Goal: Task Accomplishment & Management: Complete application form

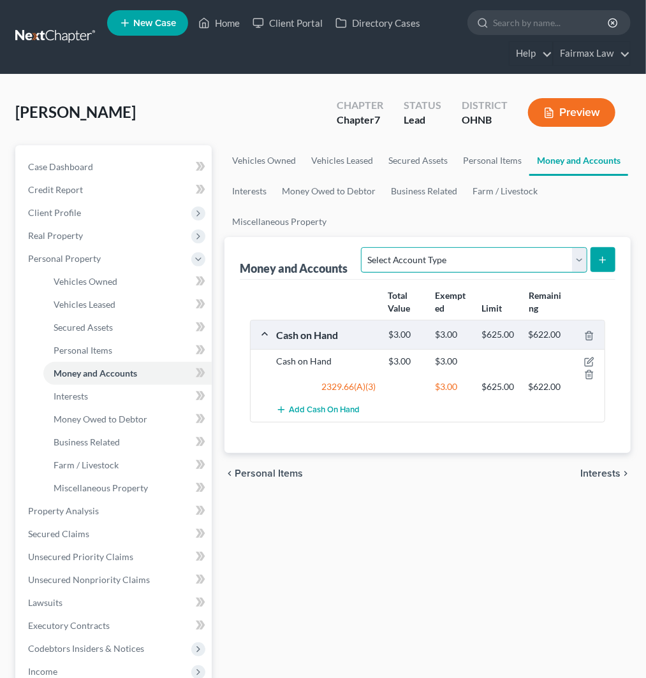
click at [504, 258] on select "Select Account Type Brokerage Cash on Hand Certificates of Deposit Checking Acc…" at bounding box center [474, 259] width 226 height 25
select select "other"
click at [364, 247] on select "Select Account Type Brokerage Cash on Hand Certificates of Deposit Checking Acc…" at bounding box center [474, 259] width 226 height 25
click at [604, 263] on icon "submit" at bounding box center [602, 260] width 10 height 10
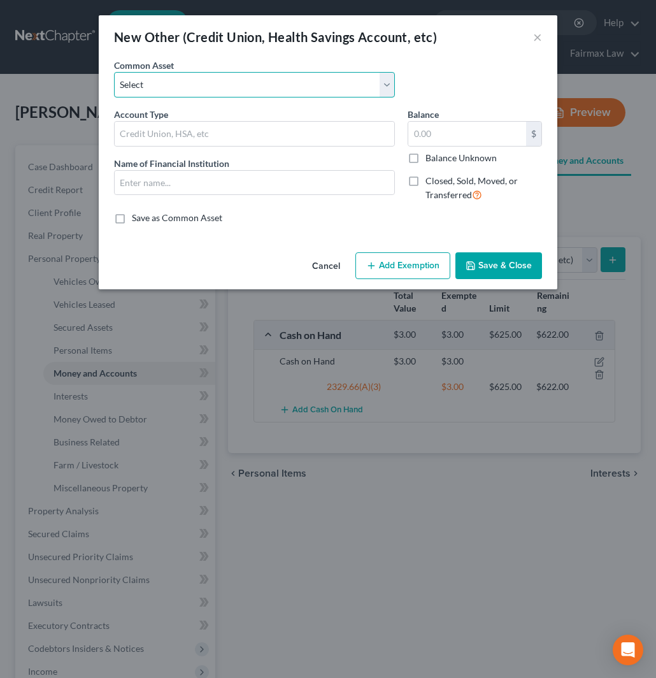
click at [199, 82] on select "Select Investment Investment Investment Prepaid Debit Card Credit Union Prepaid…" at bounding box center [254, 84] width 281 height 25
click at [210, 84] on select "Select Investment Investment Investment Prepaid Debit Card Credit Union Prepaid…" at bounding box center [254, 84] width 281 height 25
select select "18"
click at [114, 72] on select "Select Investment Investment Investment Prepaid Debit Card Credit Union Prepaid…" at bounding box center [254, 84] width 281 height 25
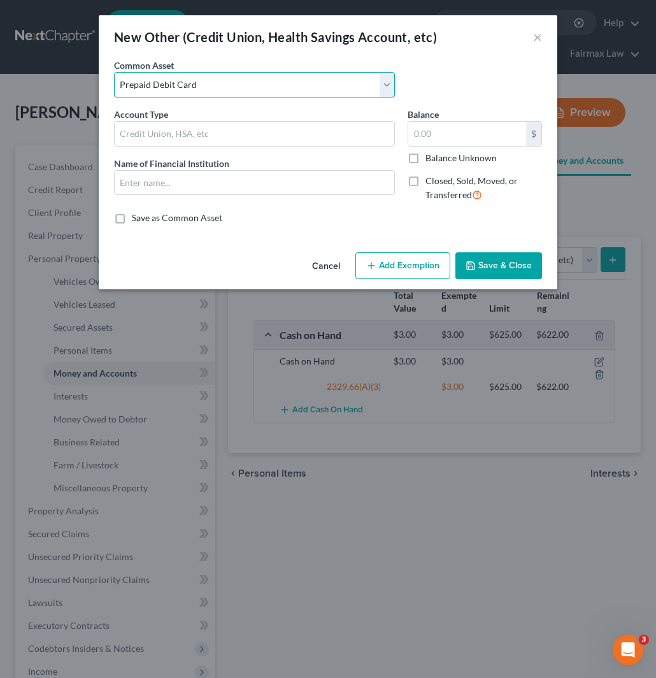
type input "Prepaid Debit Card"
type input "Cashapp"
click at [417, 266] on button "Add Exemption" at bounding box center [403, 265] width 95 height 27
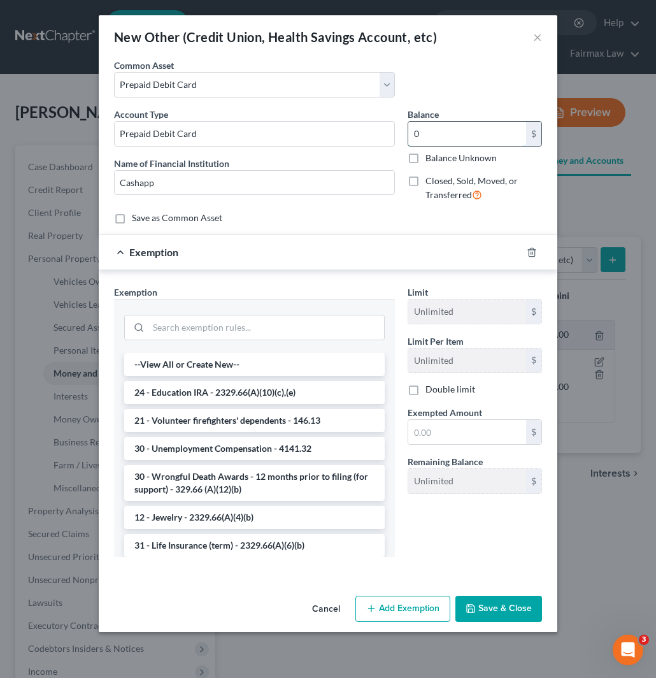
click at [434, 135] on input "0" at bounding box center [467, 134] width 118 height 24
type input "1.82"
click at [280, 329] on input "search" at bounding box center [266, 327] width 236 height 24
click at [259, 329] on input "search" at bounding box center [266, 327] width 236 height 24
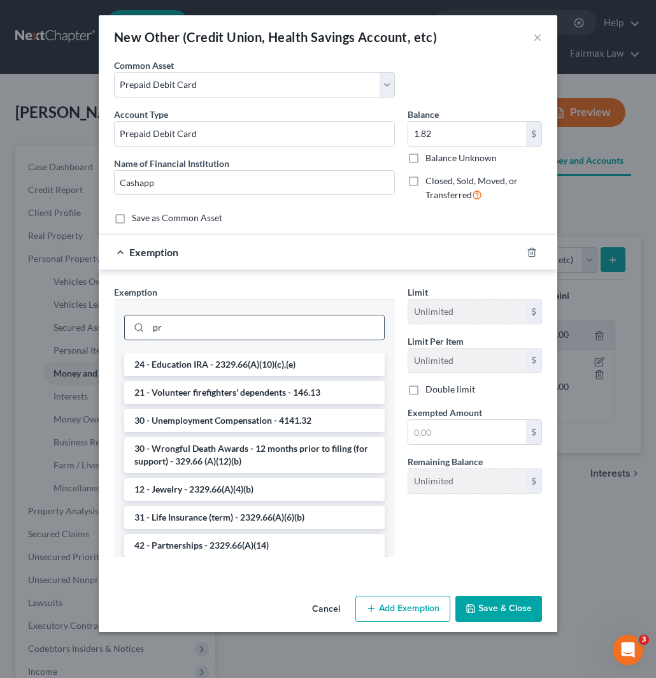
type input "p"
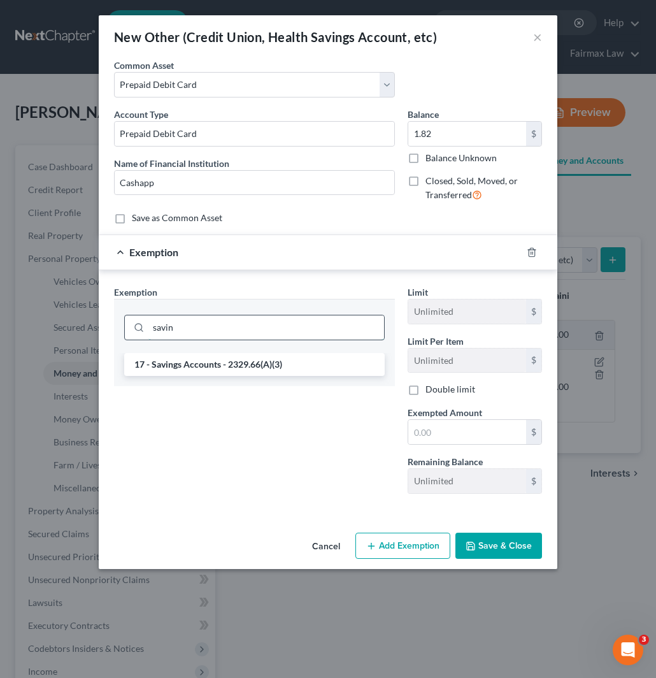
drag, startPoint x: 223, startPoint y: 323, endPoint x: 136, endPoint y: 323, distance: 86.7
click at [136, 323] on div "savin" at bounding box center [254, 327] width 261 height 25
click at [228, 334] on input "savin" at bounding box center [266, 327] width 236 height 24
click at [228, 332] on input "savin" at bounding box center [266, 327] width 236 height 24
click at [77, 332] on div "New Other (Credit Union, Health Savings Account, etc) × An exemption set must f…" at bounding box center [328, 339] width 656 height 678
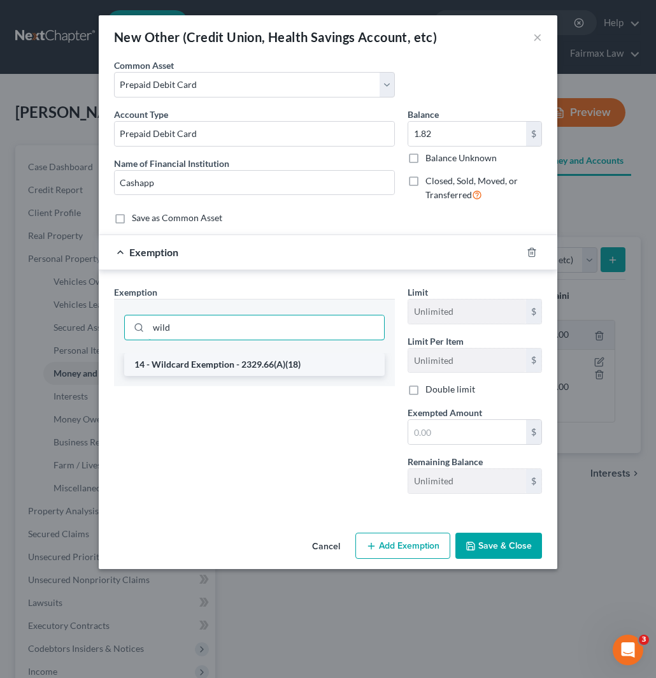
type input "wild"
click at [271, 368] on li "14 - Wildcard Exemption - 2329.66(A)(18)" at bounding box center [254, 364] width 261 height 23
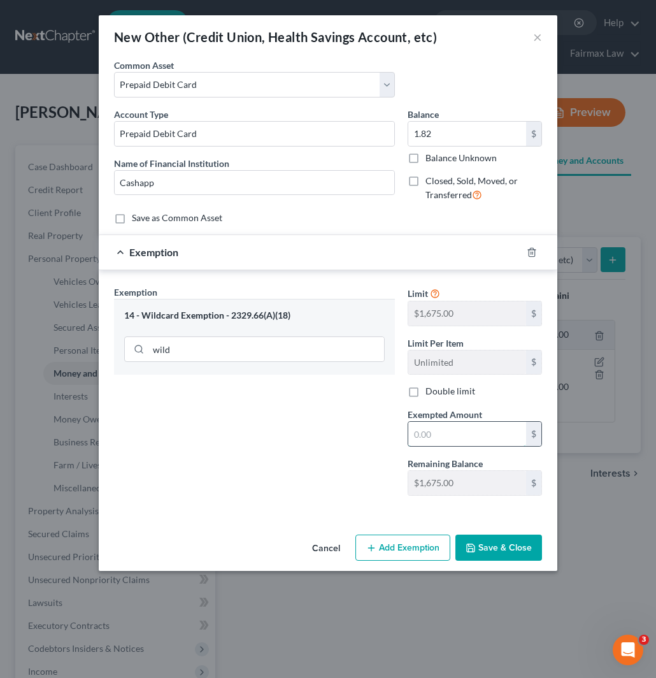
click at [473, 437] on input "text" at bounding box center [467, 434] width 118 height 24
type input "7"
type input "1.82"
click at [514, 551] on button "Save & Close" at bounding box center [499, 548] width 87 height 27
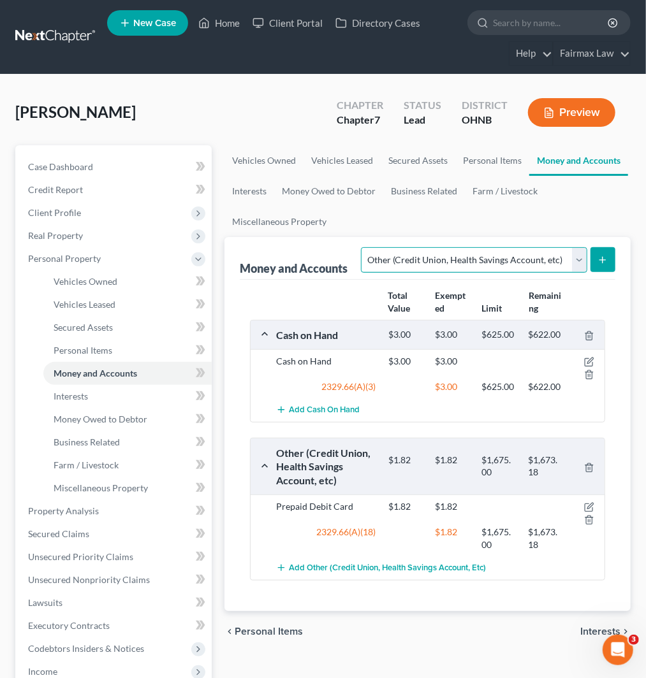
click at [495, 266] on select "Select Account Type Brokerage Cash on Hand Certificates of Deposit Checking Acc…" at bounding box center [474, 259] width 226 height 25
click at [497, 263] on select "Select Account Type Brokerage Cash on Hand Certificates of Deposit Checking Acc…" at bounding box center [474, 259] width 226 height 25
click at [475, 263] on select "Select Account Type Brokerage Cash on Hand Certificates of Deposit Checking Acc…" at bounding box center [474, 259] width 226 height 25
select select "checking"
click at [364, 247] on select "Select Account Type Brokerage Cash on Hand Certificates of Deposit Checking Acc…" at bounding box center [474, 259] width 226 height 25
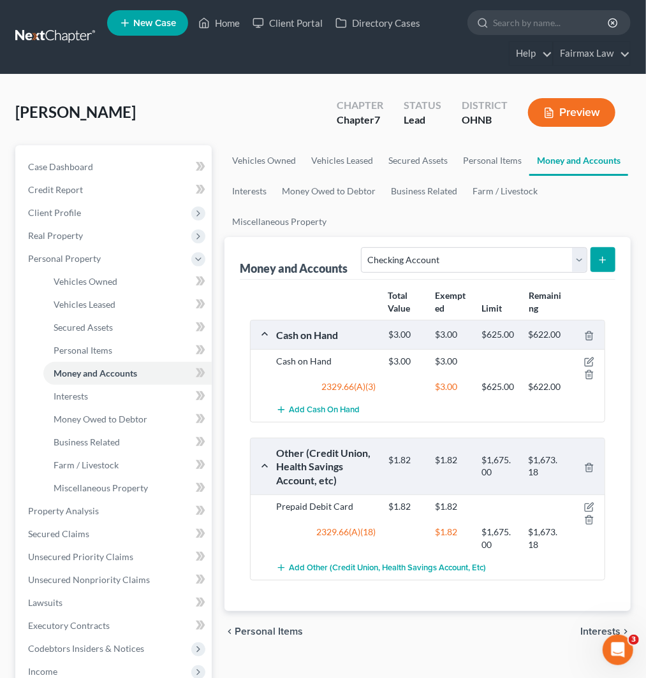
click at [606, 258] on icon "submit" at bounding box center [602, 260] width 10 height 10
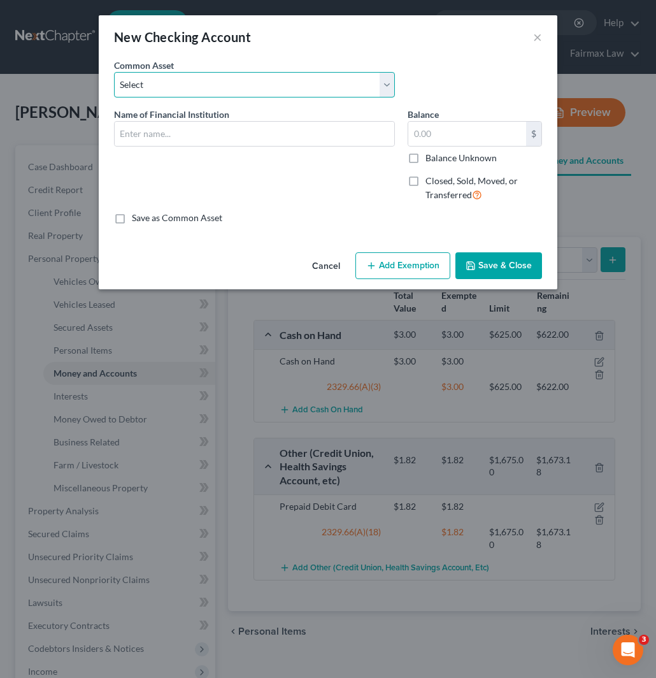
click at [206, 87] on select "Select Dollar Bank Wisely Comerica Bank USAA Huntington Bank Money Lion Chase B…" at bounding box center [254, 84] width 281 height 25
select select "55"
type input "One Detroit Credit Union"
type input "10.00"
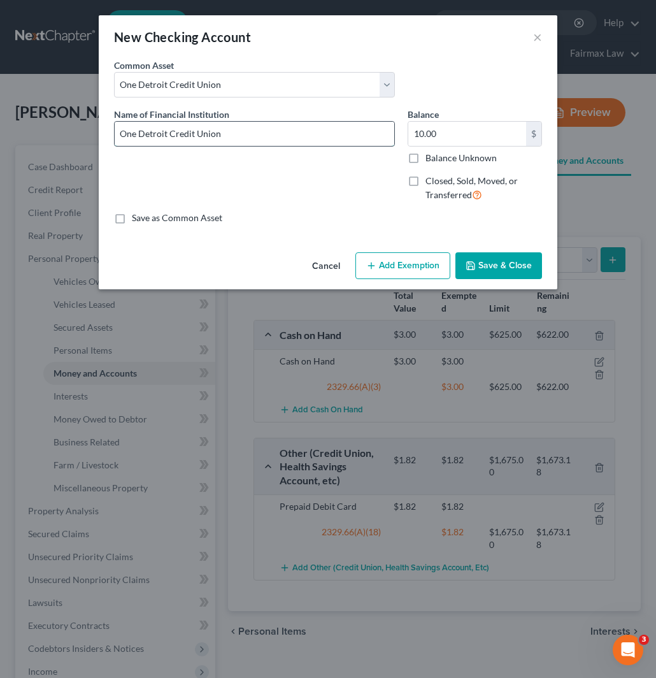
click at [192, 136] on input "One Detroit Credit Union" at bounding box center [255, 134] width 280 height 24
drag, startPoint x: 238, startPoint y: 78, endPoint x: 246, endPoint y: 79, distance: 8.4
click at [238, 78] on select "Select Dollar Bank Wisely Comerica Bank USAA Huntington Bank Money Lion Chase B…" at bounding box center [254, 84] width 281 height 25
click at [432, 43] on div "New Checking Account ×" at bounding box center [328, 36] width 459 height 43
click at [533, 37] on button "×" at bounding box center [537, 36] width 9 height 15
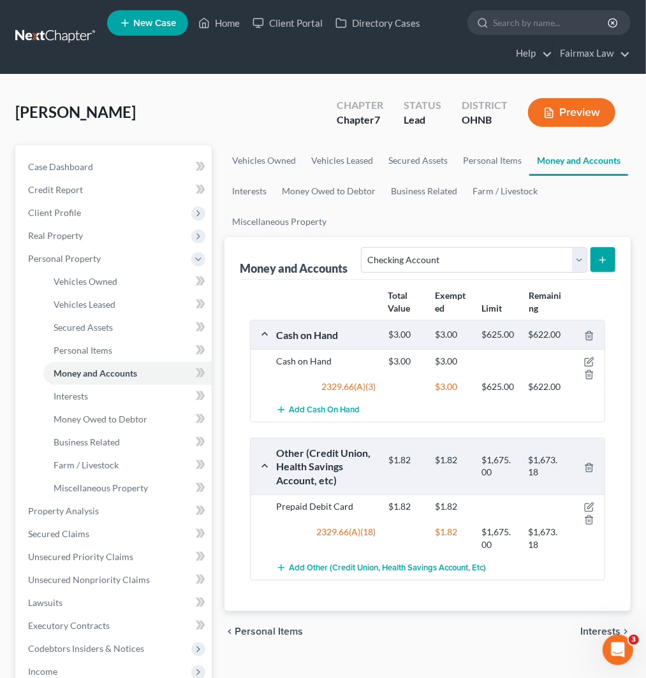
click at [599, 259] on icon "submit" at bounding box center [602, 260] width 10 height 10
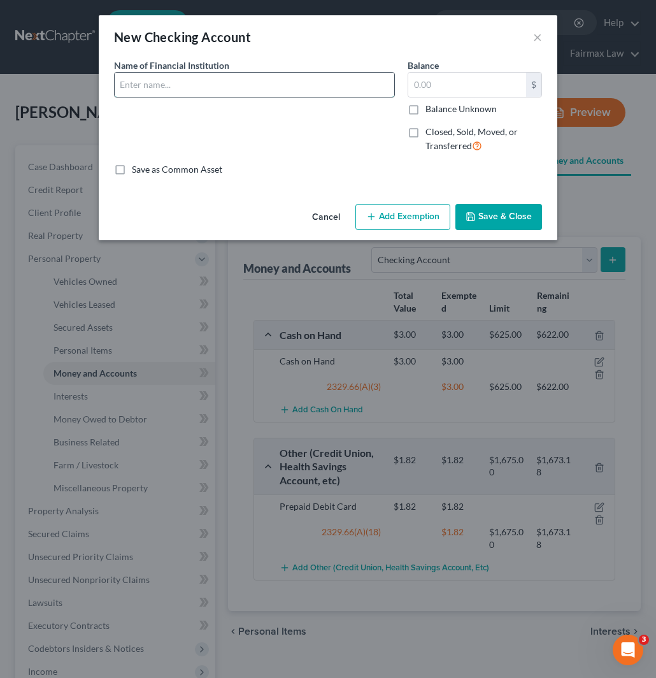
click at [271, 83] on input "text" at bounding box center [255, 85] width 280 height 24
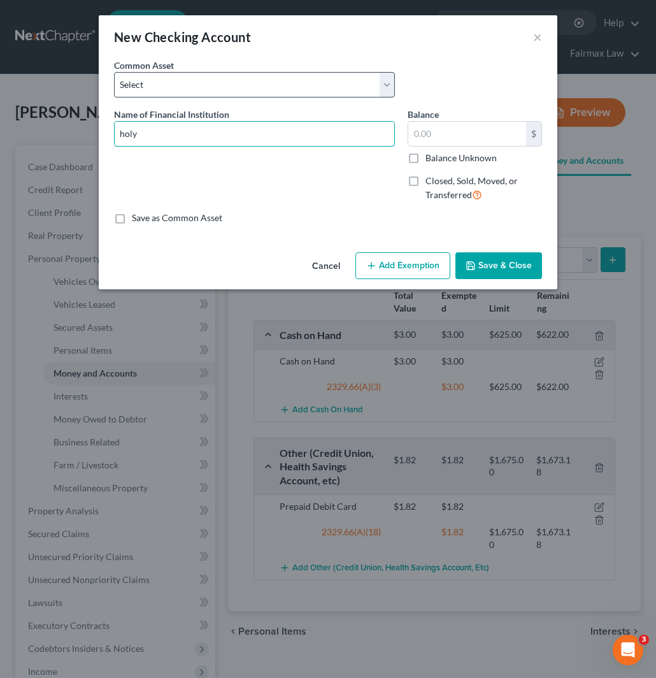
type input "holy"
click at [271, 90] on select "Select Dollar Bank Wisely Comerica Bank USAA Huntington Bank Money Lion Chase B…" at bounding box center [254, 84] width 281 height 25
select select "4"
type input "Huntington Bank"
click at [271, 90] on select "Select Dollar Bank Wisely Comerica Bank USAA Huntington Bank Money Lion Chase B…" at bounding box center [254, 84] width 281 height 25
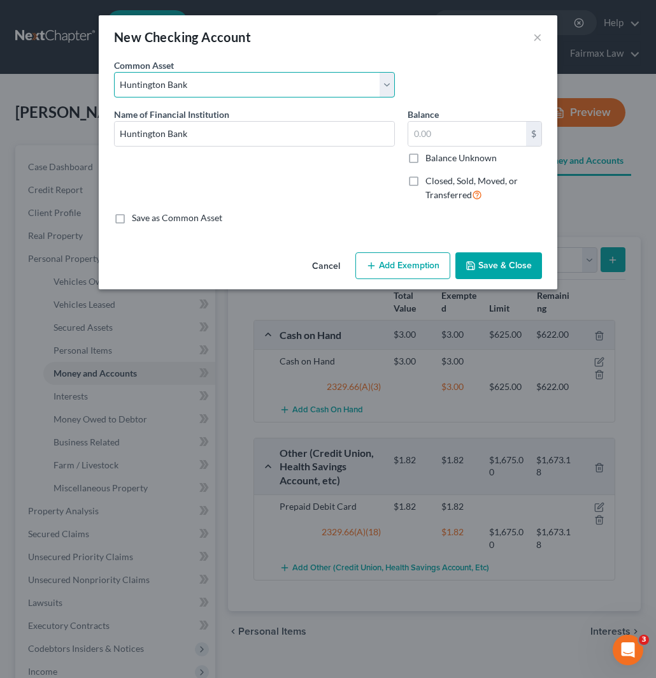
click at [257, 87] on select "Select Dollar Bank Wisely Comerica Bank USAA Huntington Bank Money Lion Chase B…" at bounding box center [254, 84] width 281 height 25
select select "22"
type input "0"
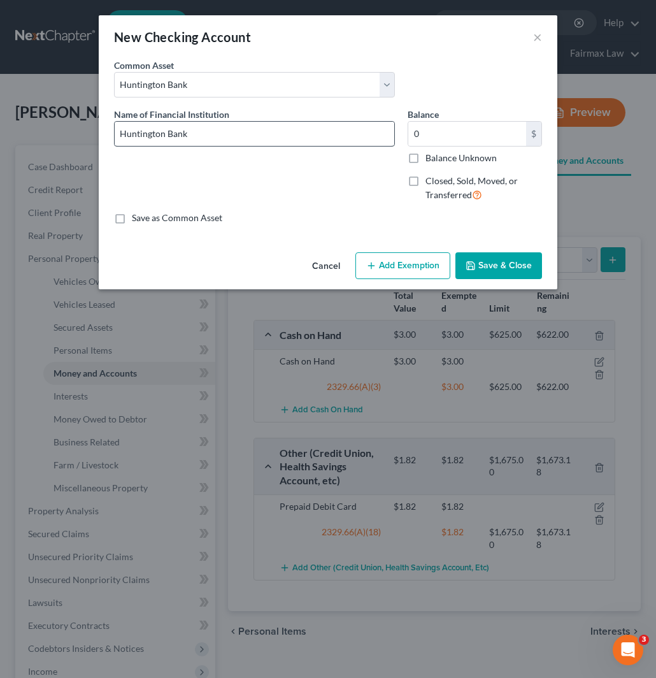
drag, startPoint x: 461, startPoint y: 228, endPoint x: 242, endPoint y: 122, distance: 243.7
click at [461, 228] on div "An exemption set must first be selected from the Filing Information section. Co…" at bounding box center [328, 153] width 459 height 189
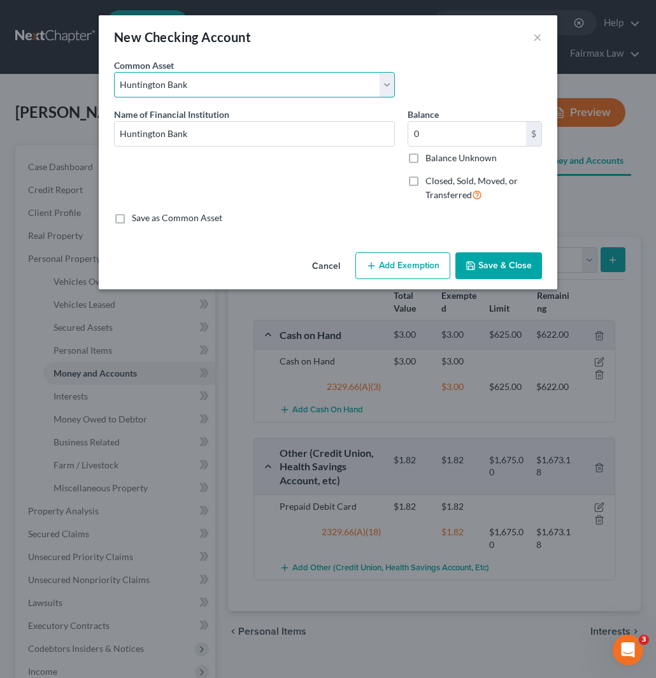
click at [261, 90] on select "Select Dollar Bank Wisely Comerica Bank USAA Huntington Bank Money Lion Chase B…" at bounding box center [254, 84] width 281 height 25
select select "35"
type input "Chemical Bank"
type input "130.00"
click at [315, 47] on div "New Checking Account ×" at bounding box center [328, 36] width 459 height 43
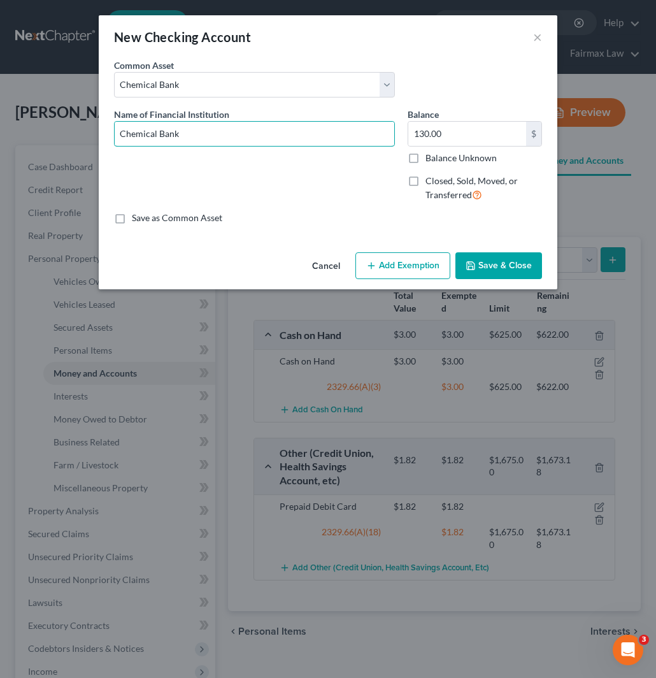
drag, startPoint x: 210, startPoint y: 138, endPoint x: -1, endPoint y: 138, distance: 211.6
click at [0, 138] on html "Home New Case Client Portal Directory Cases Fairmax Law jan@fairmaxlaw.com My A…" at bounding box center [328, 465] width 656 height 930
type input "Holy Family"
click at [322, 260] on button "Cancel" at bounding box center [326, 266] width 48 height 25
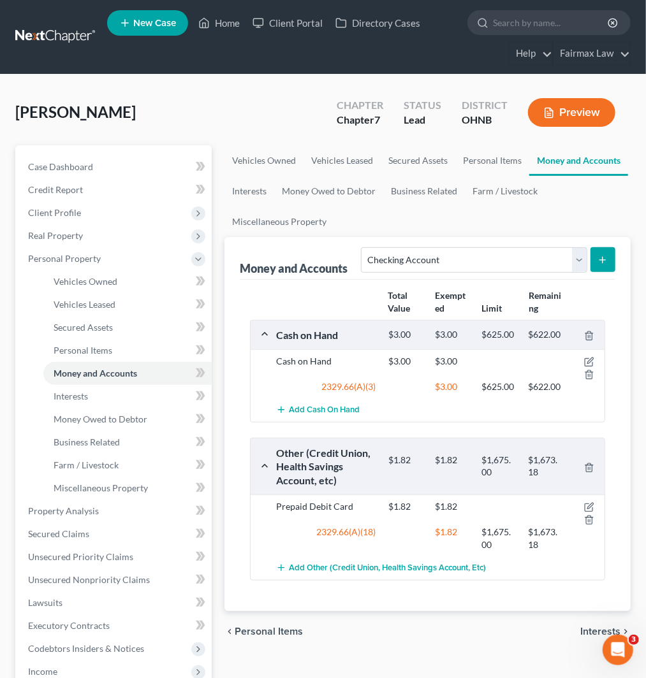
click at [602, 261] on line "submit" at bounding box center [602, 260] width 0 height 6
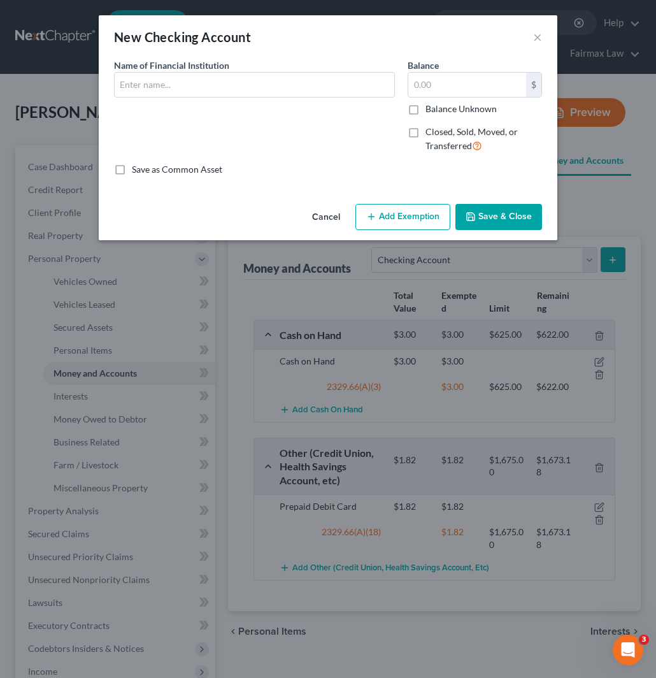
click at [0, 0] on select "Select" at bounding box center [0, 0] width 0 height 0
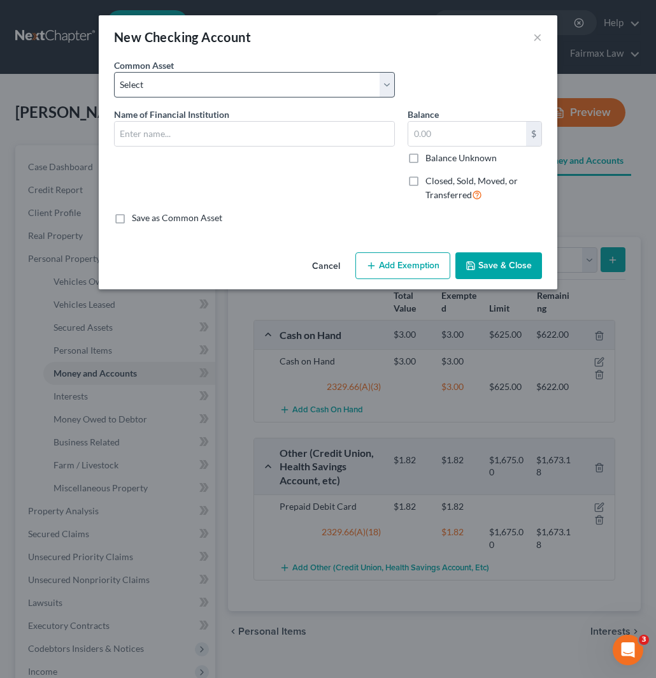
drag, startPoint x: 335, startPoint y: 47, endPoint x: 321, endPoint y: 76, distance: 32.5
click at [335, 47] on div "New Checking Account ×" at bounding box center [328, 36] width 459 height 43
click at [249, 138] on input "text" at bounding box center [255, 134] width 280 height 24
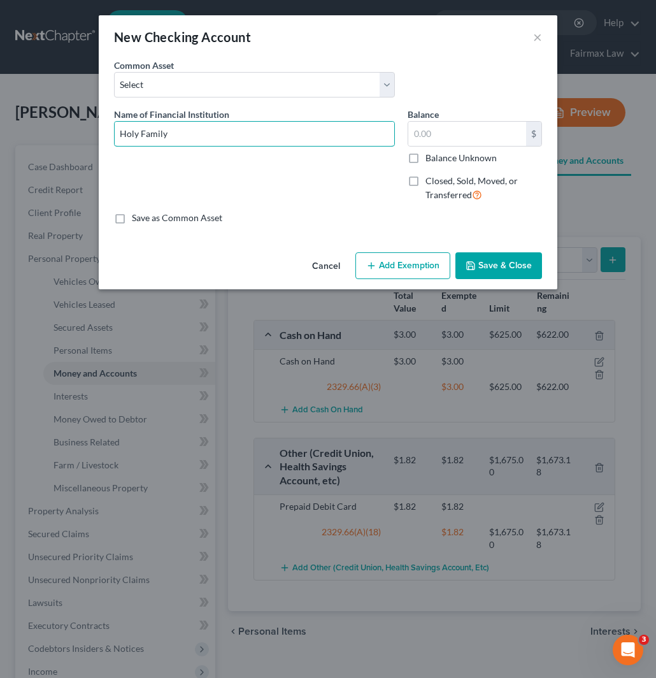
drag, startPoint x: 259, startPoint y: 136, endPoint x: -1, endPoint y: 135, distance: 260.6
click at [0, 135] on html "Home New Case Client Portal Directory Cases Fairmax Law jan@fairmaxlaw.com My A…" at bounding box center [328, 465] width 656 height 930
paste input "Parma Credit Union"
type input "Holy Family Parma Credit Union"
click at [465, 134] on input "text" at bounding box center [467, 134] width 118 height 24
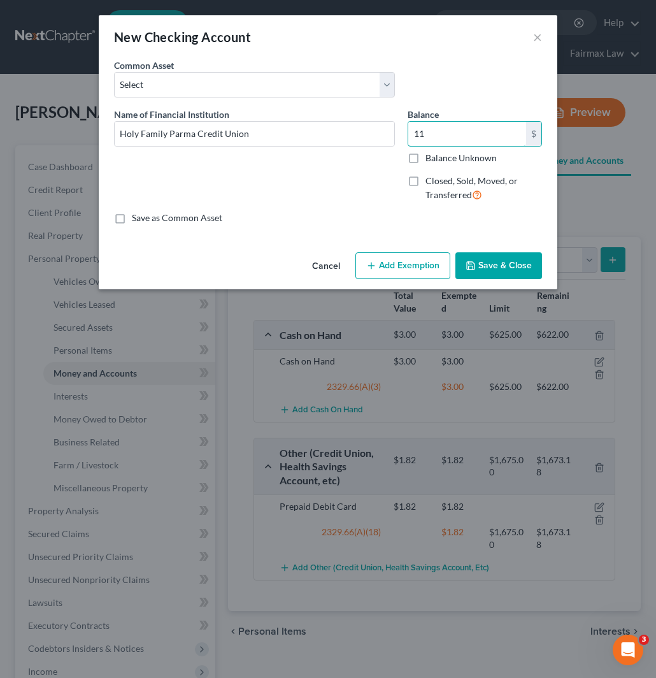
type input "11"
click at [421, 266] on button "Add Exemption" at bounding box center [403, 265] width 95 height 27
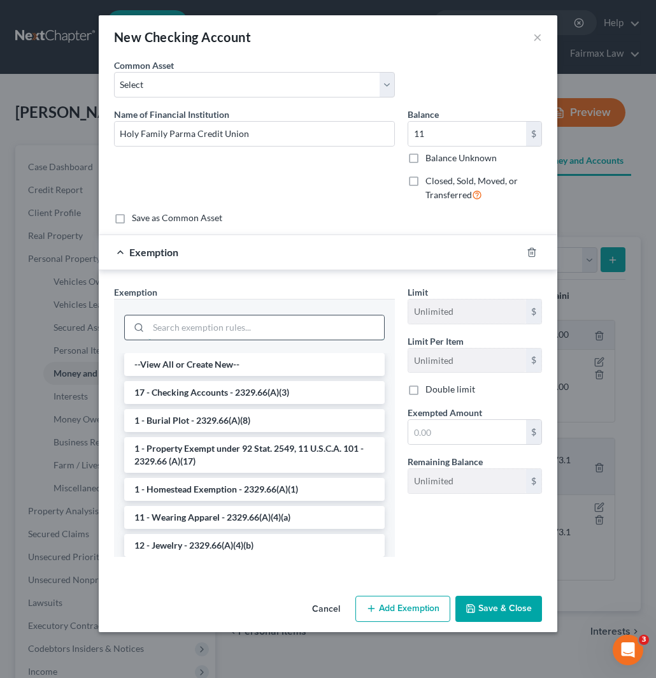
click at [278, 326] on input "search" at bounding box center [266, 327] width 236 height 24
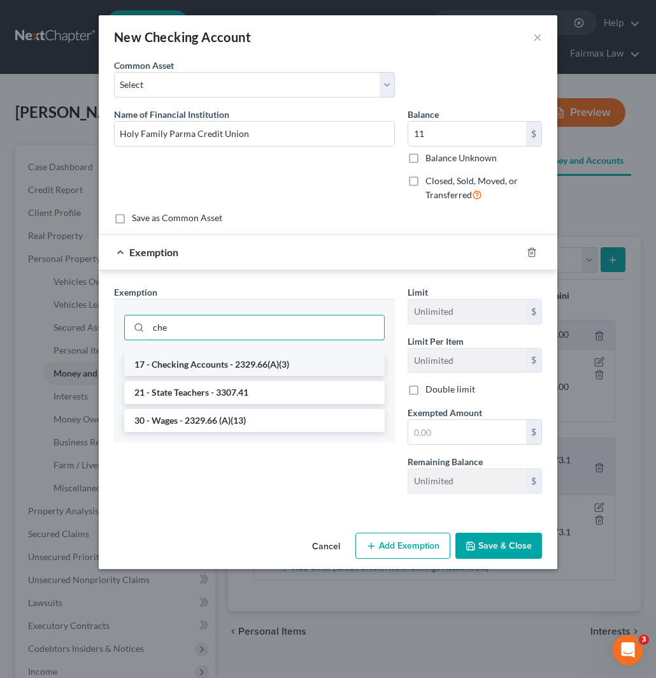
type input "che"
click at [262, 358] on li "17 - Checking Accounts - 2329.66(A)(3)" at bounding box center [254, 364] width 261 height 23
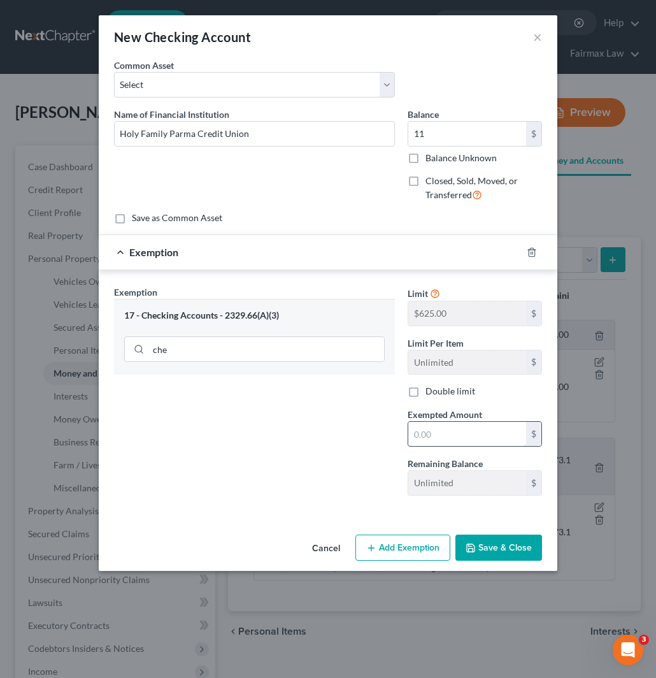
click at [483, 446] on input "text" at bounding box center [467, 434] width 118 height 24
type input "11"
click at [499, 542] on button "Save & Close" at bounding box center [499, 548] width 87 height 27
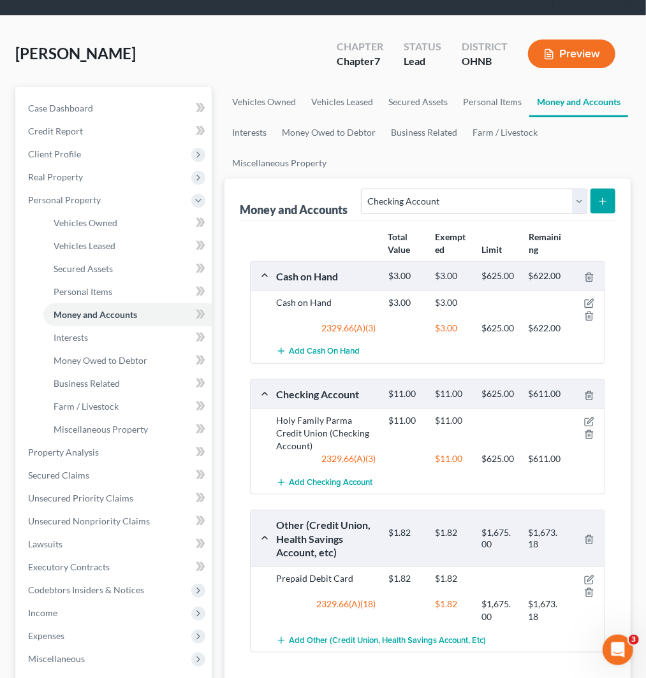
scroll to position [212, 0]
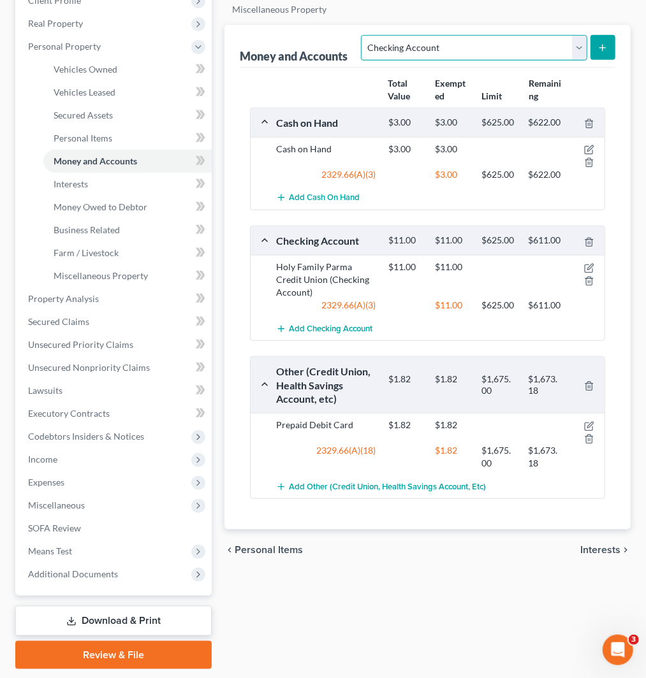
click at [495, 45] on select "Select Account Type Brokerage Cash on Hand Certificates of Deposit Checking Acc…" at bounding box center [474, 47] width 226 height 25
click at [476, 45] on select "Select Account Type Brokerage Cash on Hand Certificates of Deposit Checking Acc…" at bounding box center [474, 47] width 226 height 25
click at [485, 45] on select "Select Account Type Brokerage Cash on Hand Certificates of Deposit Checking Acc…" at bounding box center [474, 47] width 226 height 25
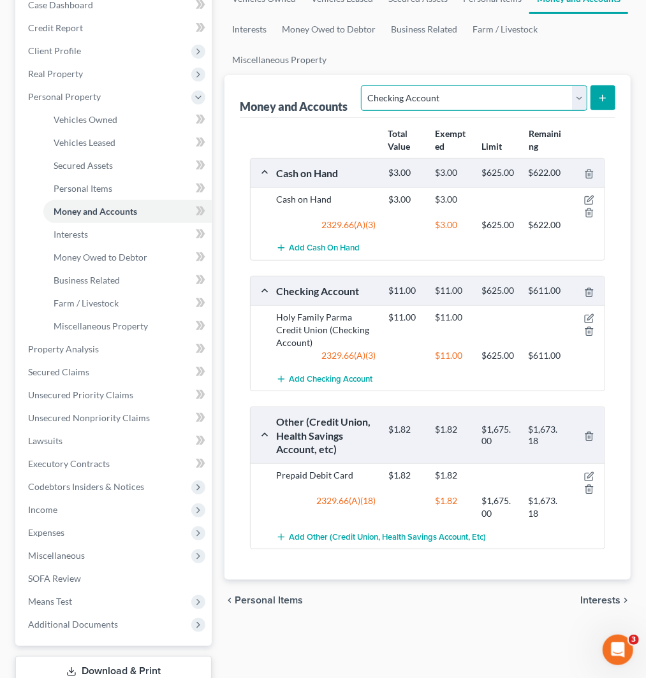
scroll to position [0, 0]
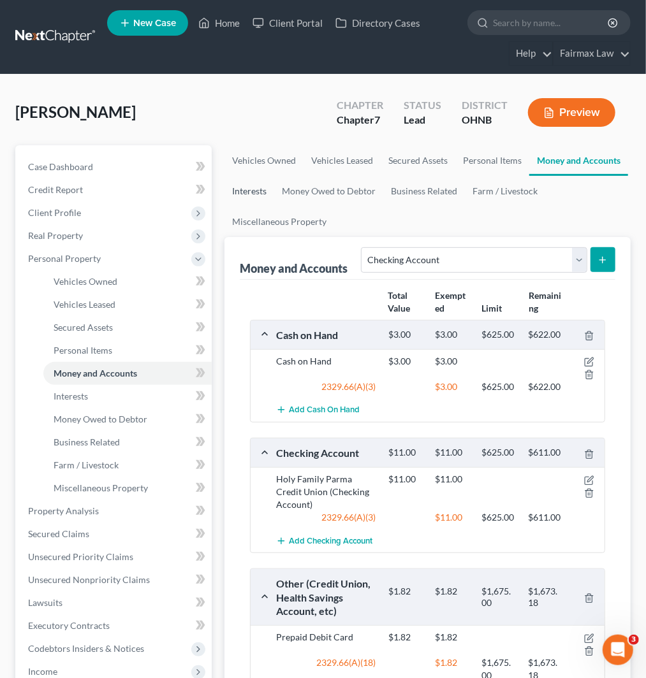
click at [255, 195] on link "Interests" at bounding box center [249, 191] width 50 height 31
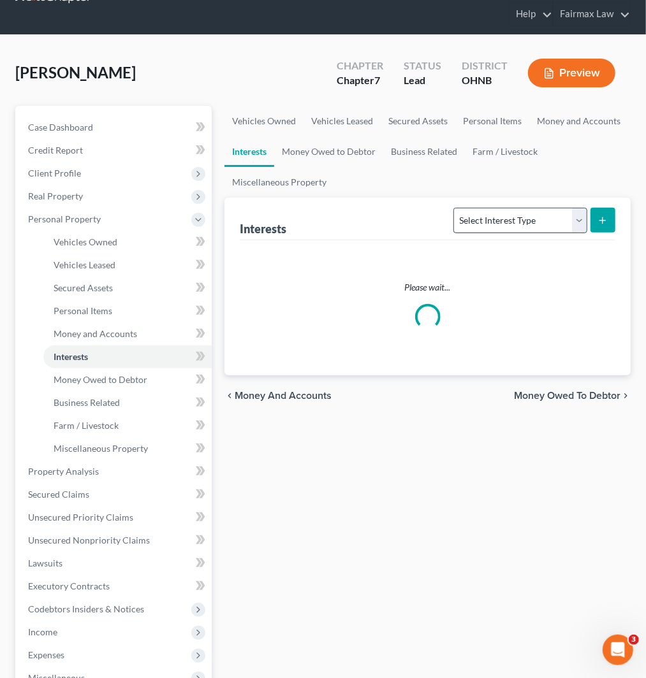
scroll to position [71, 0]
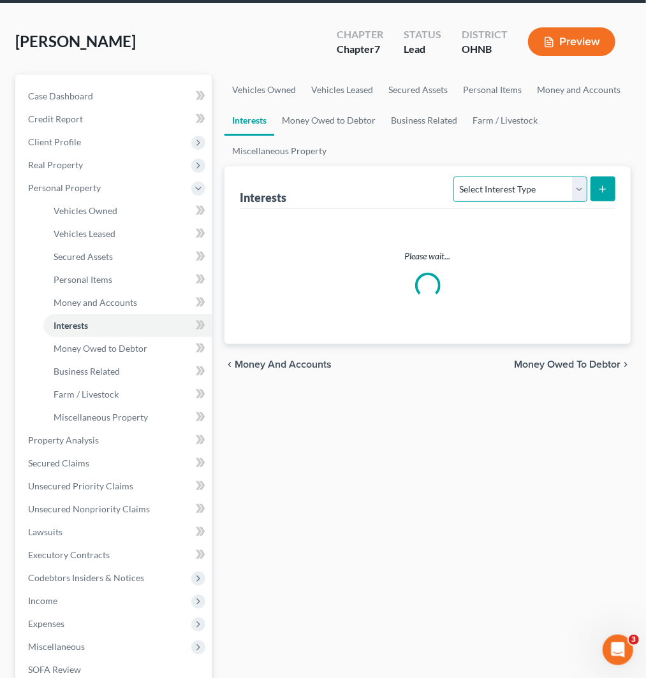
click at [532, 183] on select "Select Interest Type 401K Annuity Bond Education IRA Government Bond Government…" at bounding box center [519, 189] width 133 height 25
select select "401k"
click at [455, 177] on select "Select Interest Type 401K Annuity Bond Education IRA Government Bond Government…" at bounding box center [519, 189] width 133 height 25
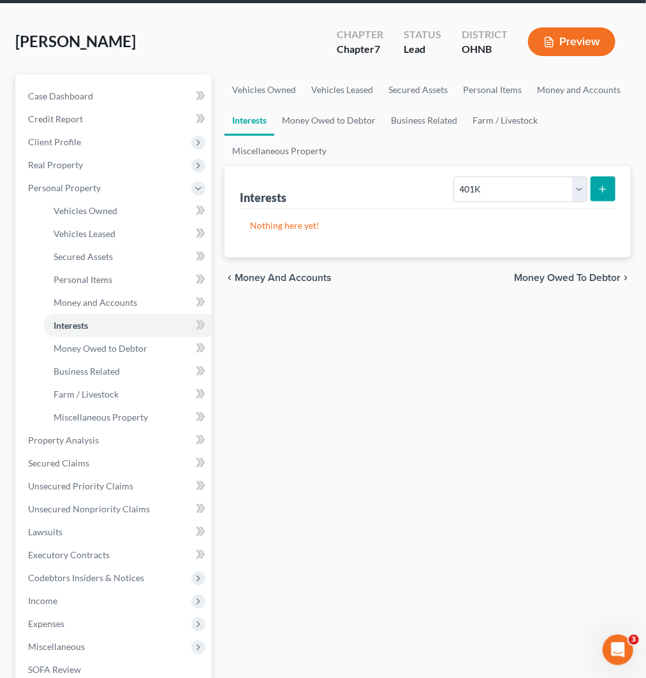
click at [602, 190] on line "submit" at bounding box center [602, 189] width 0 height 6
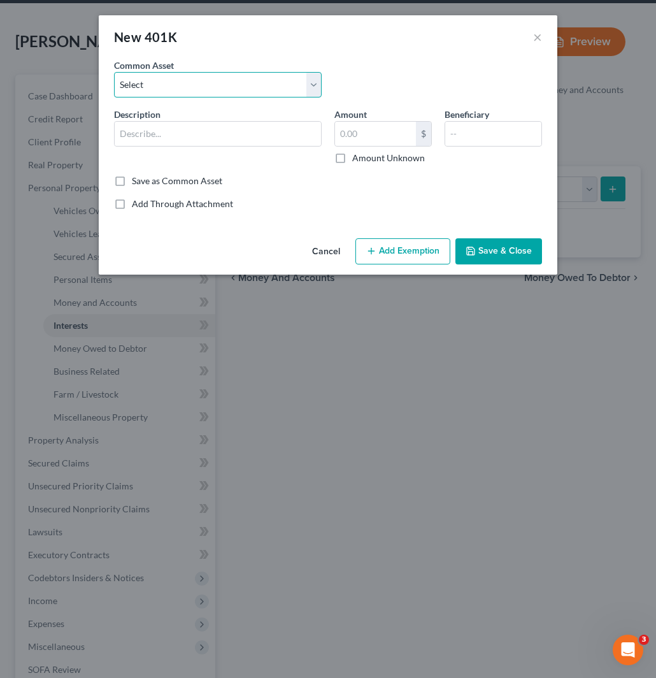
click at [185, 89] on select "Select Sentry Sodexo Retirement Plant Fidelity Vanguard [PERSON_NAME] 401K Prof…" at bounding box center [218, 84] width 208 height 25
select select "2"
click at [114, 72] on select "Select Sentry Sodexo Retirement Plant Fidelity Vanguard [PERSON_NAME] 401K Prof…" at bounding box center [218, 84] width 208 height 25
type input "Fidelity"
click at [390, 141] on input "3,982.11" at bounding box center [375, 134] width 81 height 24
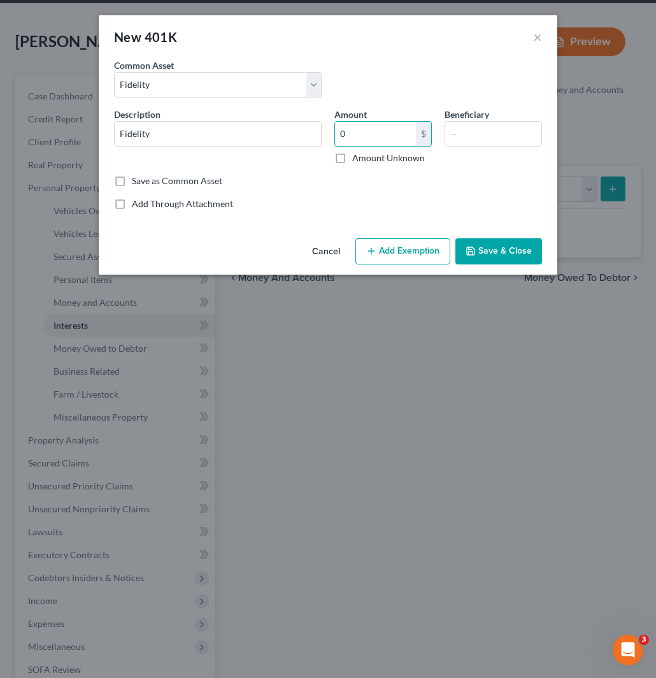
type input "0"
click at [524, 251] on button "Save & Close" at bounding box center [499, 251] width 87 height 27
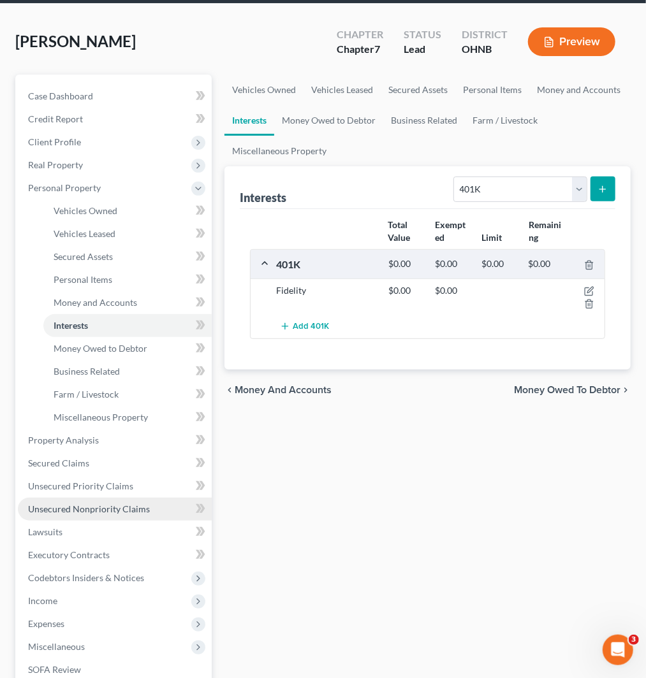
click at [90, 514] on link "Unsecured Nonpriority Claims" at bounding box center [115, 509] width 194 height 23
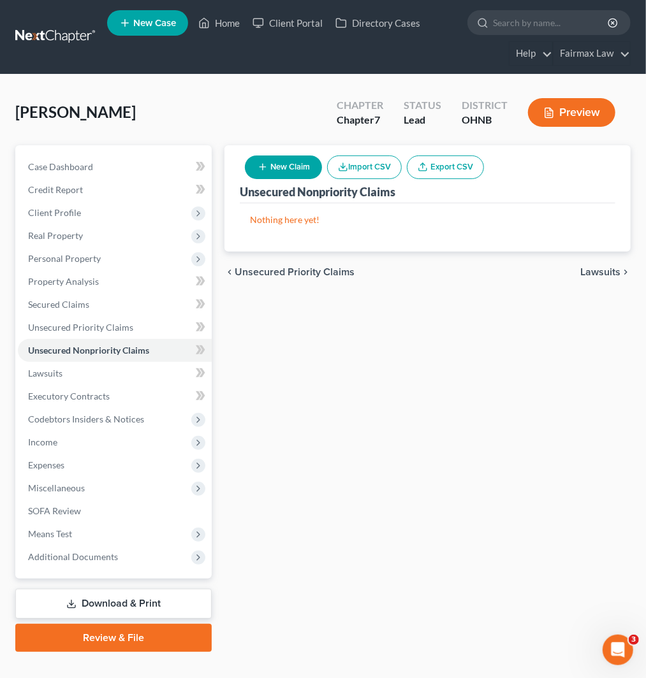
click at [377, 169] on button "Import CSV" at bounding box center [364, 167] width 75 height 24
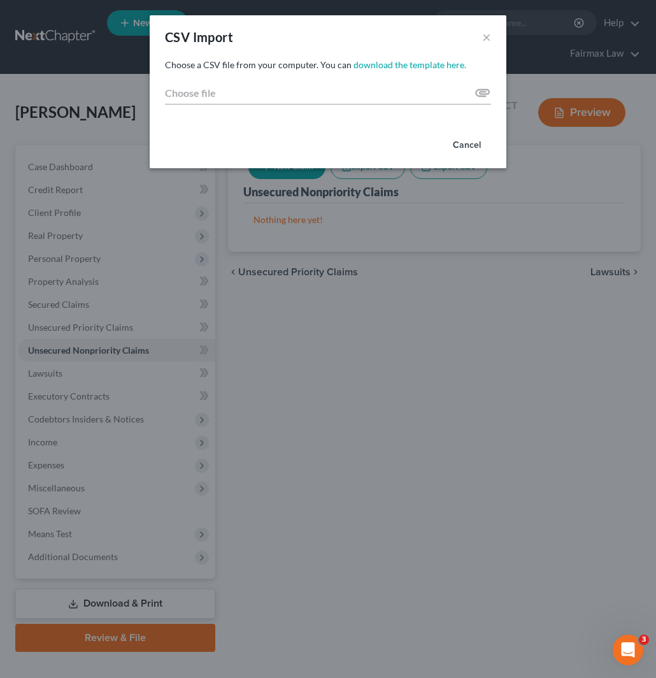
type input "C:\fakepath\2025.csv"
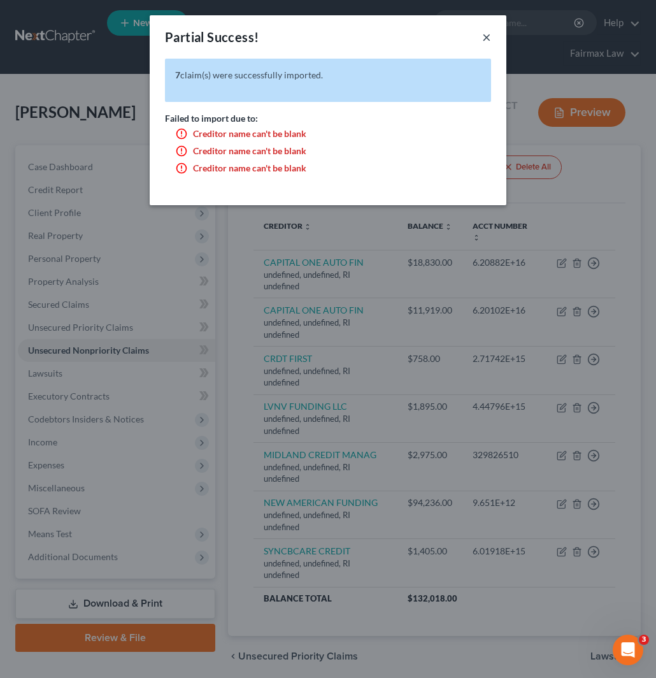
click at [482, 36] on button "×" at bounding box center [486, 36] width 9 height 15
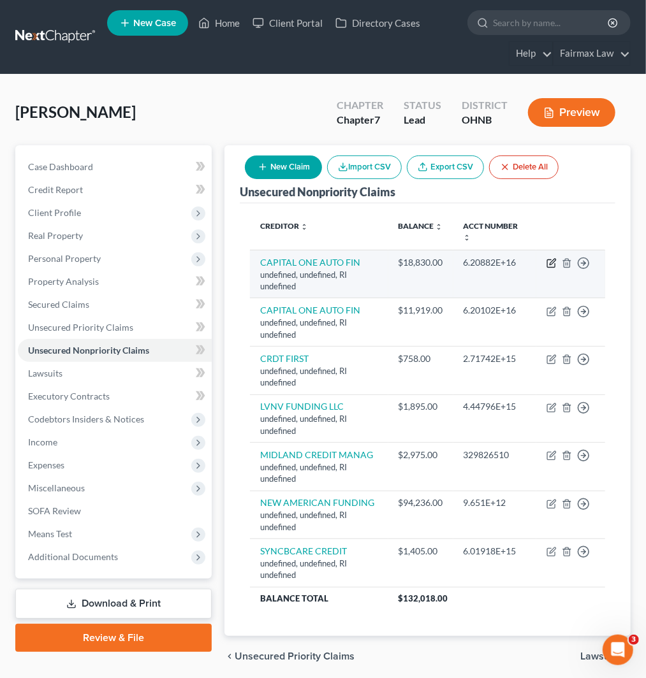
click at [552, 259] on icon "button" at bounding box center [551, 263] width 10 height 10
select select "41"
select select "14"
select select "0"
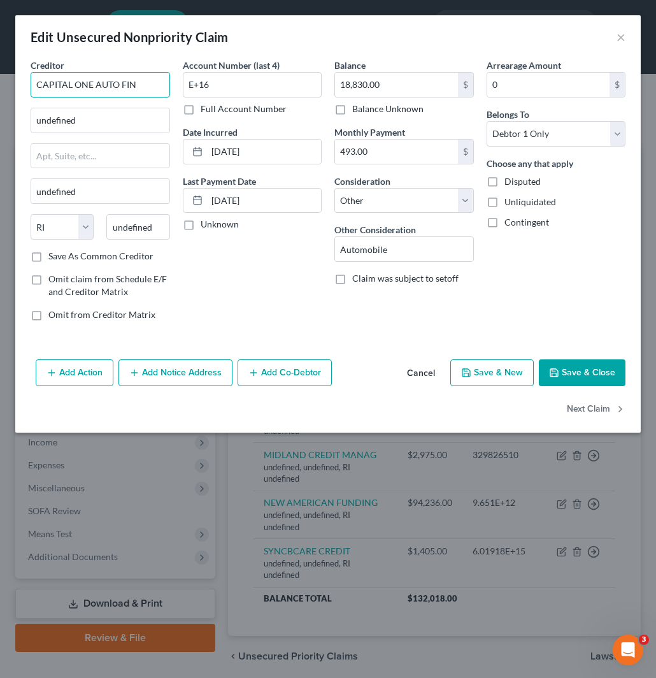
click at [148, 80] on input "CAPITAL ONE AUTO FIN" at bounding box center [101, 84] width 140 height 25
paste input "CAPITAL ONE AUTO FIN"
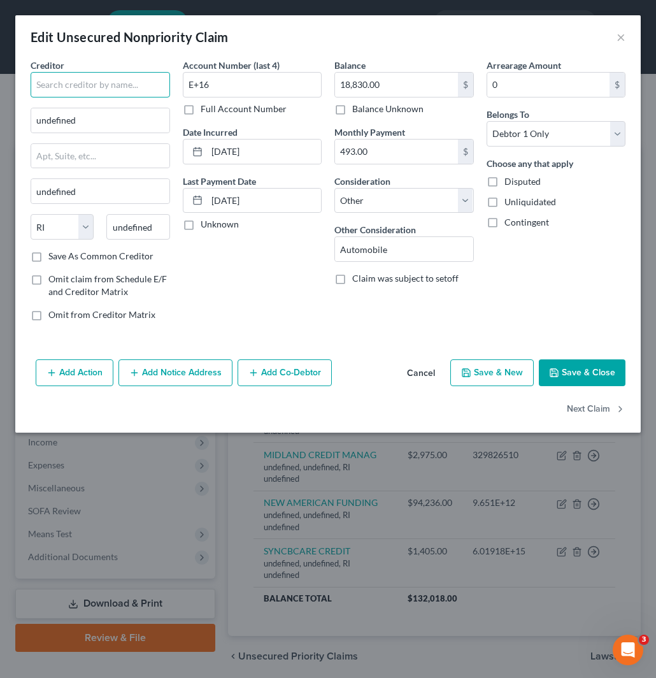
type input "CAPITAL ONE AUTO FIN"
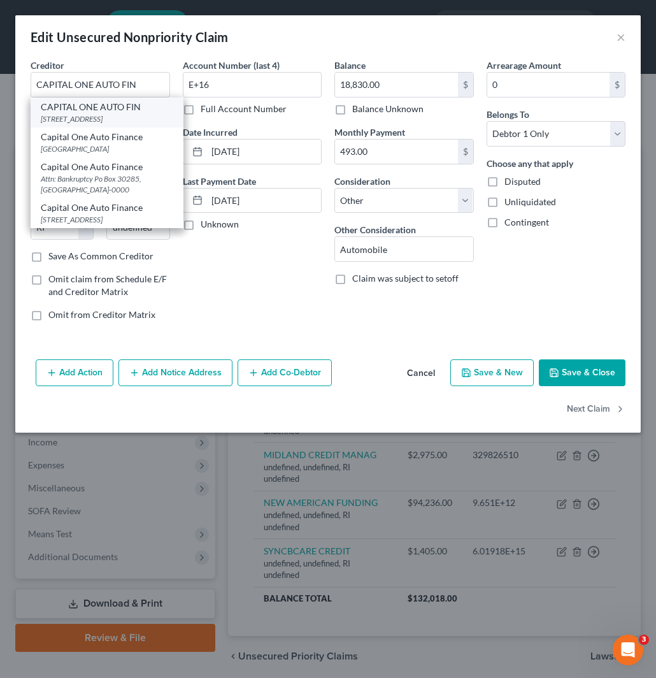
click at [143, 111] on div "CAPITAL ONE AUTO FIN" at bounding box center [107, 107] width 133 height 13
type input "PO BOX 259407"
type input "Plano"
select select "45"
type input "75025"
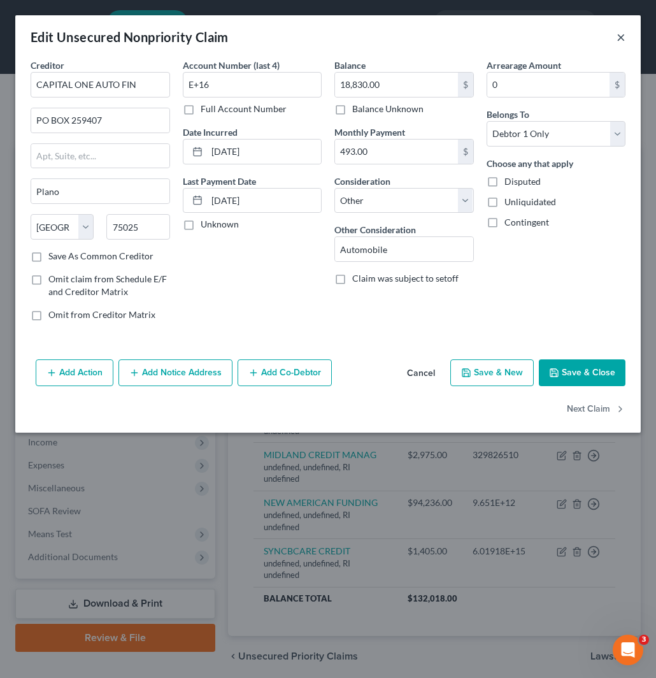
click at [621, 34] on button "×" at bounding box center [621, 36] width 9 height 15
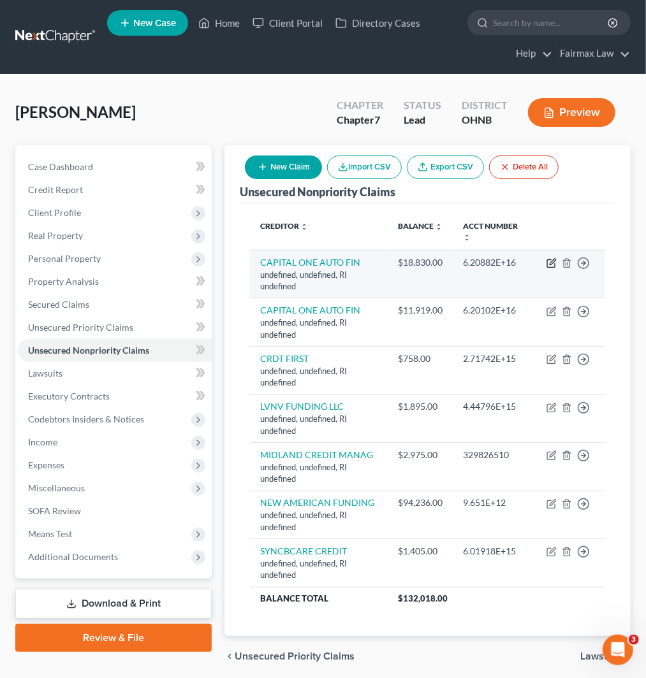
click at [553, 263] on icon "button" at bounding box center [551, 263] width 10 height 10
select select "41"
select select "14"
select select "0"
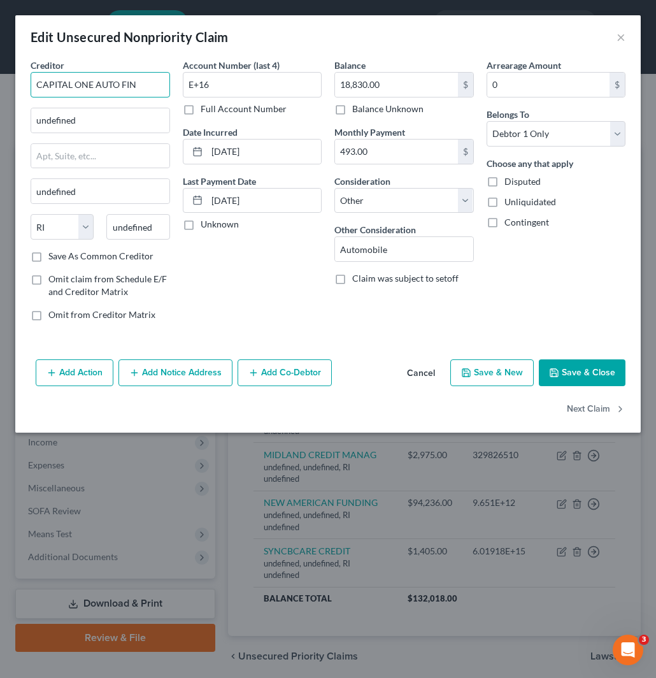
click at [107, 79] on input "CAPITAL ONE AUTO FIN" at bounding box center [101, 84] width 140 height 25
paste input "CAPITAL ONE AUTO FIN"
type input "CAPITAL ONE AUTO FIN"
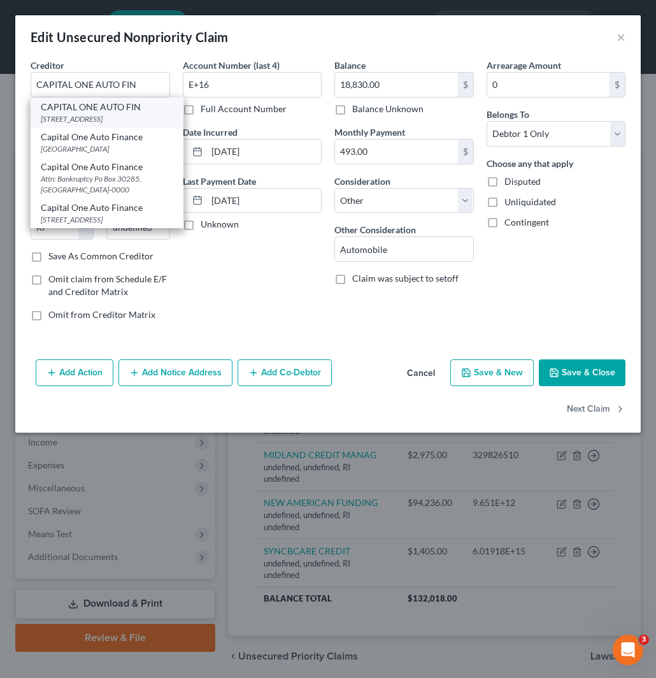
click at [122, 117] on div "[STREET_ADDRESS]" at bounding box center [107, 118] width 133 height 11
type input "PO BOX 259407"
type input "Plano"
select select "45"
type input "75025"
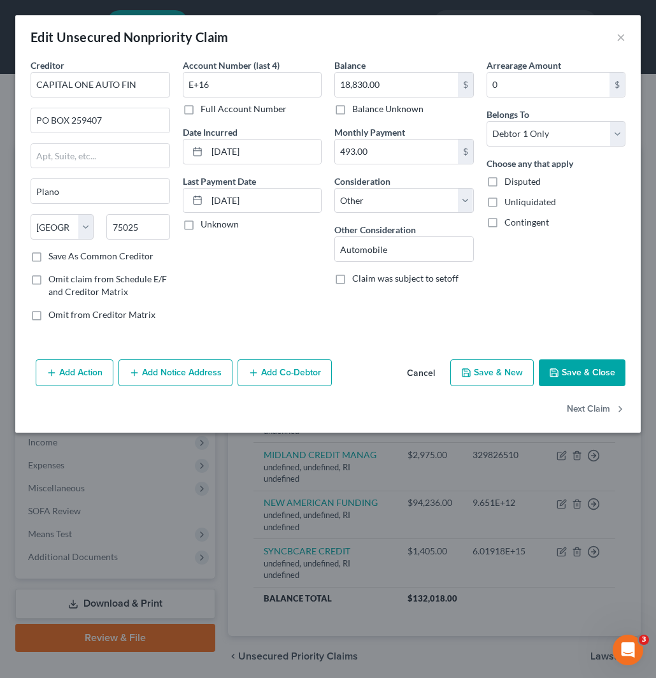
click at [450, 316] on div "Balance 18,830.00 $ Balance Unknown Balance Undetermined 18,830.00 $ Balance Un…" at bounding box center [404, 195] width 152 height 273
drag, startPoint x: 582, startPoint y: 316, endPoint x: 638, endPoint y: 287, distance: 62.4
click at [583, 316] on div "Arrearage Amount 0 $ Belongs To * Select Debtor 1 Only Debtor 2 Only Debtor 1 A…" at bounding box center [556, 195] width 152 height 273
click at [617, 35] on button "×" at bounding box center [621, 36] width 9 height 15
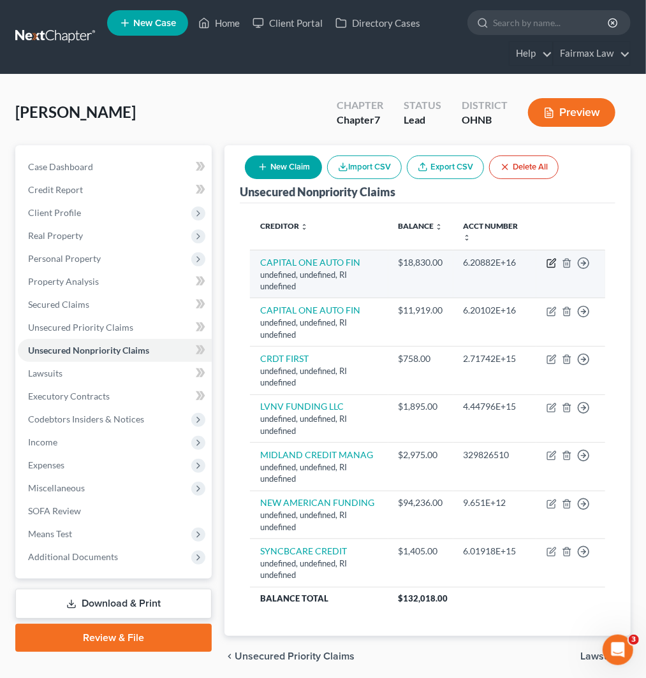
click at [549, 261] on icon "button" at bounding box center [551, 263] width 10 height 10
select select "41"
select select "14"
select select "0"
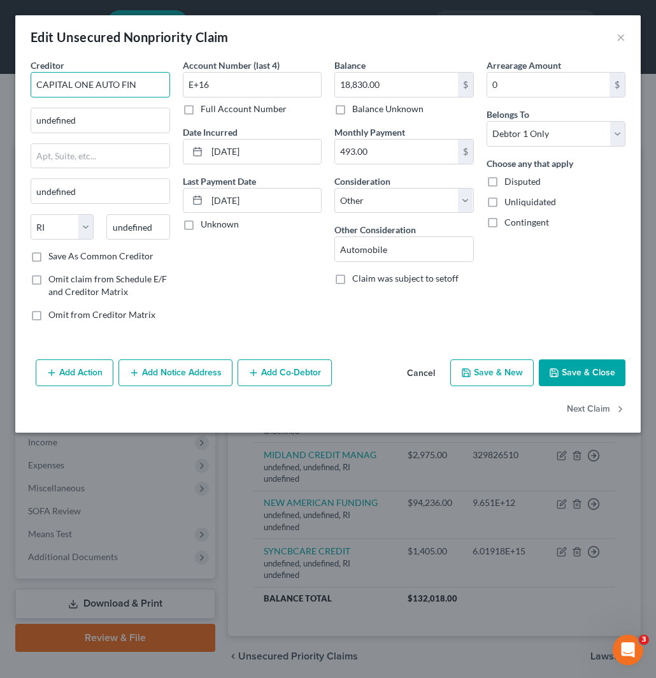
drag, startPoint x: 136, startPoint y: 78, endPoint x: -1, endPoint y: 40, distance: 142.9
click at [0, 40] on html "Home New Case Client Portal Directory Cases Fairmax Law jan@fairmaxlaw.com My A…" at bounding box center [328, 362] width 656 height 725
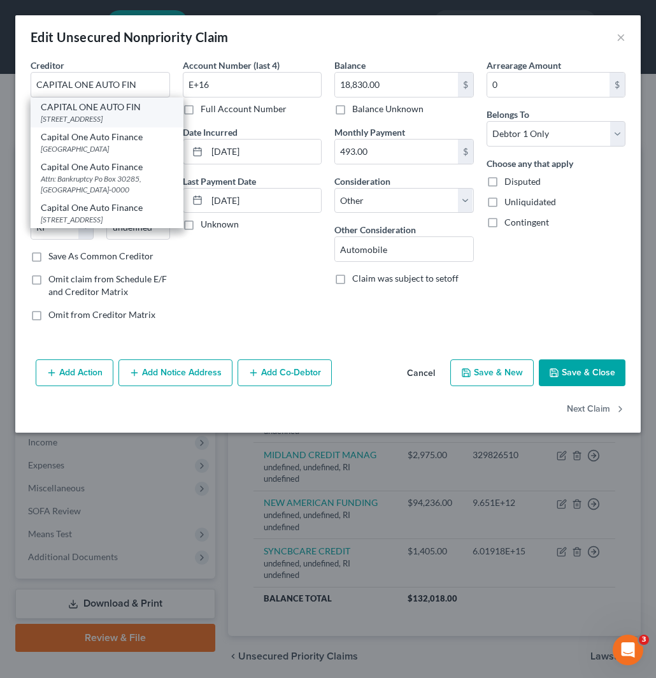
click at [105, 115] on div "[STREET_ADDRESS]" at bounding box center [107, 118] width 133 height 11
type input "PO BOX 259407"
type input "Plano"
select select "45"
type input "75025"
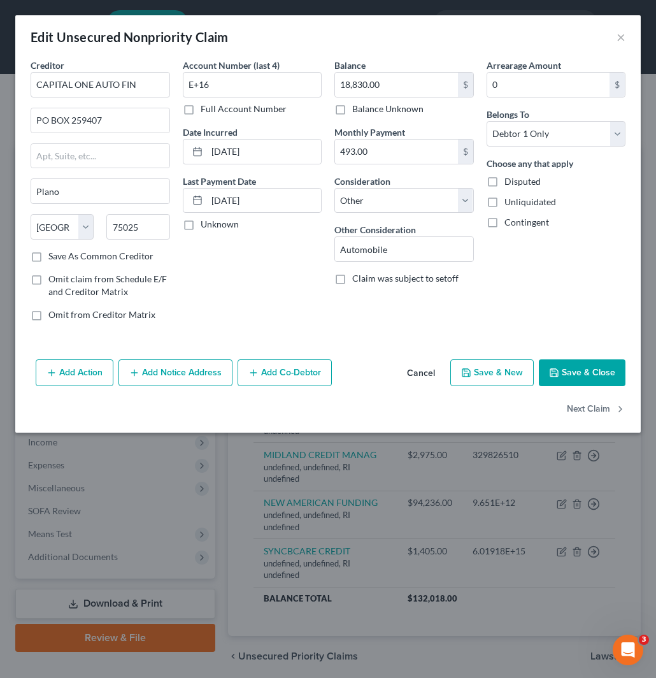
click at [604, 376] on button "Save & Close" at bounding box center [582, 372] width 87 height 27
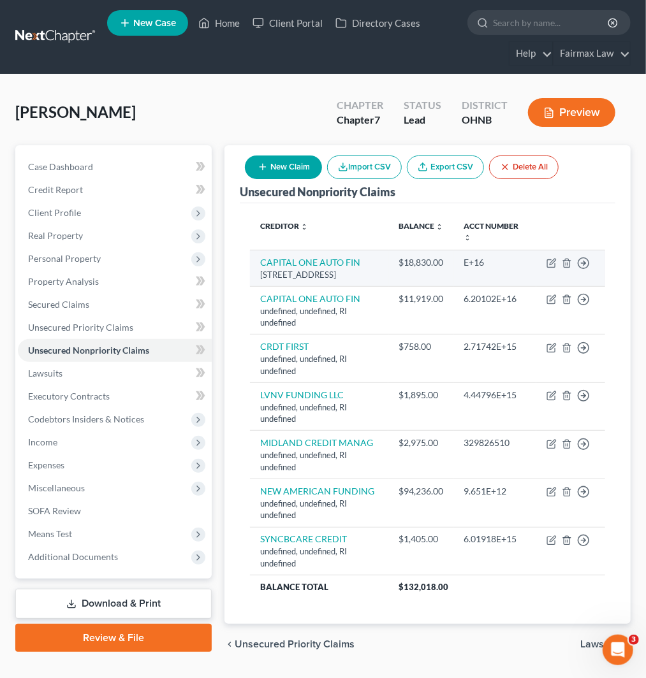
drag, startPoint x: 301, startPoint y: 284, endPoint x: 274, endPoint y: 275, distance: 29.0
click at [258, 275] on td "CAPITAL ONE AUTO FIN PO BOX 259407, Plano, TX 75025" at bounding box center [319, 268] width 138 height 36
click at [301, 277] on div "[STREET_ADDRESS]" at bounding box center [319, 275] width 118 height 12
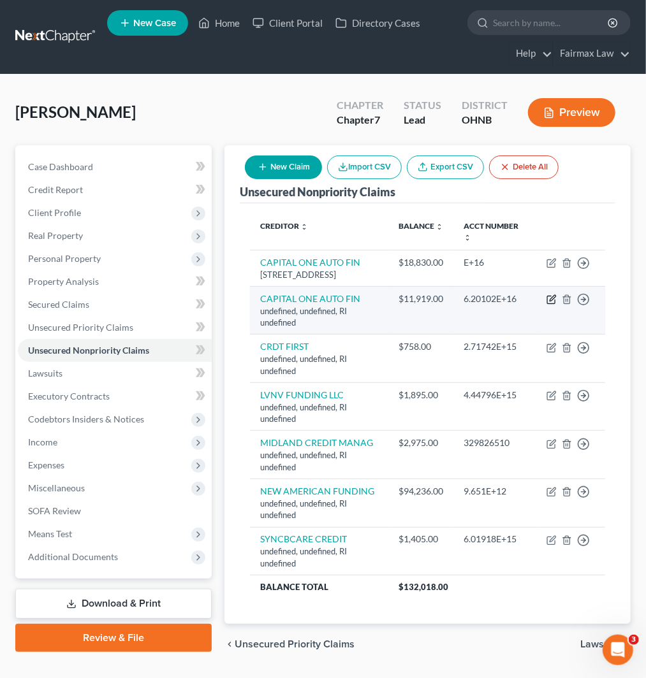
click at [547, 304] on icon "button" at bounding box center [551, 300] width 8 height 8
select select "41"
select select "14"
select select "0"
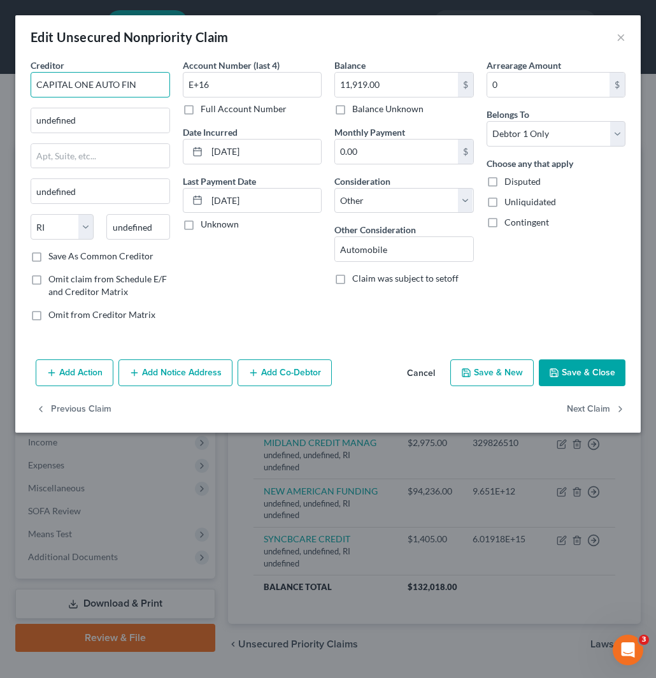
click at [116, 80] on input "CAPITAL ONE AUTO FIN" at bounding box center [101, 84] width 140 height 25
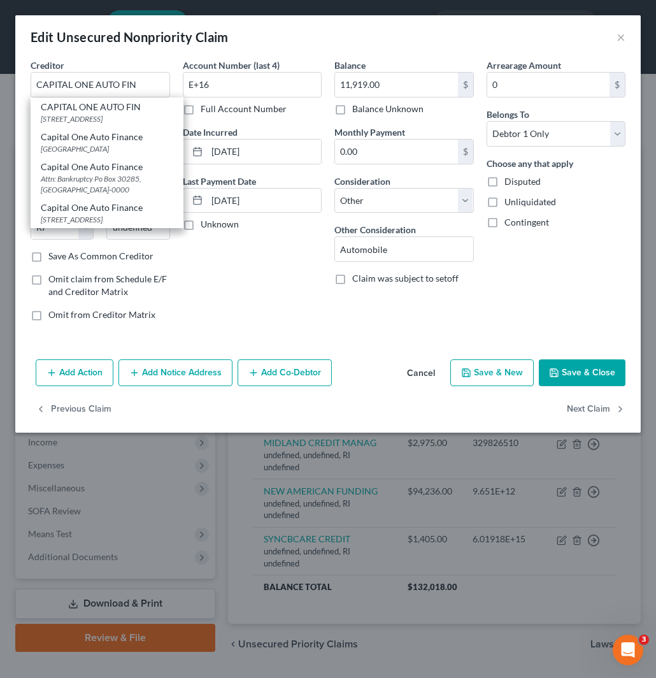
click at [98, 112] on div "CAPITAL ONE AUTO FIN" at bounding box center [107, 107] width 133 height 13
type input "PO BOX 259407"
type input "Plano"
select select "45"
type input "75025"
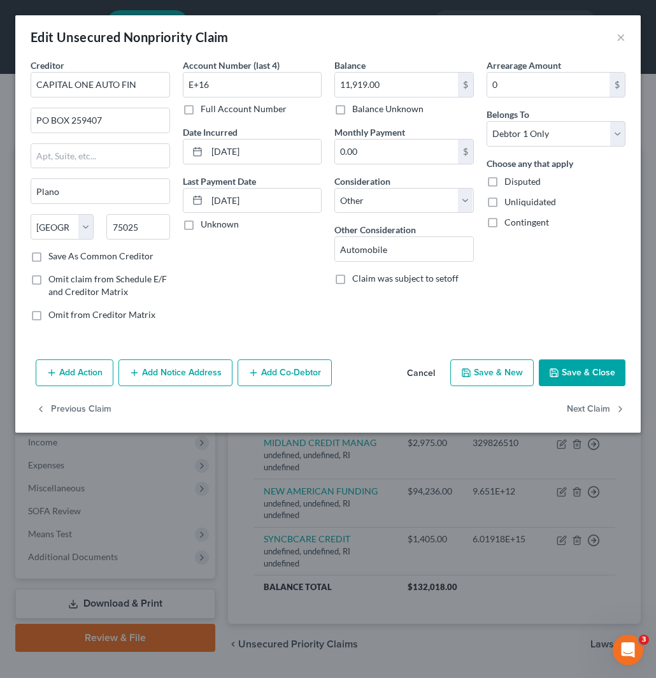
click at [599, 366] on button "Save & Close" at bounding box center [582, 372] width 87 height 27
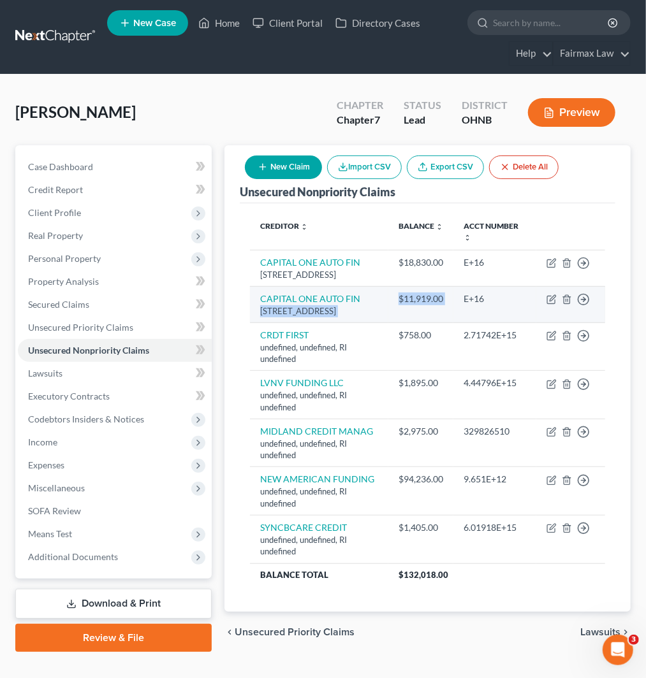
drag, startPoint x: 438, startPoint y: 307, endPoint x: 381, endPoint y: 307, distance: 57.4
click at [381, 307] on tr "CAPITAL ONE AUTO FIN PO BOX 259407, Plano, TX 75025 $11,919.00 E+16 Move to D M…" at bounding box center [427, 304] width 355 height 36
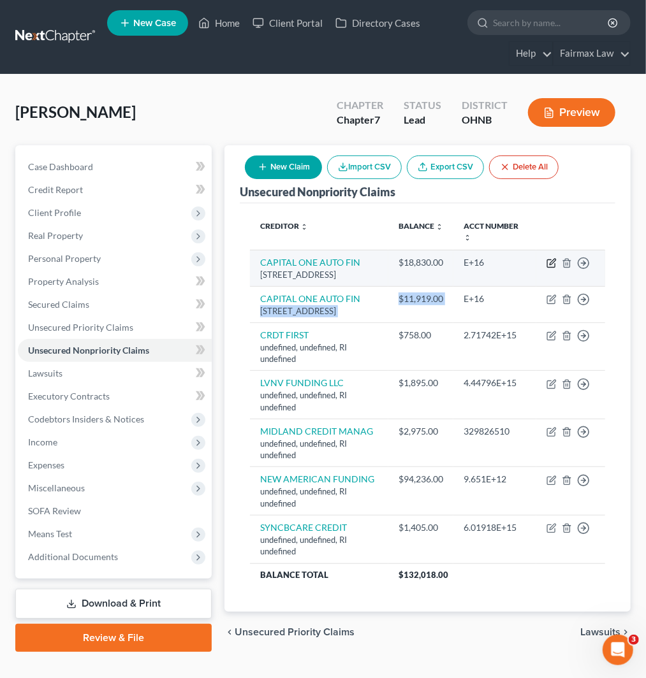
click at [549, 258] on icon "button" at bounding box center [551, 263] width 10 height 10
select select "45"
select select "14"
select select "0"
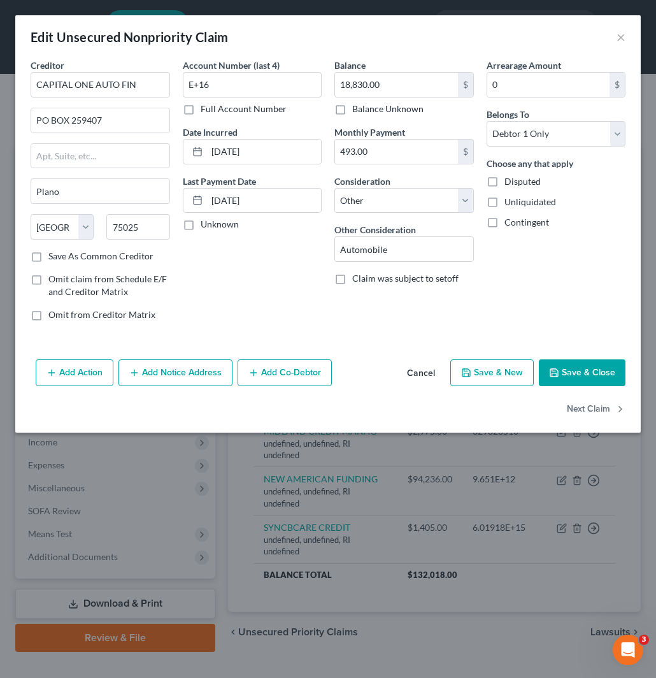
click at [426, 372] on button "Cancel" at bounding box center [421, 373] width 48 height 25
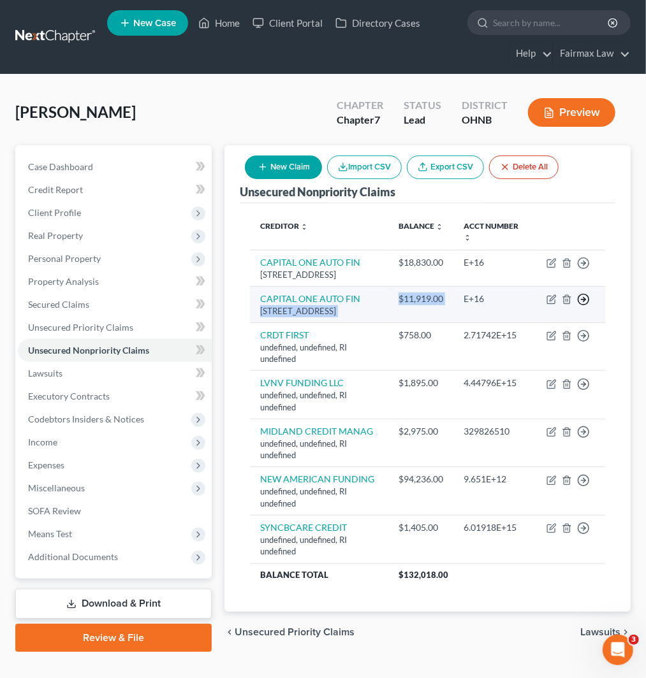
click at [582, 263] on line "button" at bounding box center [583, 263] width 4 height 0
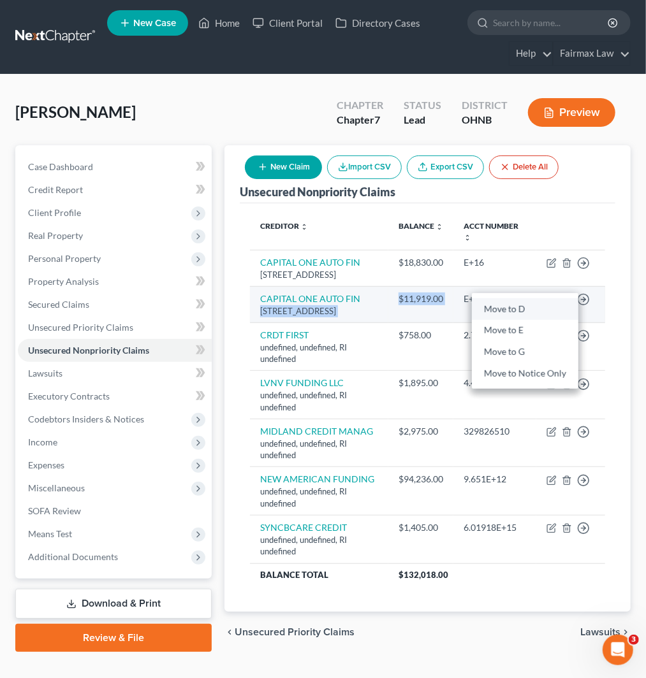
click at [530, 320] on link "Move to D" at bounding box center [525, 309] width 106 height 22
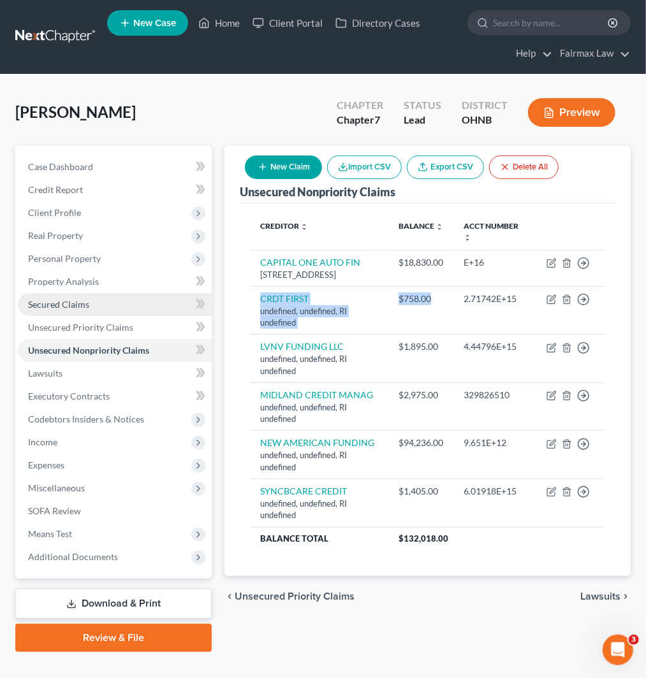
click at [82, 303] on span "Secured Claims" at bounding box center [58, 304] width 61 height 11
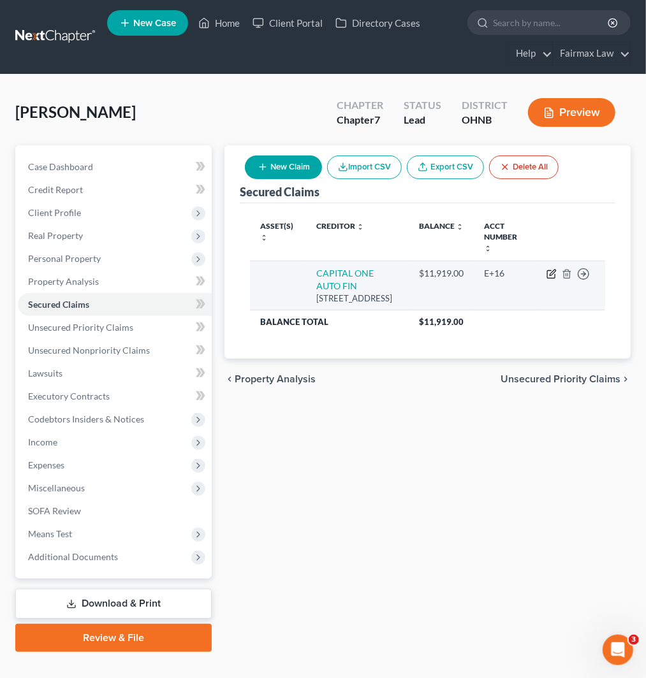
click at [549, 269] on icon "button" at bounding box center [551, 274] width 10 height 10
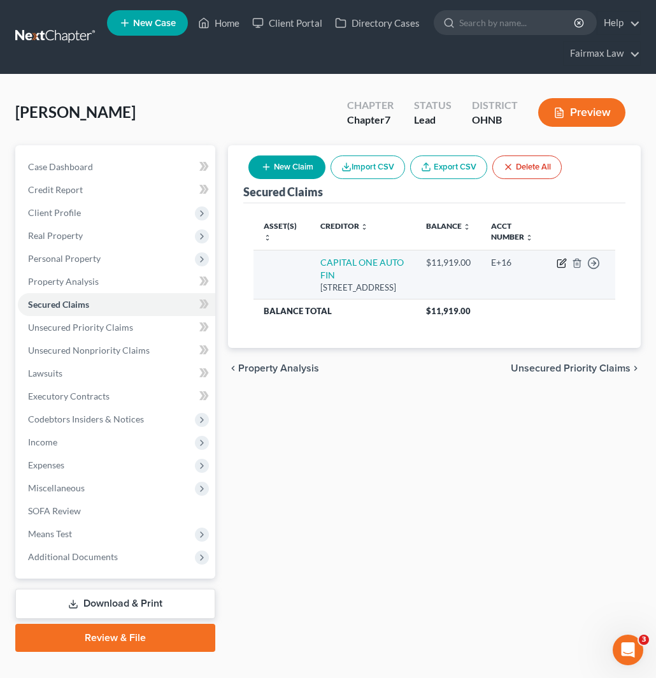
select select "45"
select select "0"
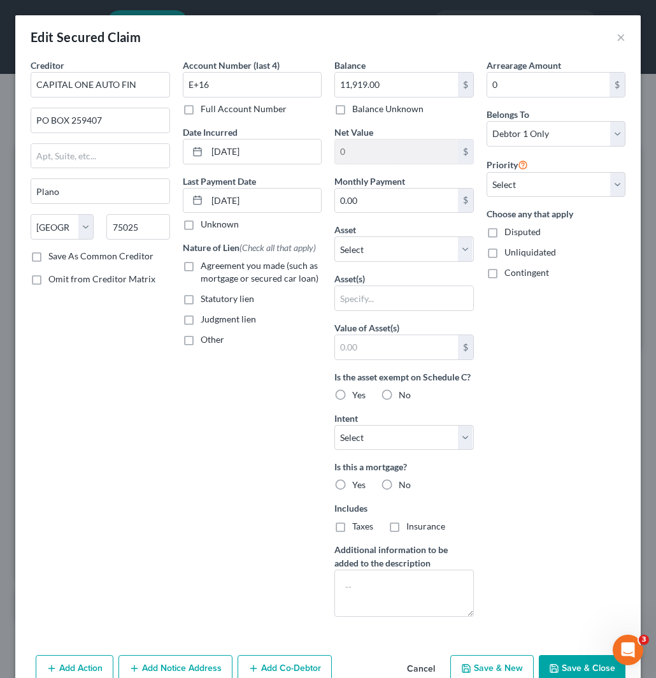
click at [616, 33] on div "Edit Secured Claim ×" at bounding box center [328, 36] width 626 height 43
click at [617, 40] on button "×" at bounding box center [621, 36] width 9 height 15
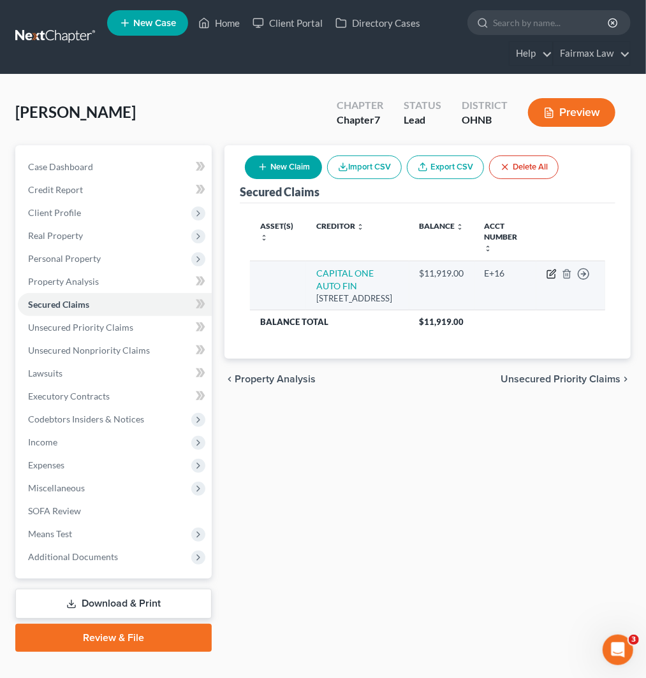
click at [551, 270] on icon "button" at bounding box center [552, 273] width 6 height 6
select select "45"
select select "0"
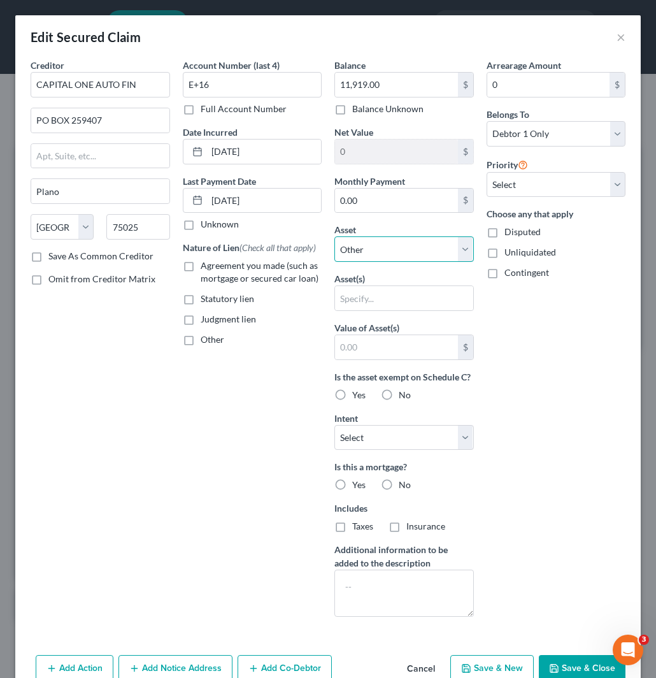
click at [364, 246] on select "Select Other Multiple Assets Electronics - Household Electronics - $100.0 Casha…" at bounding box center [405, 248] width 140 height 25
select select "4"
click at [335, 236] on select "Select Other Multiple Assets Electronics - Household Electronics - $100.0 Casha…" at bounding box center [405, 248] width 140 height 25
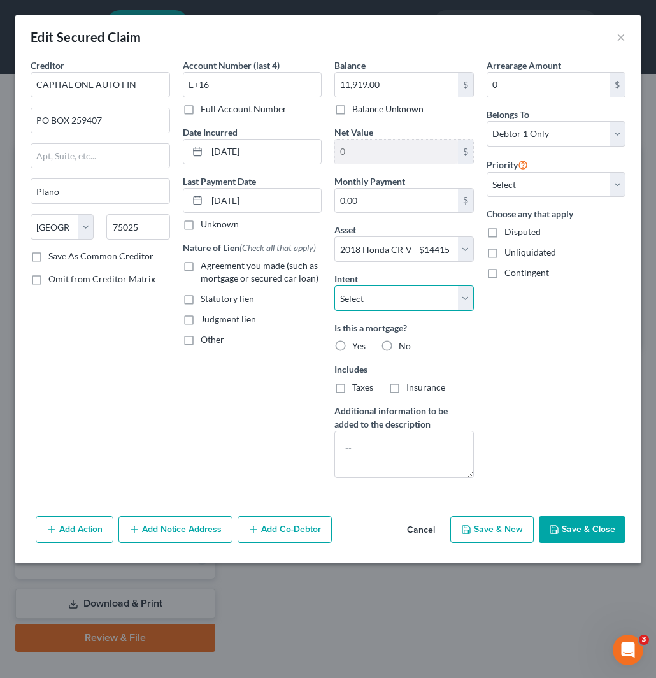
click at [395, 298] on select "Select Surrender Redeem Reaffirm Avoid Other" at bounding box center [405, 297] width 140 height 25
select select "2"
click at [335, 285] on select "Select Surrender Redeem Reaffirm Avoid Other" at bounding box center [405, 297] width 140 height 25
click at [585, 525] on button "Save & Close" at bounding box center [582, 529] width 87 height 27
select select
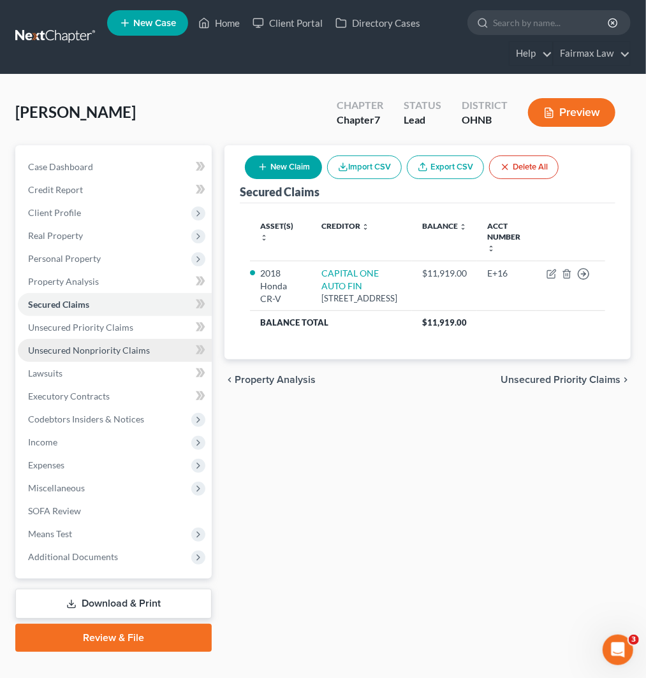
click at [103, 351] on span "Unsecured Nonpriority Claims" at bounding box center [89, 350] width 122 height 11
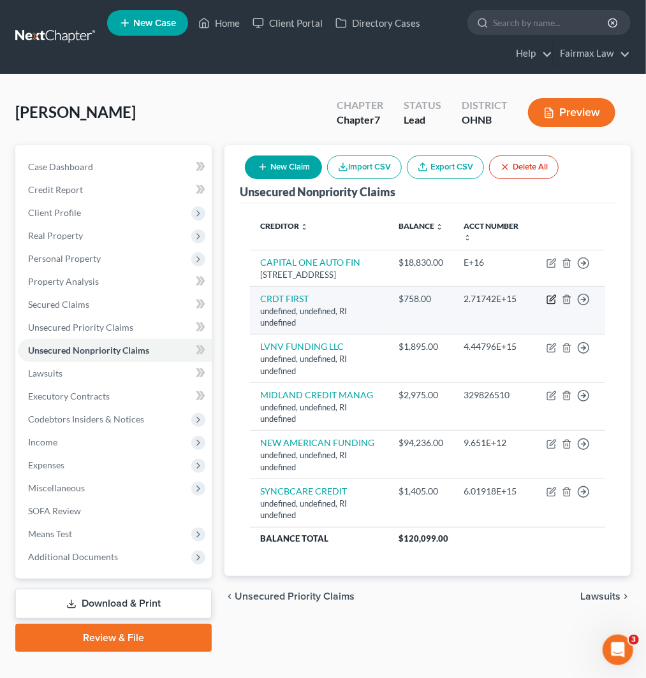
click at [551, 301] on icon "button" at bounding box center [552, 298] width 6 height 6
select select "41"
select select "14"
select select "0"
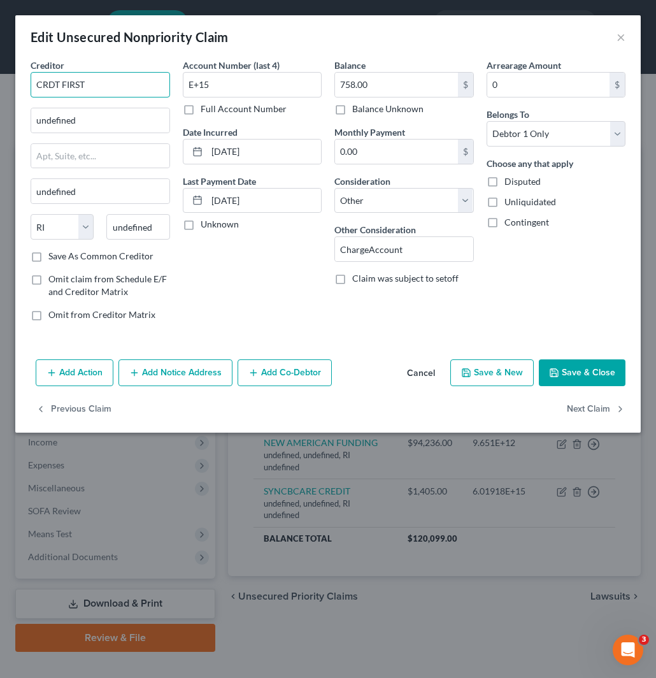
click at [113, 87] on input "CRDT FIRST" at bounding box center [101, 84] width 140 height 25
click at [113, 86] on input "CRDT FIRST" at bounding box center [101, 84] width 140 height 25
click at [103, 85] on input "CRDT FIRST" at bounding box center [101, 84] width 140 height 25
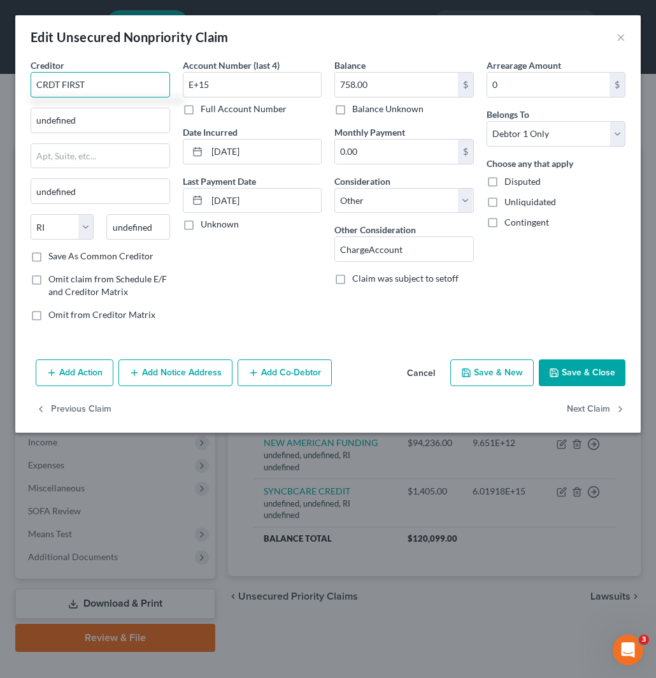
click at [103, 85] on input "CRDT FIRST" at bounding box center [101, 84] width 140 height 25
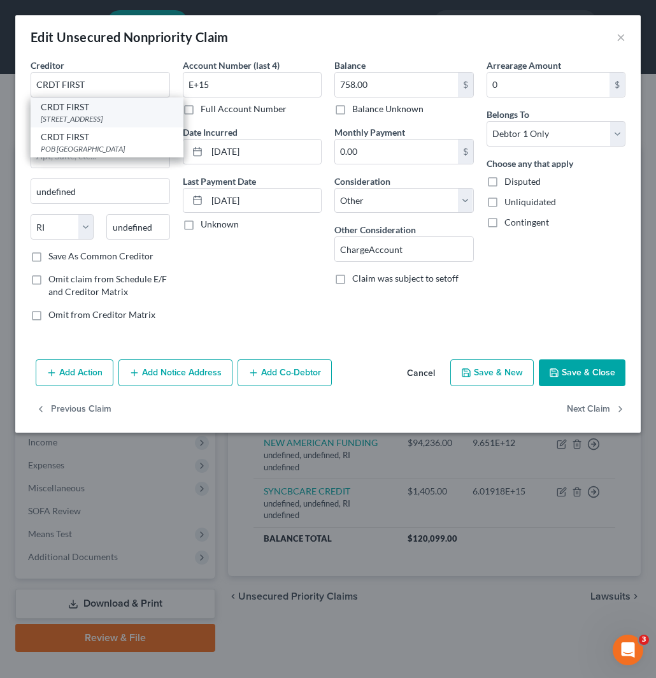
click at [142, 124] on div "6275 EASTLAND ROAD, Brookpark, OH 44142" at bounding box center [107, 118] width 133 height 11
type input "6275 EASTLAND ROAD"
type input "Brookpark"
select select "36"
type input "44142"
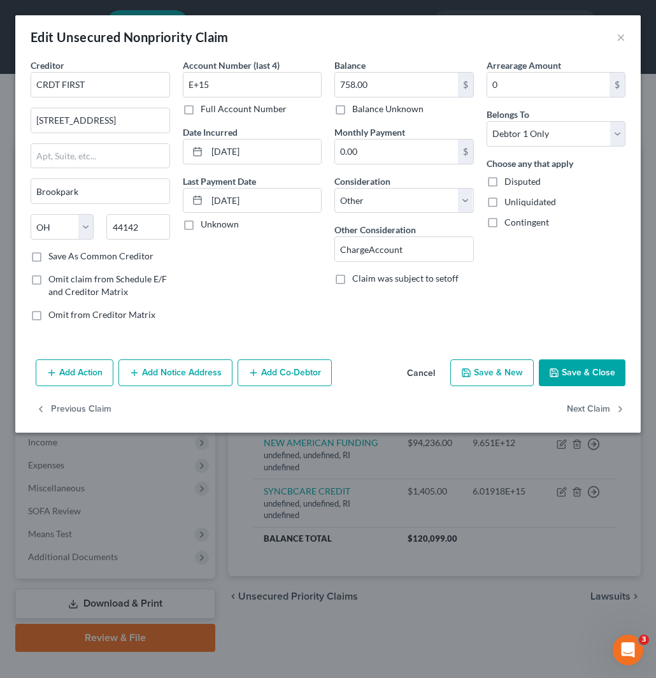
click at [603, 371] on button "Save & Close" at bounding box center [582, 372] width 87 height 27
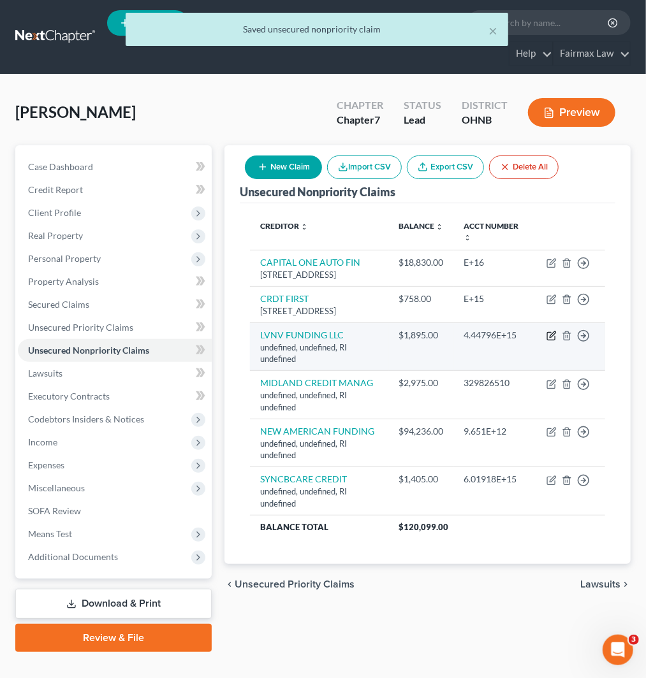
click at [549, 341] on icon "button" at bounding box center [551, 336] width 10 height 10
select select "41"
select select "14"
select select "0"
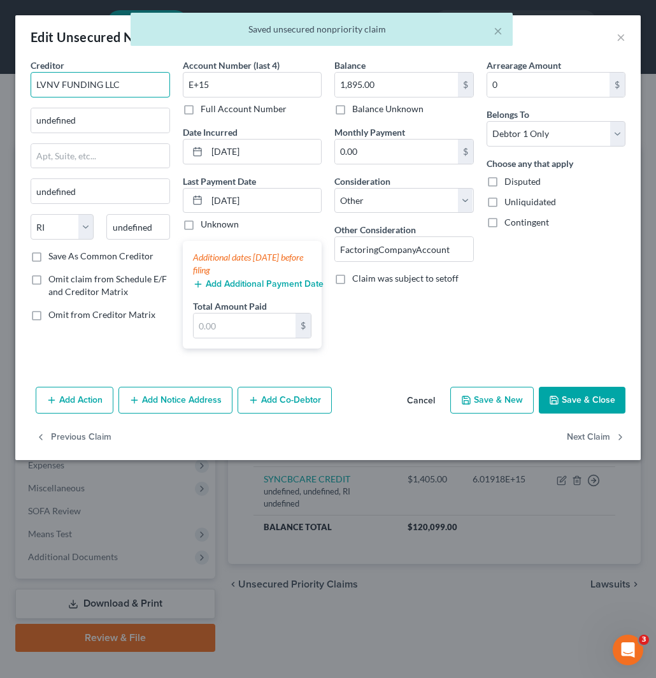
click at [124, 87] on input "LVNV FUNDING LLC" at bounding box center [101, 84] width 140 height 25
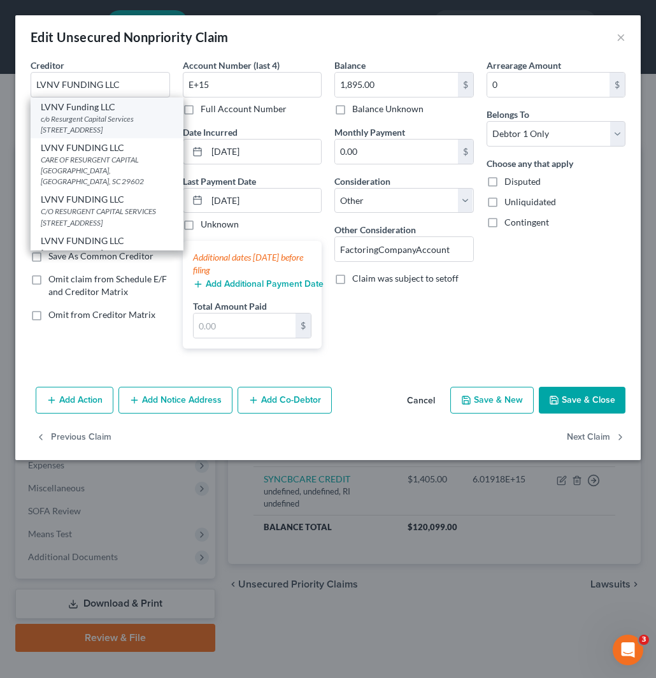
click at [134, 126] on div "c/o Resurgent Capital Services PO Box 10587, Greenville, SC 29603" at bounding box center [107, 124] width 133 height 22
type input "LVNV Funding LLC"
type input "c/o Resurgent Capital Services"
type input "PO Box 10587"
type input "Greenville"
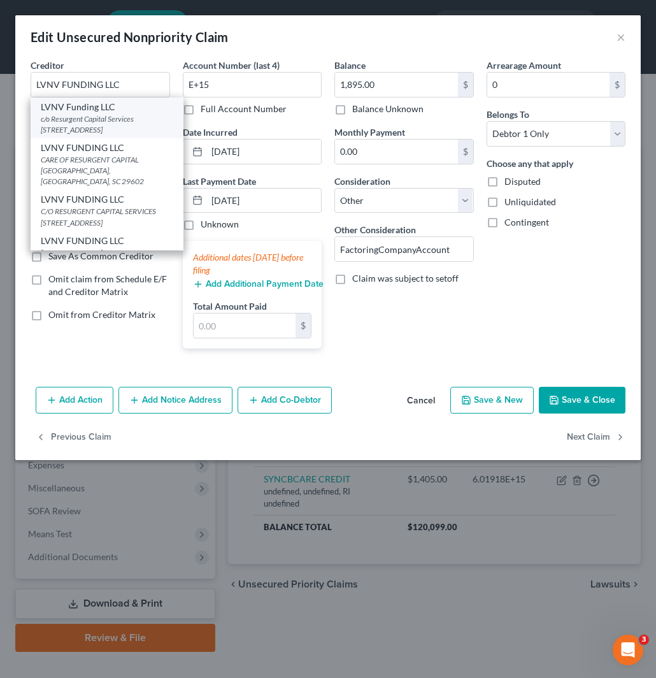
select select "42"
type input "29603"
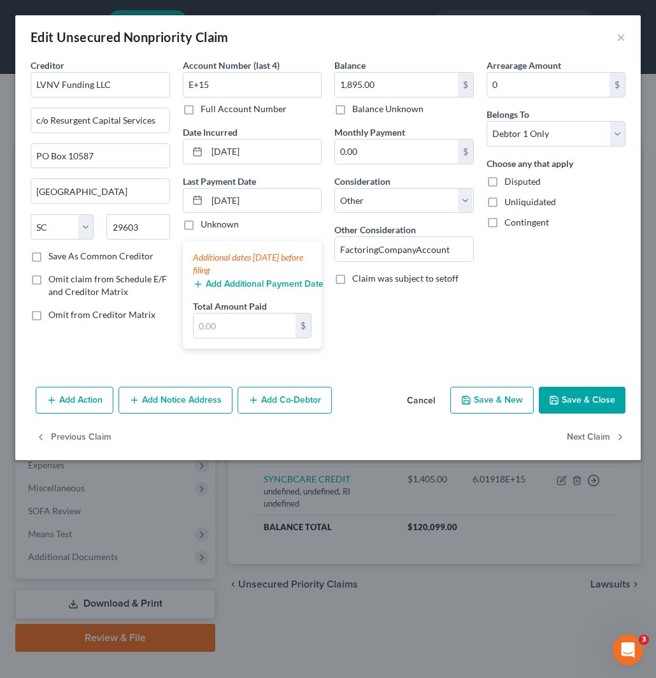
click at [579, 402] on button "Save & Close" at bounding box center [582, 400] width 87 height 27
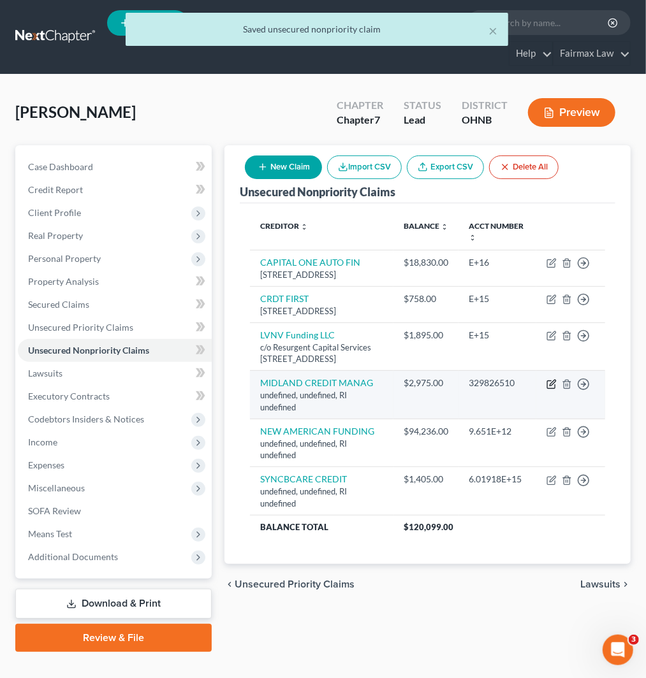
click at [549, 389] on icon "button" at bounding box center [551, 384] width 10 height 10
select select "41"
select select "14"
select select "0"
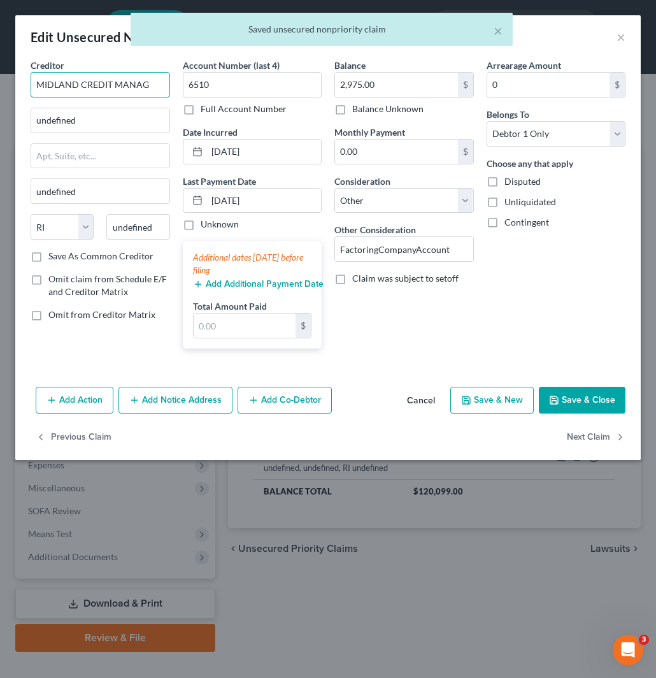
click at [159, 86] on input "MIDLAND CREDIT MANAG" at bounding box center [101, 84] width 140 height 25
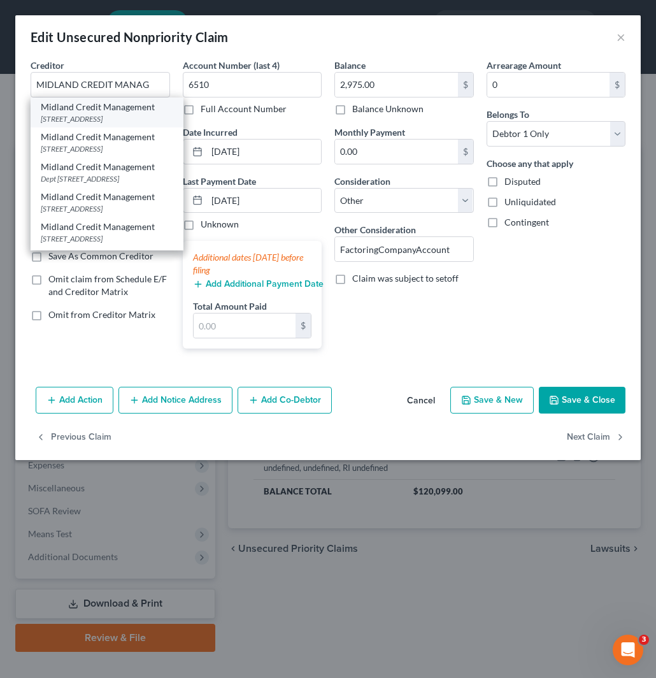
click at [110, 119] on div "PO BOX 939069, San Diego, CA 92193" at bounding box center [107, 118] width 133 height 11
type input "Midland Credit Management"
type input "PO BOX 939069"
type input "San Diego"
select select "4"
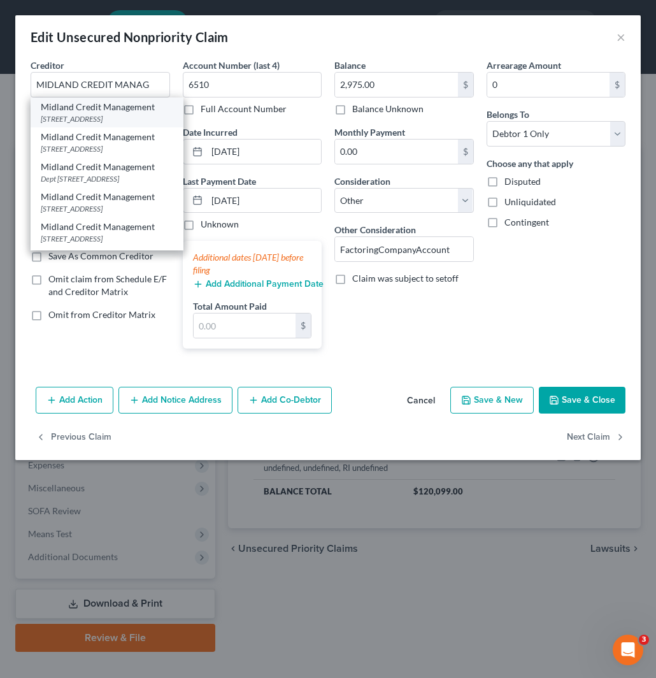
type input "92193"
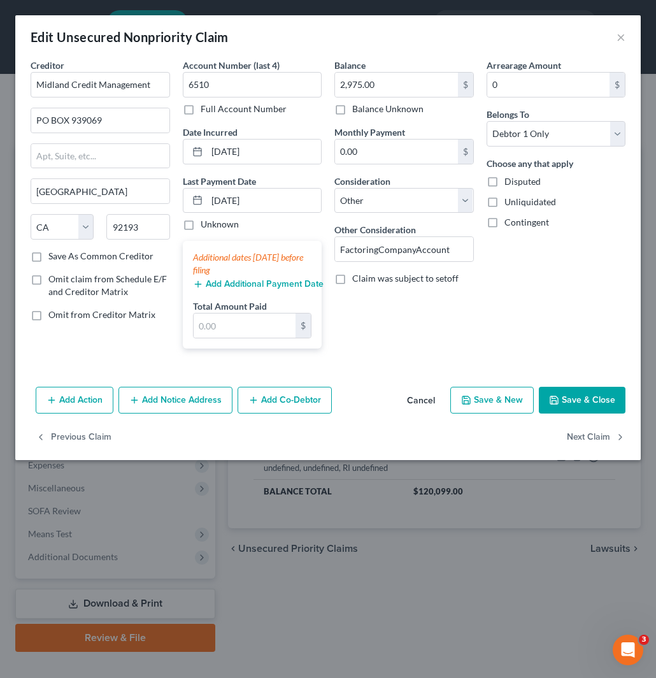
click at [601, 400] on button "Save & Close" at bounding box center [582, 400] width 87 height 27
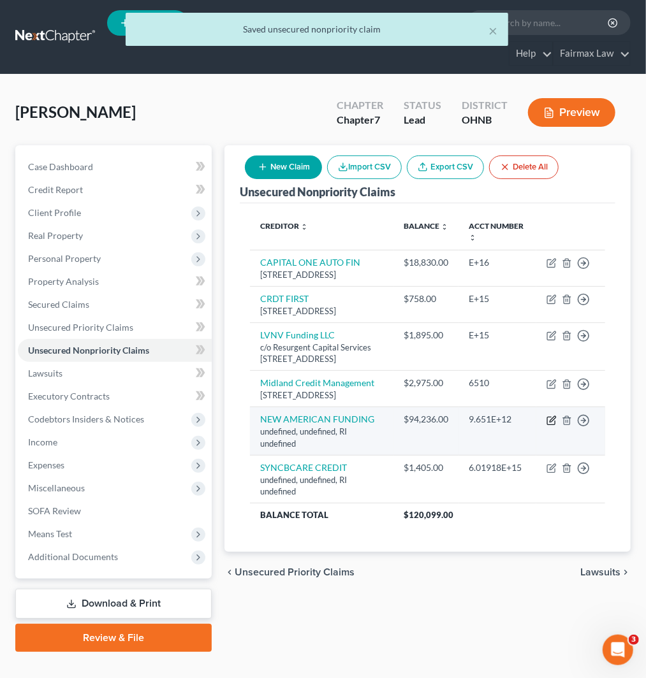
click at [550, 426] on icon "button" at bounding box center [551, 420] width 10 height 10
select select "41"
select select "14"
select select "0"
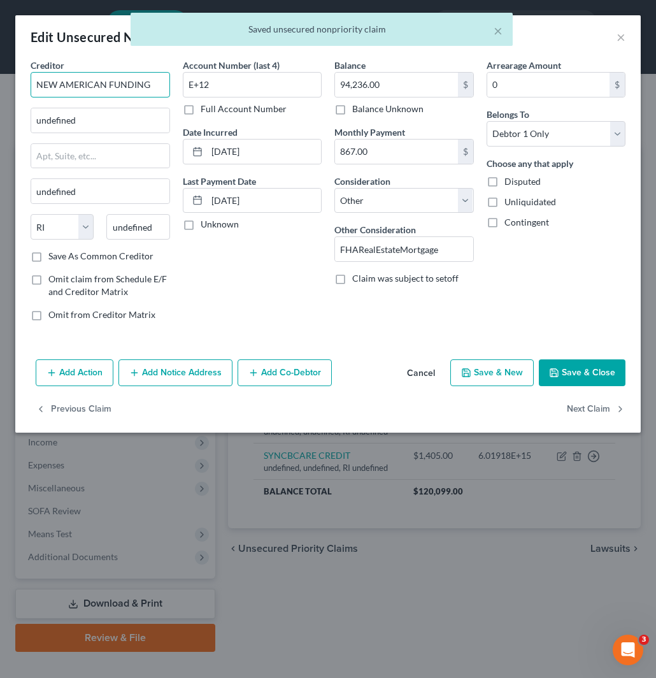
click at [116, 83] on input "NEW AMERICAN FUNDING" at bounding box center [101, 84] width 140 height 25
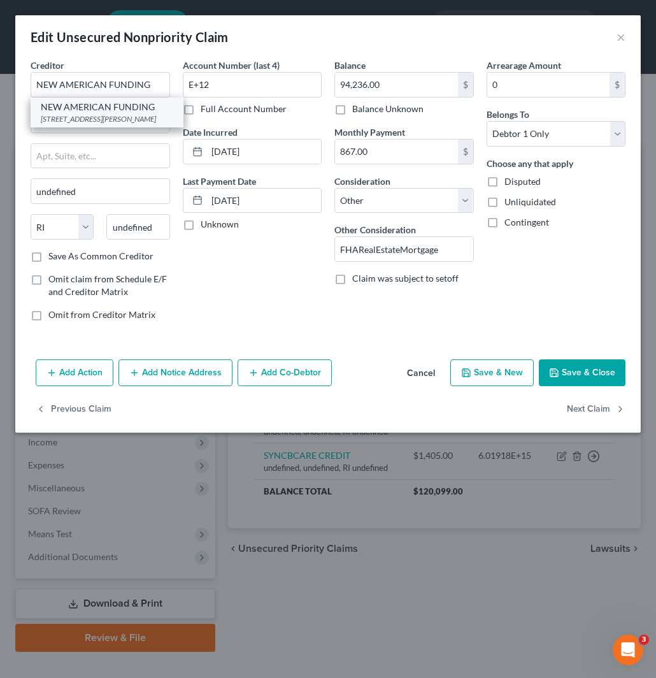
click at [130, 117] on div "1235 N DUTTON AVE, SUITE E, Santa Rosa, CA 95401" at bounding box center [107, 118] width 133 height 11
type input "1235 N DUTTON AVE, SUITE E"
type input "Santa Rosa"
select select "4"
type input "95401"
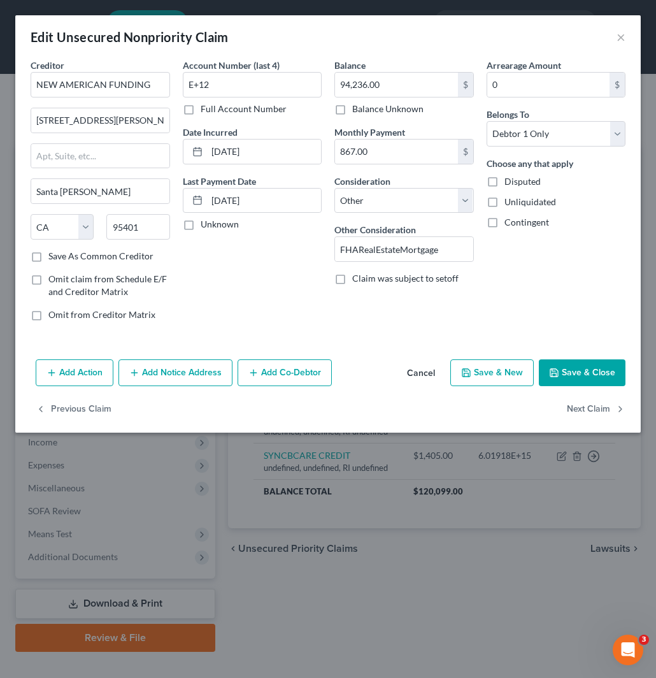
click at [584, 365] on button "Save & Close" at bounding box center [582, 372] width 87 height 27
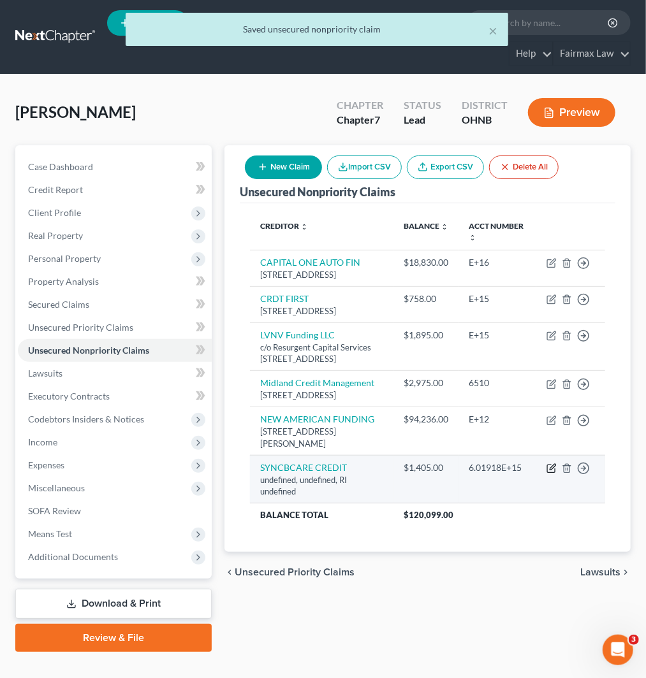
click at [551, 473] on icon "button" at bounding box center [551, 468] width 10 height 10
select select "41"
select select "14"
select select "0"
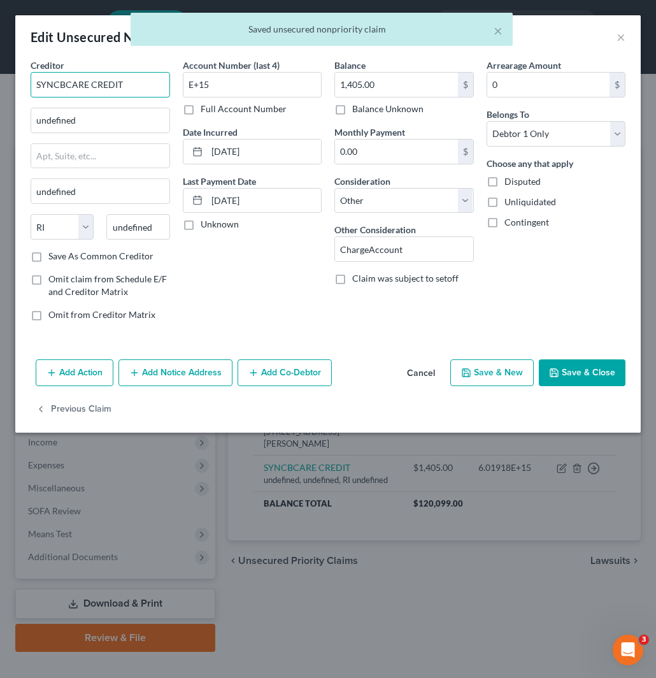
click at [136, 82] on input "SYNCBCARE CREDIT" at bounding box center [101, 84] width 140 height 25
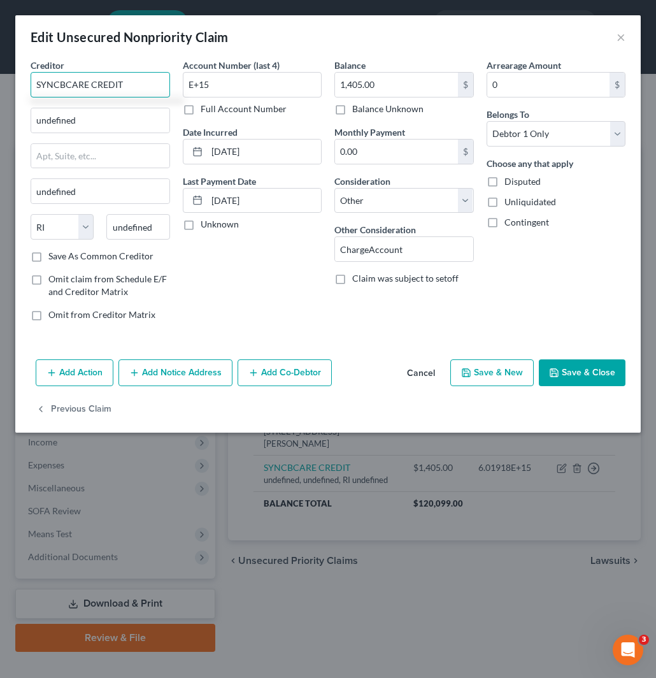
click at [147, 85] on input "SYNCBCARE CREDIT" at bounding box center [101, 84] width 140 height 25
click at [67, 84] on input "SYNCBCARE CREDIT" at bounding box center [101, 84] width 140 height 25
click at [142, 83] on input "SYNCB CARE CREDIT" at bounding box center [101, 84] width 140 height 25
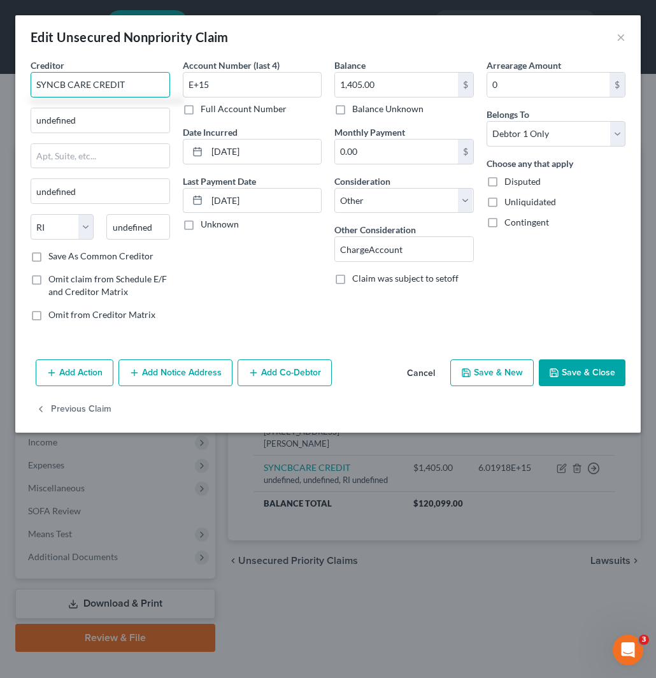
click at [142, 83] on input "SYNCB CARE CREDIT" at bounding box center [101, 84] width 140 height 25
drag, startPoint x: 85, startPoint y: 85, endPoint x: 67, endPoint y: 85, distance: 17.9
click at [67, 85] on input "SYNCB CARE CREDIT" at bounding box center [101, 84] width 140 height 25
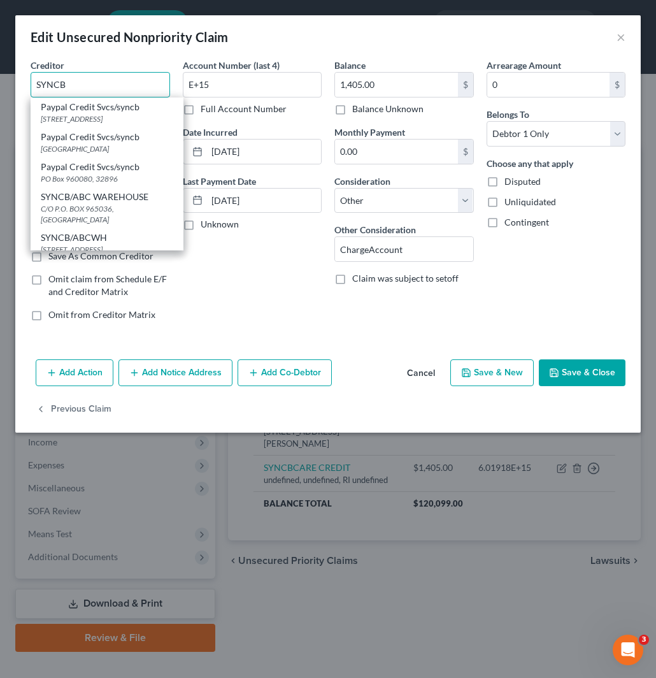
type input "SYNCB"
click at [426, 375] on button "Cancel" at bounding box center [421, 373] width 48 height 25
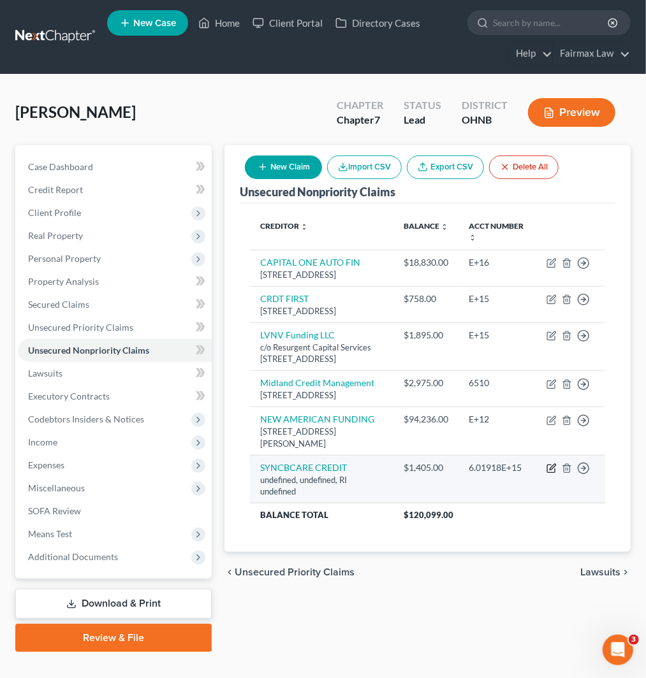
click at [551, 473] on icon "button" at bounding box center [551, 468] width 10 height 10
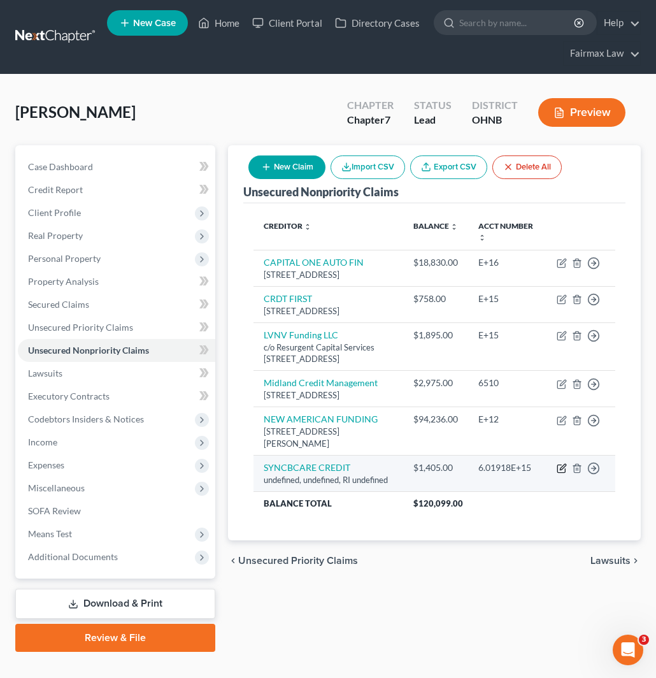
select select "41"
select select "14"
select select "0"
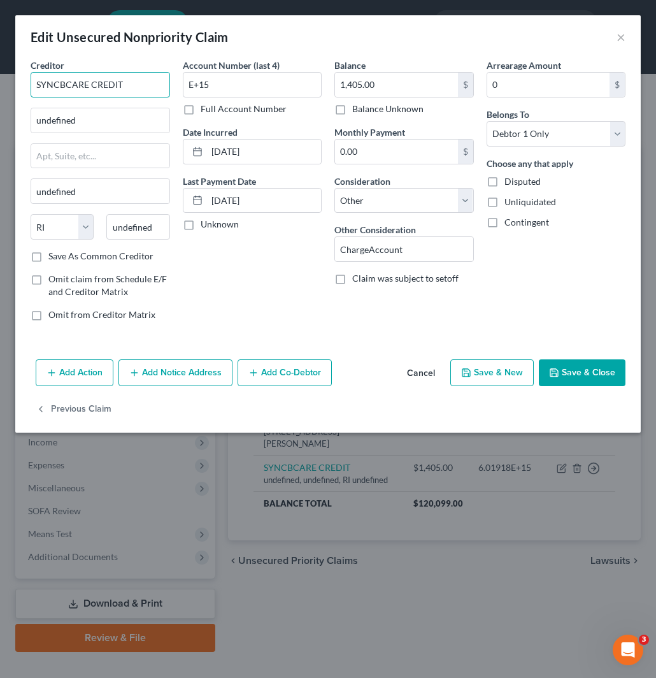
click at [67, 81] on input "SYNCBCARE CREDIT" at bounding box center [101, 84] width 140 height 25
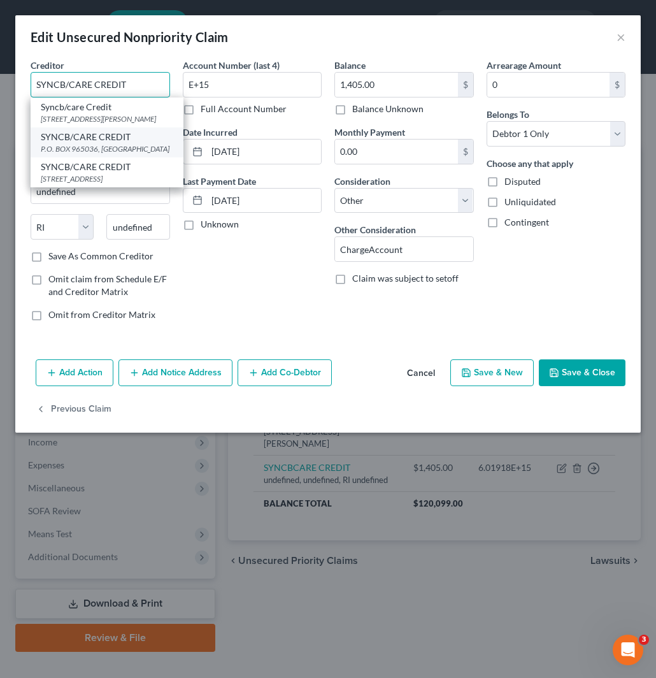
type input "SYNCB/CARE CREDIT"
click at [122, 138] on div "SYNCB/CARE CREDIT" at bounding box center [107, 137] width 133 height 13
type input "P.O. BOX 965036"
type input "Orlando"
select select "9"
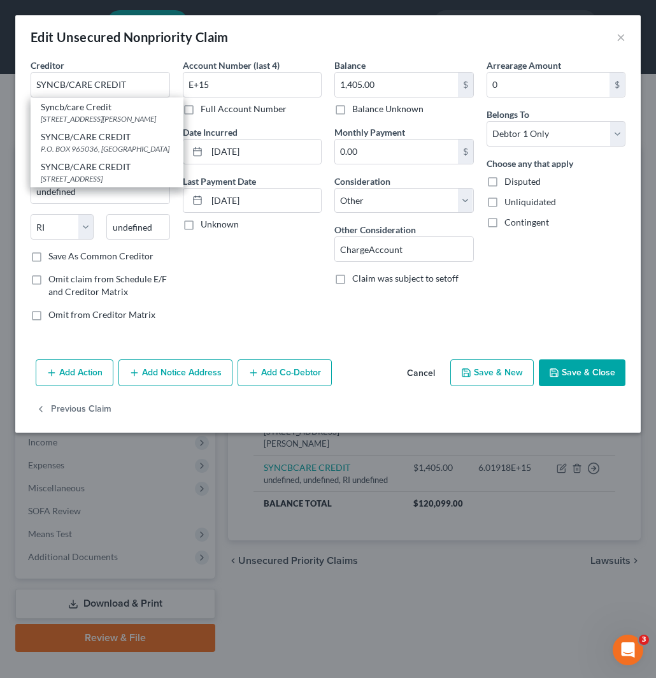
type input "32896"
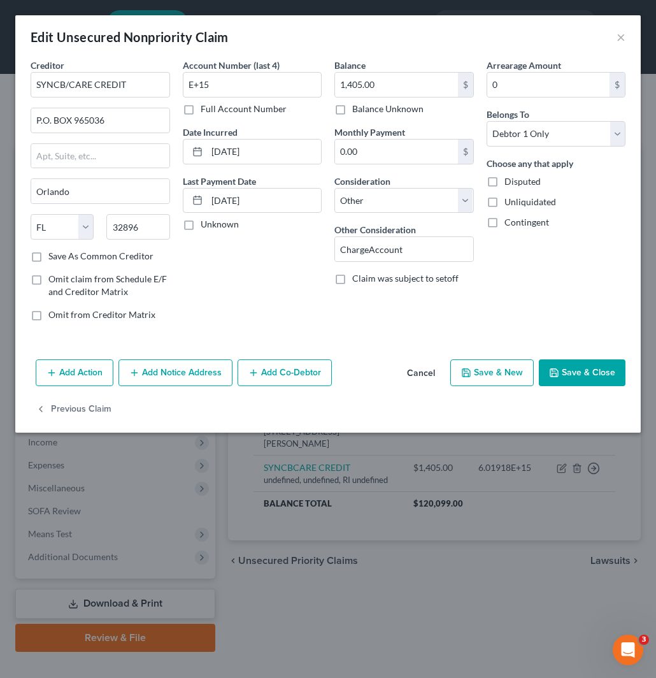
click at [610, 380] on button "Save & Close" at bounding box center [582, 372] width 87 height 27
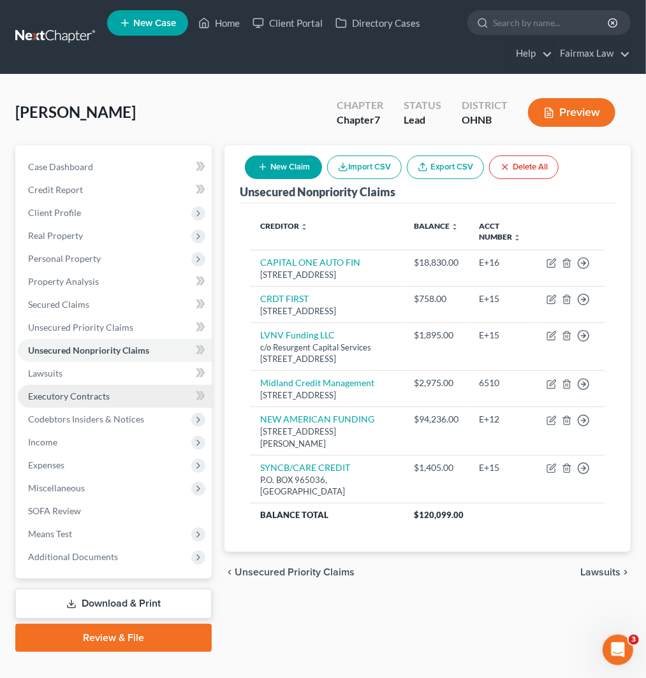
click at [109, 405] on link "Executory Contracts" at bounding box center [115, 396] width 194 height 23
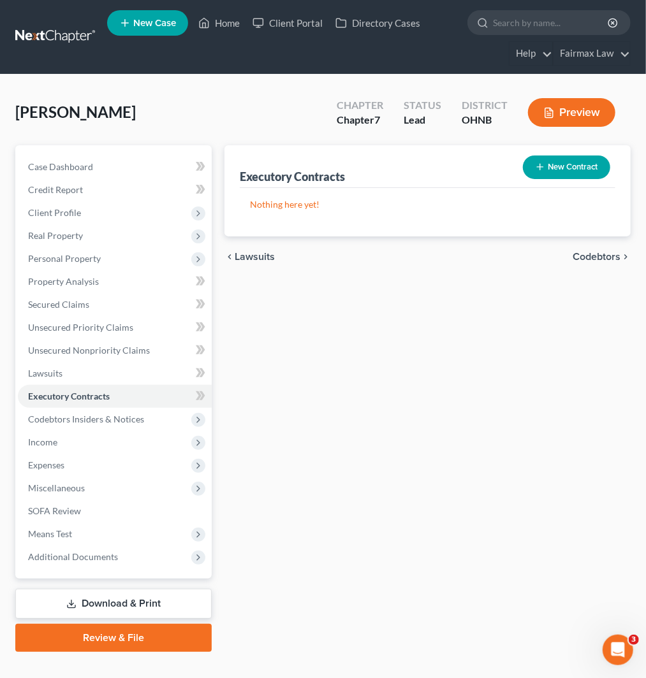
click at [576, 164] on button "New Contract" at bounding box center [566, 167] width 87 height 24
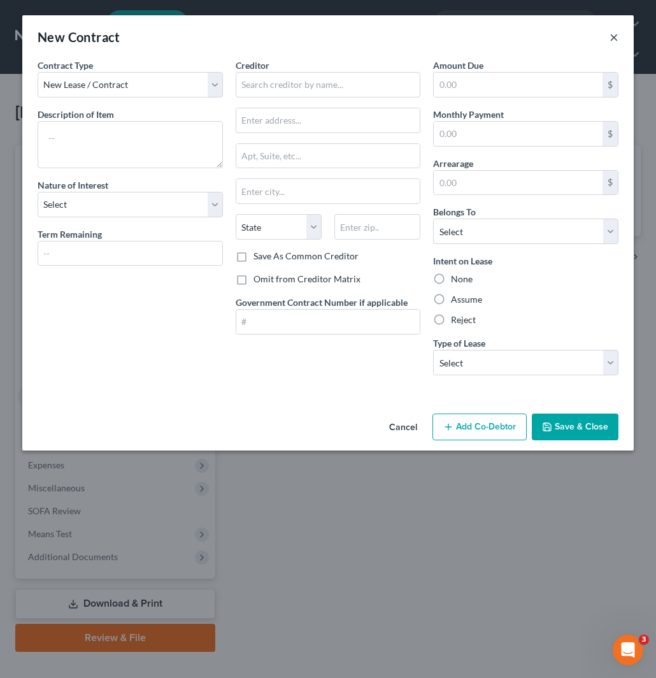
click at [615, 35] on button "×" at bounding box center [614, 36] width 9 height 15
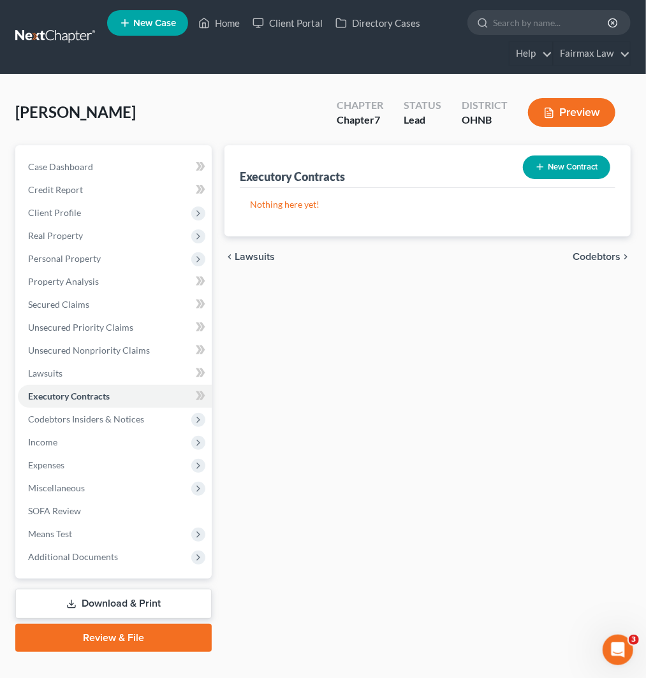
click at [288, 336] on div "Executory Contracts New Contract Nothing here yet! chevron_left Lawsuits Codebt…" at bounding box center [427, 398] width 419 height 507
click at [92, 306] on link "Secured Claims" at bounding box center [115, 304] width 194 height 23
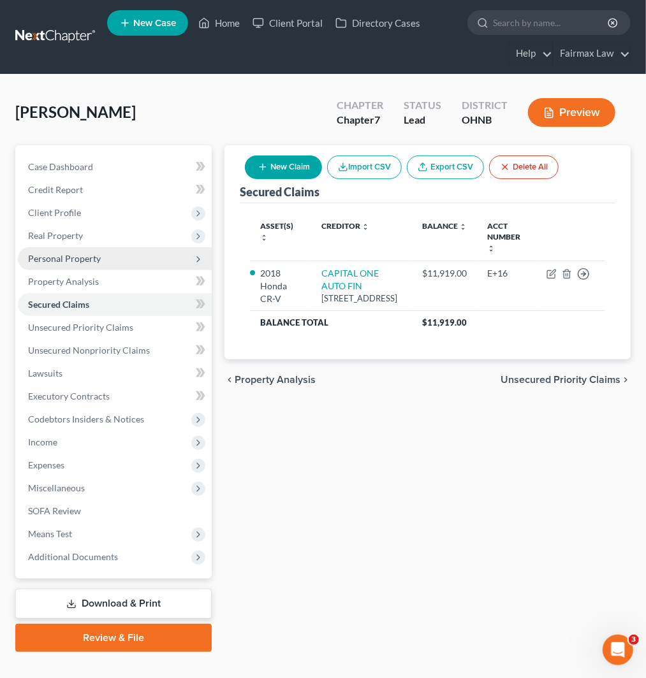
click at [109, 263] on span "Personal Property" at bounding box center [115, 258] width 194 height 23
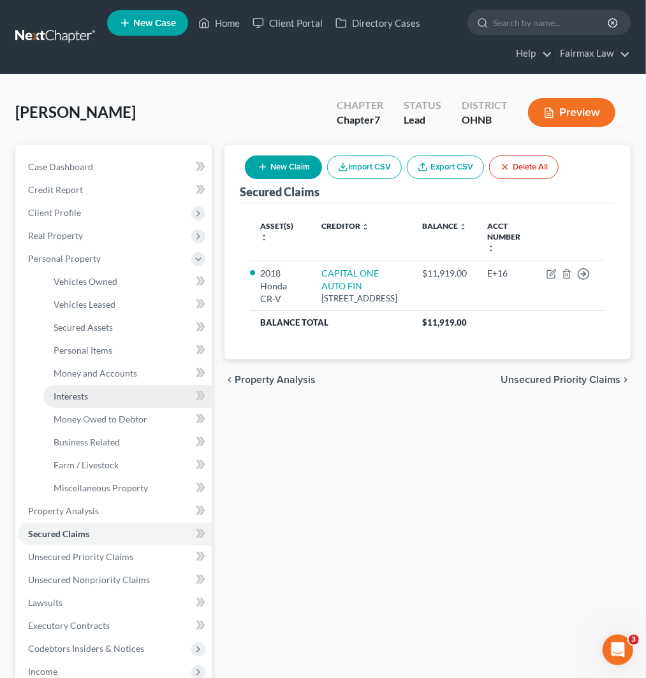
click at [115, 396] on link "Interests" at bounding box center [127, 396] width 168 height 23
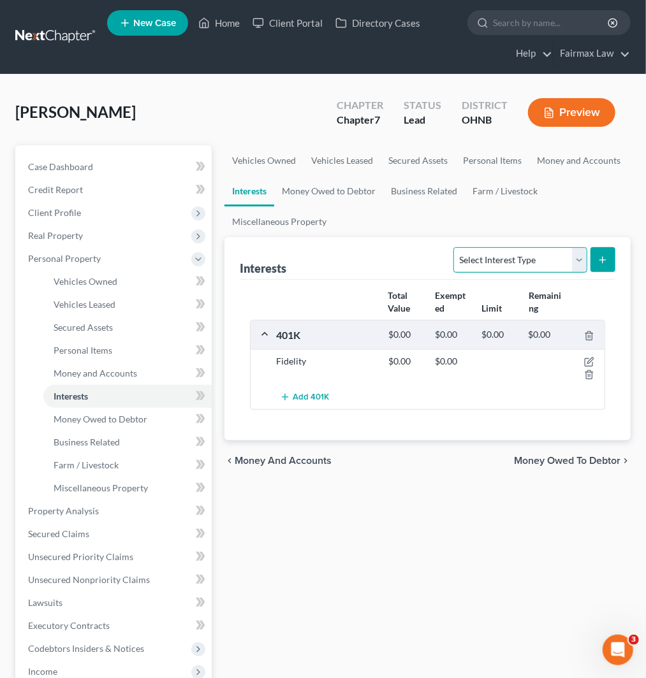
click at [549, 263] on select "Select Interest Type 401K Annuity Bond Education IRA Government Bond Government…" at bounding box center [519, 259] width 133 height 25
select select "whole_life_insurance"
click at [455, 247] on select "Select Interest Type 401K Annuity Bond Education IRA Government Bond Government…" at bounding box center [519, 259] width 133 height 25
click at [609, 263] on button "submit" at bounding box center [602, 259] width 25 height 25
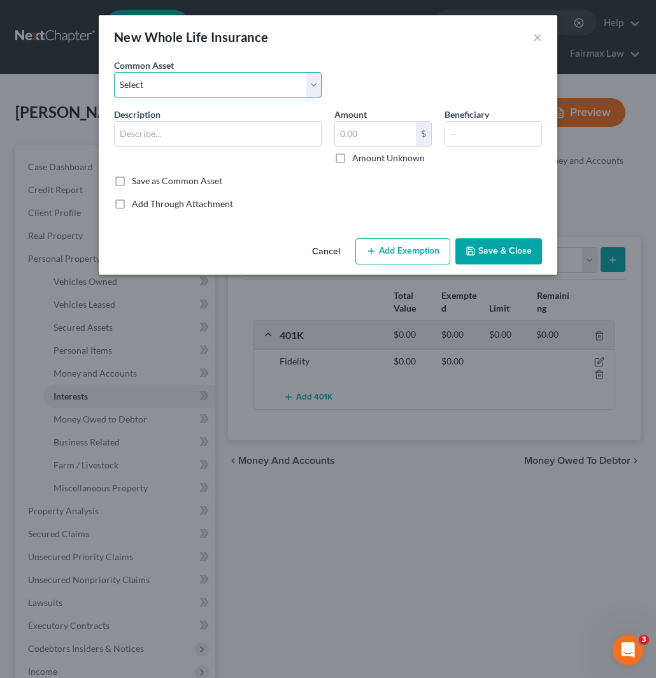
click at [207, 85] on select "Select American Life Gerber Life Insurance Kemper Life Insurance Companion Life…" at bounding box center [218, 84] width 208 height 25
select select "0"
click at [114, 72] on select "Select American Life Gerber Life Insurance Kemper Life Insurance Companion Life…" at bounding box center [218, 84] width 208 height 25
type input "American Life"
type input "15,000.00"
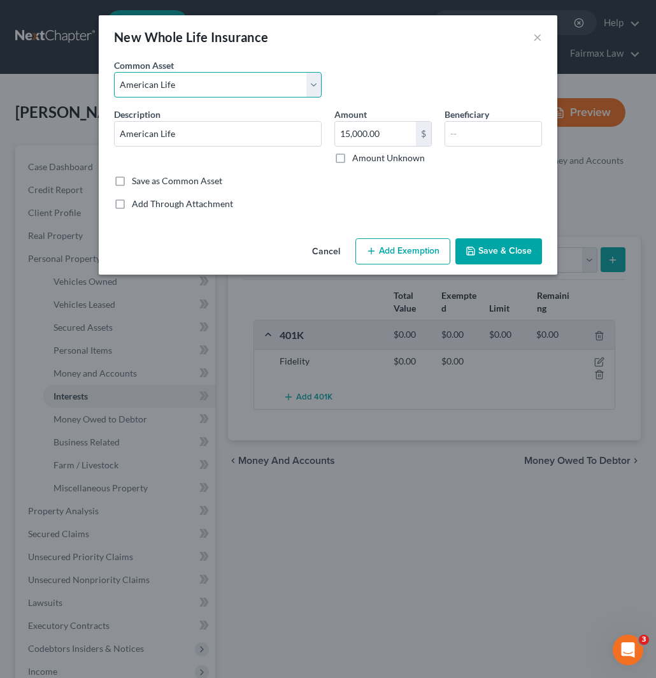
click at [198, 80] on select "Select American Life Gerber Life Insurance Kemper Life Insurance Companion Life…" at bounding box center [218, 84] width 208 height 25
click at [329, 257] on button "Cancel" at bounding box center [326, 252] width 48 height 25
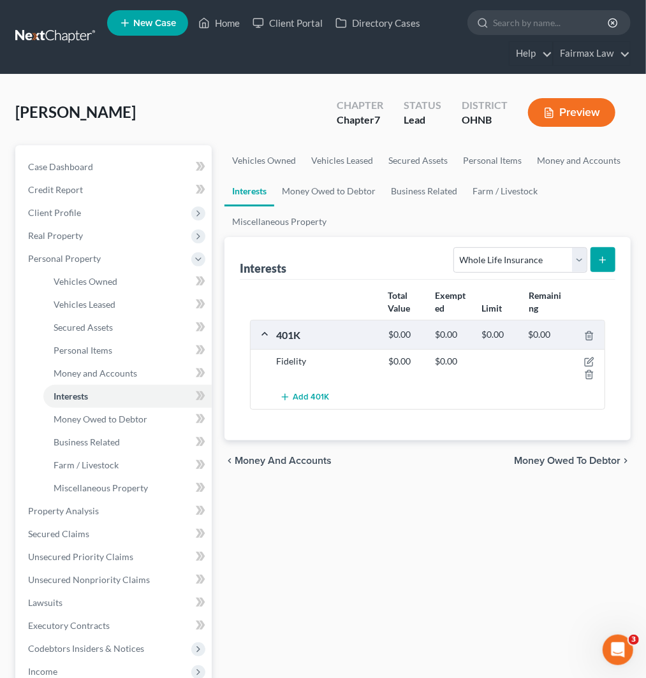
click at [604, 257] on icon "submit" at bounding box center [602, 260] width 10 height 10
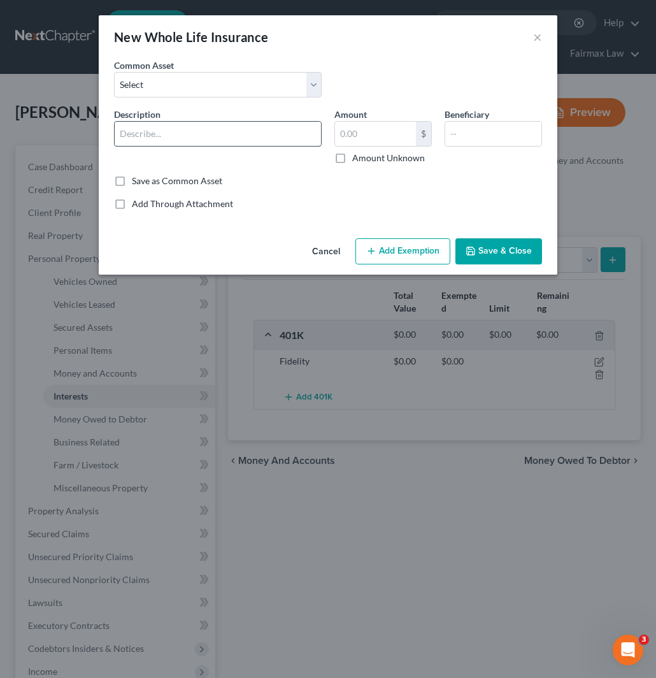
click at [228, 140] on input "text" at bounding box center [218, 134] width 206 height 24
type input "American Income"
click at [144, 182] on label "Save as Common Asset" at bounding box center [177, 181] width 90 height 13
click at [144, 182] on input "Save as Common Asset" at bounding box center [141, 179] width 8 height 8
checkbox input "true"
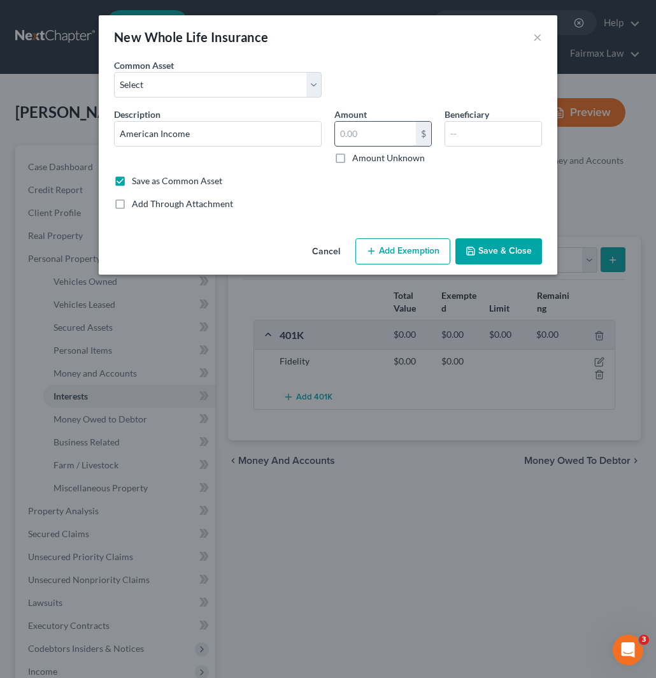
click at [387, 136] on input "text" at bounding box center [375, 134] width 81 height 24
type input "300"
click at [396, 252] on button "Add Exemption" at bounding box center [403, 251] width 95 height 27
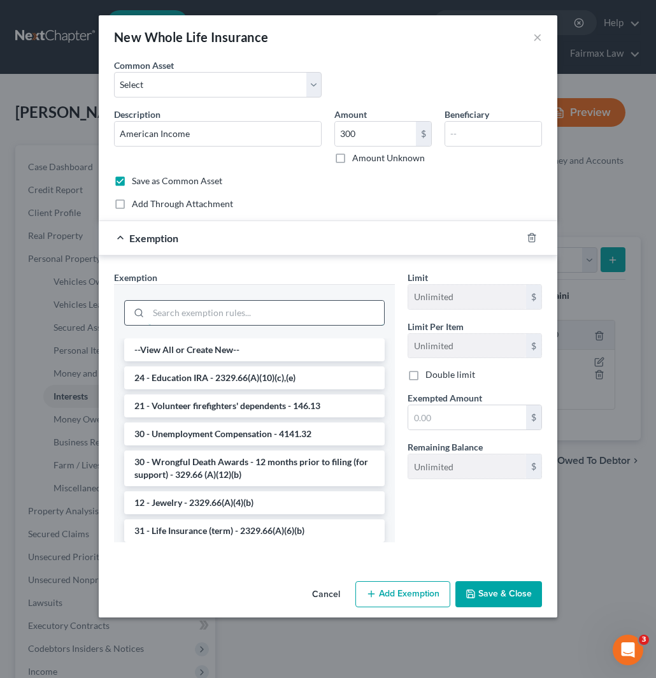
click at [218, 310] on input "search" at bounding box center [266, 313] width 236 height 24
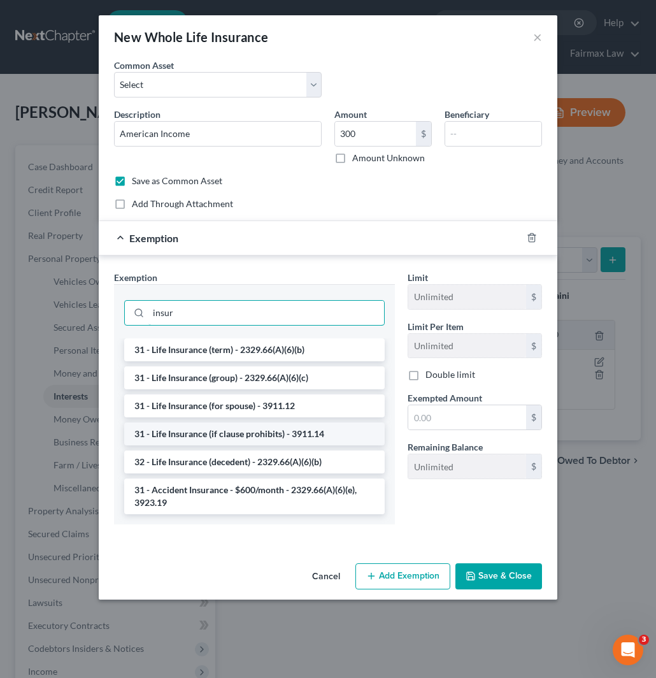
type input "insur"
click at [226, 431] on li "31 - Life Insurance (if clause prohibits) - 3911.14" at bounding box center [254, 434] width 261 height 23
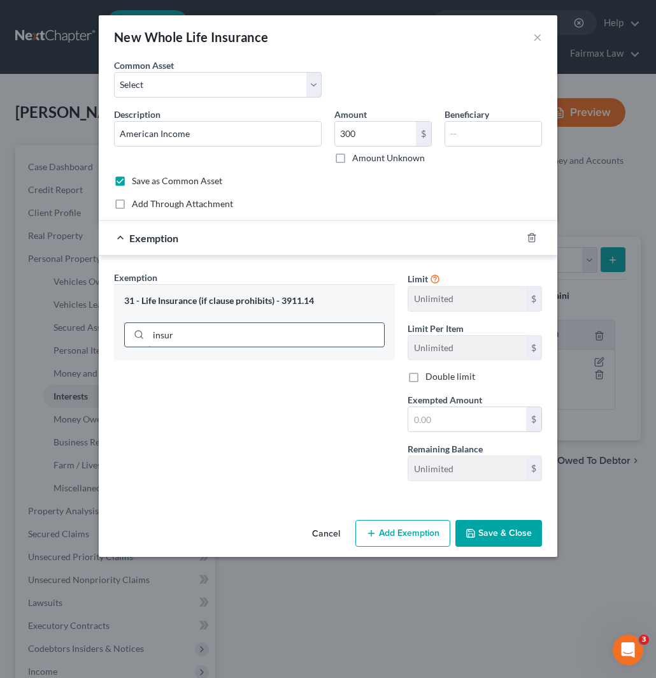
click at [230, 341] on input "insur" at bounding box center [266, 335] width 236 height 24
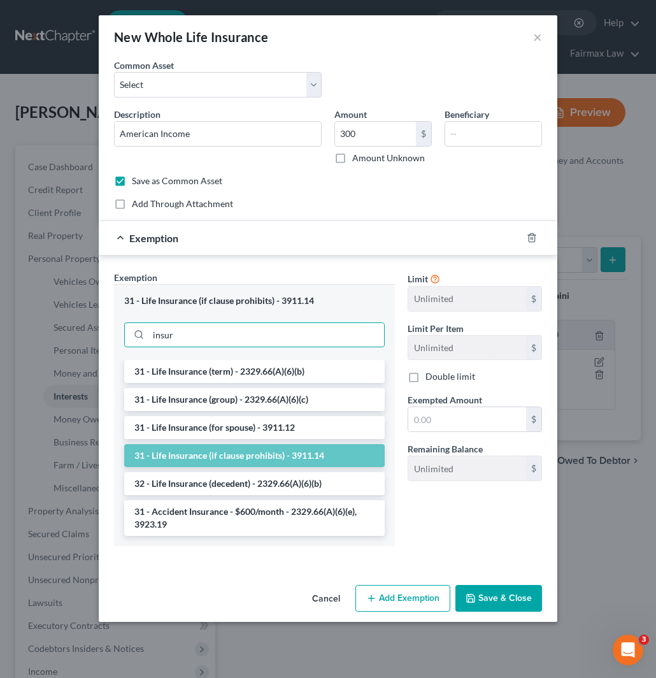
click at [223, 574] on div "An exemption set must first be selected from the Filing Information section. Co…" at bounding box center [328, 319] width 459 height 521
click at [453, 535] on div "Limit Unlimited $ Limit Per Item Unlimited $ Double limit Exempted Amount * $ R…" at bounding box center [474, 413] width 147 height 285
click at [479, 419] on input "text" at bounding box center [467, 419] width 118 height 24
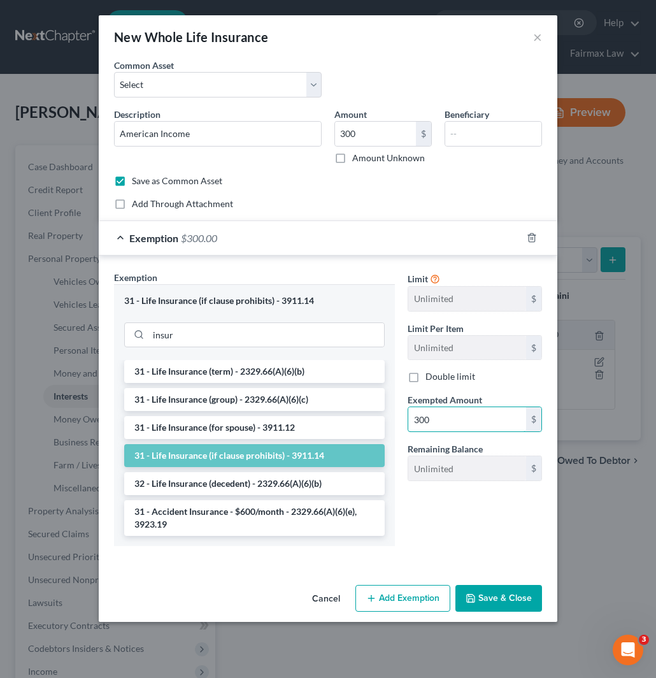
type input "300"
drag, startPoint x: 470, startPoint y: 540, endPoint x: 464, endPoint y: 538, distance: 6.9
click at [470, 540] on div "Limit Unlimited $ Limit Per Item Unlimited $ Double limit Exempted Amount * 300…" at bounding box center [474, 413] width 147 height 285
click at [247, 456] on li "31 - Life Insurance (if clause prohibits) - 3911.14" at bounding box center [254, 455] width 261 height 23
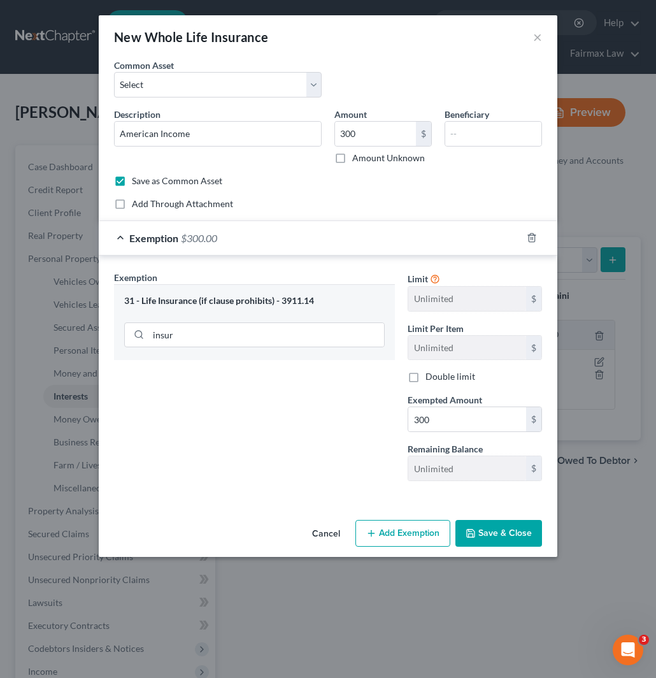
click at [397, 539] on button "Add Exemption" at bounding box center [403, 533] width 95 height 27
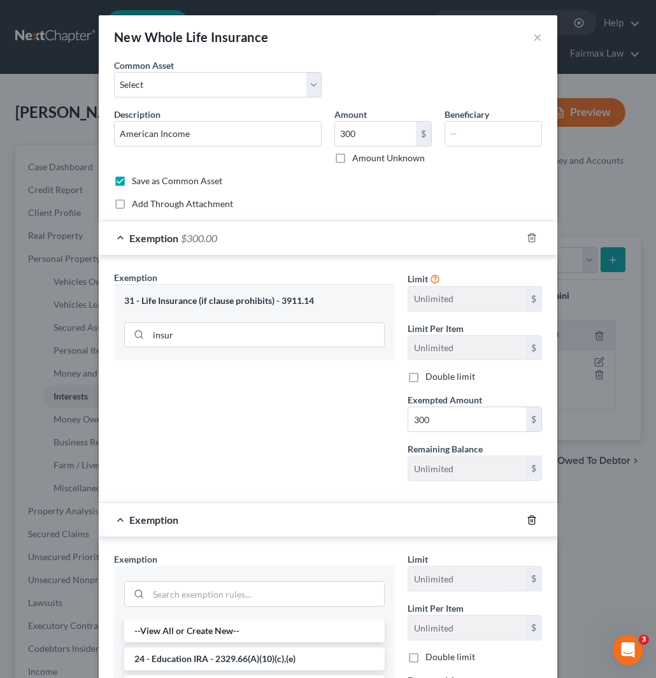
click at [529, 521] on icon "button" at bounding box center [532, 520] width 6 height 8
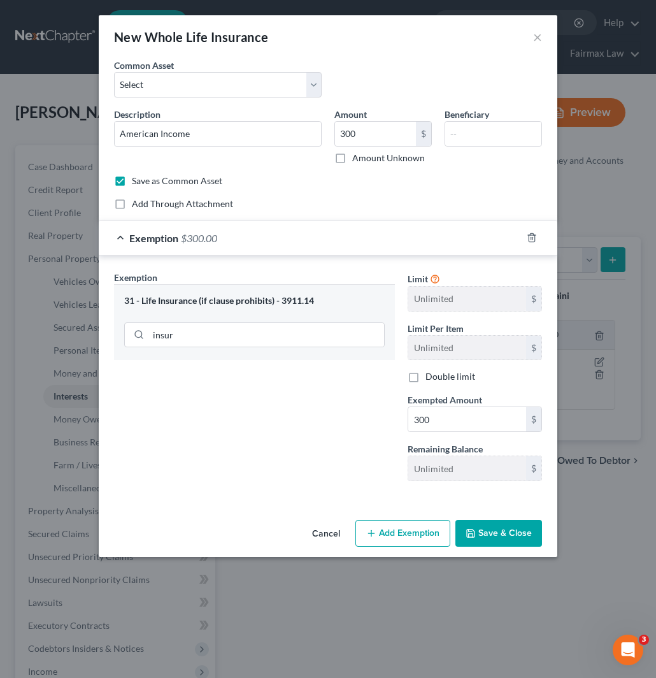
click at [511, 530] on button "Save & Close" at bounding box center [499, 533] width 87 height 27
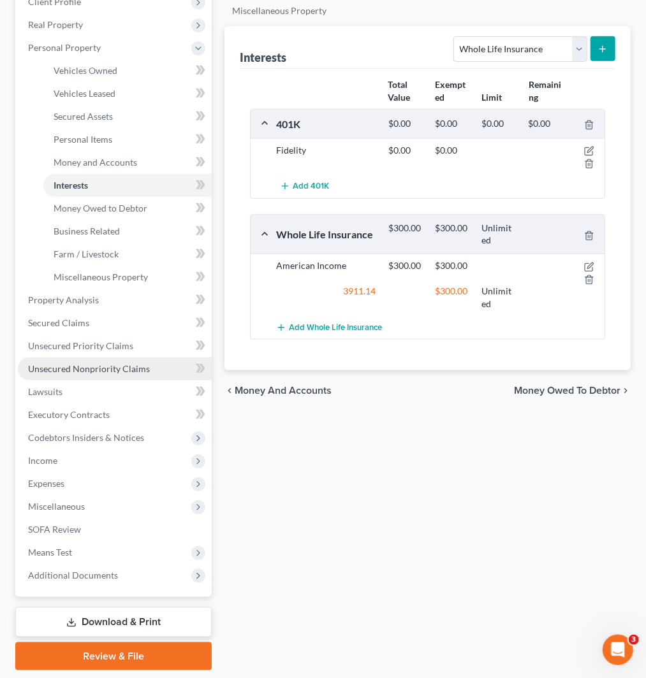
scroll to position [212, 0]
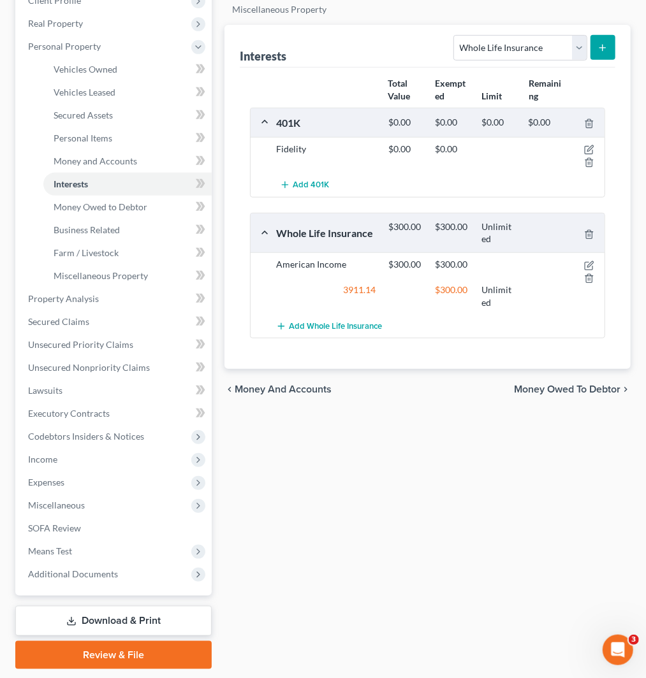
click at [157, 459] on span "Income" at bounding box center [115, 459] width 194 height 23
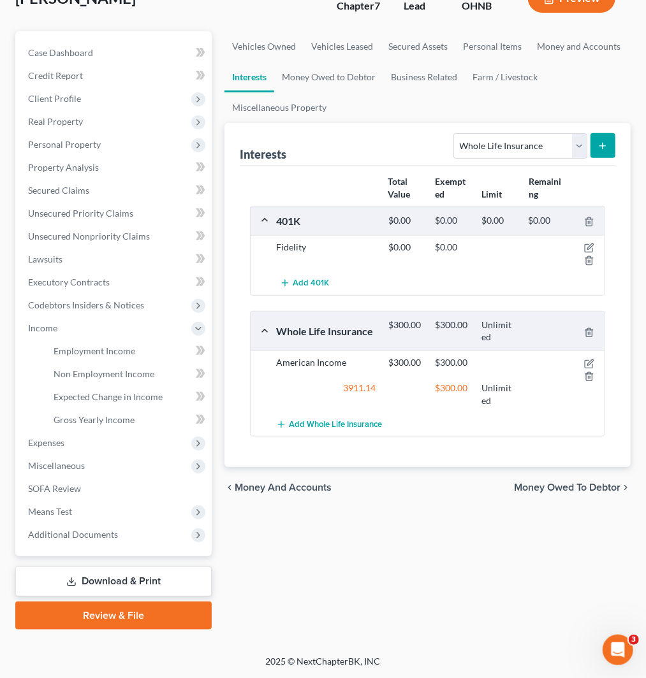
scroll to position [112, 0]
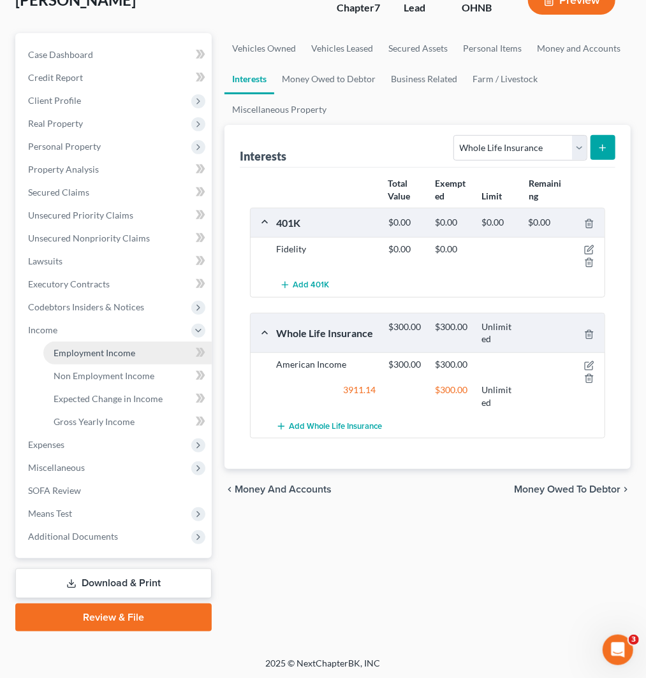
click at [105, 351] on span "Employment Income" at bounding box center [95, 352] width 82 height 11
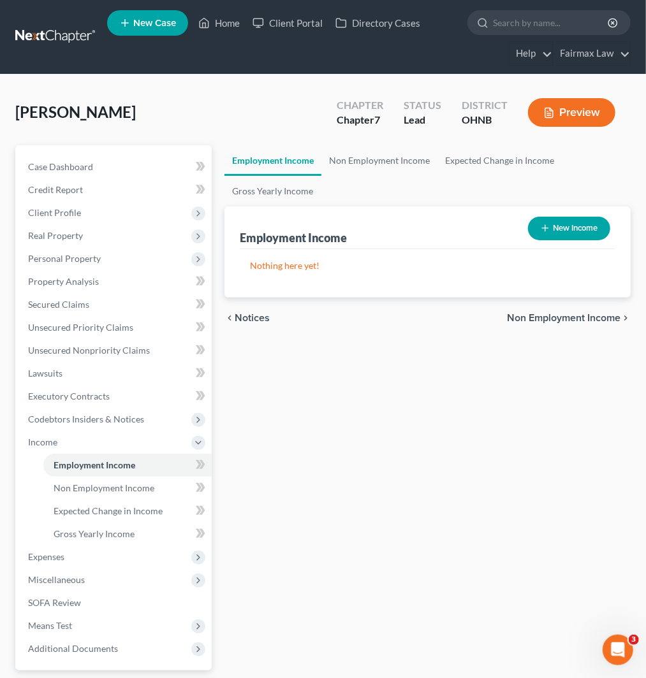
click at [570, 234] on button "New Income" at bounding box center [569, 229] width 82 height 24
select select "0"
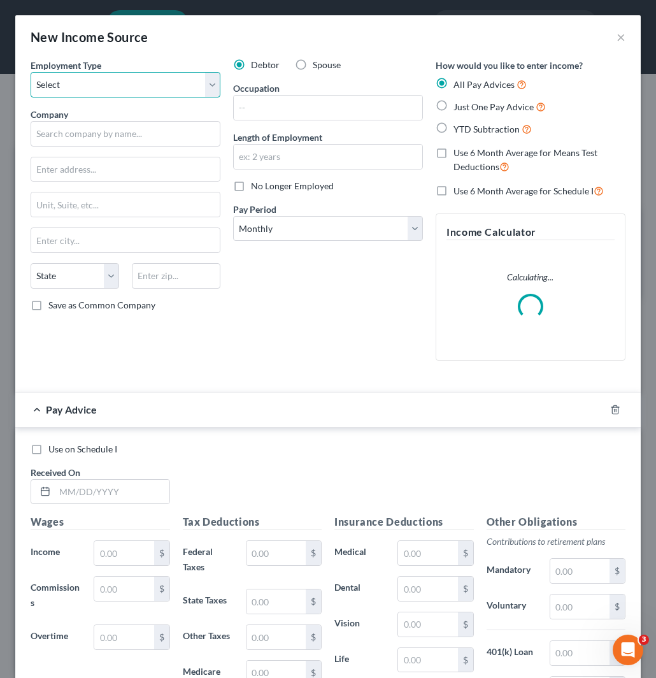
click at [96, 72] on select "Select Full or [DEMOGRAPHIC_DATA] Employment Self Employment" at bounding box center [126, 84] width 190 height 25
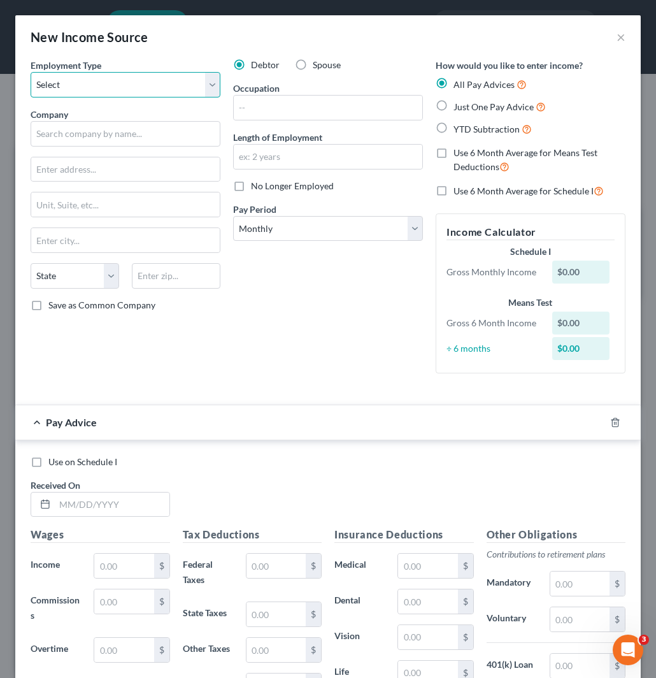
select select "0"
click at [31, 72] on select "Select Full or [DEMOGRAPHIC_DATA] Employment Self Employment" at bounding box center [126, 84] width 190 height 25
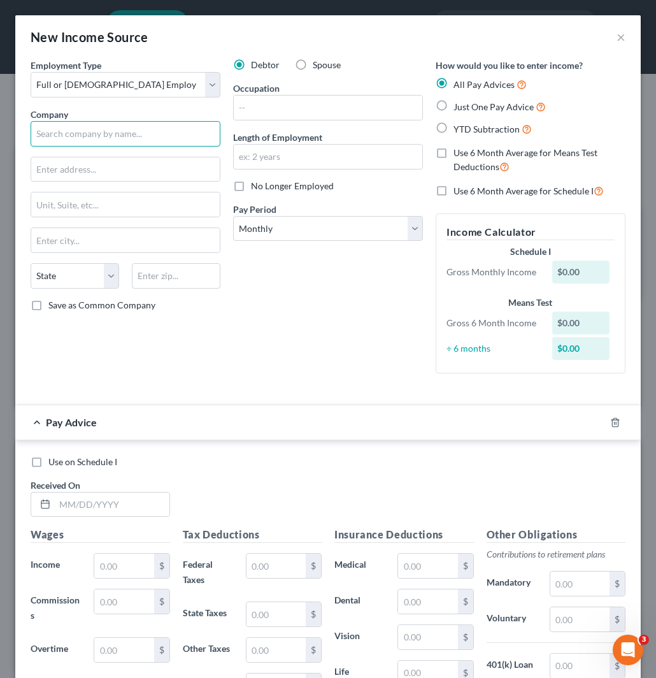
click at [126, 134] on input "text" at bounding box center [126, 133] width 190 height 25
click at [82, 131] on input "Wal" at bounding box center [126, 133] width 190 height 25
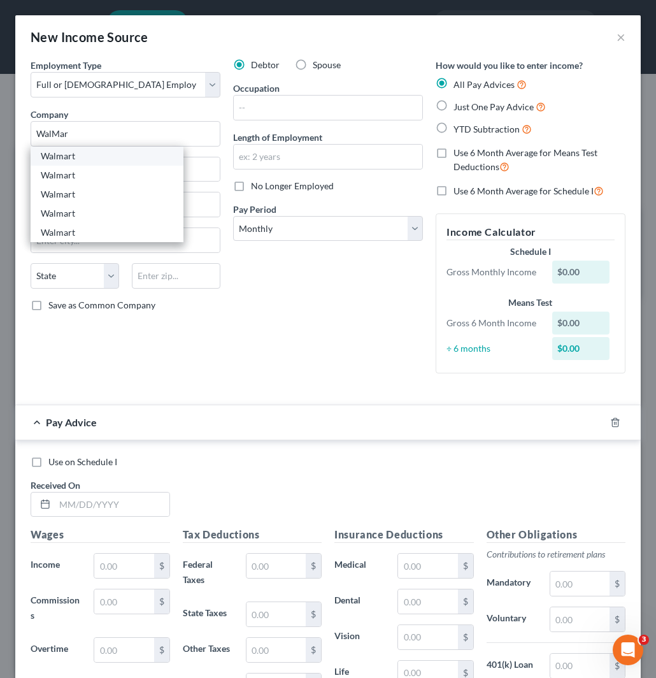
click at [126, 161] on div "Walmart" at bounding box center [107, 156] width 133 height 13
type input "Walmart"
type input "702 SW 8th St"
type input "Bentonville"
select select "2"
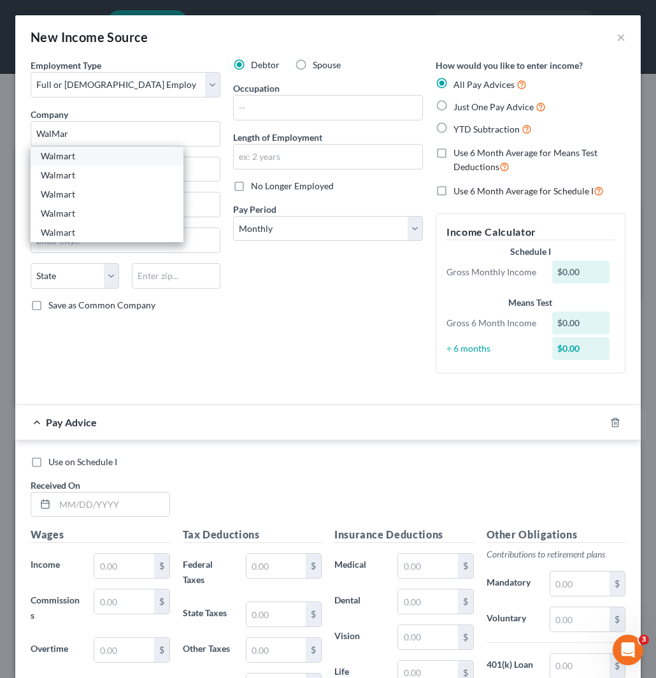
type input "72716"
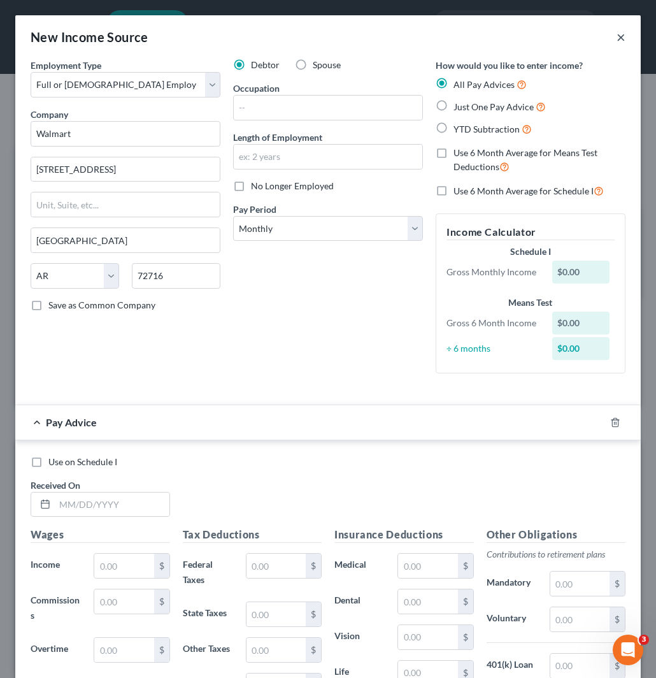
click at [617, 36] on button "×" at bounding box center [621, 36] width 9 height 15
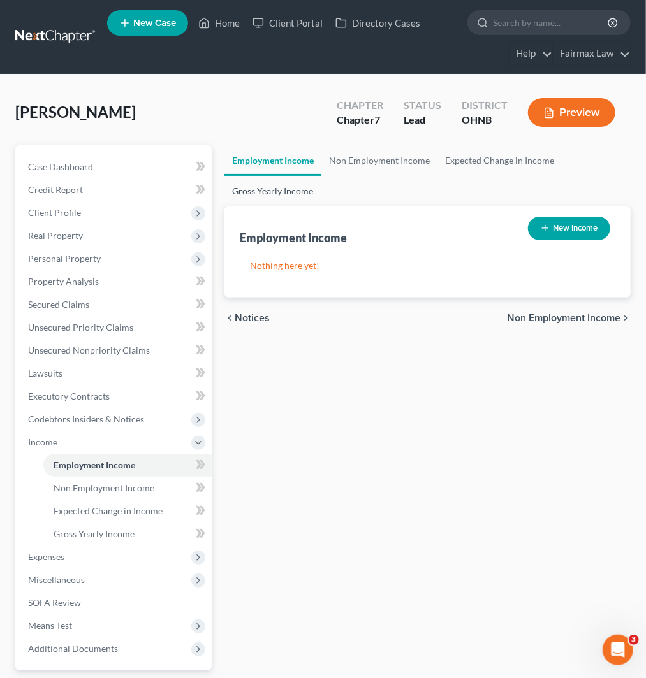
click at [300, 183] on link "Gross Yearly Income" at bounding box center [272, 191] width 96 height 31
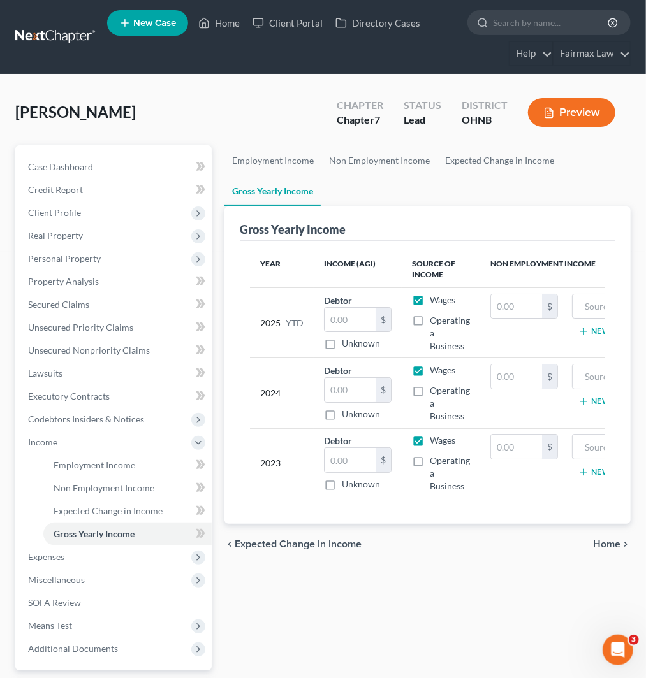
drag, startPoint x: 215, startPoint y: 55, endPoint x: 221, endPoint y: 61, distance: 7.7
click at [215, 55] on ul "New Case Home Client Portal Directory Cases - No Result - See all results Or Pr…" at bounding box center [368, 36] width 523 height 61
click at [342, 384] on input "text" at bounding box center [349, 390] width 51 height 24
type input "2,280"
click at [110, 254] on span "Personal Property" at bounding box center [115, 258] width 194 height 23
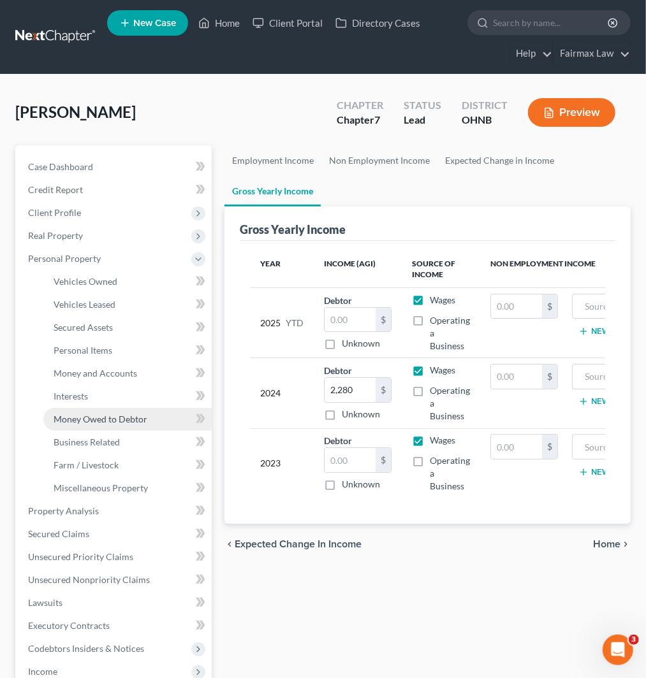
click at [126, 417] on span "Money Owed to Debtor" at bounding box center [101, 419] width 94 height 11
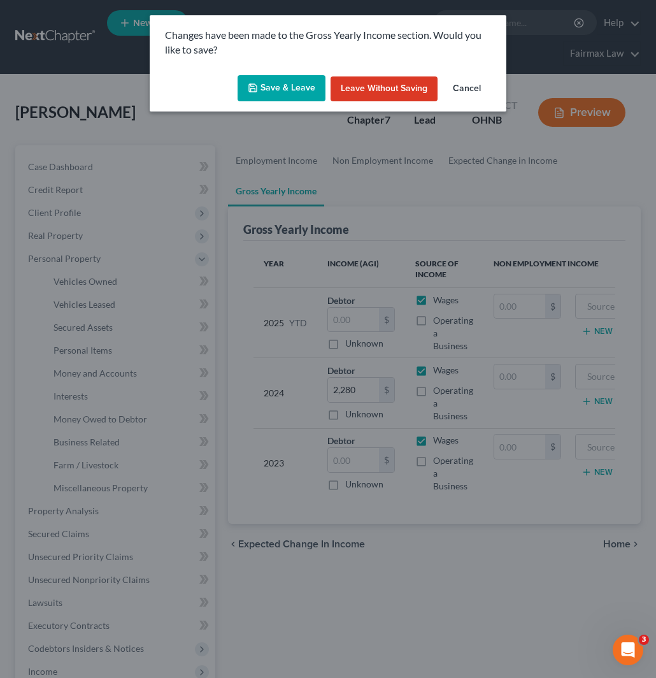
click at [298, 83] on button "Save & Leave" at bounding box center [282, 88] width 88 height 27
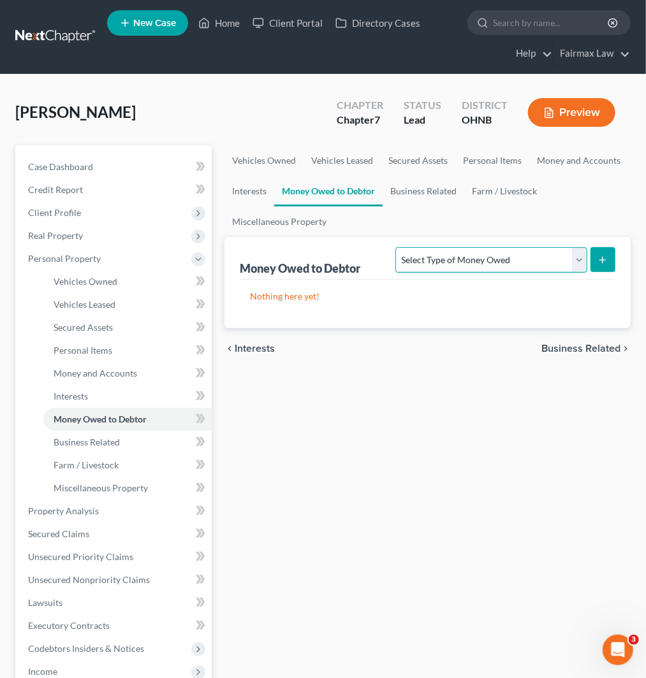
click at [503, 263] on select "Select Type of Money Owed Accounts Receivable Alimony Child Support Claims Agai…" at bounding box center [490, 259] width 191 height 25
click at [398, 247] on select "Select Type of Money Owed Accounts Receivable Alimony Child Support Claims Agai…" at bounding box center [490, 259] width 191 height 25
click at [504, 255] on select "Select Type of Money Owed Accounts Receivable Alimony Child Support Claims Agai…" at bounding box center [490, 259] width 191 height 25
select select "expected_tax_refund"
click at [395, 247] on select "Select Type of Money Owed Accounts Receivable Alimony Child Support Claims Agai…" at bounding box center [490, 259] width 191 height 25
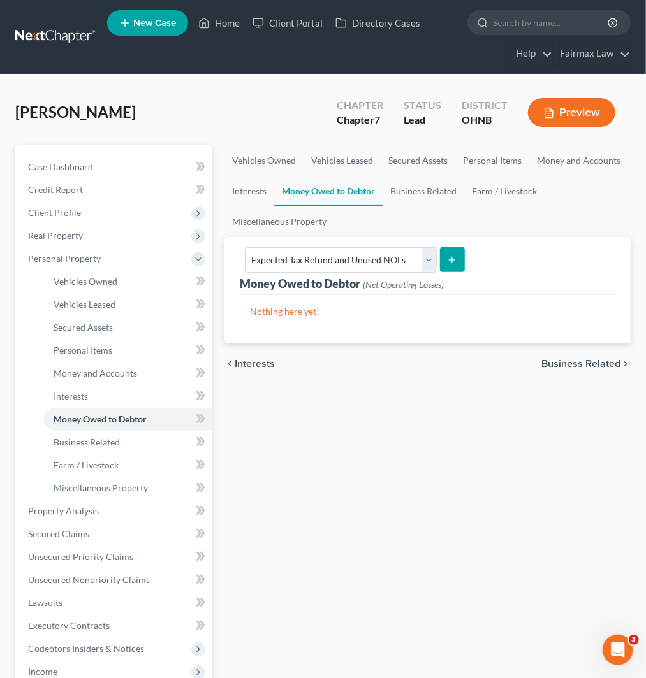
click at [449, 261] on icon "submit" at bounding box center [452, 260] width 10 height 10
select select "0"
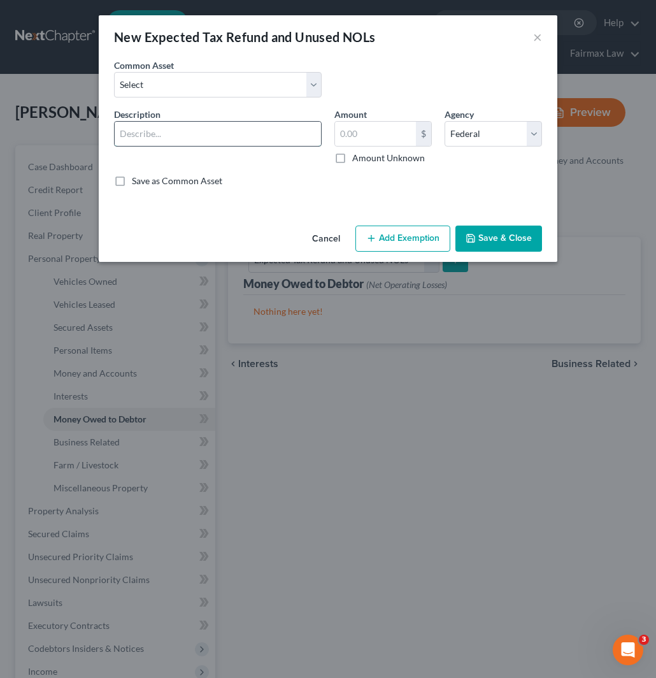
click at [270, 136] on input "text" at bounding box center [218, 134] width 206 height 24
click at [256, 83] on select "Select Potential 2019 tax refunds - estimated and prorated Potential 2019 tax r…" at bounding box center [218, 84] width 208 height 25
select select "5"
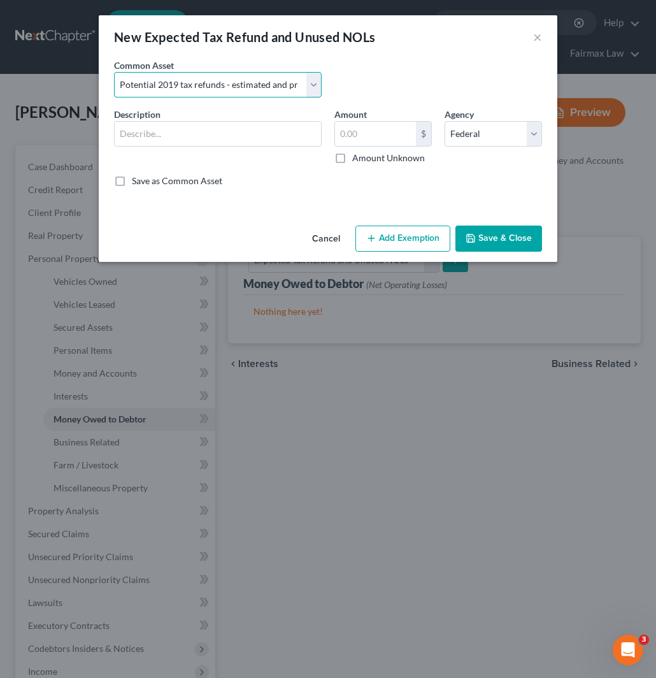
click at [114, 72] on select "Select Potential 2019 tax refunds - estimated and prorated Potential 2019 tax r…" at bounding box center [218, 84] width 208 height 25
type input "Potential 2019 tax refunds - estimated and prorated for September"
type input "5,205.75"
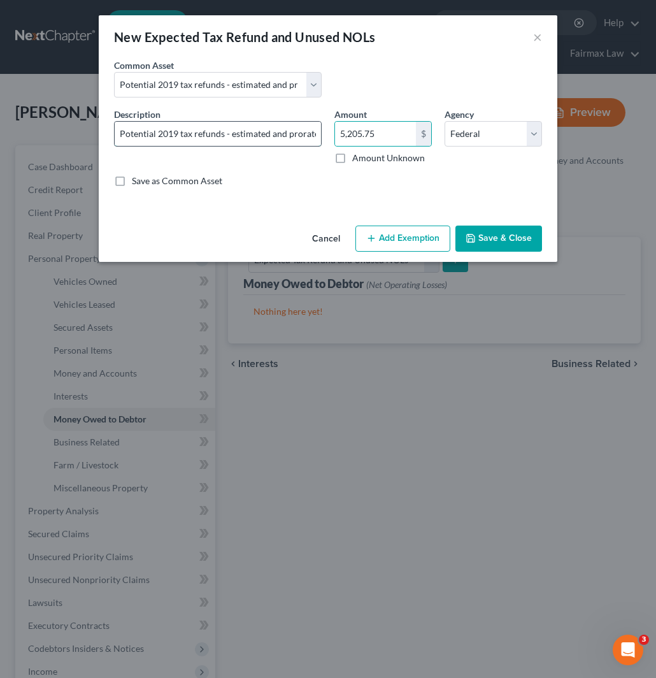
click at [177, 131] on input "Potential 2019 tax refunds - estimated and prorated for September" at bounding box center [218, 134] width 206 height 24
type input "Potential 2025 tax refunds - estimated and prorated for September"
click at [378, 133] on input "5,205.75" at bounding box center [375, 134] width 81 height 24
click at [395, 137] on input "5,205.75" at bounding box center [375, 134] width 81 height 24
drag, startPoint x: 395, startPoint y: 137, endPoint x: 285, endPoint y: 134, distance: 110.3
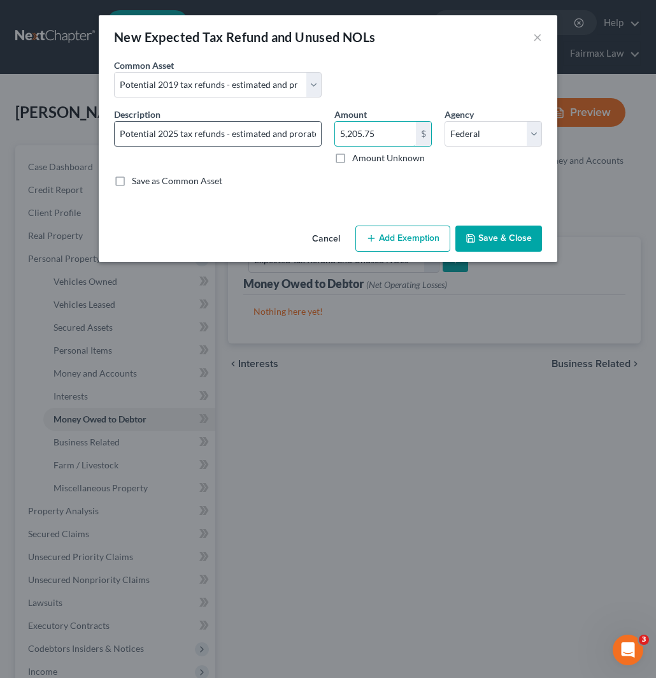
click at [285, 134] on div "Description * Potential 2025 tax refunds - estimated and prorated for September…" at bounding box center [328, 153] width 441 height 90
type input "1,018.5"
click at [415, 238] on button "Add Exemption" at bounding box center [403, 239] width 95 height 27
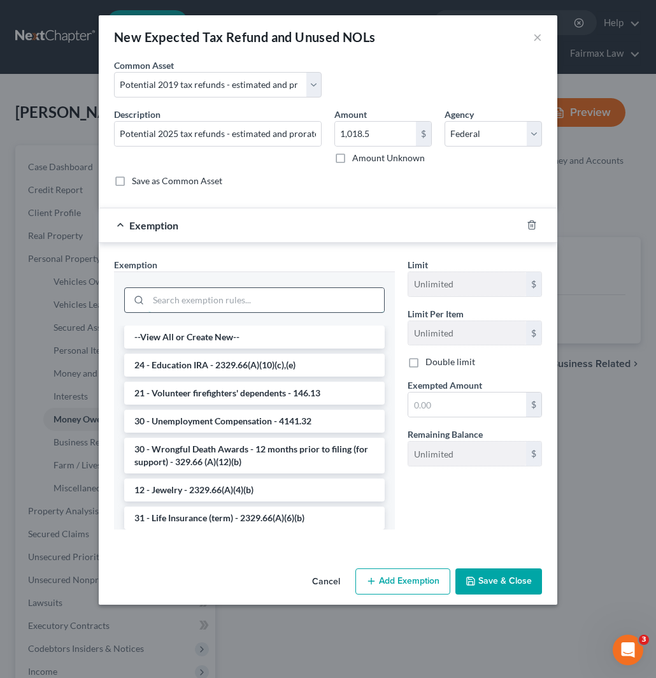
click at [252, 303] on input "search" at bounding box center [266, 300] width 236 height 24
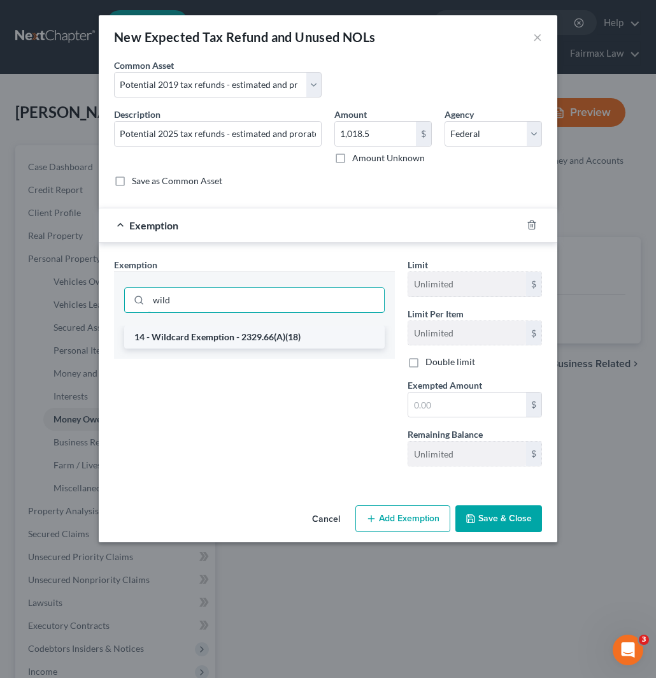
type input "wild"
click at [264, 339] on li "14 - Wildcard Exemption - 2329.66(A)(18)" at bounding box center [254, 337] width 261 height 23
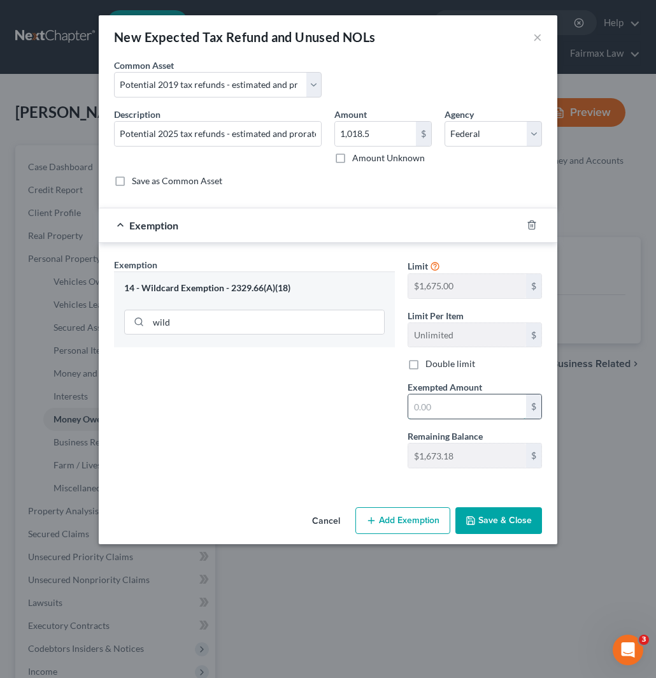
click at [467, 411] on input "text" at bounding box center [467, 406] width 118 height 24
type input "1,018.5"
click at [513, 525] on button "Save & Close" at bounding box center [499, 520] width 87 height 27
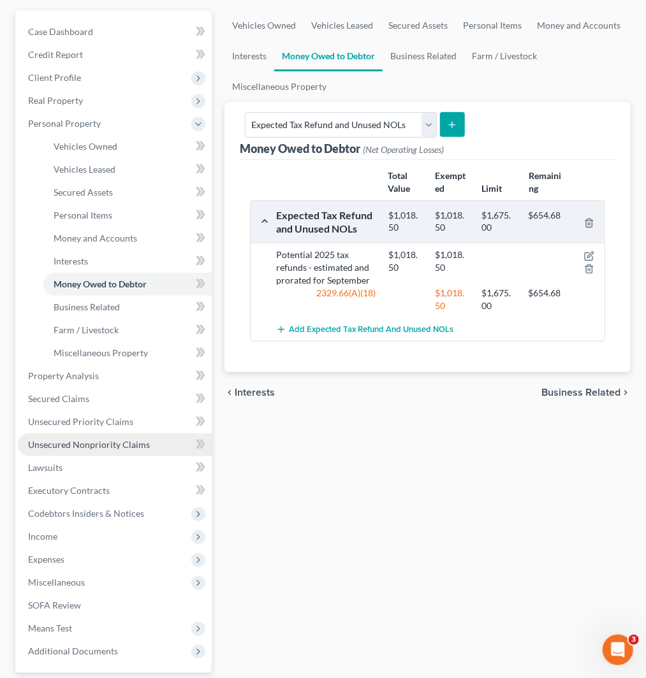
scroll to position [141, 0]
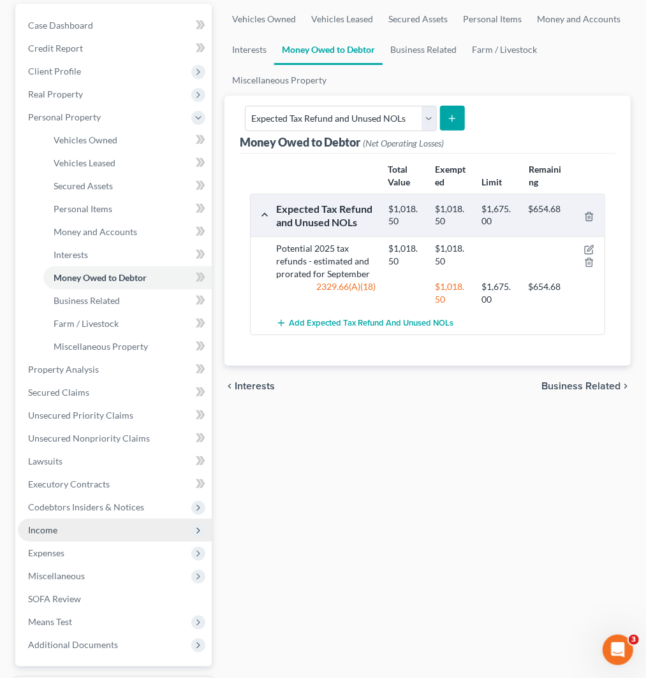
click at [110, 527] on span "Income" at bounding box center [115, 530] width 194 height 23
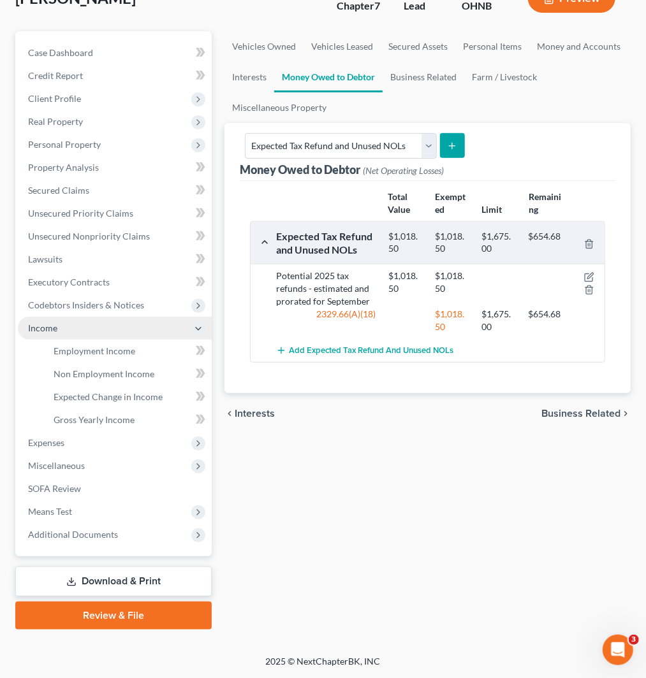
scroll to position [112, 0]
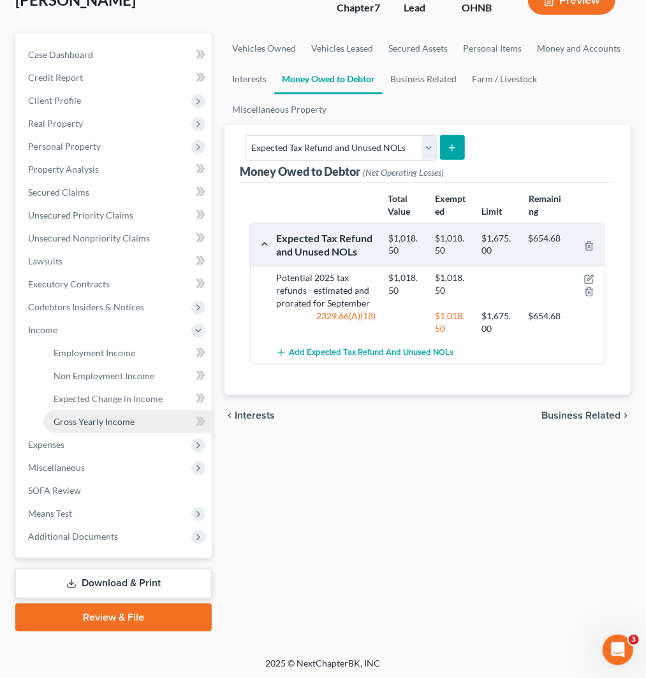
click at [116, 421] on span "Gross Yearly Income" at bounding box center [94, 421] width 81 height 11
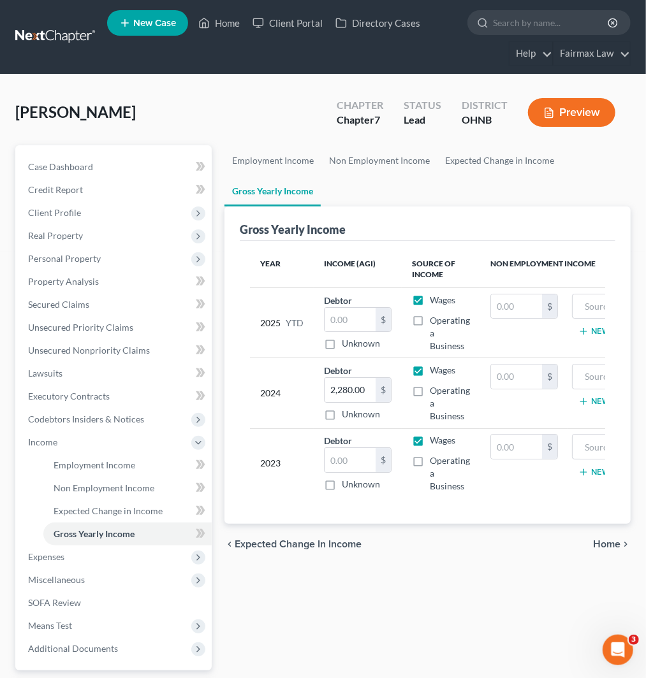
click at [292, 472] on div "2023" at bounding box center [281, 463] width 43 height 59
click at [334, 463] on input "text" at bounding box center [349, 460] width 51 height 24
type input "34,886"
click at [88, 259] on span "Personal Property" at bounding box center [64, 258] width 73 height 11
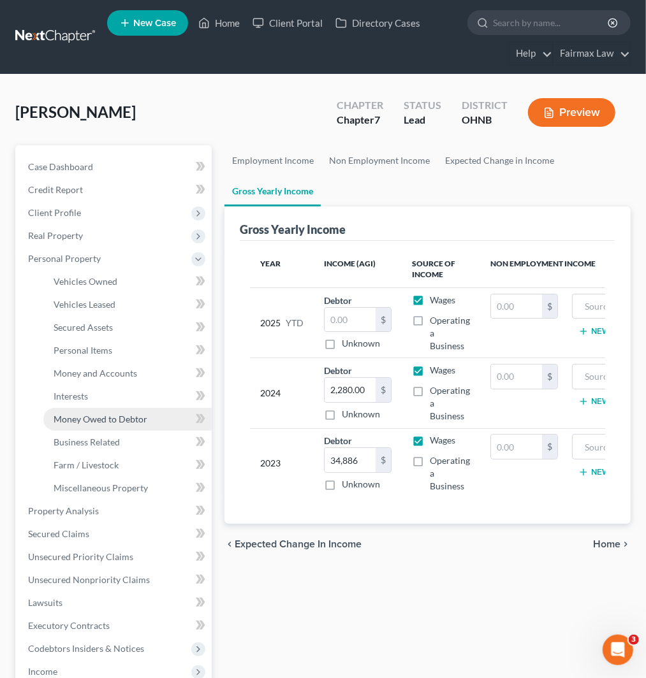
click at [104, 414] on span "Money Owed to Debtor" at bounding box center [101, 419] width 94 height 11
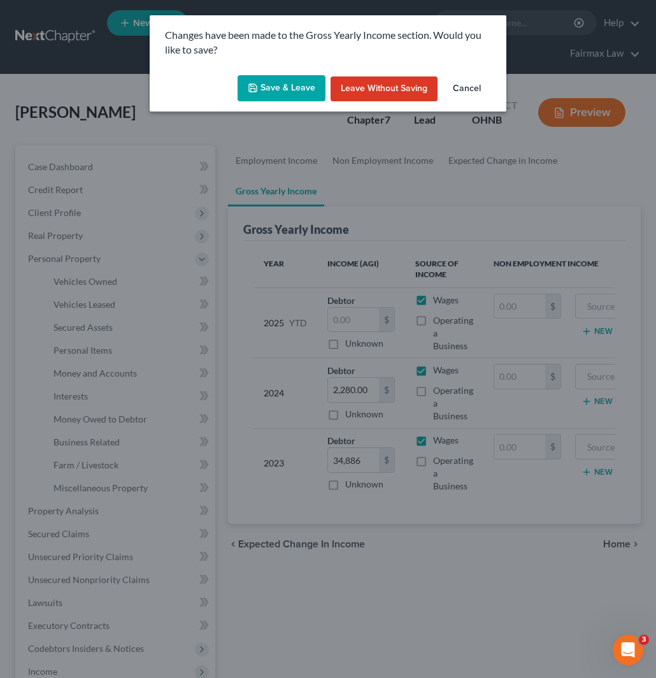
click at [287, 90] on button "Save & Leave" at bounding box center [282, 88] width 88 height 27
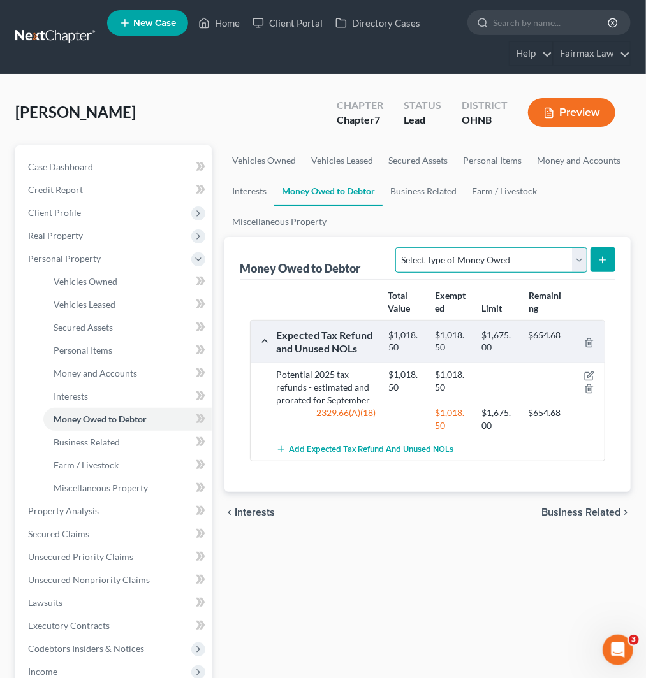
click at [537, 262] on select "Select Type of Money Owed Accounts Receivable Alimony Child Support Claims Agai…" at bounding box center [490, 259] width 191 height 25
select select "expected_tax_refund"
click at [395, 247] on select "Select Type of Money Owed Accounts Receivable Alimony Child Support Claims Agai…" at bounding box center [490, 259] width 191 height 25
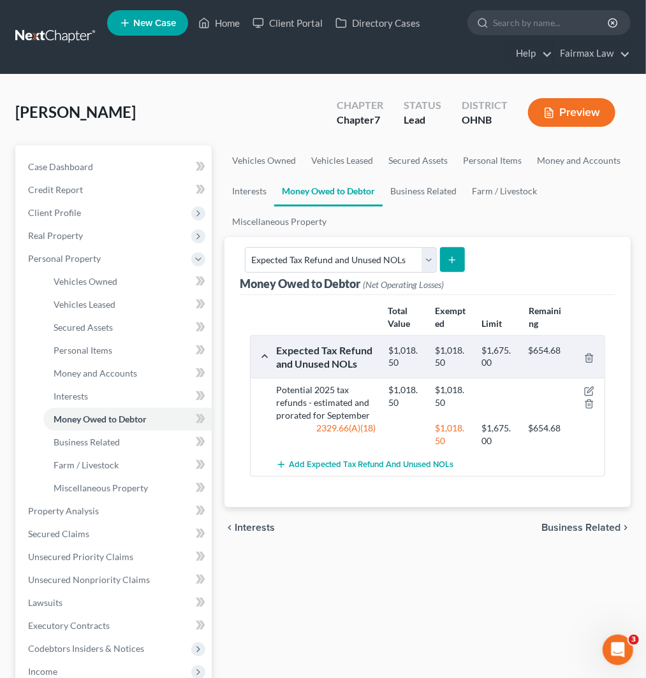
click at [449, 251] on button "submit" at bounding box center [452, 259] width 25 height 25
select select "0"
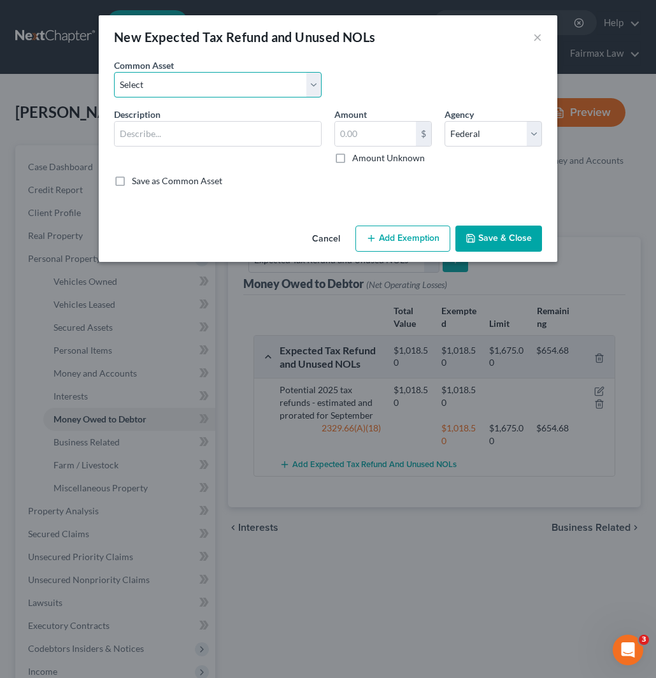
click at [204, 90] on select "Select Potential 2019 tax refunds - estimated and prorated Potential 2019 tax r…" at bounding box center [218, 84] width 208 height 25
select select "5"
click at [114, 72] on select "Select Potential 2019 tax refunds - estimated and prorated Potential 2019 tax r…" at bounding box center [218, 84] width 208 height 25
type input "Potential 2019 tax refunds - estimated and prorated for September"
type input "5,205.75"
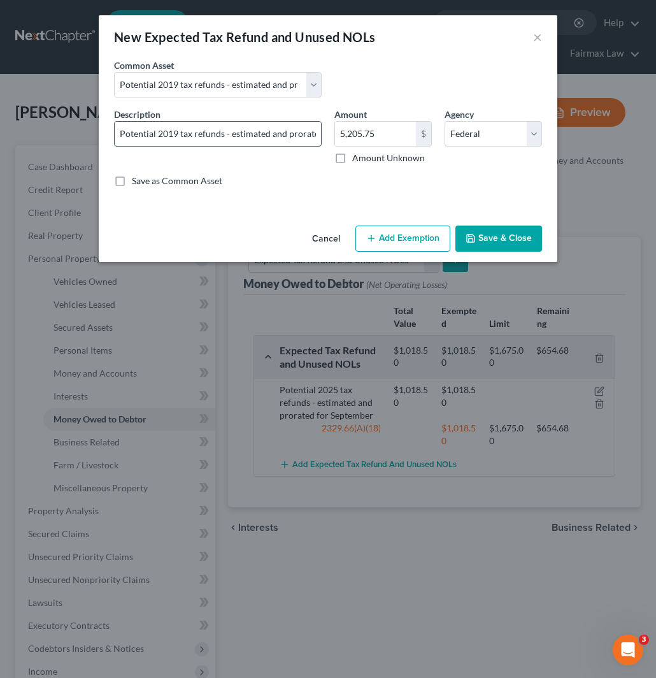
click at [175, 132] on input "Potential 2019 tax refunds - estimated and prorated for September" at bounding box center [218, 134] width 206 height 24
type input "Potential 2025 tax refunds - estimated and prorated for September"
click at [389, 127] on input "5,205.75" at bounding box center [375, 134] width 81 height 24
type input "1,329"
click at [406, 241] on button "Add Exemption" at bounding box center [403, 239] width 95 height 27
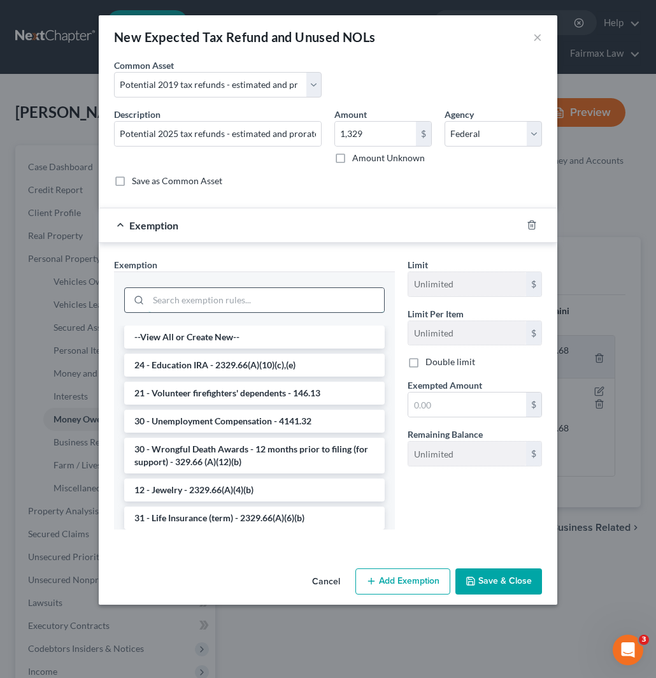
click at [245, 304] on input "search" at bounding box center [266, 300] width 236 height 24
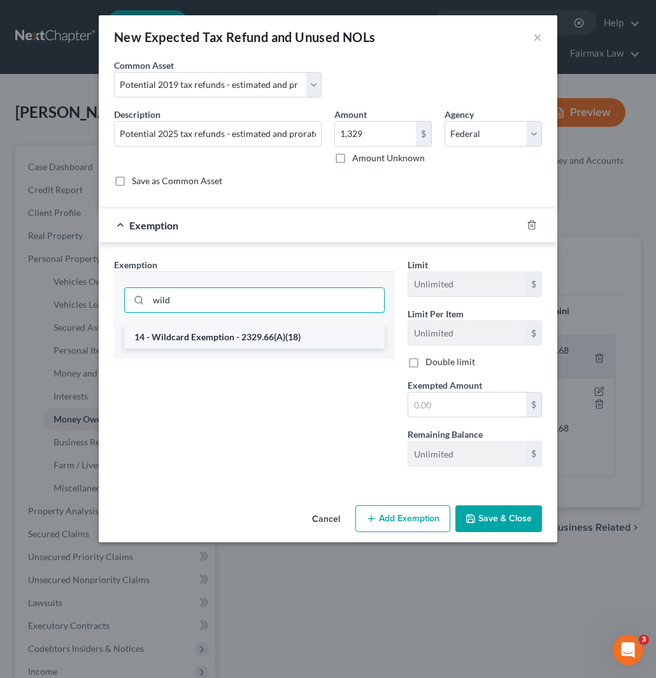
type input "wild"
click at [281, 338] on li "14 - Wildcard Exemption - 2329.66(A)(18)" at bounding box center [254, 337] width 261 height 23
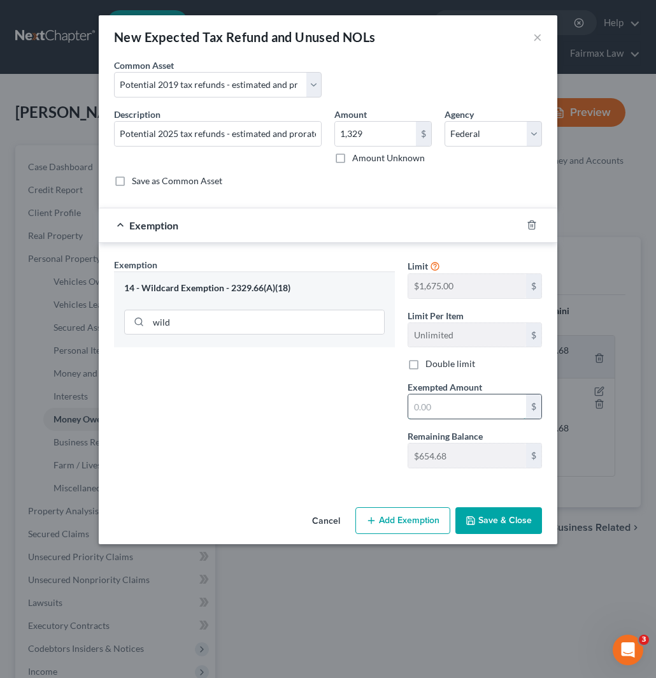
click at [458, 404] on input "text" at bounding box center [467, 406] width 118 height 24
type input "1"
type input "654.68"
click at [502, 526] on button "Save & Close" at bounding box center [499, 520] width 87 height 27
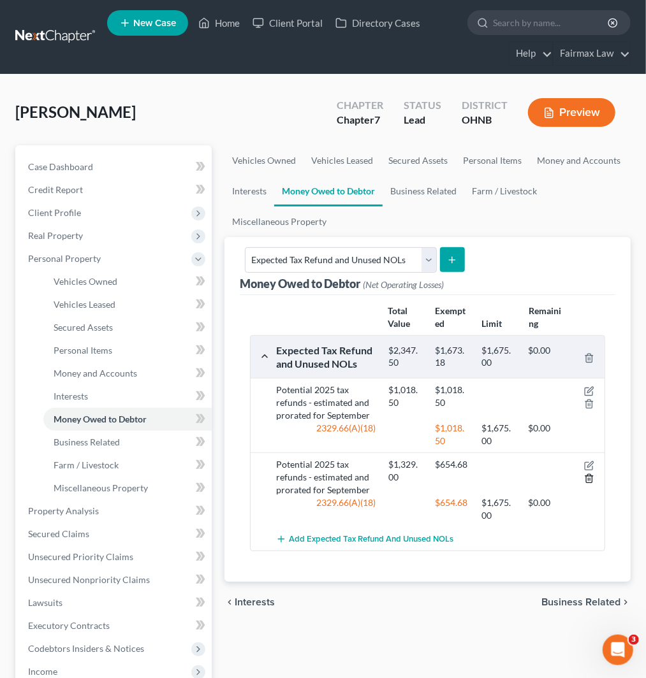
click at [586, 479] on icon "button" at bounding box center [589, 478] width 6 height 8
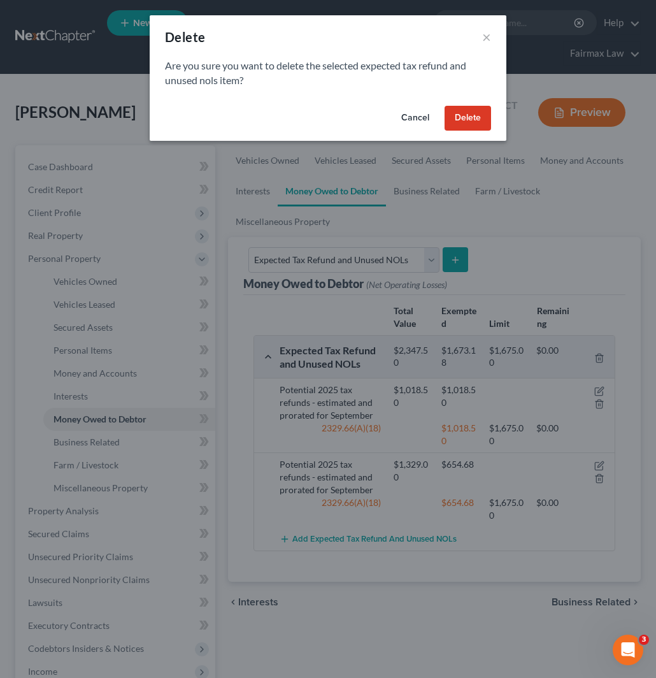
click at [468, 123] on button "Delete" at bounding box center [468, 118] width 47 height 25
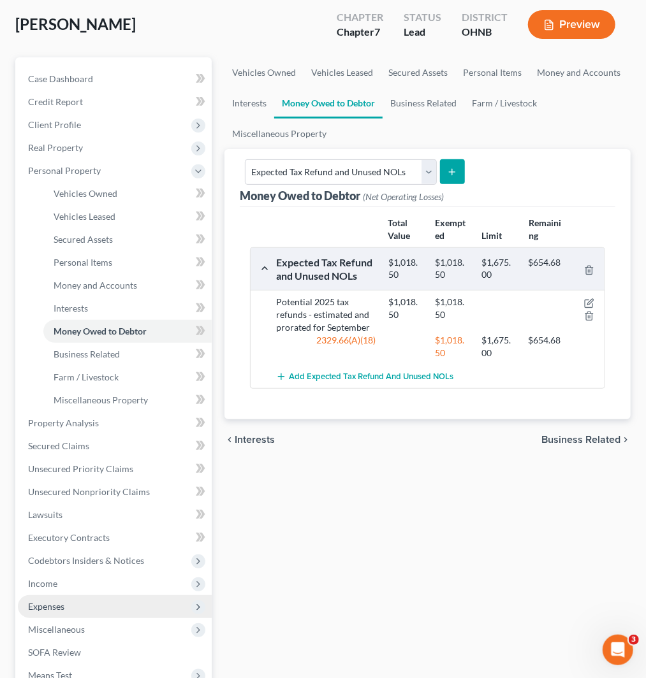
scroll to position [212, 0]
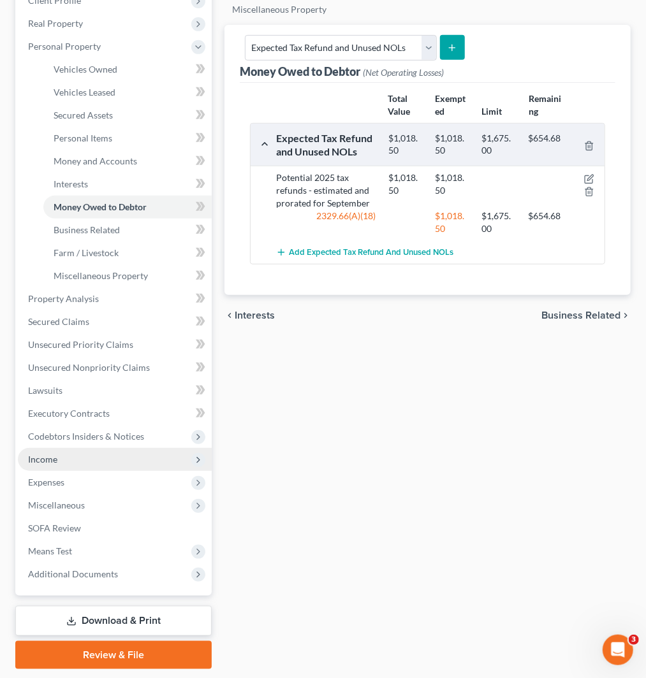
click at [112, 459] on span "Income" at bounding box center [115, 459] width 194 height 23
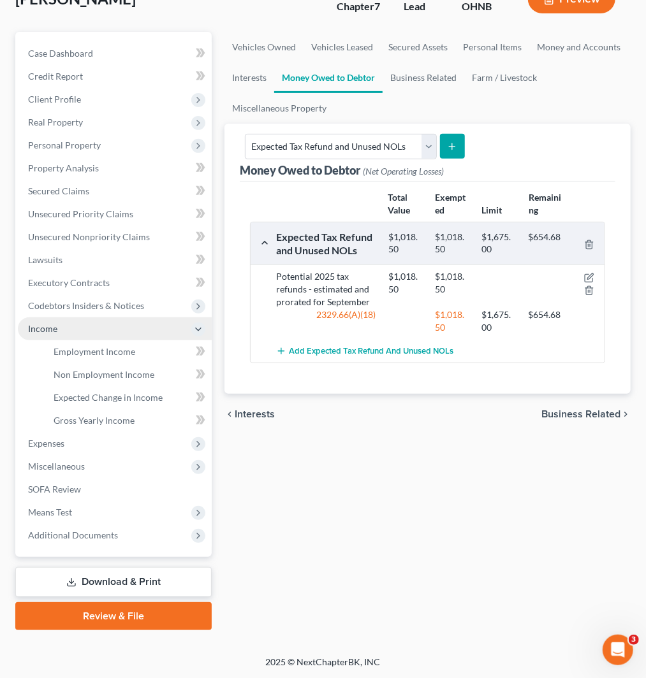
scroll to position [112, 0]
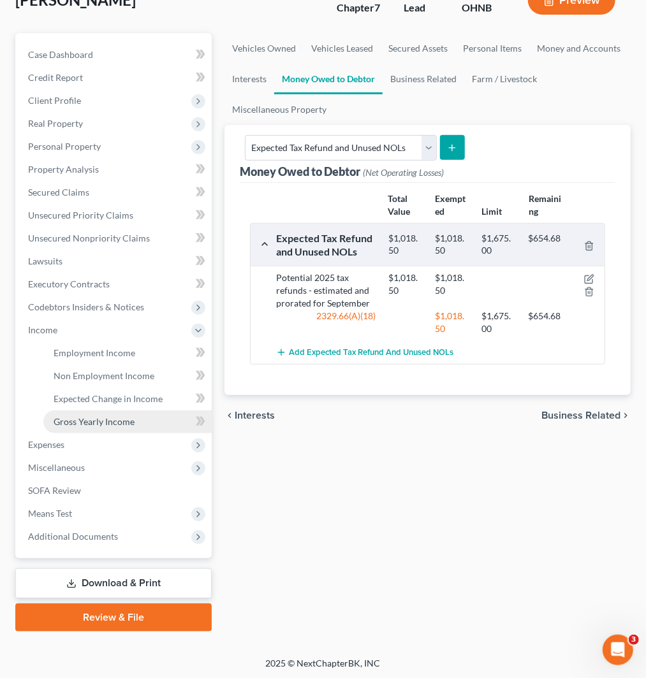
click at [92, 424] on span "Gross Yearly Income" at bounding box center [94, 421] width 81 height 11
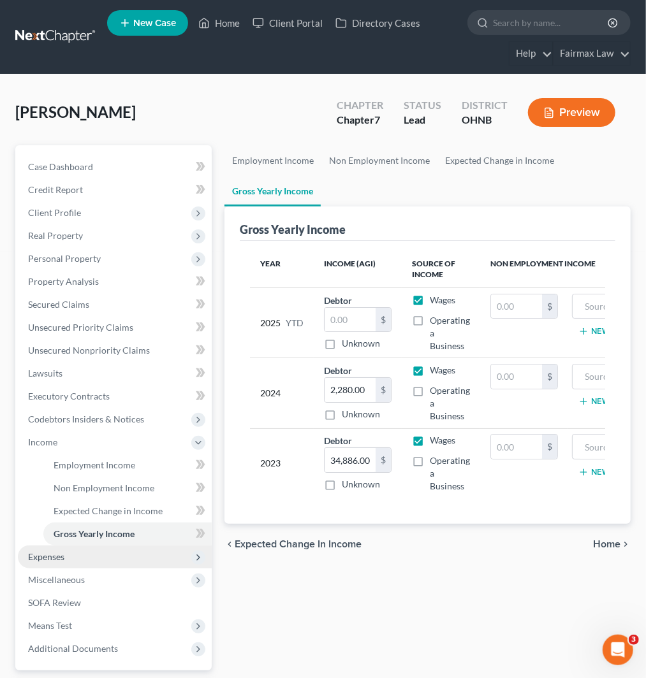
click at [82, 559] on span "Expenses" at bounding box center [115, 556] width 194 height 23
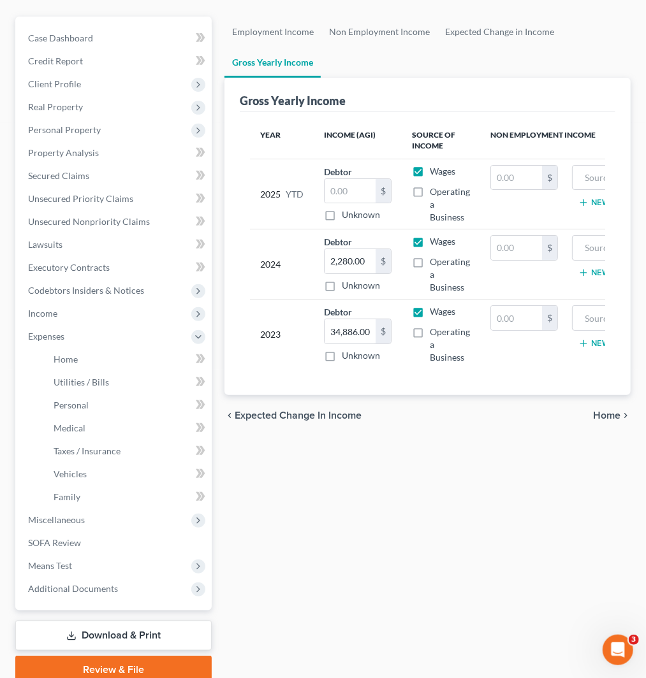
scroll to position [141, 0]
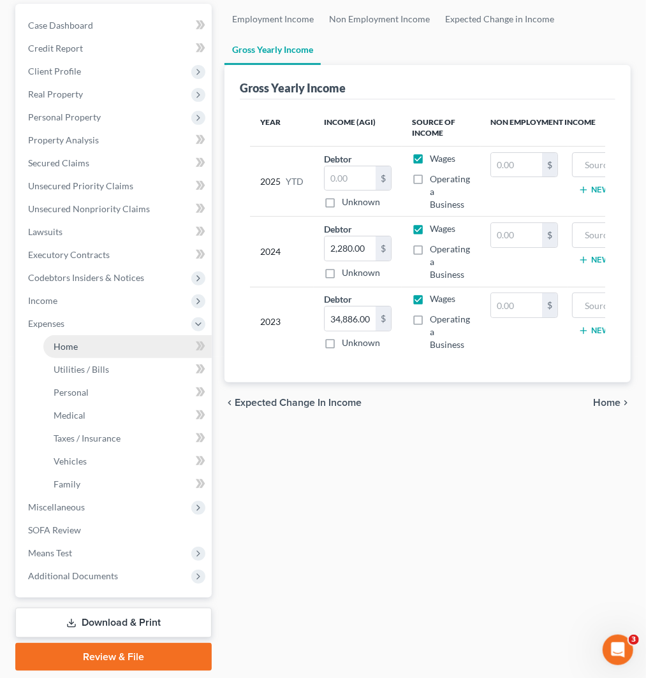
click at [117, 353] on link "Home" at bounding box center [127, 346] width 168 height 23
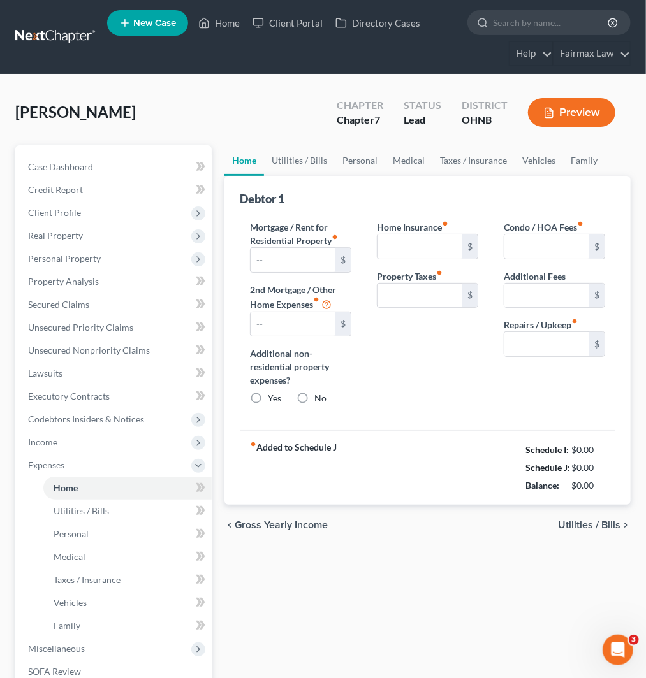
type input "0.00"
radio input "true"
type input "0.00"
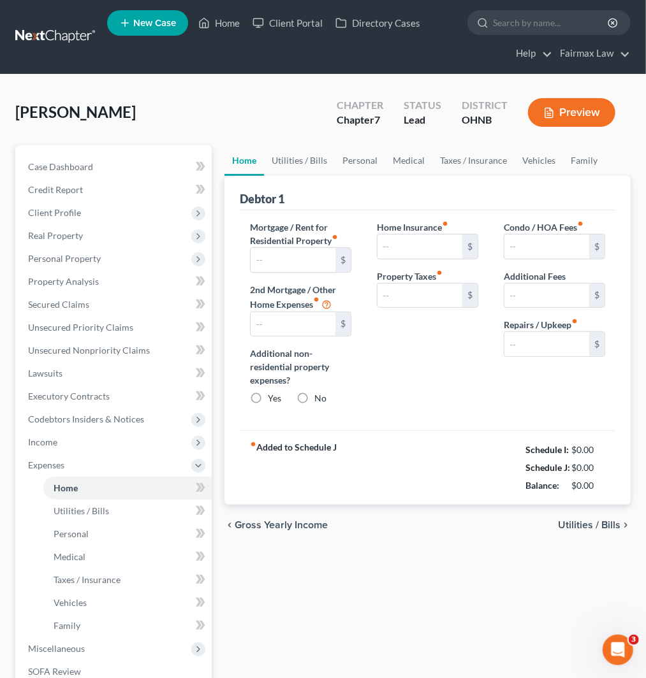
type input "0.00"
click at [322, 260] on input "text" at bounding box center [292, 260] width 85 height 24
type input "850"
click at [321, 164] on link "Utilities / Bills" at bounding box center [299, 160] width 71 height 31
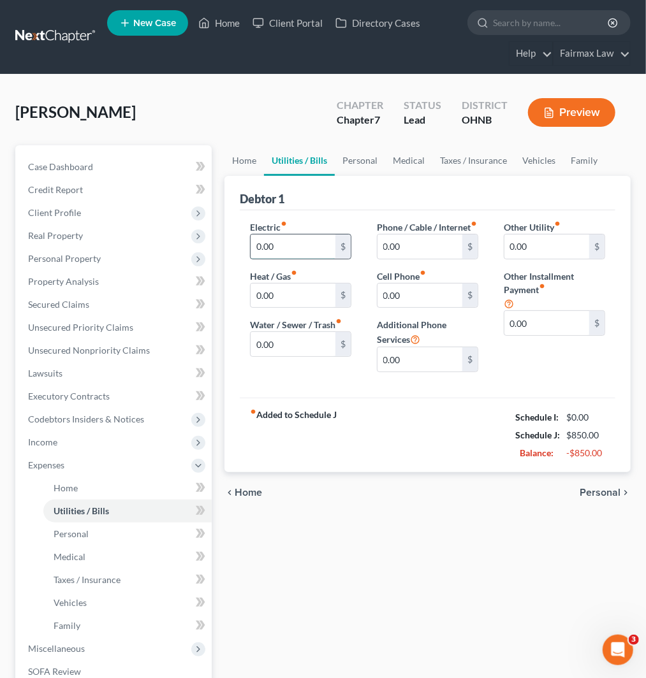
click at [298, 244] on input "0.00" at bounding box center [292, 247] width 85 height 24
click at [322, 297] on input "0.00" at bounding box center [292, 296] width 85 height 24
click at [289, 243] on input "200" at bounding box center [292, 247] width 85 height 24
type input "100"
click at [303, 289] on input "0.00" at bounding box center [292, 296] width 85 height 24
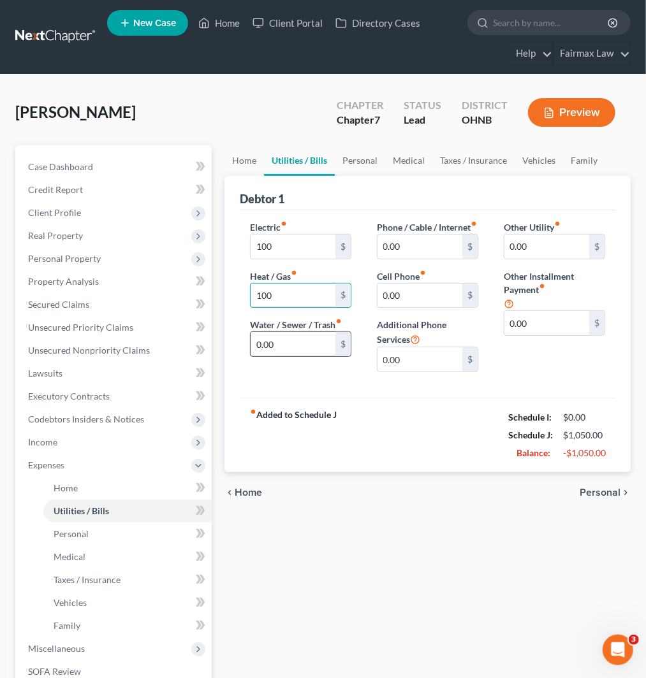
type input "100"
click at [298, 351] on input "0.00" at bounding box center [292, 344] width 85 height 24
type input "180"
click at [423, 308] on input "0.00" at bounding box center [419, 296] width 85 height 24
type input "100"
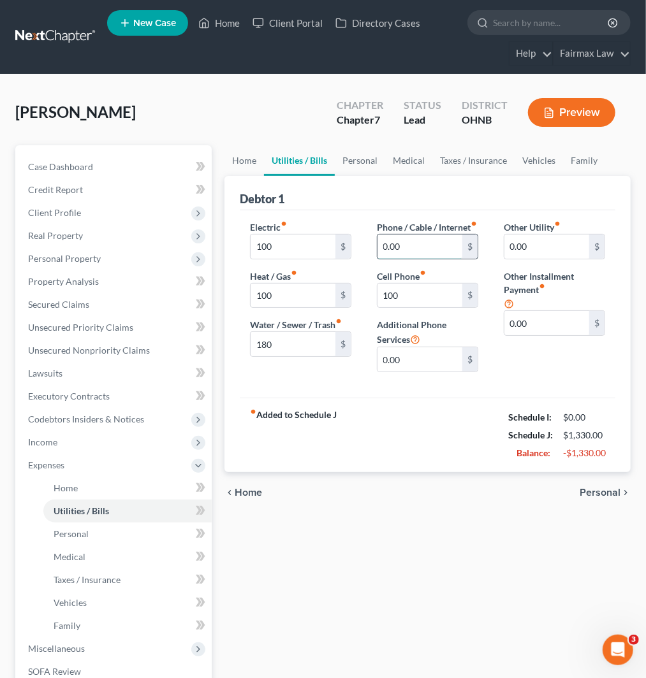
click at [415, 259] on input "0.00" at bounding box center [419, 247] width 85 height 24
type input "120"
click at [361, 162] on link "Personal" at bounding box center [360, 160] width 50 height 31
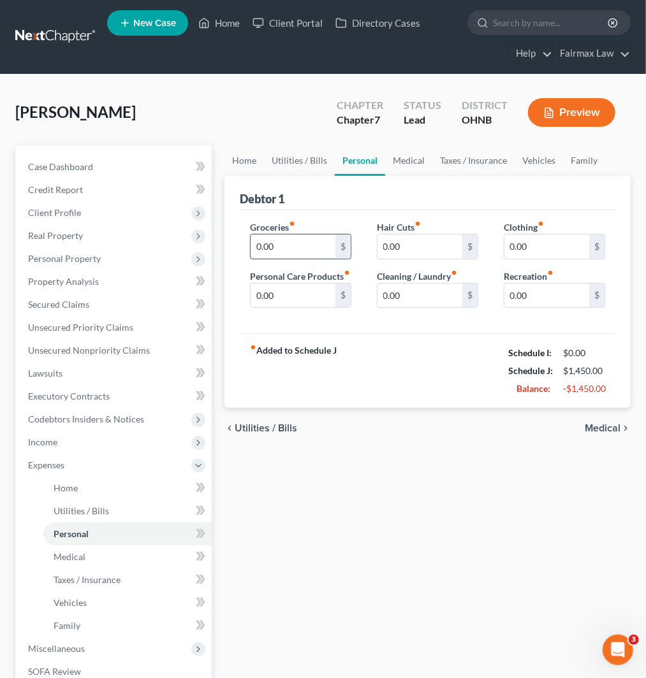
click at [296, 254] on input "0.00" at bounding box center [292, 247] width 85 height 24
type input "500"
click at [414, 297] on input "0.00" at bounding box center [419, 296] width 85 height 24
type input "100"
click at [551, 240] on input "0.00" at bounding box center [546, 247] width 85 height 24
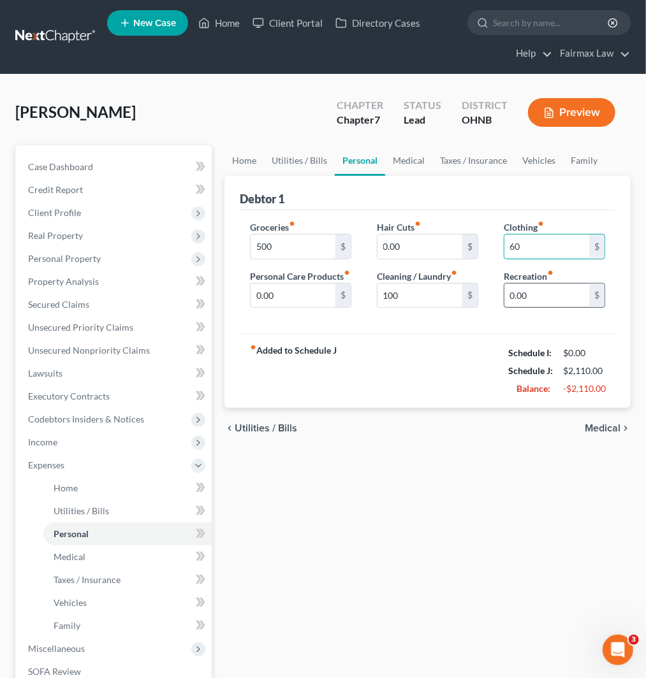
type input "60"
click at [549, 298] on input "0.00" at bounding box center [546, 296] width 85 height 24
type input "115"
click at [409, 163] on link "Medical" at bounding box center [408, 160] width 47 height 31
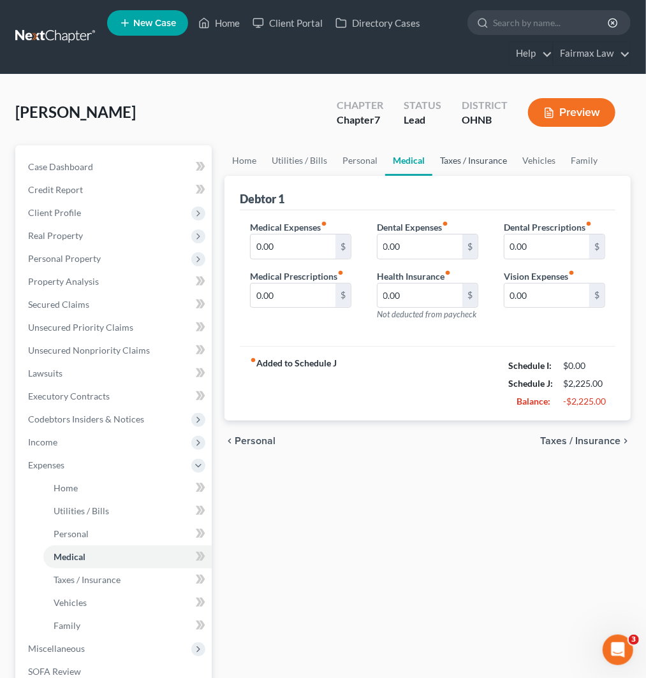
click at [449, 157] on link "Taxes / Insurance" at bounding box center [473, 160] width 82 height 31
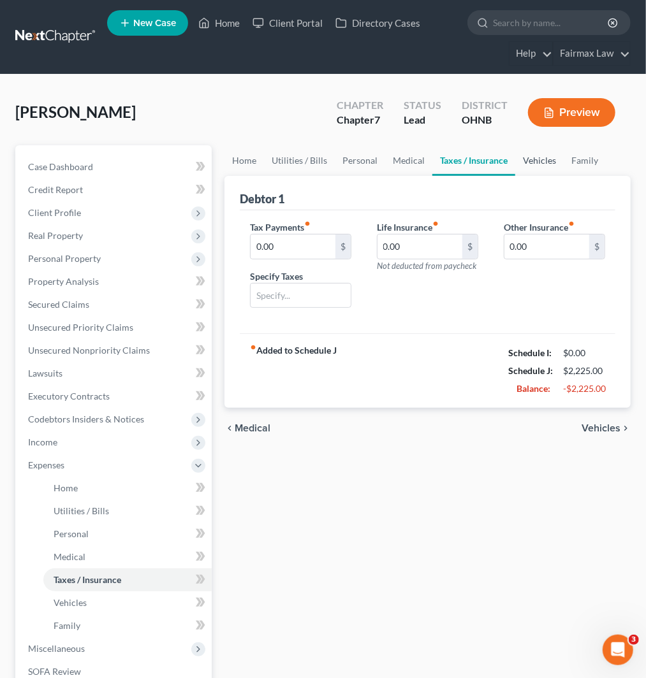
click at [542, 150] on link "Vehicles" at bounding box center [539, 160] width 48 height 31
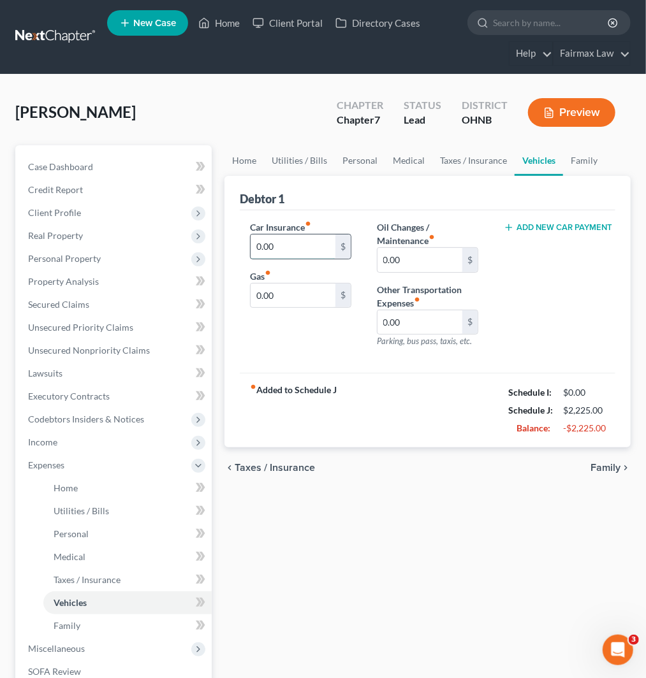
click at [285, 243] on input "0.00" at bounding box center [292, 247] width 85 height 24
type input "170"
click at [474, 164] on link "Taxes / Insurance" at bounding box center [473, 160] width 82 height 31
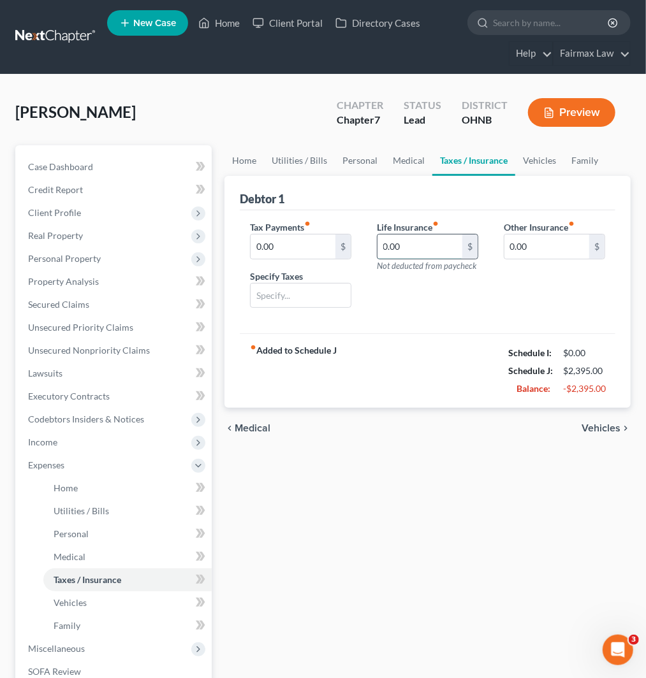
click at [421, 246] on input "0.00" at bounding box center [419, 247] width 85 height 24
type input "14"
click at [236, 161] on link "Home" at bounding box center [244, 160] width 40 height 31
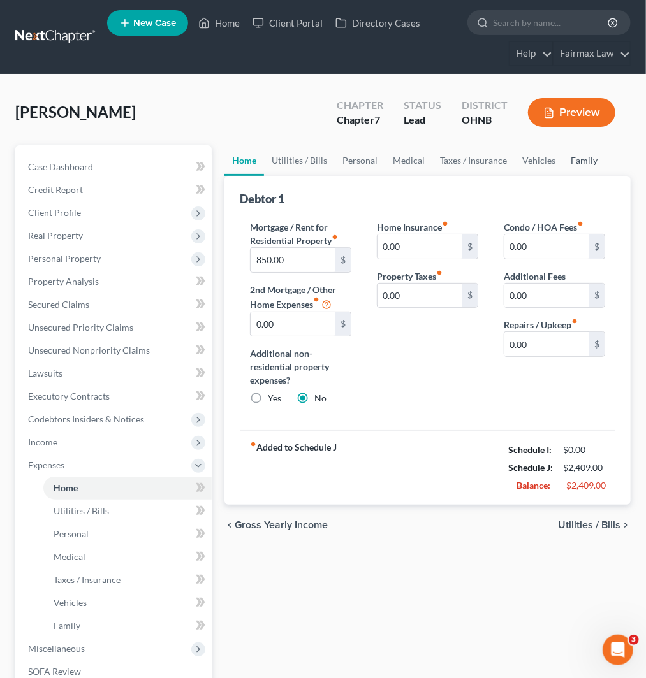
click at [587, 154] on link "Family" at bounding box center [584, 160] width 42 height 31
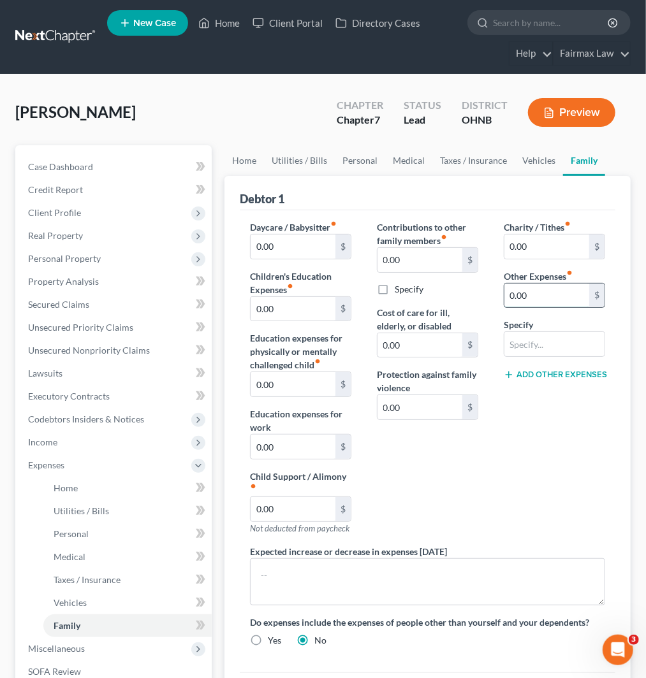
click at [550, 298] on input "0.00" at bounding box center [546, 296] width 85 height 24
type input "180"
click at [558, 344] on input "text" at bounding box center [554, 344] width 100 height 24
click at [563, 350] on input "text" at bounding box center [554, 344] width 100 height 24
paste input "Attorney Fees for Bankruptcy"
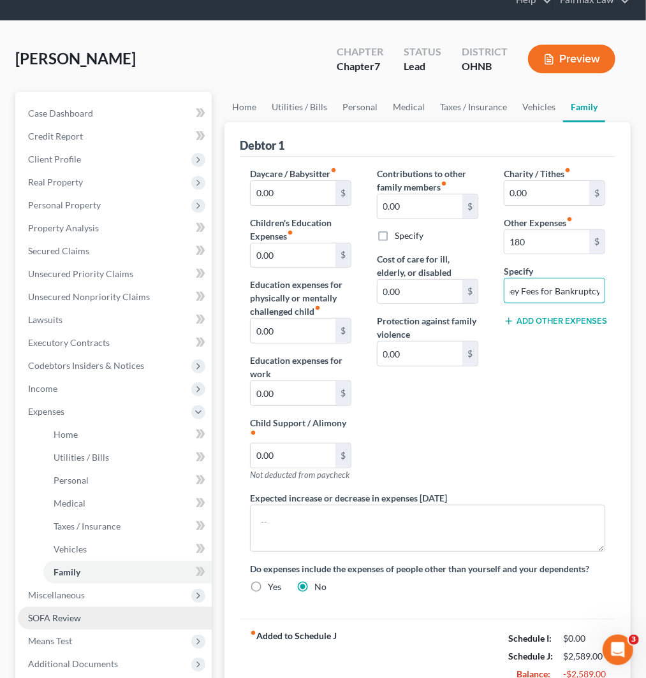
scroll to position [181, 0]
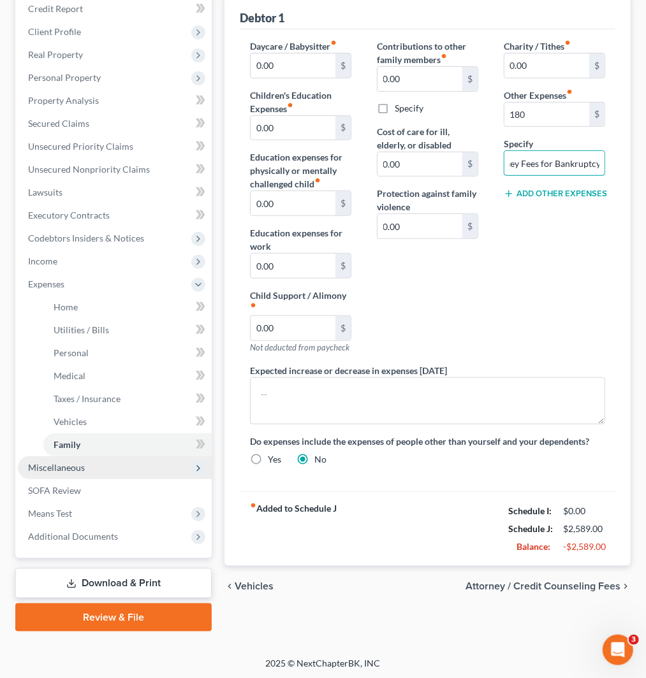
type input "Attorney Fees for Bankruptcy"
click at [91, 468] on span "Miscellaneous" at bounding box center [115, 467] width 194 height 23
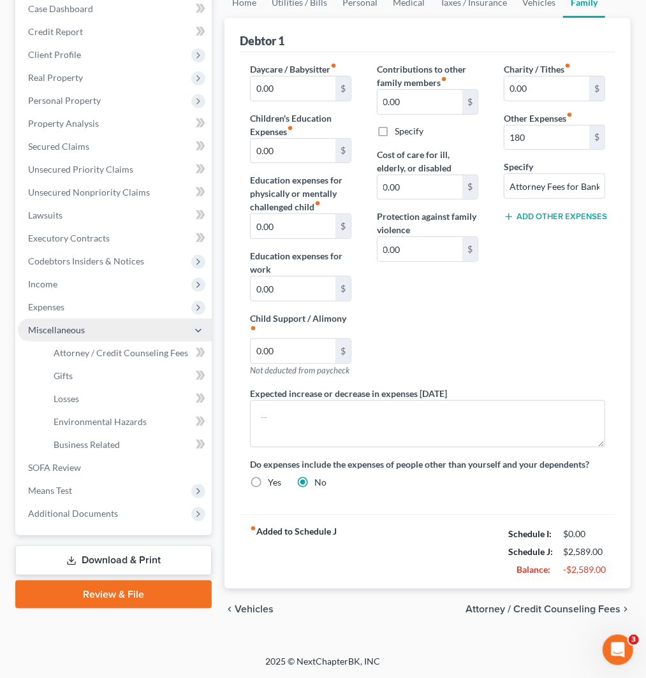
scroll to position [157, 0]
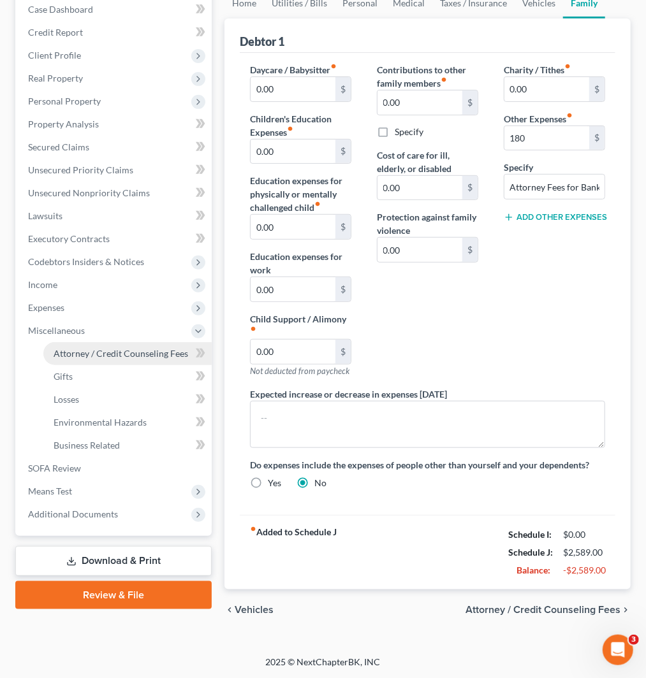
click at [119, 350] on span "Attorney / Credit Counseling Fees" at bounding box center [121, 353] width 134 height 11
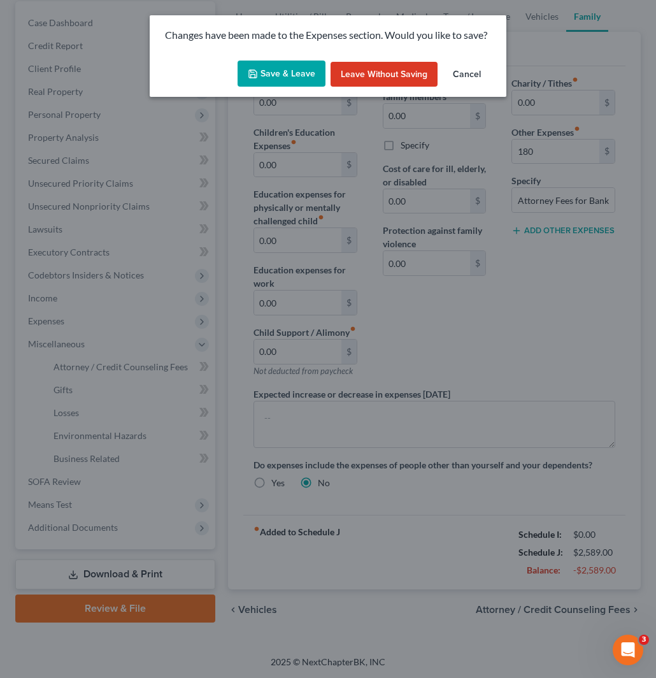
click at [289, 75] on button "Save & Leave" at bounding box center [282, 74] width 88 height 27
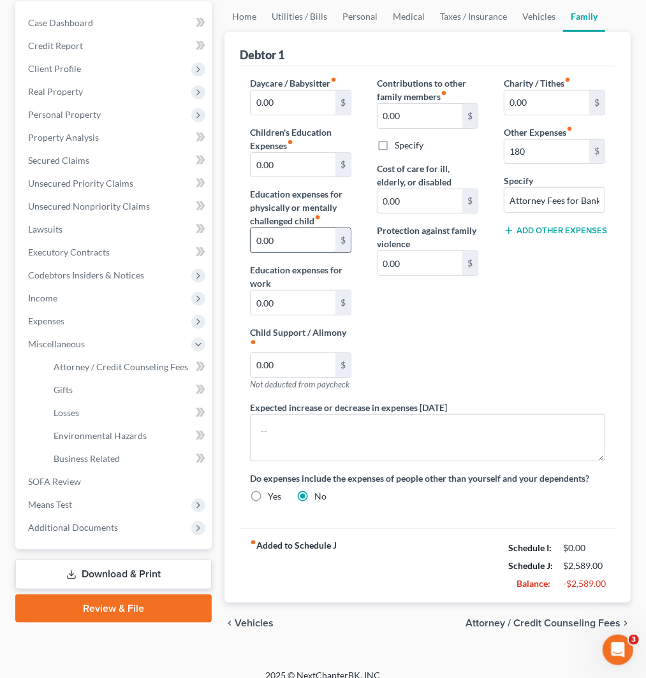
type input "180.00"
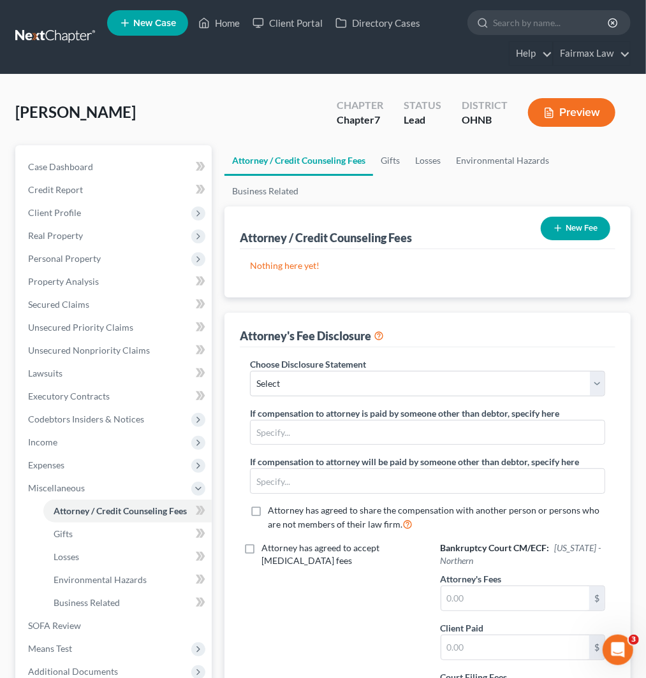
click at [575, 233] on button "New Fee" at bounding box center [574, 229] width 69 height 24
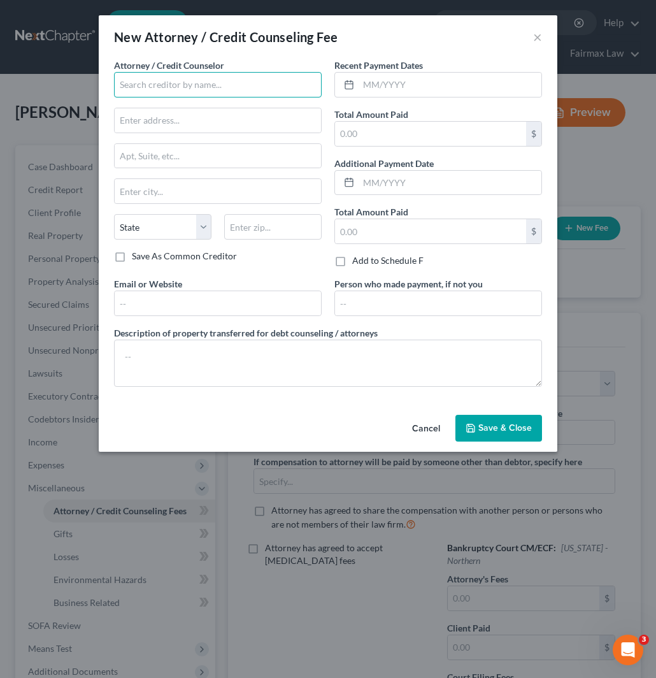
click at [219, 90] on input "text" at bounding box center [218, 84] width 208 height 25
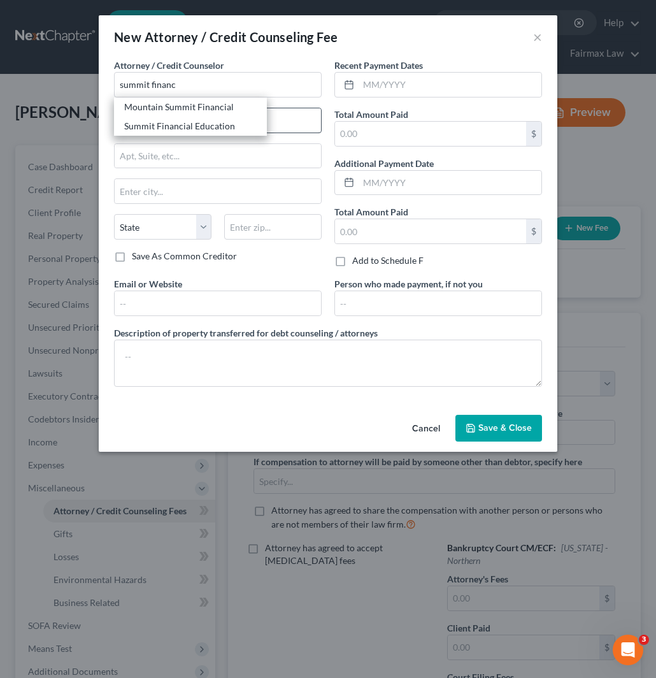
click at [214, 123] on div "Summit Financial Education" at bounding box center [190, 126] width 133 height 13
type input "Summit Financial Education"
type input "Attn: Customer Service"
type input "4800 E Flower St"
type input "Tucson"
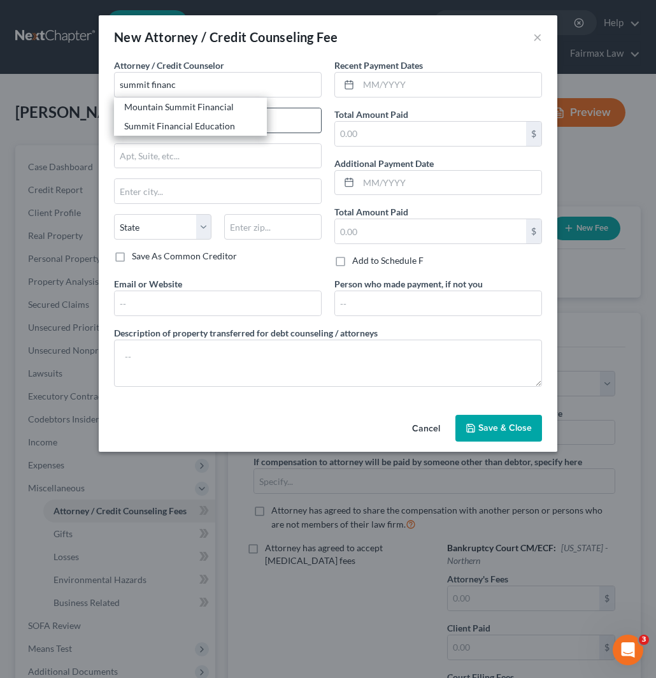
select select "3"
type input "85712"
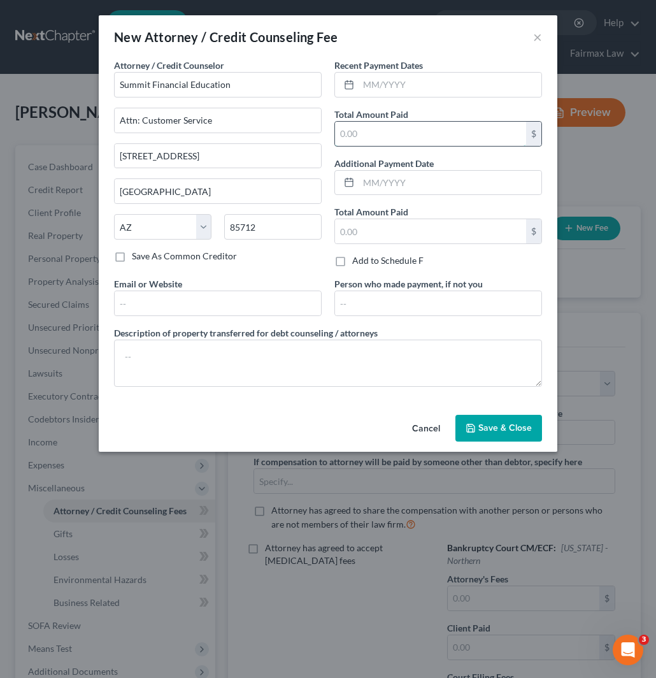
click at [398, 136] on input "text" at bounding box center [430, 134] width 191 height 24
type input "14.95"
click at [368, 84] on input "text" at bounding box center [450, 85] width 183 height 24
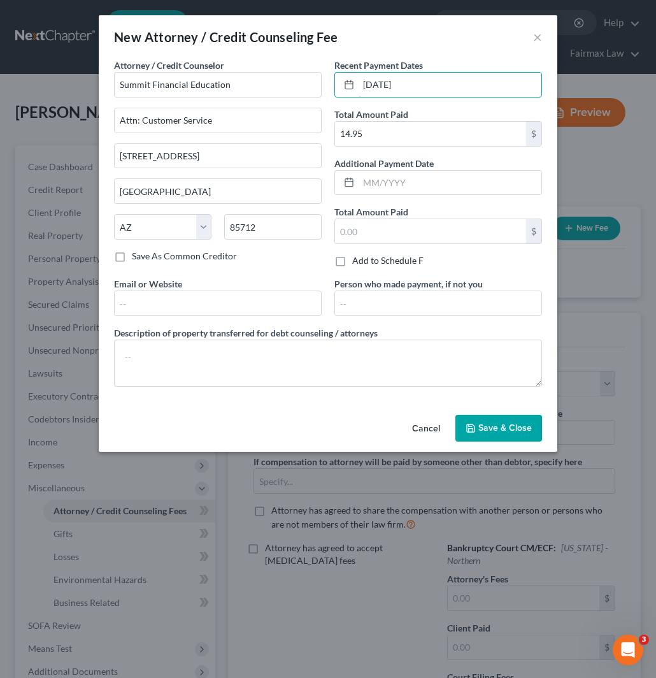
type input "08/02/2025"
click at [515, 431] on span "Save & Close" at bounding box center [506, 428] width 54 height 11
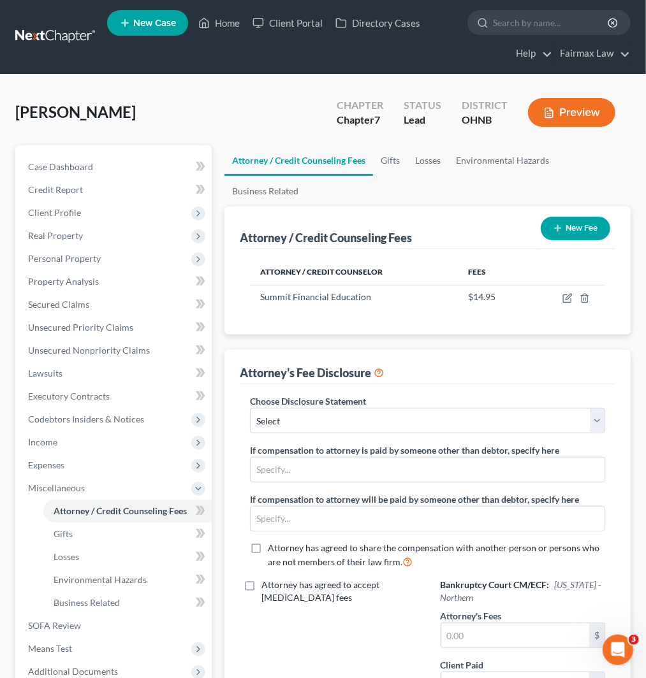
click at [574, 236] on button "New Fee" at bounding box center [574, 229] width 69 height 24
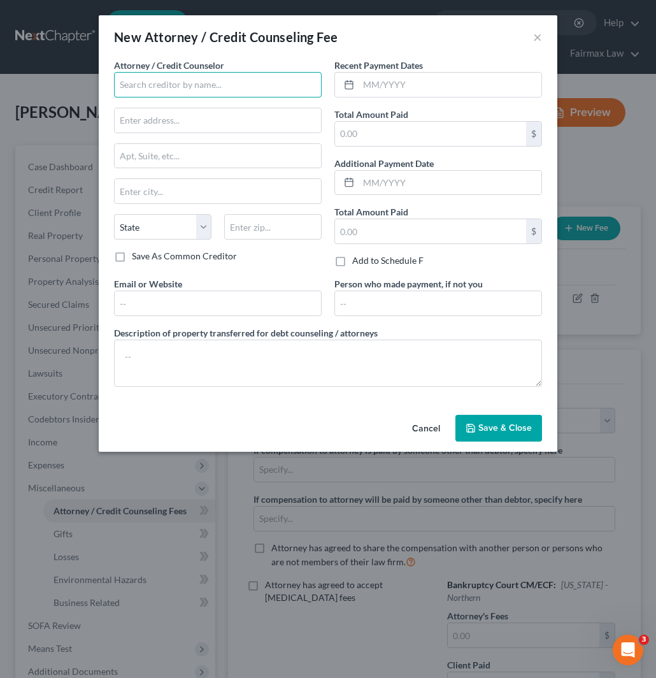
click at [231, 87] on input "text" at bounding box center [218, 84] width 208 height 25
click at [190, 86] on input "fairmax" at bounding box center [218, 84] width 208 height 25
click at [150, 85] on input "fairmaxlaw" at bounding box center [218, 84] width 208 height 25
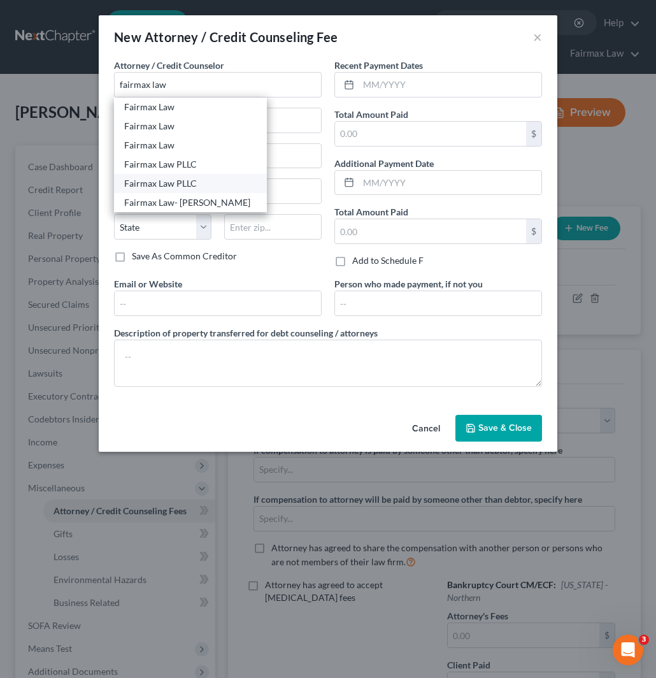
click at [207, 180] on div "Fairmax Law PLLC" at bounding box center [190, 183] width 133 height 13
type input "Fairmax Law PLLC"
type input "25639 Ford Rd"
type input "Suite 201"
type input "Dearborn Heights"
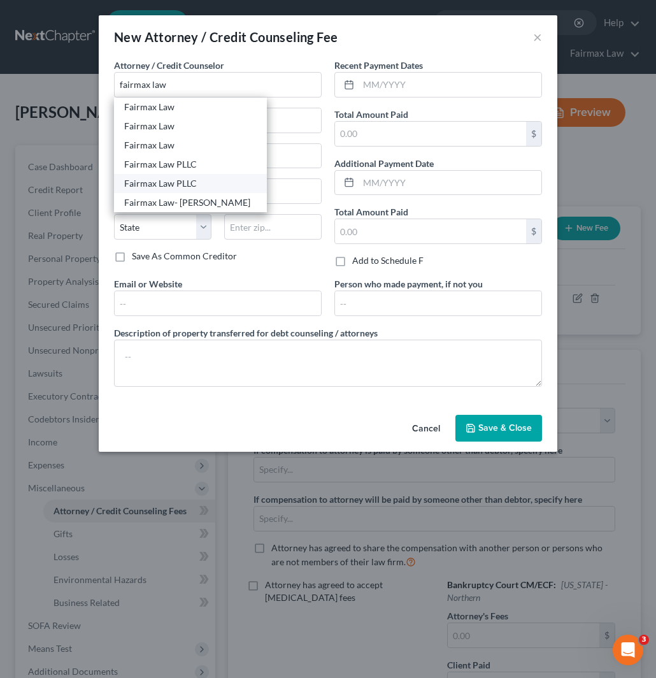
select select "23"
type input "48127"
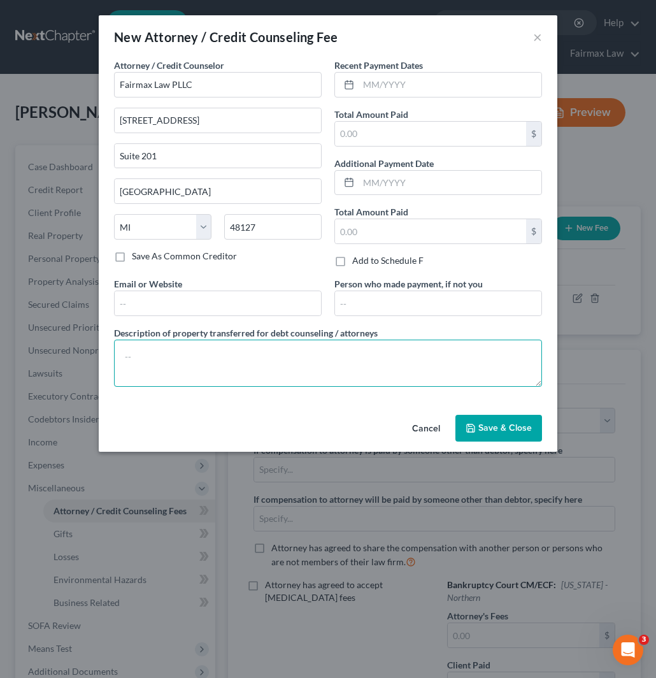
click at [300, 366] on textarea at bounding box center [328, 363] width 428 height 47
paste textarea "Due to the debtor’s limited monthly budget surplus, they are unable to reasonab…"
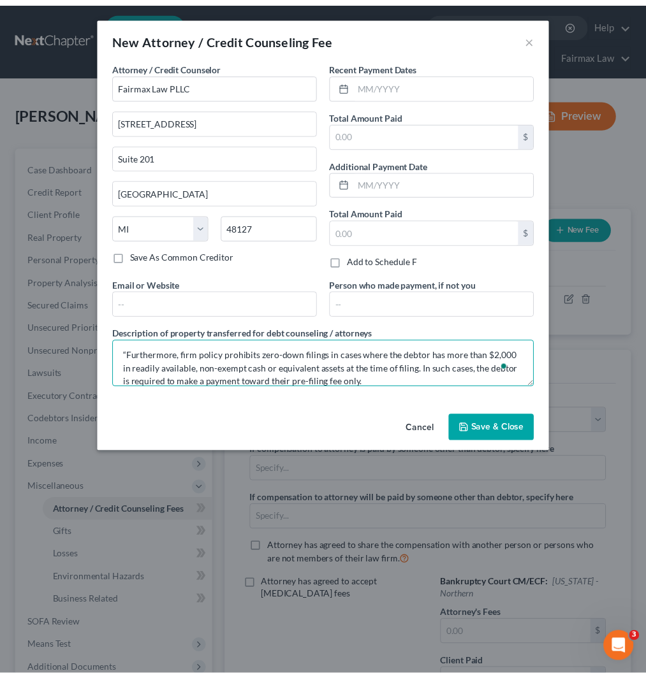
scroll to position [55, 0]
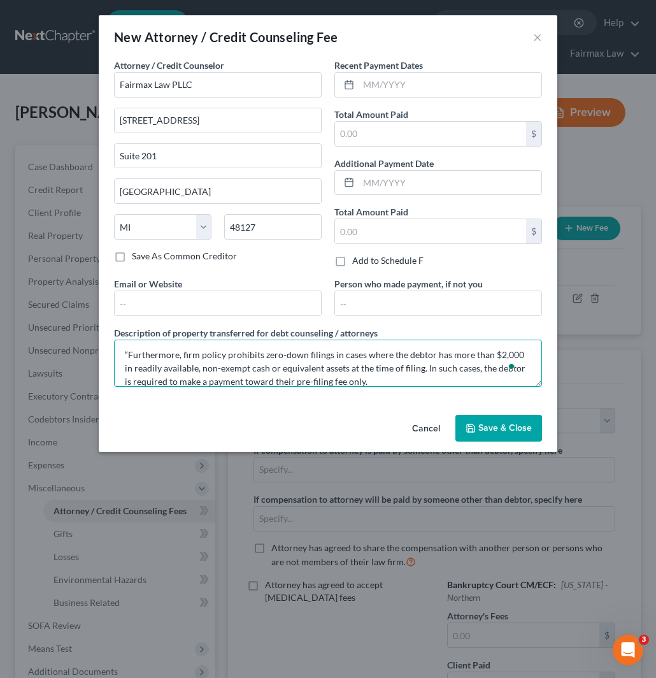
type textarea "Due to the debtor’s limited monthly budget surplus, they are unable to reasonab…"
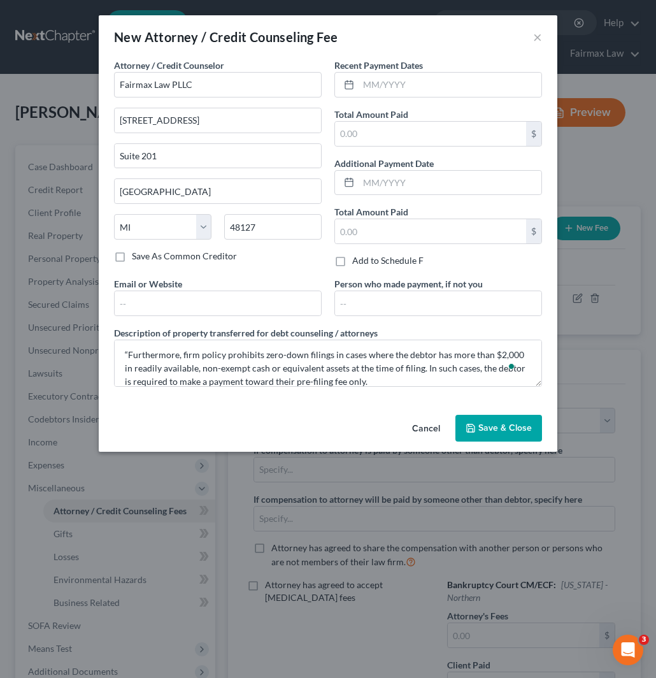
click at [520, 430] on span "Save & Close" at bounding box center [506, 428] width 54 height 11
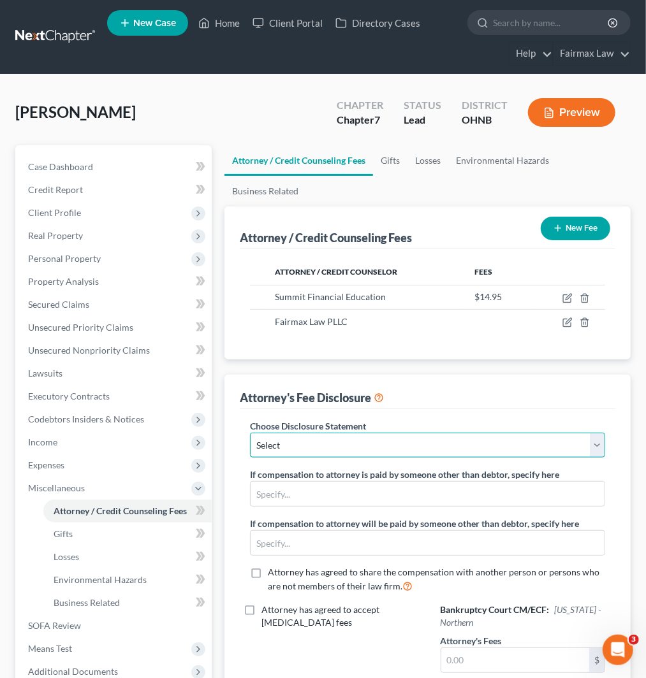
click at [403, 447] on select "Select WDMI - Chapter 13 - Disclosure of Attorney Compensation OHNB & MIWB Disc…" at bounding box center [427, 445] width 355 height 25
select select "1"
click at [250, 433] on select "Select WDMI - Chapter 13 - Disclosure of Attorney Compensation OHNB & MIWB Disc…" at bounding box center [427, 445] width 355 height 25
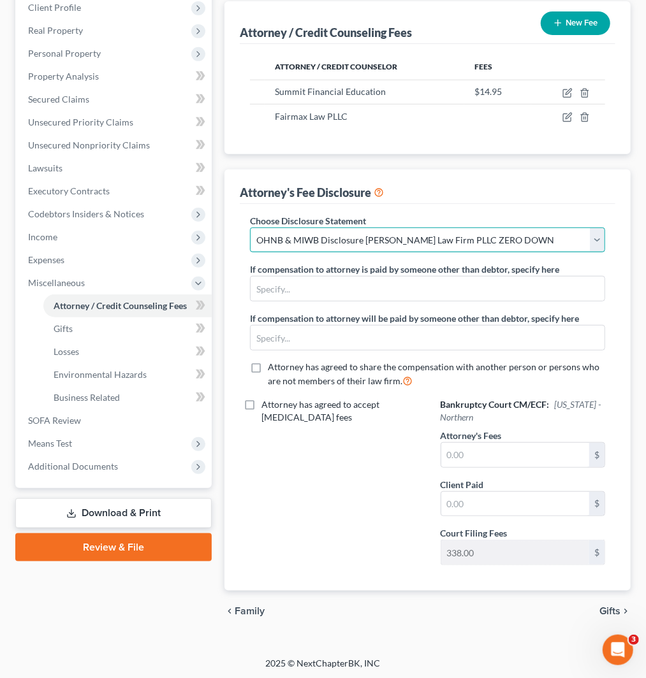
scroll to position [207, 0]
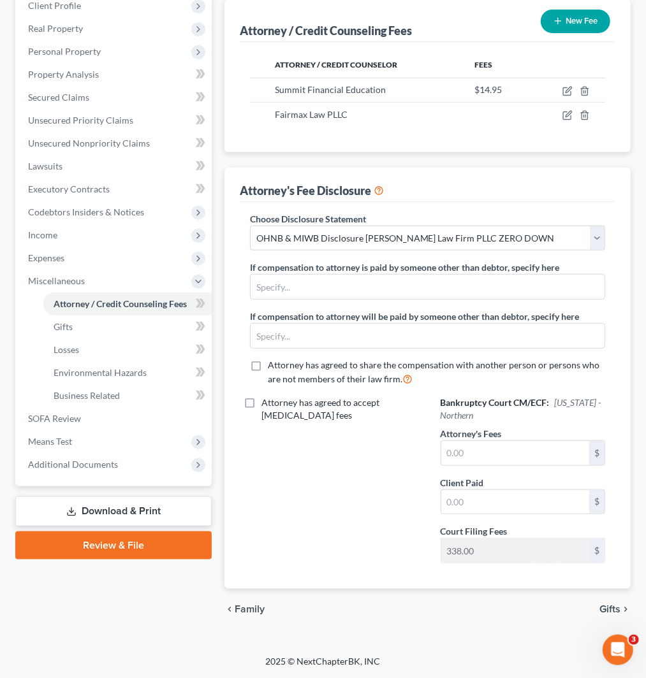
drag, startPoint x: 294, startPoint y: 477, endPoint x: 304, endPoint y: 440, distance: 37.7
click at [294, 477] on div "Attorney has agreed to accept [MEDICAL_DATA] fees" at bounding box center [332, 484] width 190 height 177
click at [512, 458] on input "text" at bounding box center [515, 453] width 148 height 24
type input "1,922"
click at [91, 461] on span "Additional Documents" at bounding box center [73, 464] width 90 height 11
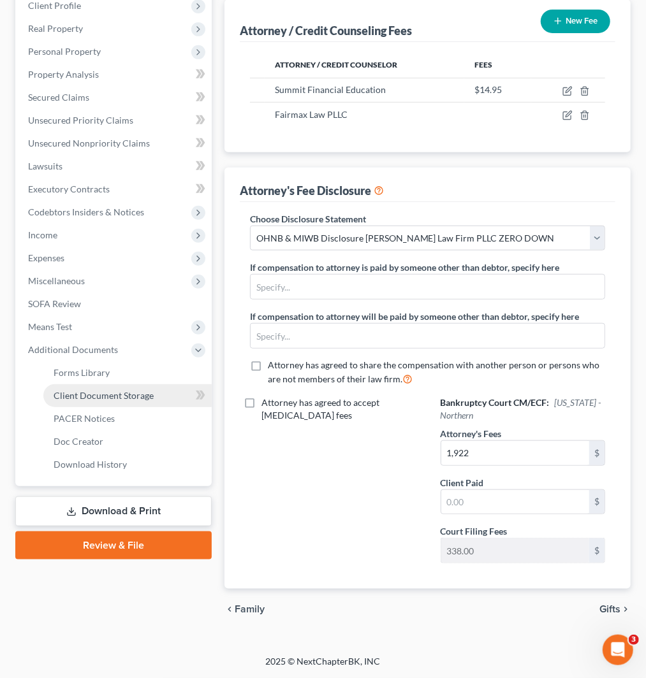
click at [126, 393] on span "Client Document Storage" at bounding box center [104, 395] width 100 height 11
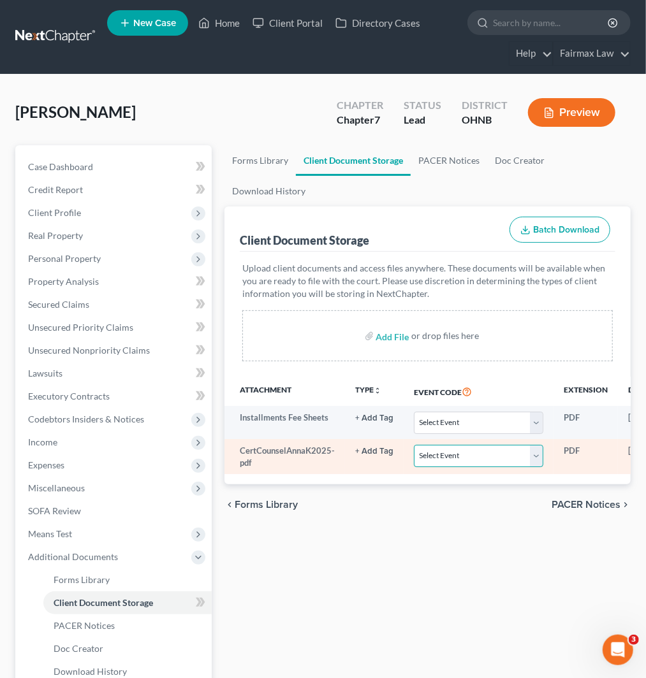
click at [475, 452] on select "Select Event 20 Largest Unsecured Creditors Amended List of Creditors (Fee) Ame…" at bounding box center [478, 456] width 129 height 22
select select "5"
click at [414, 445] on select "Select Event 20 Largest Unsecured Creditors Amended List of Creditors (Fee) Ame…" at bounding box center [478, 456] width 129 height 22
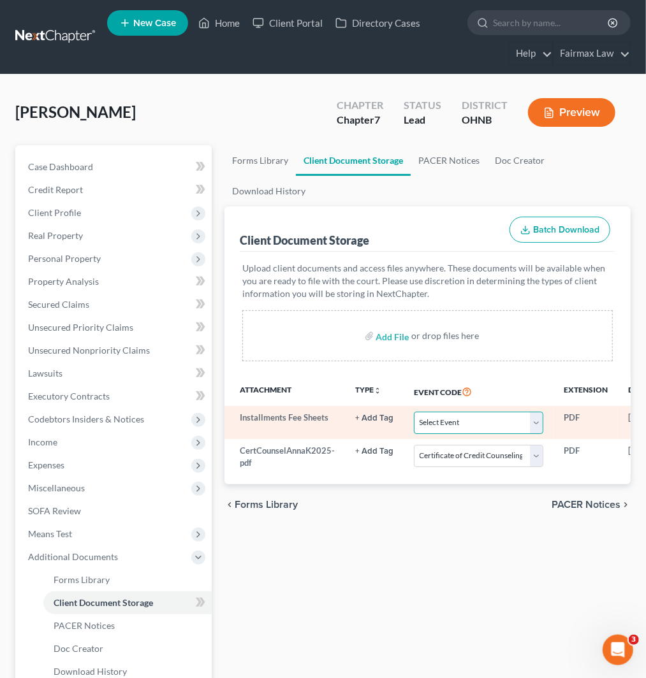
click at [462, 419] on select "Select Event 20 Largest Unsecured Creditors Amended List of Creditors (Fee) Ame…" at bounding box center [478, 423] width 129 height 22
select select "24"
click at [414, 412] on select "Select Event 20 Largest Unsecured Creditors Amended List of Creditors (Fee) Ame…" at bounding box center [478, 423] width 129 height 22
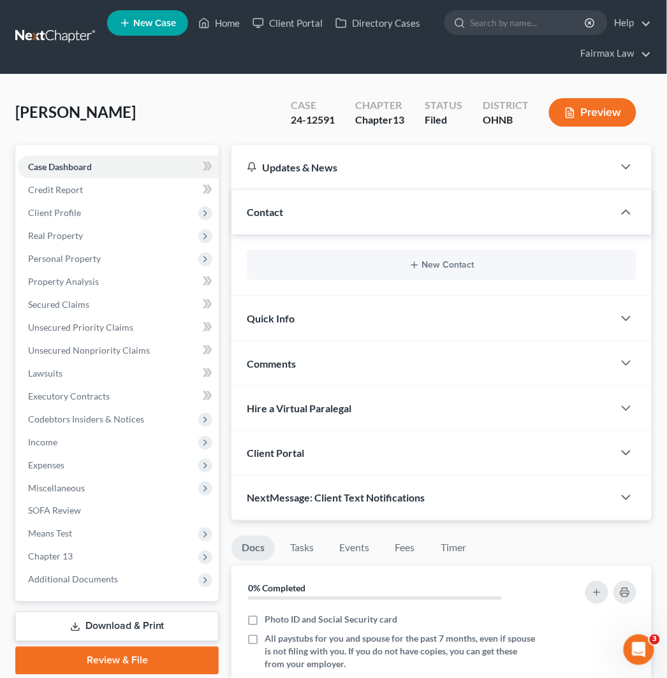
click at [23, 29] on link at bounding box center [56, 36] width 82 height 23
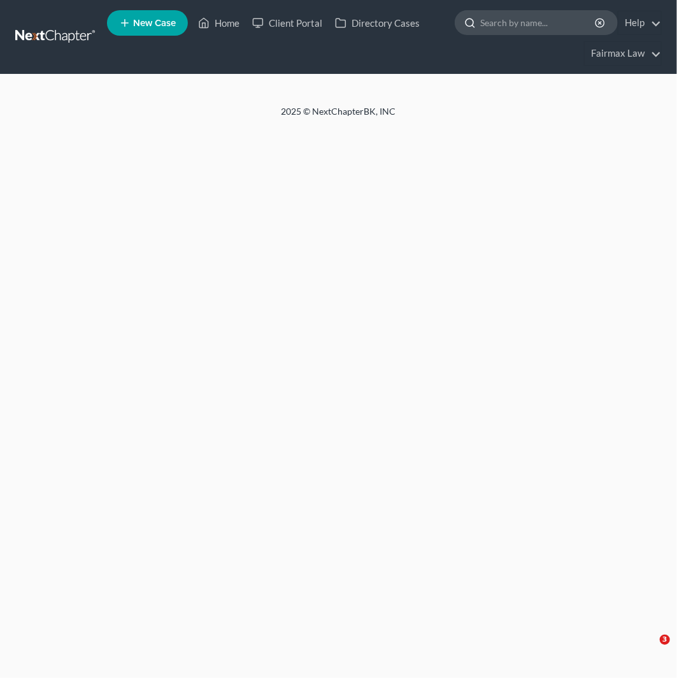
click at [521, 17] on input "search" at bounding box center [538, 23] width 117 height 24
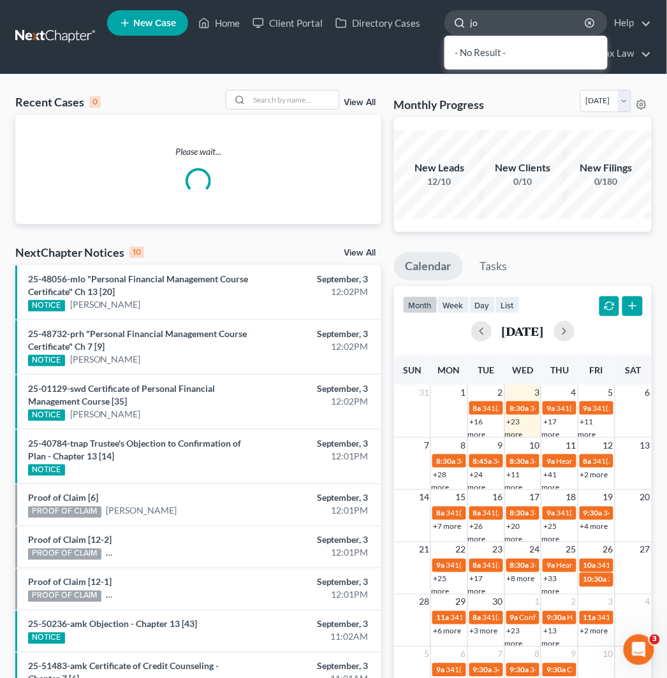
type input "j"
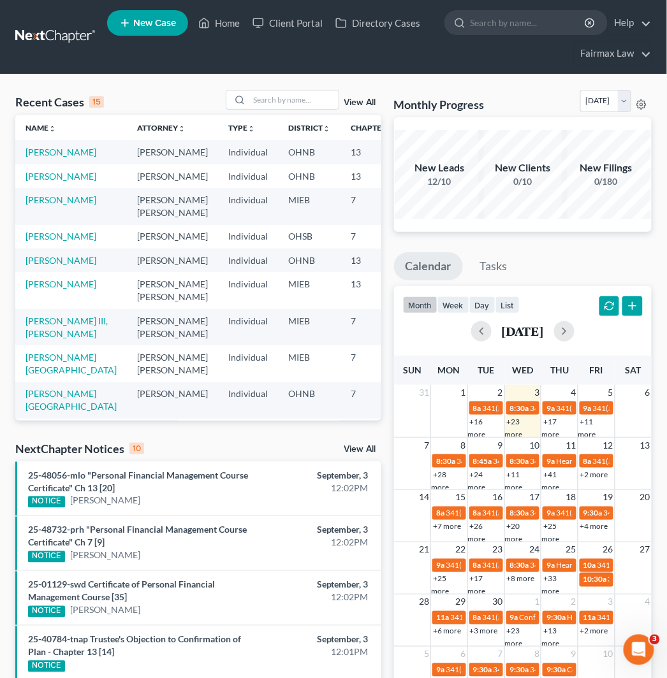
click at [498, 91] on div "Monthly Progress Bankruptcy Bankruptcy September 2025 August 2025 July 2025 Jun…" at bounding box center [522, 103] width 257 height 27
click at [275, 99] on input "search" at bounding box center [293, 99] width 89 height 18
type input "j"
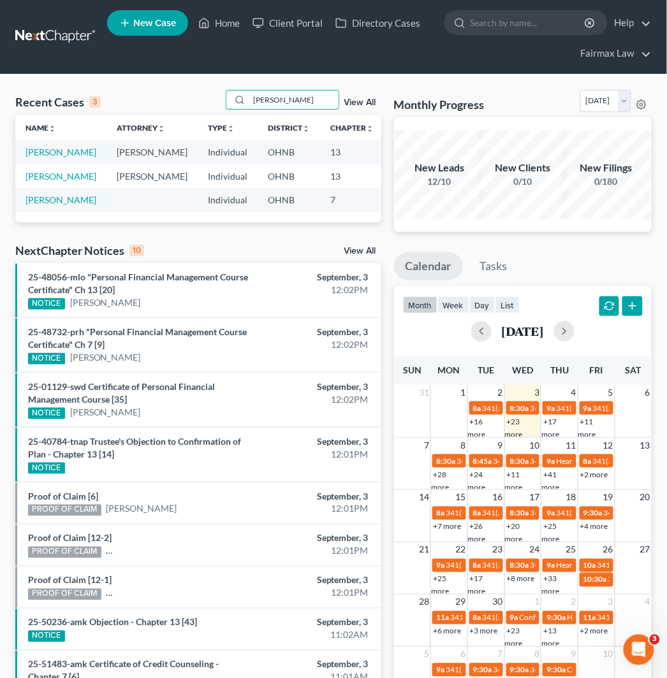
type input "noles"
click at [36, 157] on td "Noles, Jontay" at bounding box center [60, 152] width 91 height 24
click at [36, 155] on link "Noles, Jontay" at bounding box center [60, 152] width 71 height 11
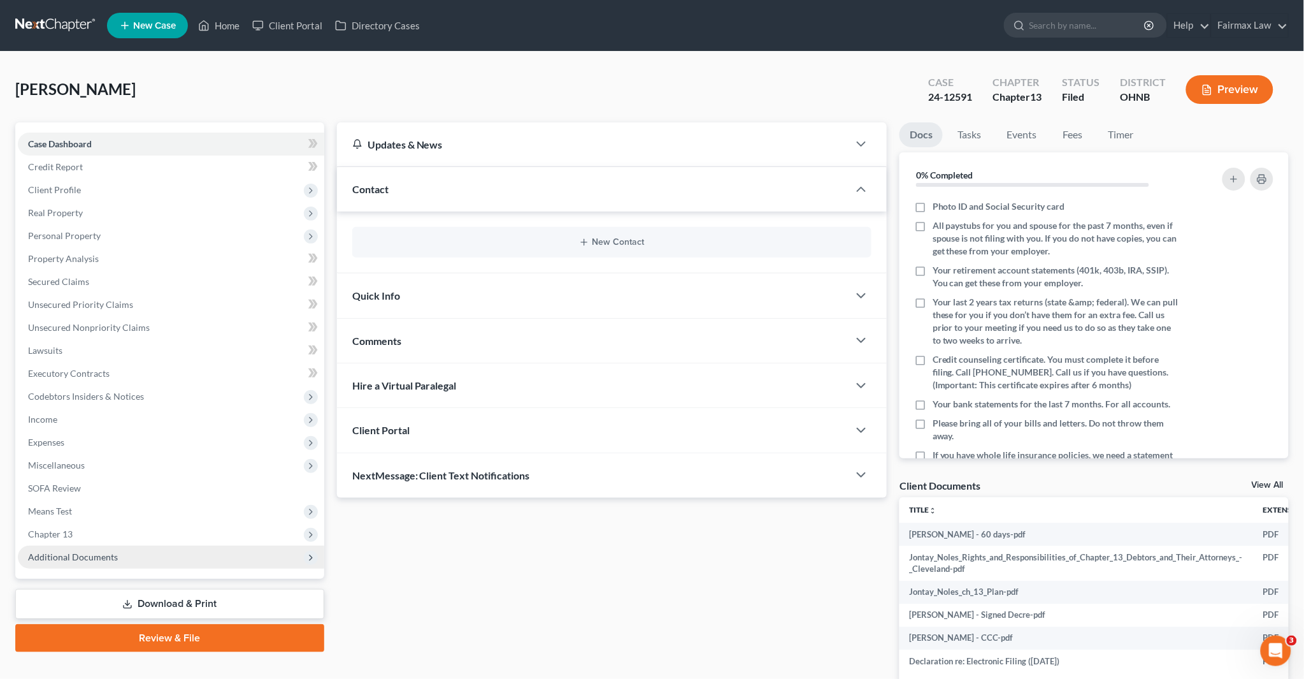
click at [141, 555] on span "Additional Documents" at bounding box center [171, 556] width 307 height 23
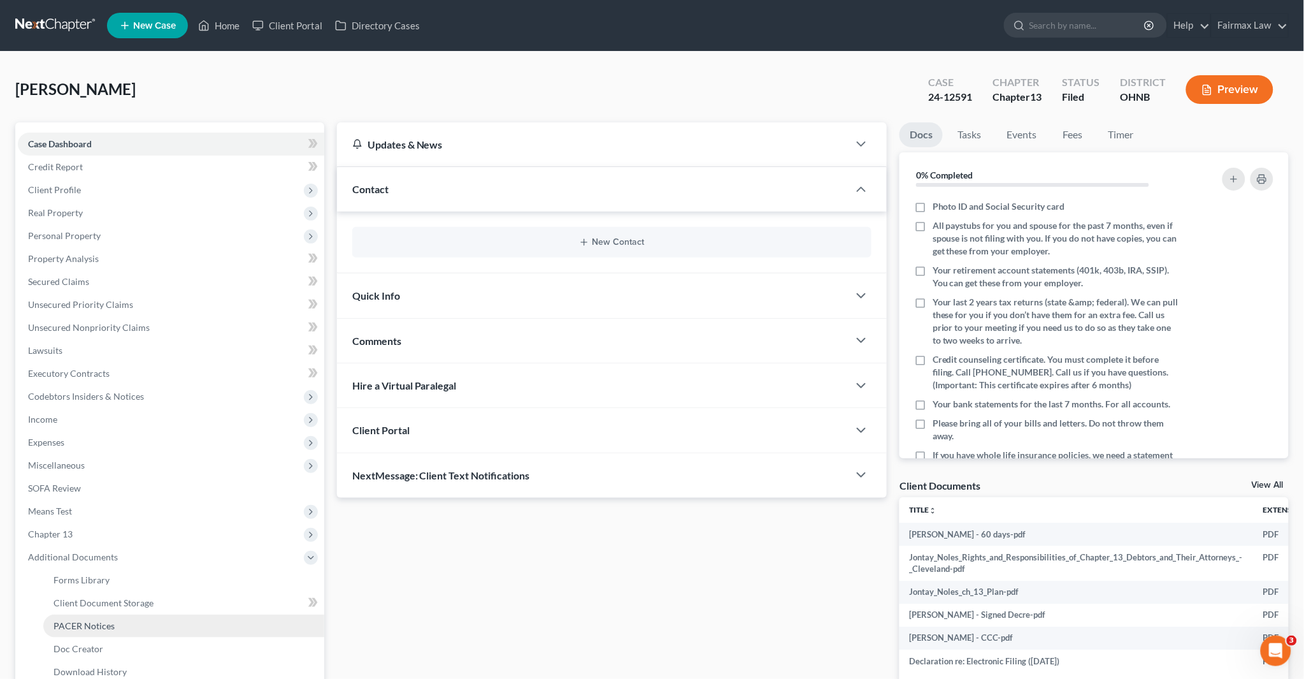
click at [124, 622] on link "PACER Notices" at bounding box center [183, 625] width 281 height 23
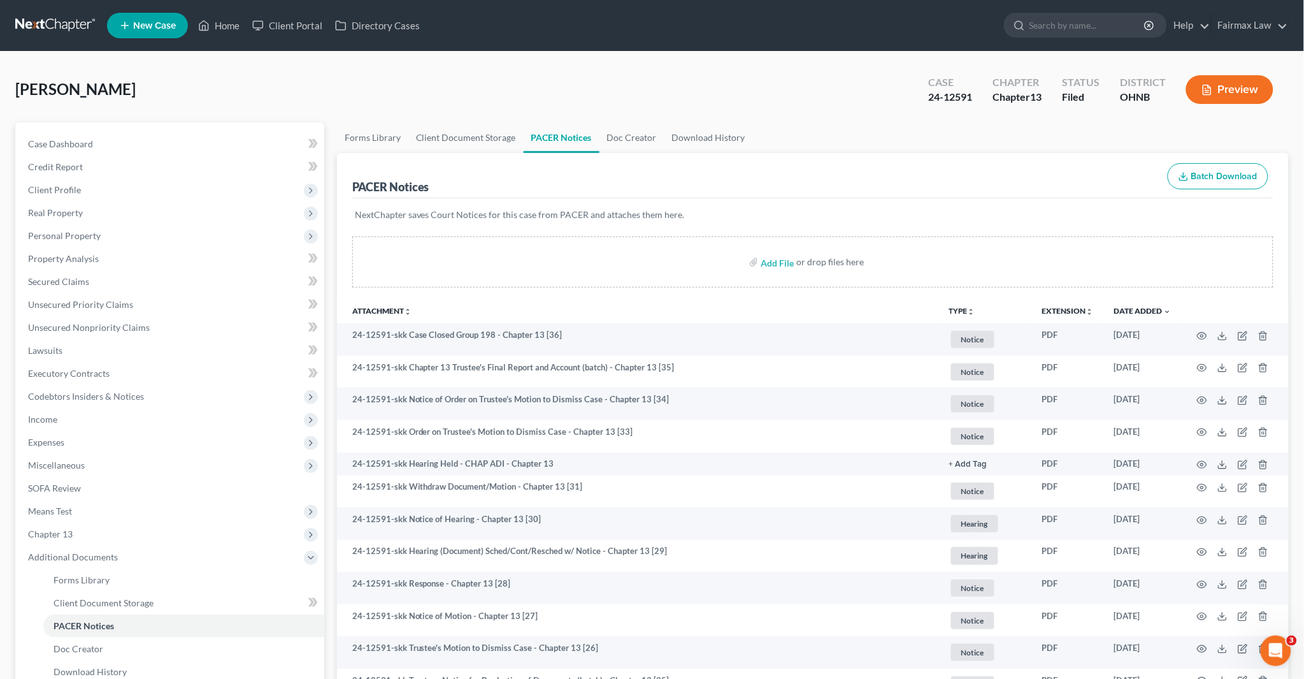
click at [64, 22] on link at bounding box center [56, 25] width 82 height 23
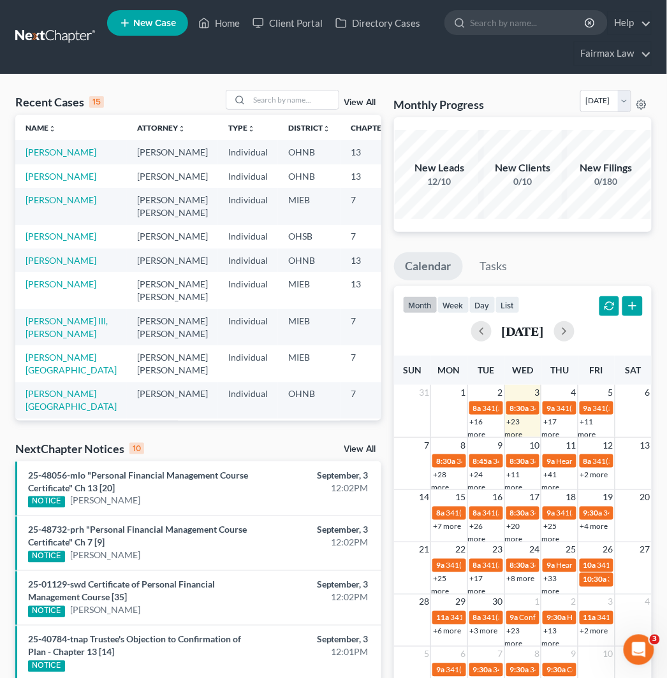
click at [349, 41] on ul "New Case Home Client Portal Directory Cases - No Result - See all results Or Pr…" at bounding box center [379, 36] width 544 height 61
click at [495, 28] on input "search" at bounding box center [528, 23] width 117 height 24
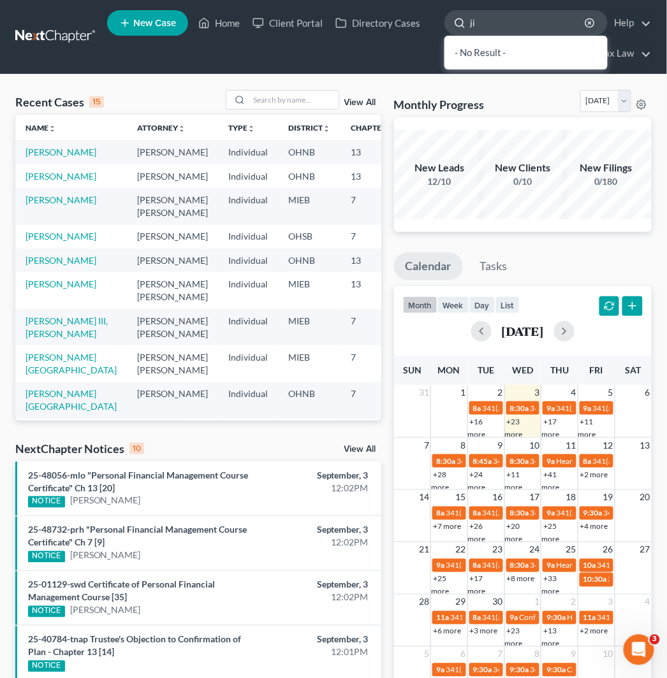
type input "j"
type input "t"
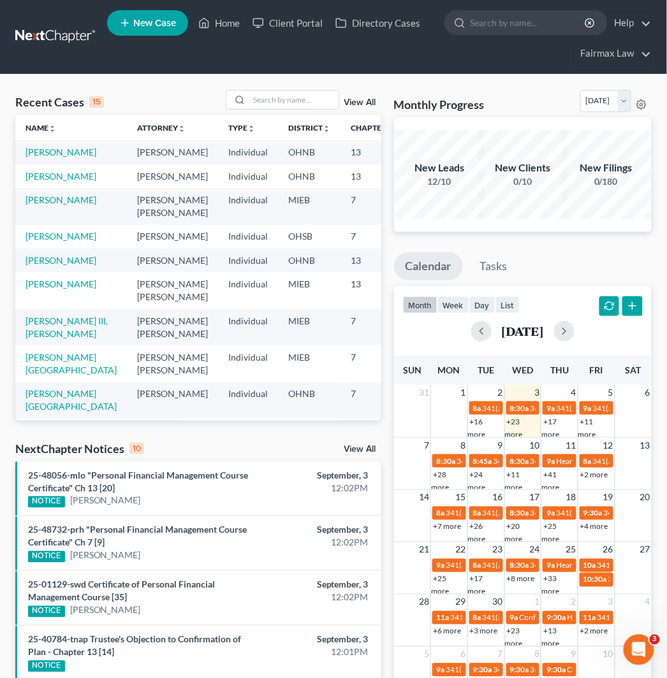
click at [163, 28] on link "New Case" at bounding box center [147, 22] width 81 height 25
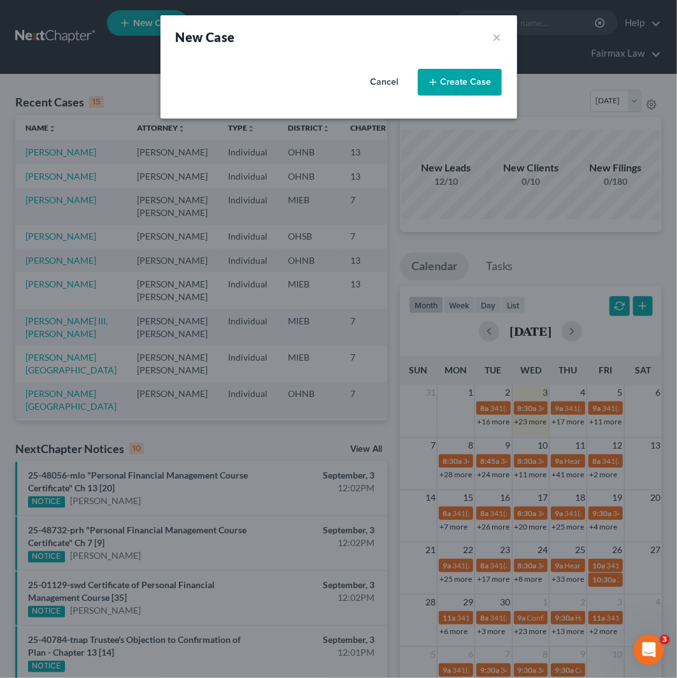
select select "40"
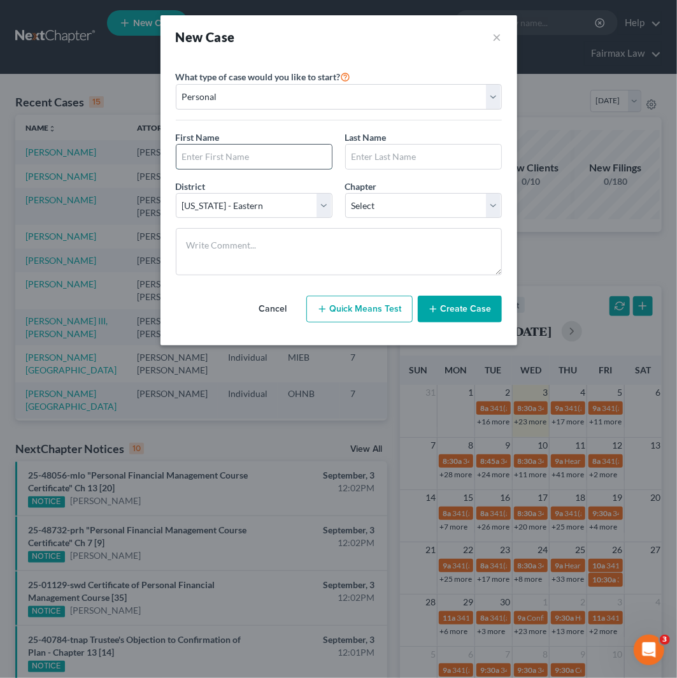
click at [233, 162] on input "text" at bounding box center [254, 157] width 155 height 24
type input "Jim"
click at [235, 162] on input "Jim" at bounding box center [254, 157] width 155 height 24
click at [428, 161] on input "text" at bounding box center [423, 157] width 155 height 24
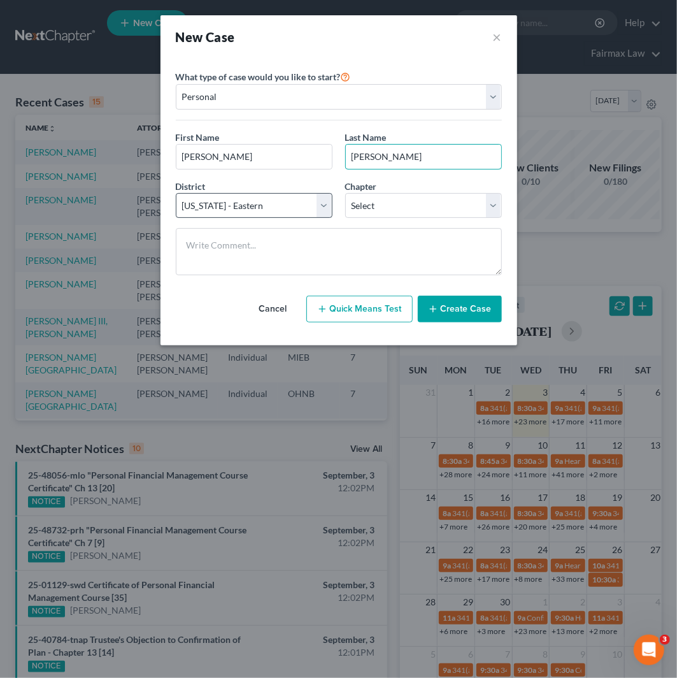
type input "Taylor Jr"
click at [268, 211] on select "Select Alabama - Middle Alabama - Northern Alabama - Southern Alaska Arizona Ar…" at bounding box center [254, 205] width 157 height 25
select select "61"
click at [396, 205] on select "Select 7 11 12 13" at bounding box center [423, 205] width 157 height 25
select select "0"
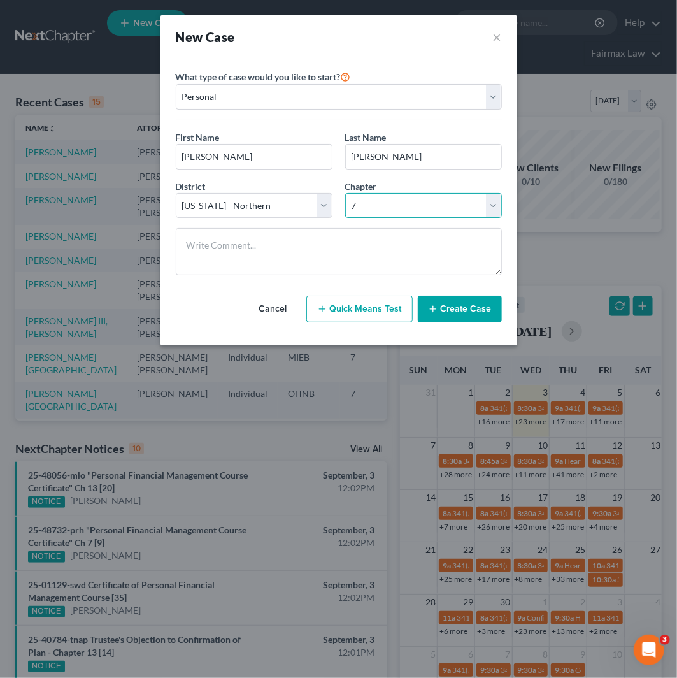
click at [345, 193] on select "Select 7 11 12 13" at bounding box center [423, 205] width 157 height 25
click at [475, 310] on button "Create Case" at bounding box center [460, 309] width 84 height 27
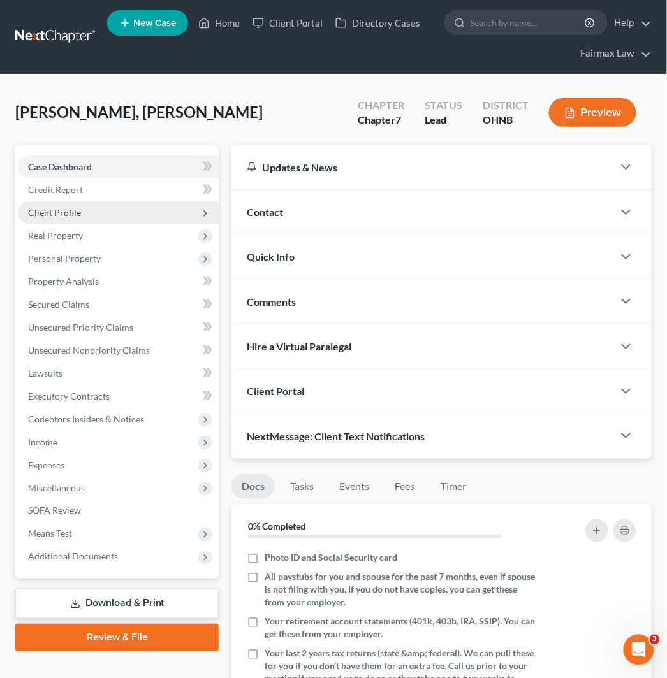
click at [126, 211] on span "Client Profile" at bounding box center [118, 212] width 201 height 23
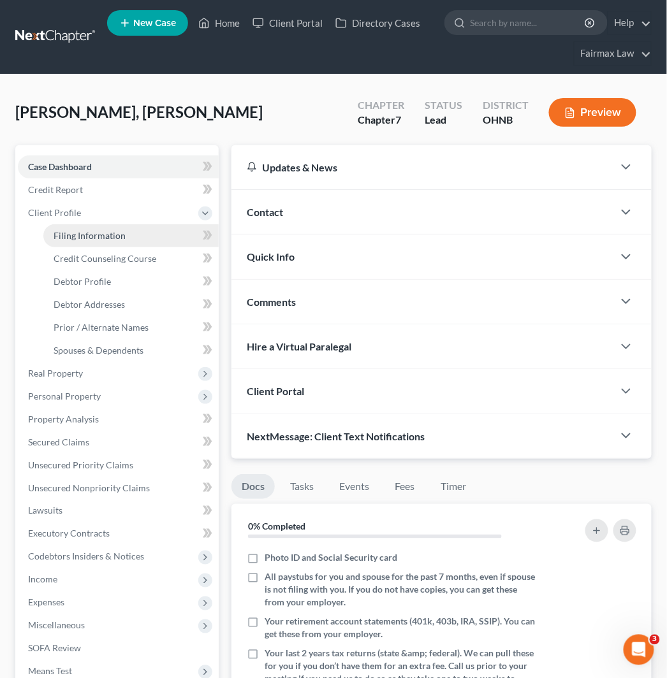
click at [122, 238] on span "Filing Information" at bounding box center [90, 235] width 72 height 11
select select "1"
select select "0"
select select "61"
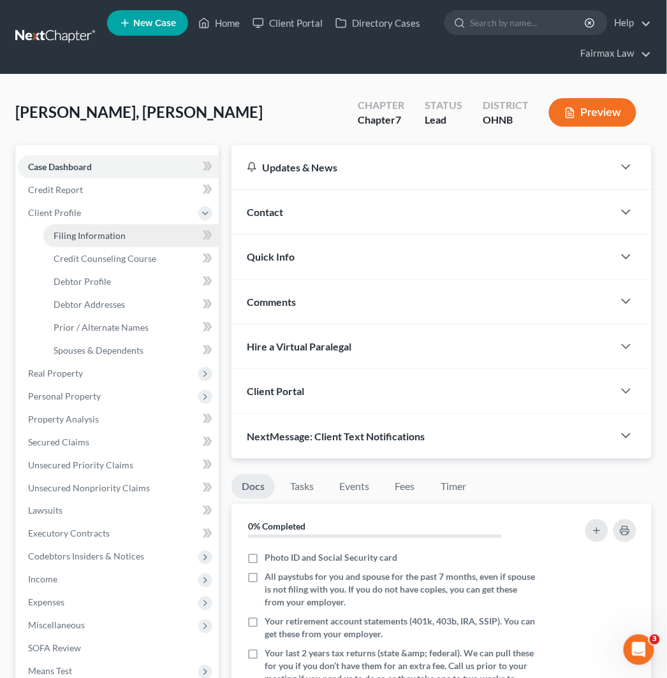
select select "36"
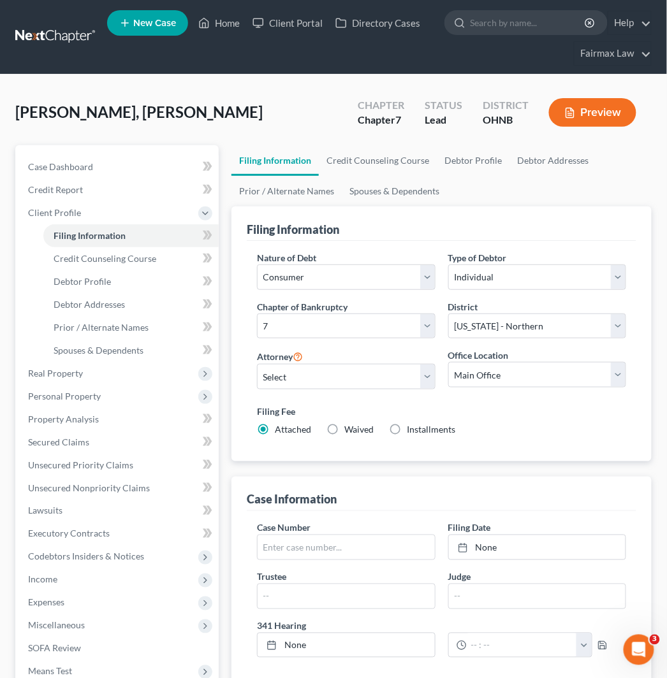
click at [407, 432] on label "Installments Installments" at bounding box center [431, 429] width 48 height 13
click at [412, 431] on input "Installments Installments" at bounding box center [416, 427] width 8 height 8
radio input "true"
radio input "false"
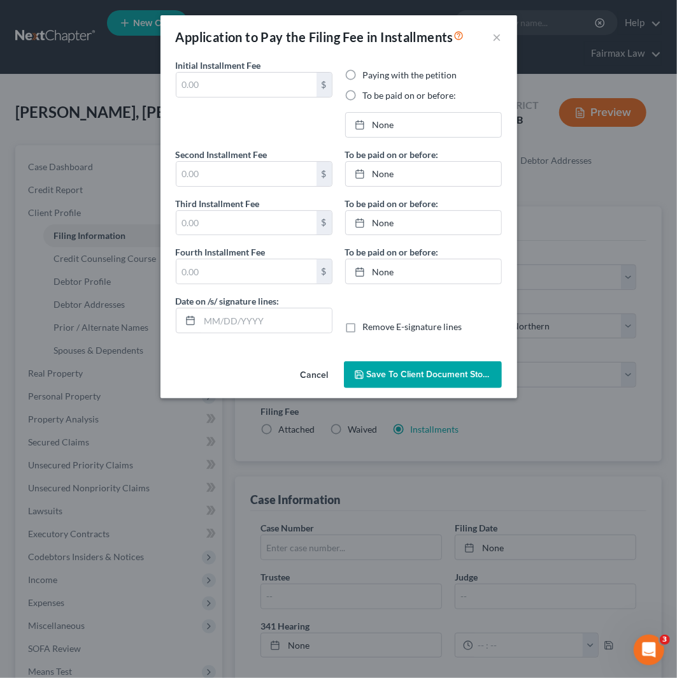
type input "0.00"
radio input "true"
type input "0.00"
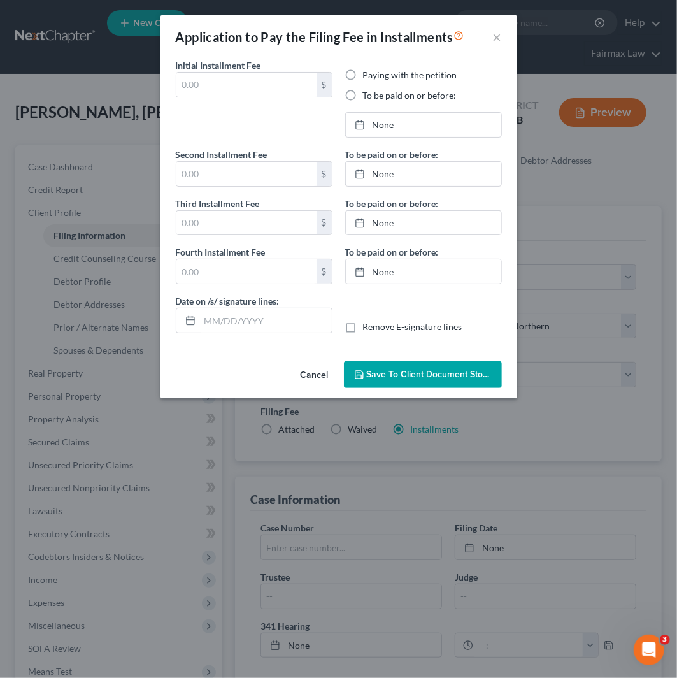
type input "09/03/2025"
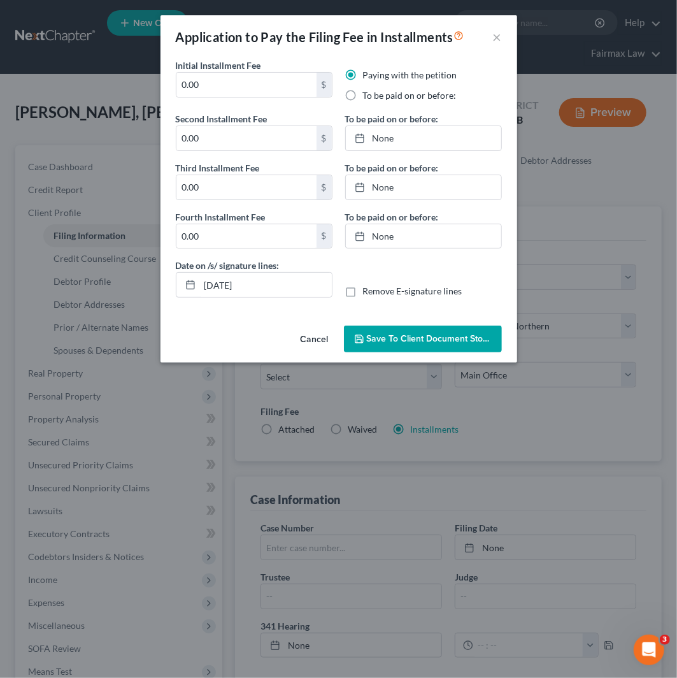
click at [315, 335] on button "Cancel" at bounding box center [315, 339] width 48 height 25
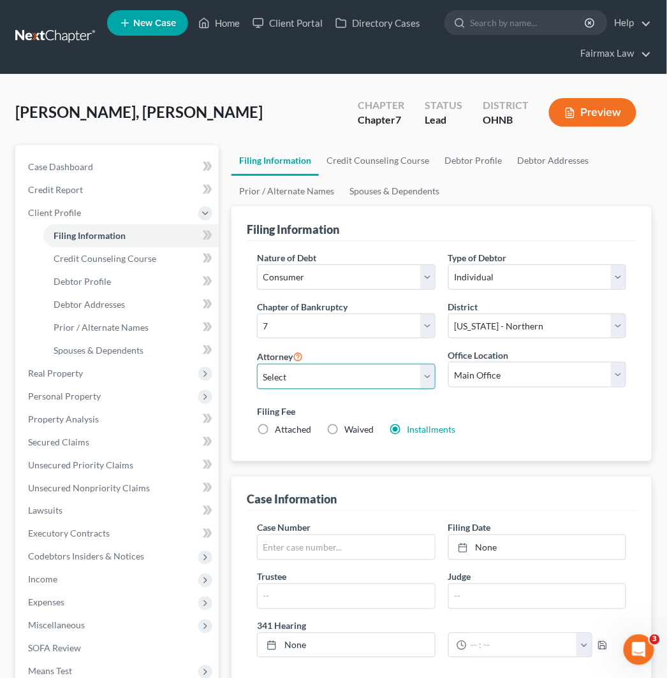
click at [333, 365] on select "Select David Ross Ienna - MIEB David Ross Ienna - OHNB David Ross Ienna - MIWB …" at bounding box center [346, 376] width 178 height 25
select select "16"
click at [257, 364] on select "Select David Ross Ienna - MIEB David Ross Ienna - OHNB David Ross Ienna - MIWB …" at bounding box center [346, 376] width 178 height 25
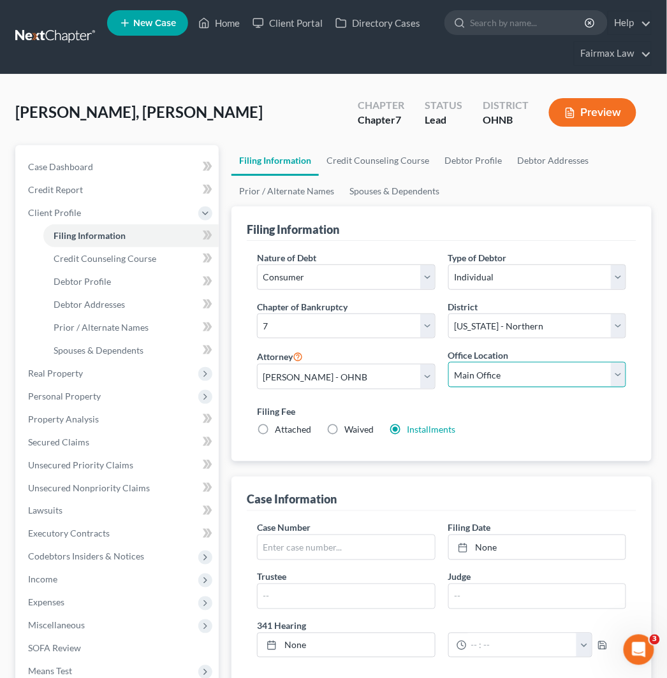
click at [546, 376] on select "Main Office Ohio Office North Muskegon Office" at bounding box center [537, 374] width 178 height 25
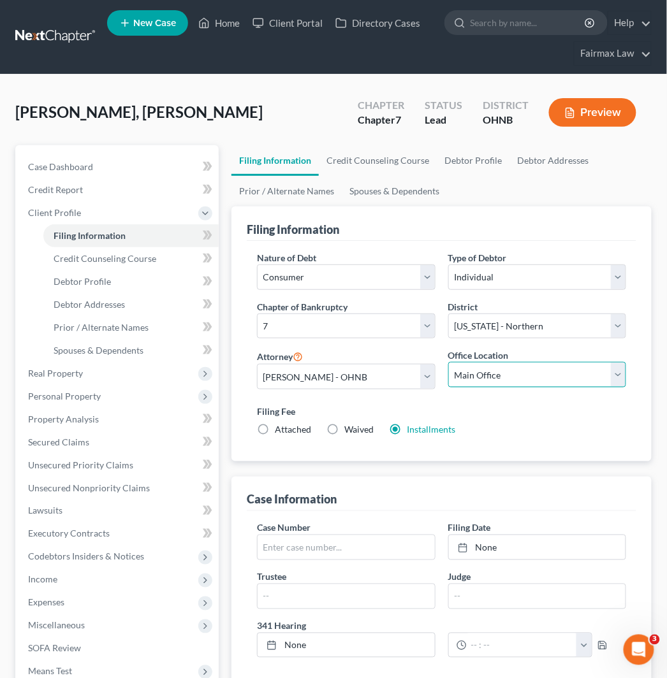
click at [546, 376] on select "Main Office Ohio Office North Muskegon Office" at bounding box center [537, 374] width 178 height 25
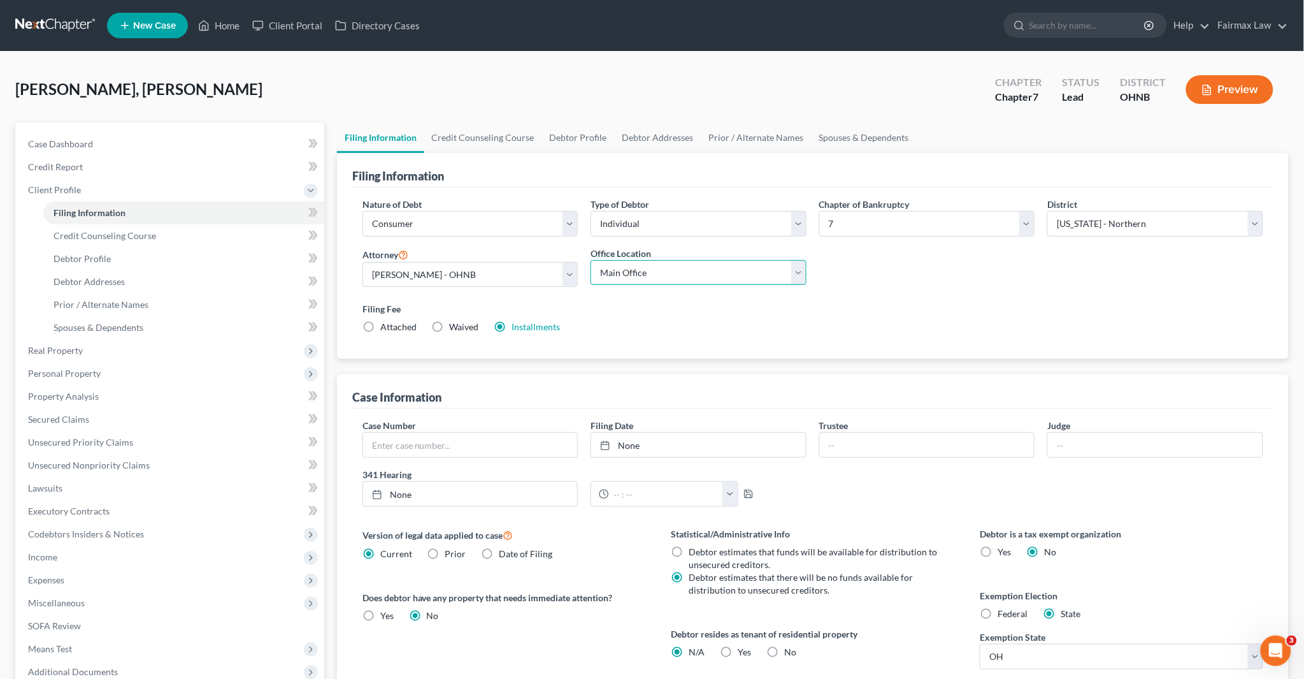
click at [684, 271] on select "Main Office Ohio Office North Muskegon Office" at bounding box center [699, 272] width 216 height 25
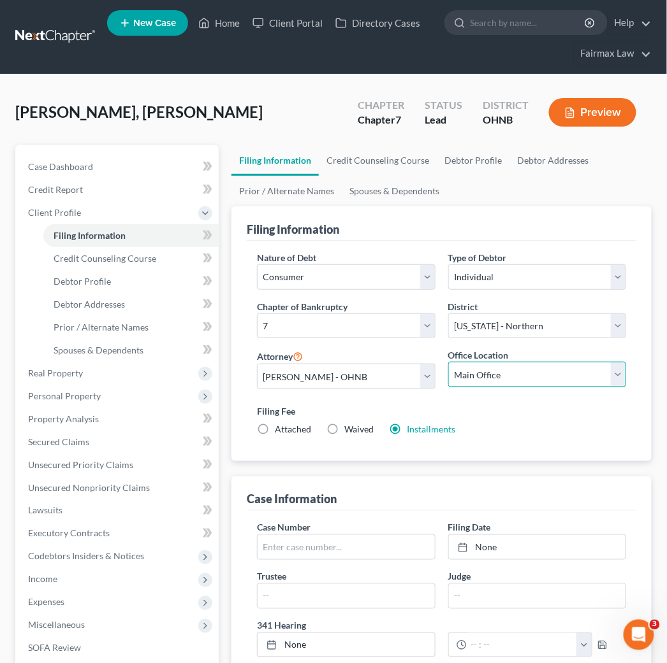
drag, startPoint x: 483, startPoint y: 367, endPoint x: 496, endPoint y: 370, distance: 13.0
click at [484, 366] on select "Main Office Ohio Office North Muskegon Office" at bounding box center [537, 374] width 178 height 25
select select "0"
click at [448, 362] on select "Main Office Ohio Office North Muskegon Office" at bounding box center [537, 374] width 178 height 25
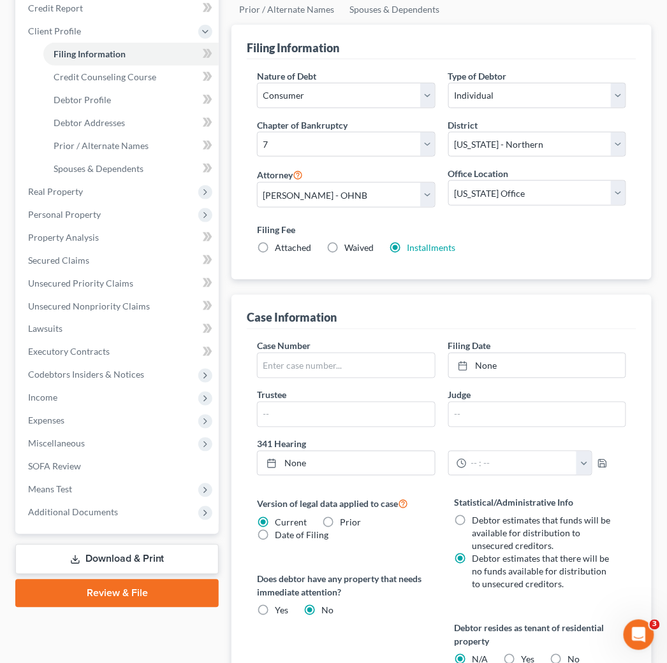
scroll to position [212, 0]
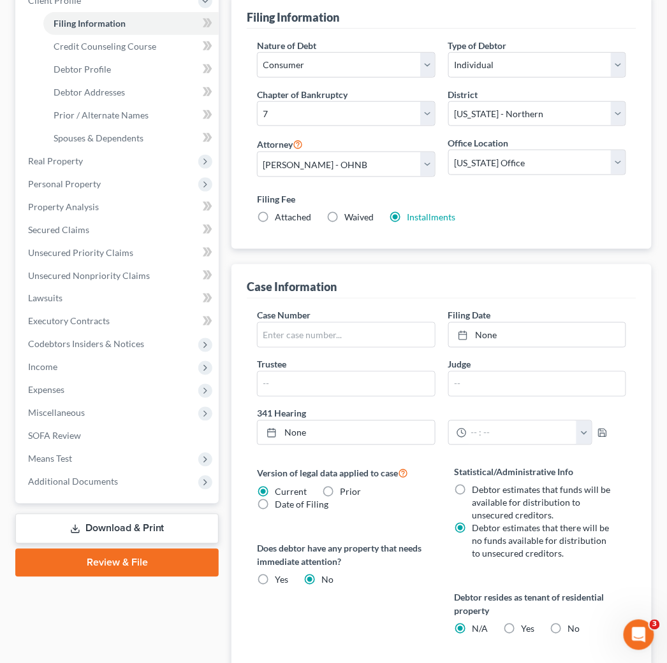
click at [407, 217] on label "Installments Installments" at bounding box center [431, 217] width 48 height 13
click at [412, 217] on input "Installments Installments" at bounding box center [416, 215] width 8 height 8
click at [426, 214] on link "Installments" at bounding box center [431, 217] width 48 height 11
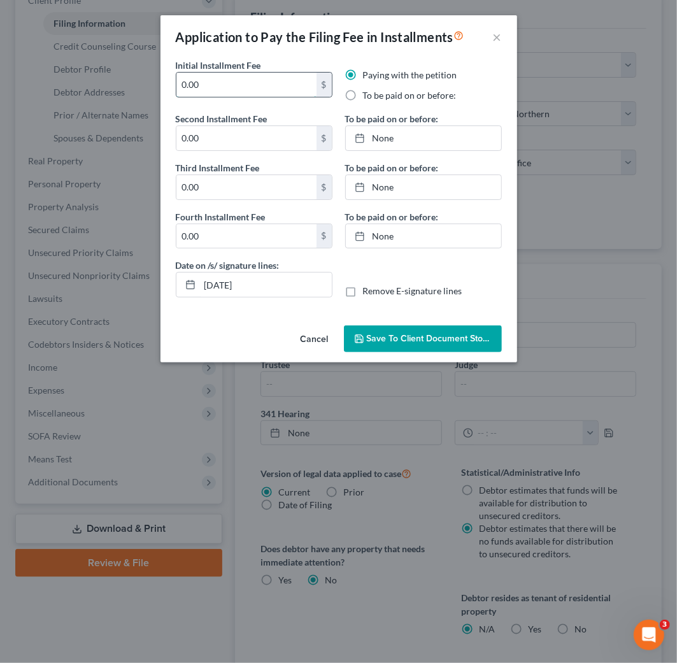
click at [260, 81] on input "0.00" at bounding box center [247, 85] width 140 height 24
type input "0"
click at [268, 87] on input "84.50" at bounding box center [247, 85] width 140 height 24
drag, startPoint x: 252, startPoint y: 87, endPoint x: 148, endPoint y: 83, distance: 104.6
click at [148, 83] on div "Application to Pay the Filing Fee in Installments × Initial Installment Fee 84.…" at bounding box center [338, 331] width 677 height 663
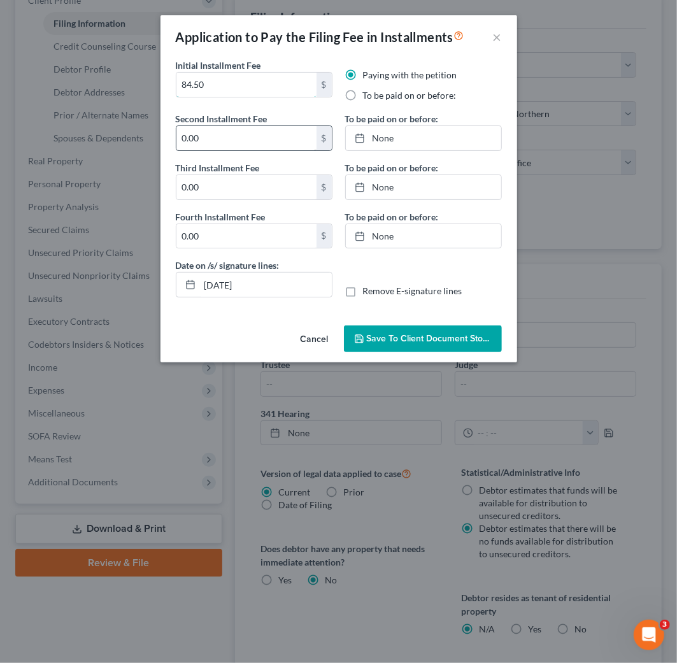
type input "84.50"
click at [233, 138] on input "0.00" at bounding box center [247, 138] width 140 height 24
paste input "84.5"
type input "84.50"
click at [240, 180] on input "0.00" at bounding box center [247, 187] width 140 height 24
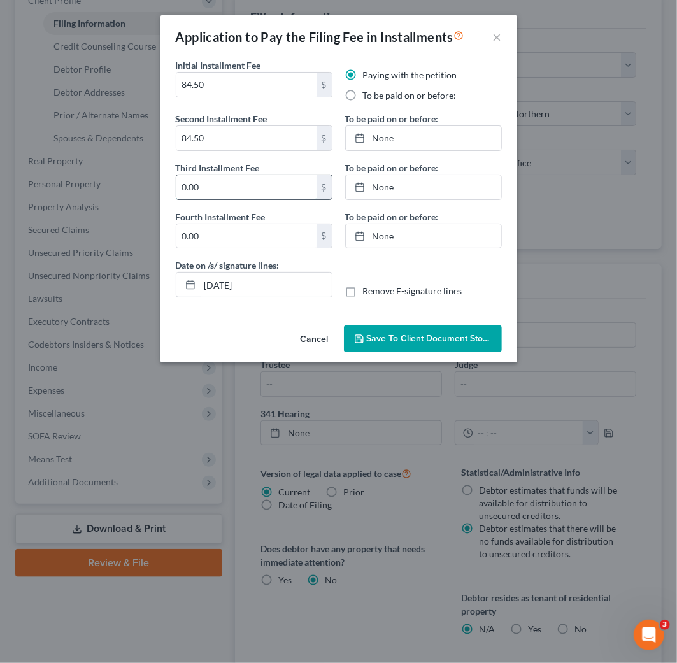
paste input "84.5"
type input "84.50"
click at [232, 238] on input "0.00" at bounding box center [247, 236] width 140 height 24
paste input "84.5"
type input "84.50"
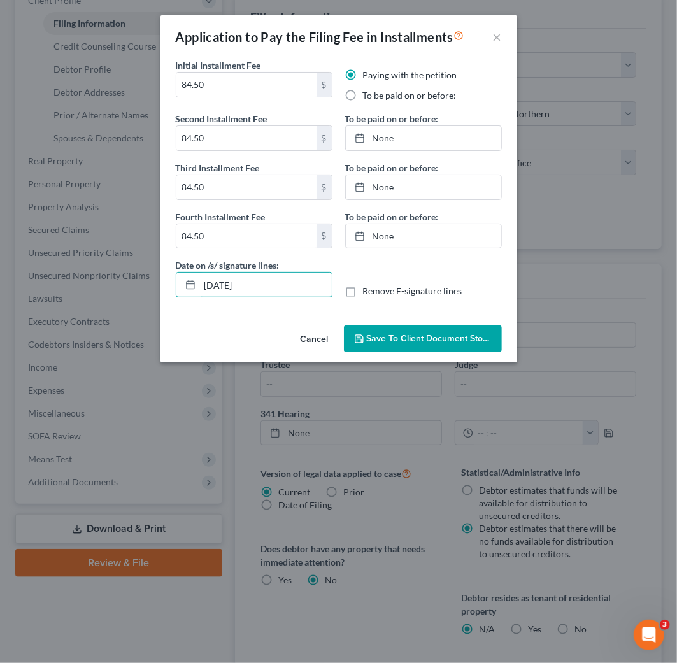
drag, startPoint x: 124, startPoint y: 285, endPoint x: 116, endPoint y: 285, distance: 7.6
click at [116, 285] on div "Application to Pay the Filing Fee in Installments × Initial Installment Fee 84.…" at bounding box center [338, 331] width 677 height 663
click at [363, 94] on label "To be paid on or before:" at bounding box center [410, 95] width 94 height 13
click at [368, 94] on input "To be paid on or before:" at bounding box center [372, 93] width 8 height 8
radio input "true"
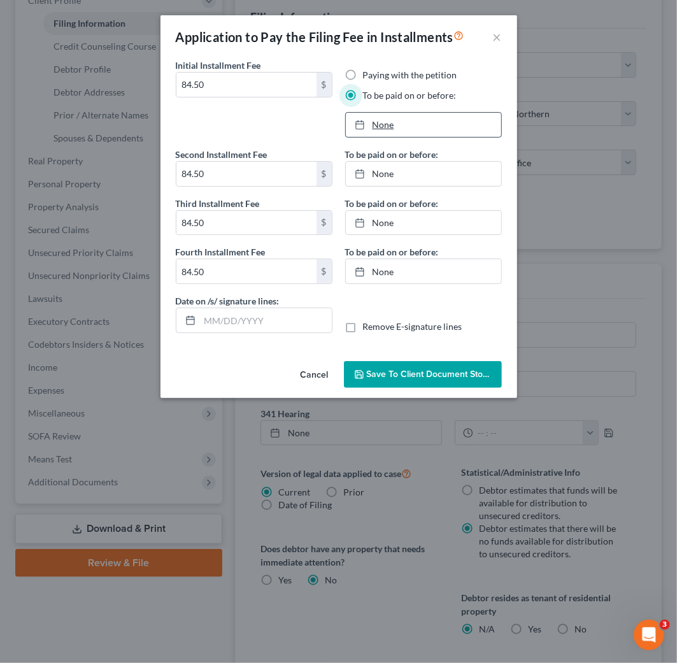
type input "9/3/2025"
click at [396, 124] on link "None" at bounding box center [423, 125] width 155 height 24
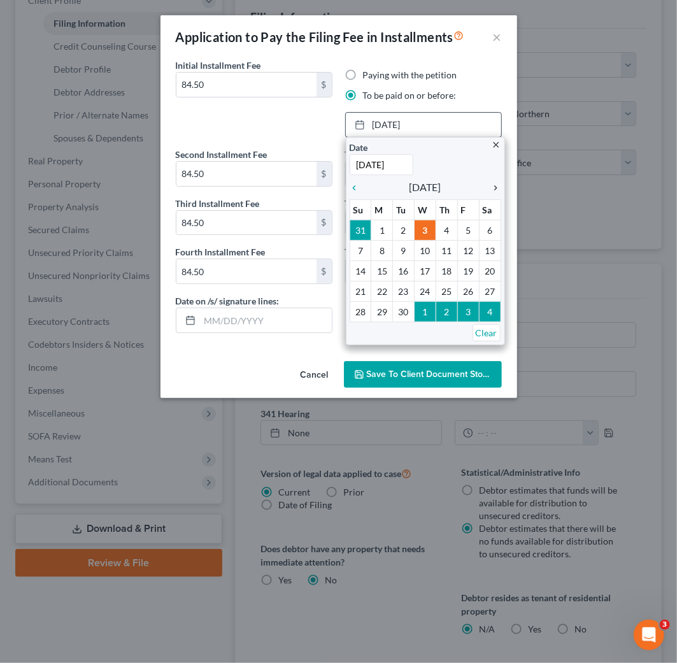
click at [497, 190] on icon "chevron_right" at bounding box center [493, 188] width 17 height 10
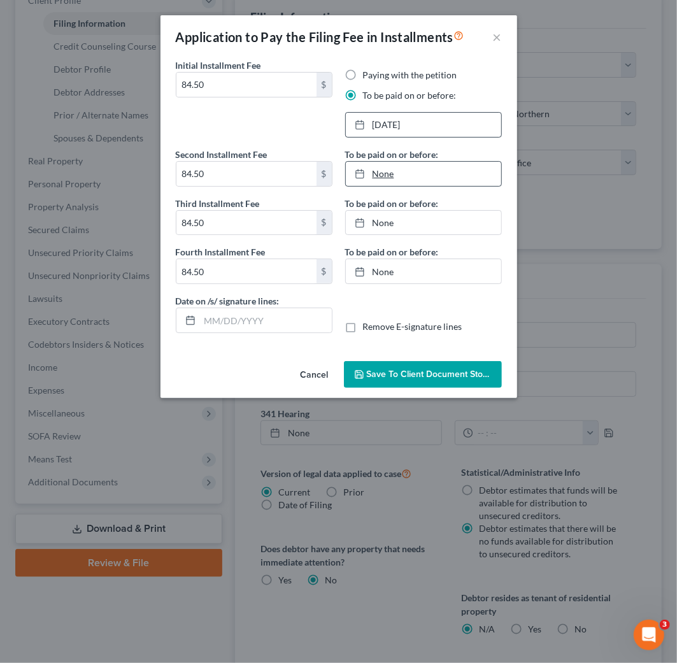
click at [391, 177] on link "None" at bounding box center [423, 174] width 155 height 24
type input "9/3/2025"
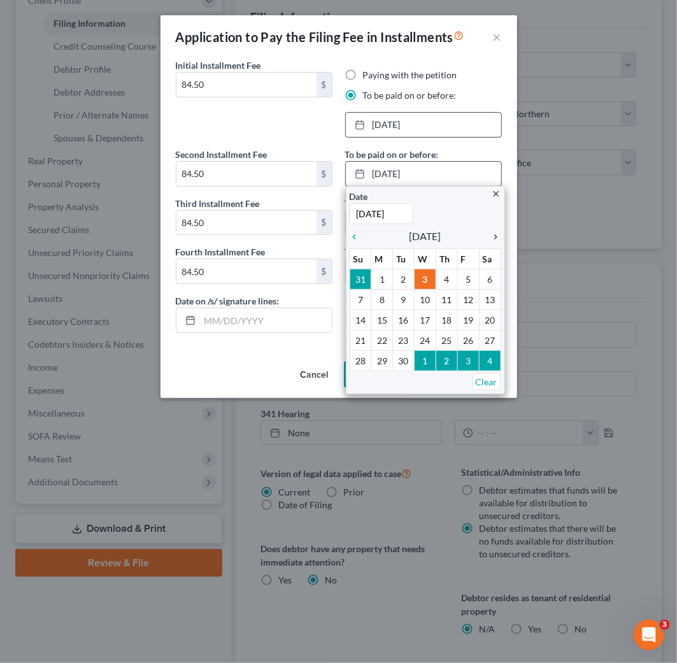
click at [495, 235] on icon "chevron_right" at bounding box center [493, 237] width 17 height 10
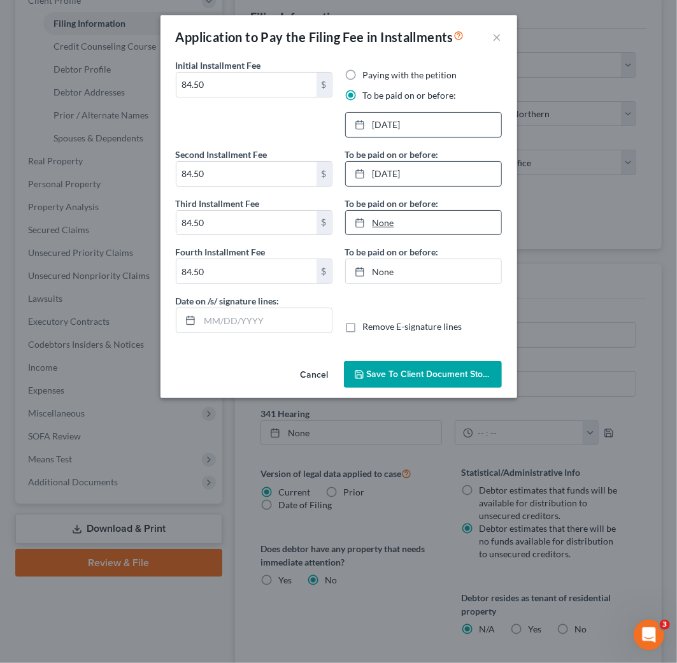
click at [430, 224] on link "None" at bounding box center [423, 223] width 155 height 24
type input "9/3/2025"
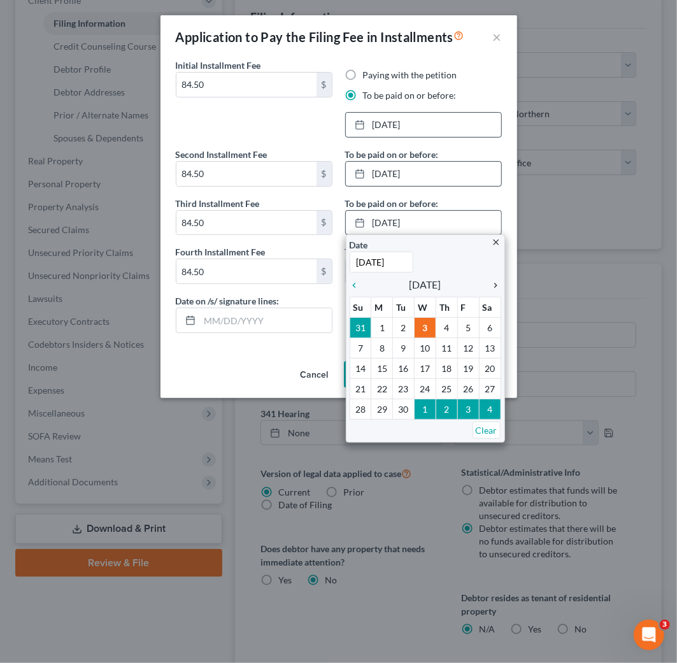
click at [495, 284] on icon "chevron_right" at bounding box center [493, 285] width 17 height 10
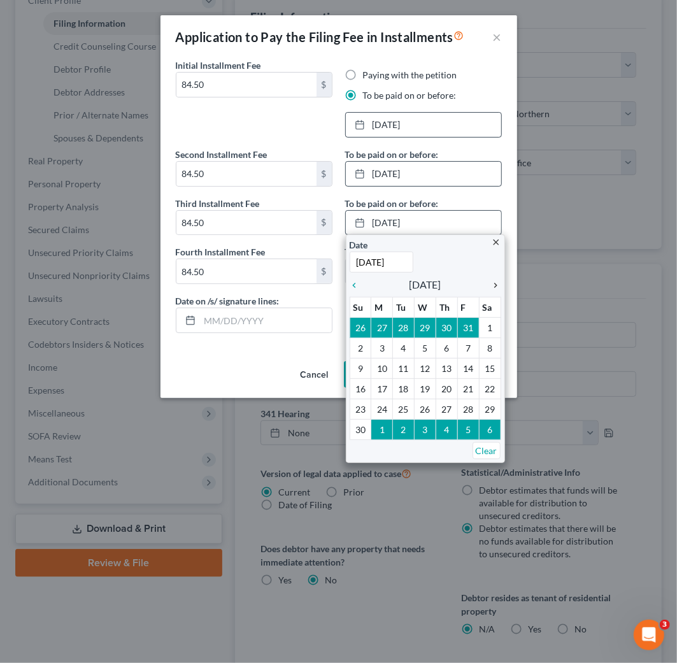
click at [495, 284] on icon "chevron_right" at bounding box center [493, 285] width 17 height 10
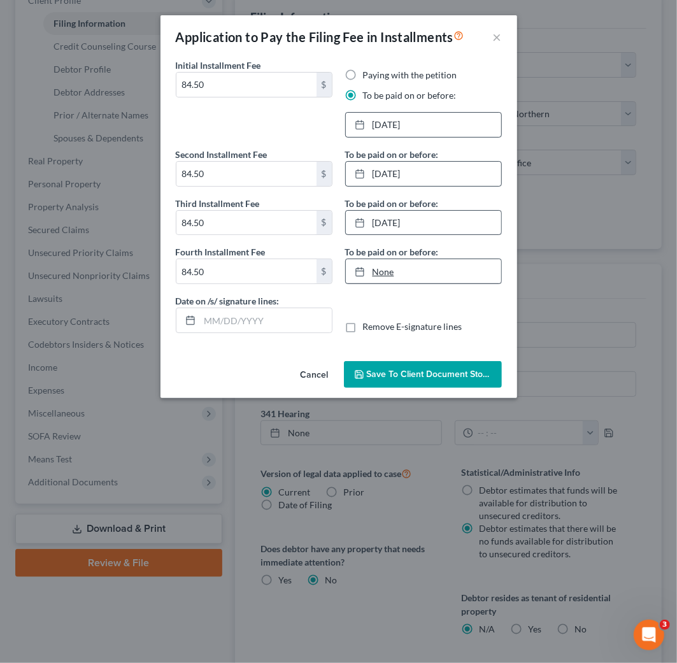
type input "9/3/2025"
click at [431, 275] on link "None" at bounding box center [423, 271] width 155 height 24
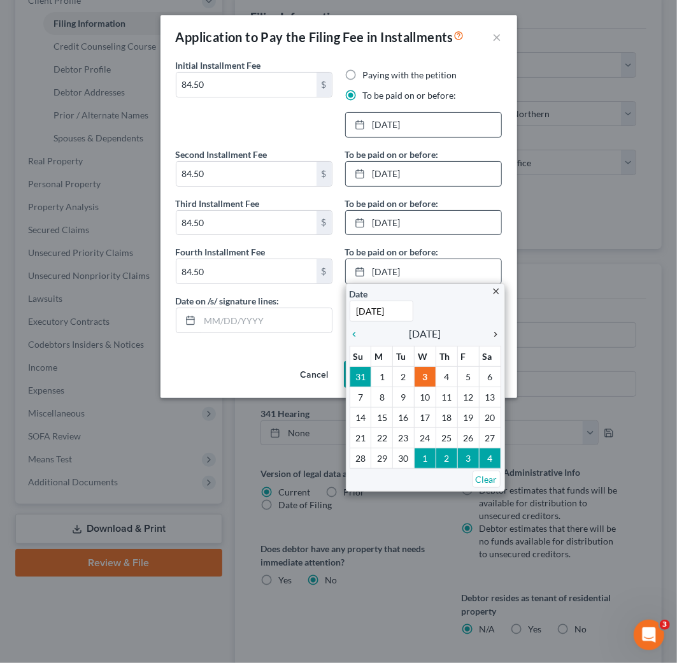
click at [491, 335] on icon "chevron_right" at bounding box center [493, 334] width 17 height 10
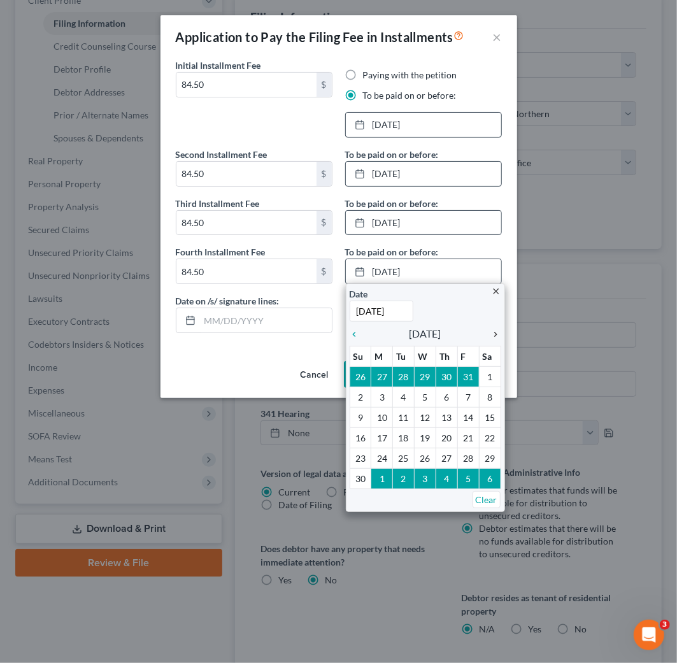
click at [491, 335] on icon "chevron_right" at bounding box center [493, 334] width 17 height 10
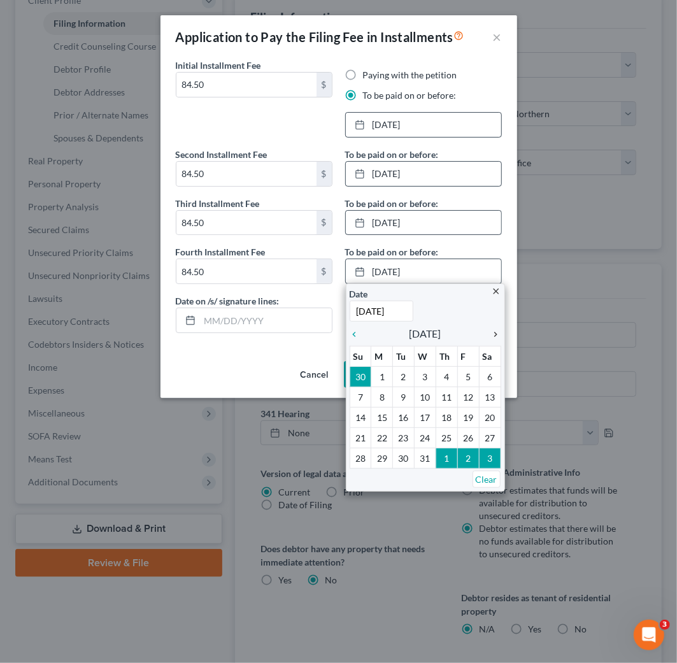
click at [491, 335] on icon "chevron_right" at bounding box center [493, 334] width 17 height 10
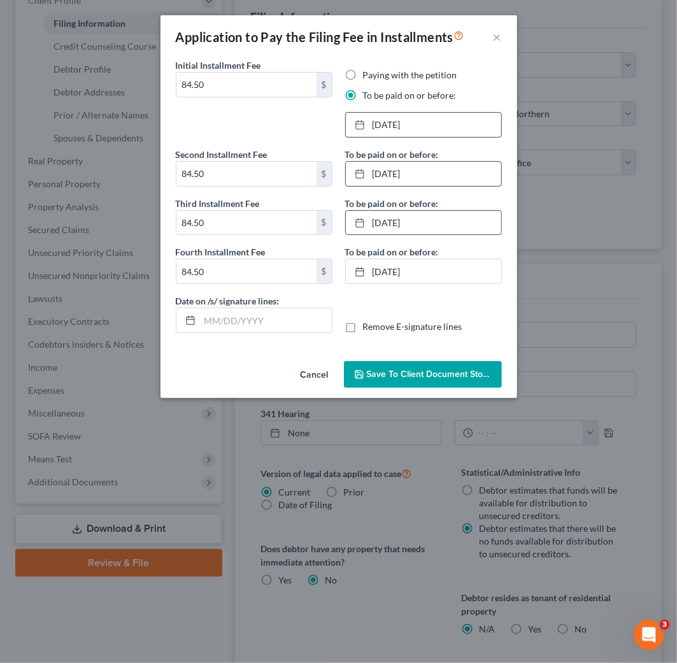
click at [459, 383] on button "Save to Client Document Storage" at bounding box center [423, 374] width 158 height 27
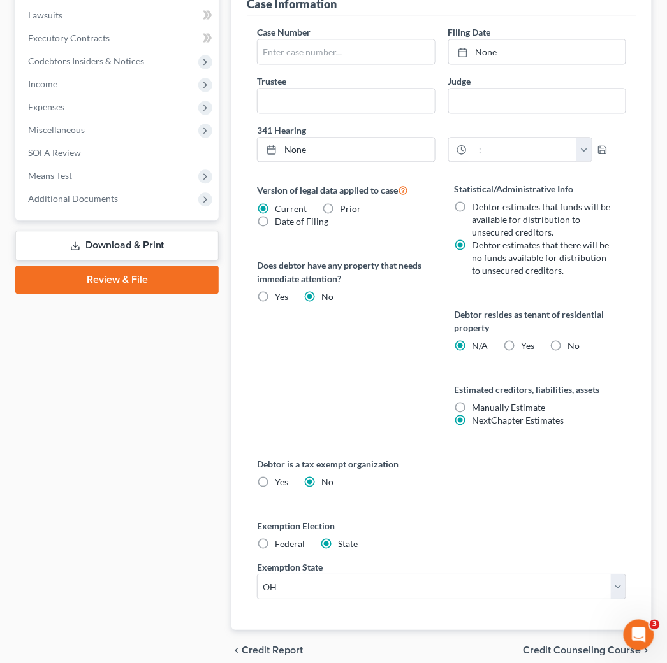
scroll to position [552, 0]
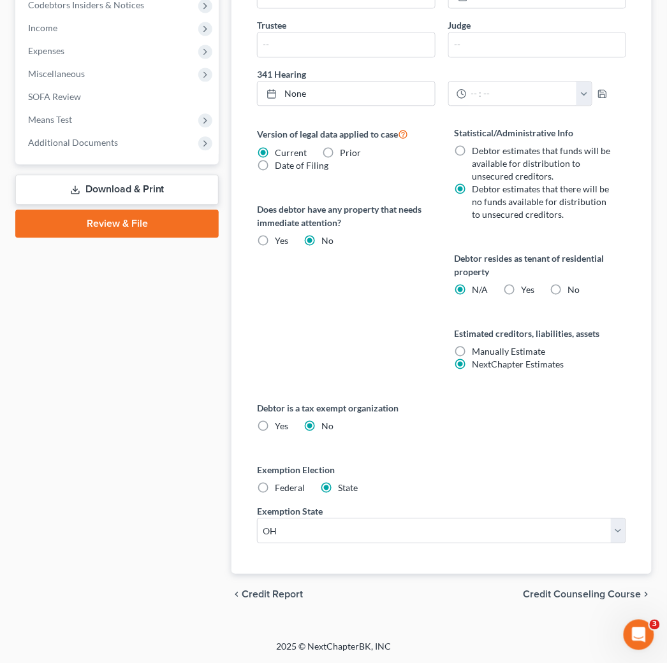
click at [608, 595] on span "Credit Counseling Course" at bounding box center [582, 594] width 118 height 10
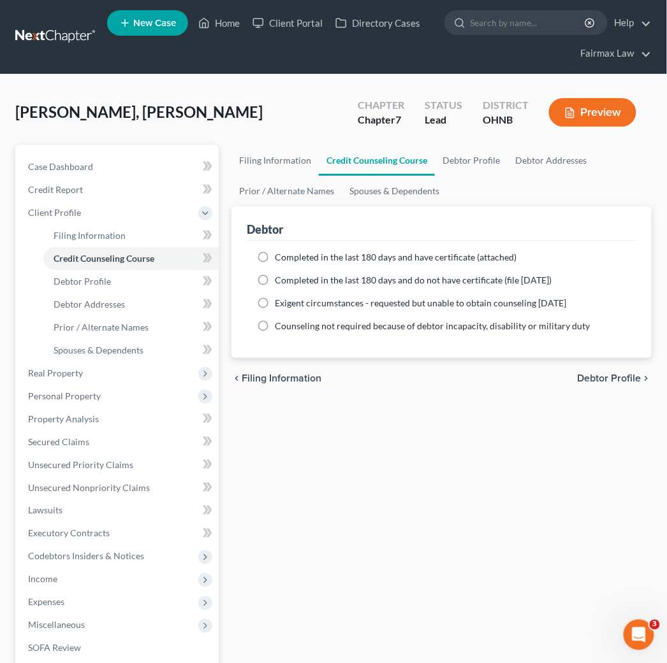
click at [378, 284] on span "Completed in the last 180 days and do not have certificate (file within 14 days)" at bounding box center [413, 280] width 277 height 11
click at [288, 282] on input "Completed in the last 180 days and do not have certificate (file within 14 days)" at bounding box center [284, 278] width 8 height 8
radio input "true"
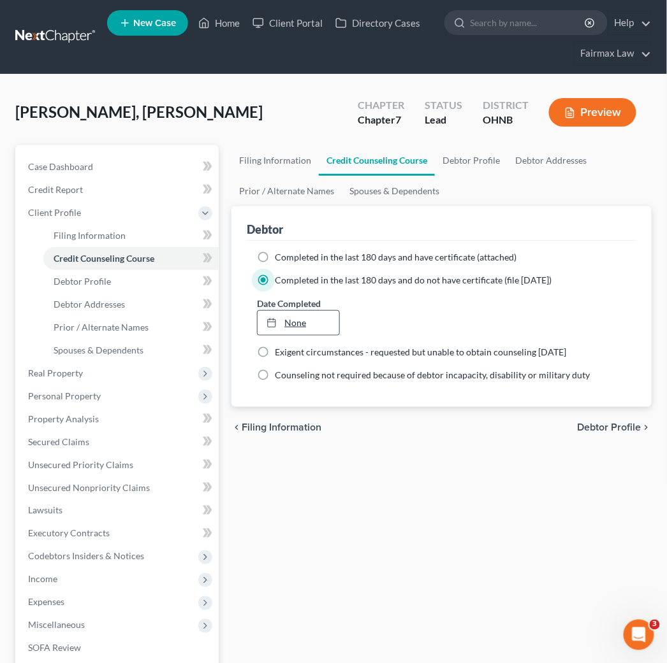
click at [302, 316] on link "None" at bounding box center [298, 323] width 82 height 24
type input "9/3/2025"
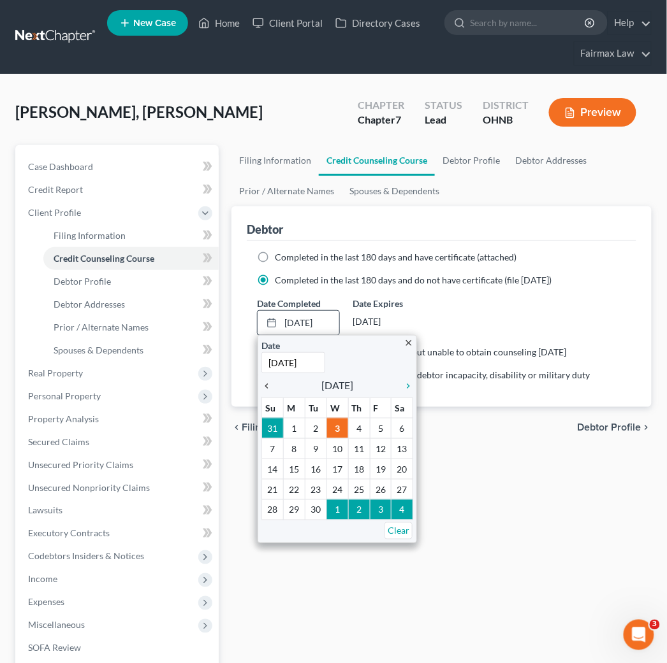
click at [270, 384] on icon "chevron_left" at bounding box center [269, 386] width 17 height 10
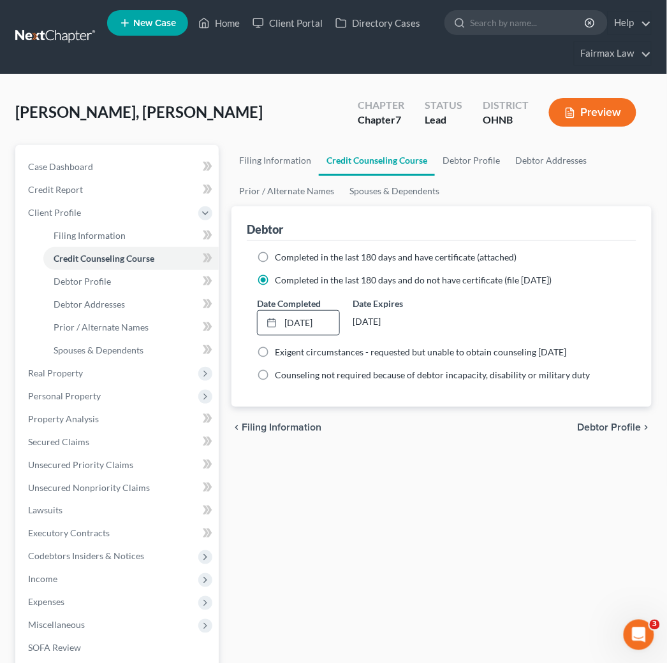
click at [606, 427] on span "Debtor Profile" at bounding box center [609, 428] width 64 height 10
select select "0"
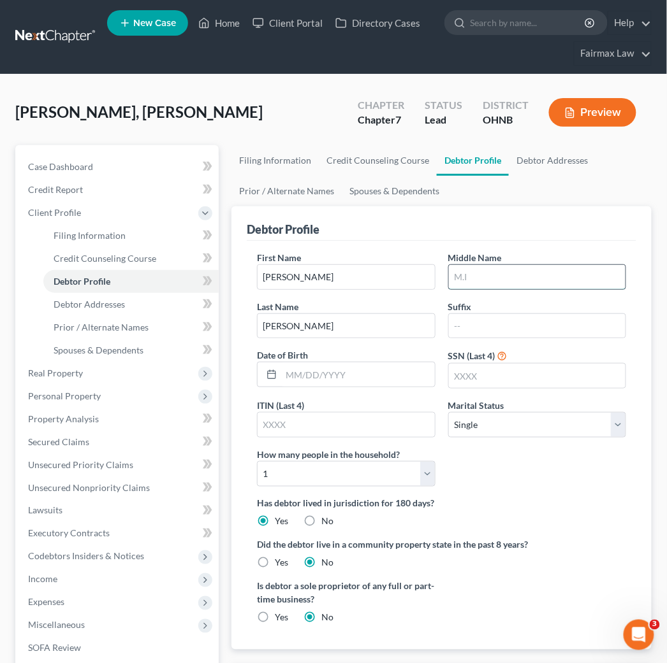
click at [475, 278] on input "text" at bounding box center [537, 277] width 177 height 24
type input "R"
drag, startPoint x: 304, startPoint y: 379, endPoint x: 407, endPoint y: 379, distance: 102.6
click at [304, 379] on input "text" at bounding box center [357, 375] width 153 height 24
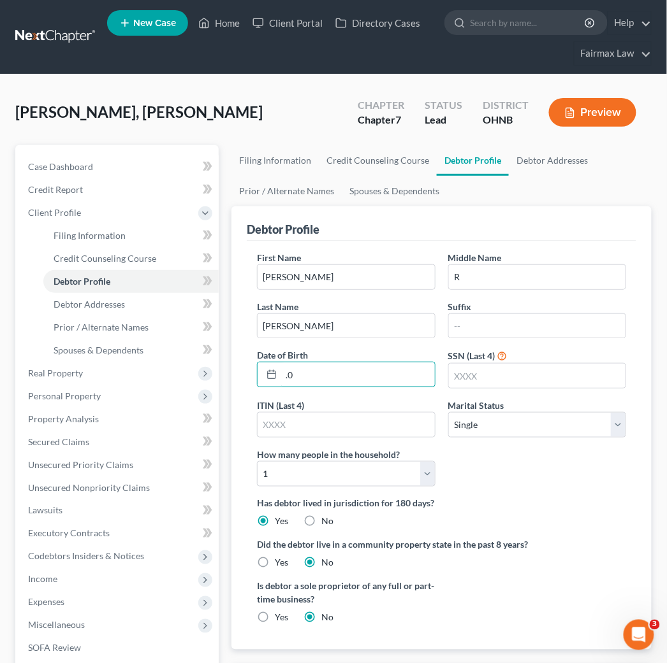
type input "."
type input "08/20/1993"
drag, startPoint x: 466, startPoint y: 379, endPoint x: 473, endPoint y: 380, distance: 7.1
click at [466, 379] on input "text" at bounding box center [537, 376] width 177 height 24
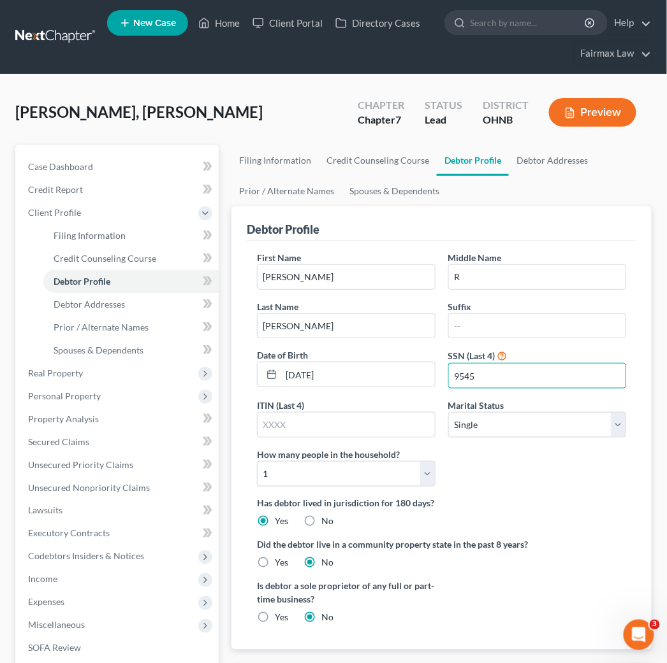
type input "9545"
click at [584, 478] on div "First Name Jim Middle Name R Last Name Taylor Jr Suffix Date of Birth 08/20/199…" at bounding box center [441, 374] width 382 height 246
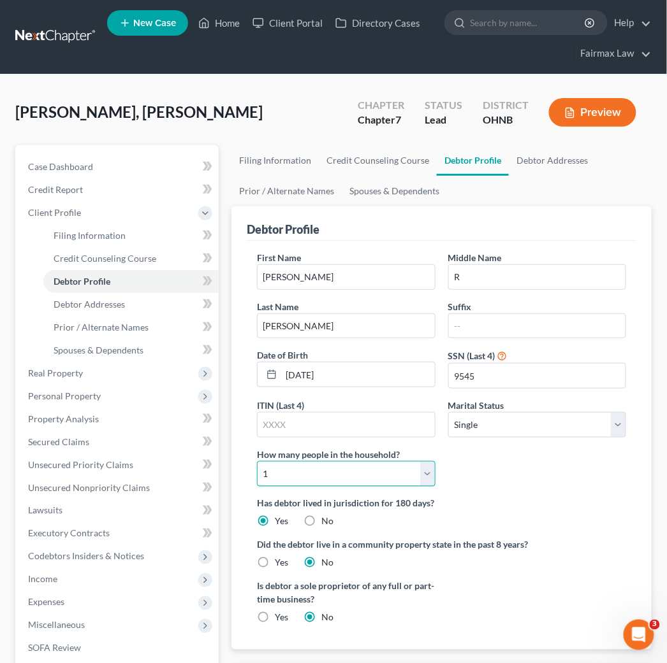
click at [338, 482] on select "Select 1 2 3 4 5 6 7 8 9 10 11 12 13 14 15 16 17 18 19 20" at bounding box center [346, 473] width 178 height 25
select select "1"
click at [257, 461] on select "Select 1 2 3 4 5 6 7 8 9 10 11 12 13 14 15 16 17 18 19 20" at bounding box center [346, 473] width 178 height 25
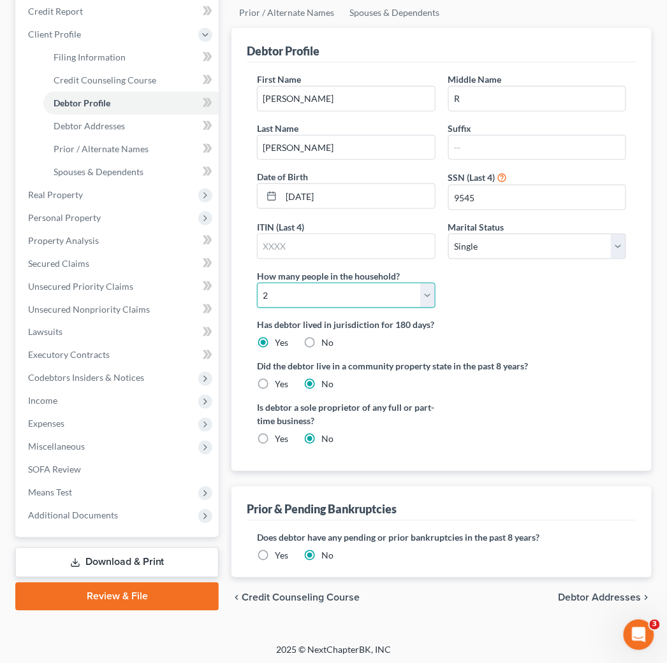
scroll to position [182, 0]
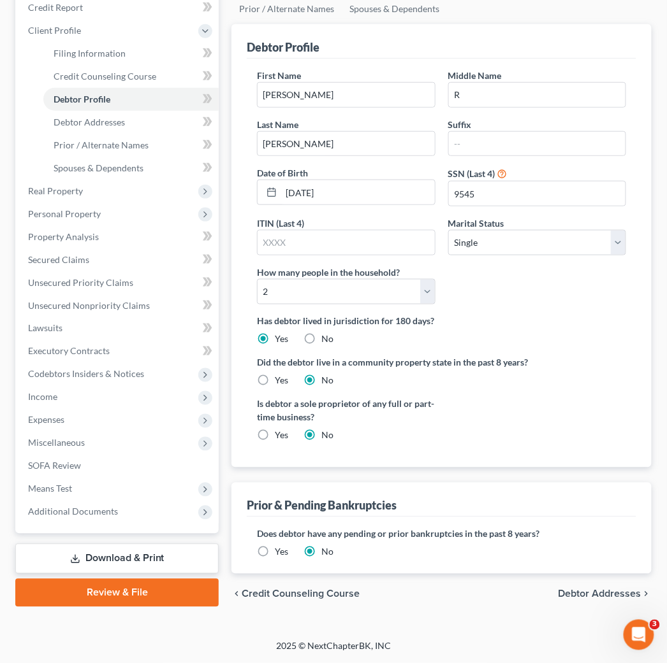
click at [596, 596] on span "Debtor Addresses" at bounding box center [599, 594] width 83 height 10
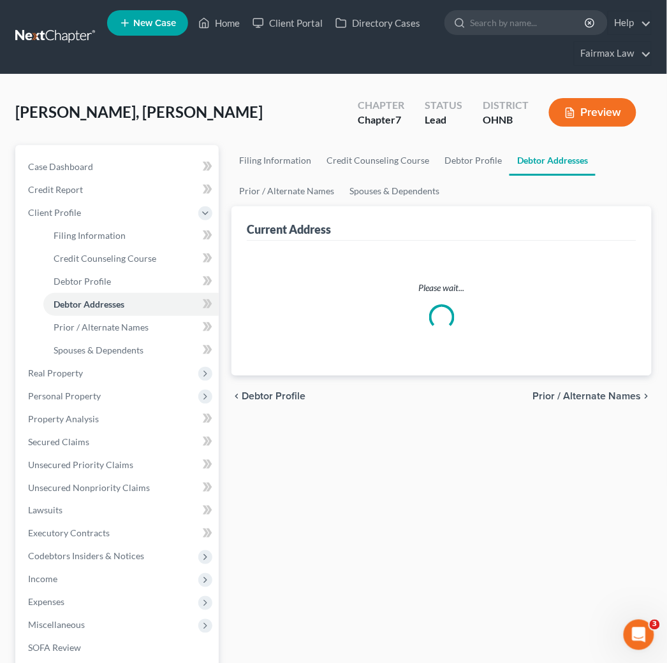
select select "0"
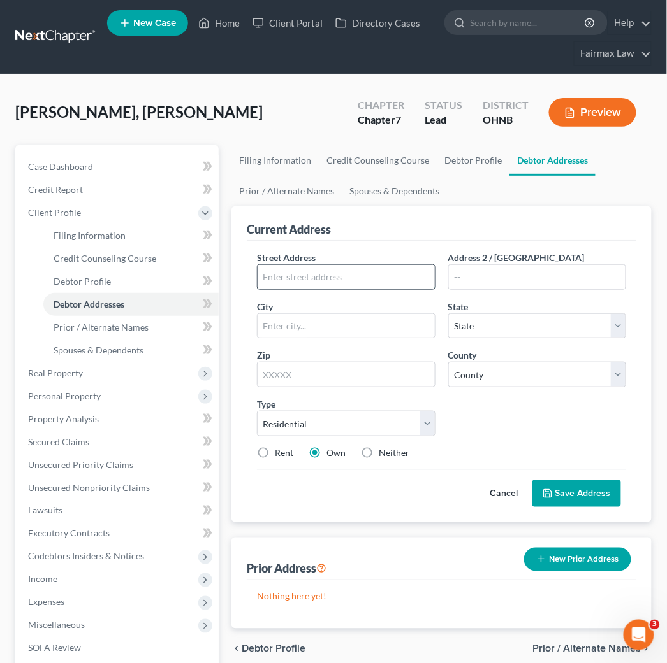
click at [307, 276] on input "text" at bounding box center [345, 277] width 177 height 24
paste input "[STREET_ADDRESS][PERSON_NAME]"
type input "[STREET_ADDRESS][PERSON_NAME]"
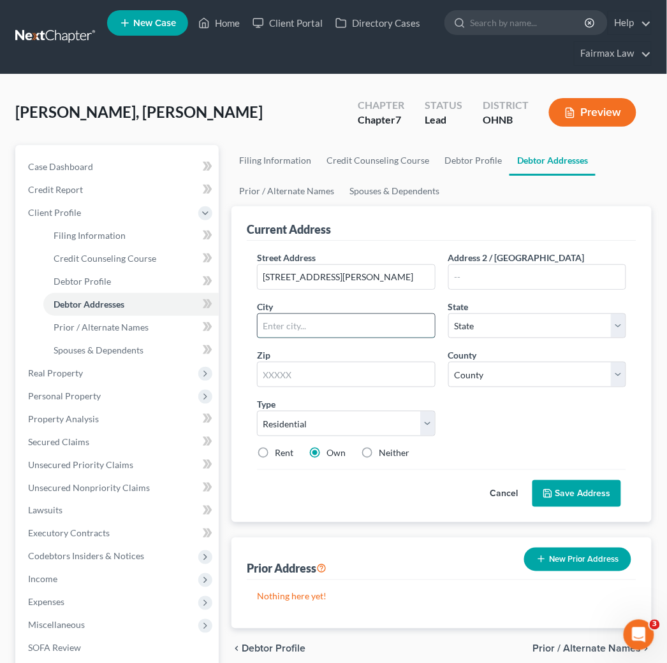
click at [344, 329] on input "text" at bounding box center [345, 326] width 177 height 24
click at [302, 324] on input "text" at bounding box center [345, 326] width 177 height 24
paste input "[GEOGRAPHIC_DATA]"
type input "[GEOGRAPHIC_DATA]"
click at [498, 377] on select "County" at bounding box center [537, 374] width 178 height 25
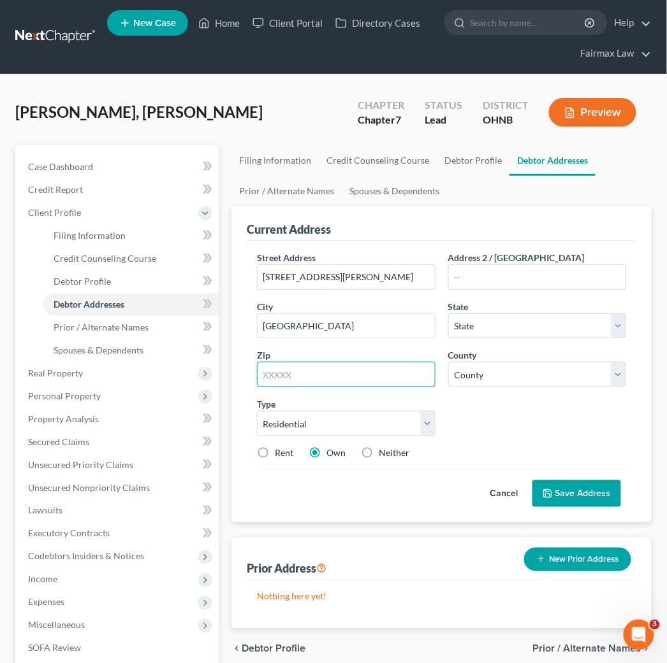
click at [314, 382] on input "text" at bounding box center [346, 374] width 178 height 25
type input "43612"
click at [532, 480] on button "Save Address" at bounding box center [576, 493] width 89 height 27
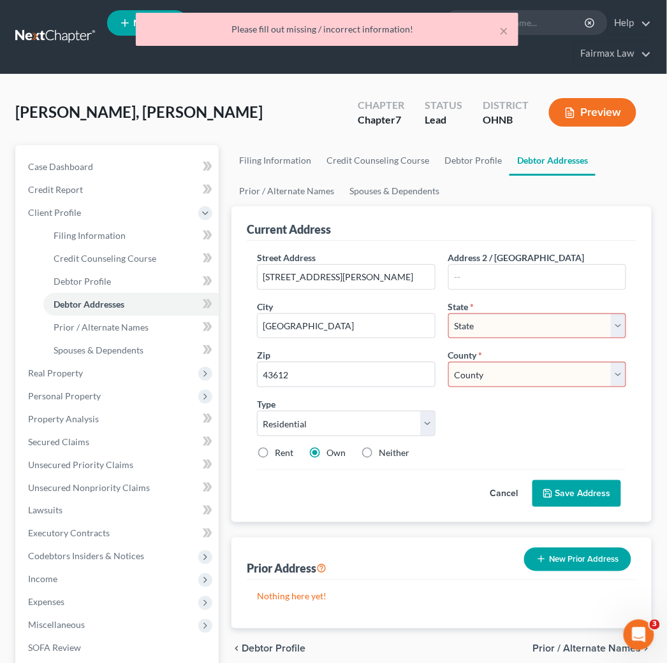
drag, startPoint x: 519, startPoint y: 421, endPoint x: 526, endPoint y: 371, distance: 50.1
click at [519, 421] on div "Street Address * 3714 Almeda Dr Address 2 / PO Box City * Toledo State * State …" at bounding box center [441, 360] width 382 height 219
click at [526, 370] on select "County" at bounding box center [537, 374] width 178 height 25
select select "36"
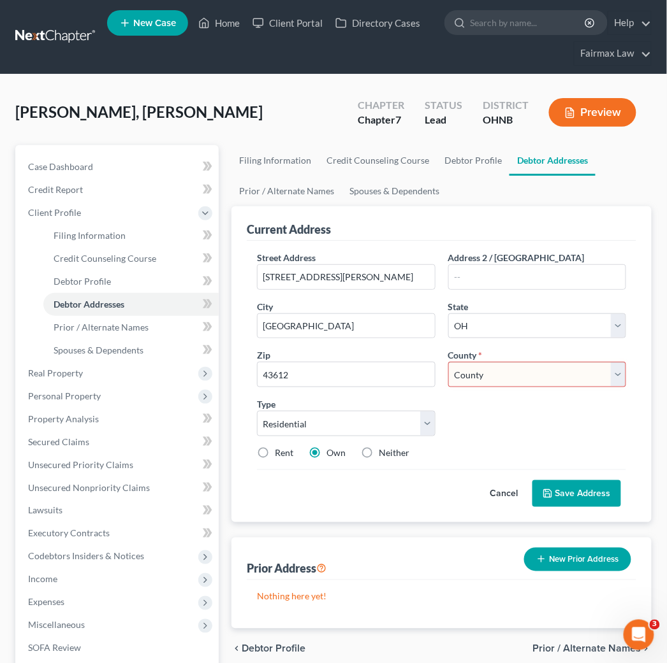
drag, startPoint x: 470, startPoint y: 384, endPoint x: 483, endPoint y: 377, distance: 14.5
click at [472, 385] on select "County Adams County Allen County Ashland County Ashtabula County Athens County …" at bounding box center [537, 374] width 178 height 25
select select "47"
click at [448, 362] on select "County Adams County Allen County Ashland County Ashtabula County Athens County …" at bounding box center [537, 374] width 178 height 25
click at [590, 496] on button "Save Address" at bounding box center [576, 493] width 89 height 27
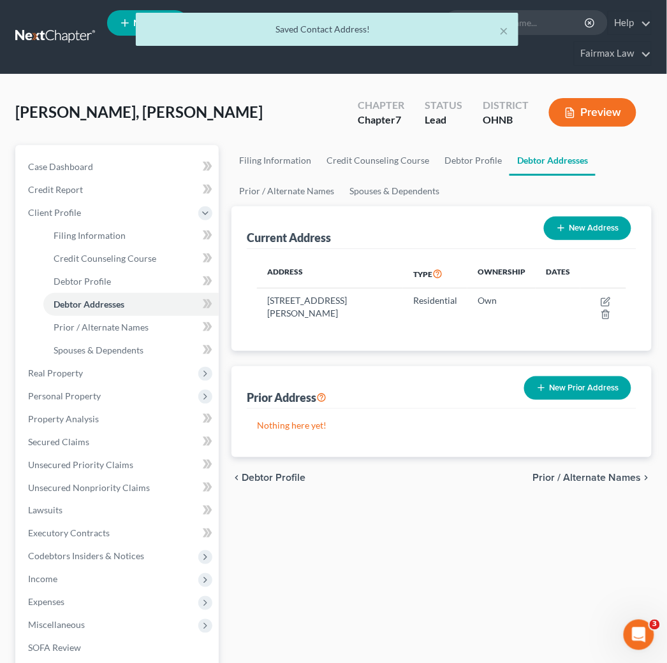
click at [545, 383] on icon "button" at bounding box center [541, 388] width 10 height 10
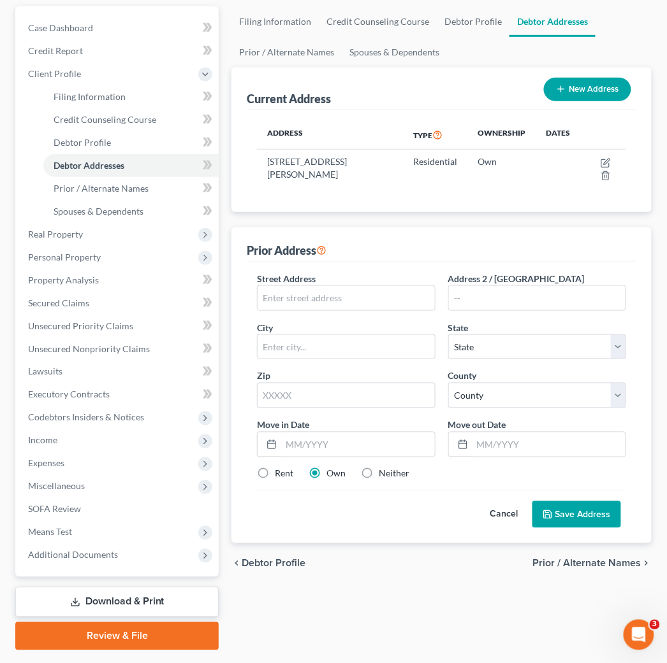
scroll to position [173, 0]
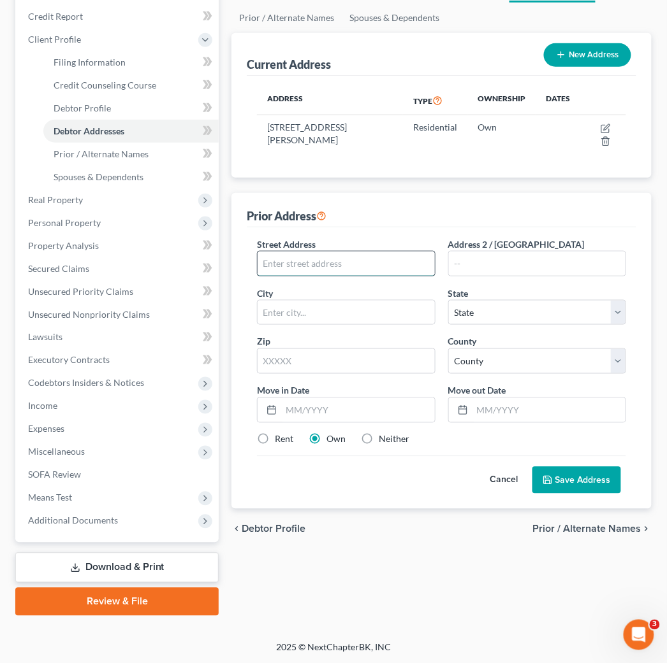
click at [338, 268] on input "text" at bounding box center [345, 264] width 177 height 24
paste input "420 S Summit St"
type input "420 S Summit St"
click at [475, 268] on input "text" at bounding box center [537, 264] width 177 height 24
type input "Apt"
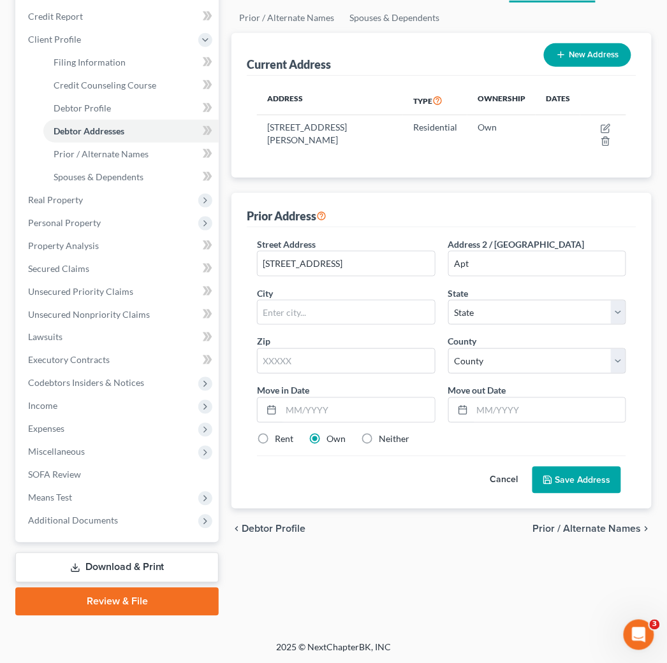
click at [428, 588] on div "Filing Information Credit Counseling Course Debtor Profile Debtor Addresses Pri…" at bounding box center [441, 294] width 433 height 644
click at [336, 320] on input "text" at bounding box center [345, 313] width 177 height 24
paste input "Bowling Green"
type input "Bowling Green"
click at [328, 368] on input "text" at bounding box center [346, 361] width 178 height 25
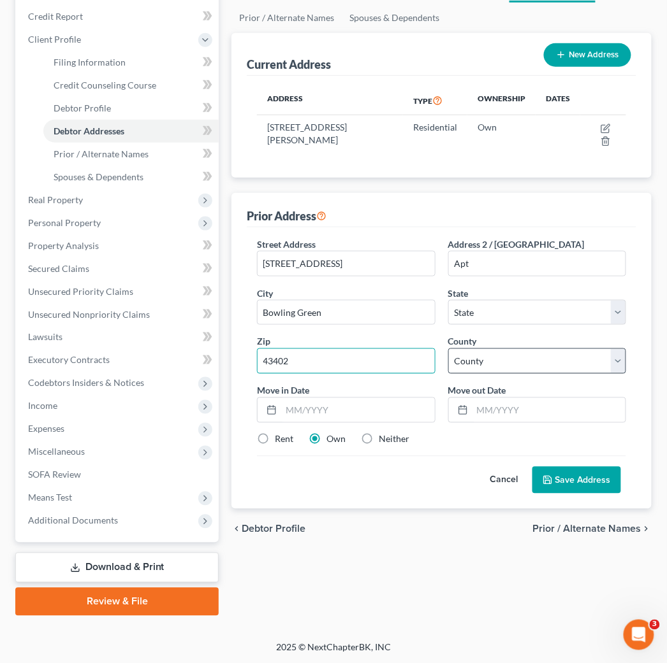
type input "43402"
click at [563, 358] on select "County" at bounding box center [537, 361] width 178 height 25
select select "36"
drag, startPoint x: 419, startPoint y: 340, endPoint x: 389, endPoint y: 344, distance: 30.3
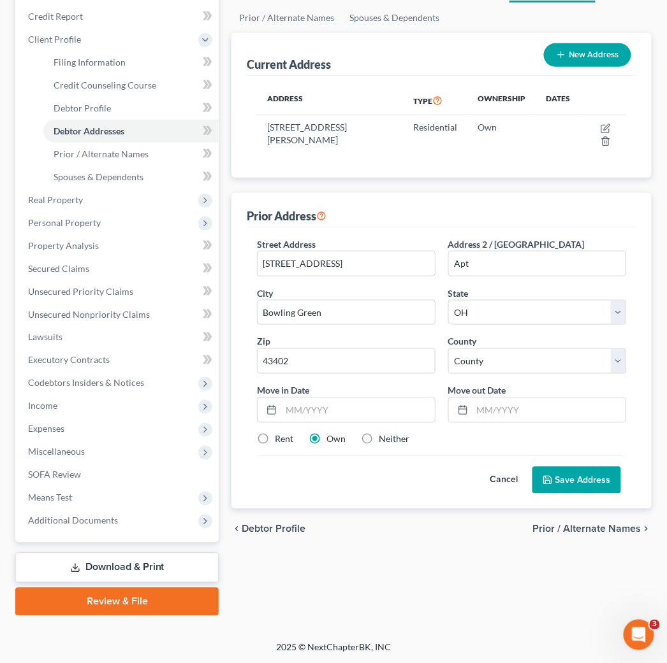
click at [419, 340] on div "Zip * 43402" at bounding box center [345, 354] width 191 height 39
click at [382, 352] on input "43402" at bounding box center [346, 361] width 178 height 25
click at [488, 365] on select "County Adams County Allen County Ashland County Ashtabula County Athens County …" at bounding box center [537, 361] width 178 height 25
select select "86"
click at [448, 349] on select "County Adams County Allen County Ashland County Ashtabula County Athens County …" at bounding box center [537, 361] width 178 height 25
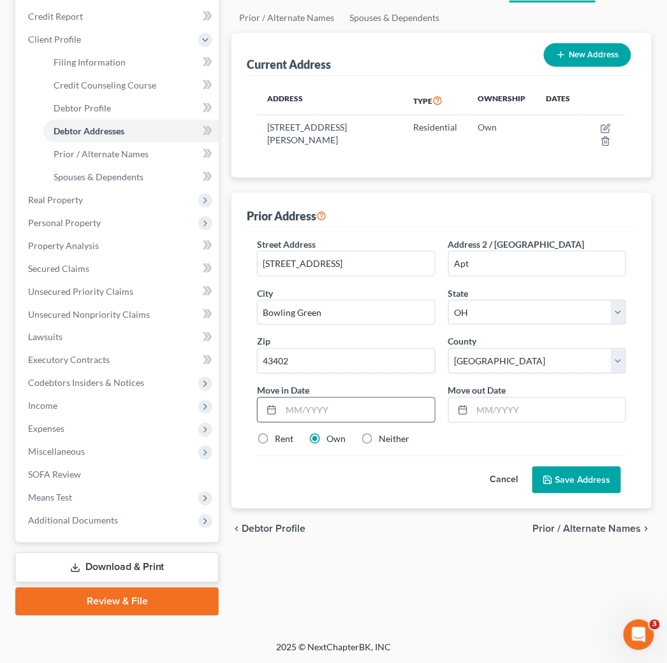
click at [296, 408] on input "text" at bounding box center [357, 410] width 153 height 24
type input "06/2017"
click at [514, 409] on input "text" at bounding box center [548, 410] width 153 height 24
type input "10/2023"
click at [275, 443] on label "Rent" at bounding box center [284, 439] width 18 height 13
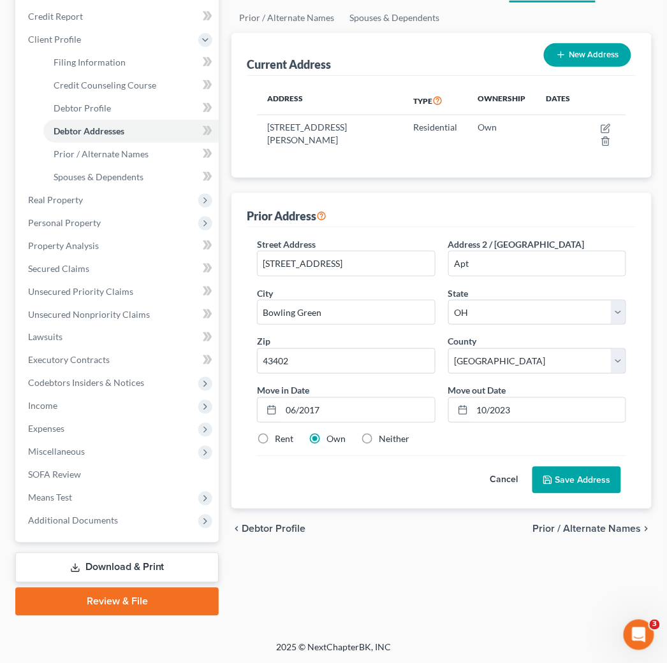
click at [280, 442] on input "Rent" at bounding box center [284, 437] width 8 height 8
radio input "true"
click at [591, 485] on button "Save Address" at bounding box center [576, 480] width 89 height 27
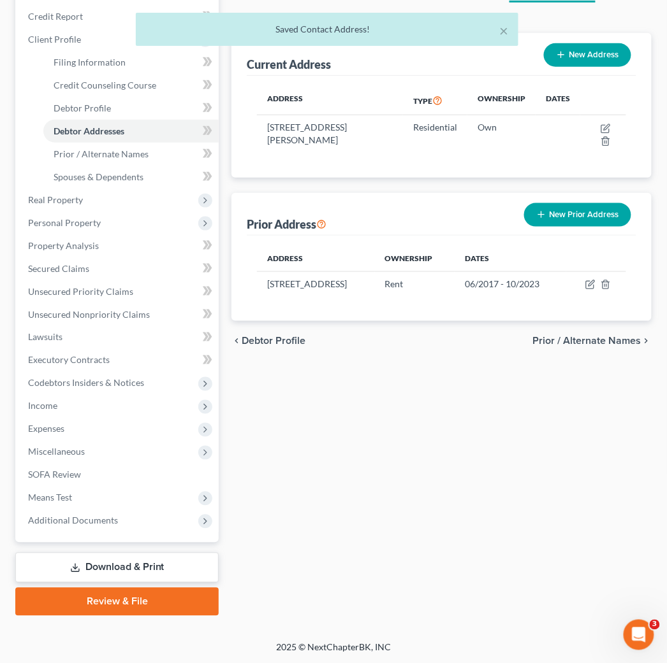
click at [555, 205] on button "New Prior Address" at bounding box center [577, 215] width 107 height 24
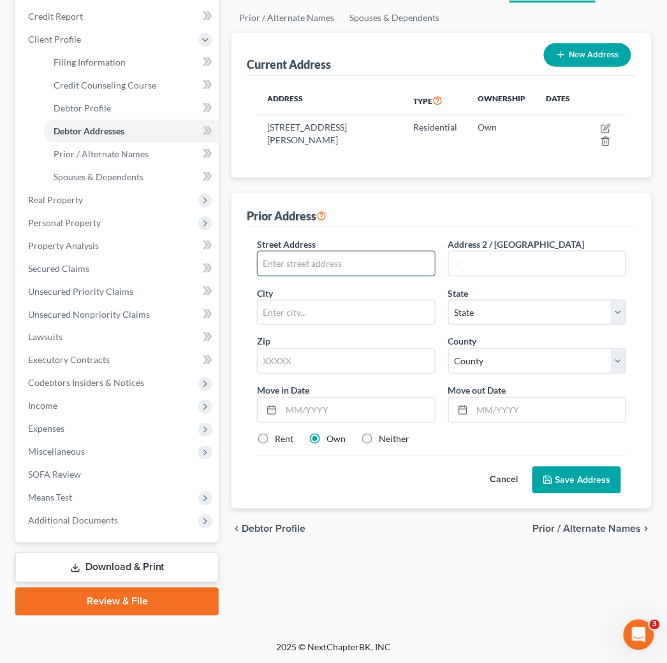
click at [389, 264] on input "text" at bounding box center [345, 264] width 177 height 24
paste input "4435 Jackman Rd"
type input "4435 Jackman Rd"
click at [570, 264] on input "text" at bounding box center [537, 264] width 177 height 24
paste input "Apt 58"
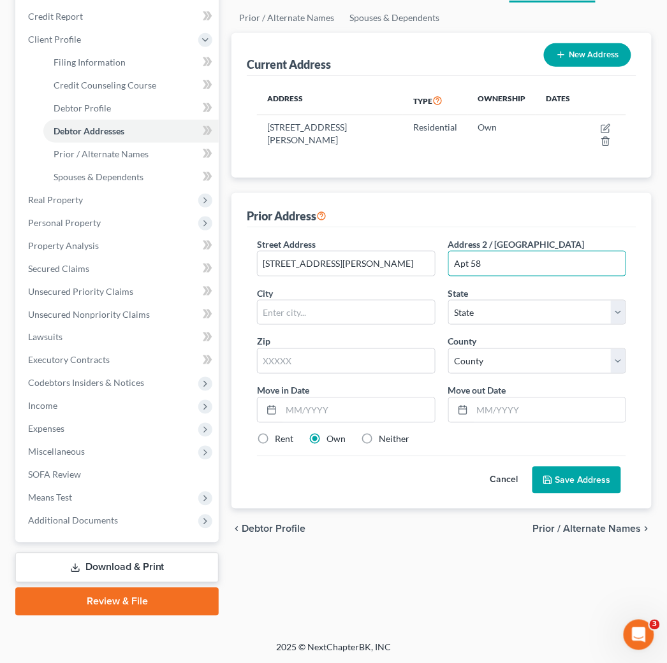
type input "Apt 58"
click at [415, 310] on input "text" at bounding box center [345, 313] width 177 height 24
paste input "[GEOGRAPHIC_DATA]"
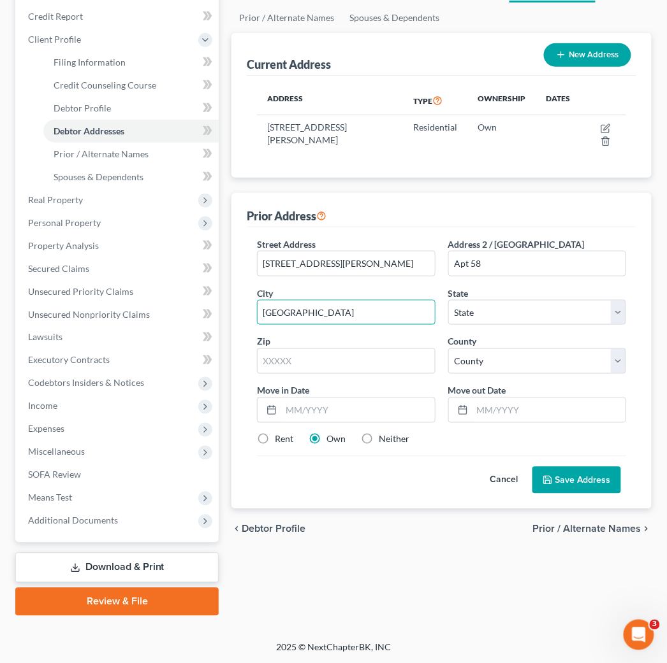
type input "[GEOGRAPHIC_DATA]"
click at [352, 368] on input "text" at bounding box center [346, 361] width 178 height 25
paste input "43612"
click at [370, 364] on input "43612" at bounding box center [346, 361] width 178 height 25
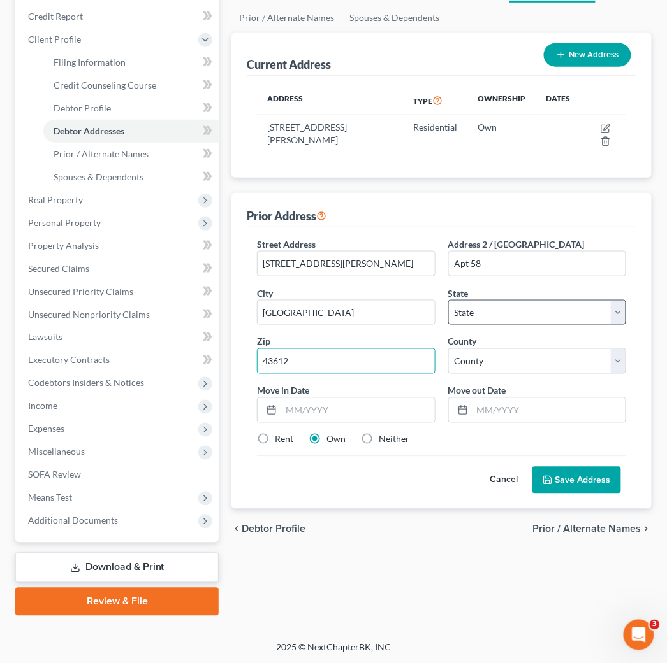
type input "43612"
click at [533, 315] on select "State AL AK AR AZ CA CO CT DE DC FL GA GU HI ID IL IN IA KS KY LA ME MD MA MI M…" at bounding box center [537, 312] width 178 height 25
select select "36"
click at [407, 342] on div "Zip * 43612" at bounding box center [345, 354] width 191 height 39
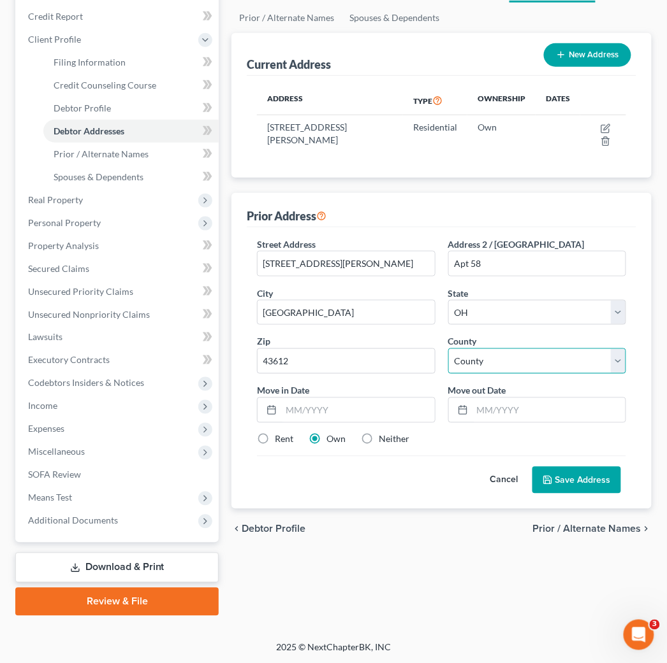
click at [511, 356] on select "County Adams County Allen County Ashland County Ashtabula County Athens County …" at bounding box center [537, 361] width 178 height 25
click at [494, 366] on select "County Adams County Allen County Ashland County Ashtabula County Athens County …" at bounding box center [537, 361] width 178 height 25
select select "47"
click at [448, 349] on select "County Adams County Allen County Ashland County Ashtabula County Athens County …" at bounding box center [537, 361] width 178 height 25
click at [294, 415] on input "text" at bounding box center [357, 410] width 153 height 24
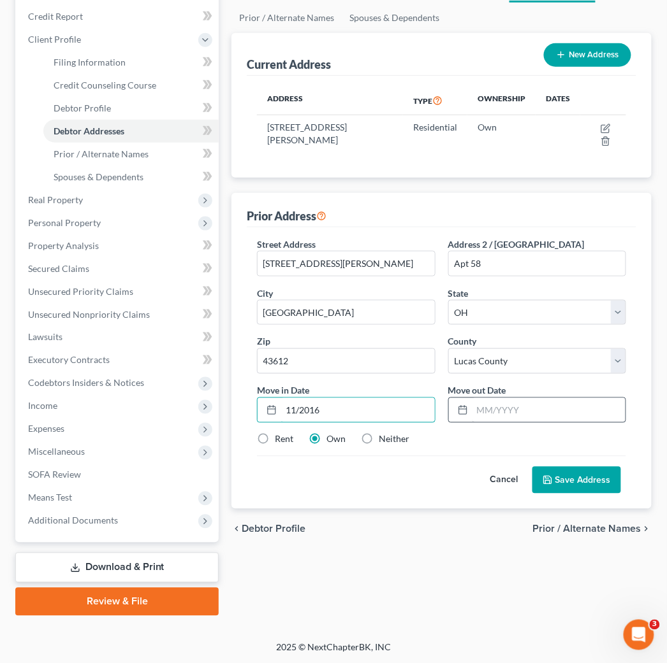
type input "11/2016"
click at [488, 412] on input "text" at bounding box center [548, 410] width 153 height 24
type input "10/2022"
click at [275, 441] on label "Rent" at bounding box center [284, 439] width 18 height 13
click at [280, 441] on input "Rent" at bounding box center [284, 437] width 8 height 8
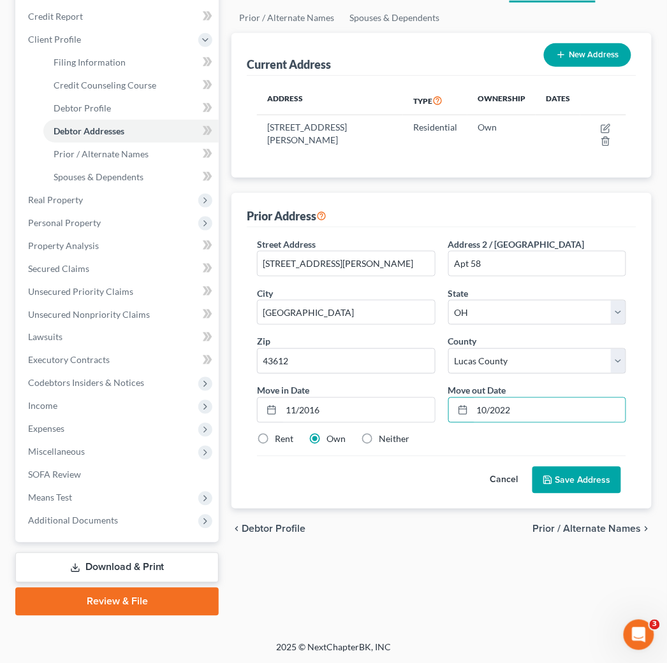
radio input "true"
click at [604, 478] on button "Save Address" at bounding box center [576, 480] width 89 height 27
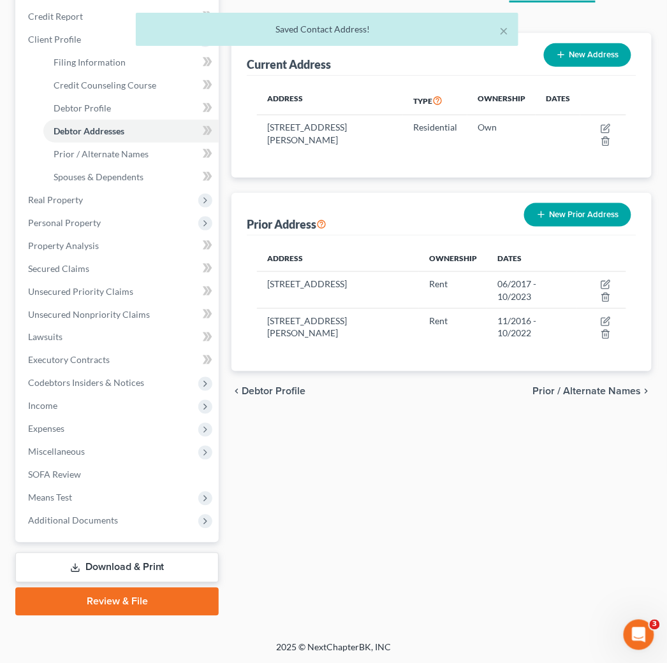
click at [576, 210] on button "New Prior Address" at bounding box center [577, 215] width 107 height 24
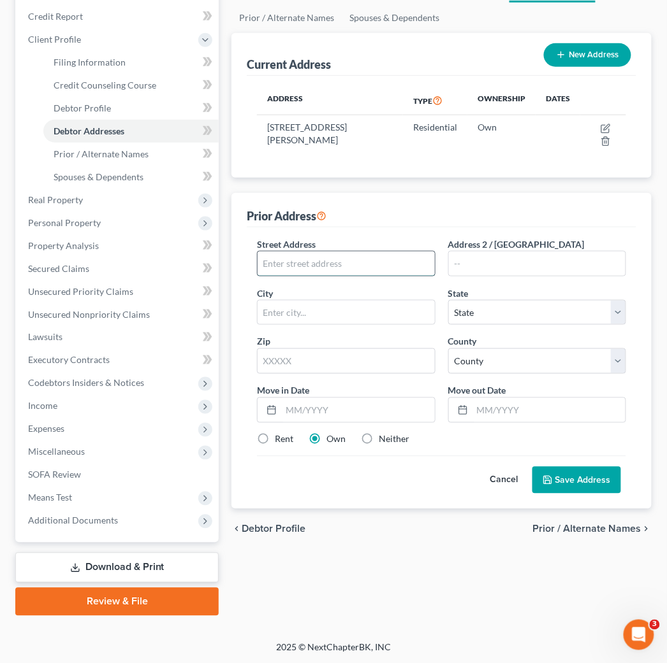
click at [376, 265] on input "text" at bounding box center [345, 264] width 177 height 24
click at [406, 273] on input "text" at bounding box center [345, 264] width 177 height 24
paste input "2117 Canton Ave"
type input "2117 Canton Ave"
click at [365, 310] on input "text" at bounding box center [345, 313] width 177 height 24
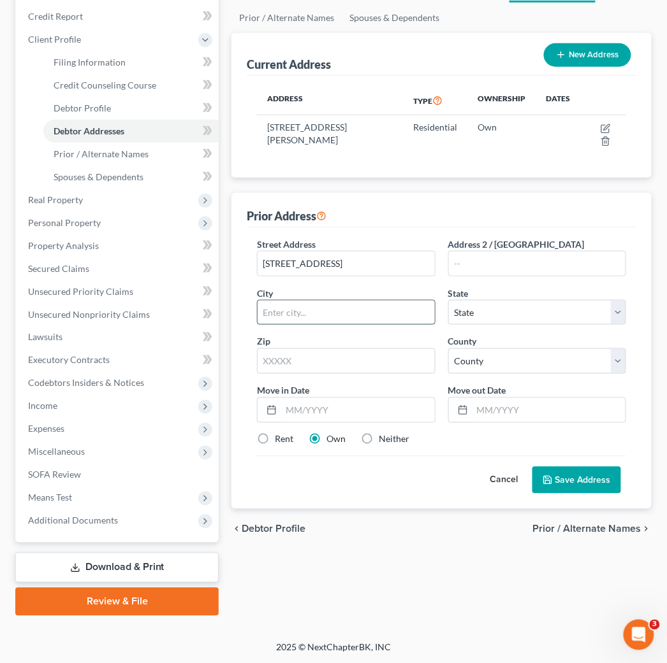
paste input "[GEOGRAPHIC_DATA]"
type input "[GEOGRAPHIC_DATA]"
click at [357, 366] on input "text" at bounding box center [346, 361] width 178 height 25
click at [345, 361] on input "text" at bounding box center [346, 361] width 178 height 25
paste input "43620"
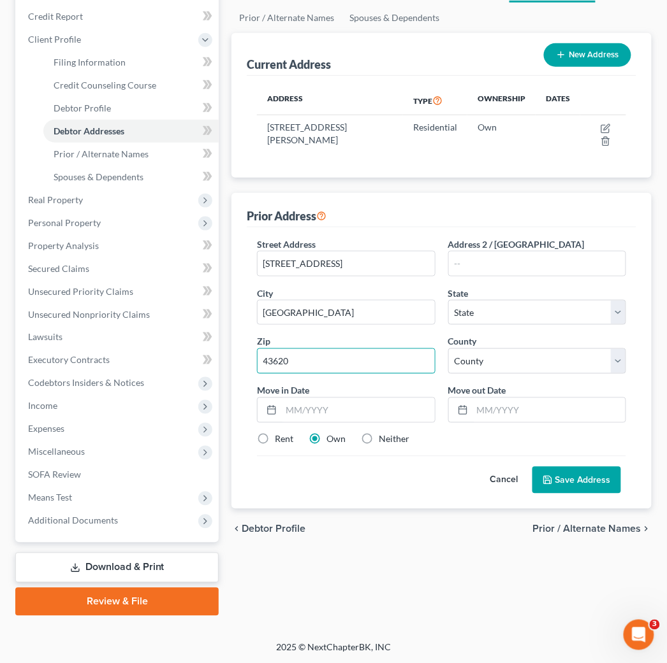
type input "43620"
select select "36"
click at [511, 353] on select "County" at bounding box center [537, 361] width 178 height 25
click at [519, 364] on select "County Adams County Allen County Ashland County Ashtabula County Athens County …" at bounding box center [537, 361] width 178 height 25
click at [520, 365] on select "County Adams County Allen County Ashland County Ashtabula County Athens County …" at bounding box center [537, 361] width 178 height 25
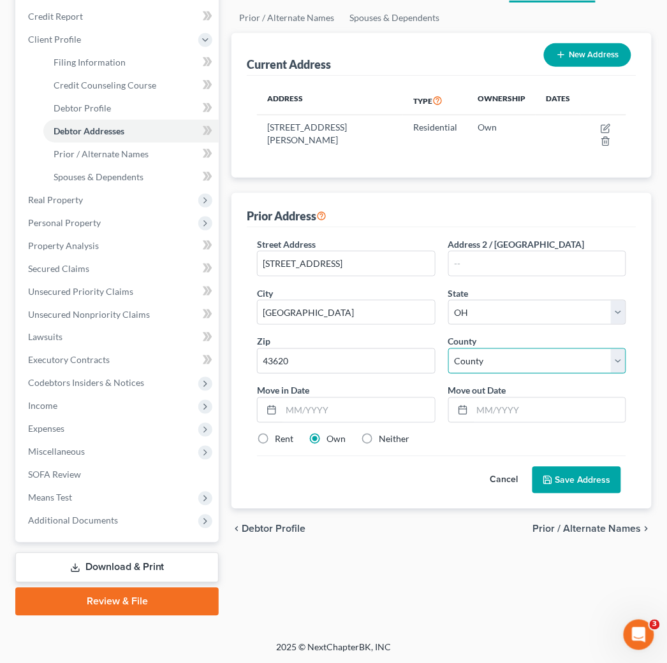
select select "47"
click at [448, 349] on select "County Adams County Allen County Ashland County Ashtabula County Athens County …" at bounding box center [537, 361] width 178 height 25
drag, startPoint x: 285, startPoint y: 411, endPoint x: 349, endPoint y: 421, distance: 64.5
click at [285, 411] on input "text" at bounding box center [357, 410] width 153 height 24
type input "10/2015"
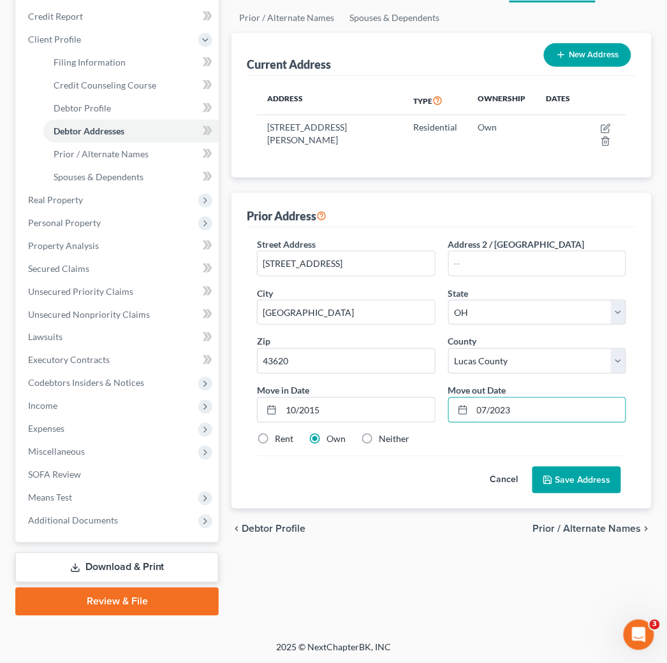
type input "07/2023"
click at [275, 438] on label "Rent" at bounding box center [284, 439] width 18 height 13
click at [280, 438] on input "Rent" at bounding box center [284, 437] width 8 height 8
radio input "true"
click at [596, 488] on button "Save Address" at bounding box center [576, 480] width 89 height 27
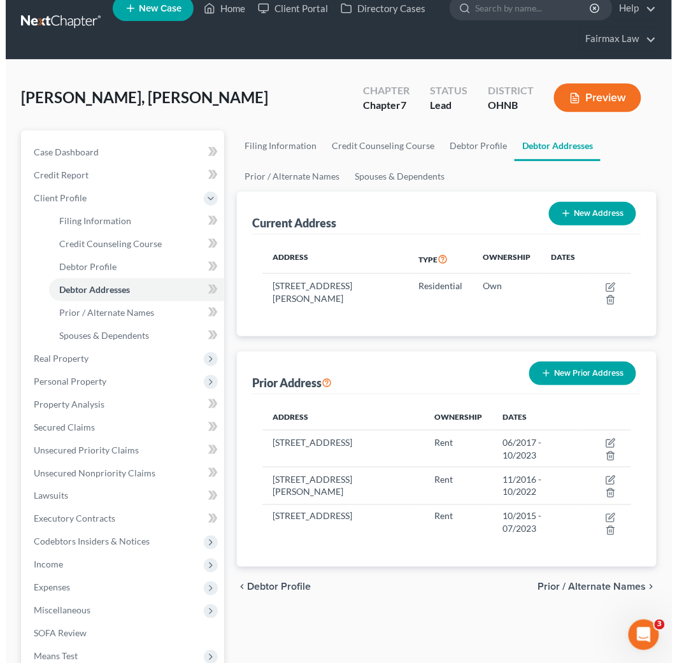
scroll to position [0, 0]
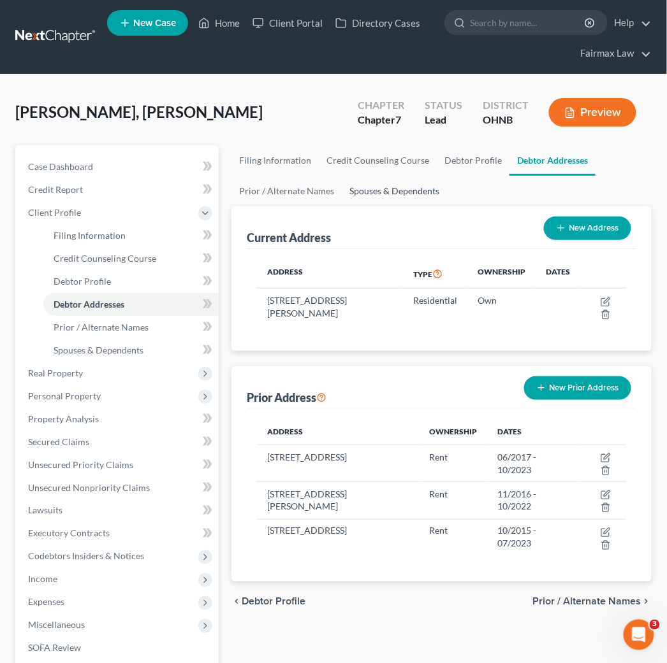
click at [391, 189] on link "Spouses & Dependents" at bounding box center [394, 191] width 105 height 31
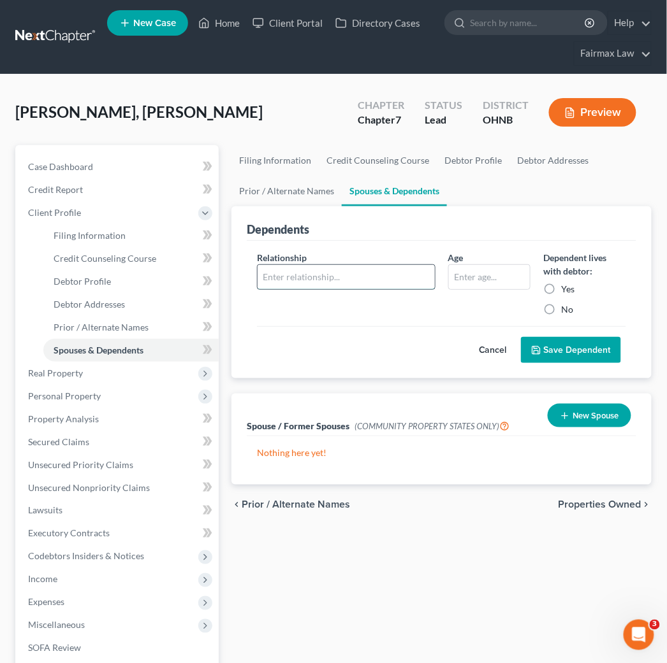
click at [344, 287] on input "text" at bounding box center [345, 277] width 177 height 24
type input "Daughter"
click at [486, 280] on input "text" at bounding box center [490, 277] width 82 height 24
type input "2"
click at [565, 289] on label "Yes" at bounding box center [567, 289] width 13 height 13
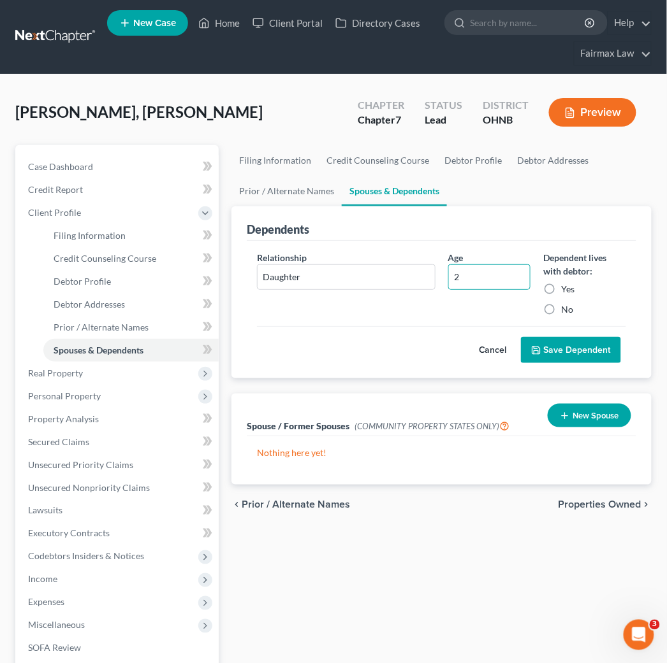
click at [566, 289] on input "Yes" at bounding box center [570, 287] width 8 height 8
radio input "true"
click at [580, 356] on button "Save Dependent" at bounding box center [571, 350] width 100 height 27
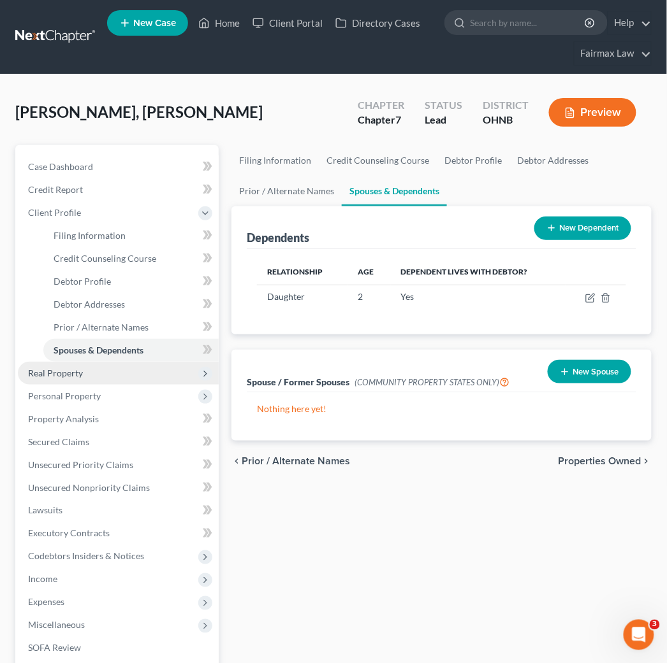
click at [84, 370] on span "Real Property" at bounding box center [118, 373] width 201 height 23
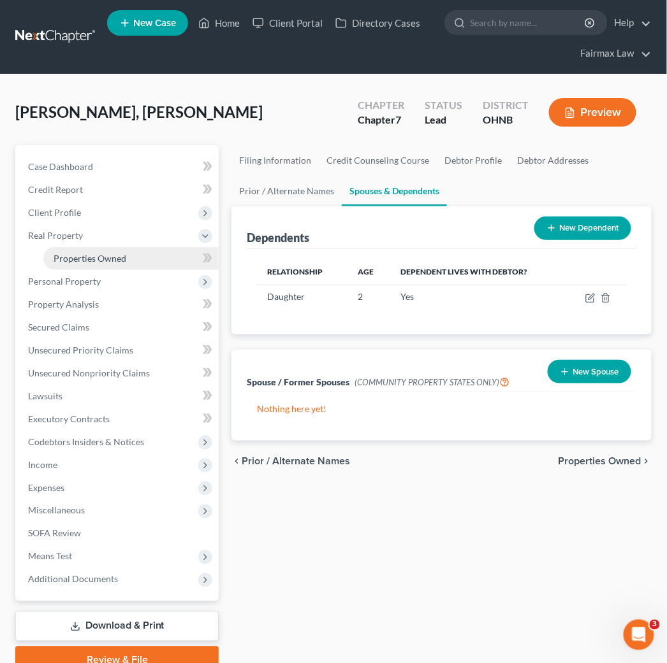
click at [127, 256] on link "Properties Owned" at bounding box center [130, 258] width 175 height 23
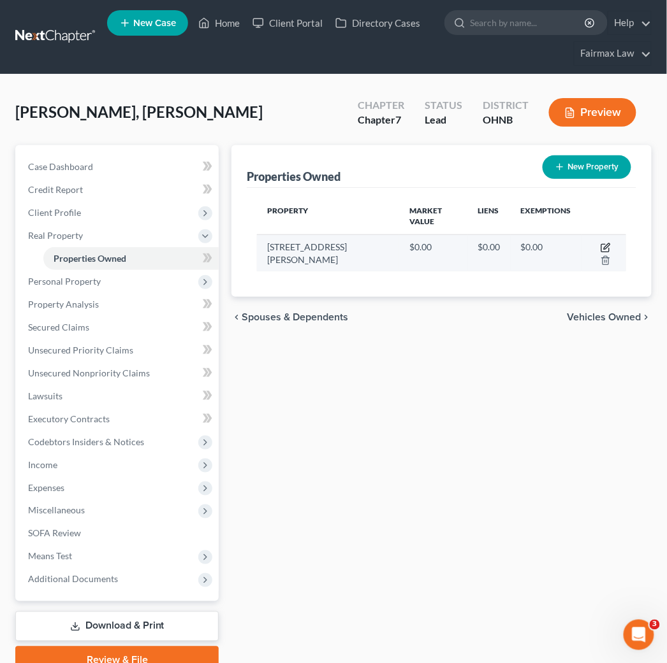
click at [603, 243] on icon "button" at bounding box center [606, 246] width 6 height 6
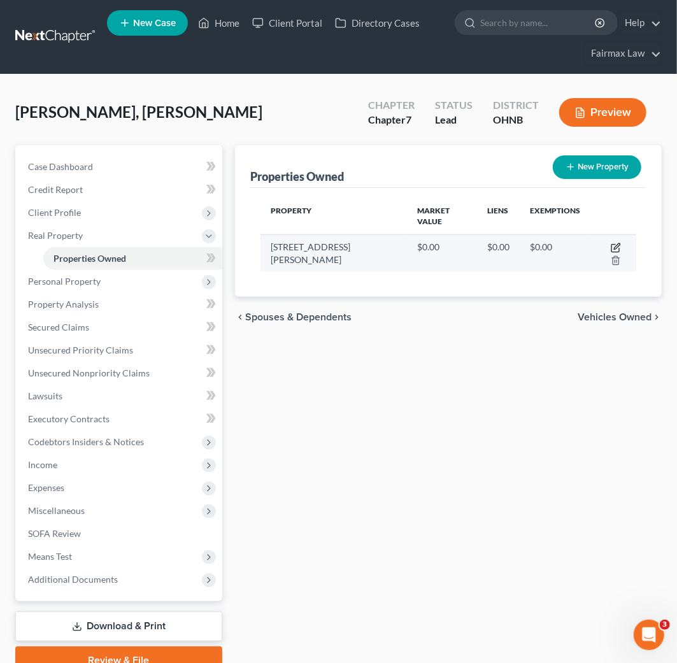
select select "36"
select select "47"
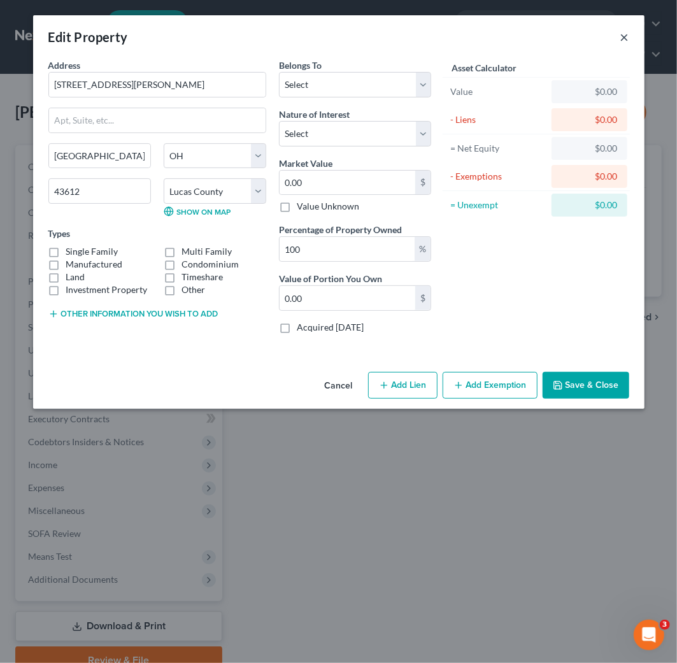
click at [625, 36] on button "×" at bounding box center [625, 36] width 9 height 15
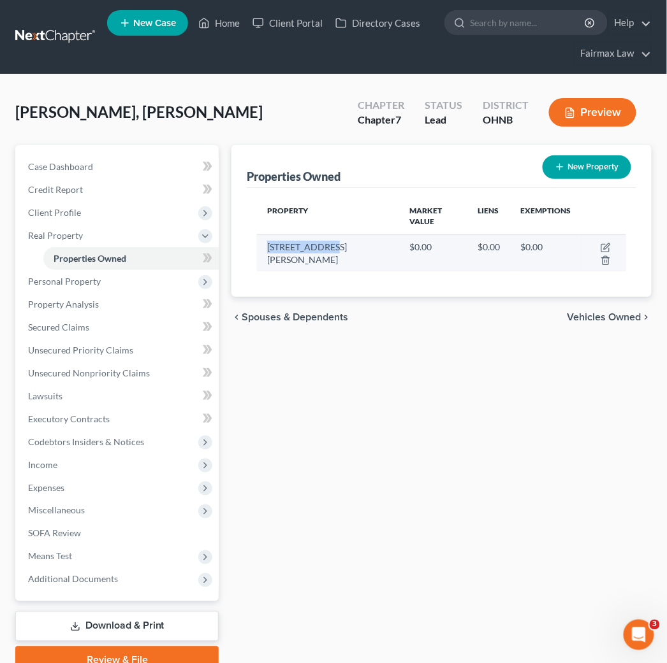
drag, startPoint x: 262, startPoint y: 235, endPoint x: 335, endPoint y: 231, distance: 73.4
click at [335, 235] on td "[STREET_ADDRESS][PERSON_NAME]" at bounding box center [328, 253] width 142 height 37
copy td "[STREET_ADDRESS][PERSON_NAME]"
click at [603, 243] on icon "button" at bounding box center [606, 246] width 6 height 6
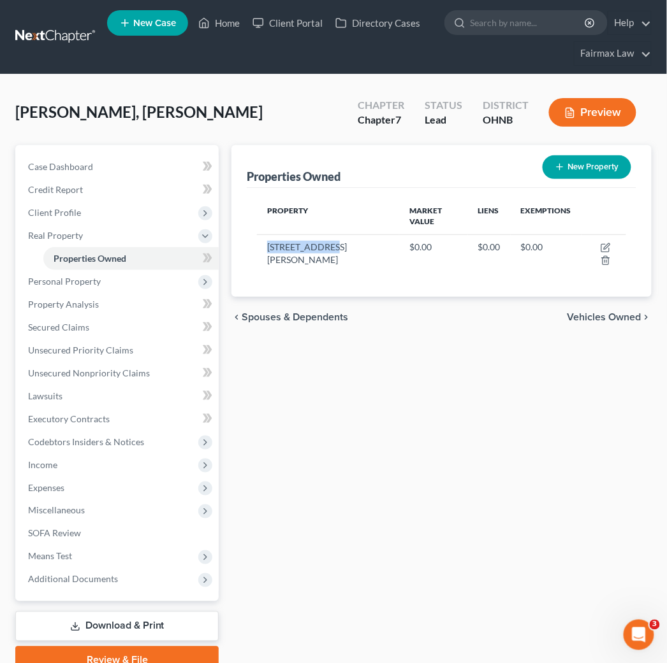
select select "36"
select select "47"
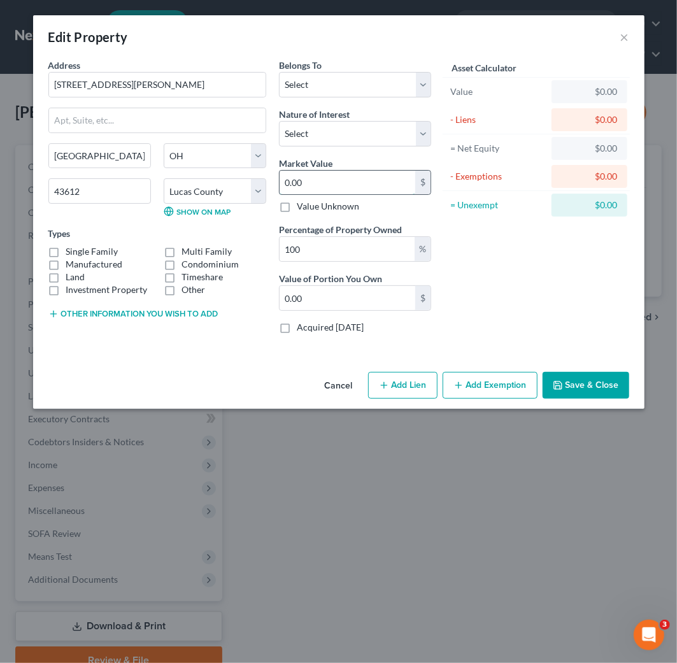
click at [325, 185] on input "0.00" at bounding box center [348, 183] width 136 height 24
type input "1"
type input "1.00"
type input "10"
type input "10.00"
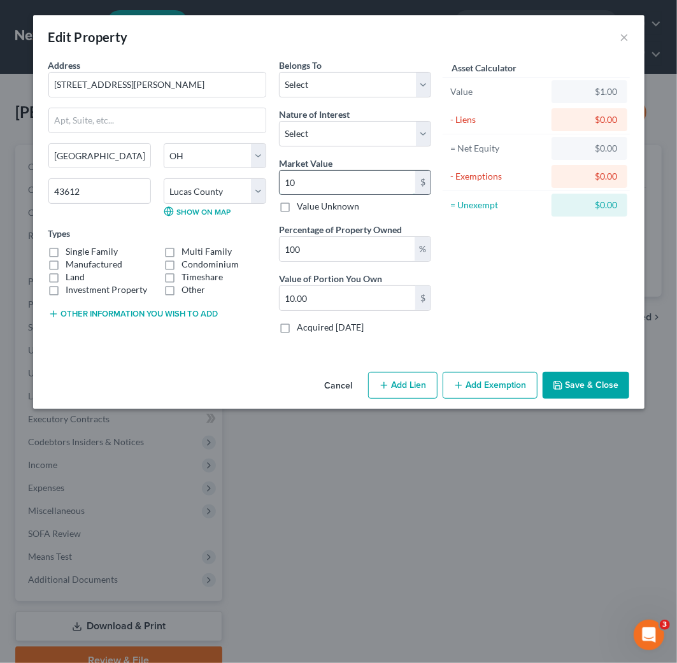
type input "106"
type input "106.00"
type input "1065"
type input "1,065.00"
type input "1,0650"
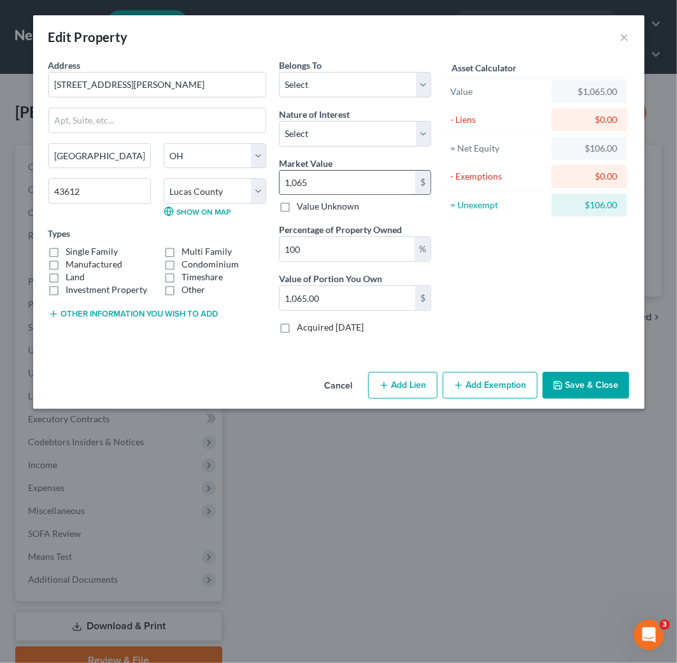
type input "10,650.00"
type input "10,6500"
type input "106,500.00"
type input "106,500"
click at [460, 389] on icon "button" at bounding box center [459, 385] width 10 height 10
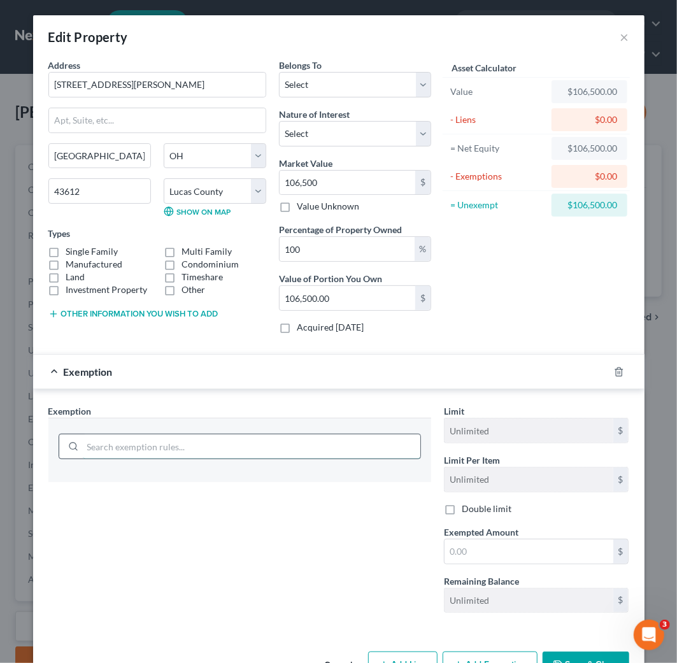
click at [111, 447] on input "search" at bounding box center [252, 447] width 338 height 24
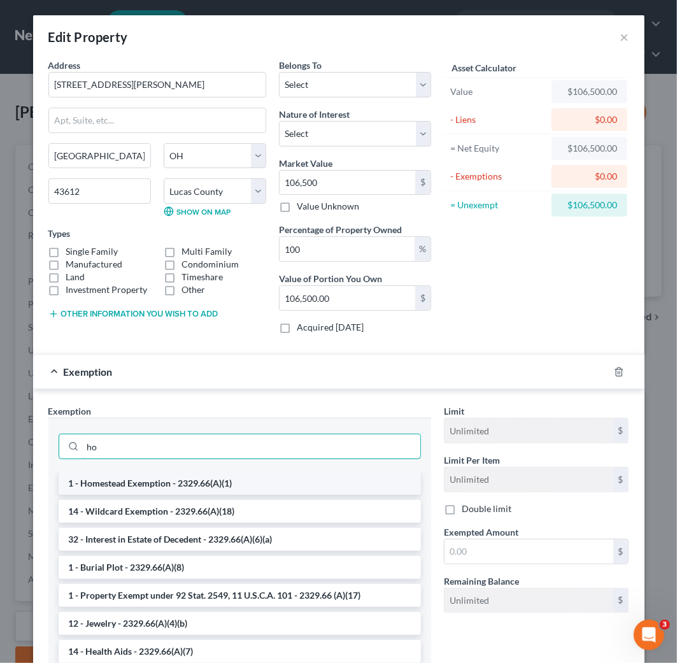
type input "ho"
click at [166, 480] on li "1 - Homestead Exemption - 2329.66(A)(1)" at bounding box center [240, 483] width 363 height 23
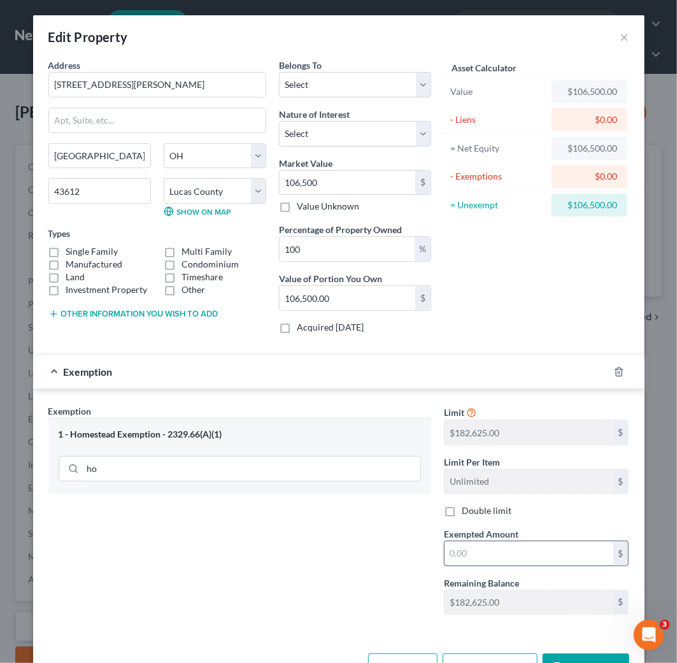
click at [479, 555] on input "text" at bounding box center [529, 554] width 169 height 24
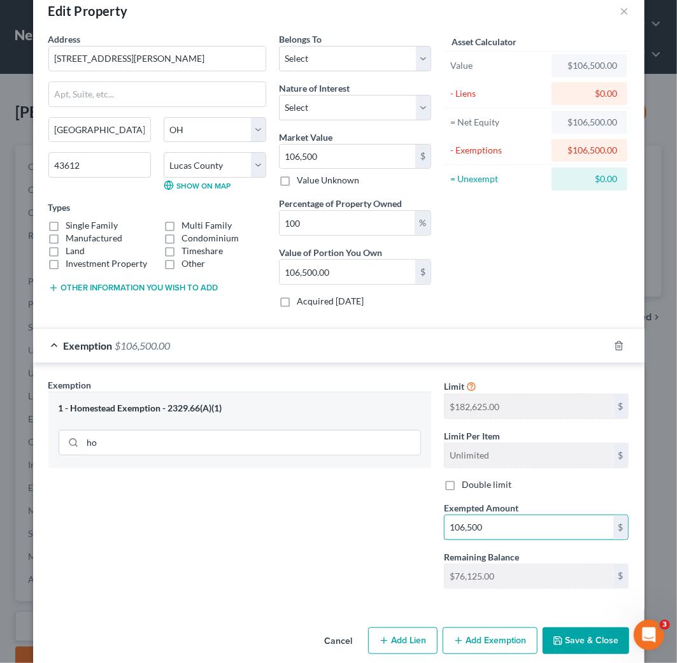
scroll to position [43, 0]
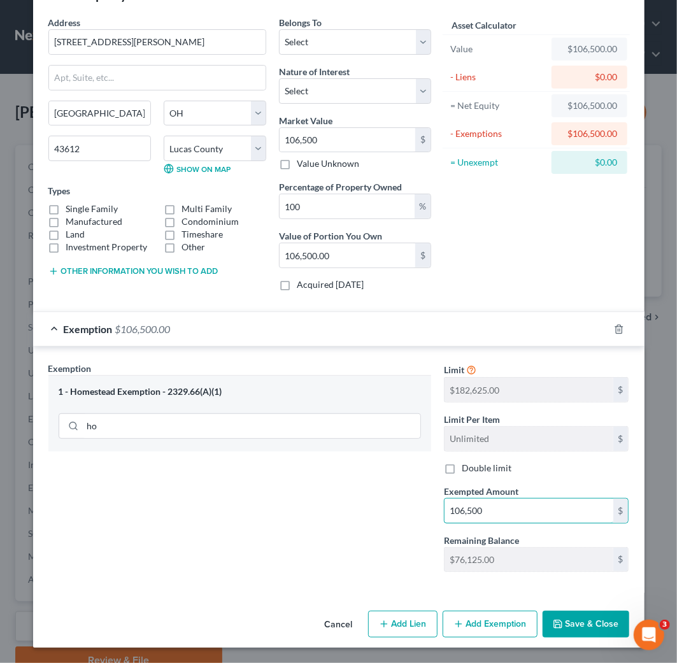
drag, startPoint x: 492, startPoint y: 509, endPoint x: 372, endPoint y: 508, distance: 119.8
click at [372, 508] on div "Exemption Set must be selected for CA. Exemption * 1 - Homestead Exemption - 23…" at bounding box center [339, 472] width 594 height 221
type input "182,625"
click at [600, 626] on button "Save & Close" at bounding box center [586, 624] width 87 height 27
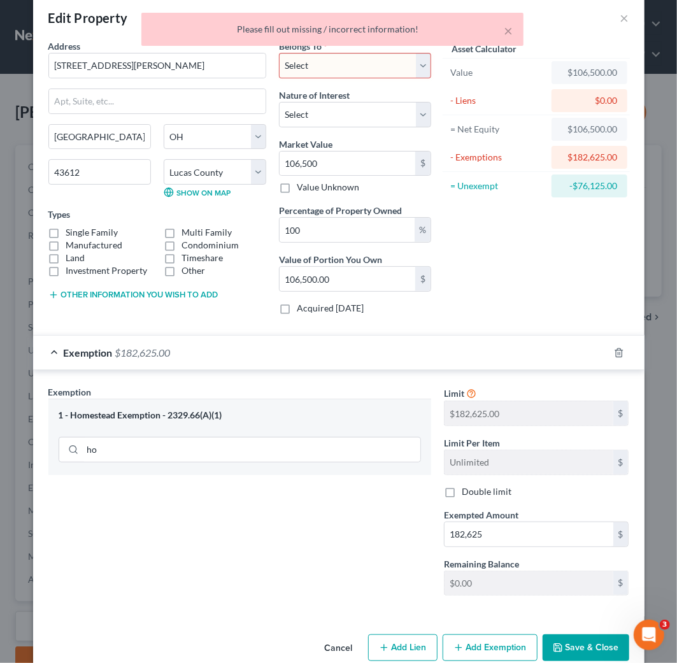
scroll to position [0, 0]
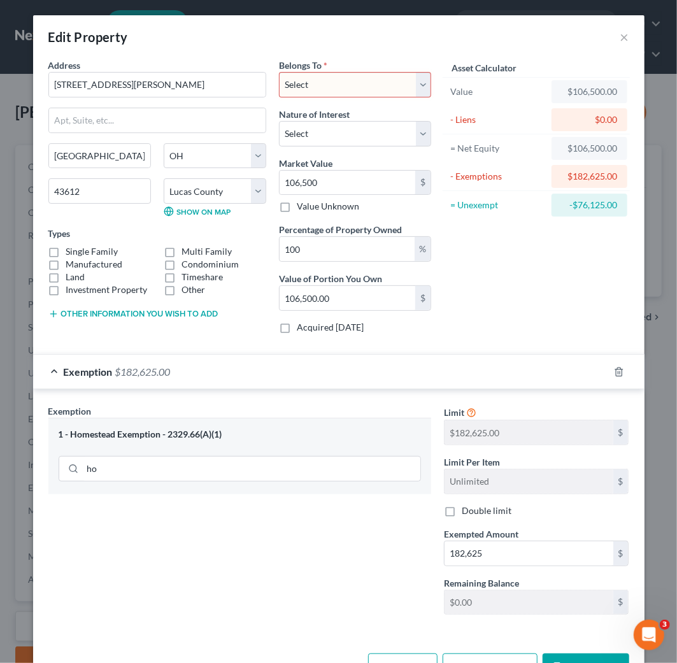
click at [336, 82] on select "Select Debtor 1 Only Debtor 2 Only Debtor 1 And Debtor 2 Only At Least One Of T…" at bounding box center [355, 84] width 152 height 25
select select "0"
click at [279, 72] on select "Select Debtor 1 Only Debtor 2 Only Debtor 1 And Debtor 2 Only At Least One Of T…" at bounding box center [355, 84] width 152 height 25
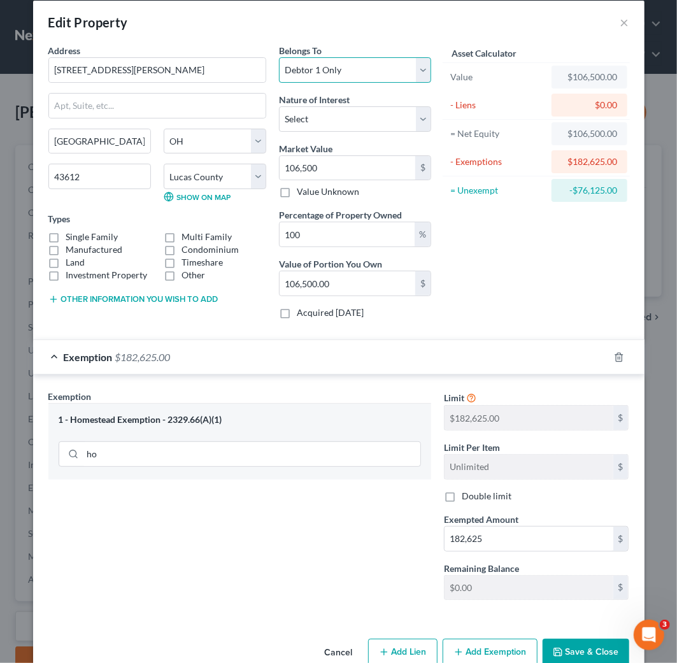
scroll to position [43, 0]
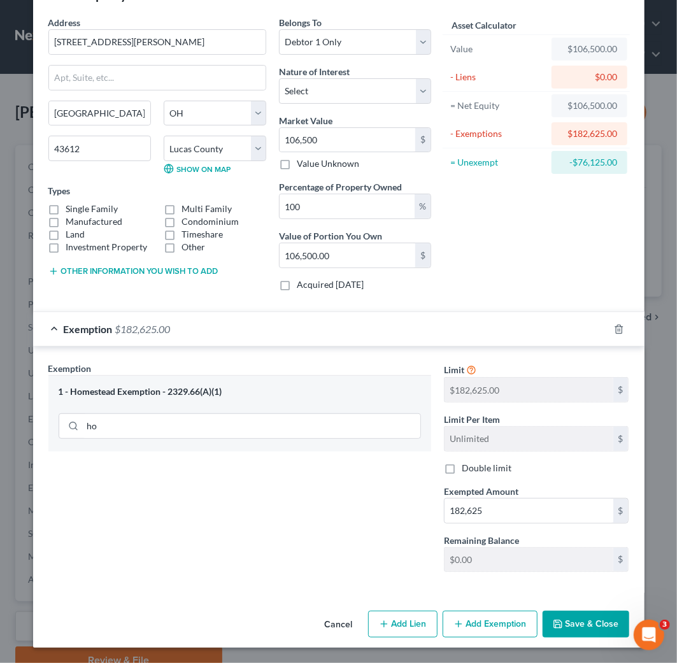
click at [596, 620] on button "Save & Close" at bounding box center [586, 624] width 87 height 27
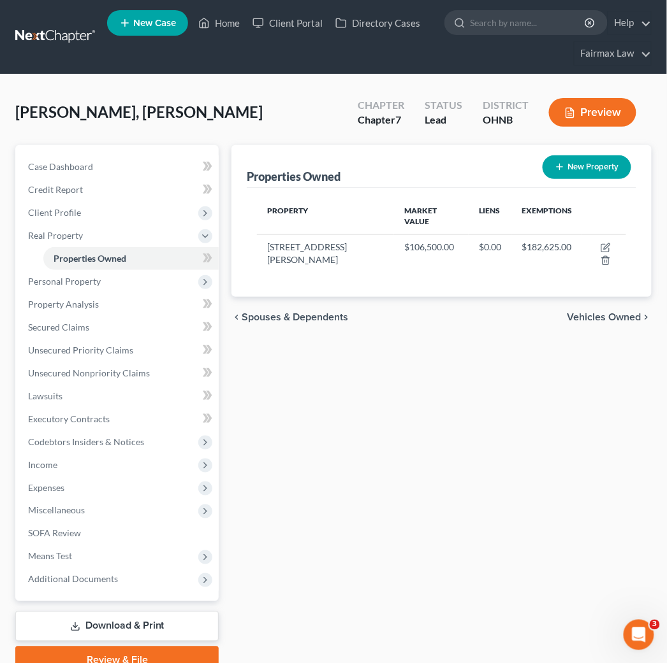
click at [616, 312] on span "Vehicles Owned" at bounding box center [604, 317] width 74 height 10
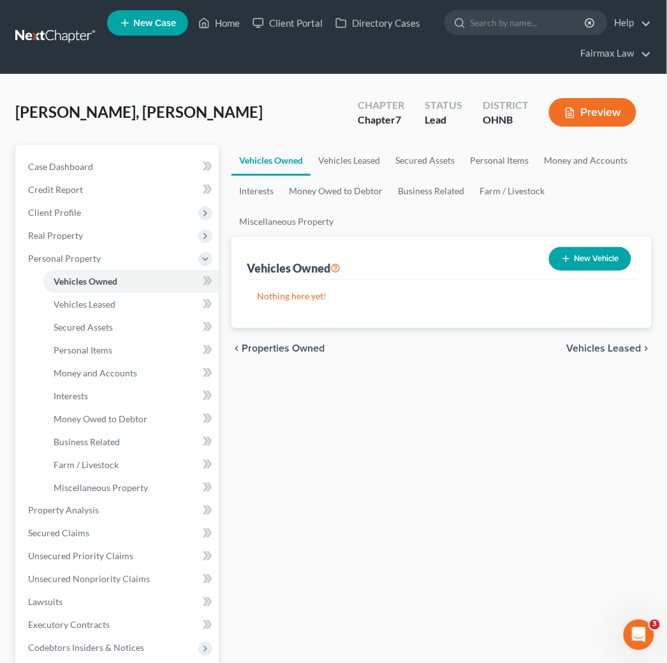
click at [574, 264] on button "New Vehicle" at bounding box center [590, 259] width 82 height 24
select select "0"
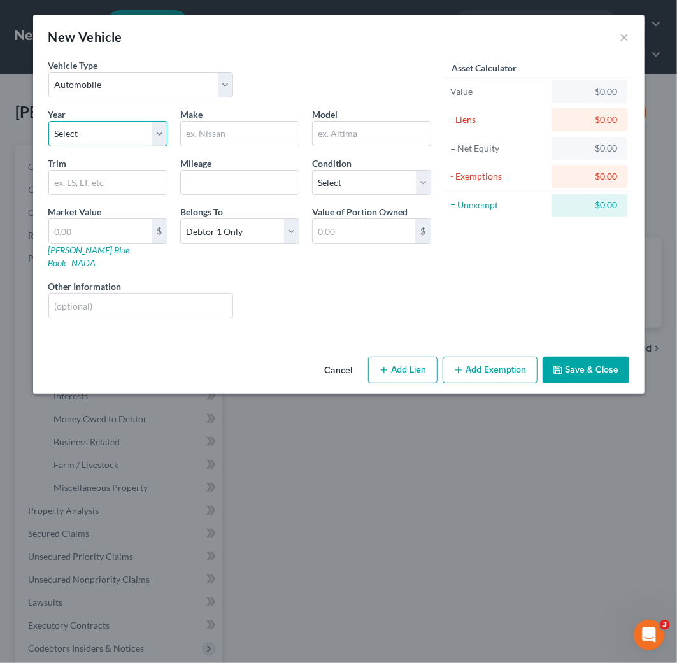
click at [106, 137] on select "Select 2026 2025 2024 2023 2022 2021 2020 2019 2018 2017 2016 2015 2014 2013 20…" at bounding box center [107, 133] width 119 height 25
select select "15"
click at [48, 121] on select "Select 2026 2025 2024 2023 2022 2021 2020 2019 2018 2017 2016 2015 2014 2013 20…" at bounding box center [107, 133] width 119 height 25
click at [249, 142] on input "text" at bounding box center [240, 134] width 118 height 24
paste input "Ford"
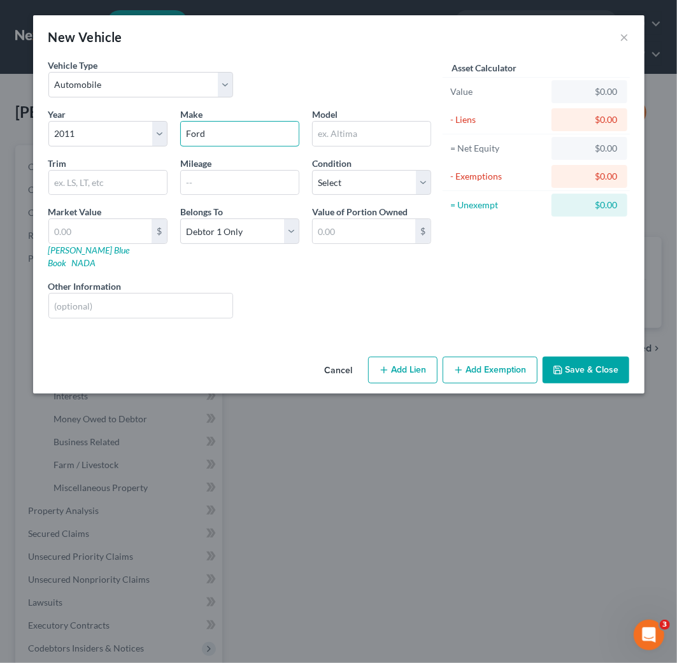
type input "Ford"
click at [368, 139] on input "text" at bounding box center [372, 134] width 118 height 24
paste input "F150"
type input "F150"
drag, startPoint x: 233, startPoint y: 181, endPoint x: 264, endPoint y: 181, distance: 30.6
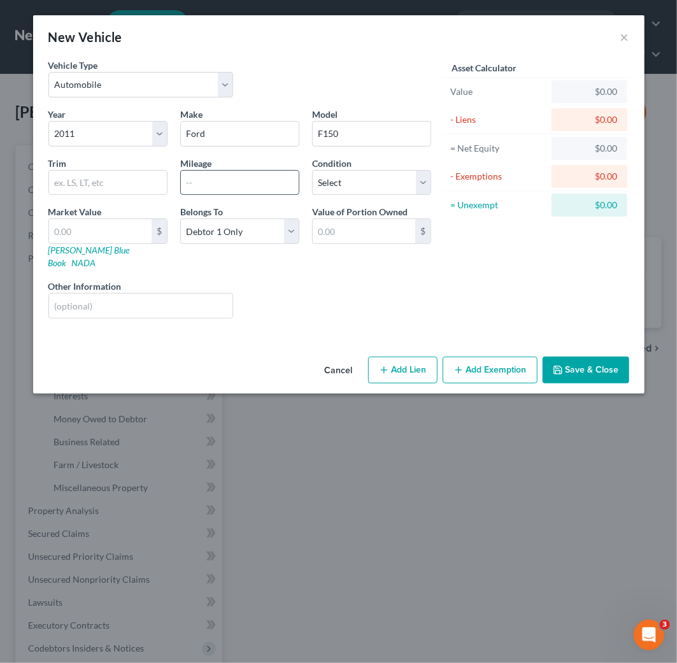
click at [233, 181] on input "text" at bounding box center [240, 183] width 118 height 24
click at [231, 186] on input "text" at bounding box center [240, 183] width 118 height 24
paste input "182800"
type input "182800"
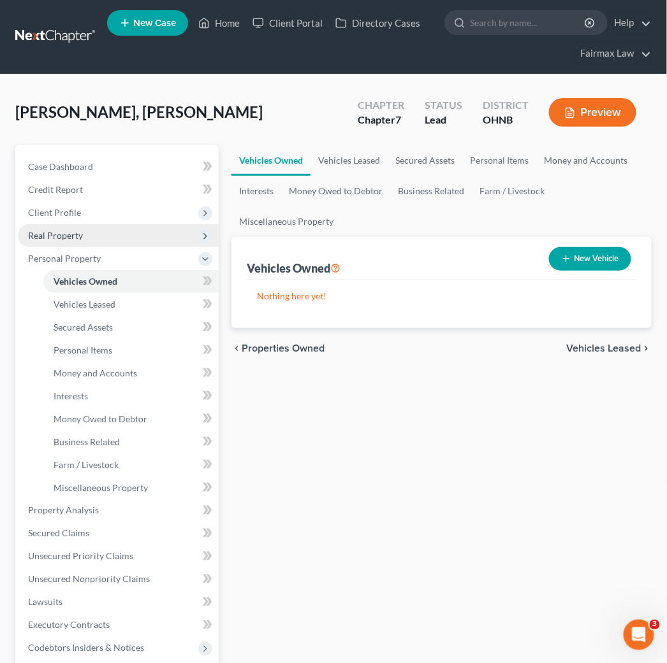
click at [60, 240] on span "Real Property" at bounding box center [118, 235] width 201 height 23
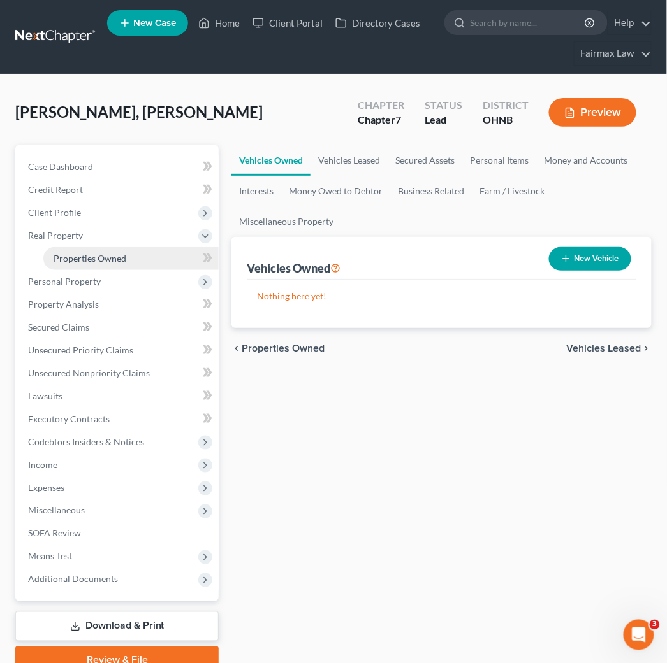
click at [133, 258] on link "Properties Owned" at bounding box center [130, 258] width 175 height 23
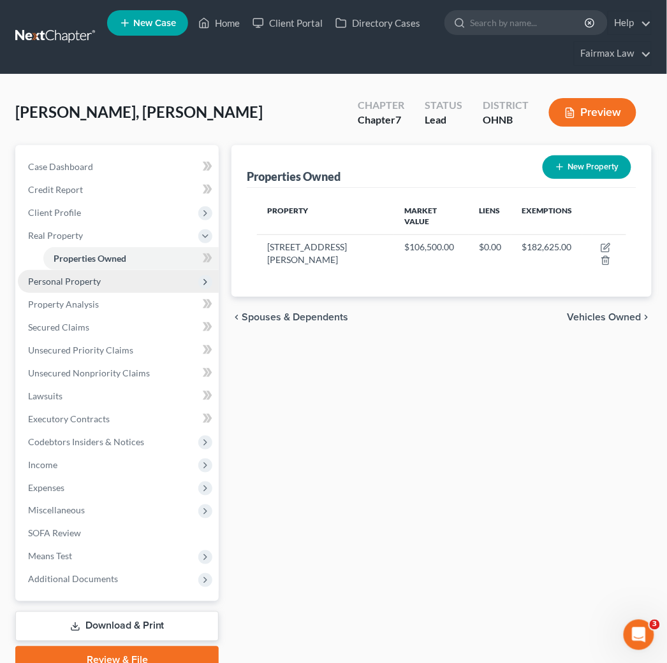
click at [101, 289] on span "Personal Property" at bounding box center [118, 281] width 201 height 23
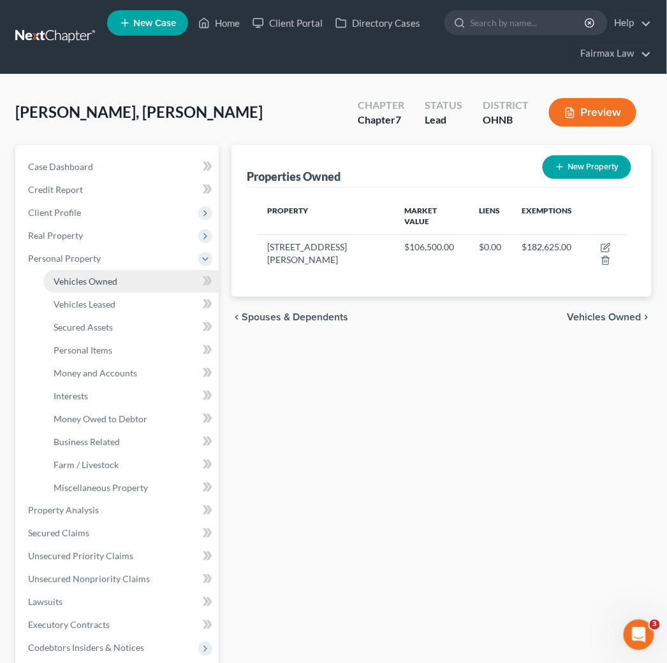
click at [132, 287] on link "Vehicles Owned" at bounding box center [130, 281] width 175 height 23
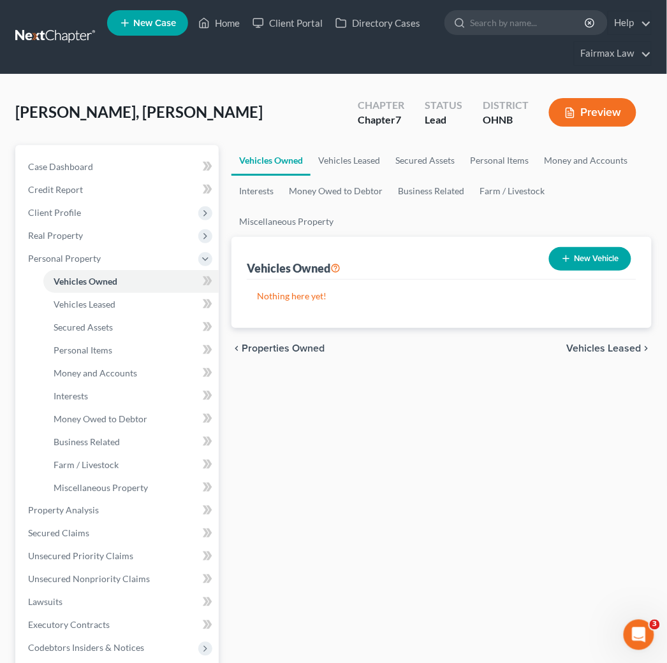
click at [594, 261] on button "New Vehicle" at bounding box center [590, 259] width 82 height 24
select select "0"
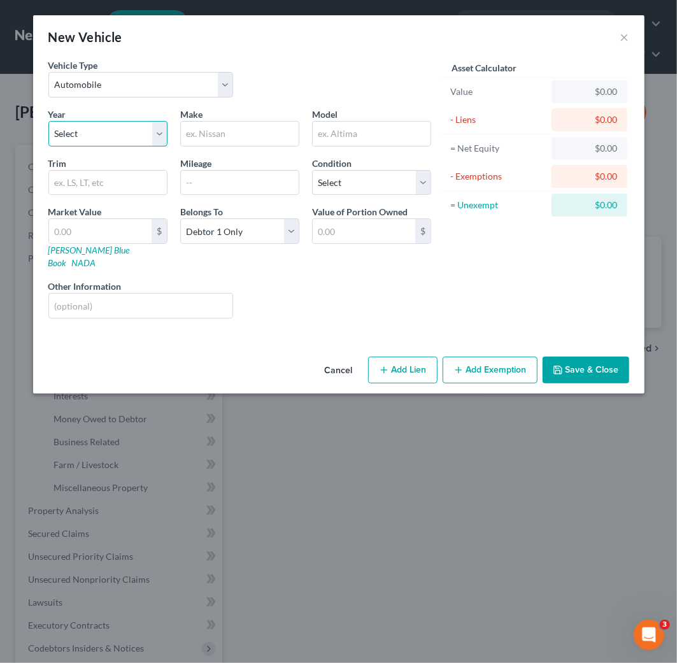
click at [121, 136] on select "Select 2026 2025 2024 2023 2022 2021 2020 2019 2018 2017 2016 2015 2014 2013 20…" at bounding box center [107, 133] width 119 height 25
select select "15"
click at [48, 121] on select "Select 2026 2025 2024 2023 2022 2021 2020 2019 2018 2017 2016 2015 2014 2013 20…" at bounding box center [107, 133] width 119 height 25
click at [240, 136] on input "text" at bounding box center [240, 134] width 118 height 24
paste input "Ford"
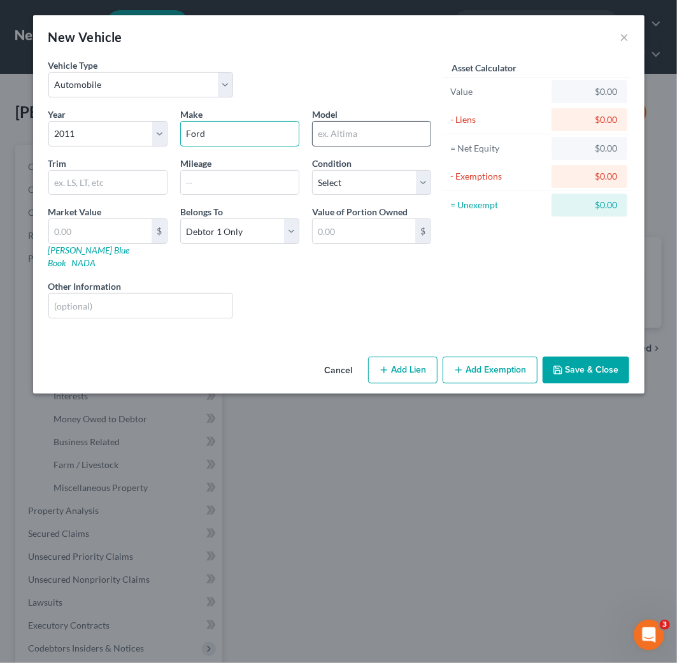
type input "Ford"
drag, startPoint x: 423, startPoint y: 137, endPoint x: 437, endPoint y: 137, distance: 14.0
click at [423, 137] on input "text" at bounding box center [372, 134] width 118 height 24
click at [372, 137] on input "text" at bounding box center [372, 134] width 118 height 24
paste input "F150"
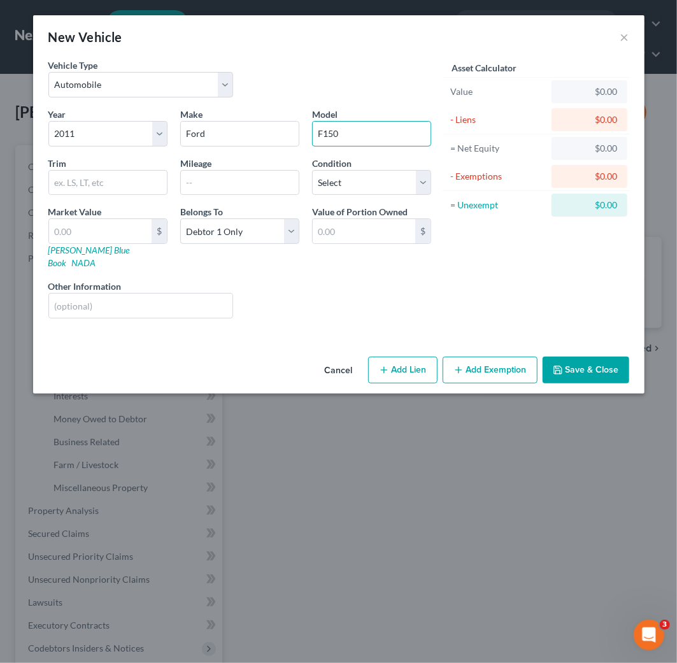
type input "F150"
click at [245, 185] on input "text" at bounding box center [240, 183] width 118 height 24
paste input "182800"
type input "182800"
click at [92, 229] on input "text" at bounding box center [100, 231] width 103 height 24
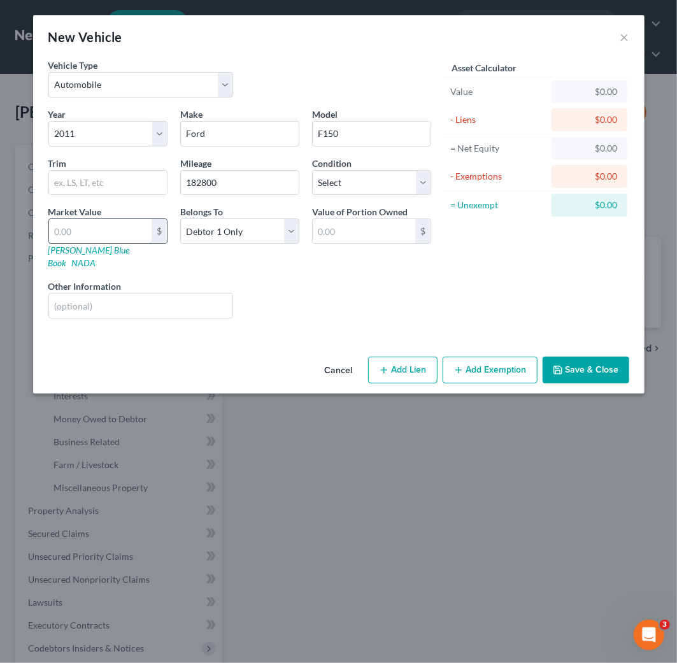
type input "9"
type input "9.00"
type input "93"
type input "93.00"
type input "937"
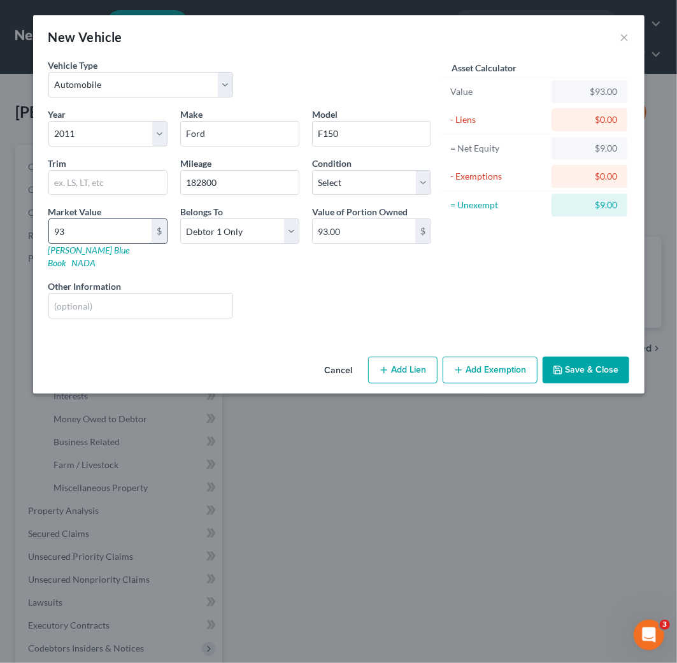
type input "937.00"
type input "9378"
type input "9,378.00"
type input "9,378"
click at [479, 361] on button "Add Exemption" at bounding box center [490, 370] width 95 height 27
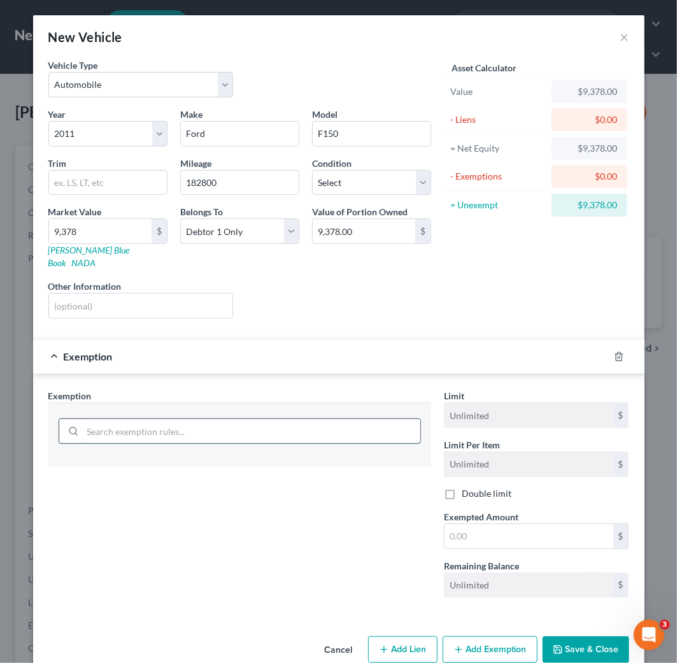
click at [142, 419] on input "search" at bounding box center [252, 431] width 338 height 24
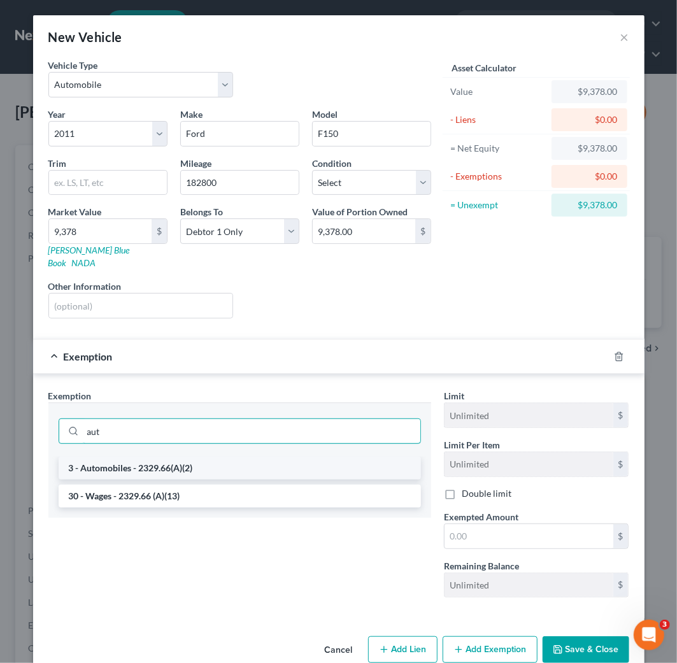
type input "aut"
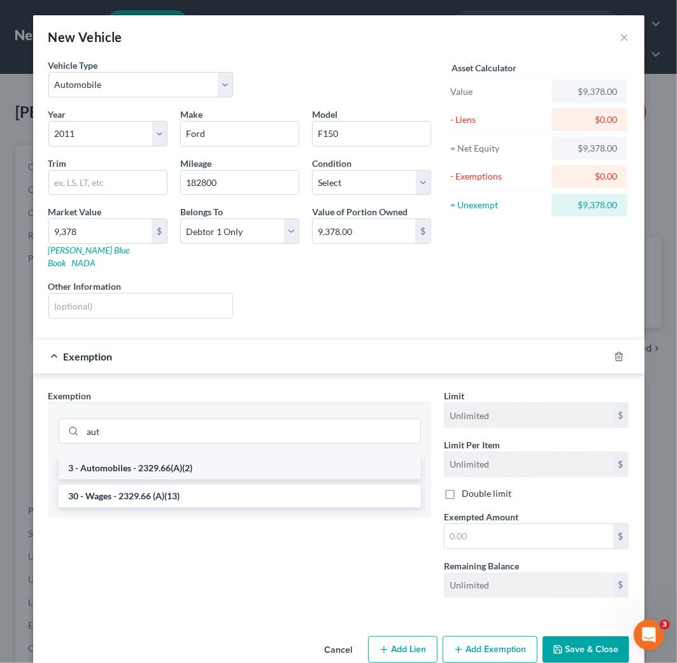
click at [175, 460] on li "3 - Automobiles - 2329.66(A)(2)" at bounding box center [240, 468] width 363 height 23
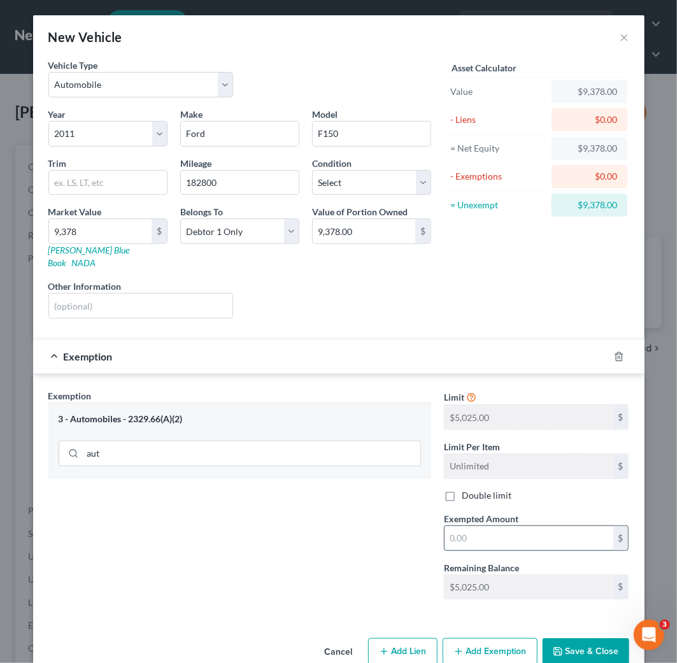
click at [489, 531] on input "text" at bounding box center [529, 538] width 169 height 24
type input "5,025"
click at [372, 180] on select "Select Excellent Very Good Good Fair Poor" at bounding box center [371, 182] width 119 height 25
select select "3"
click at [312, 170] on select "Select Excellent Very Good Good Fair Poor" at bounding box center [371, 182] width 119 height 25
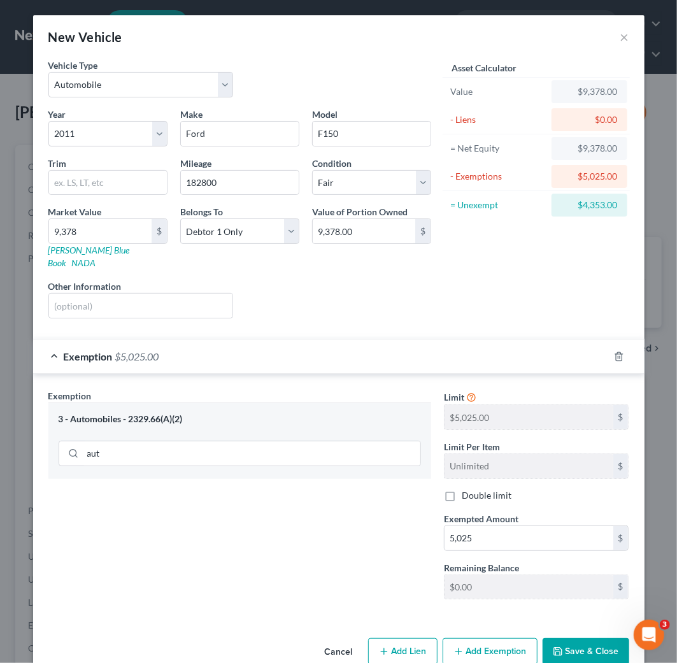
click at [583, 639] on button "Save & Close" at bounding box center [586, 652] width 87 height 27
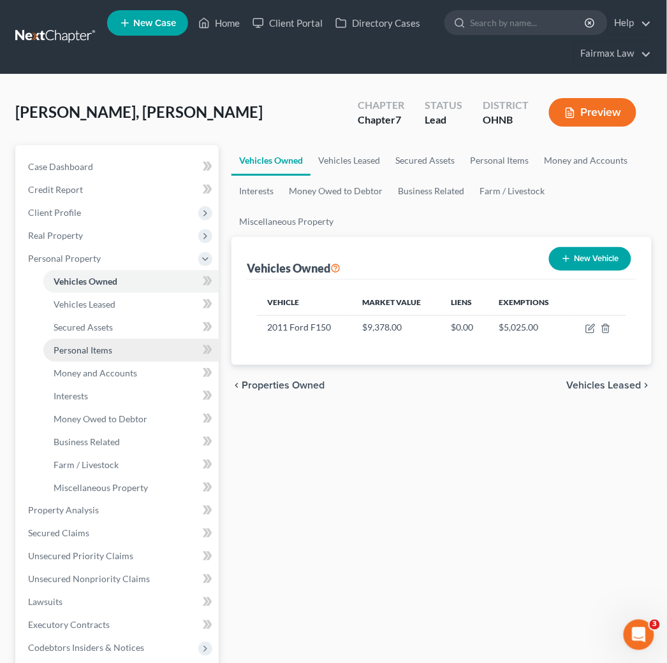
click at [124, 355] on link "Personal Items" at bounding box center [130, 350] width 175 height 23
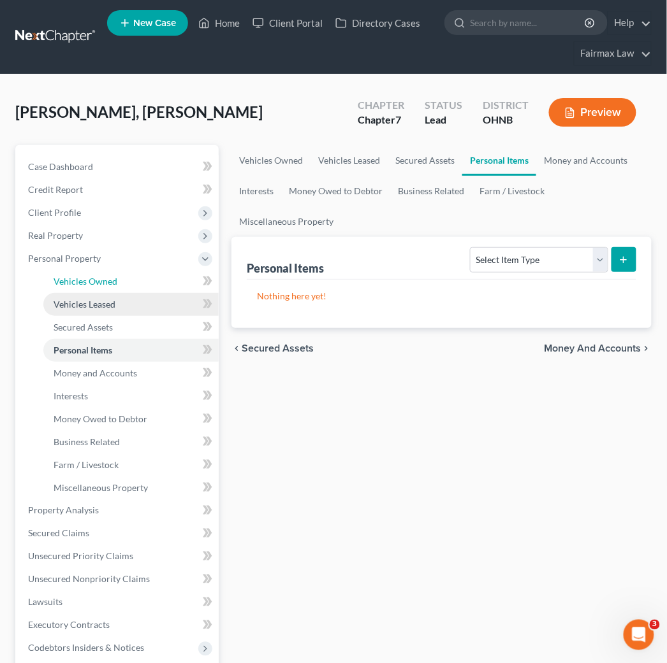
drag, startPoint x: 120, startPoint y: 284, endPoint x: 121, endPoint y: 298, distance: 14.1
click at [120, 284] on link "Vehicles Owned" at bounding box center [130, 281] width 175 height 23
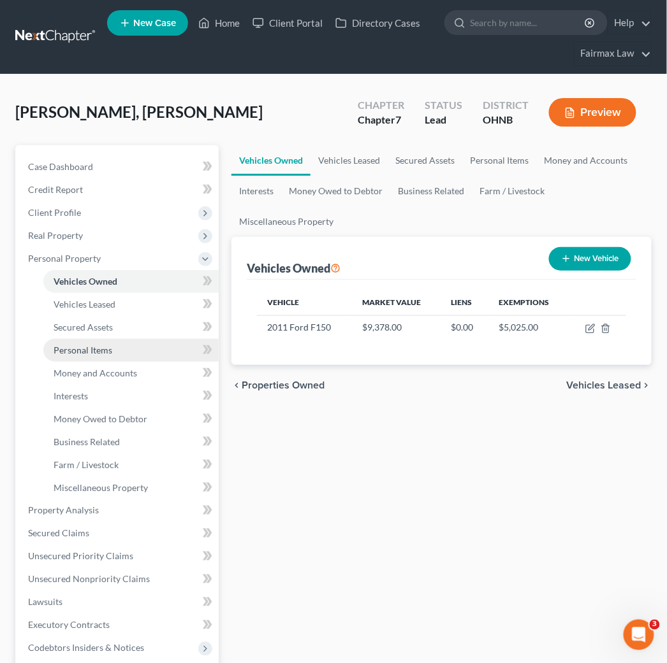
click at [126, 351] on link "Personal Items" at bounding box center [130, 350] width 175 height 23
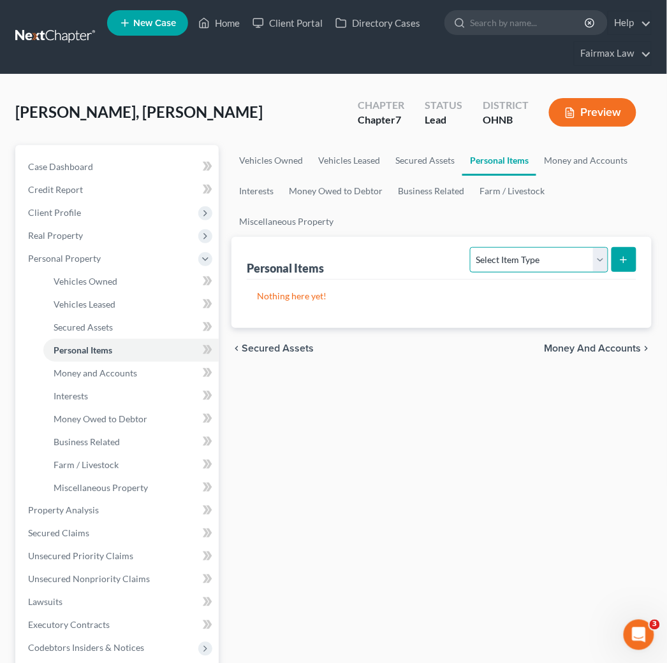
click at [542, 261] on select "Select Item Type Clothing Collectibles Of Value Electronics Firearms Household …" at bounding box center [539, 259] width 138 height 25
select select "clothing"
click at [472, 247] on select "Select Item Type Clothing Collectibles Of Value Electronics Firearms Household …" at bounding box center [539, 259] width 138 height 25
click at [615, 250] on button "submit" at bounding box center [623, 259] width 25 height 25
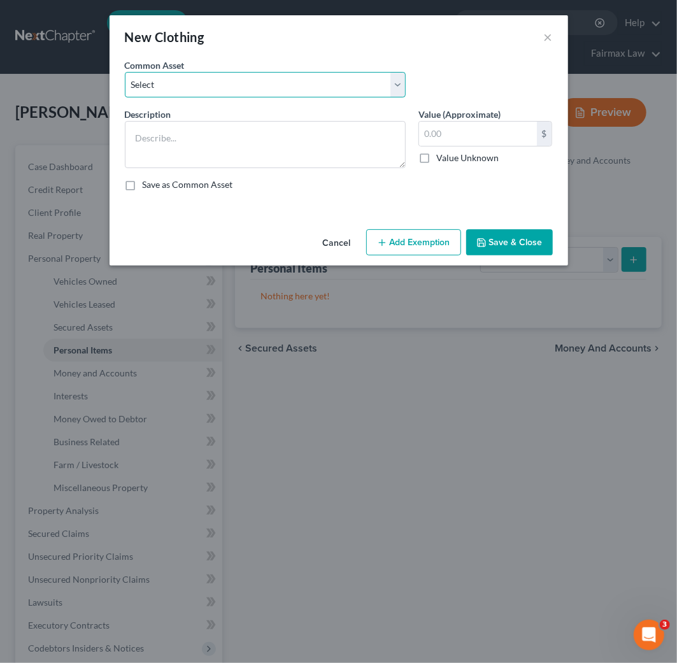
click at [220, 94] on select "Select Everyday clothing Professional Men's wear. Everyday wearing apparel Comm…" at bounding box center [265, 84] width 281 height 25
select select "3"
click at [125, 72] on select "Select Everyday clothing Professional Men's wear. Everyday wearing apparel Comm…" at bounding box center [265, 84] width 281 height 25
type textarea "Common clothing"
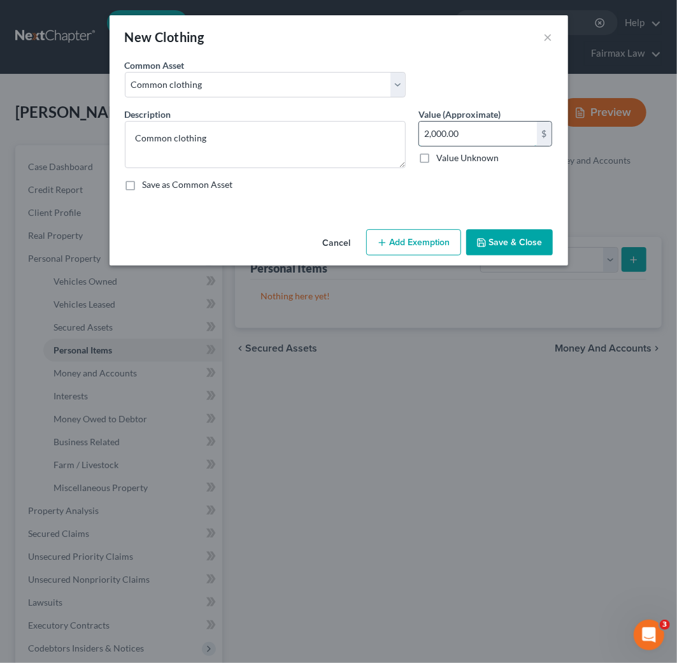
click at [473, 145] on input "2,000.00" at bounding box center [478, 134] width 118 height 24
type input "250"
click at [410, 242] on button "Add Exemption" at bounding box center [413, 242] width 95 height 27
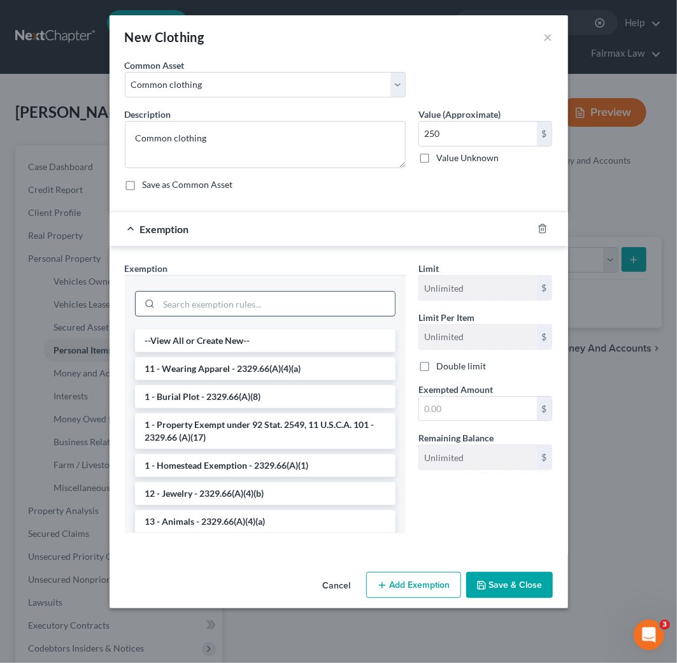
click at [274, 313] on input "search" at bounding box center [277, 304] width 236 height 24
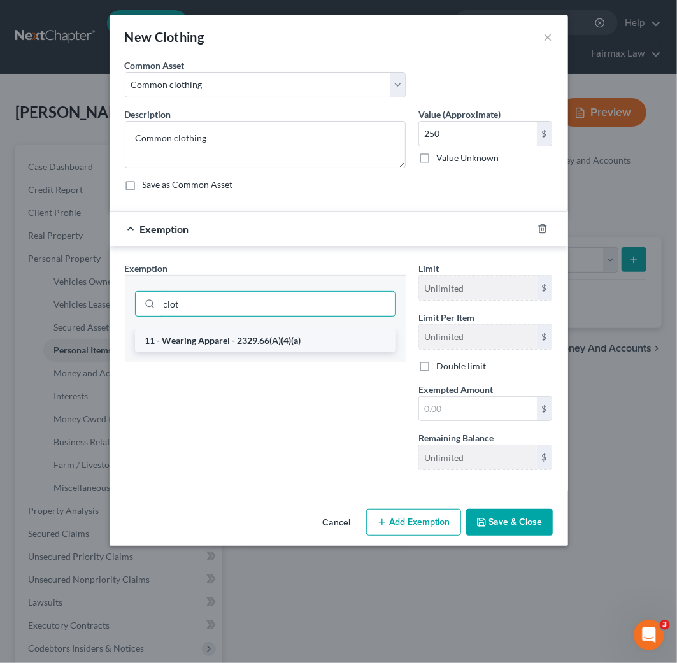
type input "clot"
click at [262, 338] on li "11 - Wearing Apparel - 2329.66(A)(4)(a)" at bounding box center [265, 340] width 261 height 23
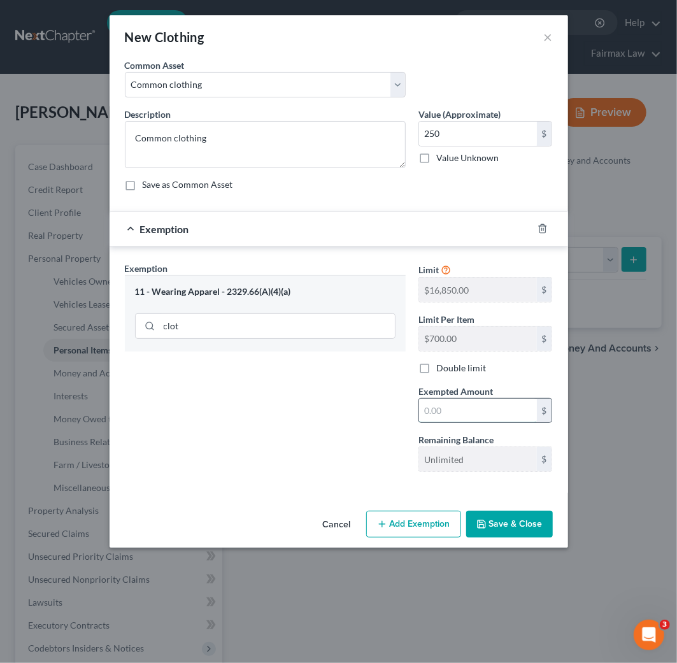
click at [470, 415] on input "text" at bounding box center [478, 411] width 118 height 24
type input "250"
click at [520, 521] on button "Save & Close" at bounding box center [509, 524] width 87 height 27
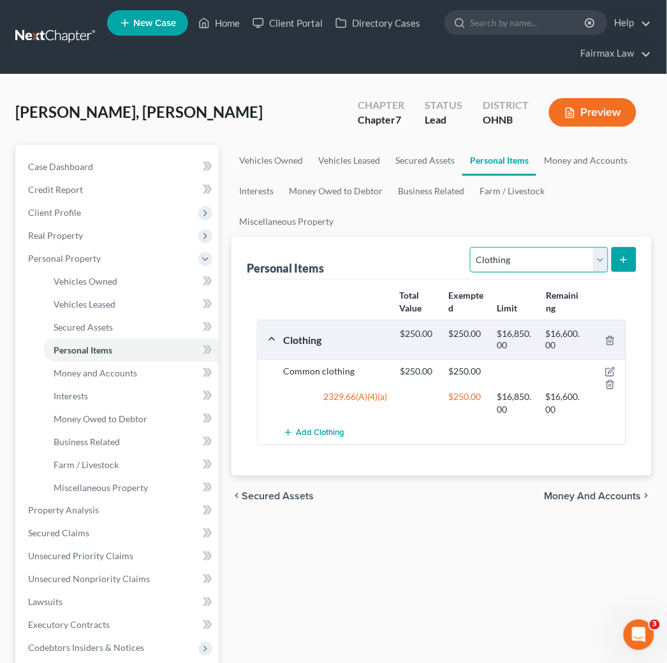
click at [581, 261] on select "Select Item Type Clothing Collectibles Of Value Electronics Firearms Household …" at bounding box center [539, 259] width 138 height 25
select select "household_goods"
click at [472, 247] on select "Select Item Type Clothing Collectibles Of Value Electronics Firearms Household …" at bounding box center [539, 259] width 138 height 25
click at [621, 263] on icon "submit" at bounding box center [623, 260] width 10 height 10
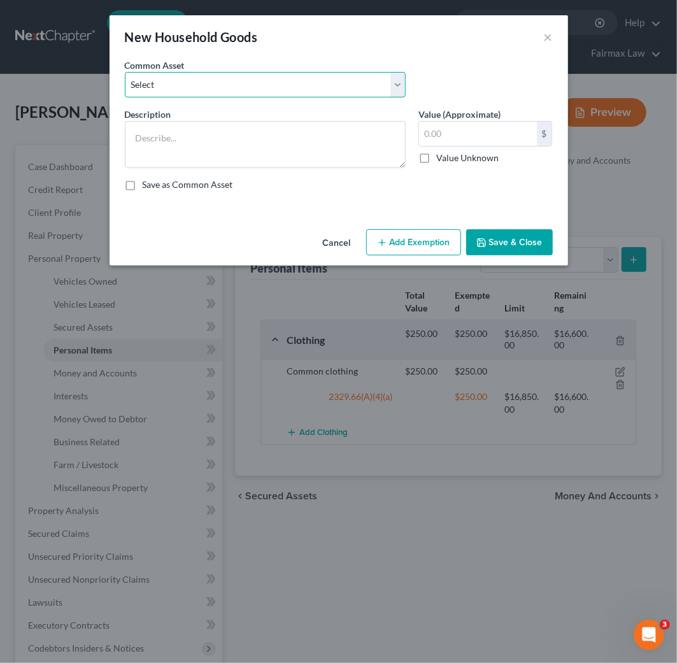
click at [247, 87] on select "Select Common household furnishings, appliances, and decor Common household fur…" at bounding box center [265, 84] width 281 height 25
select select "12"
click at [125, 72] on select "Select Common household furnishings, appliances, and decor Common household fur…" at bounding box center [265, 84] width 281 height 25
type textarea "Household Goods"
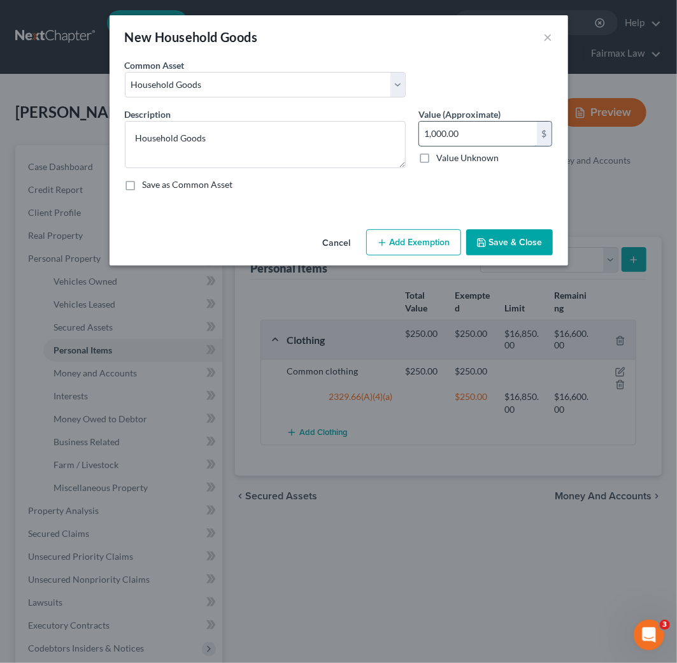
click at [473, 138] on input "1,000.00" at bounding box center [478, 134] width 118 height 24
type input "2,500"
click at [443, 237] on button "Add Exemption" at bounding box center [413, 242] width 95 height 27
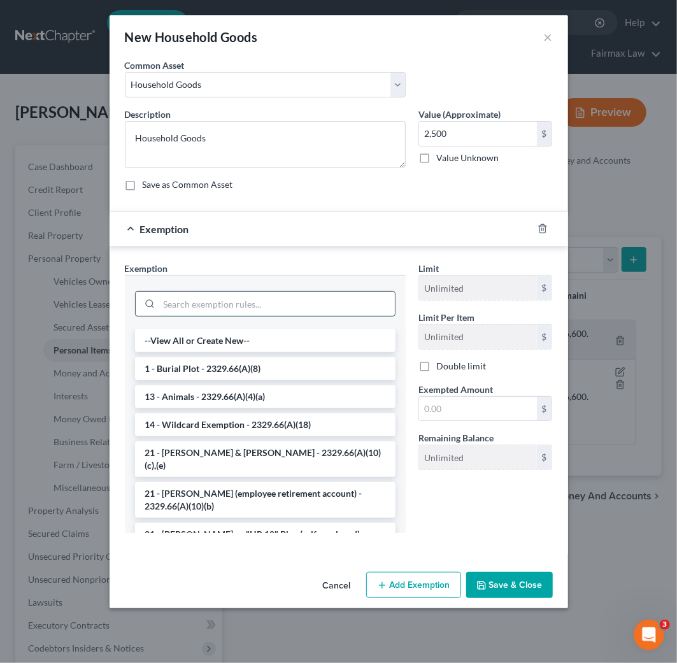
click at [276, 310] on input "search" at bounding box center [277, 304] width 236 height 24
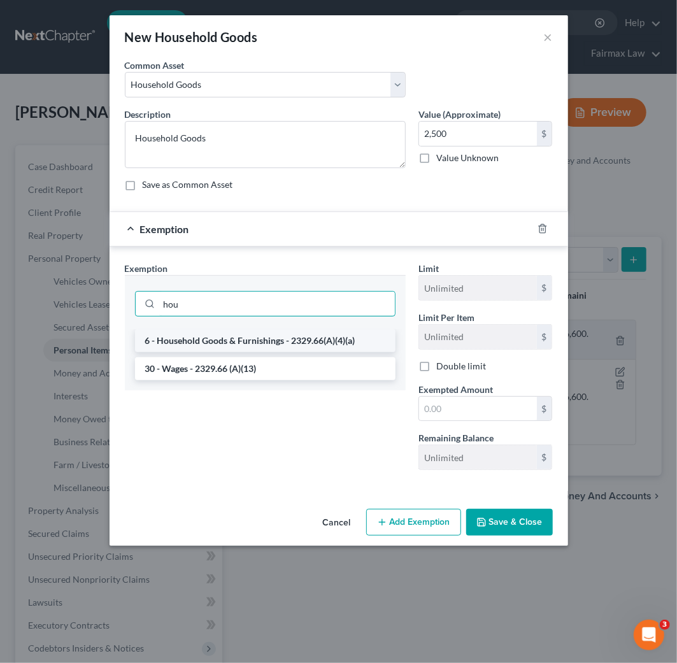
type input "hou"
click at [252, 338] on li "6 - Household Goods & Furnishings - 2329.66(A)(4)(a)" at bounding box center [265, 340] width 261 height 23
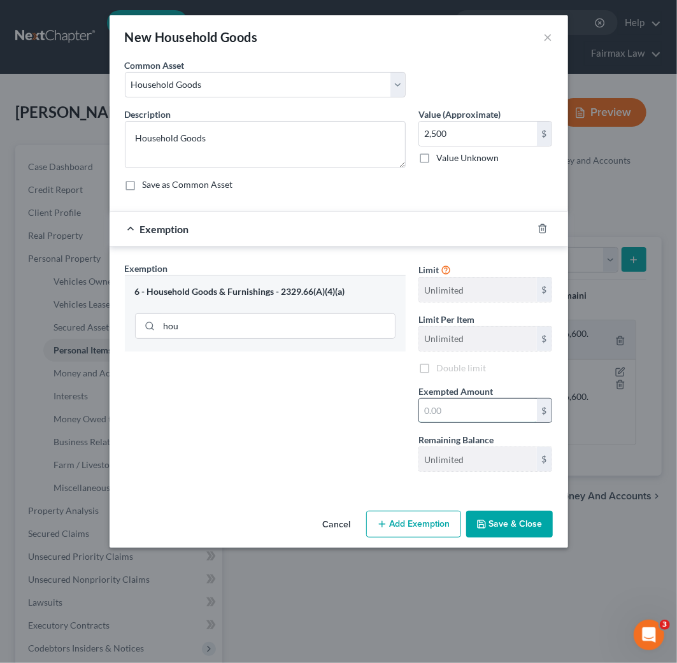
click at [474, 415] on input "text" at bounding box center [478, 411] width 118 height 24
type input "2,500"
click at [549, 532] on button "Save & Close" at bounding box center [509, 524] width 87 height 27
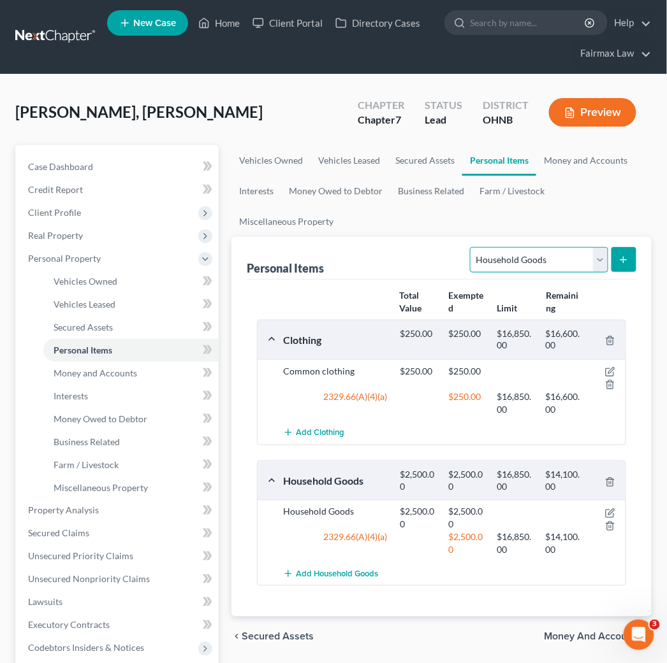
click at [584, 255] on select "Select Item Type Clothing Collectibles Of Value Electronics Firearms Household …" at bounding box center [539, 259] width 138 height 25
select select "electronics"
click at [472, 247] on select "Select Item Type Clothing Collectibles Of Value Electronics Firearms Household …" at bounding box center [539, 259] width 138 height 25
click at [619, 268] on button "submit" at bounding box center [623, 259] width 25 height 25
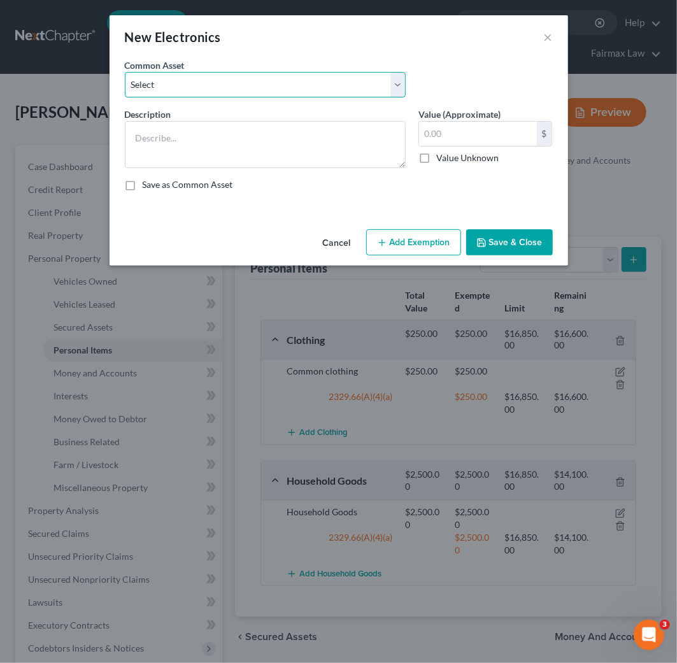
click at [220, 87] on select "Select Household Electronics, including cell phones, PC or tablet device, telev…" at bounding box center [265, 84] width 281 height 25
select select "8"
click at [125, 72] on select "Select Household Electronics, including cell phones, PC or tablet device, telev…" at bounding box center [265, 84] width 281 height 25
type textarea "Household Electronics"
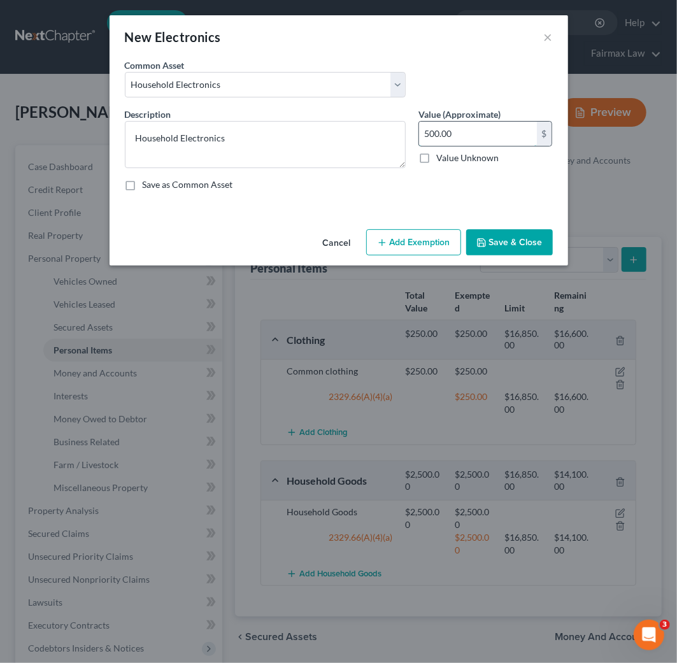
click at [452, 137] on input "500.00" at bounding box center [478, 134] width 118 height 24
type input "1,500"
click at [450, 233] on button "Add Exemption" at bounding box center [413, 242] width 95 height 27
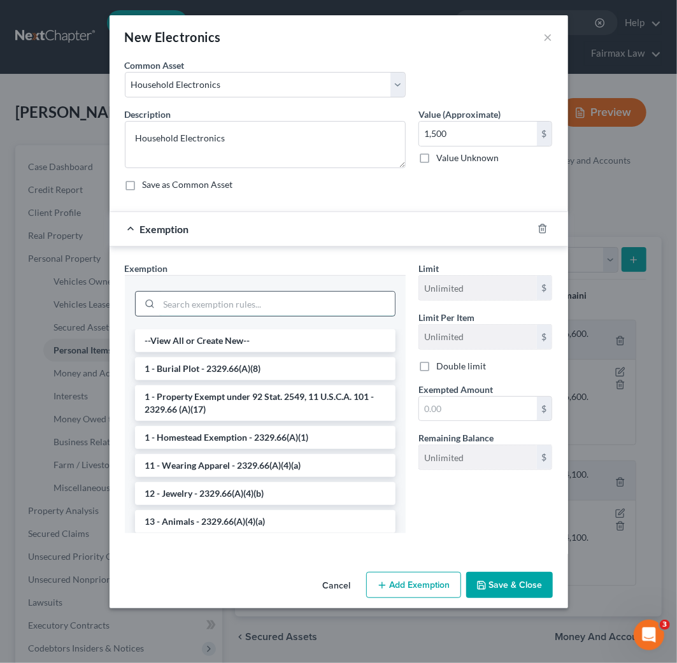
click at [230, 307] on input "search" at bounding box center [277, 304] width 236 height 24
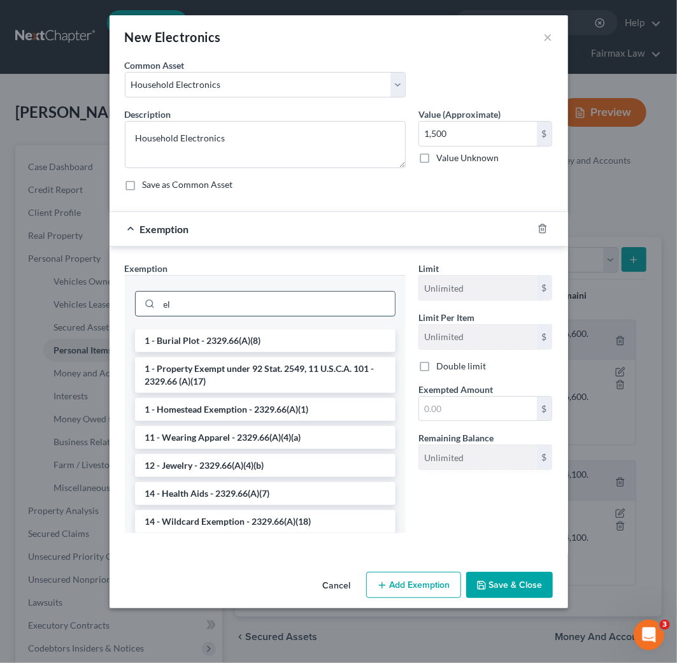
type input "e"
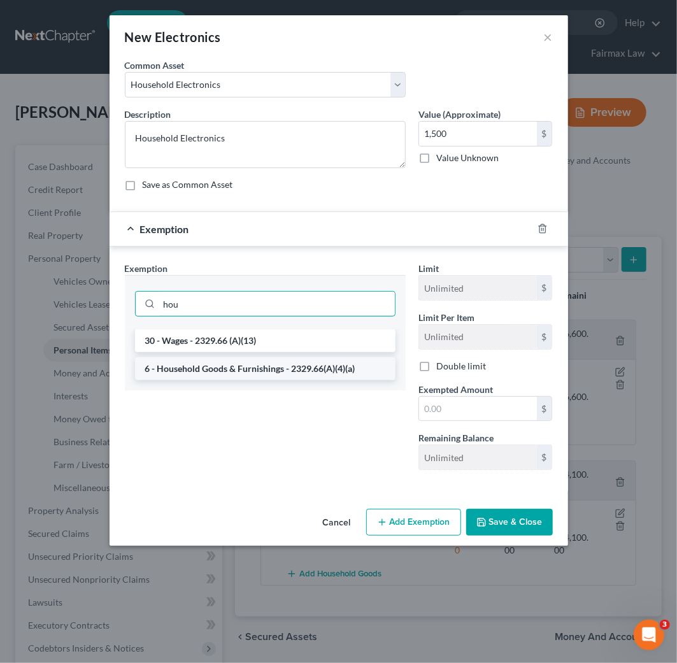
type input "hou"
click at [253, 365] on li "6 - Household Goods & Furnishings - 2329.66(A)(4)(a)" at bounding box center [265, 369] width 261 height 23
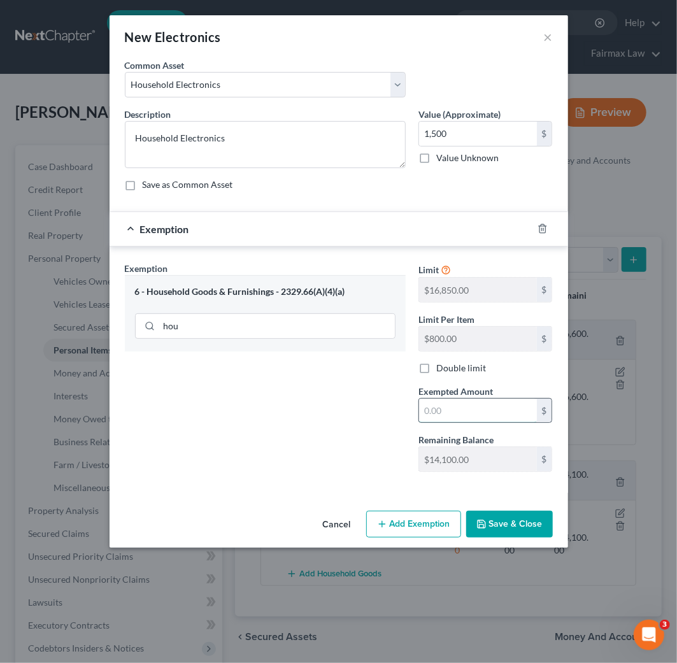
click at [495, 417] on input "text" at bounding box center [478, 411] width 118 height 24
type input "1,500"
click at [535, 529] on button "Save & Close" at bounding box center [509, 524] width 87 height 27
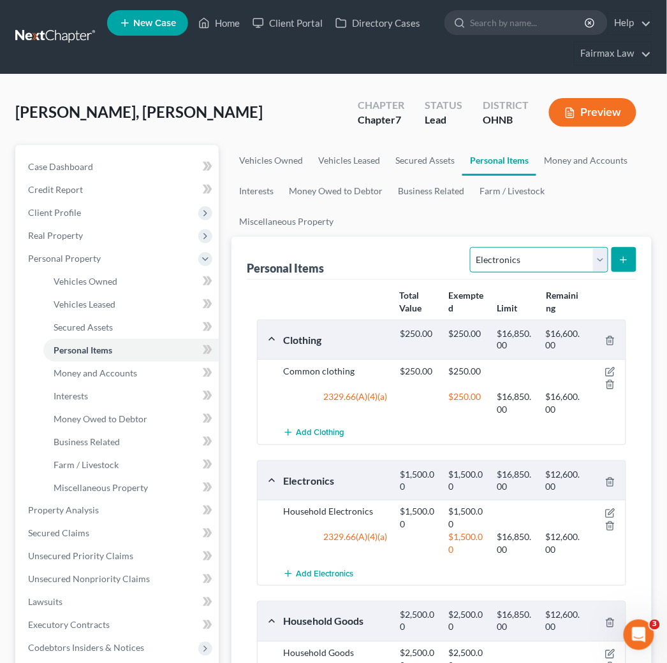
click at [572, 257] on select "Select Item Type Clothing Collectibles Of Value Electronics Firearms Household …" at bounding box center [539, 259] width 138 height 25
select select "jewelry"
click at [472, 247] on select "Select Item Type Clothing Collectibles Of Value Electronics Firearms Household …" at bounding box center [539, 259] width 138 height 25
click at [616, 259] on button "submit" at bounding box center [623, 259] width 25 height 25
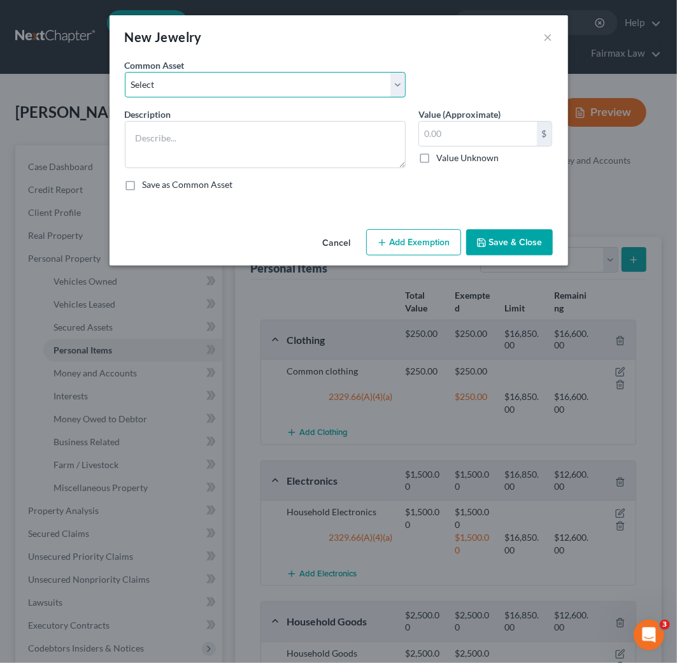
click at [275, 94] on select "Select Jewelry Wedding bands Costume Jewelry Watch Wedding ring and costume jew…" at bounding box center [265, 84] width 281 height 25
select select "0"
click at [125, 72] on select "Select Jewelry Wedding bands Costume Jewelry Watch Wedding ring and costume jew…" at bounding box center [265, 84] width 281 height 25
type textarea "Jewelry"
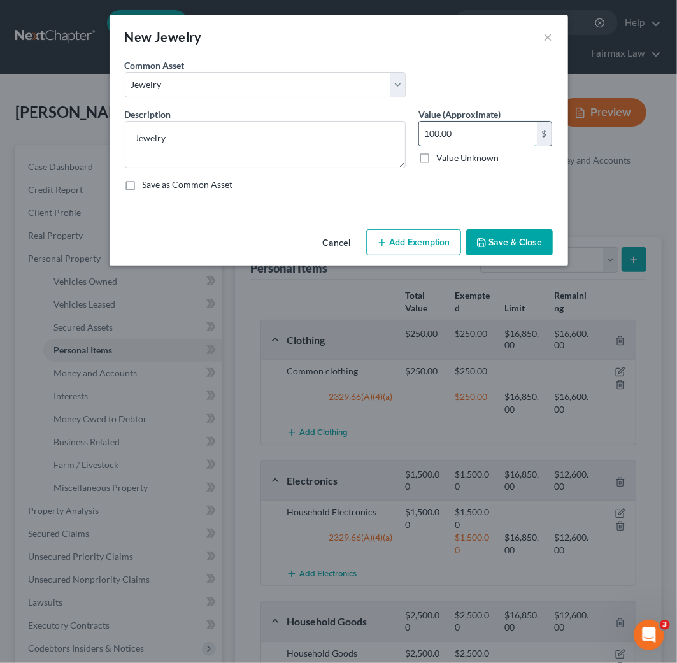
click at [486, 134] on input "100.00" at bounding box center [478, 134] width 118 height 24
type input "2,000"
click at [422, 237] on button "Add Exemption" at bounding box center [413, 242] width 95 height 27
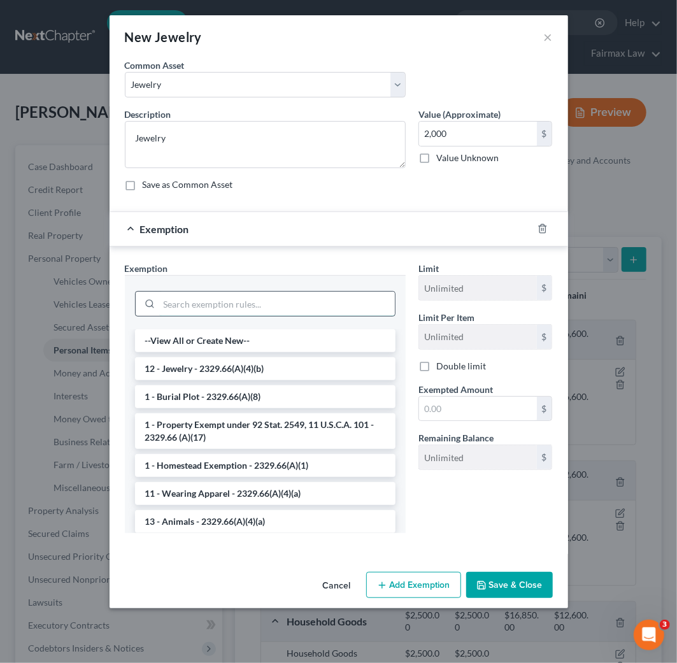
click at [239, 294] on input "search" at bounding box center [277, 304] width 236 height 24
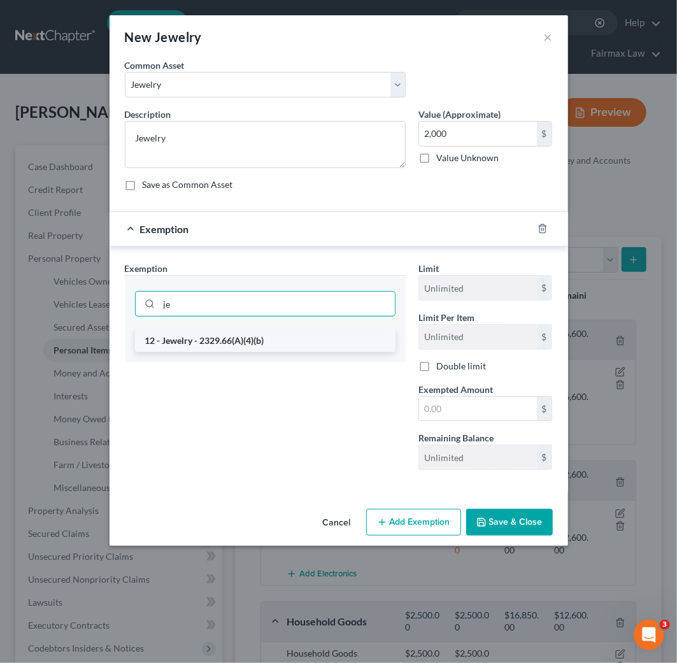
type input "je"
click at [244, 335] on li "12 - Jewelry - 2329.66(A)(4)(b)" at bounding box center [265, 340] width 261 height 23
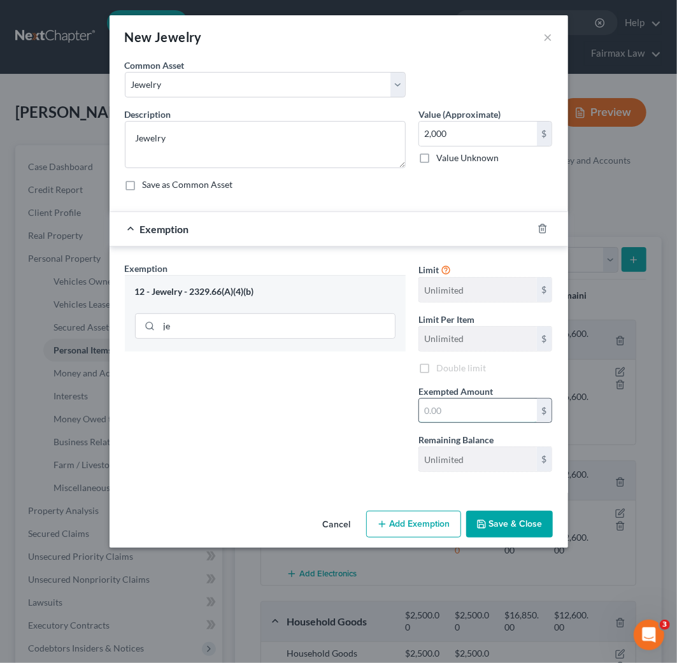
click at [445, 418] on input "text" at bounding box center [478, 411] width 118 height 24
type input "2,000"
click at [518, 526] on button "Save & Close" at bounding box center [509, 524] width 87 height 27
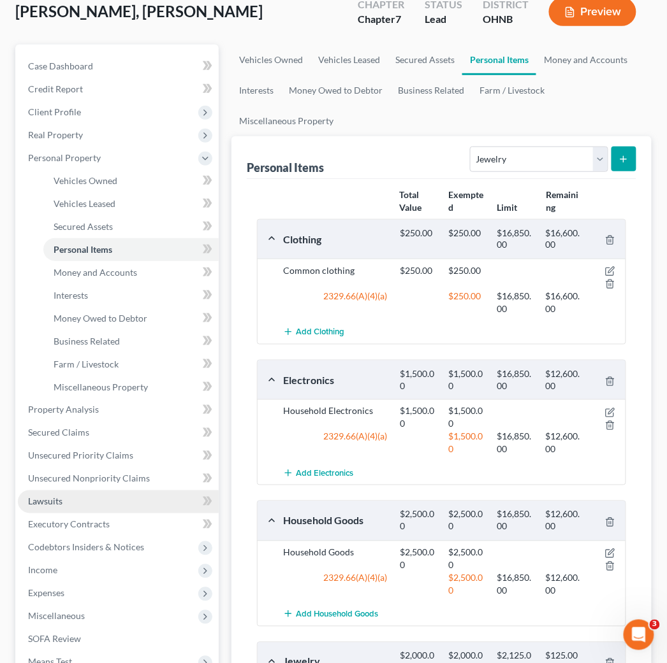
scroll to position [141, 0]
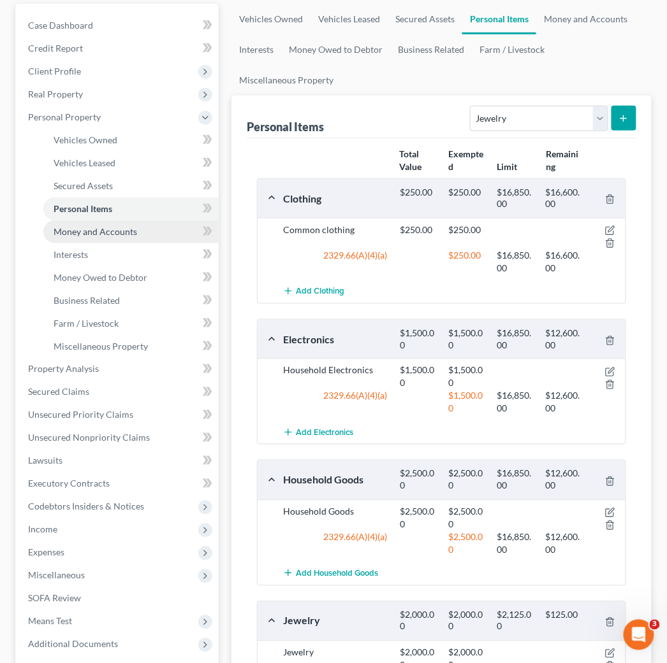
drag, startPoint x: 120, startPoint y: 236, endPoint x: 120, endPoint y: 243, distance: 7.6
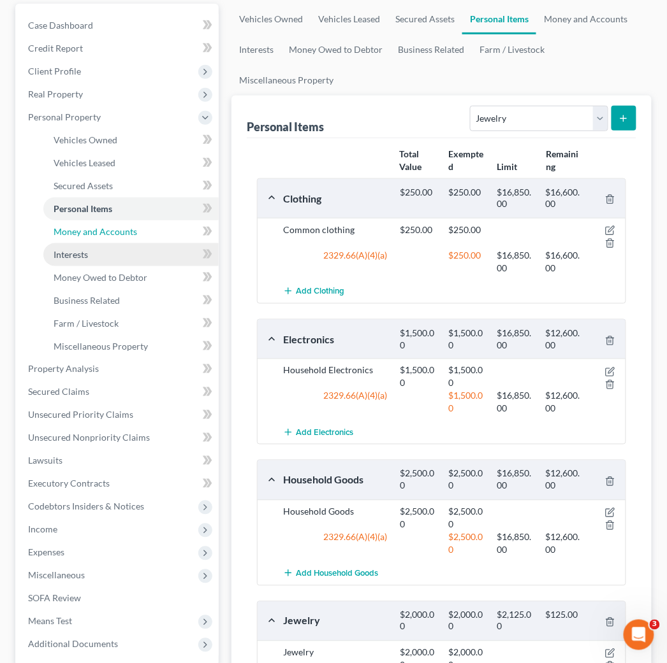
click at [120, 236] on span "Money and Accounts" at bounding box center [95, 231] width 83 height 11
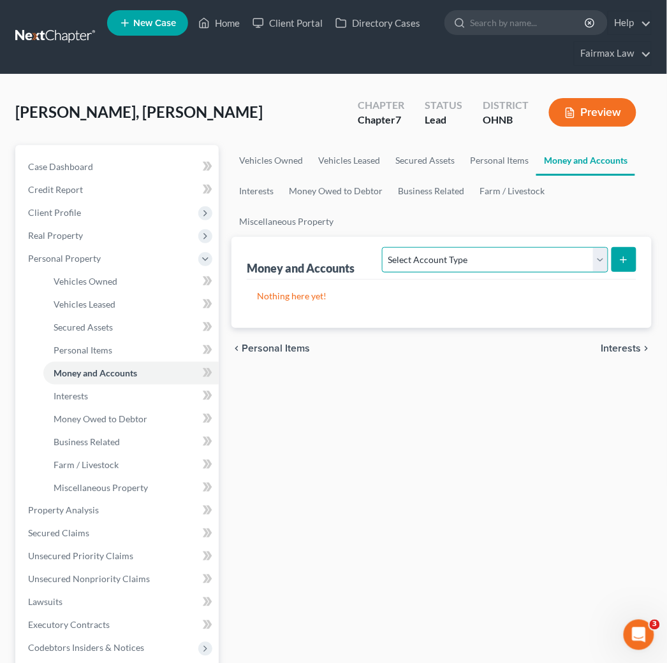
click at [480, 259] on select "Select Account Type Brokerage Cash on Hand Certificates of Deposit Checking Acc…" at bounding box center [495, 259] width 226 height 25
select select "checking"
click at [385, 247] on select "Select Account Type Brokerage Cash on Hand Certificates of Deposit Checking Acc…" at bounding box center [495, 259] width 226 height 25
click at [633, 261] on button "submit" at bounding box center [623, 259] width 25 height 25
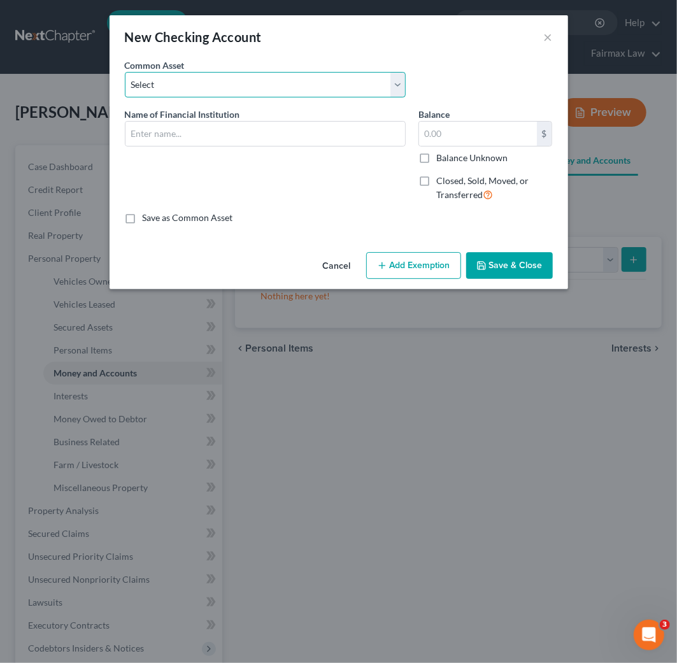
click at [315, 89] on select "Select Dollar Bank Wisely Comerica Bank USAA Huntington Bank Money Lion Chase B…" at bounding box center [265, 84] width 281 height 25
select select "8"
click at [125, 72] on select "Select Dollar Bank Wisely Comerica Bank USAA Huntington Bank Money Lion Chase B…" at bounding box center [265, 84] width 281 height 25
type input "PNC Bank"
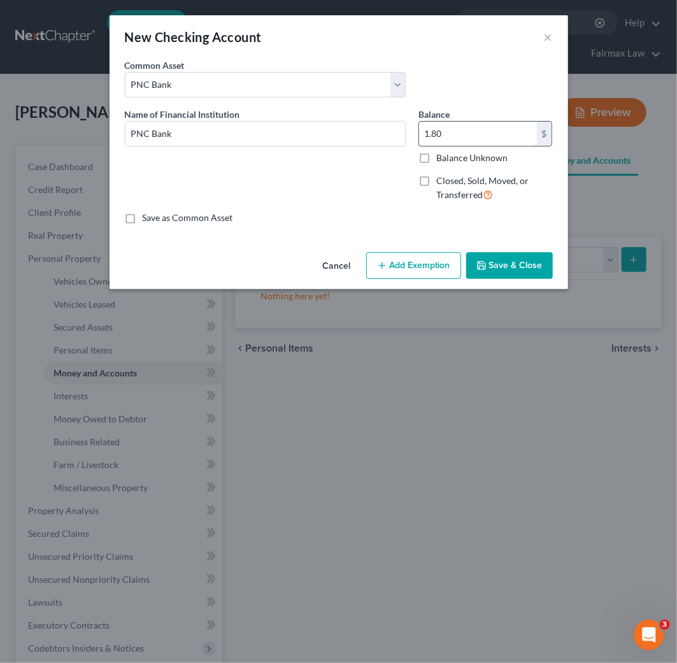
click at [452, 131] on input "1.80" at bounding box center [478, 134] width 118 height 24
type input "400"
click at [419, 264] on button "Add Exemption" at bounding box center [413, 265] width 95 height 27
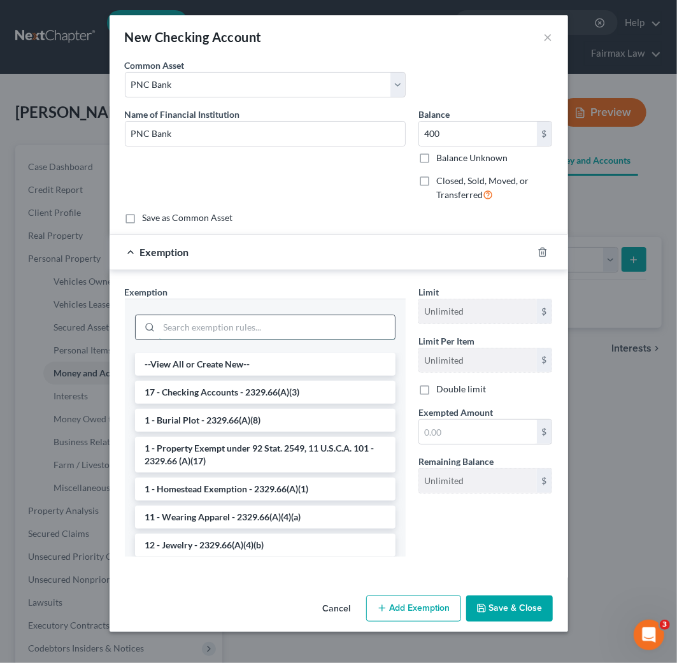
click at [298, 326] on input "search" at bounding box center [277, 327] width 236 height 24
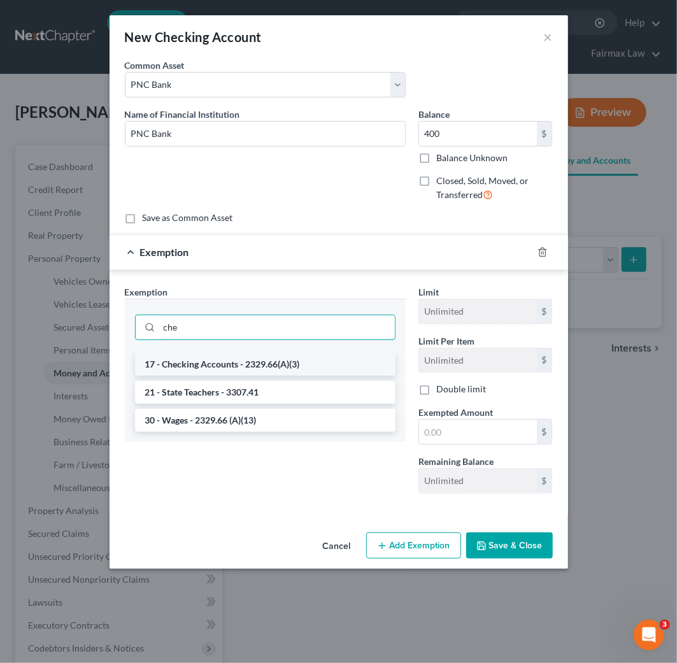
type input "che"
click at [290, 359] on li "17 - Checking Accounts - 2329.66(A)(3)" at bounding box center [265, 364] width 261 height 23
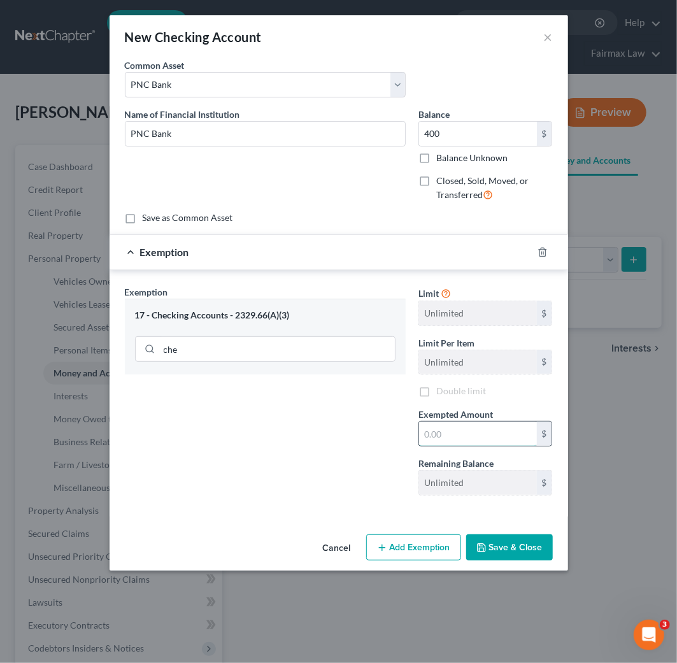
click at [504, 424] on input "text" at bounding box center [478, 434] width 118 height 24
type input "400"
click at [514, 552] on button "Save & Close" at bounding box center [509, 548] width 87 height 27
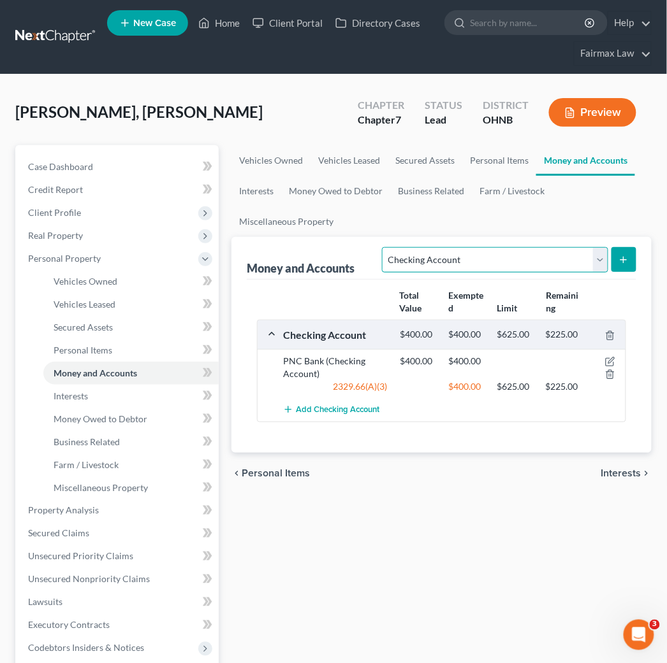
click at [505, 264] on select "Select Account Type Brokerage Cash on Hand Certificates of Deposit Checking Acc…" at bounding box center [495, 259] width 226 height 25
select select "other"
click at [385, 247] on select "Select Account Type Brokerage Cash on Hand Certificates of Deposit Checking Acc…" at bounding box center [495, 259] width 226 height 25
click at [621, 257] on icon "submit" at bounding box center [623, 260] width 10 height 10
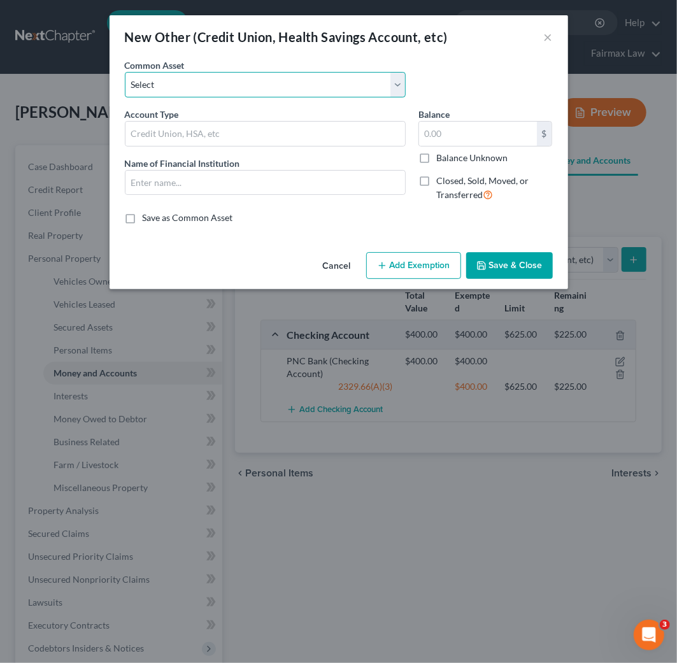
click at [266, 90] on select "Select Investment Investment Investment Prepaid Debit Card Credit Union Prepaid…" at bounding box center [265, 84] width 281 height 25
select select "18"
click at [125, 72] on select "Select Investment Investment Investment Prepaid Debit Card Credit Union Prepaid…" at bounding box center [265, 84] width 281 height 25
type input "Prepaid Debit Card"
type input "Cashapp"
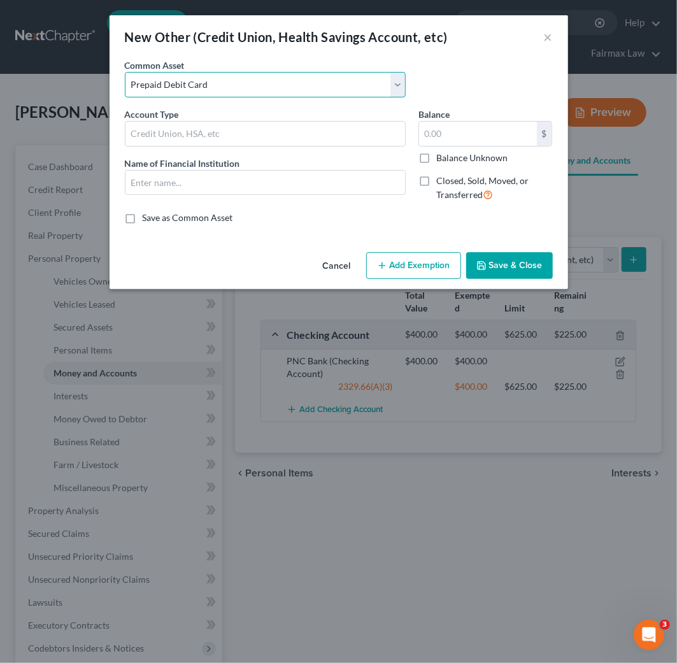
type input "0"
click at [397, 272] on button "Add Exemption" at bounding box center [413, 265] width 95 height 27
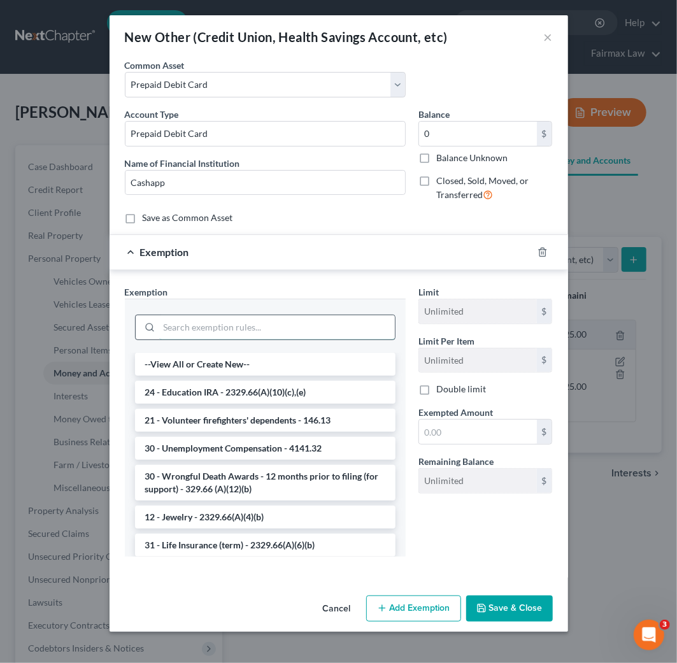
click at [304, 319] on input "search" at bounding box center [277, 327] width 236 height 24
drag, startPoint x: 347, startPoint y: 609, endPoint x: 340, endPoint y: 549, distance: 60.9
click at [347, 609] on button "Cancel" at bounding box center [337, 609] width 48 height 25
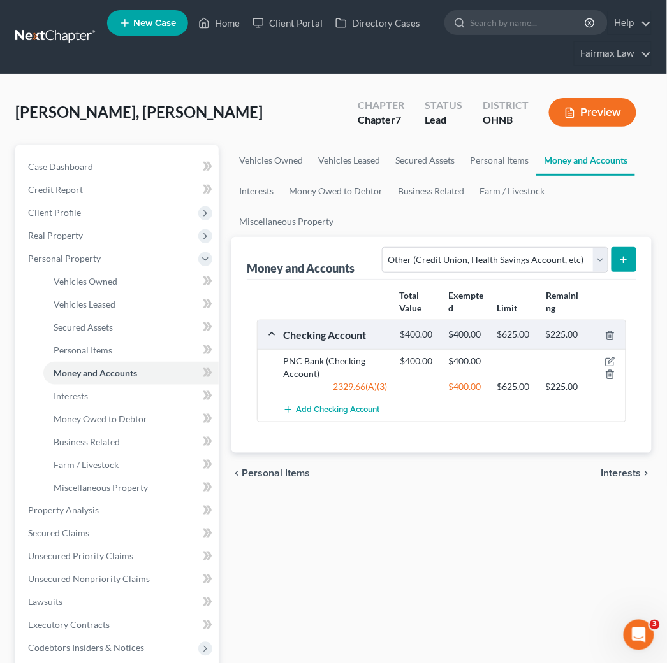
click at [630, 261] on button "submit" at bounding box center [623, 259] width 25 height 25
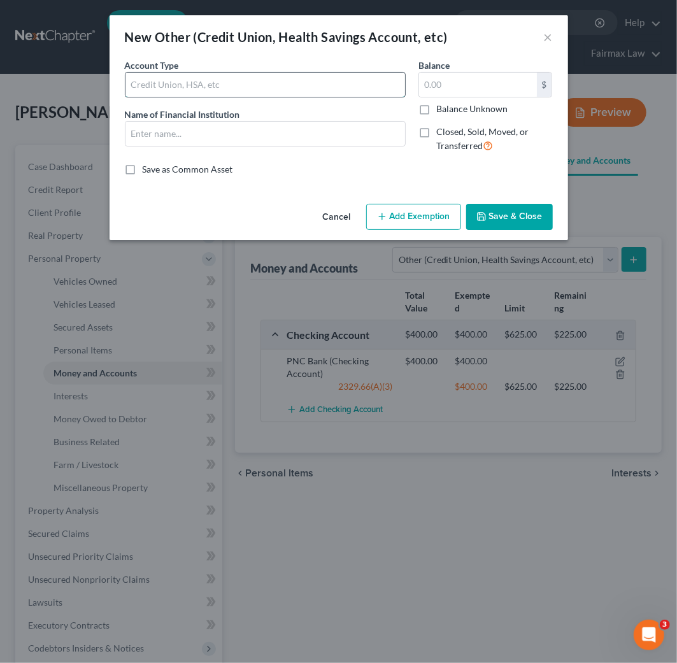
drag, startPoint x: 257, startPoint y: 85, endPoint x: 262, endPoint y: 94, distance: 10.5
click at [257, 85] on input "text" at bounding box center [266, 85] width 280 height 24
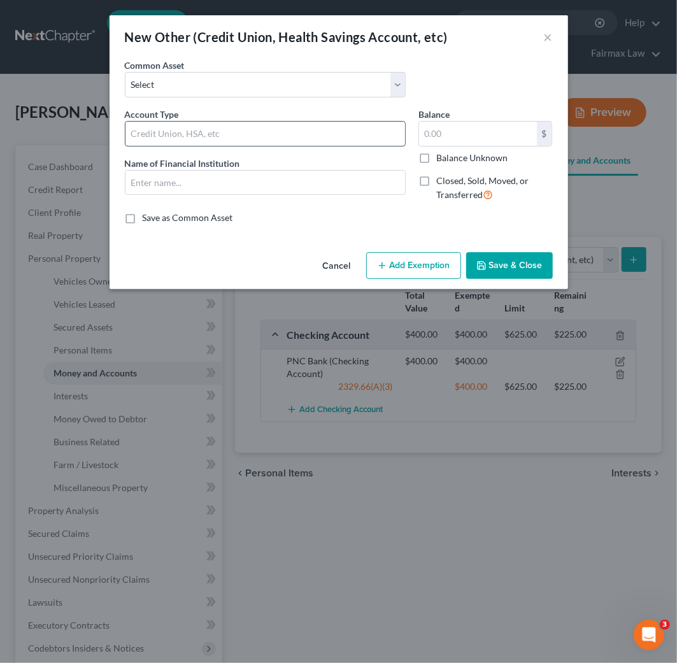
type input "Prepaid Debit Card"
click at [253, 84] on select "Select Investment Investment Investment Prepaid Debit Card Credit Union Prepaid…" at bounding box center [265, 84] width 281 height 25
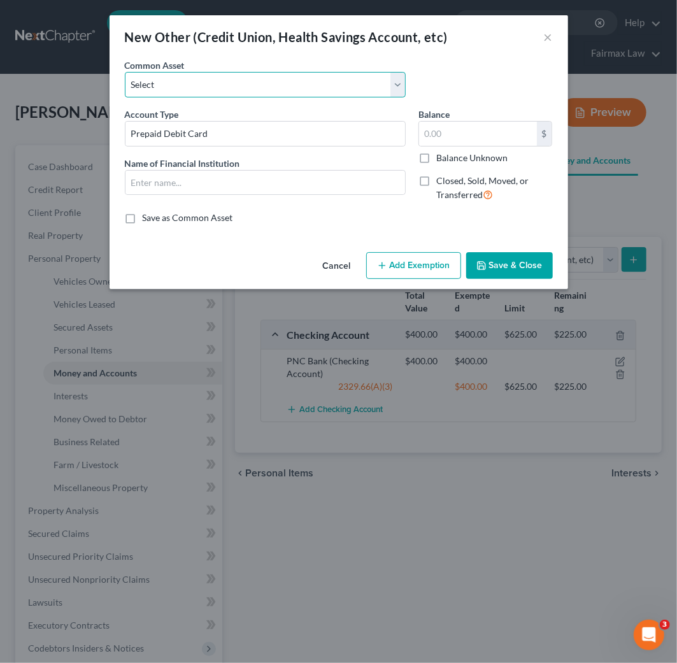
select select "18"
click at [125, 72] on select "Select Investment Investment Investment Prepaid Debit Card Credit Union Prepaid…" at bounding box center [265, 84] width 281 height 25
type input "Cashapp"
type input "0"
click at [519, 260] on button "Save & Close" at bounding box center [509, 265] width 87 height 27
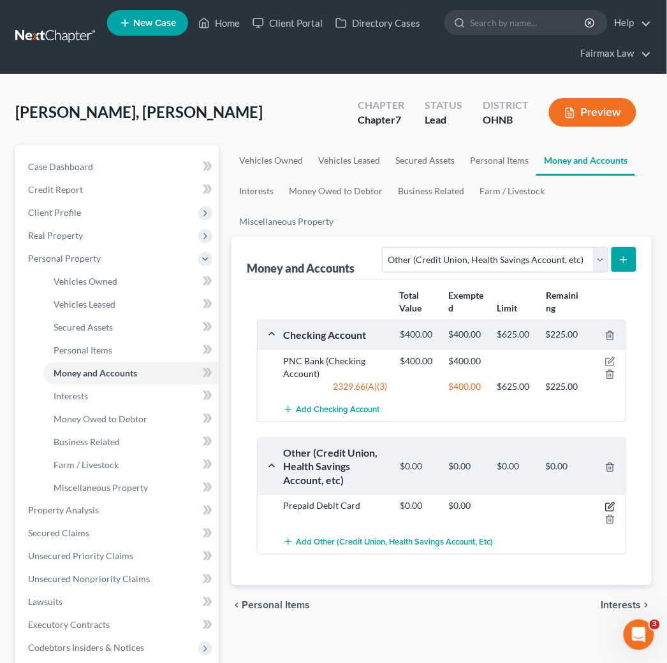
click at [609, 509] on icon "button" at bounding box center [611, 506] width 6 height 6
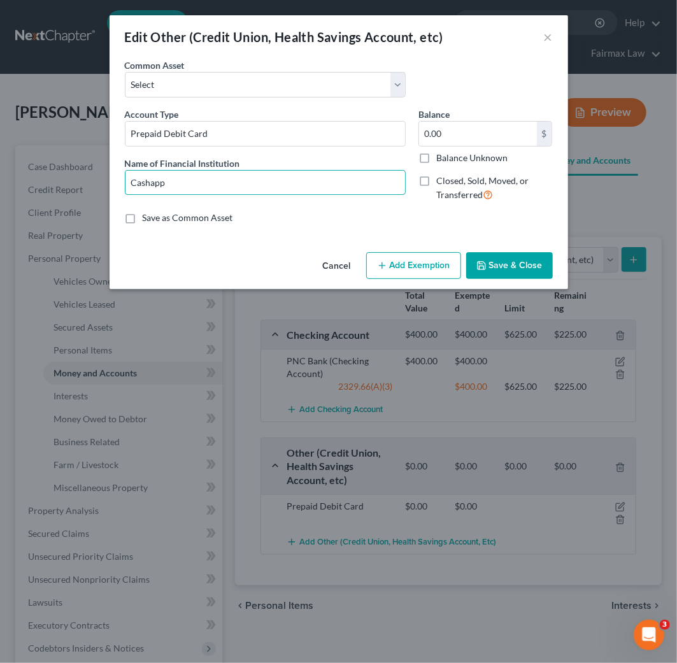
drag, startPoint x: 195, startPoint y: 183, endPoint x: 59, endPoint y: 192, distance: 136.1
click at [59, 190] on div "Edit Other (Credit Union, Health Savings Account, etc) × An exemption set must …" at bounding box center [338, 331] width 677 height 663
click at [235, 134] on input "Prepaid Debit Card" at bounding box center [266, 134] width 280 height 24
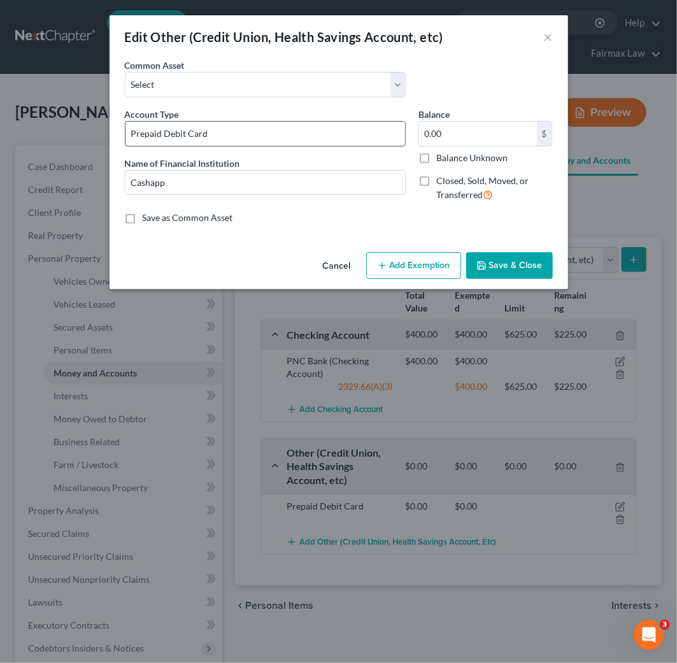
paste input "Cashapp"
click at [209, 131] on input "Prepaid Debit Card Cashapp" at bounding box center [266, 134] width 280 height 24
type input "Prepaid Debit Card - Cashapp"
click at [155, 186] on input "Cashapp" at bounding box center [266, 183] width 280 height 24
click at [155, 185] on input "Cashapp" at bounding box center [266, 183] width 280 height 24
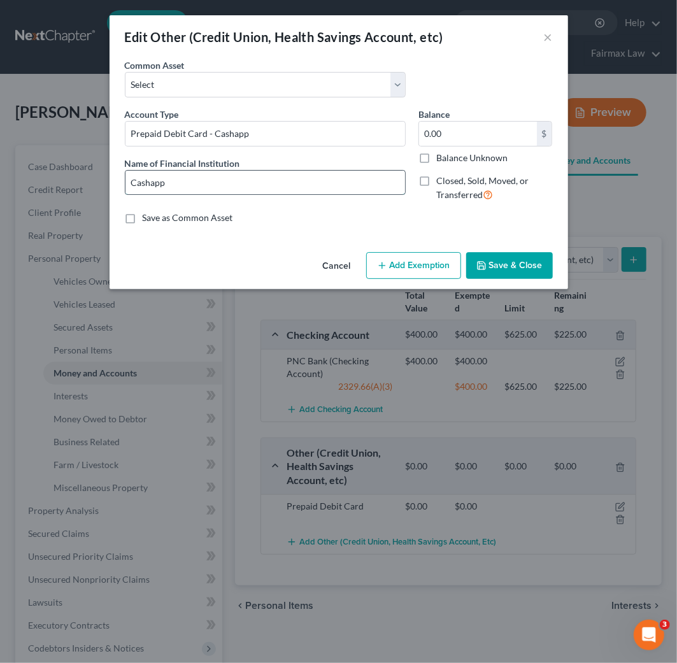
click at [184, 187] on input "Cashapp" at bounding box center [266, 183] width 280 height 24
click at [493, 263] on button "Save & Close" at bounding box center [509, 265] width 87 height 27
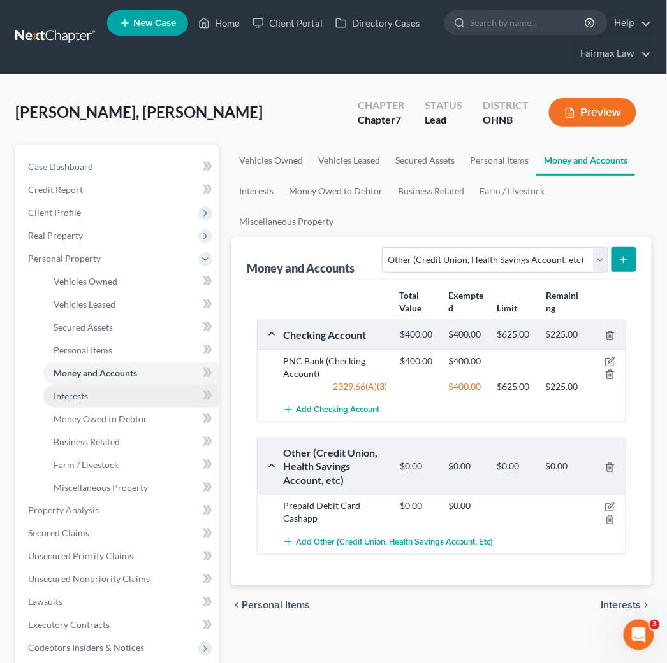
click at [106, 393] on link "Interests" at bounding box center [130, 396] width 175 height 23
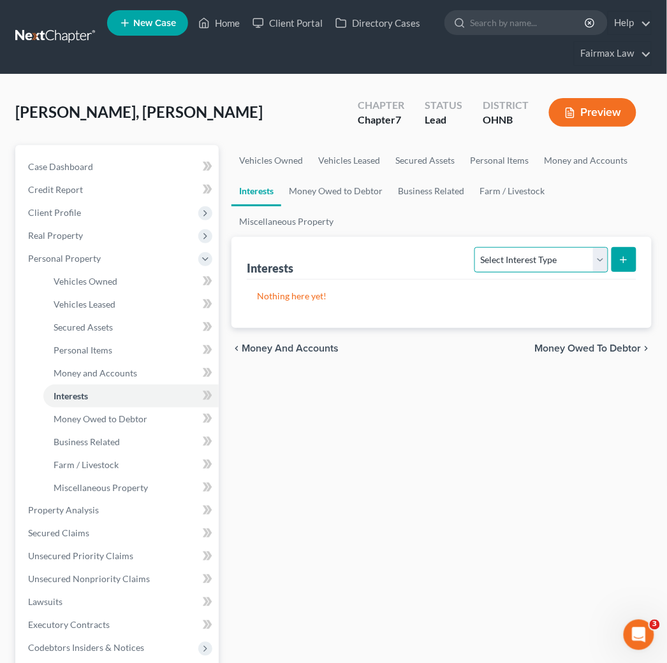
drag, startPoint x: 543, startPoint y: 256, endPoint x: 539, endPoint y: 271, distance: 15.1
click at [544, 256] on select "Select Interest Type 401K Annuity Bond Education IRA Government Bond Government…" at bounding box center [540, 259] width 133 height 25
select select "401k"
click at [476, 247] on select "Select Interest Type 401K Annuity Bond Education IRA Government Bond Government…" at bounding box center [540, 259] width 133 height 25
click at [628, 263] on icon "submit" at bounding box center [623, 260] width 10 height 10
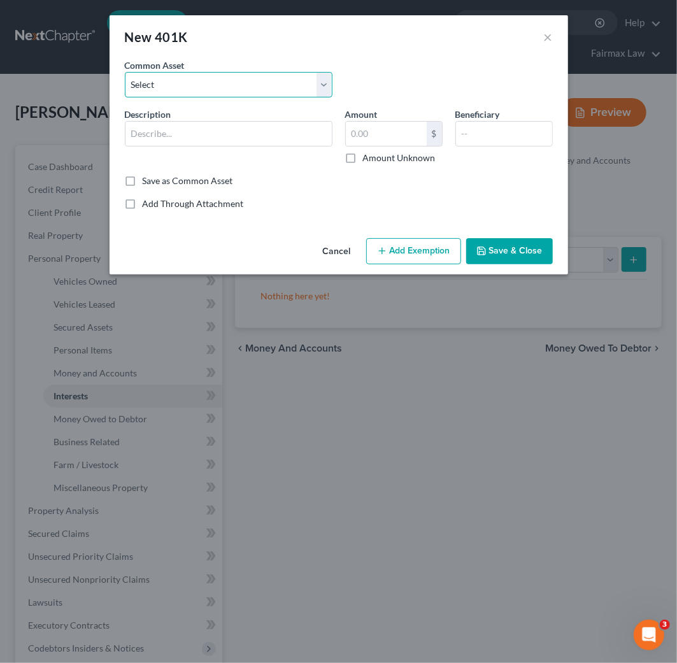
click at [231, 88] on select "Select Sentry Sodexo Retirement Plant Fidelity Vanguard [PERSON_NAME] 401K Prof…" at bounding box center [229, 84] width 208 height 25
select select "3"
click at [125, 72] on select "Select Sentry Sodexo Retirement Plant Fidelity Vanguard [PERSON_NAME] 401K Prof…" at bounding box center [229, 84] width 208 height 25
type input "Vanguard"
click at [409, 135] on input "12,100.81" at bounding box center [386, 134] width 81 height 24
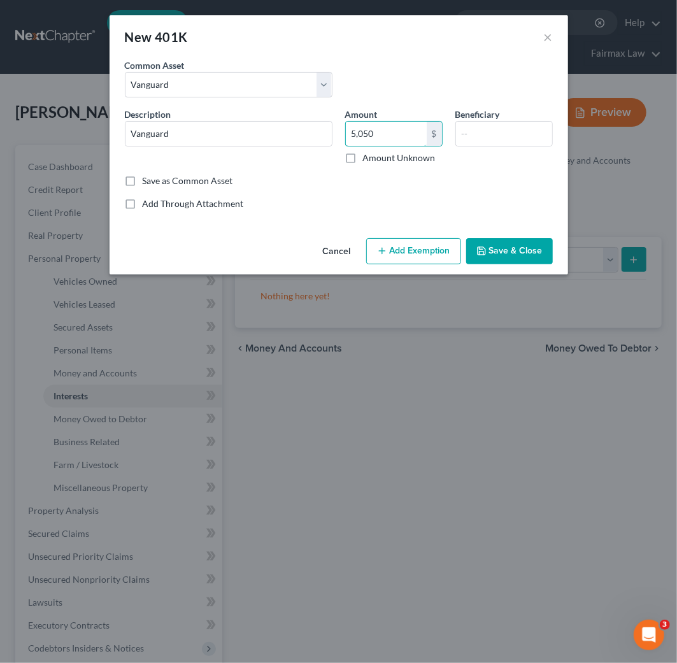
type input "5,050"
click at [404, 241] on button "Add Exemption" at bounding box center [413, 251] width 95 height 27
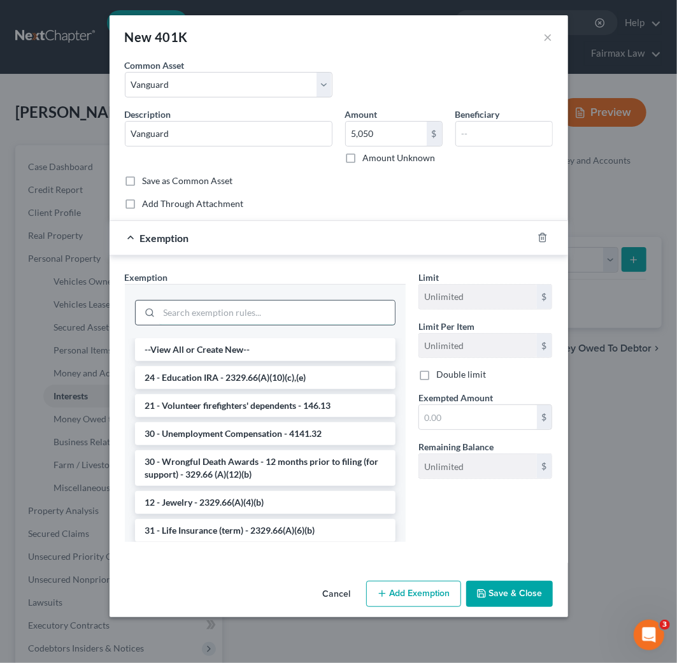
click at [245, 314] on input "search" at bounding box center [277, 313] width 236 height 24
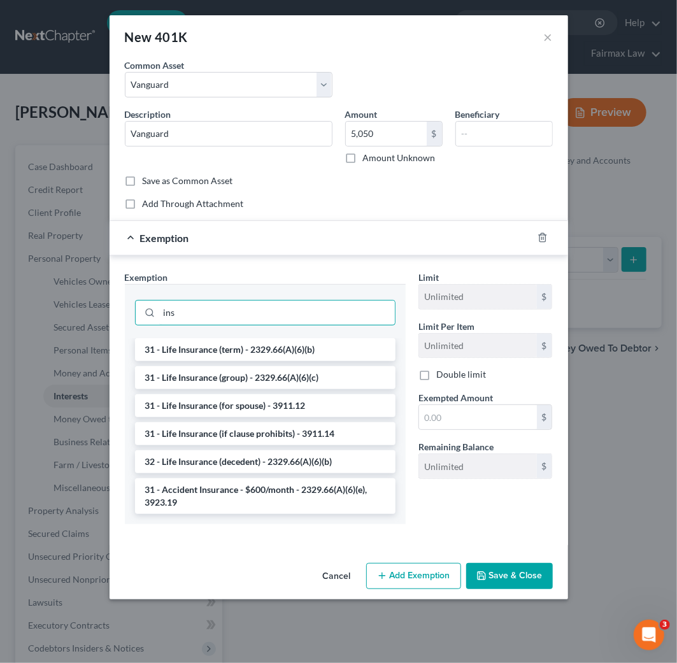
drag, startPoint x: 206, startPoint y: 310, endPoint x: 128, endPoint y: 308, distance: 77.8
click at [129, 308] on div "ins" at bounding box center [265, 311] width 281 height 54
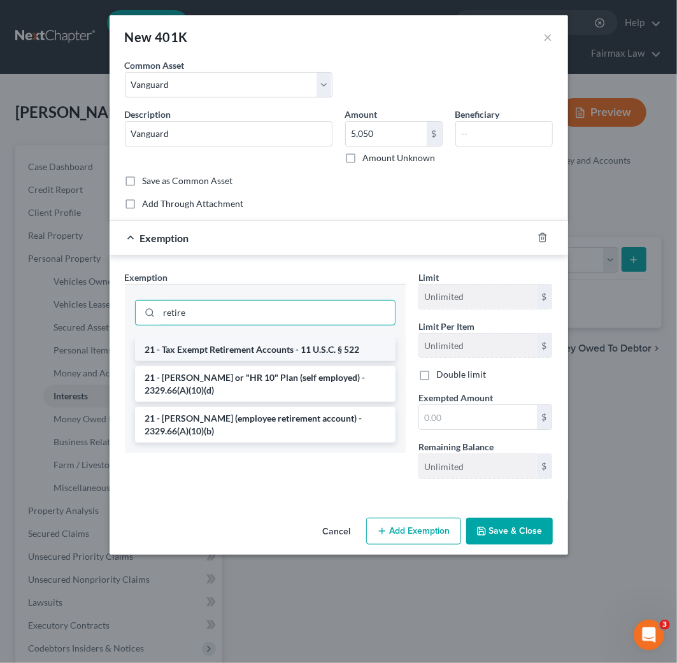
type input "retire"
click at [316, 350] on li "21 - Tax Exempt Retirement Accounts - 11 U.S.C. § 522" at bounding box center [265, 349] width 261 height 23
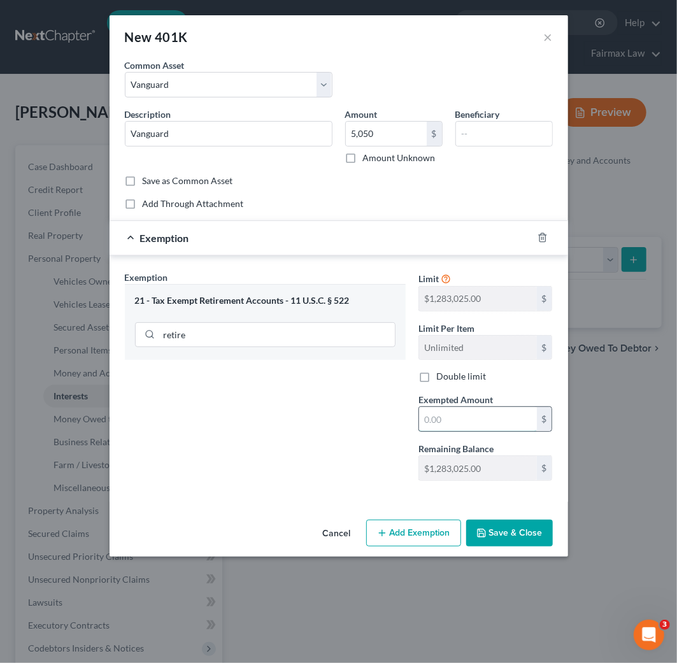
click at [447, 422] on input "text" at bounding box center [478, 419] width 118 height 24
type input "5,050"
click at [531, 534] on button "Save & Close" at bounding box center [509, 533] width 87 height 27
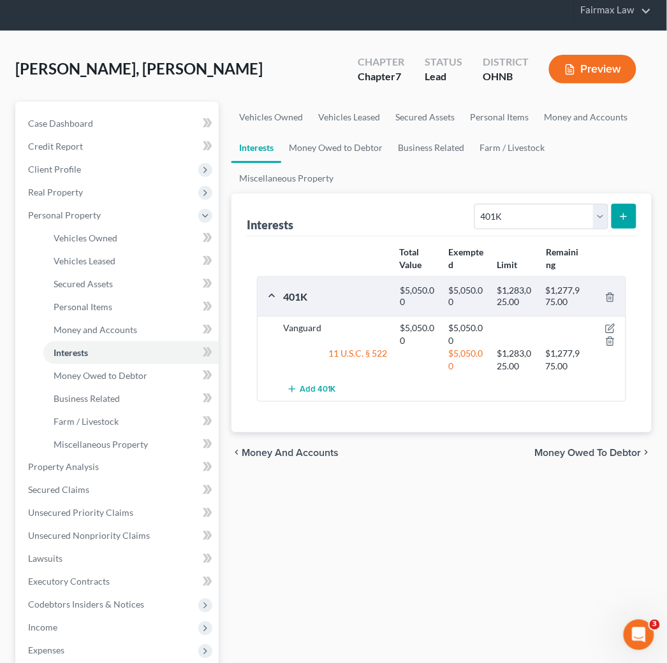
scroll to position [141, 0]
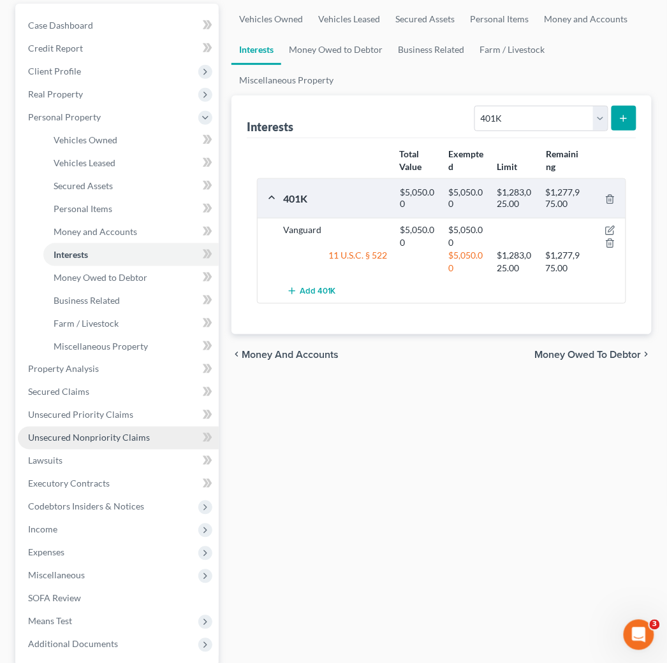
click at [126, 440] on span "Unsecured Nonpriority Claims" at bounding box center [89, 438] width 122 height 11
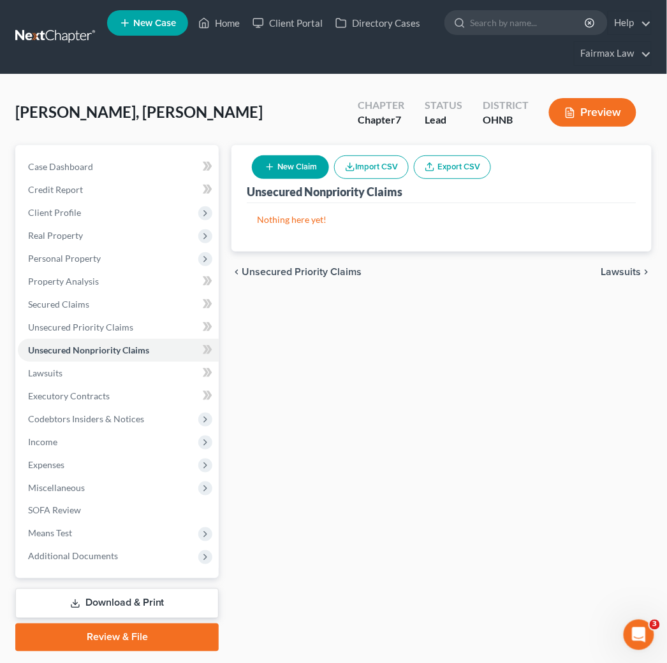
click at [375, 163] on button "Import CSV" at bounding box center [371, 167] width 75 height 24
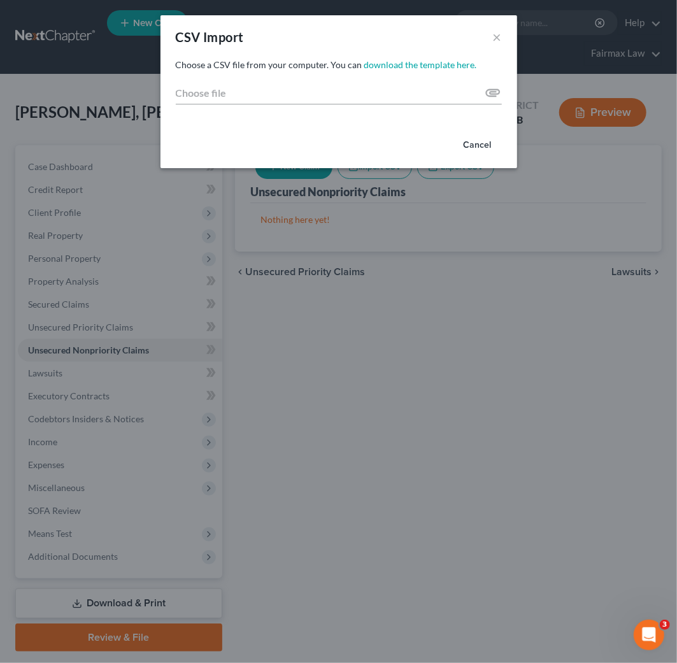
type input "C:\fakepath\2025.csv"
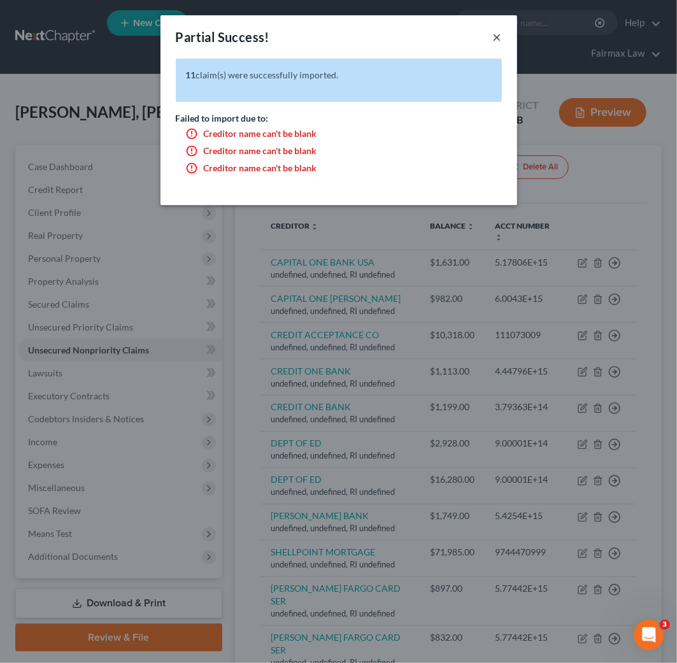
click at [496, 35] on button "×" at bounding box center [497, 36] width 9 height 15
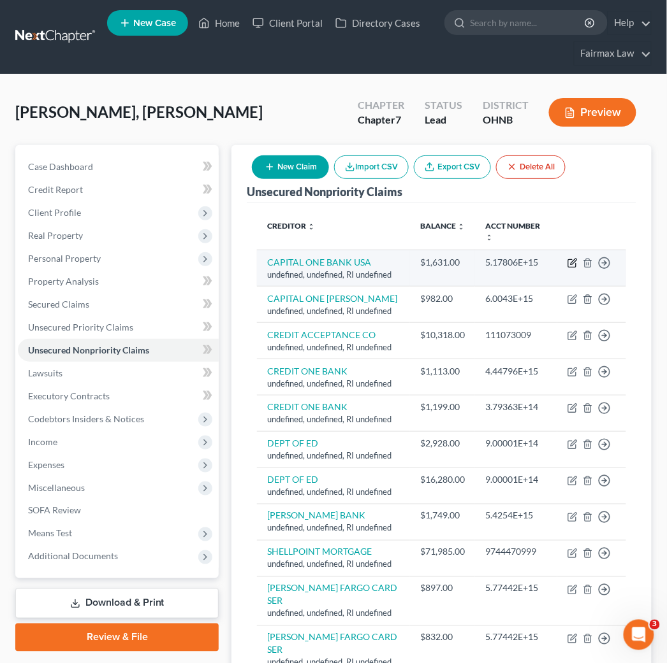
click at [572, 258] on icon "button" at bounding box center [572, 263] width 10 height 10
select select "41"
select select "14"
select select "0"
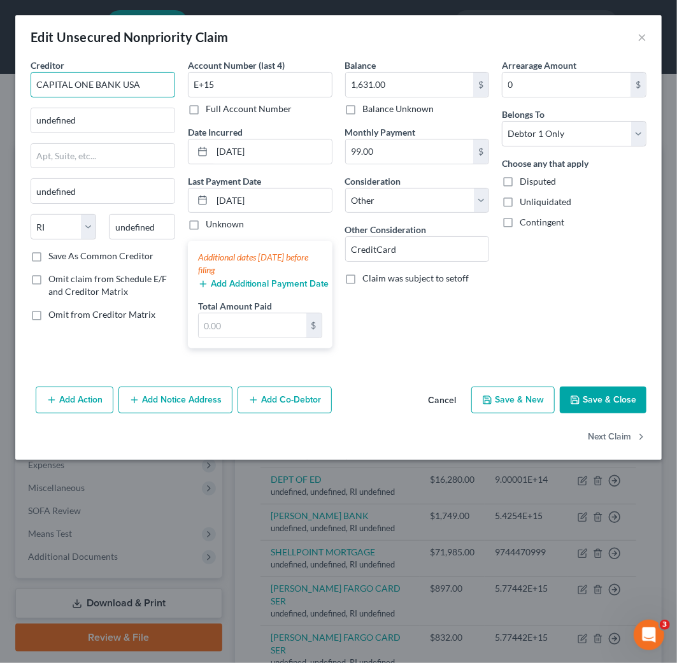
click at [147, 80] on input "CAPITAL ONE BANK USA" at bounding box center [103, 84] width 145 height 25
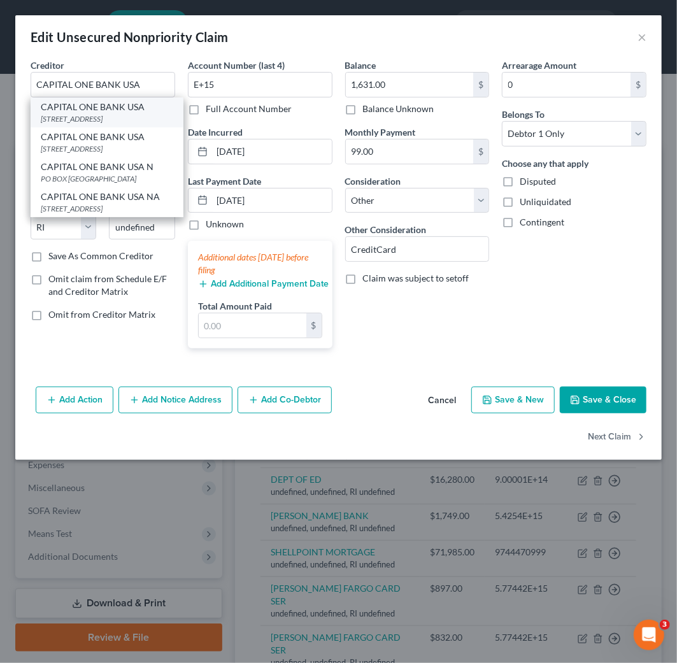
click at [123, 122] on div "[STREET_ADDRESS]" at bounding box center [107, 118] width 133 height 11
type input "PO BOX 31293"
type input "[GEOGRAPHIC_DATA]"
select select "46"
type input "84131"
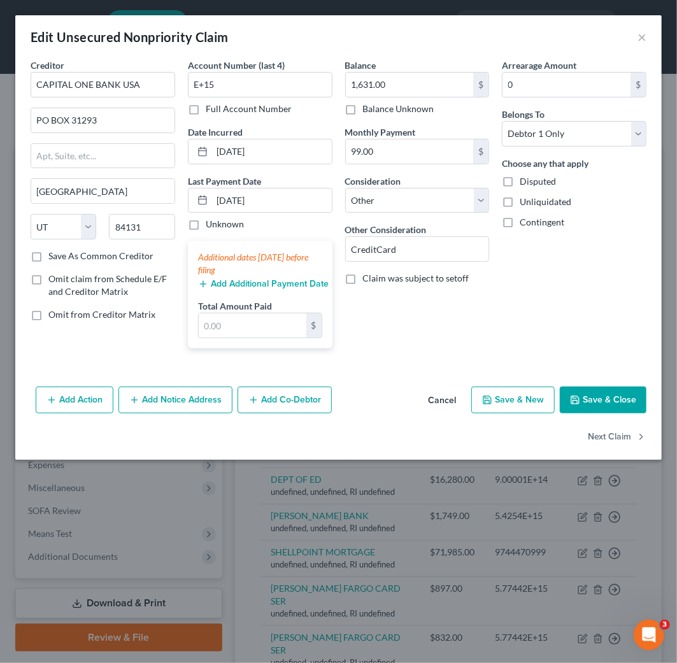
click at [609, 400] on button "Save & Close" at bounding box center [603, 400] width 87 height 27
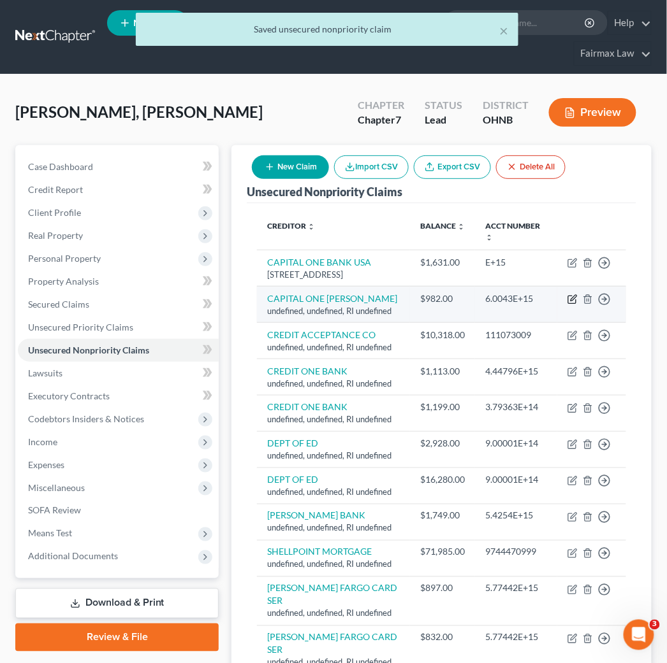
click at [575, 305] on icon "button" at bounding box center [572, 299] width 10 height 10
select select "41"
select select "14"
select select "0"
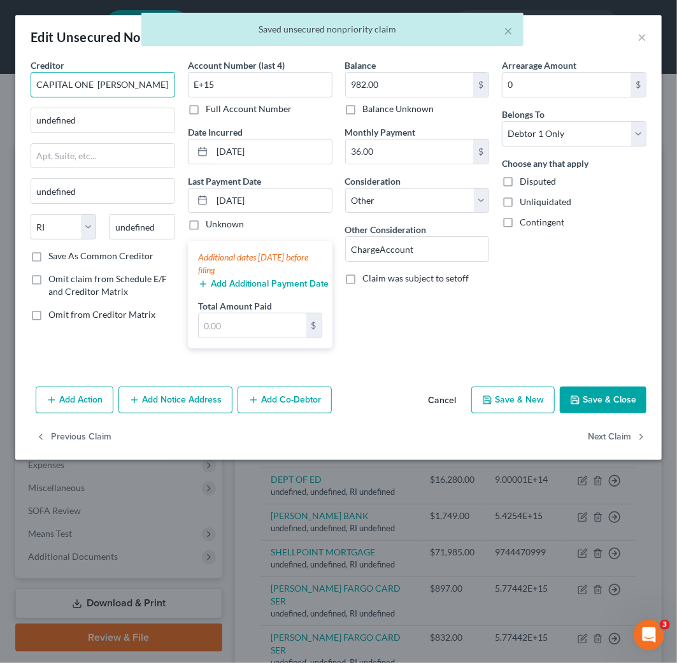
click at [150, 90] on input "CAPITAL ONE [PERSON_NAME]" at bounding box center [103, 84] width 145 height 25
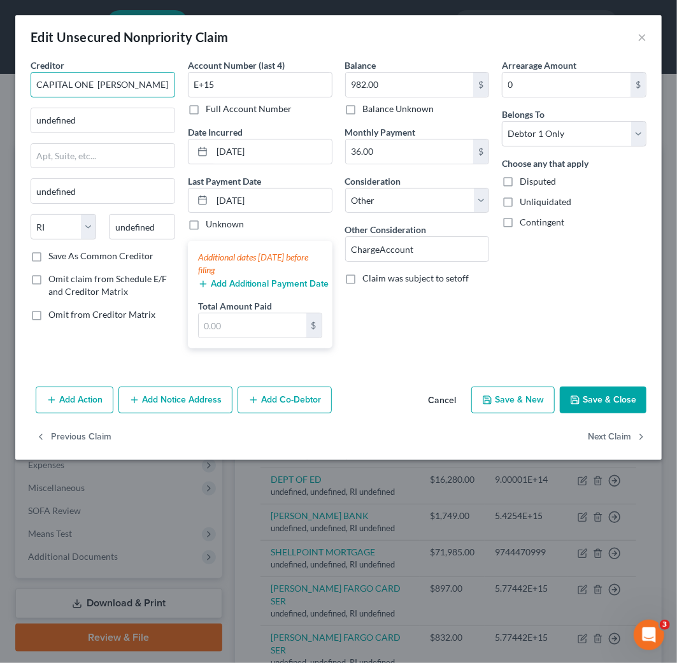
click at [150, 90] on input "CAPITAL ONE [PERSON_NAME]" at bounding box center [103, 84] width 145 height 25
drag, startPoint x: 311, startPoint y: 115, endPoint x: 250, endPoint y: 108, distance: 60.9
click at [308, 113] on div "Full Account Number" at bounding box center [260, 109] width 145 height 13
click at [138, 86] on input "CAPITAL ONE [PERSON_NAME]" at bounding box center [103, 84] width 145 height 25
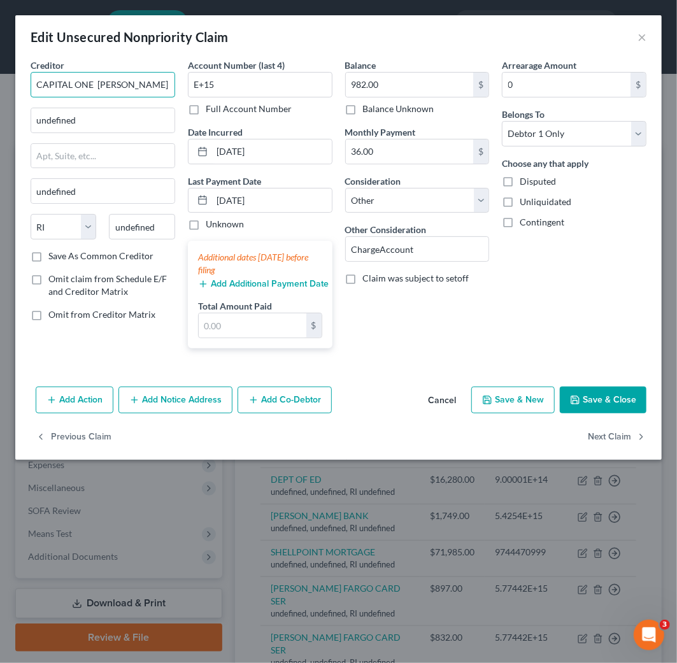
click at [138, 86] on input "CAPITAL ONE [PERSON_NAME]" at bounding box center [103, 84] width 145 height 25
drag, startPoint x: 94, startPoint y: 83, endPoint x: -3, endPoint y: 84, distance: 96.2
click at [0, 84] on html "Home New Case Client Portal Directory Cases Fairmax Law [EMAIL_ADDRESS][DOMAIN_…" at bounding box center [338, 406] width 677 height 813
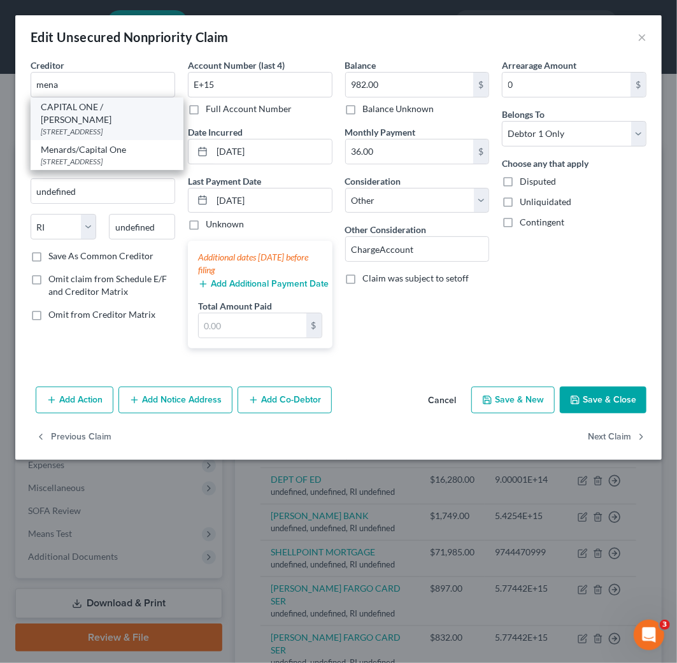
click at [113, 126] on div "[STREET_ADDRESS]" at bounding box center [107, 131] width 133 height 11
type input "CAPITAL ONE / [PERSON_NAME]"
type input "PO BOX 31293"
type input "[GEOGRAPHIC_DATA]"
select select "46"
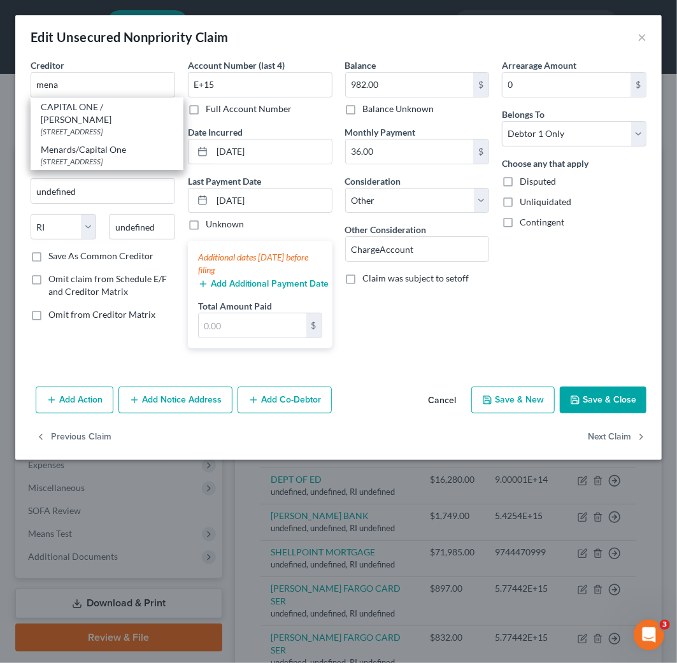
type input "84131"
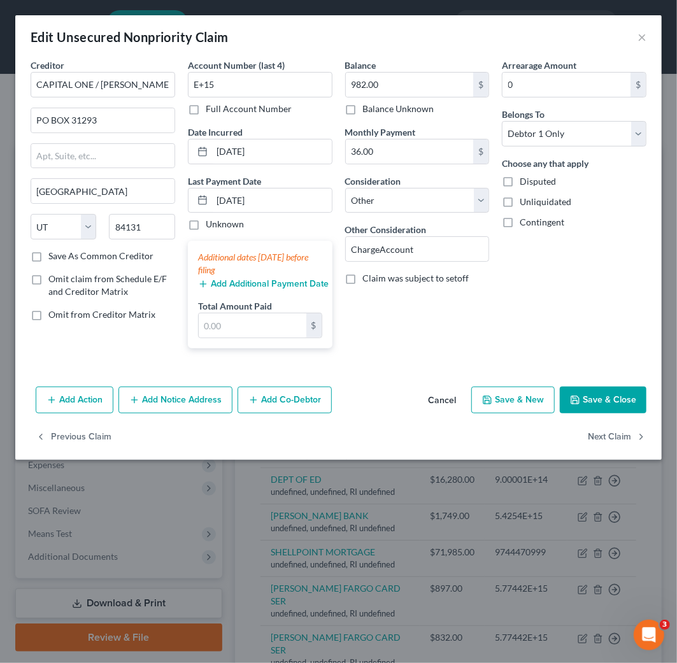
click at [617, 403] on button "Save & Close" at bounding box center [603, 400] width 87 height 27
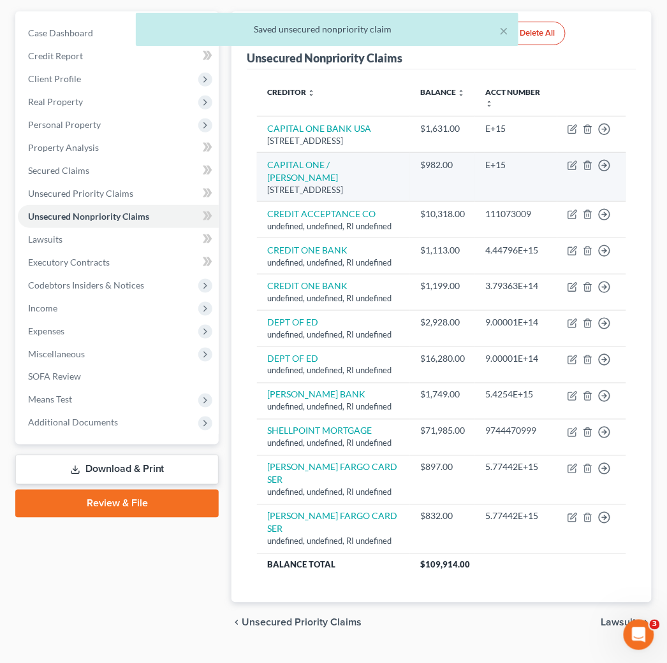
scroll to position [148, 0]
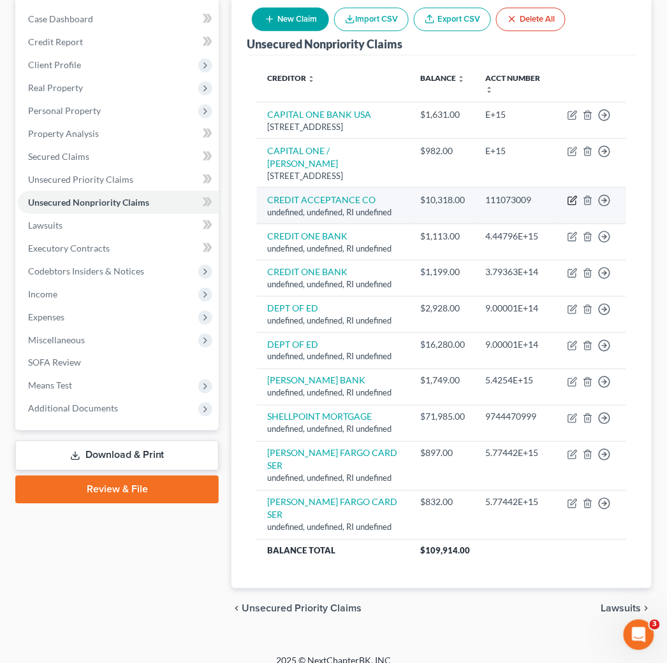
click at [572, 206] on icon "button" at bounding box center [572, 201] width 10 height 10
select select "41"
select select "14"
select select "0"
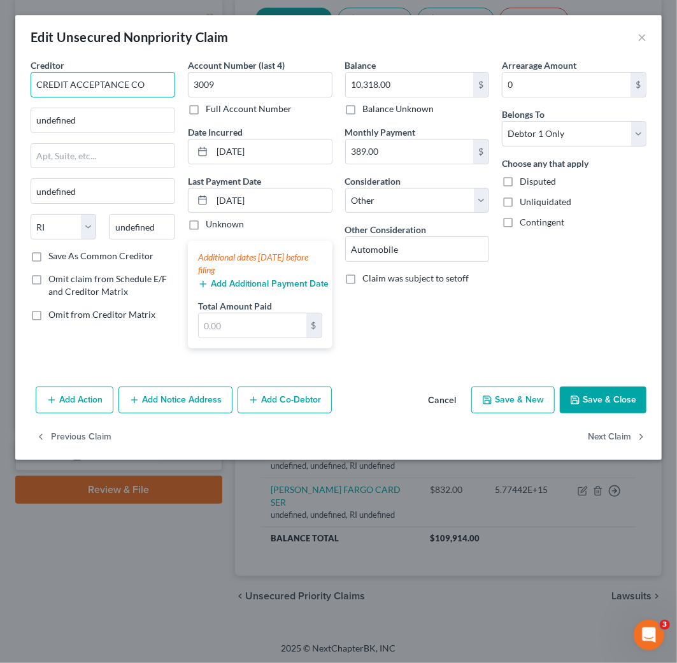
click at [121, 82] on input "CREDIT ACCEPTANCE CO" at bounding box center [103, 84] width 145 height 25
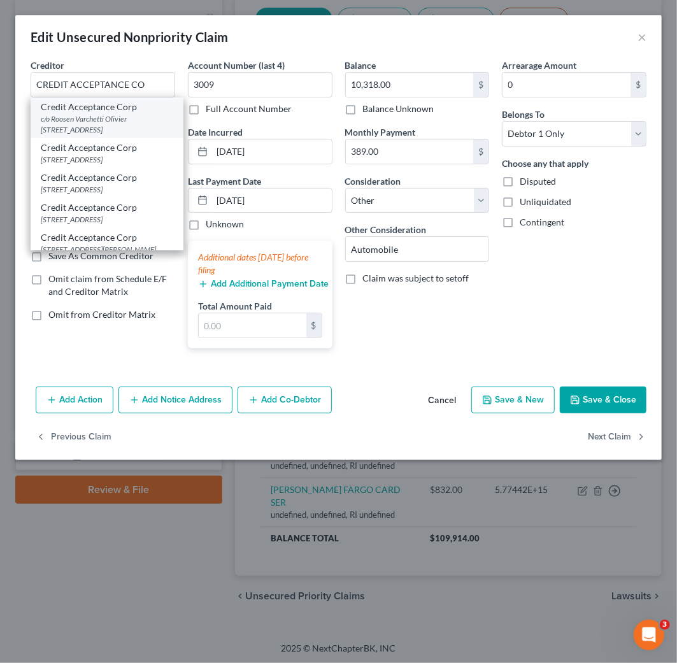
click at [111, 125] on div "c/o Roosen Varchetti Olivier [STREET_ADDRESS]" at bounding box center [107, 124] width 133 height 22
type input "Credit Acceptance Corp"
type input "c/[PERSON_NAME] [PERSON_NAME]"
type input "[STREET_ADDRESS]"
type input "[GEOGRAPHIC_DATA]"
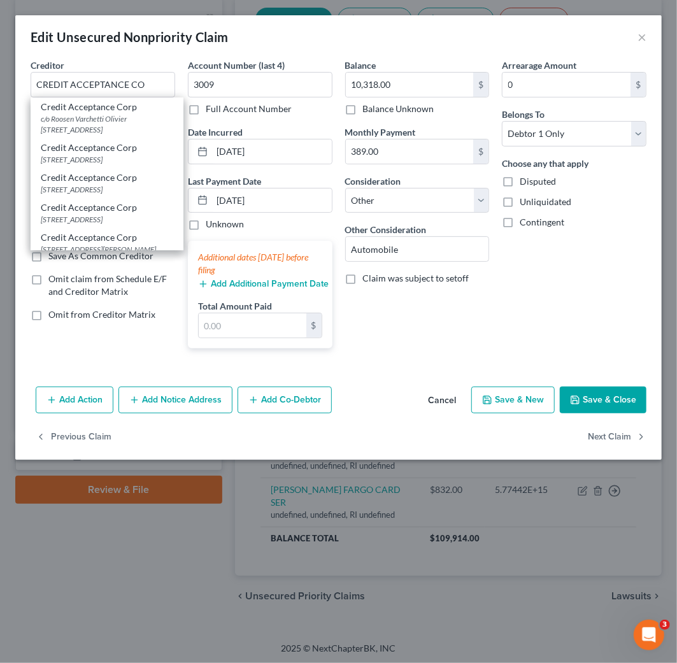
select select "23"
type input "48038"
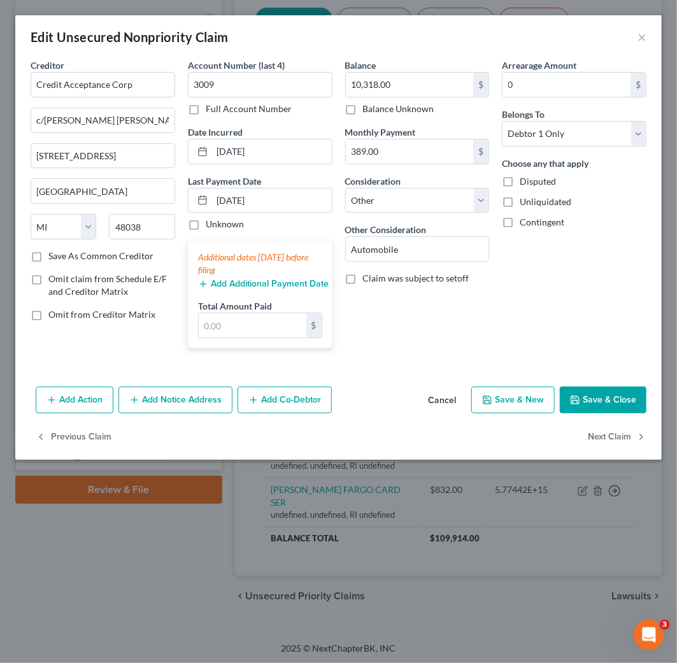
click at [602, 408] on button "Save & Close" at bounding box center [603, 400] width 87 height 27
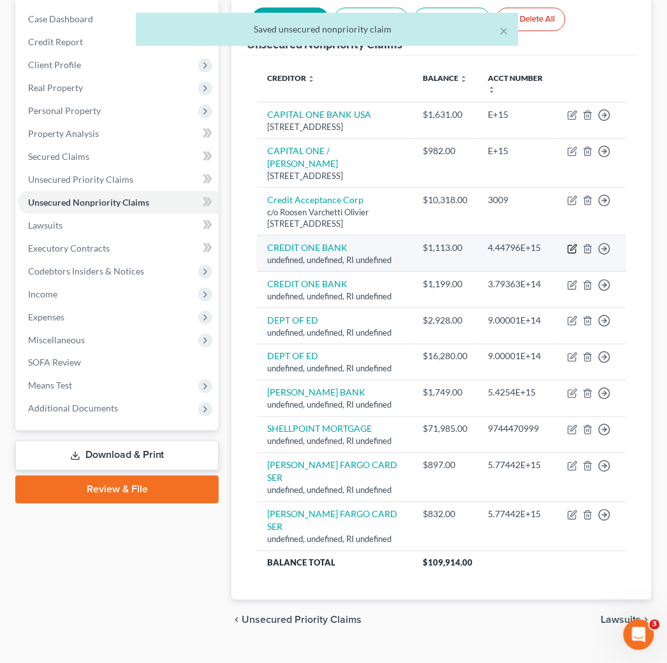
click at [571, 254] on icon "button" at bounding box center [572, 249] width 10 height 10
select select "41"
select select "14"
select select "0"
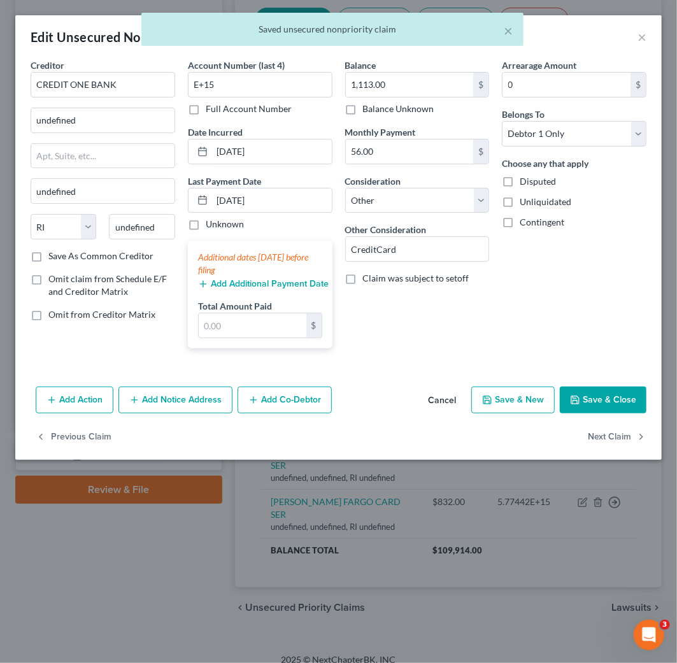
click at [644, 38] on div "× Saved unsecured nonpriority claim" at bounding box center [332, 33] width 677 height 40
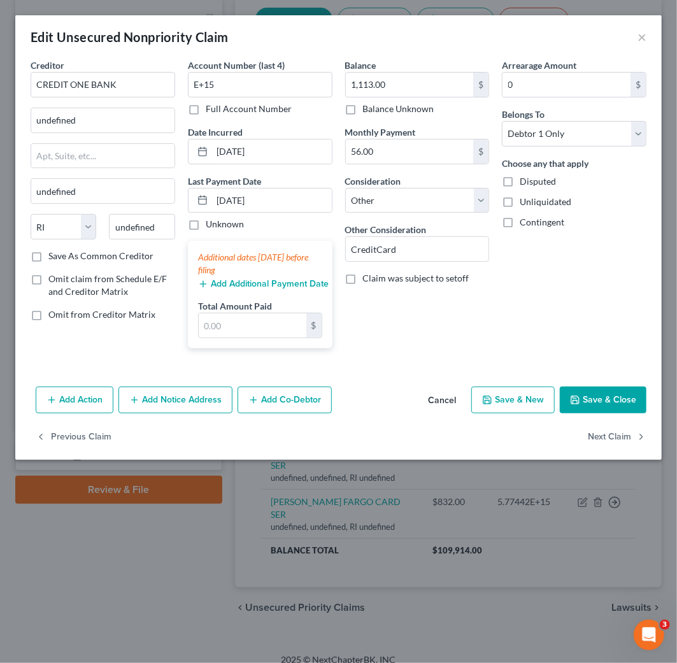
click at [440, 396] on button "Cancel" at bounding box center [442, 400] width 48 height 25
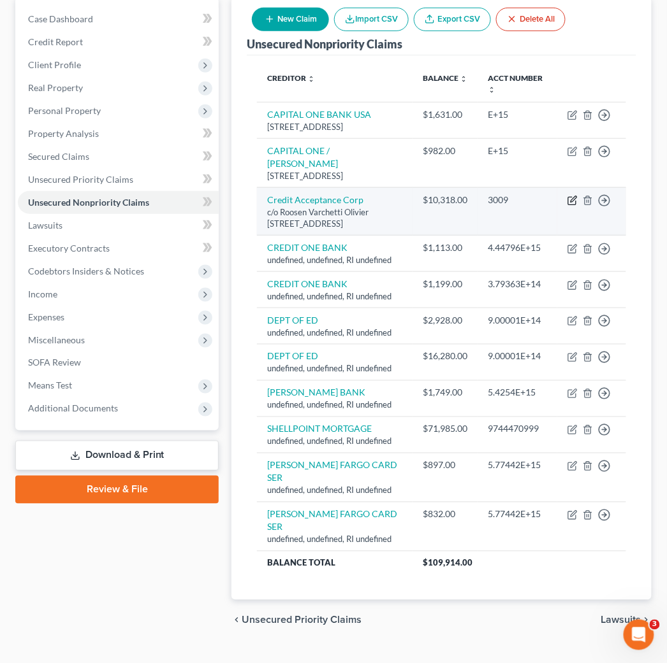
click at [575, 206] on icon "button" at bounding box center [572, 201] width 10 height 10
select select "23"
select select "14"
select select "0"
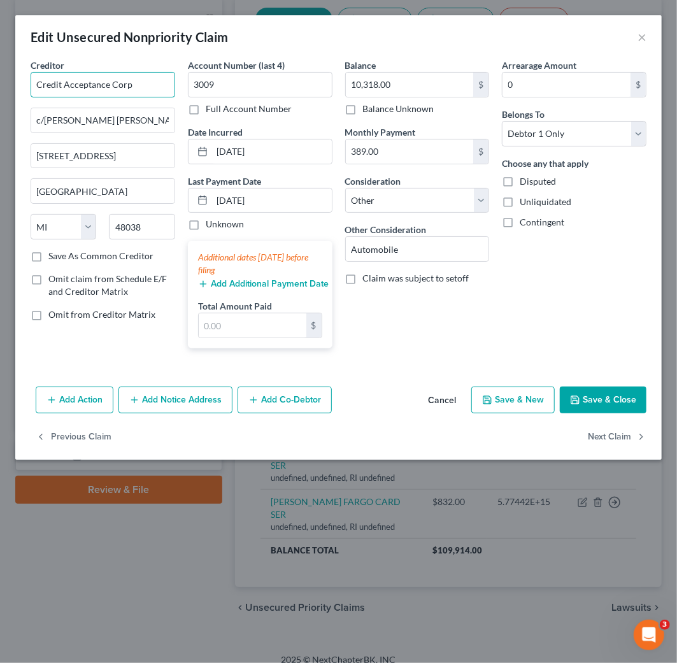
click at [124, 87] on input "Credit Acceptance Corp" at bounding box center [103, 84] width 145 height 25
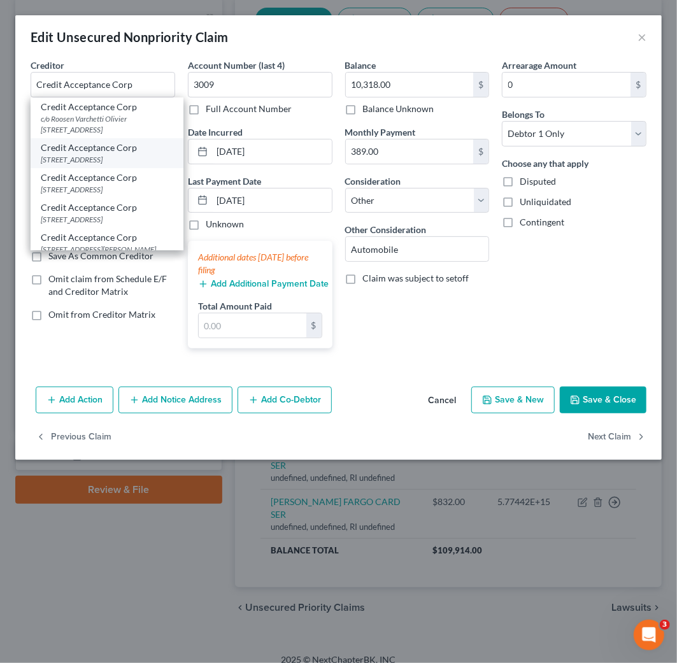
click at [126, 154] on div "Credit Acceptance Corp" at bounding box center [107, 147] width 133 height 13
type input "PO BOX 5070"
type input "Southfield"
type input "48086"
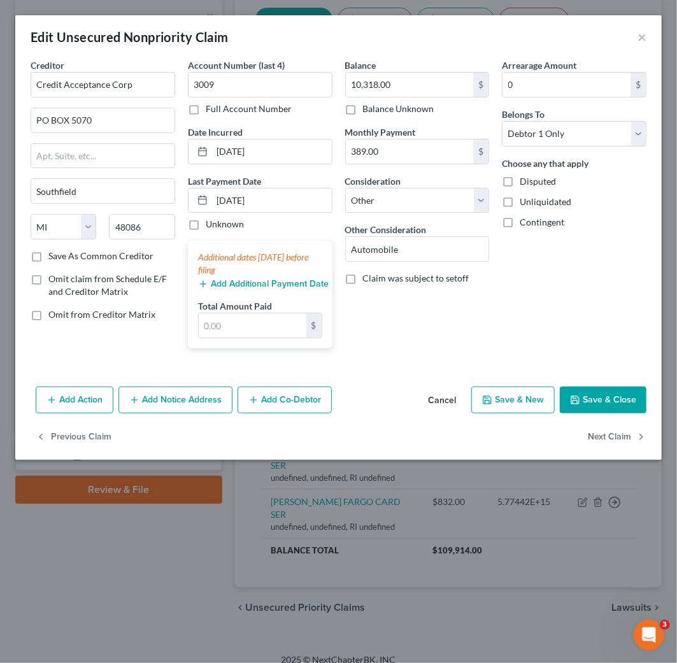
click at [616, 403] on button "Save & Close" at bounding box center [603, 400] width 87 height 27
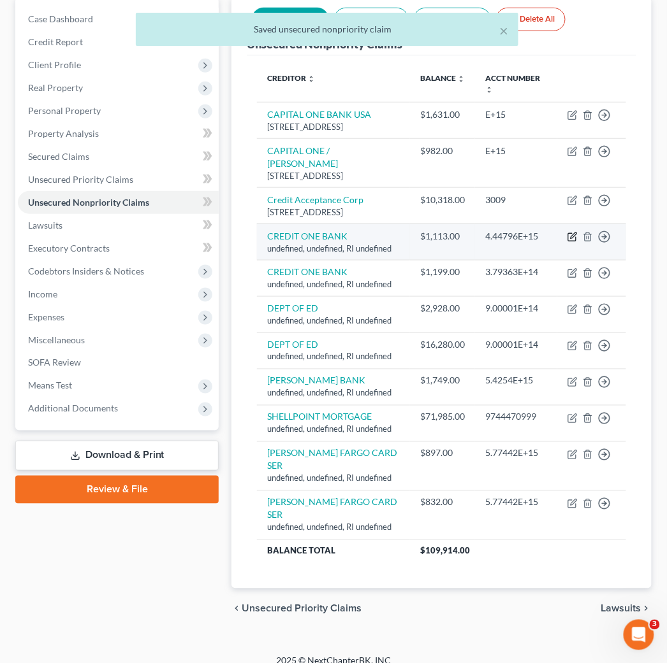
click at [572, 238] on icon "button" at bounding box center [573, 236] width 6 height 6
select select "41"
select select "14"
select select "0"
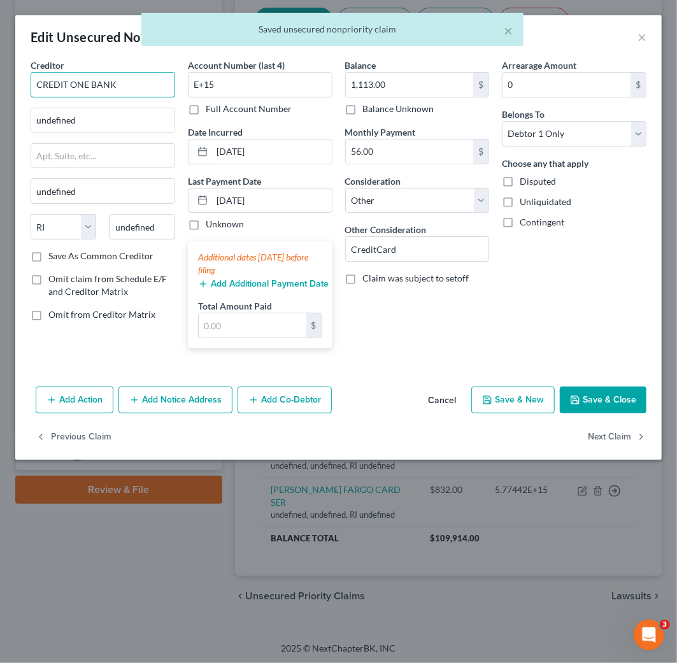
click at [129, 85] on input "CREDIT ONE BANK" at bounding box center [103, 84] width 145 height 25
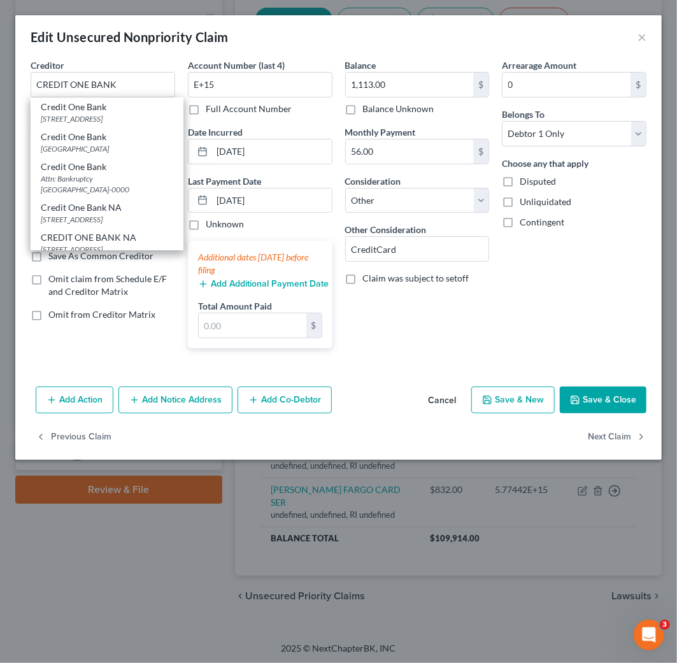
click at [129, 111] on div "Credit One Bank" at bounding box center [107, 107] width 133 height 13
type input "Credit One Bank"
type input "PO Box 98873"
type input "[GEOGRAPHIC_DATA]"
select select "31"
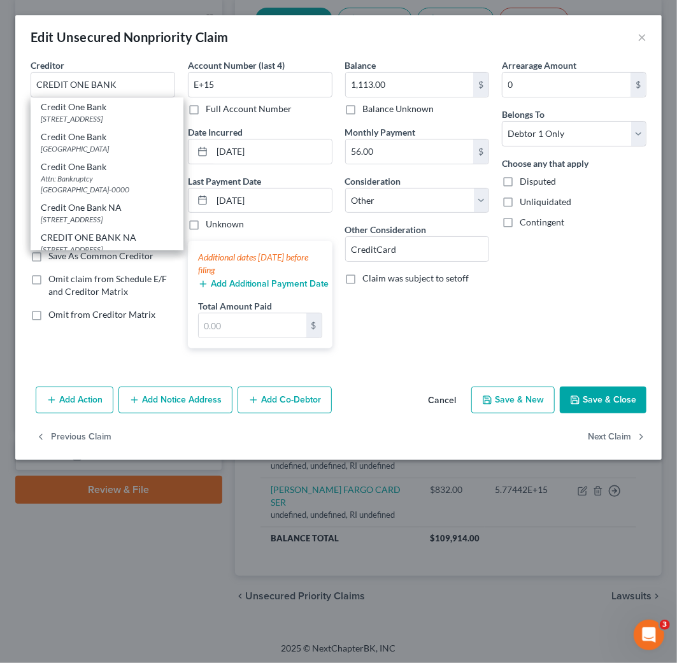
type input "89193"
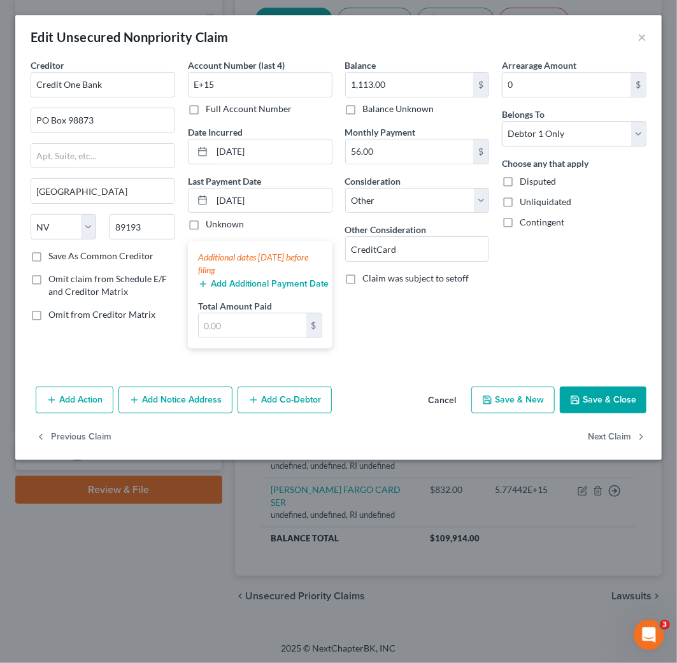
click at [600, 397] on button "Save & Close" at bounding box center [603, 400] width 87 height 27
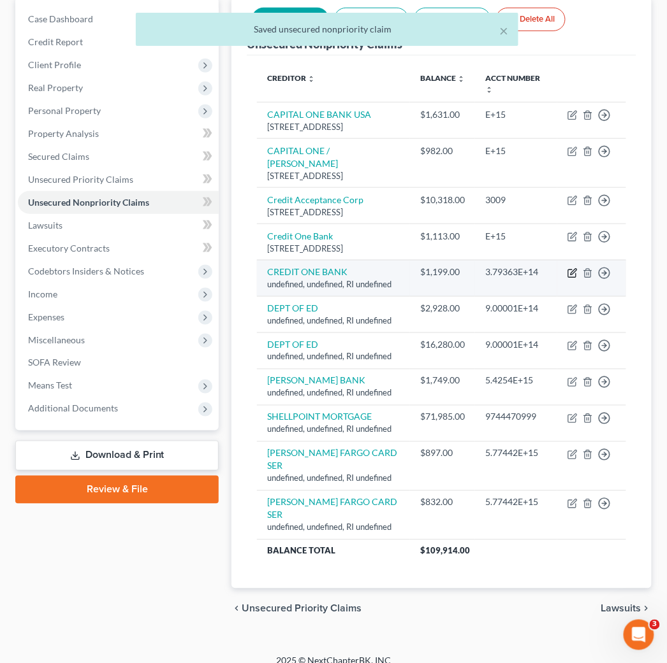
click at [572, 278] on icon "button" at bounding box center [572, 273] width 10 height 10
select select "41"
select select "14"
select select "0"
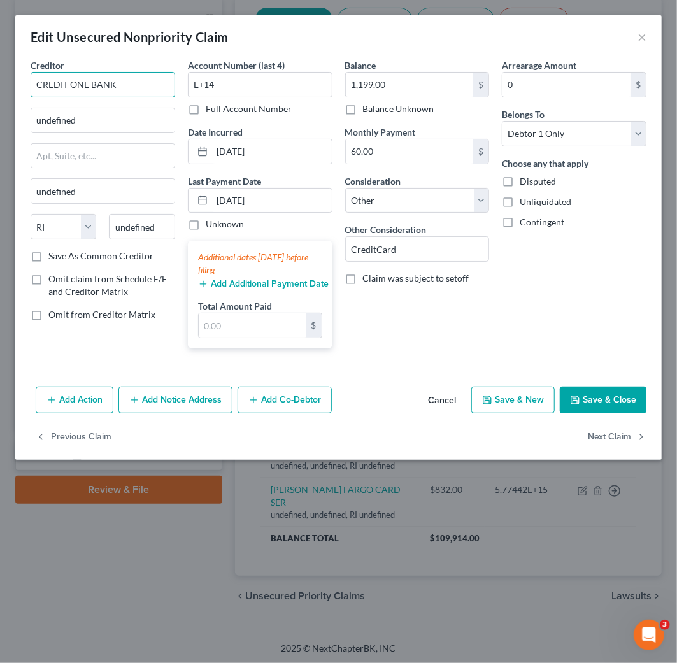
click at [124, 87] on input "CREDIT ONE BANK" at bounding box center [103, 84] width 145 height 25
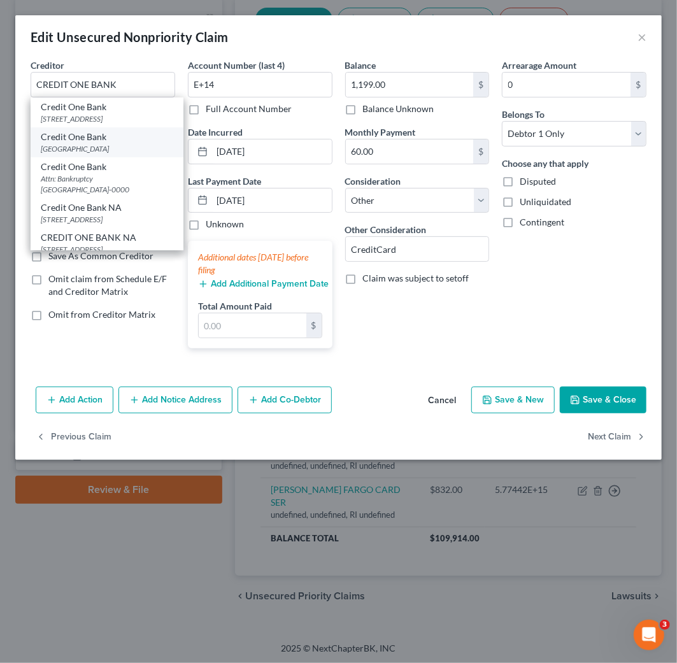
click at [130, 150] on div "[GEOGRAPHIC_DATA]" at bounding box center [107, 148] width 133 height 11
type input "Credit One Bank"
type input "PO Box 60500"
type input "City Of Industry"
select select "4"
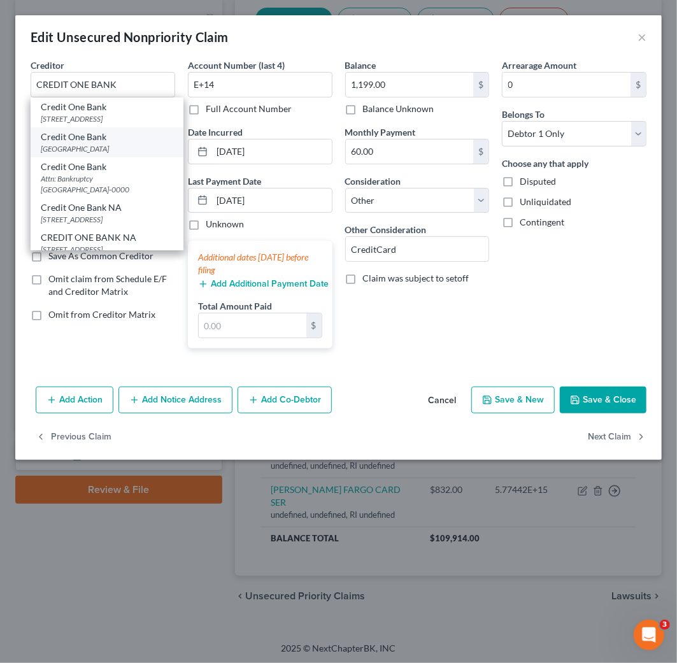
type input "91716"
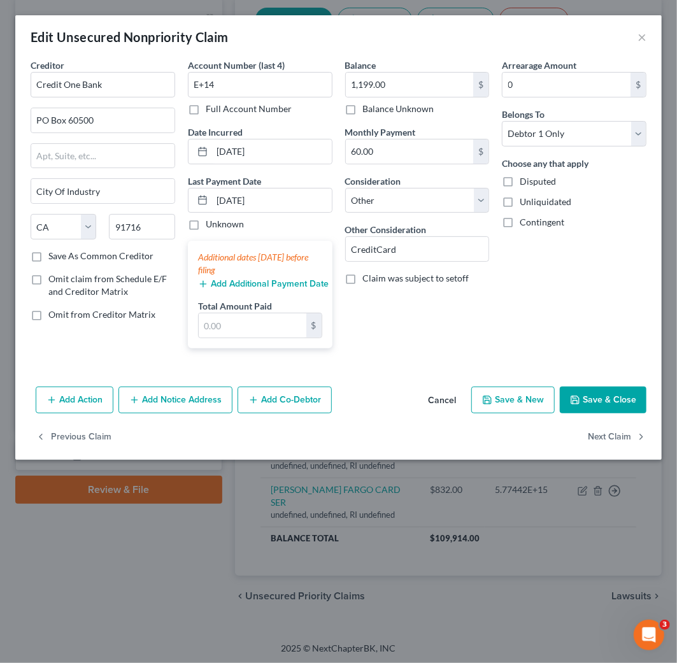
click at [586, 401] on button "Save & Close" at bounding box center [603, 400] width 87 height 27
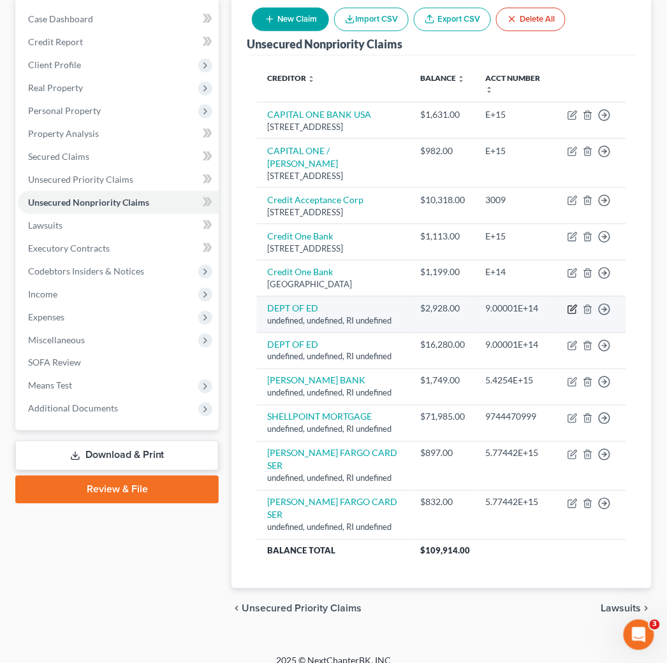
click at [572, 311] on icon "button" at bounding box center [573, 308] width 6 height 6
select select "41"
select select "14"
select select "0"
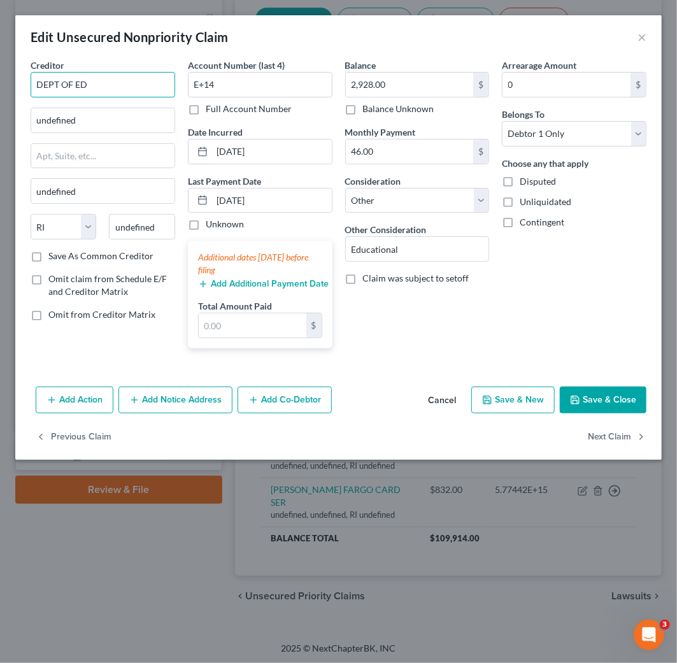
click at [126, 79] on input "DEPT OF ED" at bounding box center [103, 84] width 145 height 25
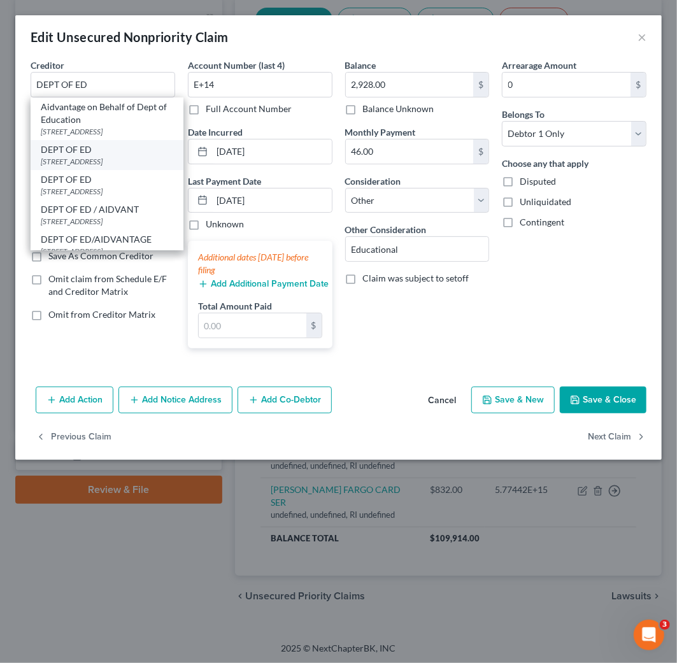
click at [124, 159] on div "[STREET_ADDRESS]" at bounding box center [107, 161] width 133 height 11
type input "[STREET_ADDRESS]"
type input "Lincoln"
select select "30"
type input "68508"
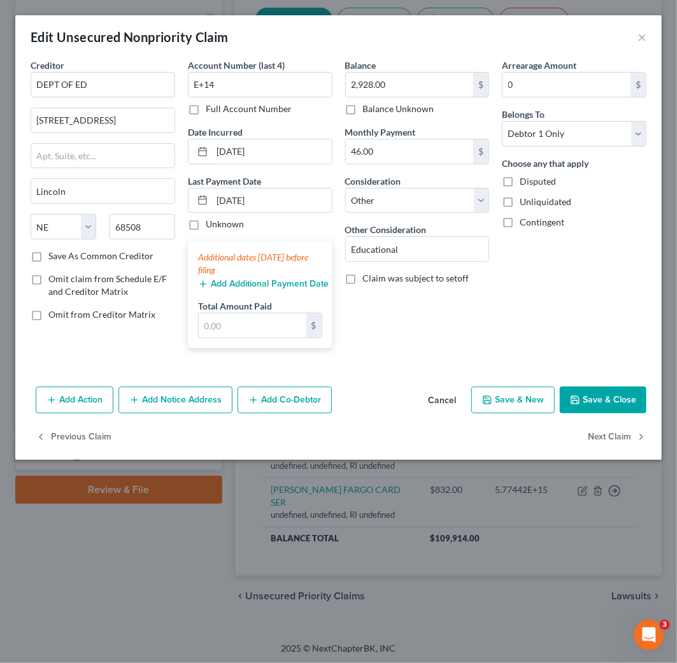
click at [617, 403] on button "Save & Close" at bounding box center [603, 400] width 87 height 27
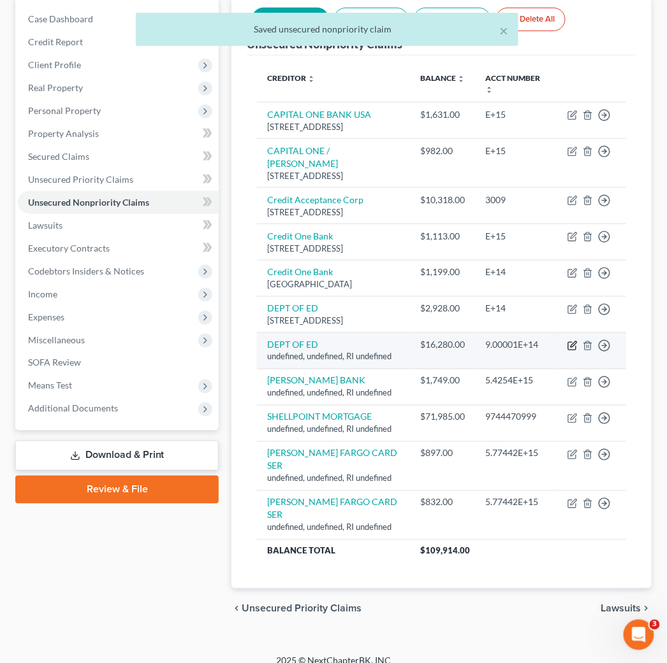
click at [574, 351] on icon "button" at bounding box center [572, 346] width 10 height 10
select select "41"
select select "14"
select select "0"
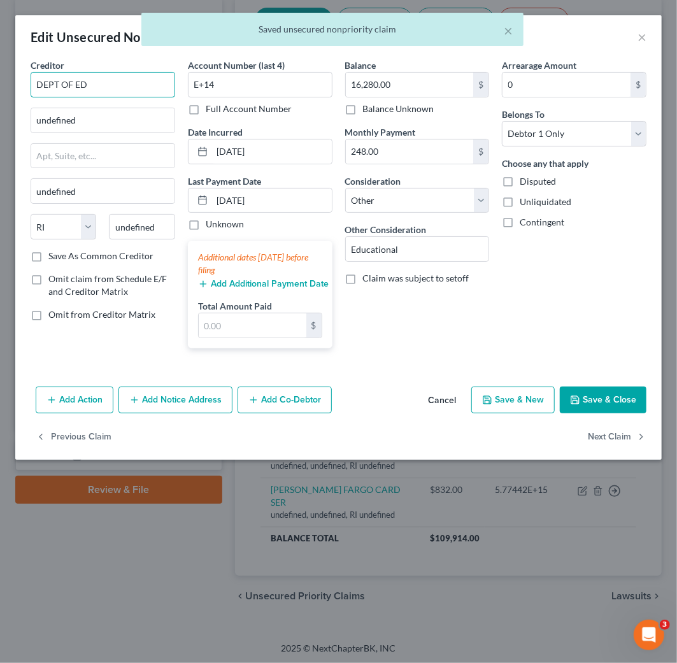
click at [124, 83] on input "DEPT OF ED" at bounding box center [103, 84] width 145 height 25
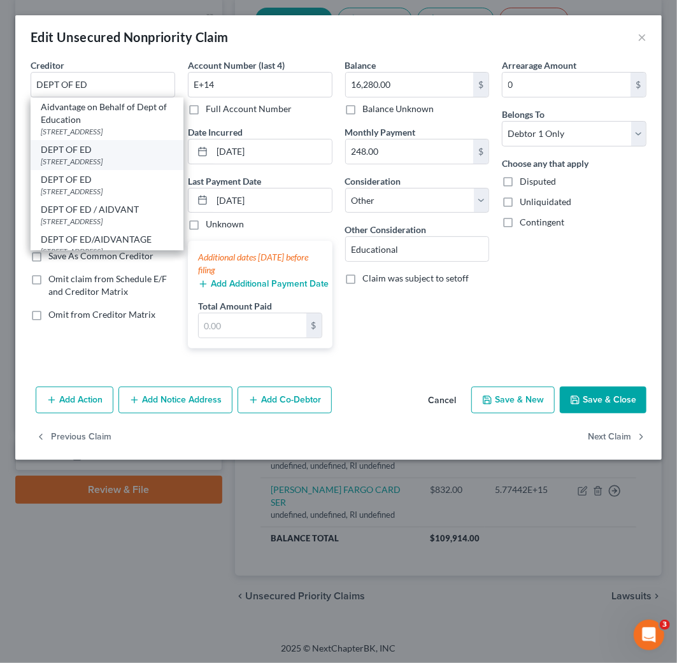
click at [122, 151] on div "DEPT OF ED" at bounding box center [107, 149] width 133 height 13
type input "[STREET_ADDRESS]"
type input "Lincoln"
select select "30"
type input "68508"
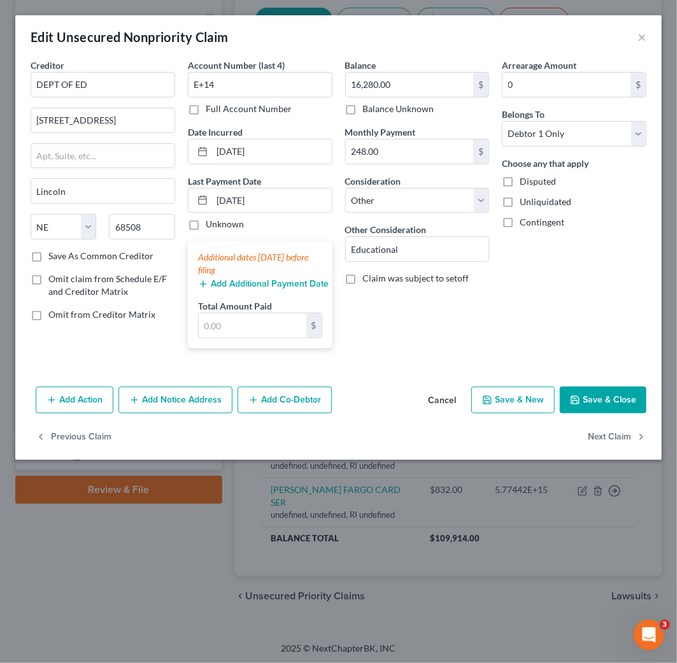
click at [605, 398] on button "Save & Close" at bounding box center [603, 400] width 87 height 27
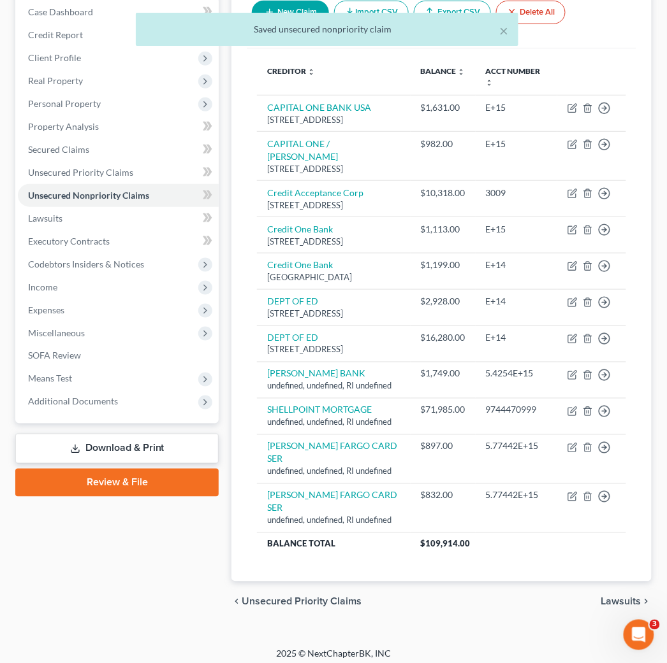
scroll to position [160, 0]
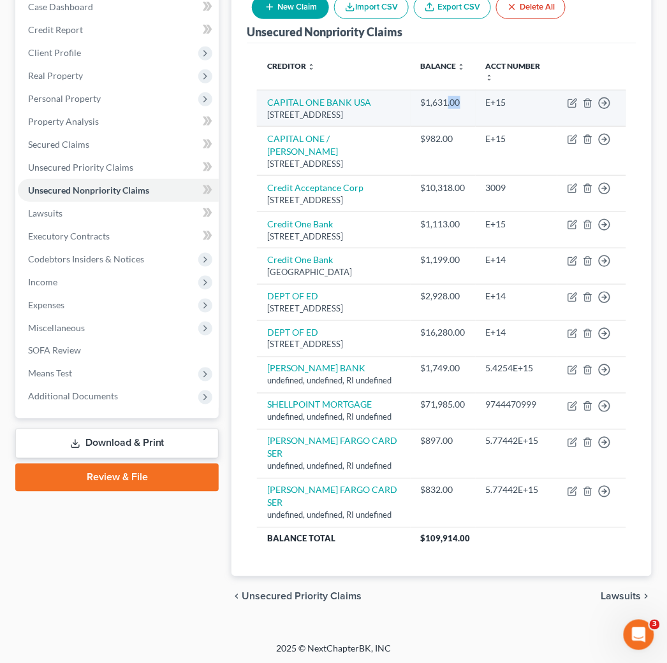
drag, startPoint x: 459, startPoint y: 98, endPoint x: 444, endPoint y: 97, distance: 15.3
click at [446, 97] on div "$1,631.00" at bounding box center [443, 102] width 45 height 13
drag, startPoint x: 426, startPoint y: 100, endPoint x: 447, endPoint y: 105, distance: 22.3
click at [450, 104] on div "$1,631.00" at bounding box center [443, 102] width 45 height 13
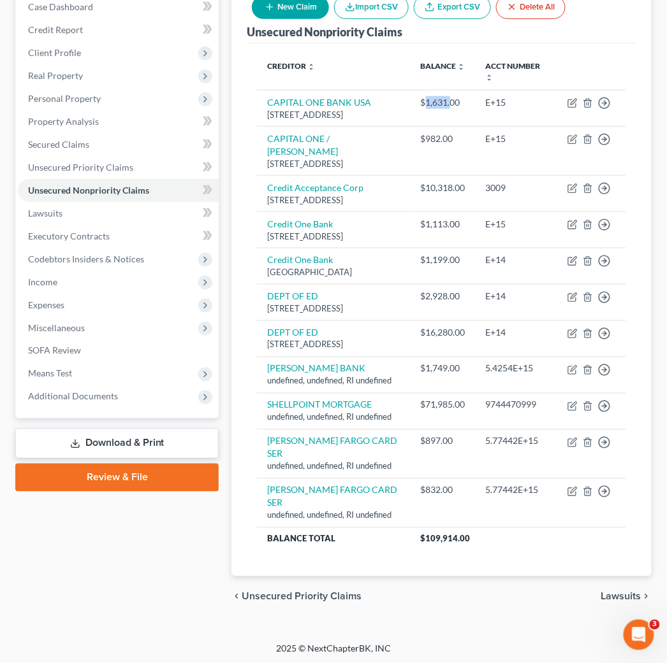
copy div "1,631."
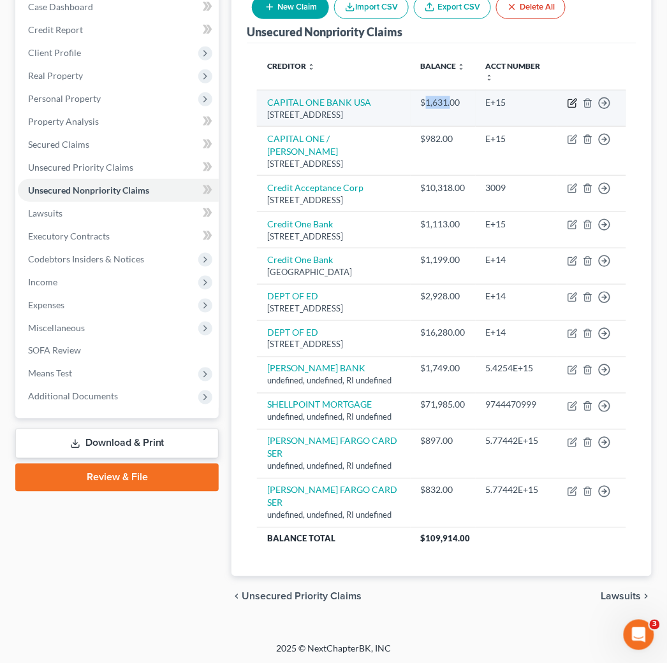
click at [575, 99] on icon "button" at bounding box center [573, 102] width 6 height 6
select select "46"
select select "14"
select select "0"
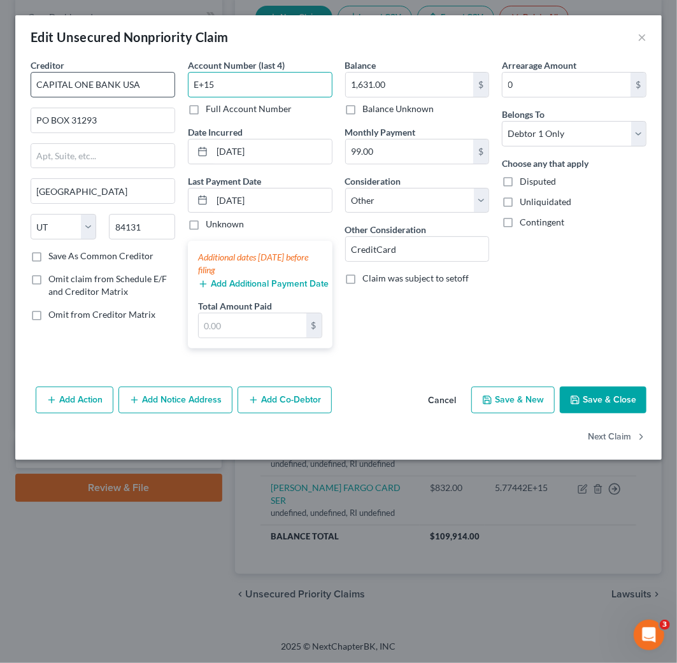
drag, startPoint x: 208, startPoint y: 84, endPoint x: 141, endPoint y: 84, distance: 67.5
click at [143, 84] on div "Creditor * CAPITAL ONE BANK [GEOGRAPHIC_DATA] PO BOX 31293 [GEOGRAPHIC_DATA] [U…" at bounding box center [338, 209] width 629 height 300
paste input "3088"
type input "3088"
click at [601, 403] on button "Save & Close" at bounding box center [603, 400] width 87 height 27
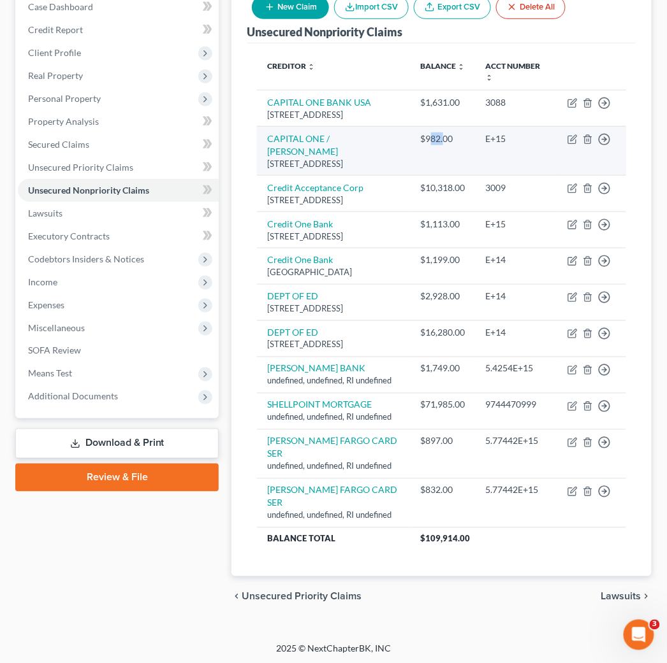
drag, startPoint x: 433, startPoint y: 152, endPoint x: 443, endPoint y: 151, distance: 9.6
click at [443, 145] on div "$982.00" at bounding box center [443, 139] width 45 height 13
click at [570, 145] on icon "button" at bounding box center [572, 139] width 10 height 10
select select "46"
select select "14"
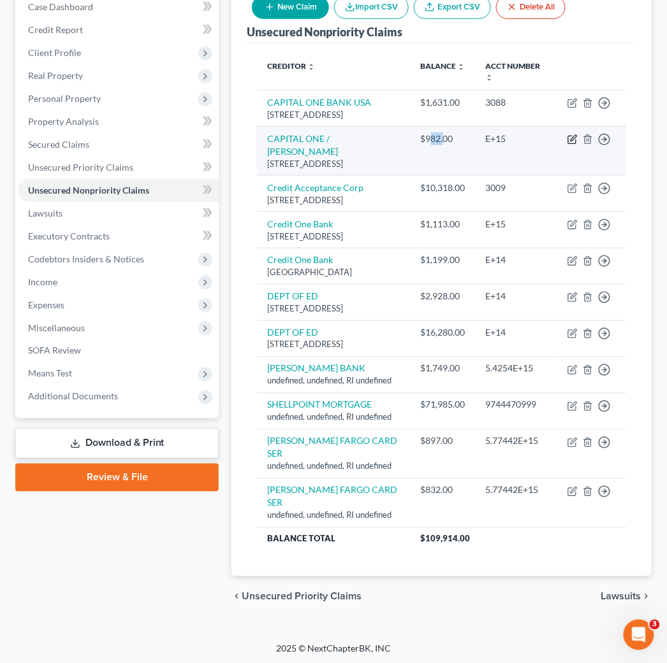
select select "0"
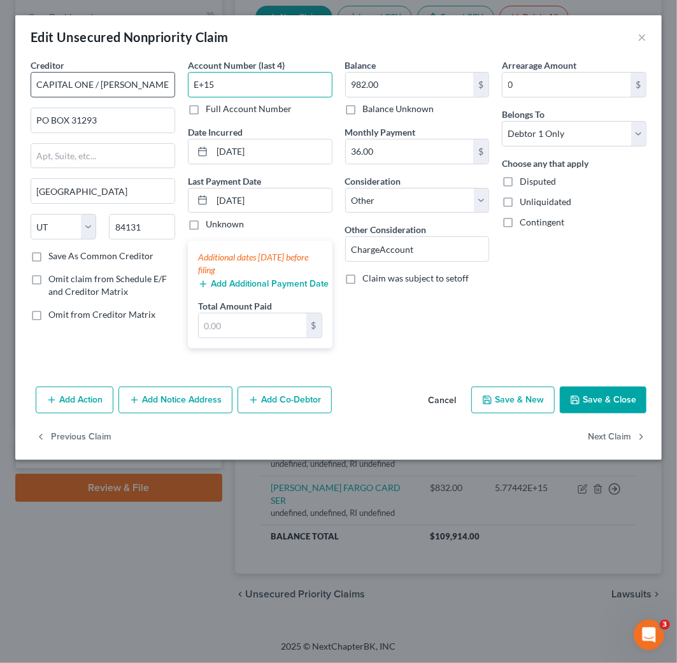
drag, startPoint x: 275, startPoint y: 82, endPoint x: 141, endPoint y: 83, distance: 133.2
click at [141, 83] on div "Creditor * CAPITAL ONE / [PERSON_NAME] PO BOX 31293 [GEOGRAPHIC_DATA] [US_STATE…" at bounding box center [338, 209] width 629 height 300
paste input "0093"
type input "0093"
click at [626, 405] on button "Save & Close" at bounding box center [603, 400] width 87 height 27
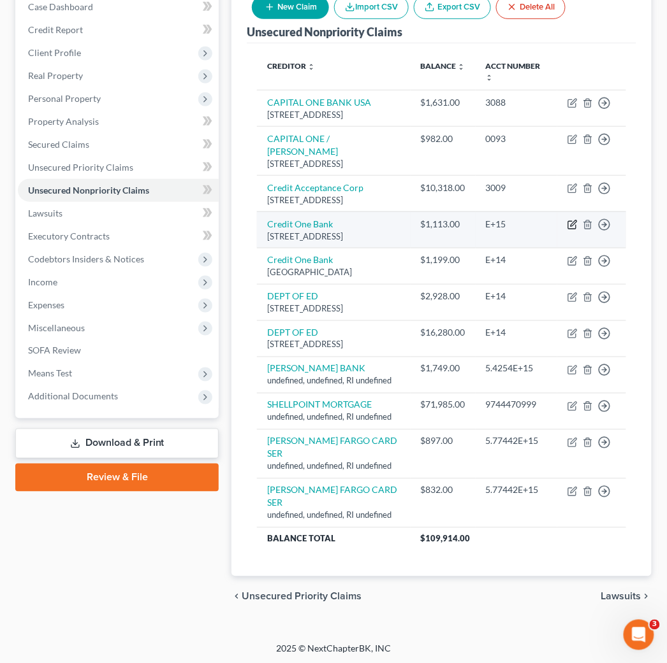
click at [575, 230] on icon "button" at bounding box center [572, 225] width 10 height 10
select select "31"
select select "14"
select select "0"
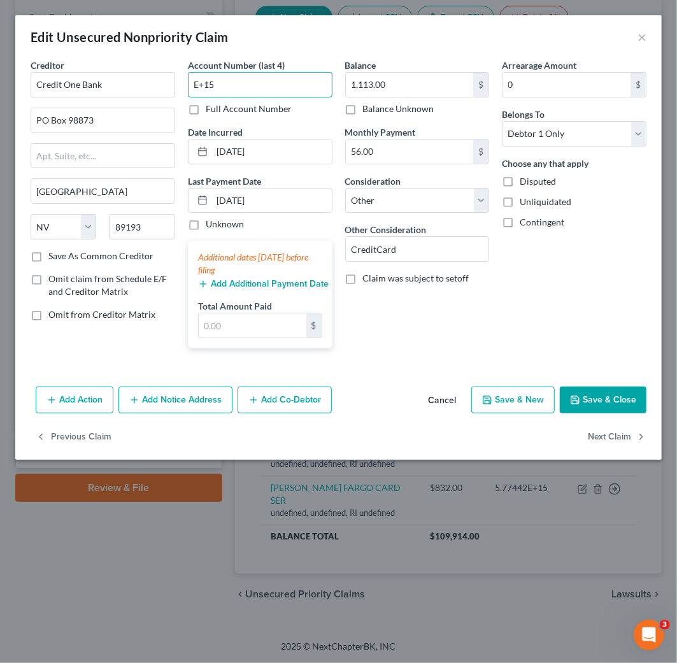
click at [259, 92] on input "E+15" at bounding box center [260, 84] width 145 height 25
click at [259, 93] on input "E+15" at bounding box center [260, 84] width 145 height 25
paste input "0017"
type input "0017"
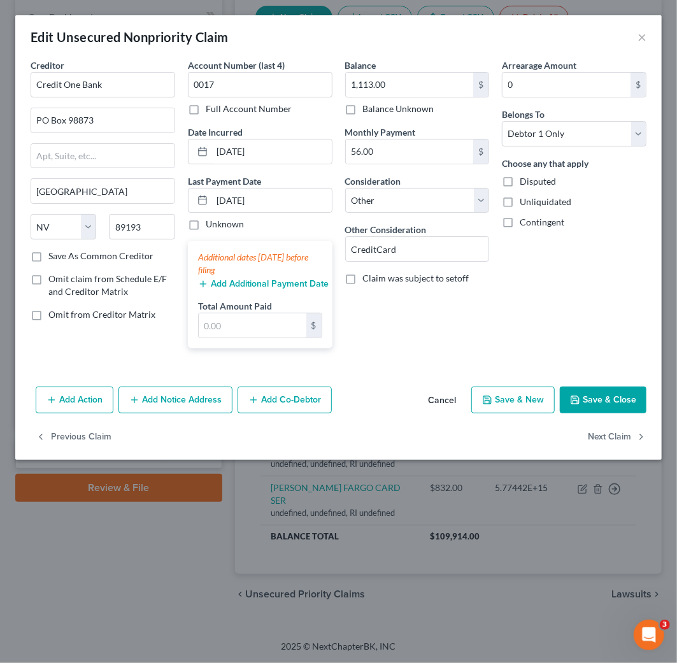
click at [605, 405] on button "Save & Close" at bounding box center [603, 400] width 87 height 27
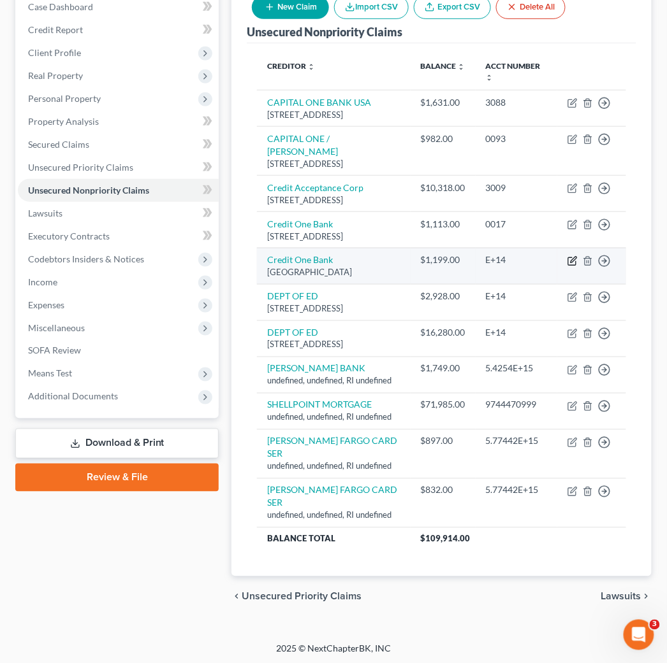
click at [572, 266] on icon "button" at bounding box center [572, 261] width 10 height 10
select select "4"
select select "14"
select select "0"
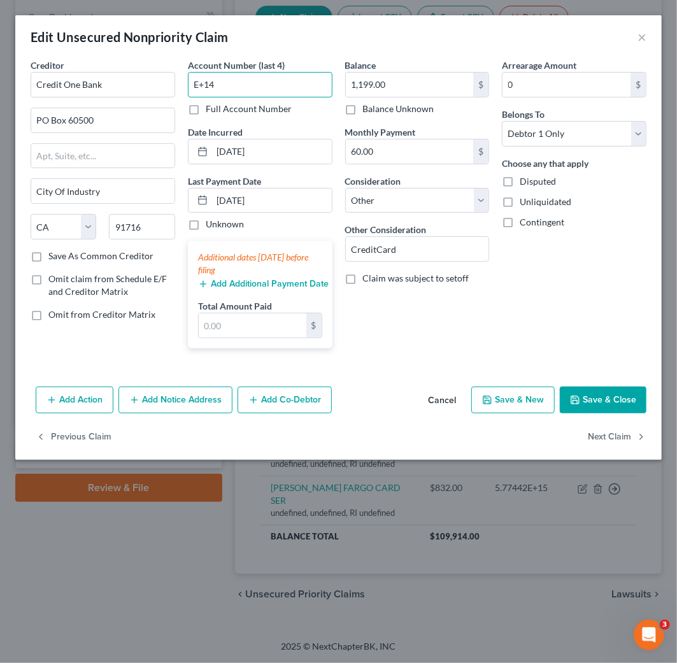
click at [270, 84] on input "E+14" at bounding box center [260, 84] width 145 height 25
paste input "8855"
type input "8855"
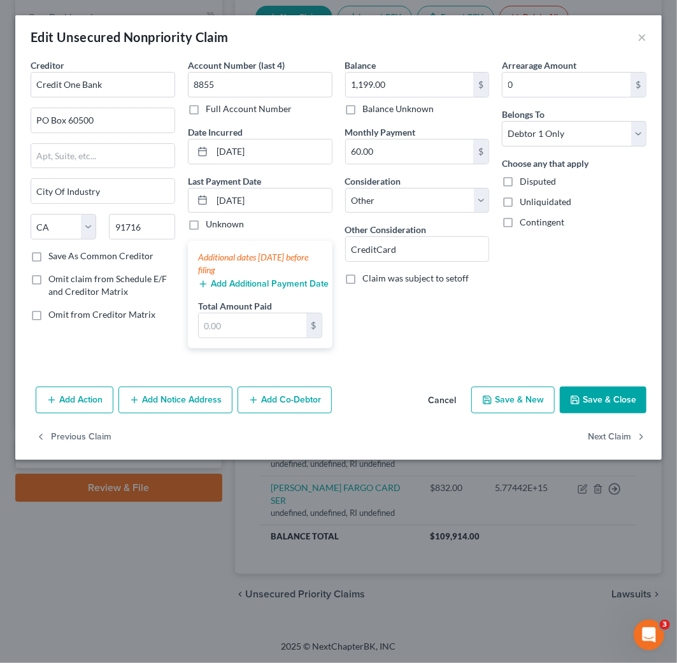
click at [593, 397] on button "Save & Close" at bounding box center [603, 400] width 87 height 27
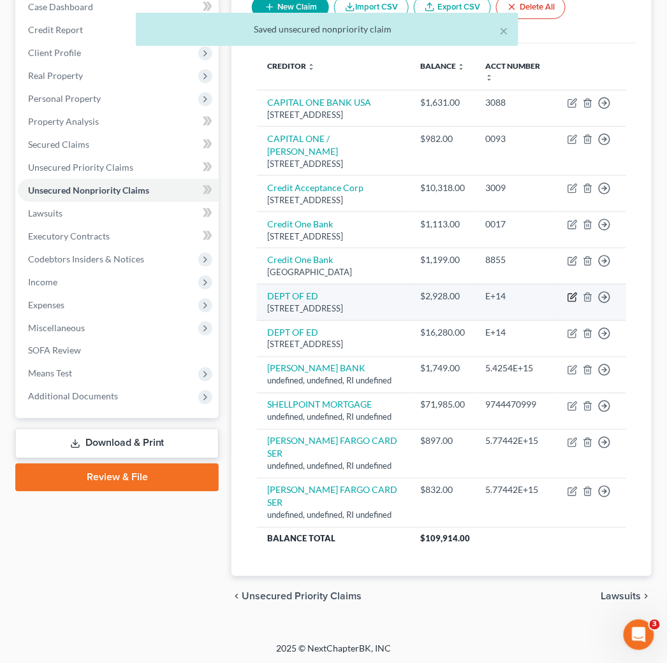
click at [568, 303] on icon "button" at bounding box center [572, 298] width 10 height 10
select select "30"
select select "14"
select select "0"
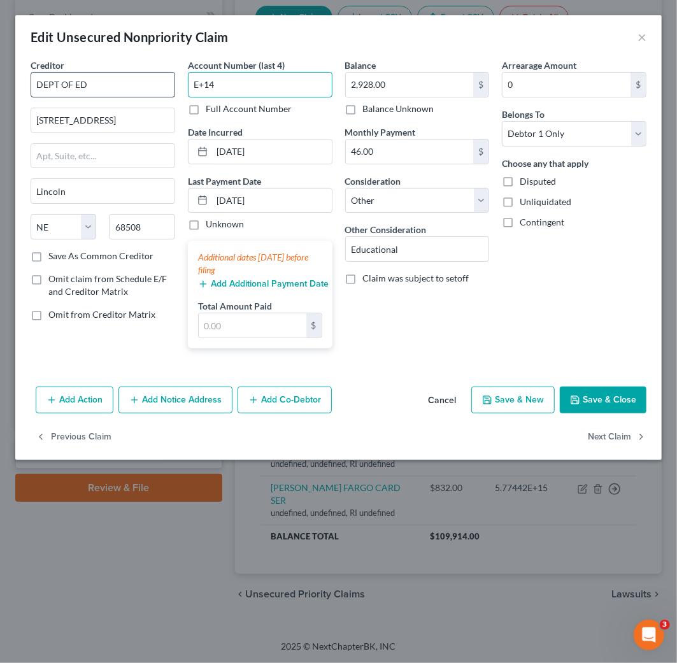
drag, startPoint x: 237, startPoint y: 83, endPoint x: 145, endPoint y: 85, distance: 91.8
click at [148, 85] on div "Creditor * DEPT OF ED [GEOGRAPHIC_DATA] [US_STATE] AK AR AZ CA CO [GEOGRAPHIC_D…" at bounding box center [338, 209] width 629 height 300
paste input "6747"
type input "6747"
click at [600, 398] on button "Save & Close" at bounding box center [603, 400] width 87 height 27
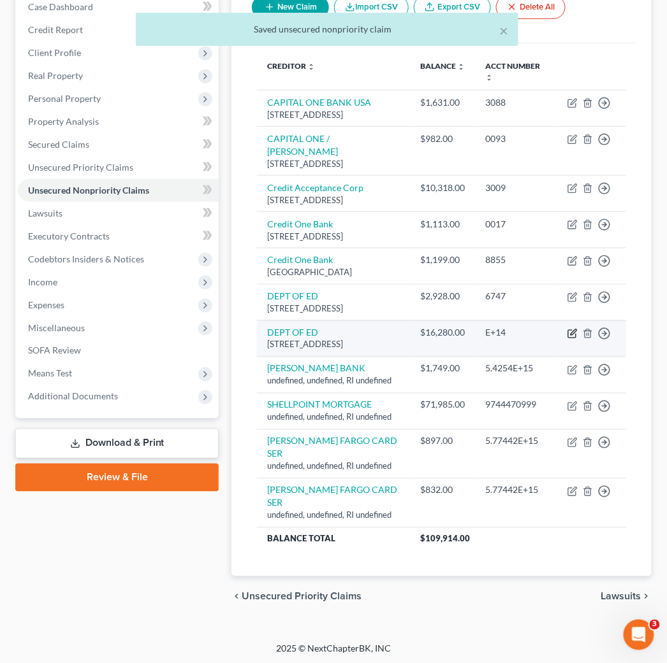
click at [572, 339] on icon "button" at bounding box center [572, 334] width 10 height 10
select select "30"
select select "14"
select select "0"
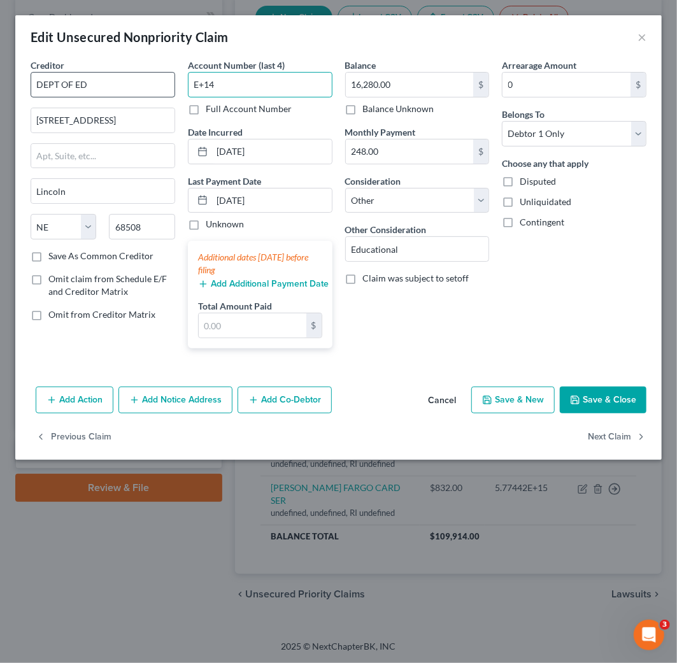
drag, startPoint x: 243, startPoint y: 83, endPoint x: 134, endPoint y: 87, distance: 109.0
click at [135, 86] on div "Creditor * DEPT OF ED [GEOGRAPHIC_DATA] [US_STATE] AK AR AZ CA CO [GEOGRAPHIC_D…" at bounding box center [338, 209] width 629 height 300
paste input "8347"
type input "8347"
click at [617, 404] on button "Save & Close" at bounding box center [603, 400] width 87 height 27
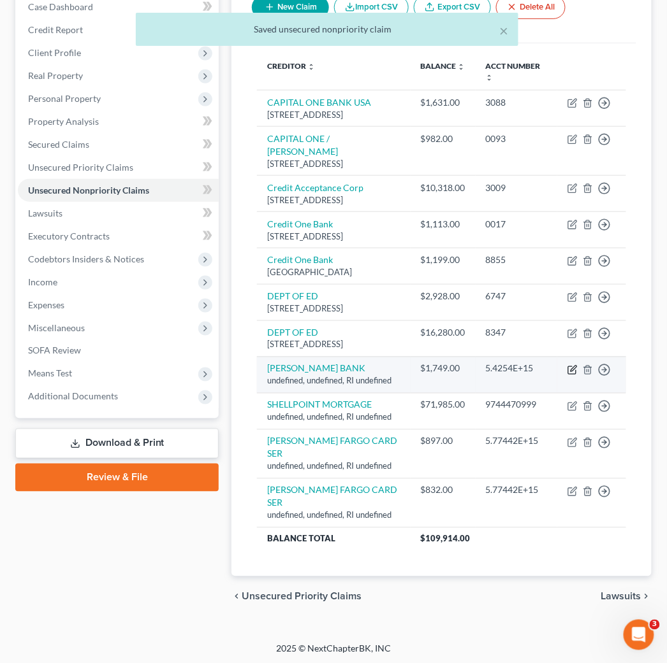
click at [570, 375] on icon "button" at bounding box center [572, 370] width 10 height 10
select select "41"
select select "14"
select select "0"
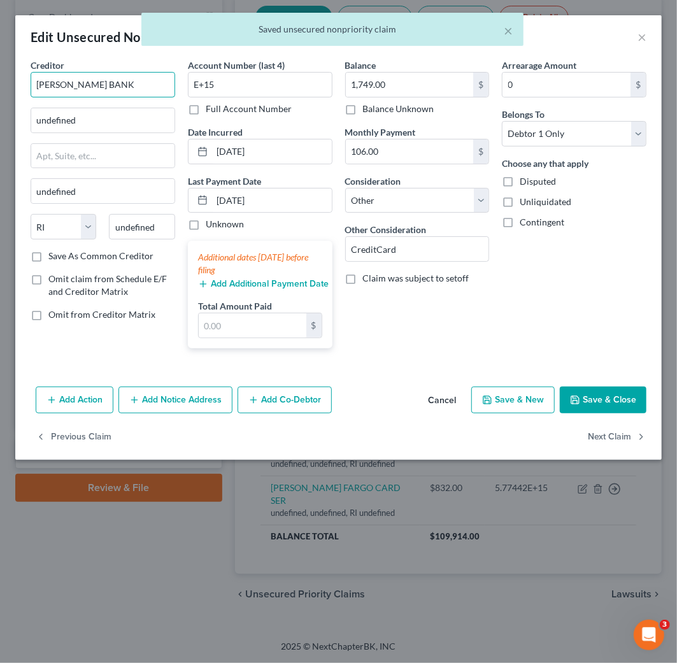
click at [144, 87] on input "[PERSON_NAME] BANK" at bounding box center [103, 84] width 145 height 25
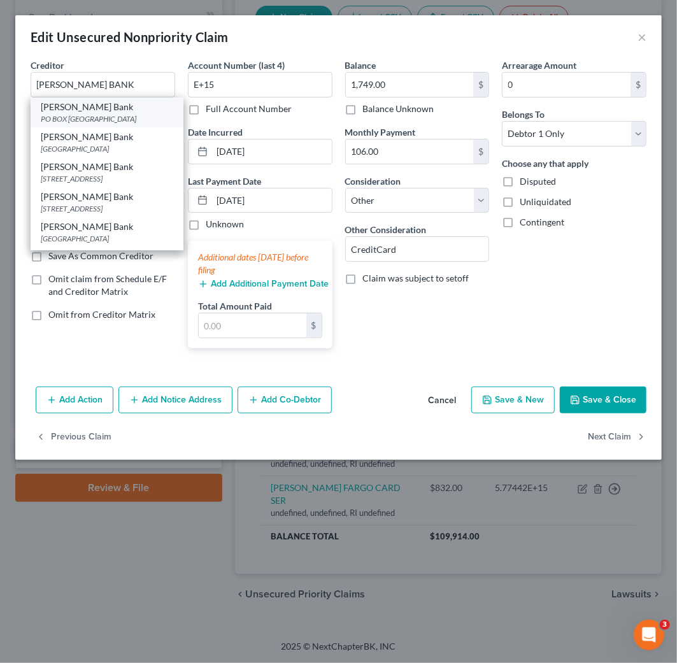
click at [133, 112] on div "[PERSON_NAME] Bank" at bounding box center [107, 107] width 133 height 13
type input "[PERSON_NAME] Bank"
type input "PO BOX 660702"
type input "[GEOGRAPHIC_DATA]"
select select "45"
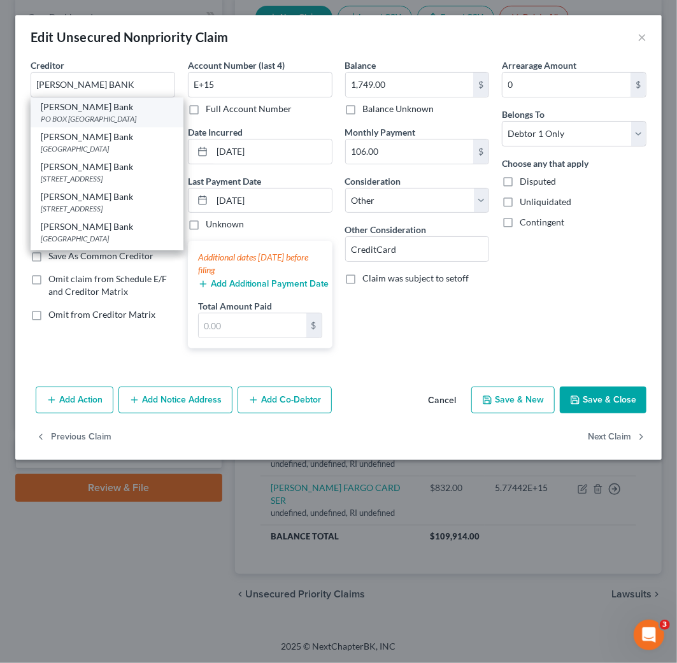
type input "75266"
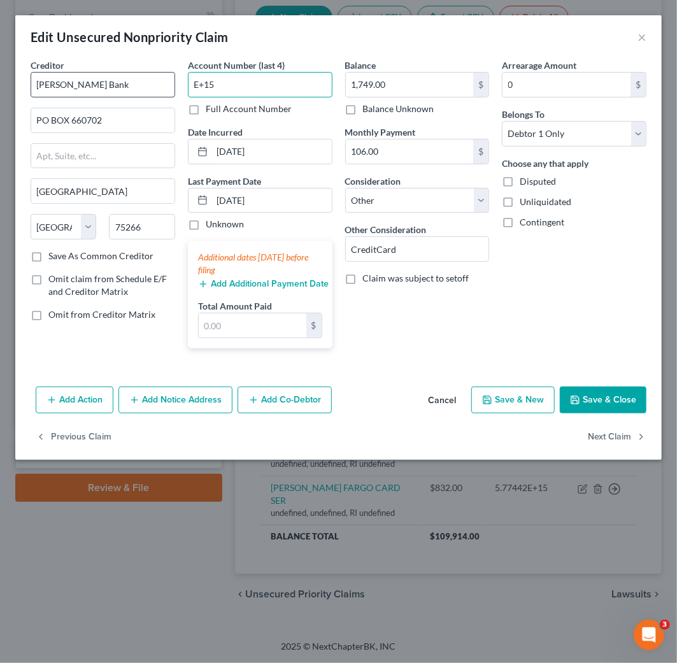
drag, startPoint x: 236, startPoint y: 85, endPoint x: 92, endPoint y: 85, distance: 143.4
click at [96, 85] on div "Creditor * [PERSON_NAME] Bank PO BOX 660702 [GEOGRAPHIC_DATA] [US_STATE] AK AR …" at bounding box center [338, 209] width 629 height 300
paste input "4908"
type input "4908"
click at [614, 400] on button "Save & Close" at bounding box center [603, 400] width 87 height 27
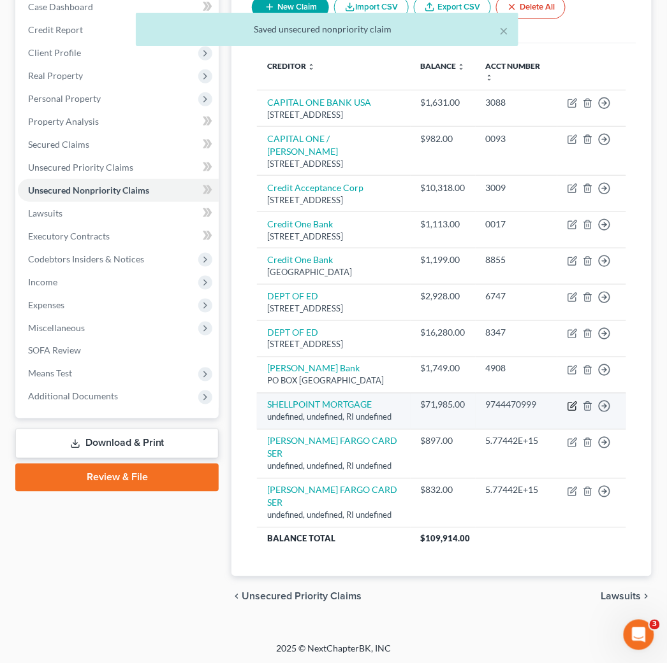
click at [572, 412] on icon "button" at bounding box center [572, 406] width 10 height 10
select select "41"
select select "14"
select select "0"
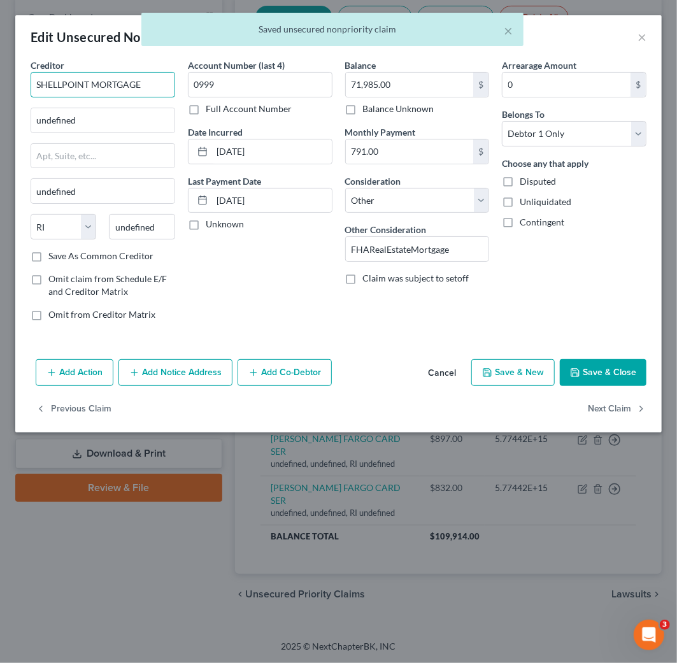
click at [163, 85] on input "SHELLPOINT MORTGAGE" at bounding box center [103, 84] width 145 height 25
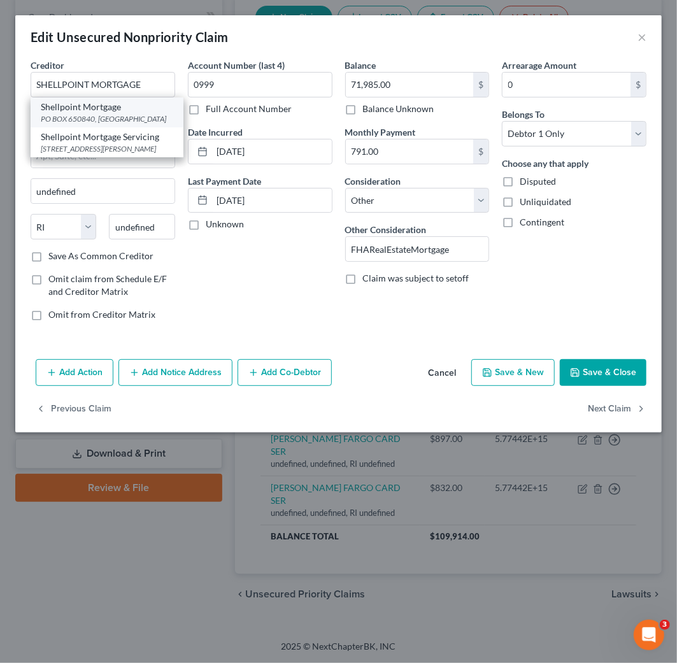
click at [136, 117] on div "PO BOX 650840, [GEOGRAPHIC_DATA]" at bounding box center [107, 118] width 133 height 11
type input "Shellpoint Mortgage"
type input "PO BOX 650840"
type input "[GEOGRAPHIC_DATA]"
select select "45"
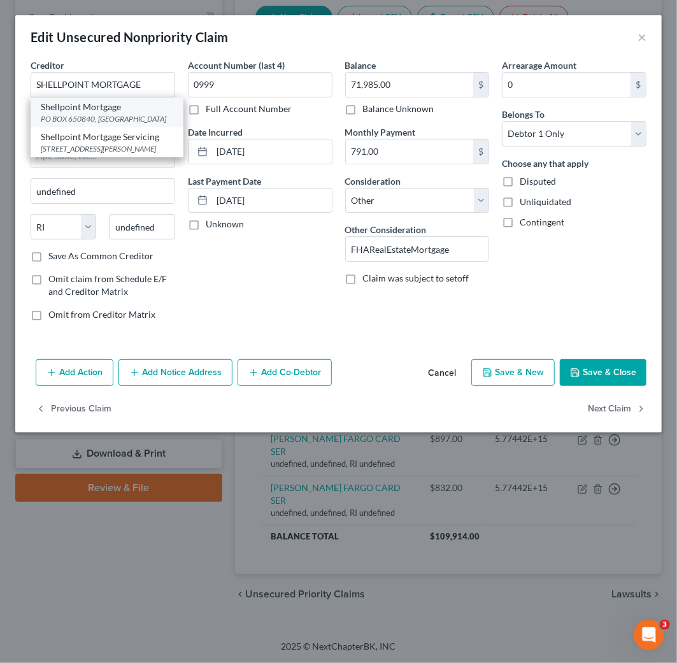
type input "75265"
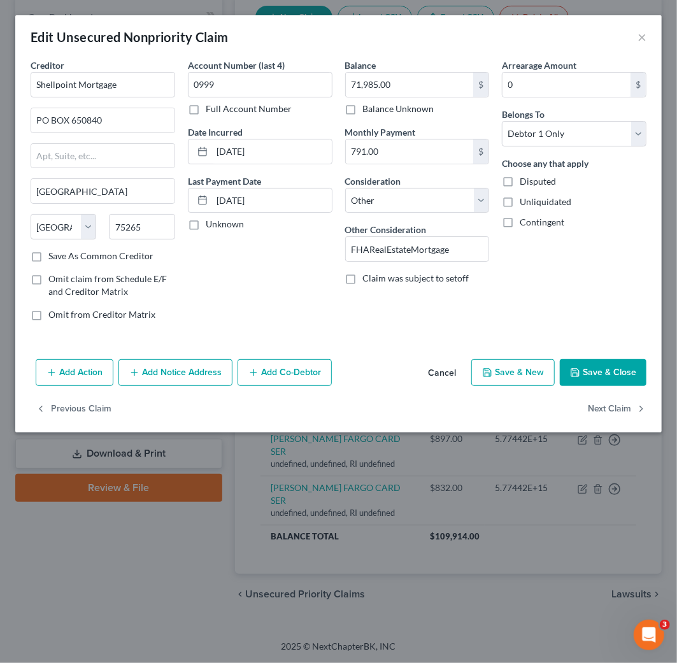
click at [625, 371] on button "Save & Close" at bounding box center [603, 372] width 87 height 27
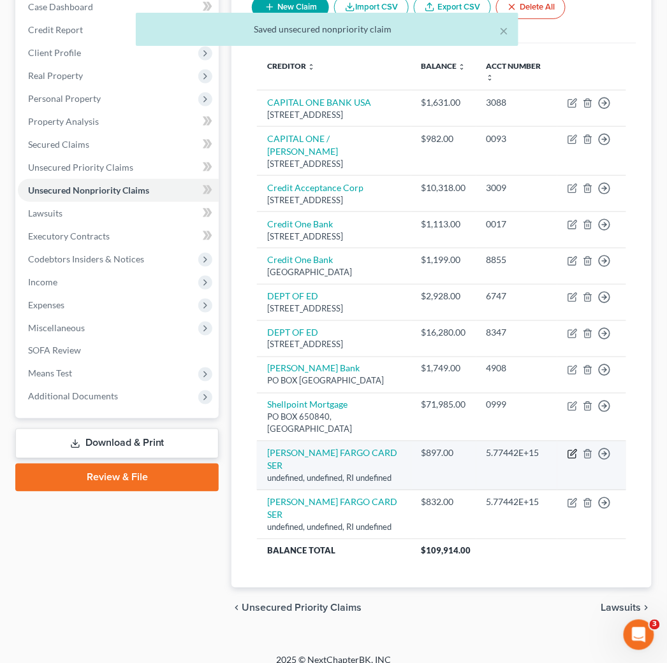
click at [575, 459] on icon "button" at bounding box center [572, 454] width 10 height 10
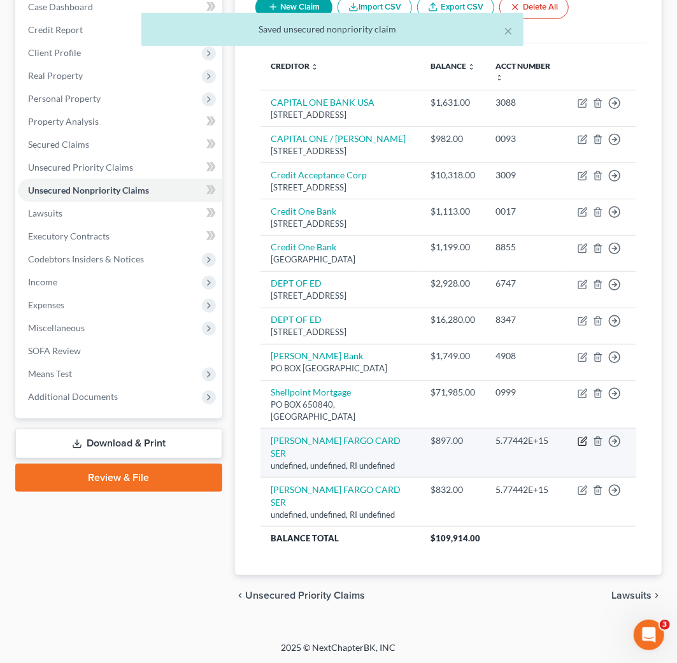
select select "41"
select select "14"
select select "0"
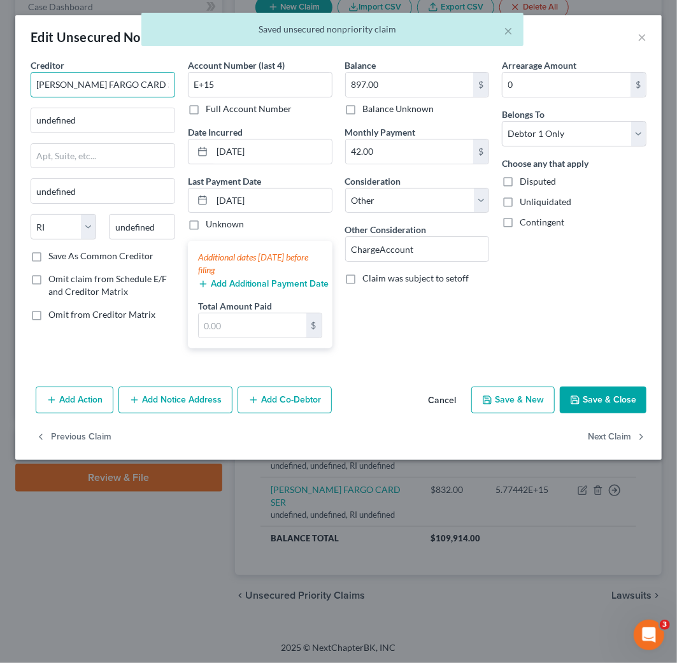
click at [152, 87] on input "[PERSON_NAME] FARGO CARD SER" at bounding box center [103, 84] width 145 height 25
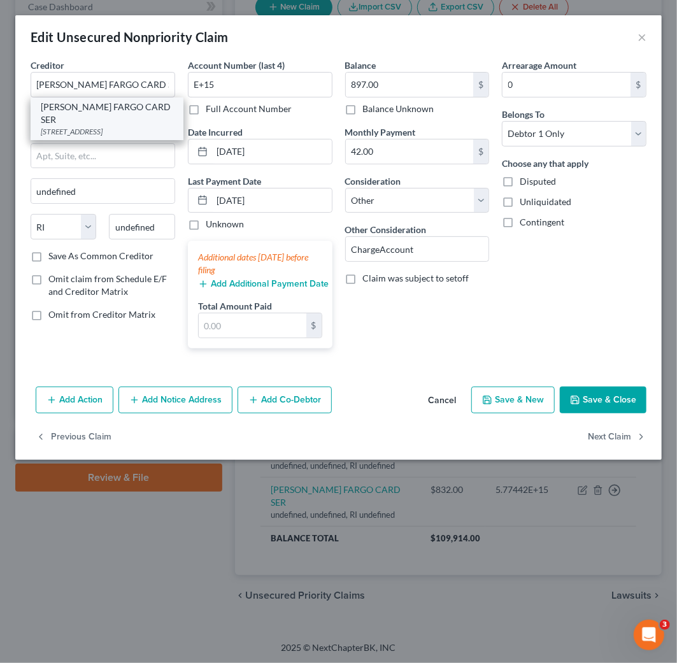
click at [145, 112] on div "[PERSON_NAME] FARGO CARD SER" at bounding box center [107, 113] width 133 height 25
type input "PO BOX 14517"
type input "Des Moines"
select select "16"
type input "50306"
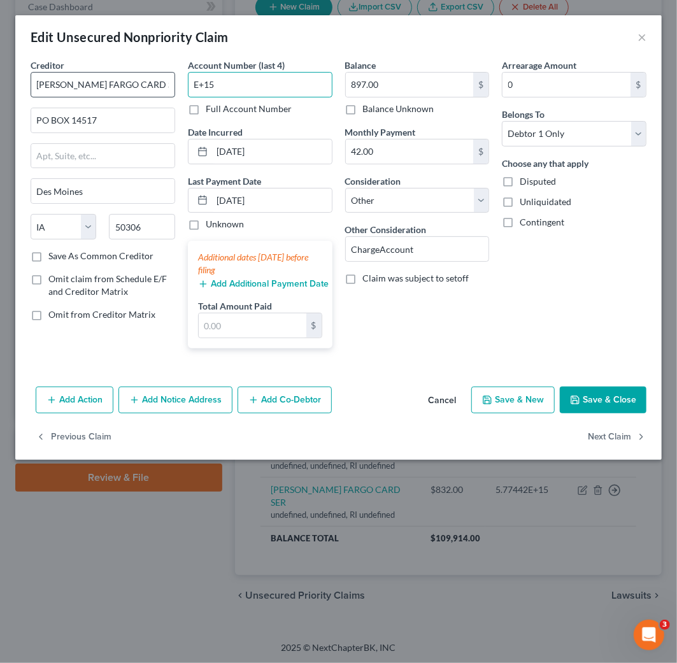
drag, startPoint x: 249, startPoint y: 87, endPoint x: 110, endPoint y: 85, distance: 138.9
click at [110, 85] on div "Creditor * [PERSON_NAME] FARGO CARD SER PO BOX 14517 [GEOGRAPHIC_DATA] [US_STAT…" at bounding box center [338, 209] width 629 height 300
paste input "0007"
type input "0007"
click at [609, 405] on button "Save & Close" at bounding box center [603, 400] width 87 height 27
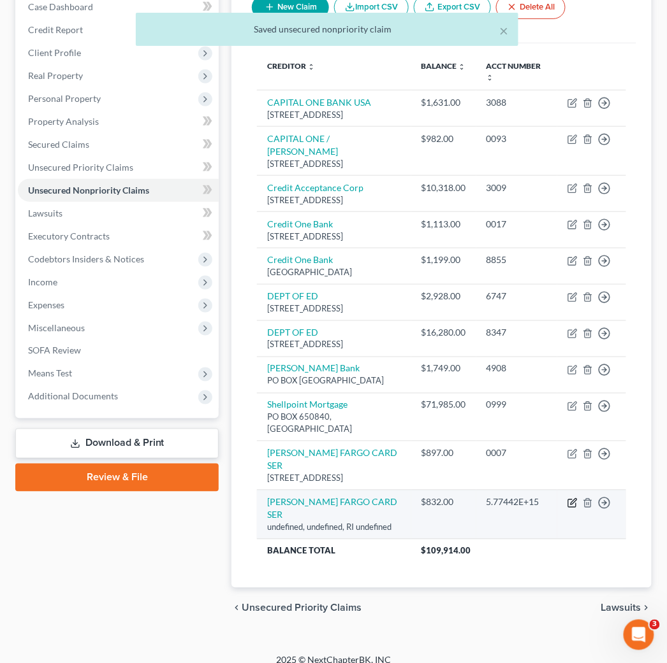
click at [570, 509] on icon "button" at bounding box center [572, 503] width 10 height 10
select select "41"
select select "14"
select select "0"
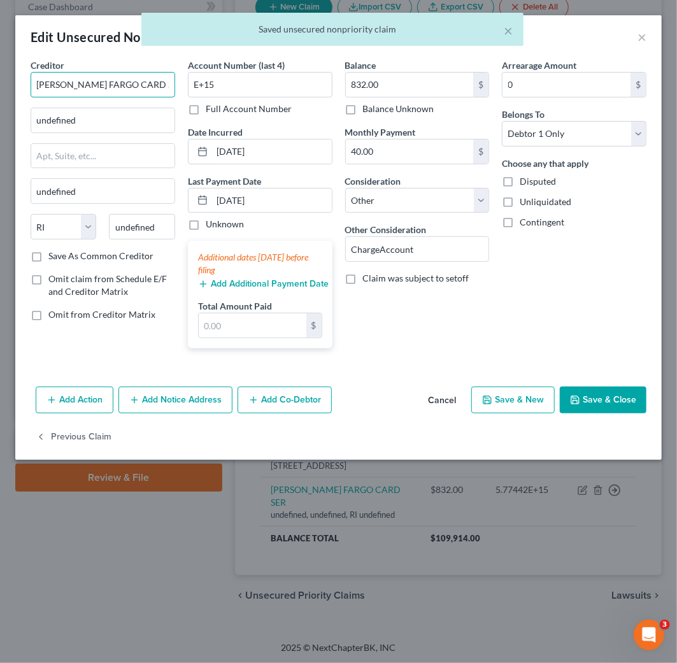
click at [145, 86] on input "[PERSON_NAME] FARGO CARD SER" at bounding box center [103, 84] width 145 height 25
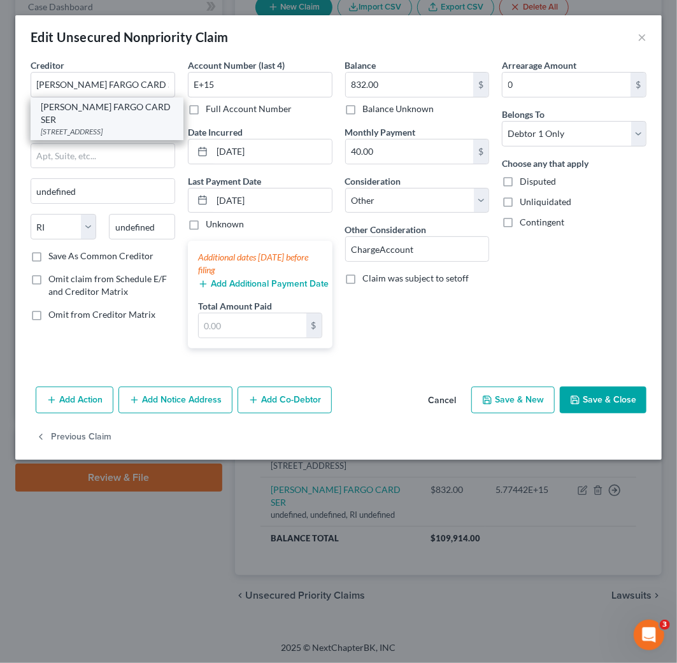
click at [122, 126] on div "[STREET_ADDRESS]" at bounding box center [107, 131] width 133 height 11
type input "PO BOX 14517"
type input "Des Moines"
select select "16"
type input "50306"
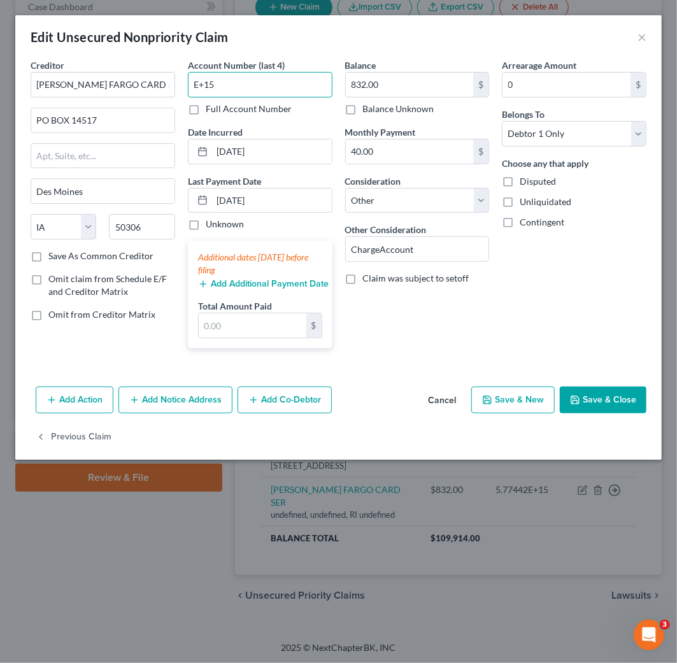
click at [268, 85] on input "E+15" at bounding box center [260, 84] width 145 height 25
drag, startPoint x: 268, startPoint y: 85, endPoint x: 79, endPoint y: 86, distance: 188.6
click at [87, 86] on div "Creditor * [PERSON_NAME] FARGO CARD SER PO BOX 14517 [GEOGRAPHIC_DATA] [US_STAT…" at bounding box center [338, 209] width 629 height 300
paste input "8713"
type input "8713"
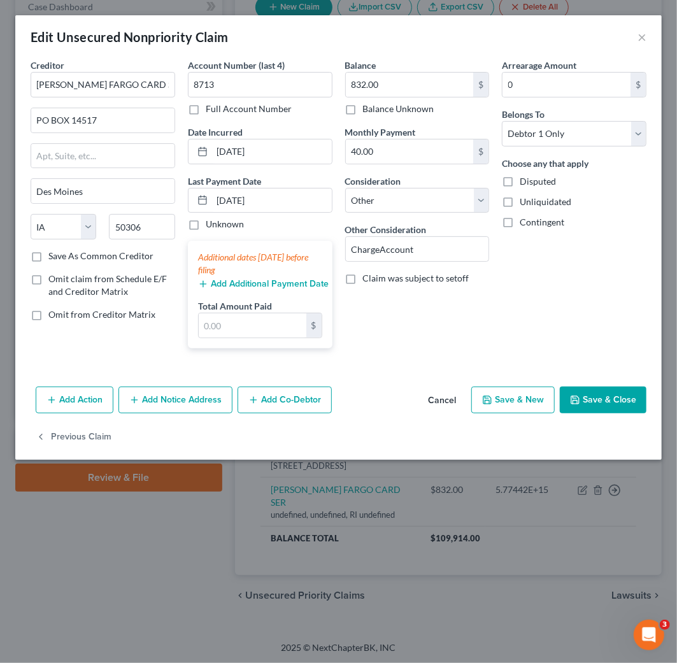
click at [621, 403] on button "Save & Close" at bounding box center [603, 400] width 87 height 27
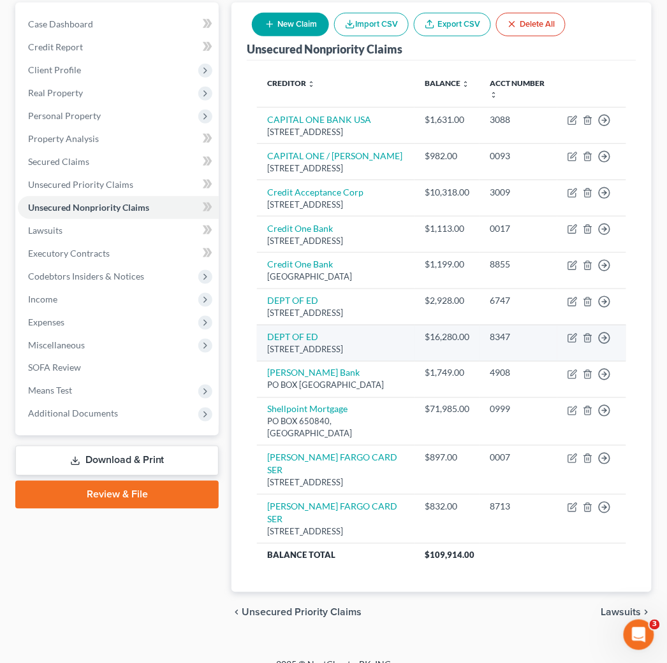
scroll to position [18, 0]
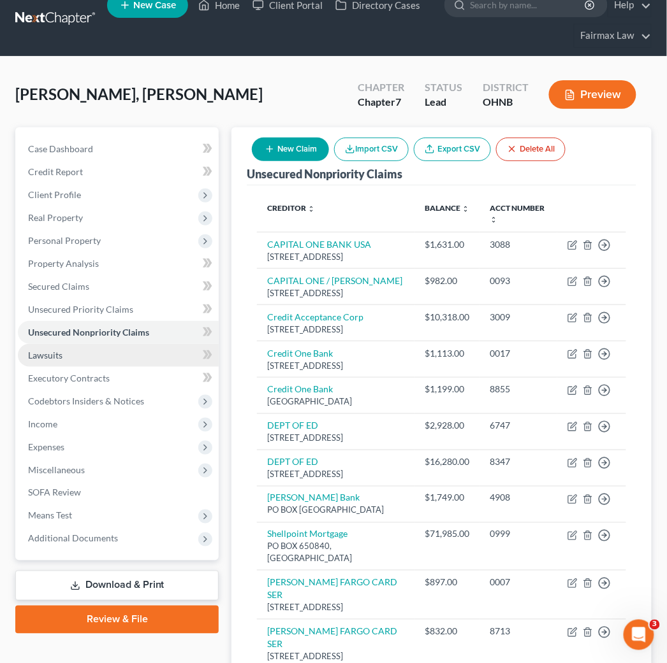
click at [96, 352] on link "Lawsuits" at bounding box center [118, 355] width 201 height 23
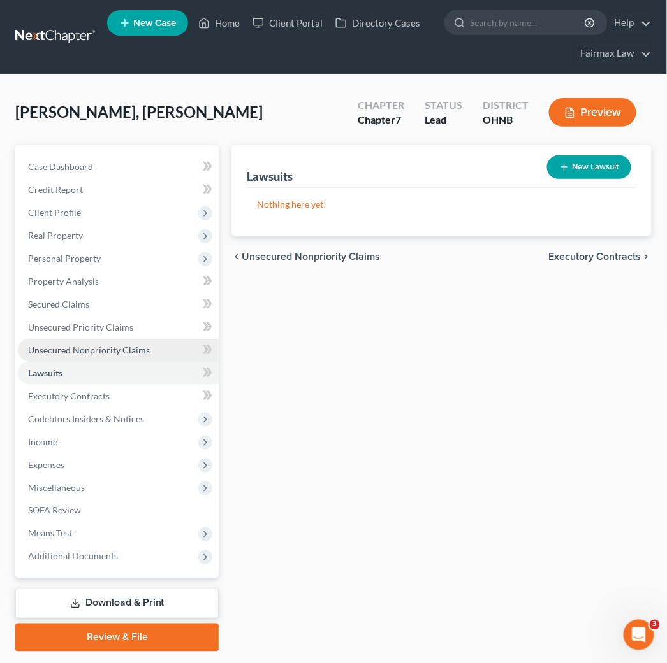
click at [129, 345] on span "Unsecured Nonpriority Claims" at bounding box center [89, 350] width 122 height 11
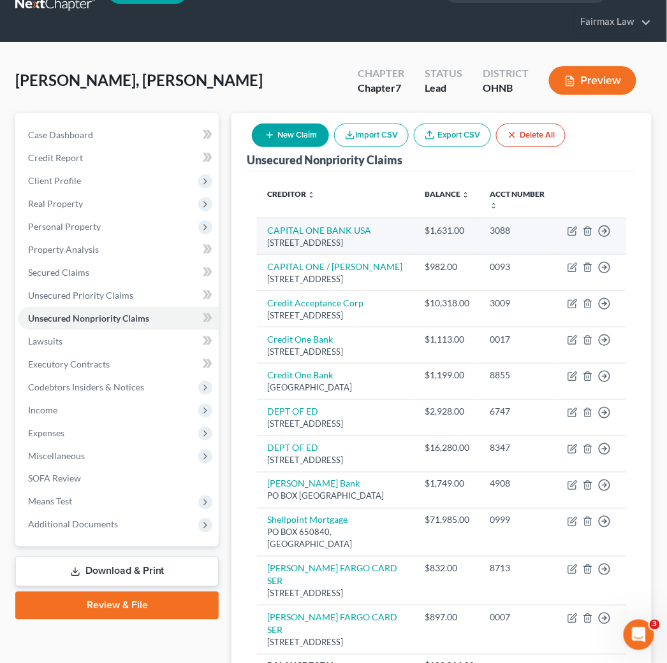
scroll to position [71, 0]
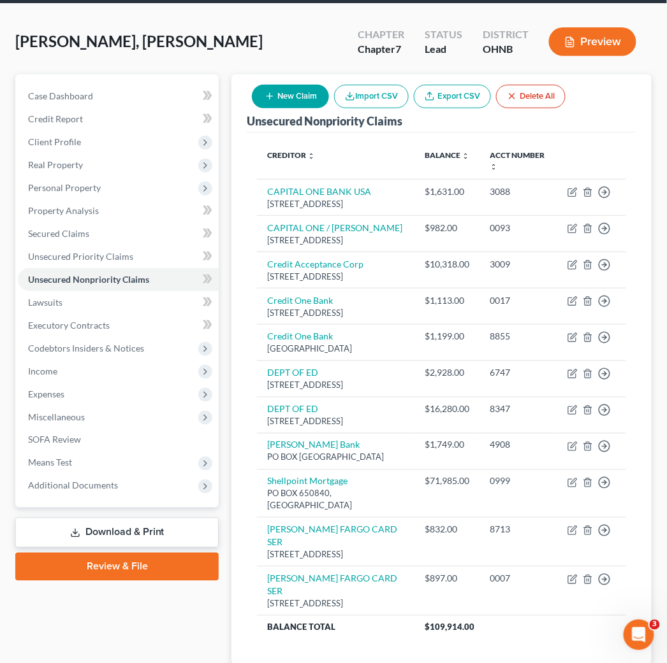
click at [308, 92] on button "New Claim" at bounding box center [290, 97] width 77 height 24
select select "0"
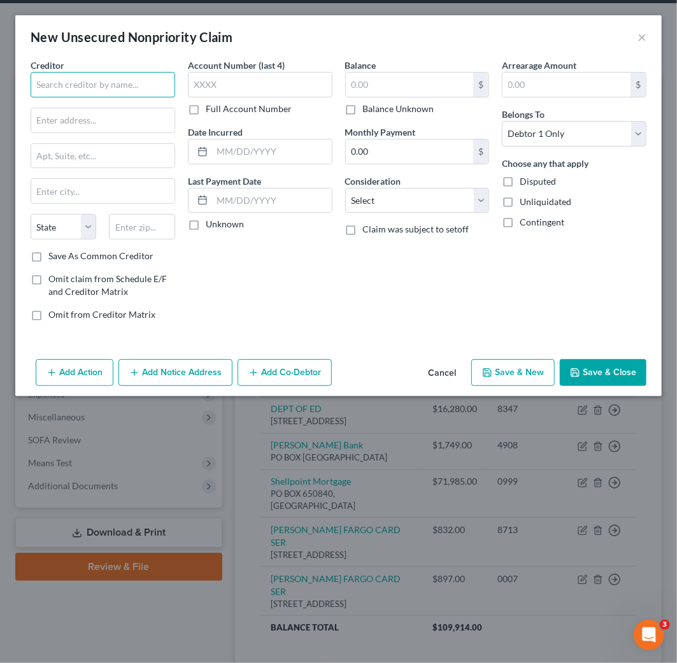
click at [101, 85] on input "text" at bounding box center [103, 84] width 145 height 25
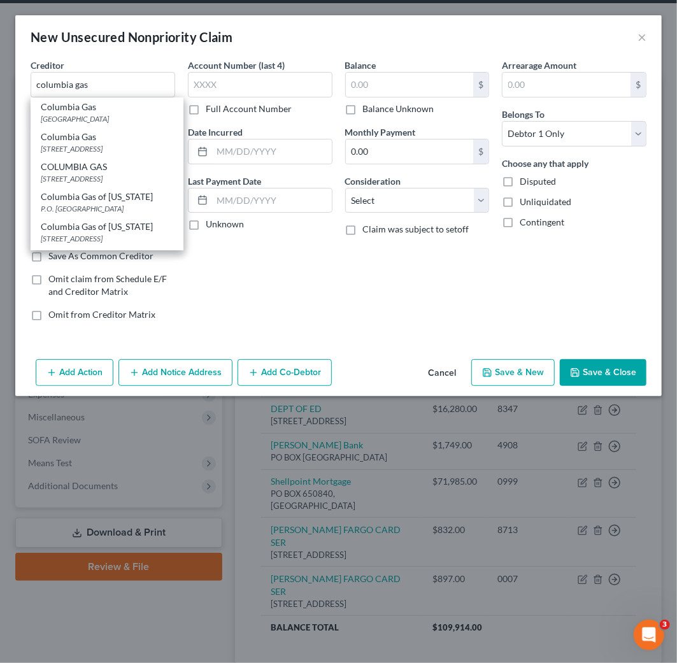
click at [117, 123] on div "[GEOGRAPHIC_DATA]" at bounding box center [107, 118] width 133 height 11
type input "Columbia Gas"
type input "PO Box 742510"
type input "[GEOGRAPHIC_DATA]"
select select "36"
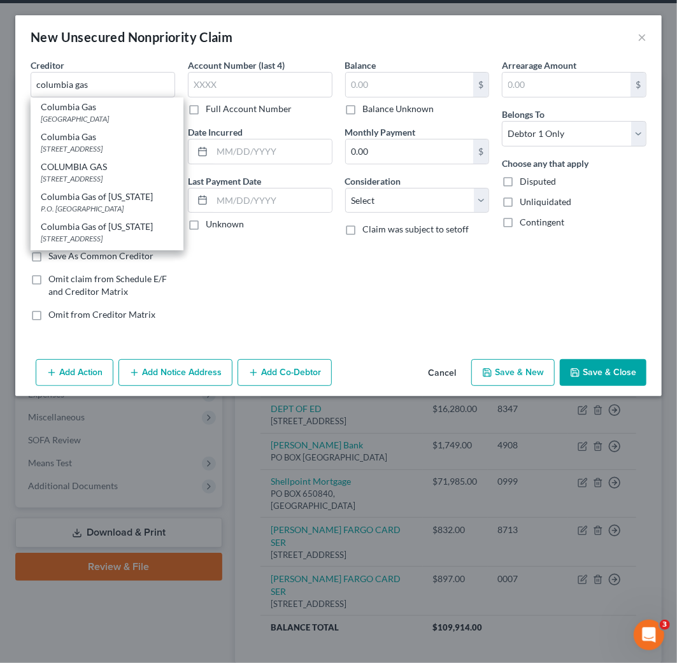
type input "45274"
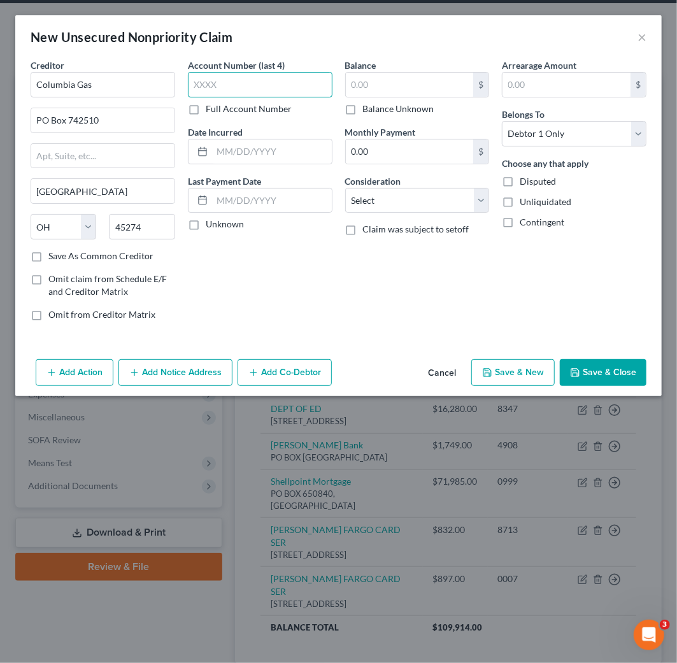
click at [261, 83] on input "text" at bounding box center [260, 84] width 145 height 25
paste input "000"
type input "0002"
click at [428, 92] on input "text" at bounding box center [410, 85] width 128 height 24
type input "399.86"
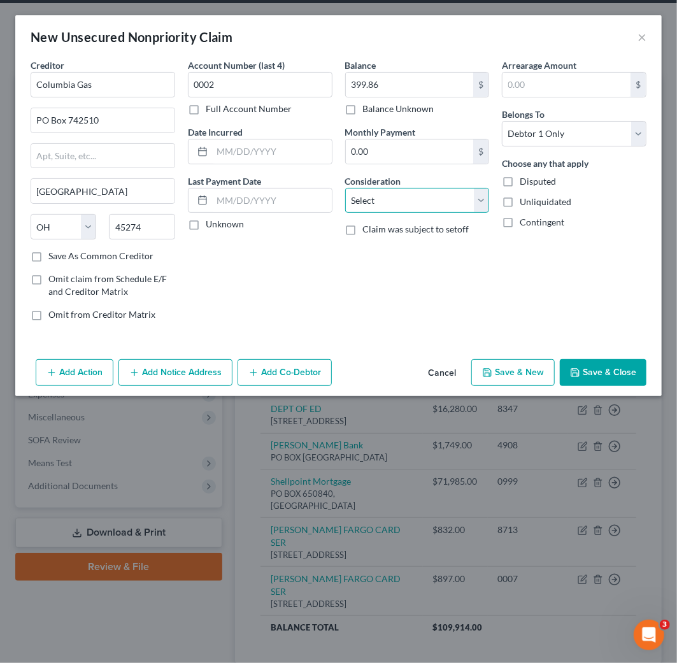
click at [397, 204] on select "Select Cable / Satellite Services Collection Agency Credit Card Debt Debt Couns…" at bounding box center [417, 200] width 145 height 25
select select "20"
click at [345, 188] on select "Select Cable / Satellite Services Collection Agency Credit Card Debt Debt Couns…" at bounding box center [417, 200] width 145 height 25
click at [224, 149] on input "text" at bounding box center [272, 152] width 120 height 24
click at [613, 372] on button "Save & Close" at bounding box center [603, 372] width 87 height 27
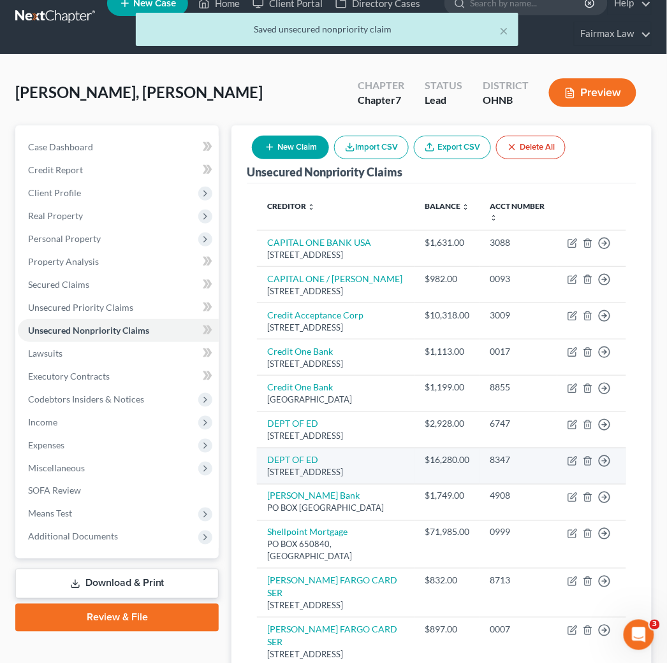
scroll to position [0, 0]
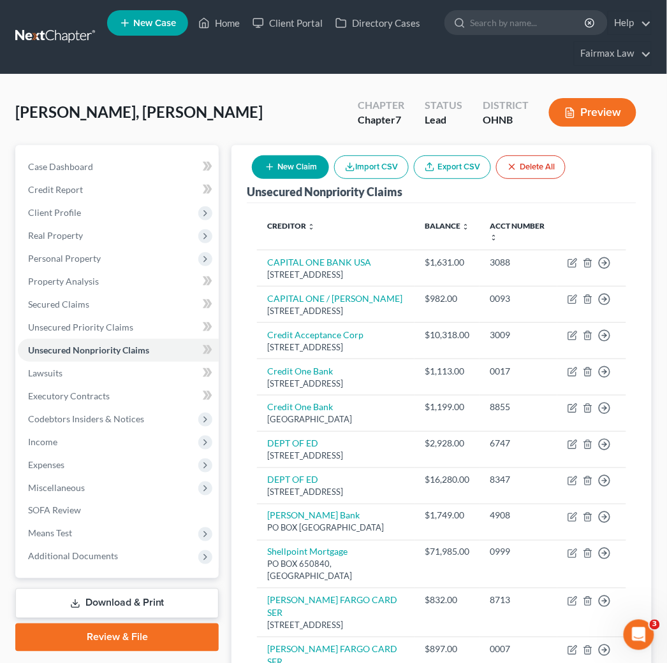
click at [280, 170] on button "New Claim" at bounding box center [290, 167] width 77 height 24
select select "0"
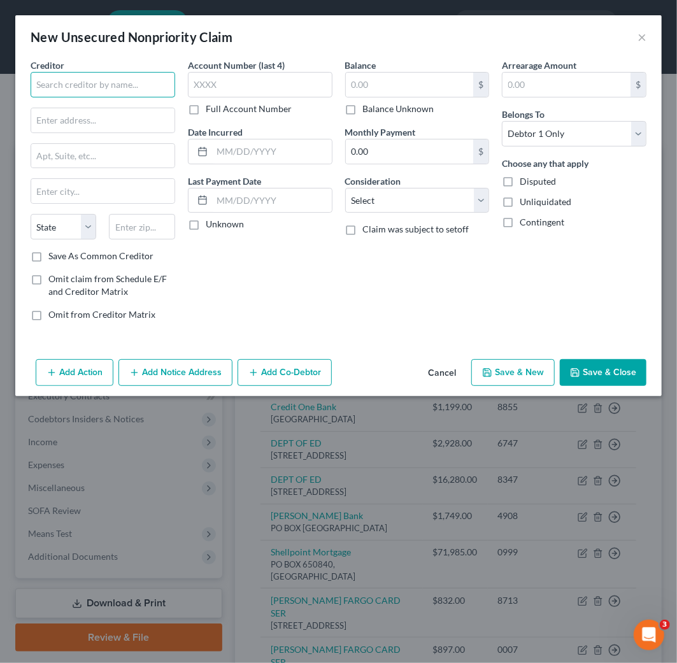
click at [118, 85] on input "text" at bounding box center [103, 84] width 145 height 25
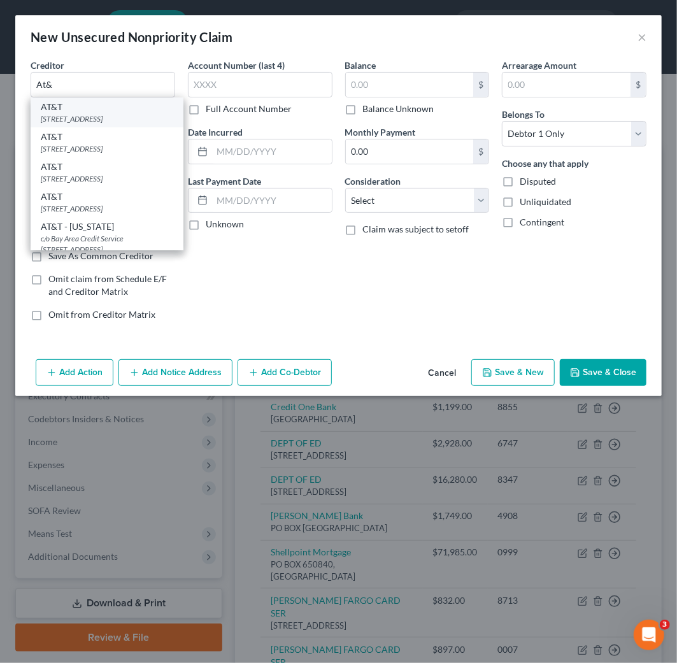
click at [135, 124] on div "[STREET_ADDRESS]" at bounding box center [107, 118] width 133 height 11
type input "AT&T"
type input "PO Box 2171"
type input "Southgate"
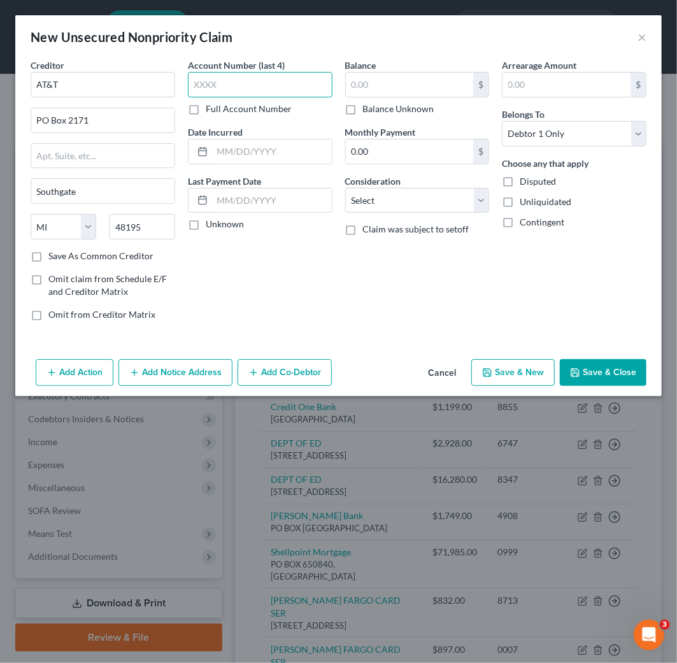
click at [289, 91] on input "text" at bounding box center [260, 84] width 145 height 25
paste input "0687"
click at [405, 85] on input "text" at bounding box center [410, 85] width 128 height 24
click at [421, 202] on select "Select Cable / Satellite Services Collection Agency Credit Card Debt Debt Couns…" at bounding box center [417, 200] width 145 height 25
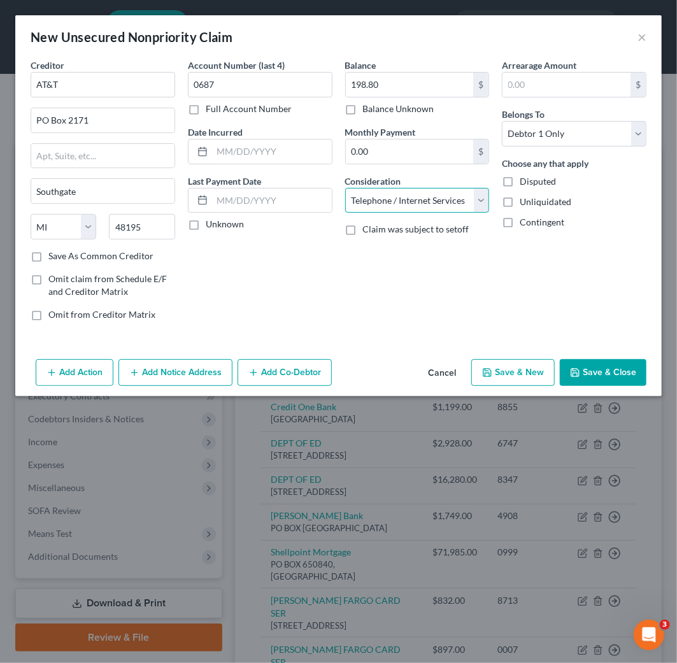
click at [345, 188] on select "Select Cable / Satellite Services Collection Agency Credit Card Debt Debt Couns…" at bounding box center [417, 200] width 145 height 25
click at [610, 373] on button "Save & Close" at bounding box center [603, 372] width 87 height 27
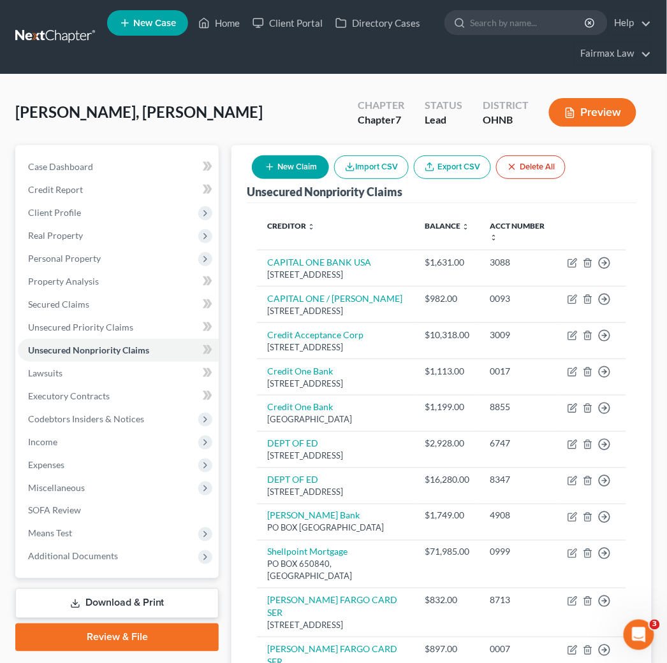
click at [301, 168] on button "New Claim" at bounding box center [290, 167] width 77 height 24
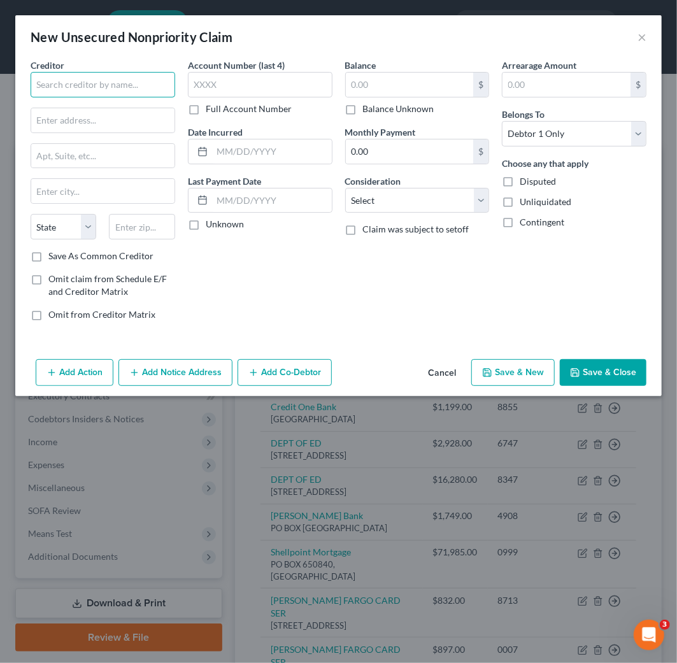
click at [126, 78] on input "text" at bounding box center [103, 84] width 145 height 25
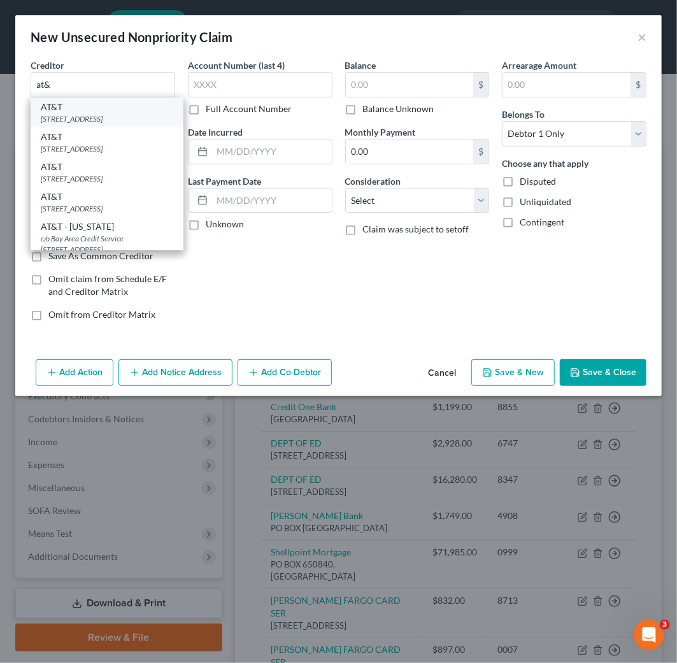
click at [119, 115] on div "[STREET_ADDRESS]" at bounding box center [107, 118] width 133 height 11
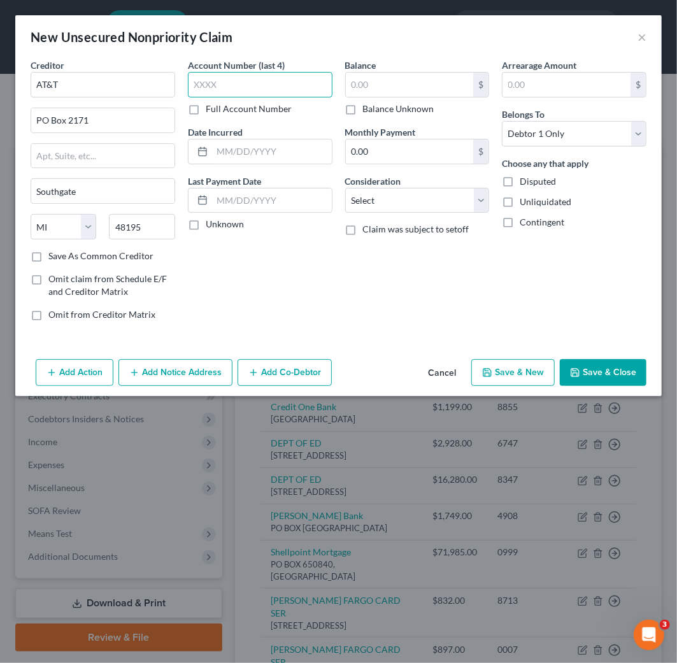
click at [245, 83] on input "text" at bounding box center [260, 84] width 145 height 25
paste input "9204"
click at [428, 92] on input "text" at bounding box center [410, 85] width 128 height 24
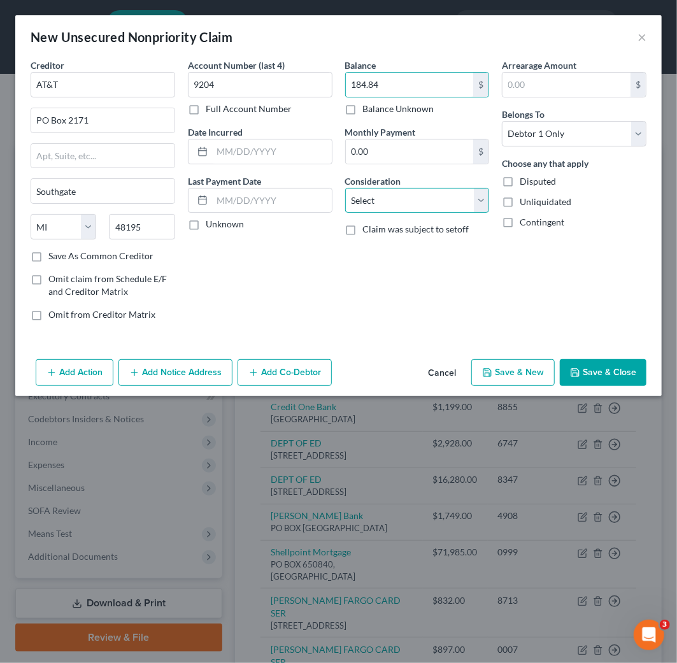
click at [397, 201] on select "Select Cable / Satellite Services Collection Agency Credit Card Debt Debt Couns…" at bounding box center [417, 200] width 145 height 25
click at [345, 188] on select "Select Cable / Satellite Services Collection Agency Credit Card Debt Debt Couns…" at bounding box center [417, 200] width 145 height 25
click at [614, 379] on button "Save & Close" at bounding box center [603, 372] width 87 height 27
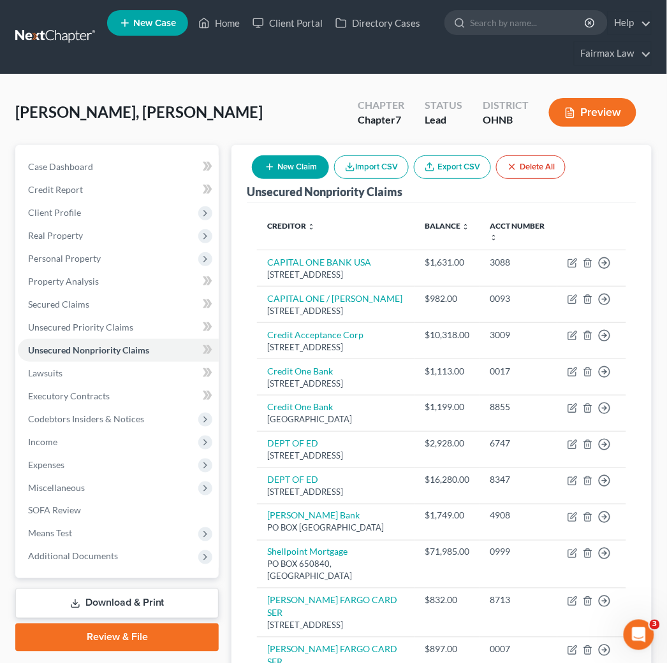
click at [296, 164] on button "New Claim" at bounding box center [290, 167] width 77 height 24
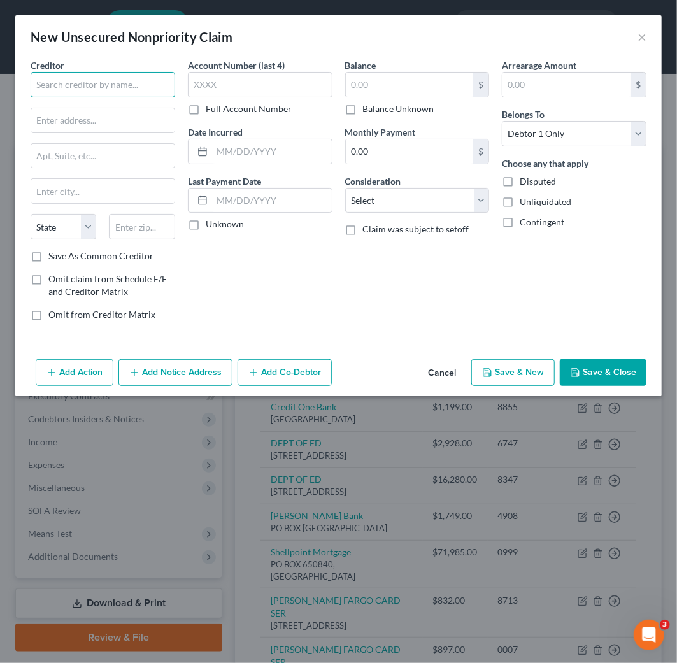
click at [118, 83] on input "text" at bounding box center [103, 84] width 145 height 25
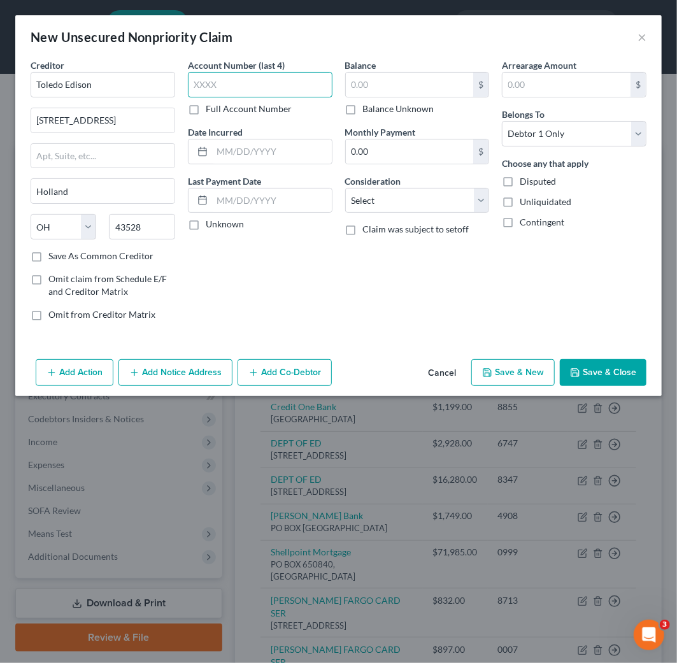
click at [198, 83] on input "text" at bounding box center [260, 84] width 145 height 25
click at [396, 89] on input "text" at bounding box center [410, 85] width 128 height 24
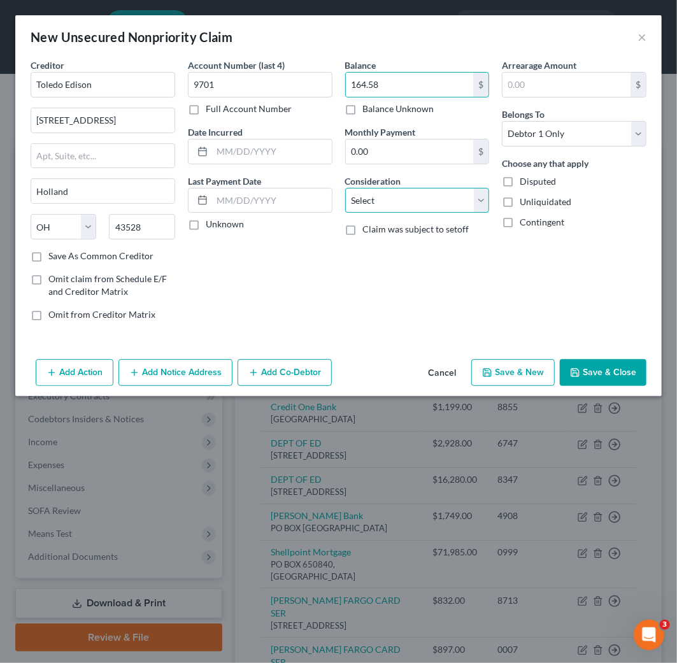
click at [440, 205] on select "Select Cable / Satellite Services Collection Agency Credit Card Debt Debt Couns…" at bounding box center [417, 200] width 145 height 25
click at [345, 188] on select "Select Cable / Satellite Services Collection Agency Credit Card Debt Debt Couns…" at bounding box center [417, 200] width 145 height 25
click at [617, 373] on button "Save & Close" at bounding box center [603, 372] width 87 height 27
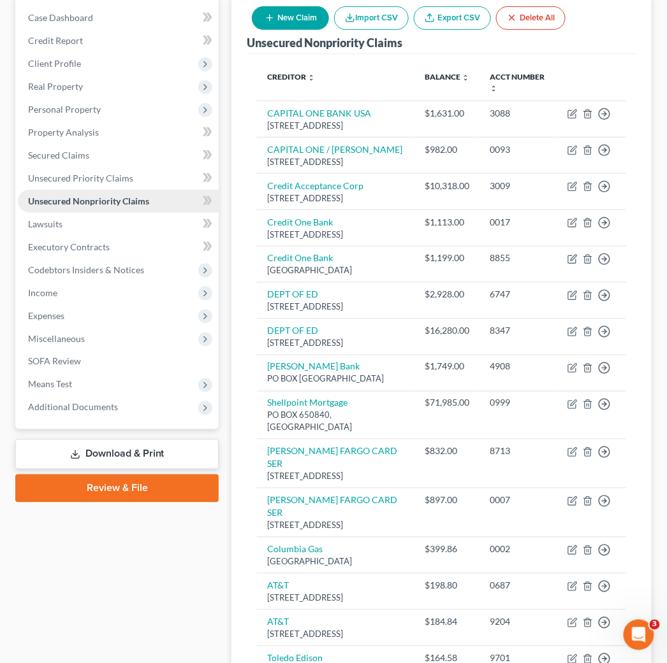
scroll to position [141, 0]
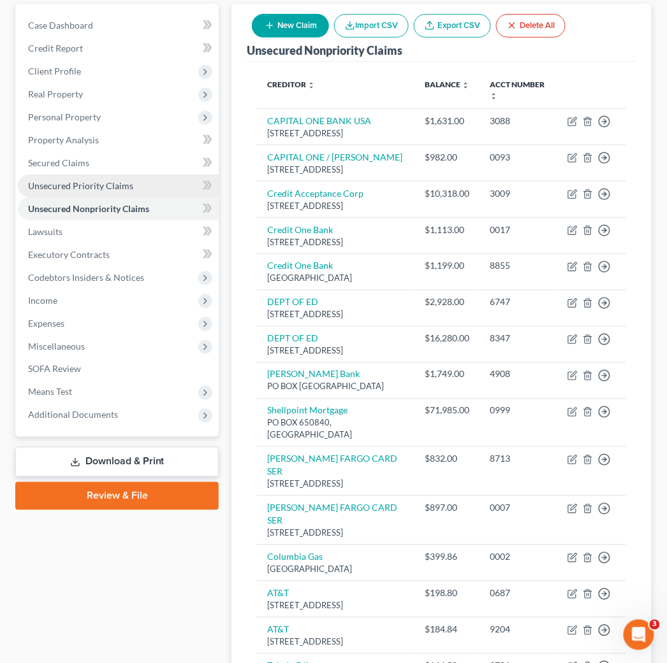
click at [100, 181] on span "Unsecured Priority Claims" at bounding box center [80, 185] width 105 height 11
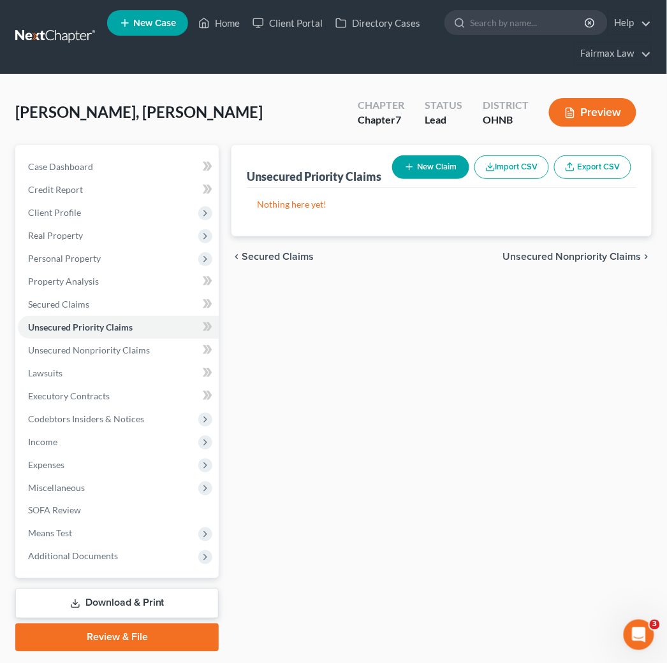
click at [424, 167] on button "New Claim" at bounding box center [430, 167] width 77 height 24
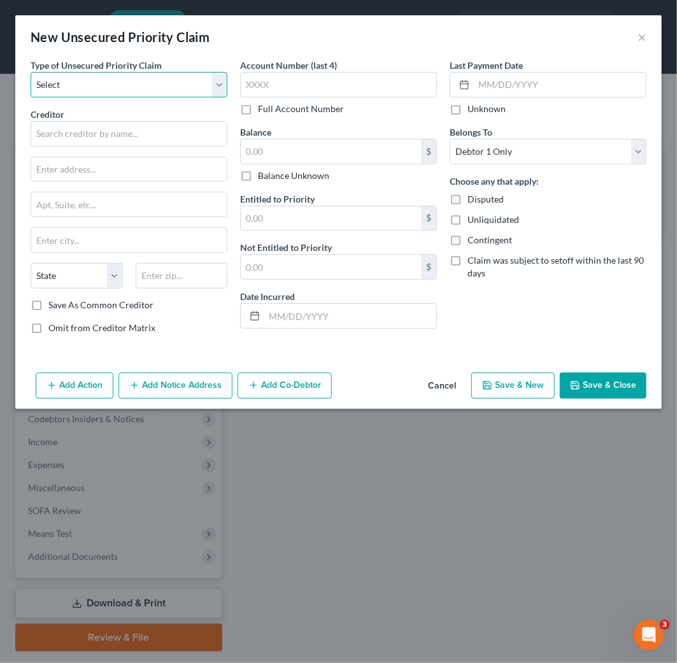
click at [118, 89] on select "Select Taxes & Other Government Units Domestic Support Obligations Extensions o…" at bounding box center [129, 84] width 197 height 25
click at [31, 72] on select "Select Taxes & Other Government Units Domestic Support Obligations Extensions o…" at bounding box center [129, 84] width 197 height 25
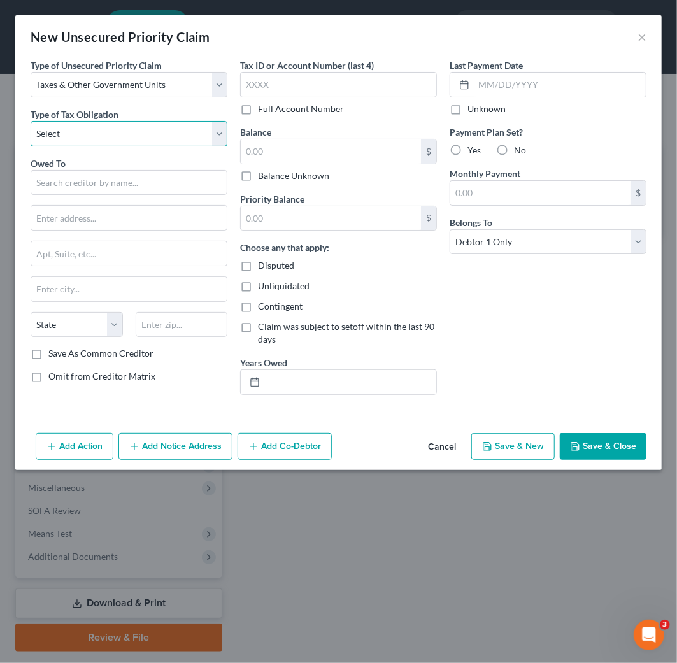
click at [134, 129] on select "Select Federal City State Franchise Tax Board Other" at bounding box center [129, 133] width 197 height 25
click at [31, 121] on select "Select Federal City State Franchise Tax Board Other" at bounding box center [129, 133] width 197 height 25
click at [113, 184] on input "text" at bounding box center [129, 182] width 197 height 25
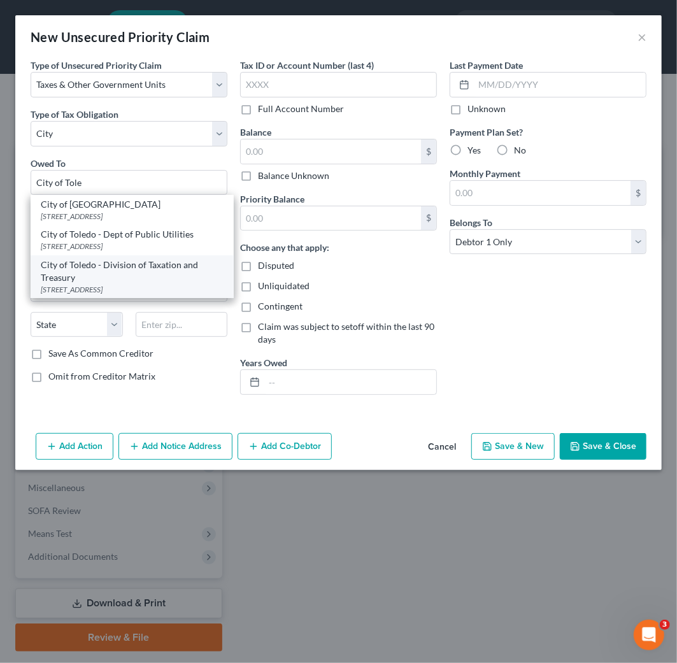
click at [139, 295] on div "[STREET_ADDRESS]" at bounding box center [132, 289] width 183 height 11
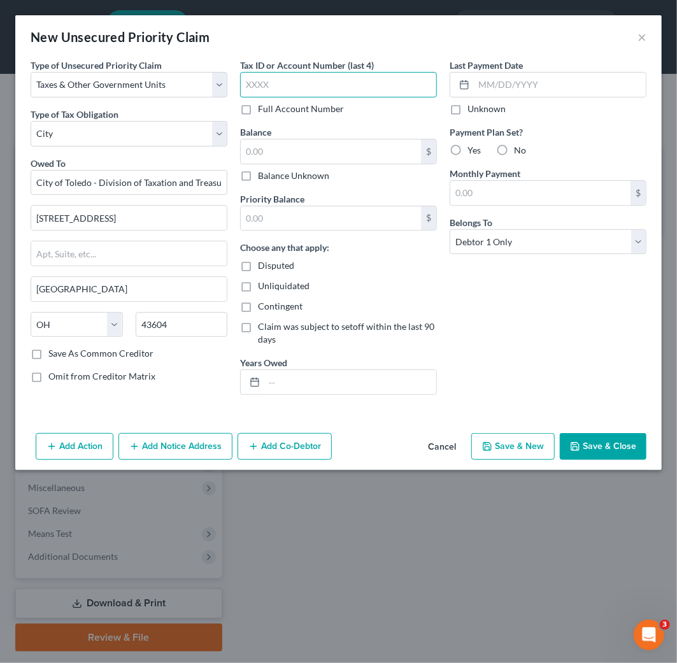
click at [330, 88] on input "text" at bounding box center [338, 84] width 197 height 25
click at [326, 153] on input "text" at bounding box center [331, 152] width 180 height 24
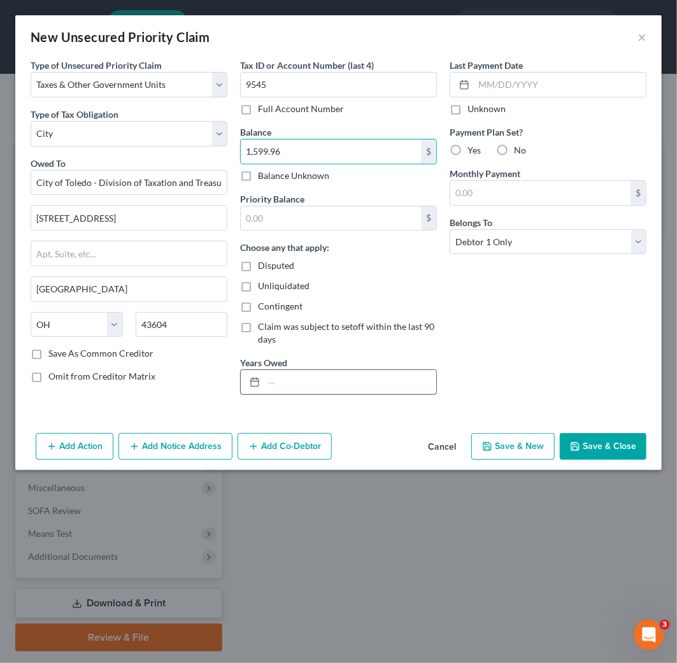
click at [310, 382] on input "text" at bounding box center [350, 382] width 172 height 24
click at [616, 450] on button "Save & Close" at bounding box center [603, 446] width 87 height 27
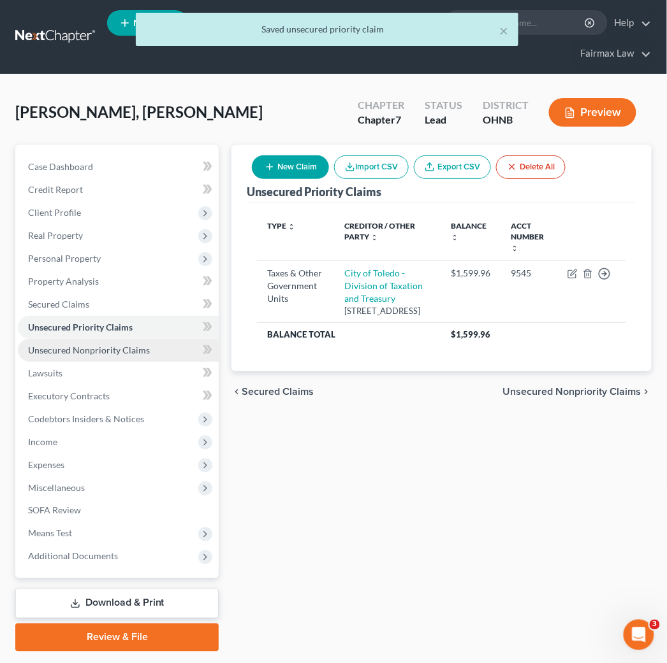
drag, startPoint x: 134, startPoint y: 349, endPoint x: 175, endPoint y: 357, distance: 41.0
click at [134, 349] on span "Unsecured Nonpriority Claims" at bounding box center [89, 350] width 122 height 11
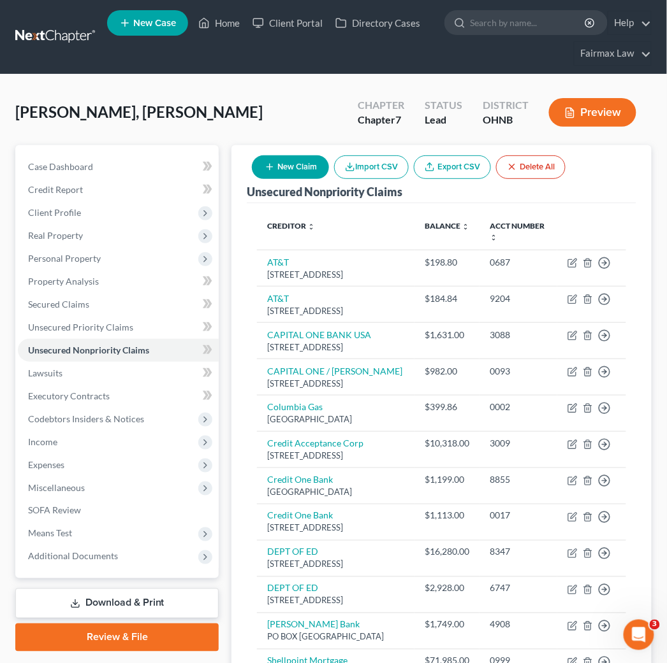
click at [296, 172] on button "New Claim" at bounding box center [290, 167] width 77 height 24
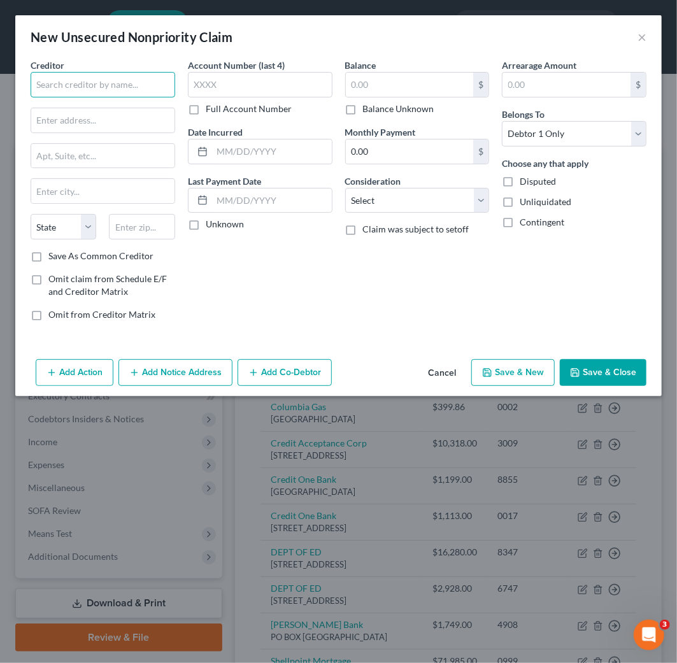
click at [135, 92] on input "text" at bounding box center [103, 84] width 145 height 25
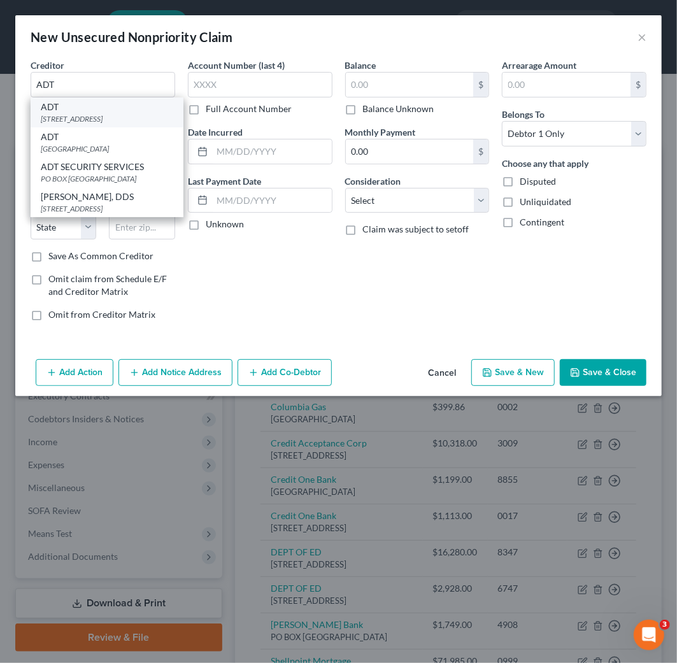
click at [125, 105] on div "ADT" at bounding box center [107, 107] width 133 height 13
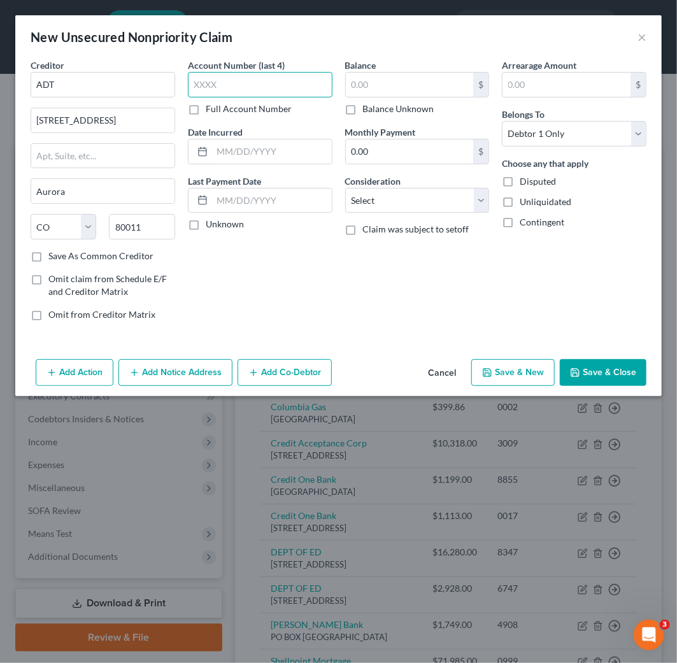
click at [249, 92] on input "text" at bounding box center [260, 84] width 145 height 25
click at [250, 90] on input "text" at bounding box center [260, 84] width 145 height 25
click at [408, 84] on input "text" at bounding box center [410, 85] width 128 height 24
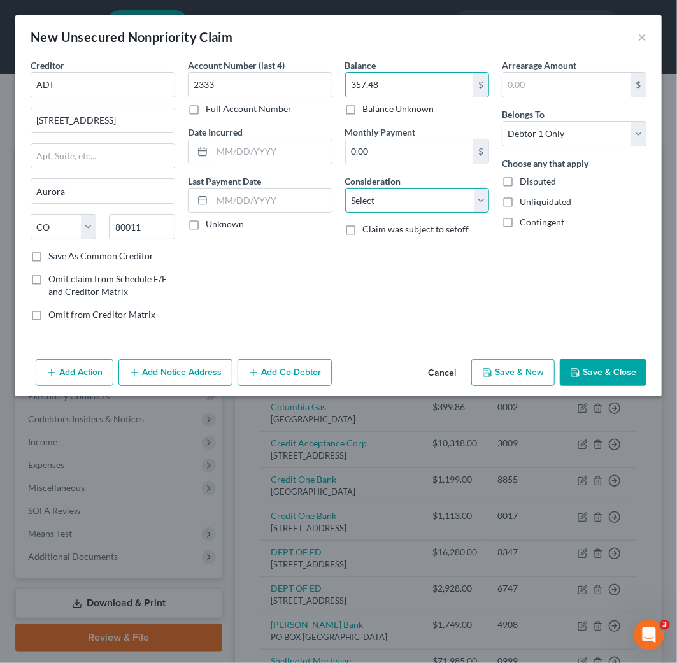
click at [423, 202] on select "Select Cable / Satellite Services Collection Agency Credit Card Debt Debt Couns…" at bounding box center [417, 200] width 145 height 25
click at [345, 188] on select "Select Cable / Satellite Services Collection Agency Credit Card Debt Debt Couns…" at bounding box center [417, 200] width 145 height 25
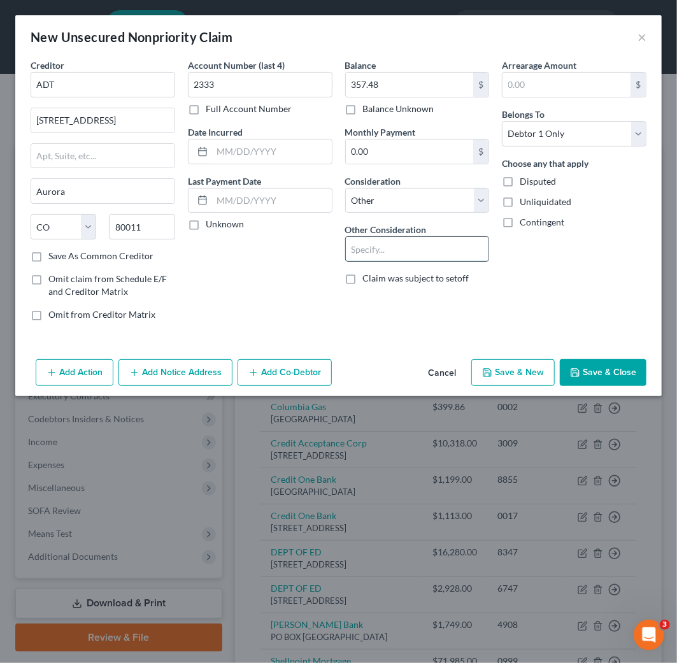
click at [377, 256] on input "text" at bounding box center [417, 249] width 143 height 24
click at [607, 378] on button "Save & Close" at bounding box center [603, 372] width 87 height 27
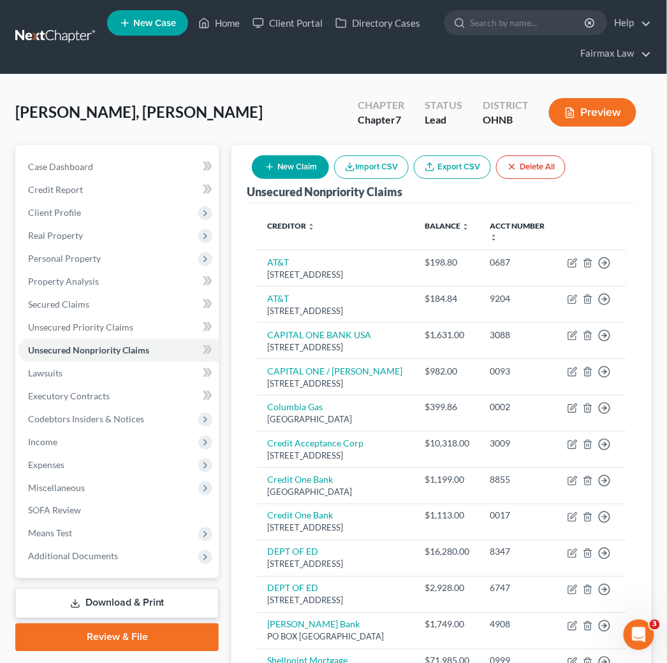
click at [298, 169] on button "New Claim" at bounding box center [290, 167] width 77 height 24
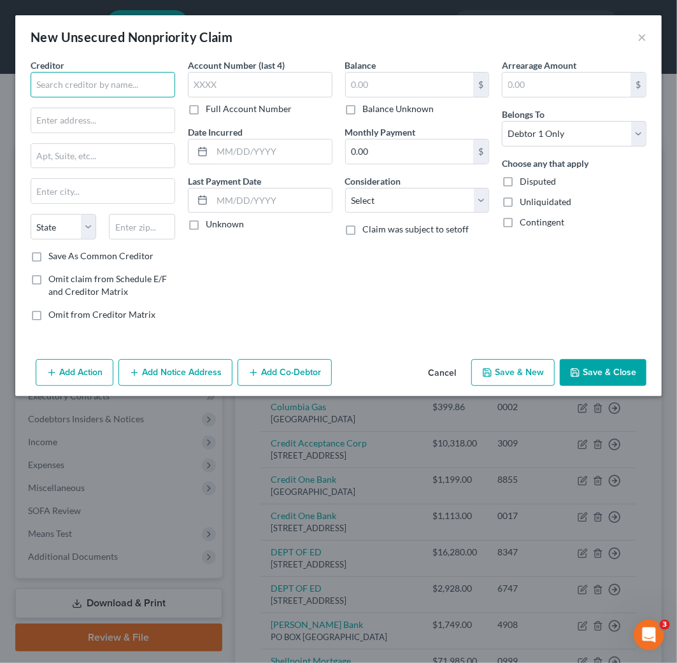
click at [85, 78] on input "text" at bounding box center [103, 84] width 145 height 25
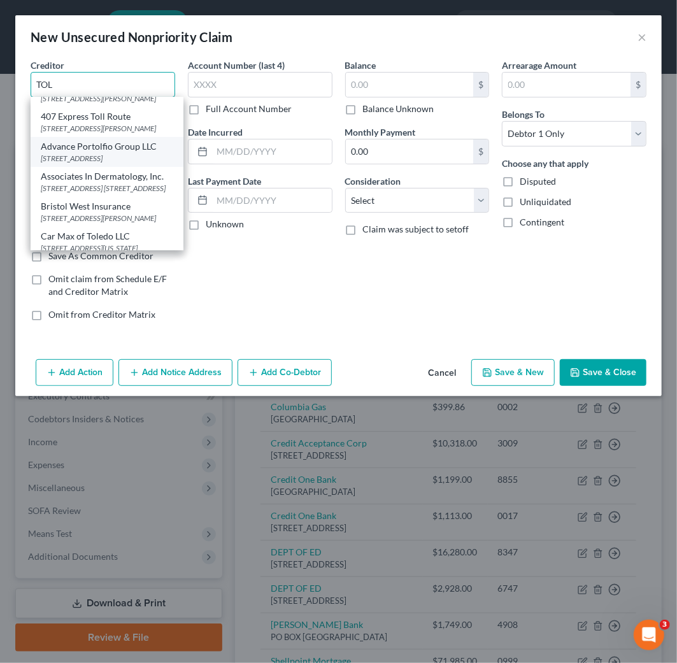
scroll to position [71, 0]
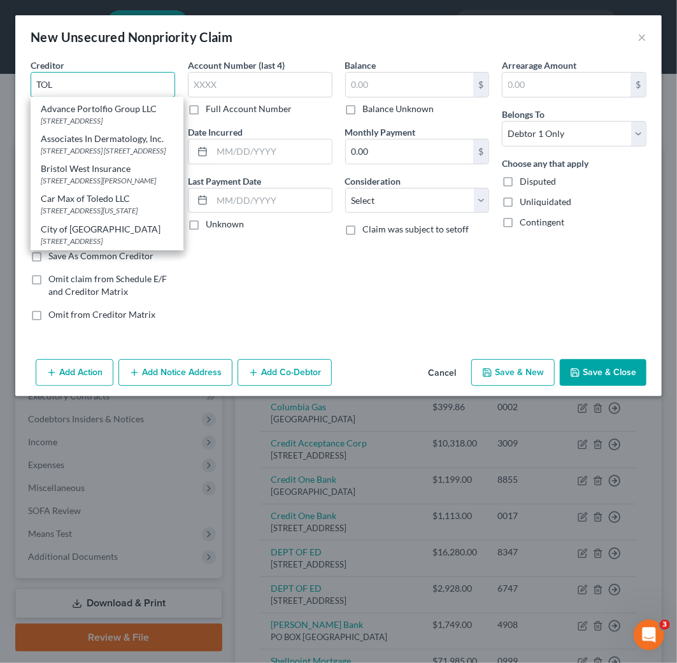
click at [106, 90] on input "TOL" at bounding box center [103, 84] width 145 height 25
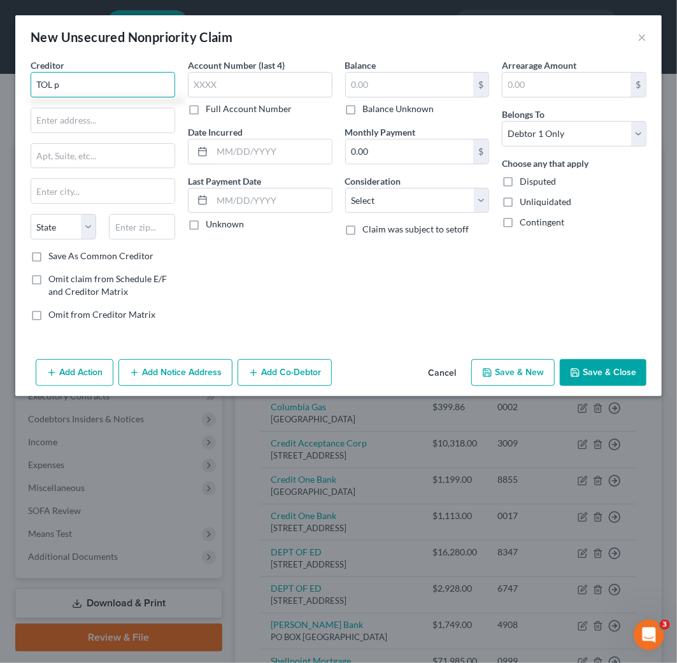
scroll to position [0, 0]
drag, startPoint x: 93, startPoint y: 85, endPoint x: -3, endPoint y: 81, distance: 95.7
click at [0, 81] on html "Home New Case Client Portal Directory Cases Fairmax Law [EMAIL_ADDRESS][DOMAIN_…" at bounding box center [338, 503] width 677 height 1006
click at [0, 80] on html "Home New Case Client Portal Directory Cases Fairmax Law [EMAIL_ADDRESS][DOMAIN_…" at bounding box center [338, 503] width 677 height 1006
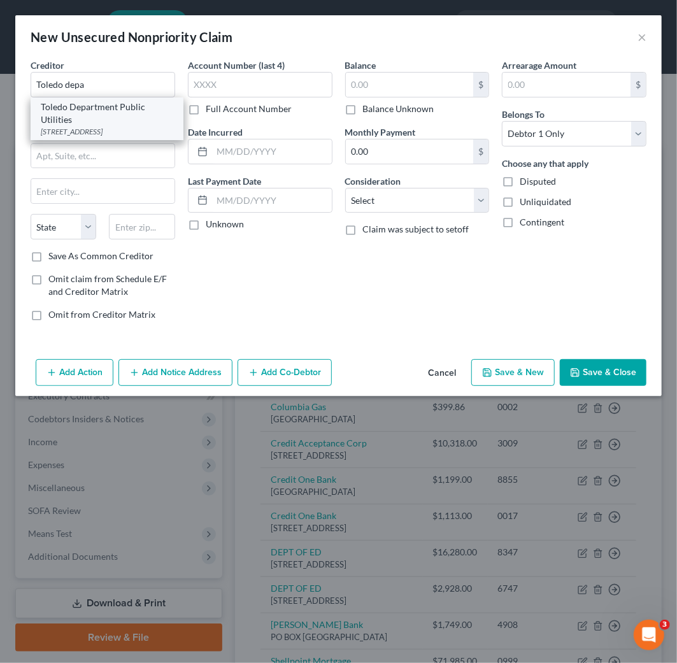
click at [110, 130] on div "[STREET_ADDRESS]" at bounding box center [107, 131] width 133 height 11
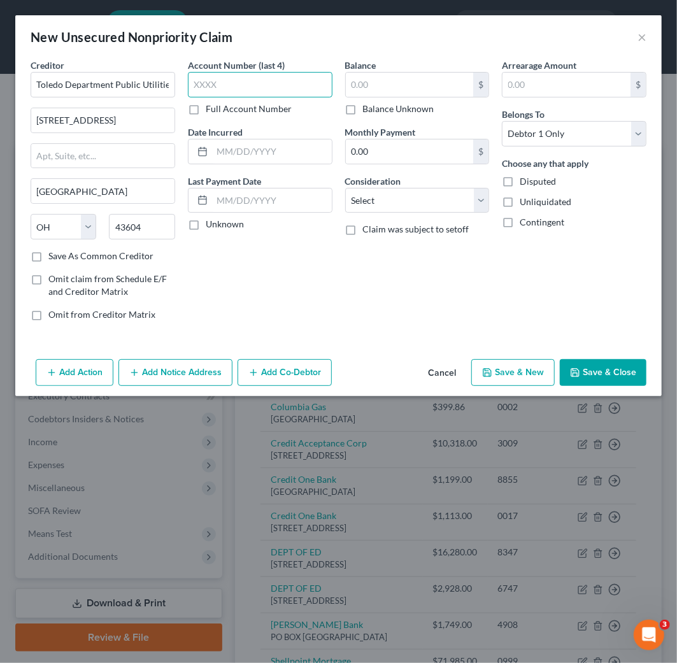
click at [239, 87] on input "text" at bounding box center [260, 84] width 145 height 25
click at [249, 85] on input "text" at bounding box center [260, 84] width 145 height 25
click at [406, 82] on input "text" at bounding box center [410, 85] width 128 height 24
click at [553, 294] on div "Arrearage Amount $ Belongs To * Select Debtor 1 Only Debtor 2 Only Debtor 1 And…" at bounding box center [574, 195] width 157 height 273
click at [395, 203] on select "Select Cable / Satellite Services Collection Agency Credit Card Debt Debt Couns…" at bounding box center [417, 200] width 145 height 25
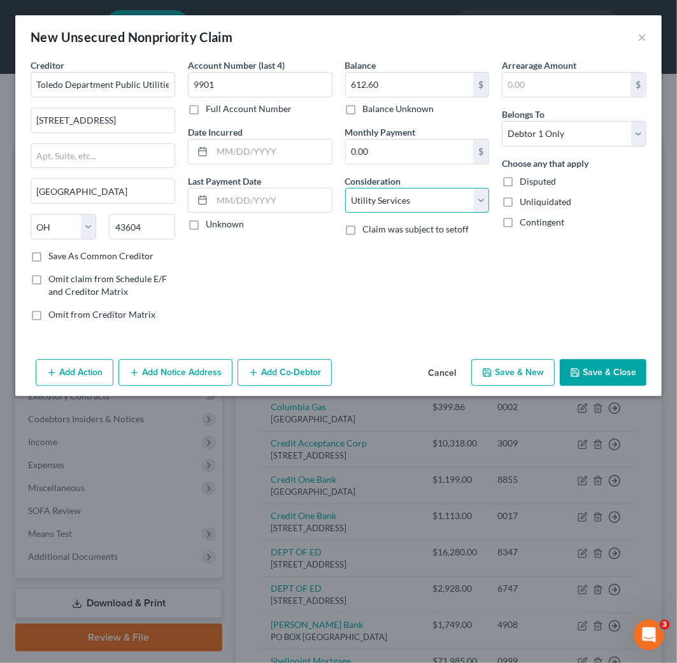
click at [345, 188] on select "Select Cable / Satellite Services Collection Agency Credit Card Debt Debt Couns…" at bounding box center [417, 200] width 145 height 25
click at [621, 366] on button "Save & Close" at bounding box center [603, 372] width 87 height 27
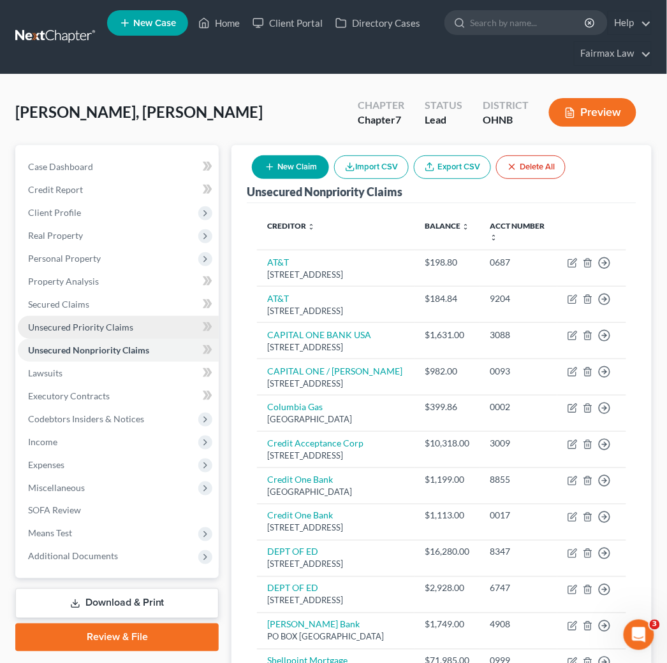
click at [89, 326] on span "Unsecured Priority Claims" at bounding box center [80, 327] width 105 height 11
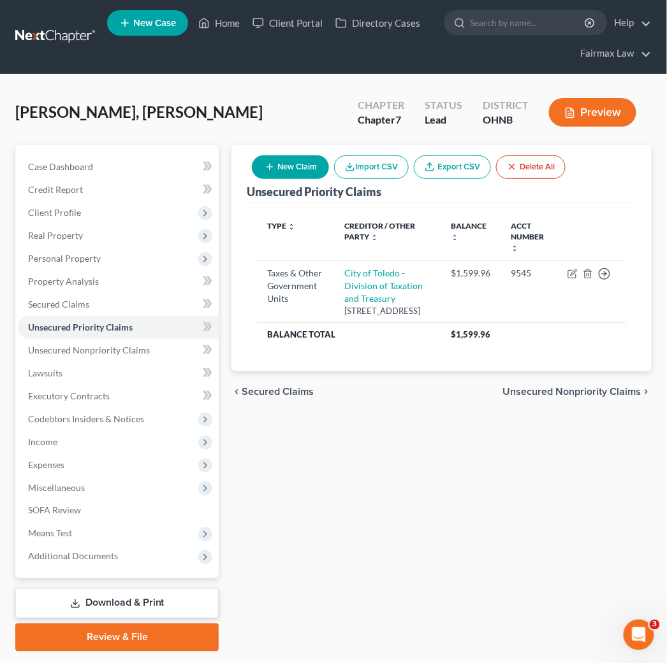
click at [282, 170] on button "New Claim" at bounding box center [290, 167] width 77 height 24
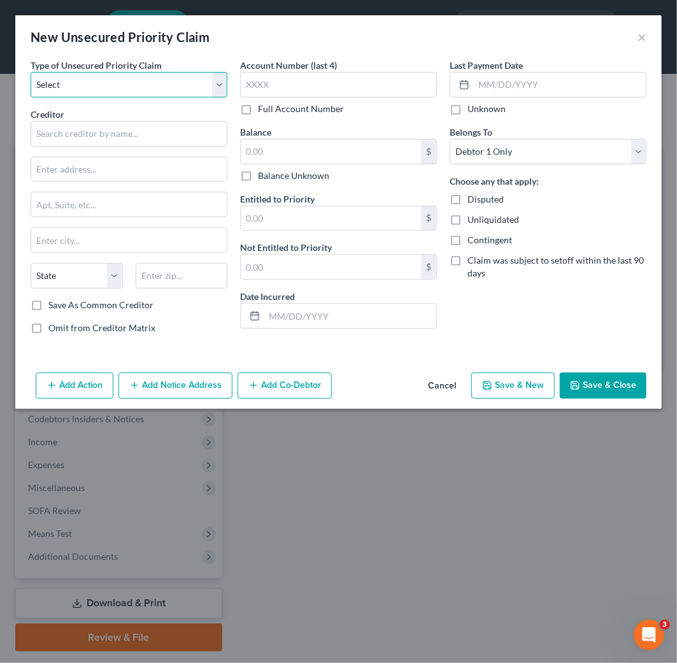
click at [147, 92] on select "Select Taxes & Other Government Units Domestic Support Obligations Extensions o…" at bounding box center [129, 84] width 197 height 25
click at [31, 72] on select "Select Taxes & Other Government Units Domestic Support Obligations Extensions o…" at bounding box center [129, 84] width 197 height 25
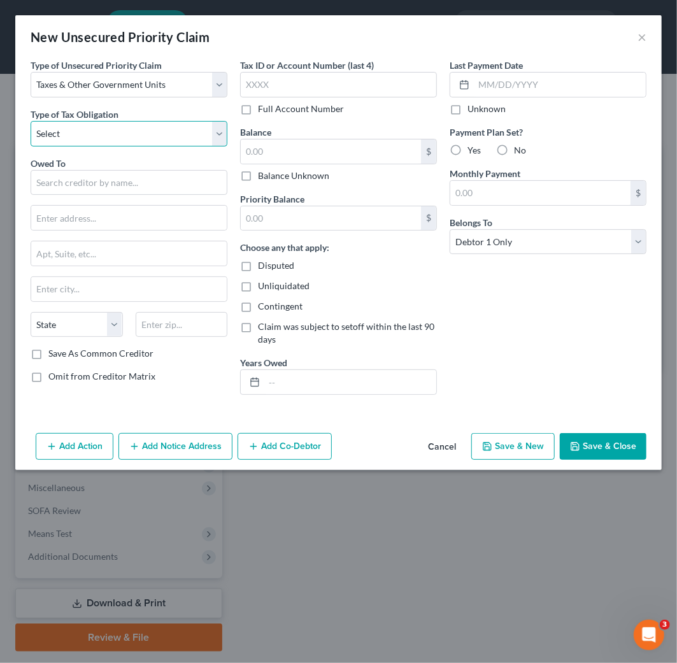
click at [124, 131] on select "Select Federal City State Franchise Tax Board Other" at bounding box center [129, 133] width 197 height 25
click at [31, 121] on select "Select Federal City State Franchise Tax Board Other" at bounding box center [129, 133] width 197 height 25
click at [122, 184] on input "text" at bounding box center [129, 182] width 197 height 25
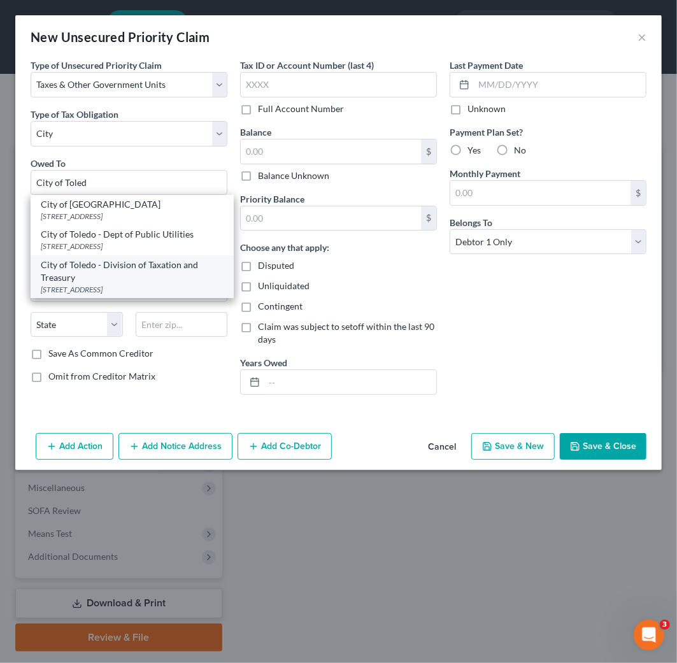
click at [177, 289] on div "[STREET_ADDRESS]" at bounding box center [132, 289] width 183 height 11
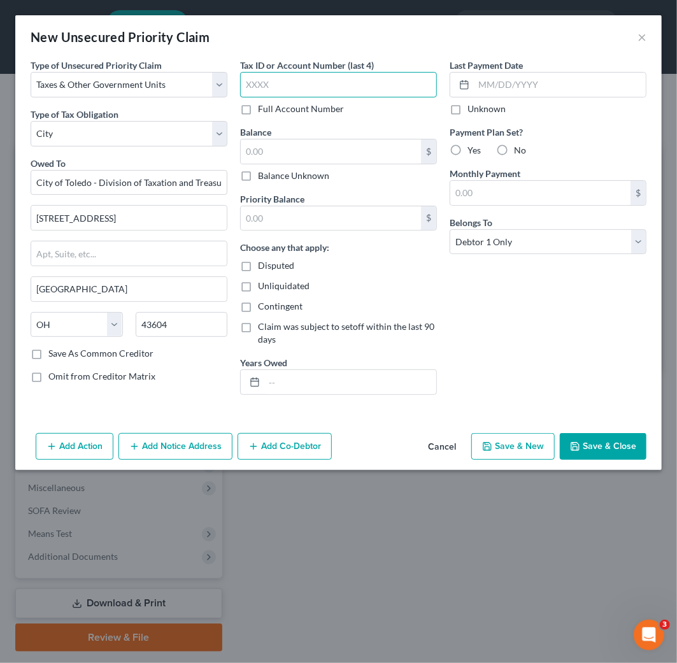
click at [308, 82] on input "text" at bounding box center [338, 84] width 197 height 25
click at [301, 150] on input "text" at bounding box center [331, 152] width 180 height 24
click at [364, 386] on input "text" at bounding box center [350, 382] width 172 height 24
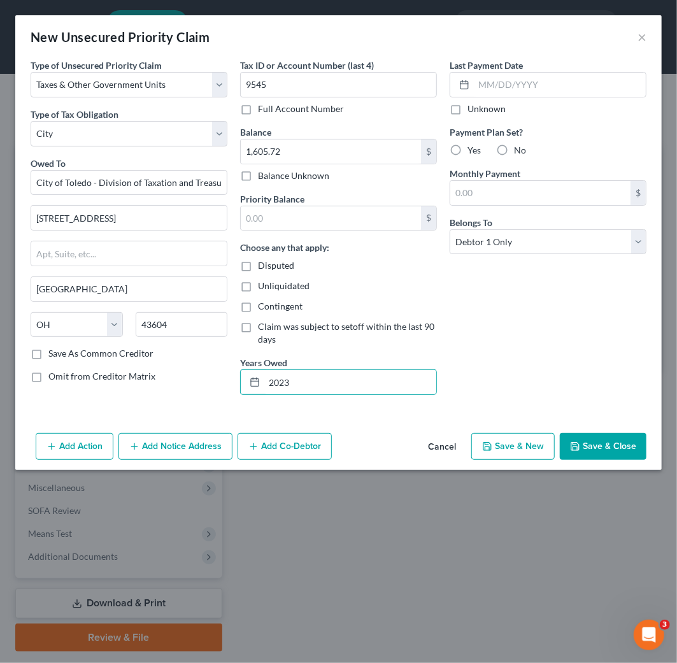
click at [609, 449] on button "Save & Close" at bounding box center [603, 446] width 87 height 27
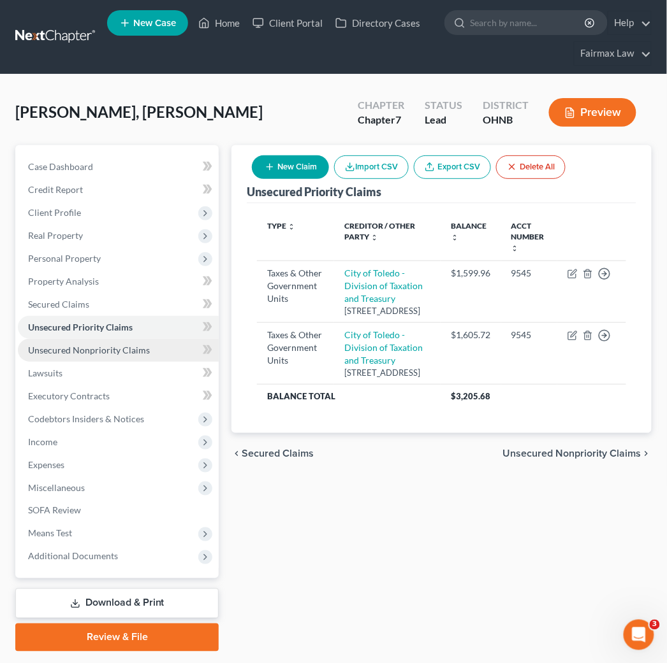
click at [113, 352] on span "Unsecured Nonpriority Claims" at bounding box center [89, 350] width 122 height 11
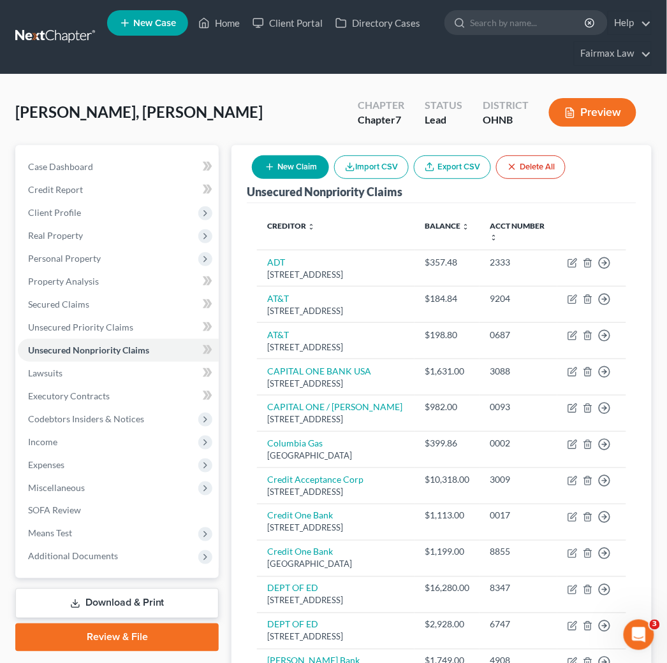
click at [289, 164] on button "New Claim" at bounding box center [290, 167] width 77 height 24
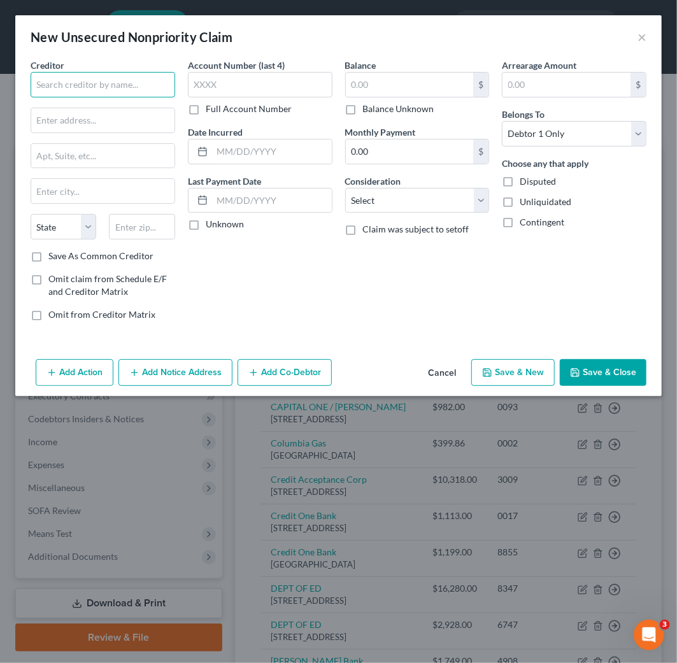
click at [82, 72] on input "text" at bounding box center [103, 84] width 145 height 25
click at [118, 90] on input "en" at bounding box center [103, 84] width 145 height 25
paste input "Enterprise Square LLC"
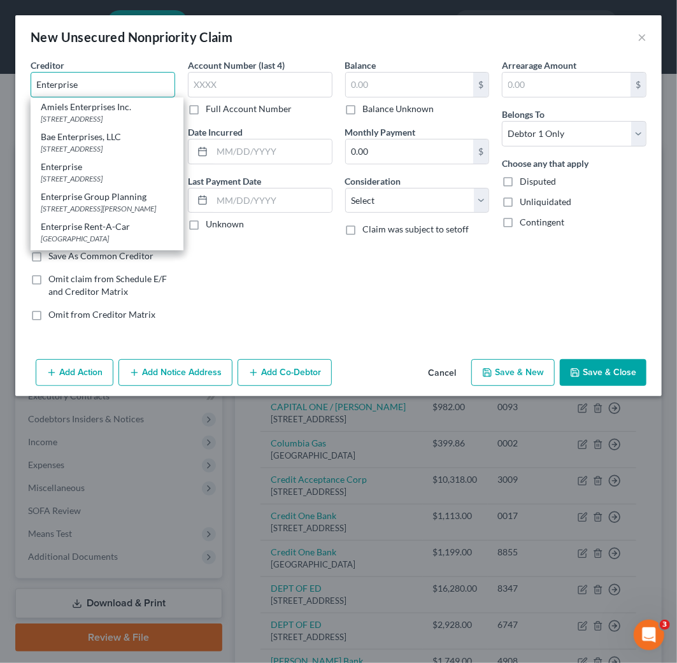
click at [110, 87] on input "Enterprise" at bounding box center [103, 84] width 145 height 25
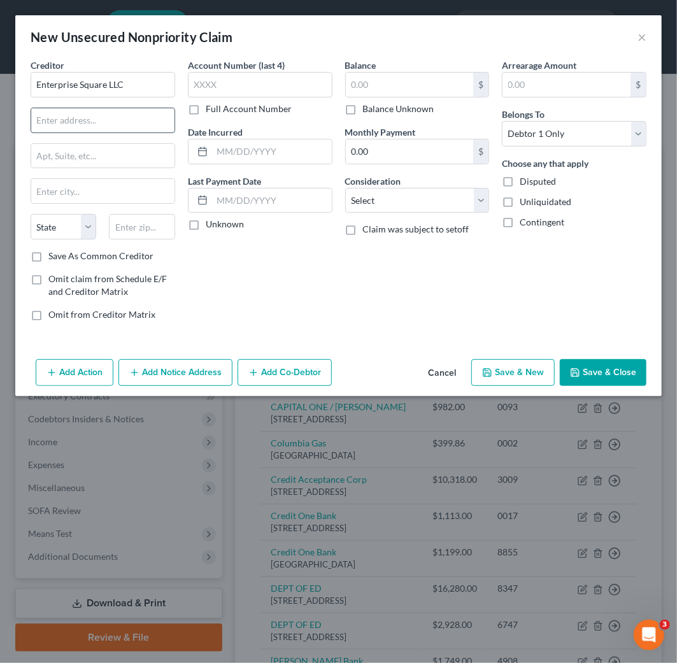
click at [94, 119] on input "text" at bounding box center [102, 120] width 143 height 24
paste input "[STREET_ADDRESS]"
click at [73, 181] on input "text" at bounding box center [102, 191] width 143 height 24
paste input "Bowling Green"
click at [131, 225] on input "text" at bounding box center [142, 226] width 66 height 25
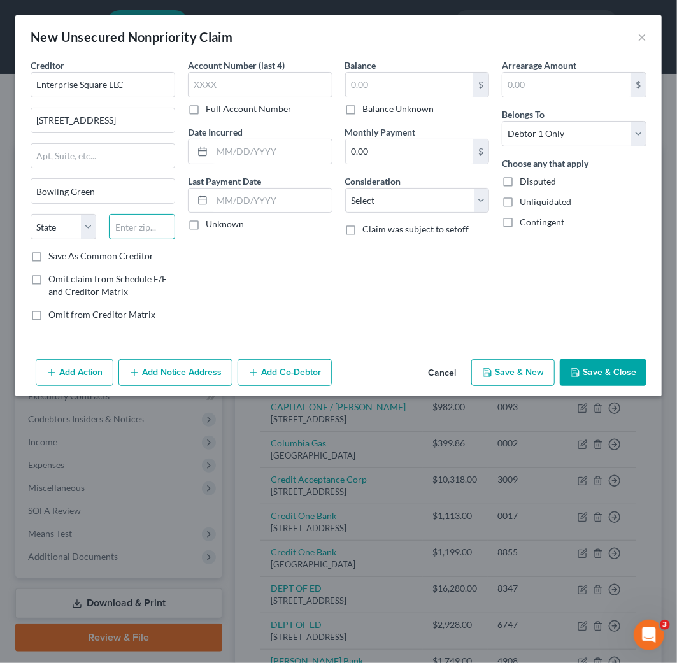
paste input "43402"
click at [301, 268] on div "Account Number (last 4) Full Account Number Date Incurred Last Payment Date Unk…" at bounding box center [260, 195] width 157 height 273
click at [269, 90] on input "text" at bounding box center [260, 84] width 145 height 25
click at [383, 88] on input "text" at bounding box center [410, 85] width 128 height 24
click at [391, 199] on select "Select Cable / Satellite Services Collection Agency Credit Card Debt Debt Couns…" at bounding box center [417, 200] width 145 height 25
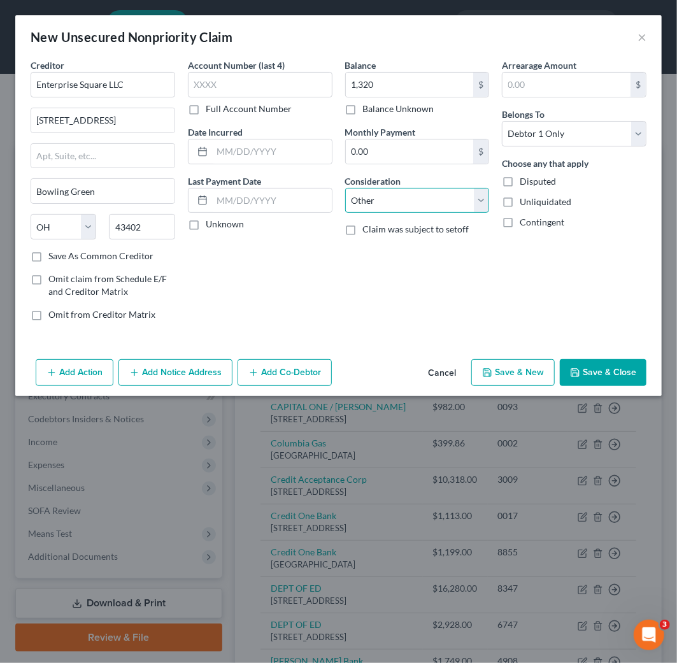
click at [345, 188] on select "Select Cable / Satellite Services Collection Agency Credit Card Debt Debt Couns…" at bounding box center [417, 200] width 145 height 25
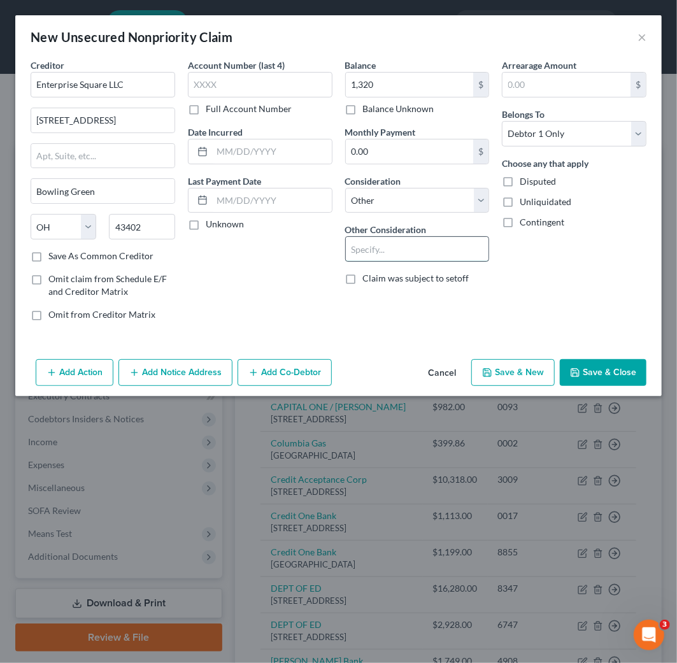
click at [411, 251] on input "text" at bounding box center [417, 249] width 143 height 24
click at [355, 247] on input "collection" at bounding box center [417, 249] width 143 height 24
click at [412, 247] on input "Collection" at bounding box center [417, 249] width 143 height 24
click at [66, 365] on button "Add Action" at bounding box center [75, 372] width 78 height 27
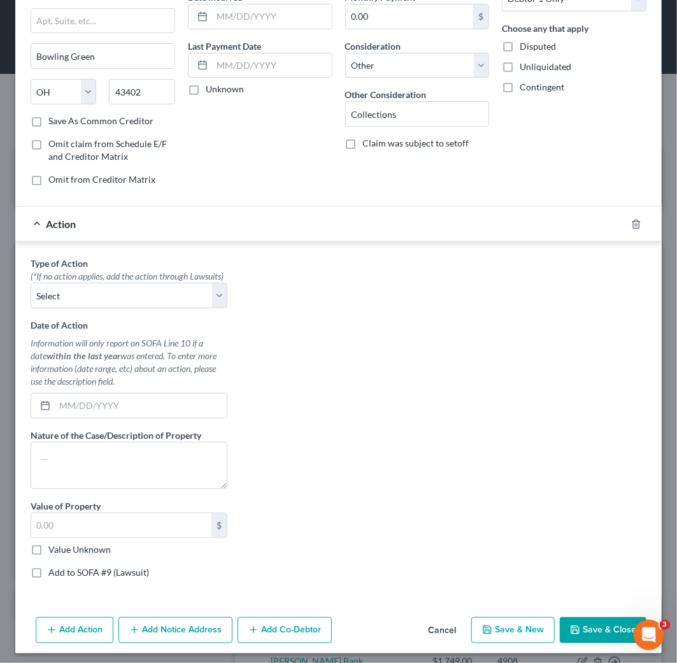
scroll to position [155, 0]
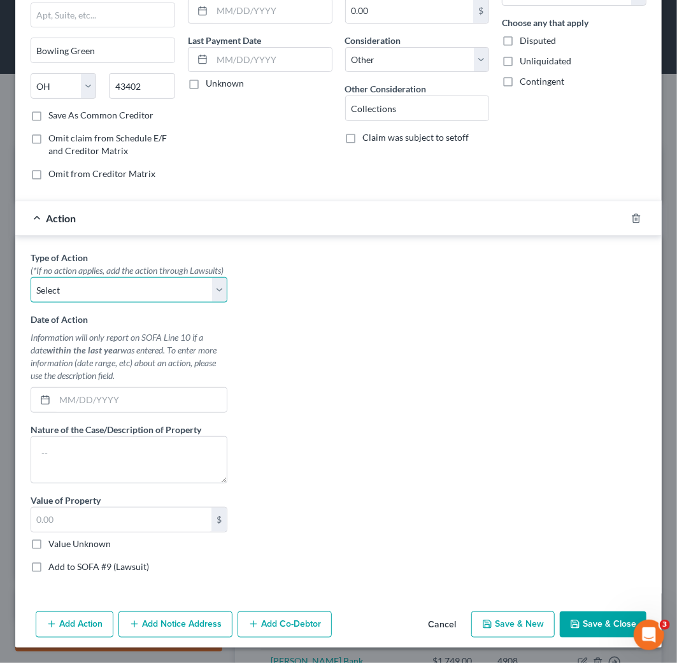
click at [192, 294] on select "Select Repossession Garnishment Foreclosure Personal Injury Attached, Seized, O…" at bounding box center [129, 289] width 197 height 25
click at [31, 277] on select "Select Repossession Garnishment Foreclosure Personal Injury Attached, Seized, O…" at bounding box center [129, 289] width 197 height 25
click at [54, 544] on label "Value Unknown" at bounding box center [79, 544] width 62 height 13
click at [54, 544] on input "Value Unknown" at bounding box center [58, 542] width 8 height 8
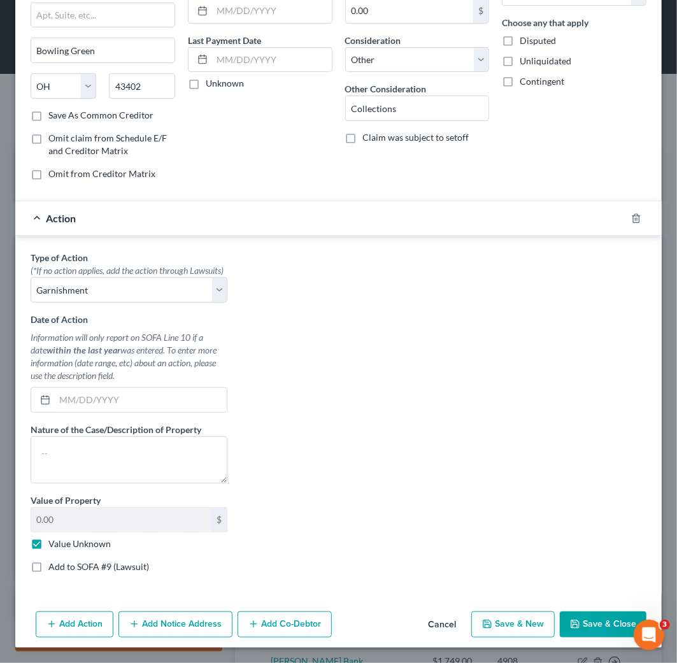
click at [48, 569] on label "Add to SOFA #9 (Lawsuit)" at bounding box center [98, 567] width 101 height 13
click at [54, 569] on input "Add to SOFA #9 (Lawsuit)" at bounding box center [58, 565] width 8 height 8
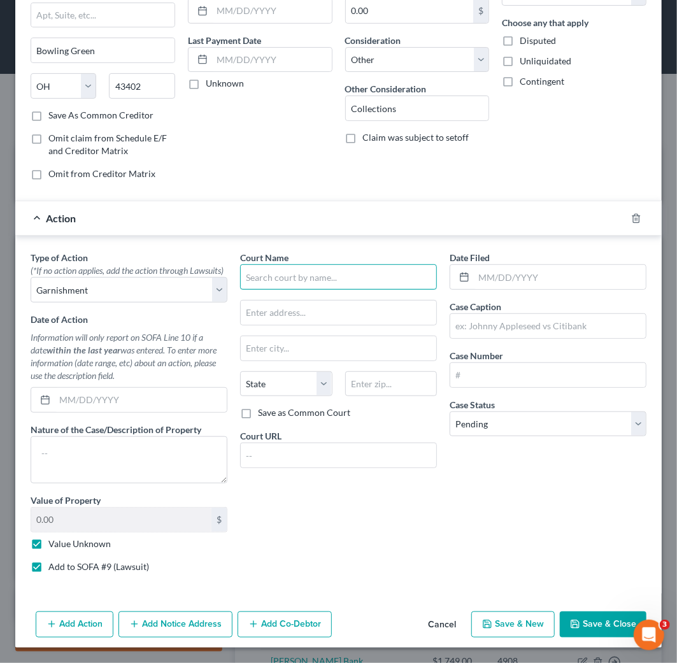
click at [275, 266] on input "text" at bounding box center [338, 276] width 197 height 25
drag, startPoint x: 154, startPoint y: 217, endPoint x: 102, endPoint y: 213, distance: 52.4
click at [102, 213] on div "Action Type of Action * (*If no action applies, add the action through Lawsuits…" at bounding box center [338, 397] width 647 height 393
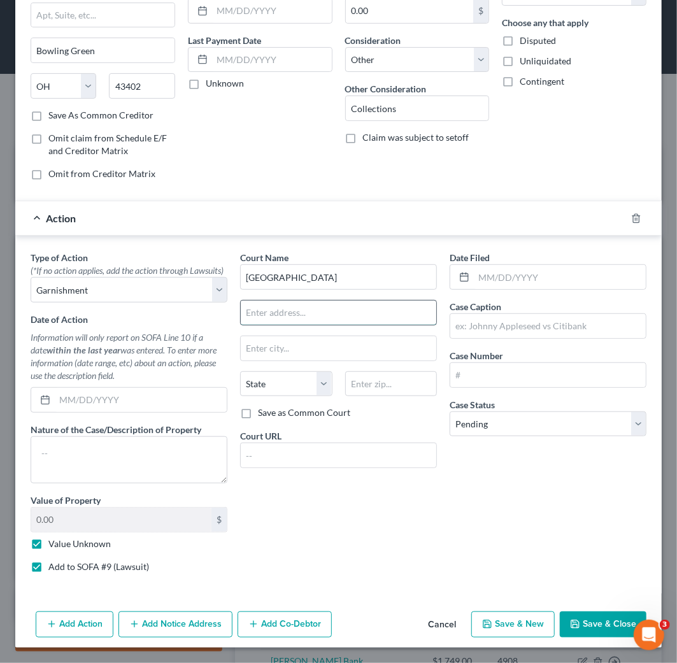
click at [324, 307] on input "text" at bounding box center [339, 313] width 196 height 24
paste input "[STREET_ADDRESS]"
click at [258, 407] on label "Save as Common Court" at bounding box center [304, 413] width 92 height 13
click at [263, 407] on input "Save as Common Court" at bounding box center [267, 411] width 8 height 8
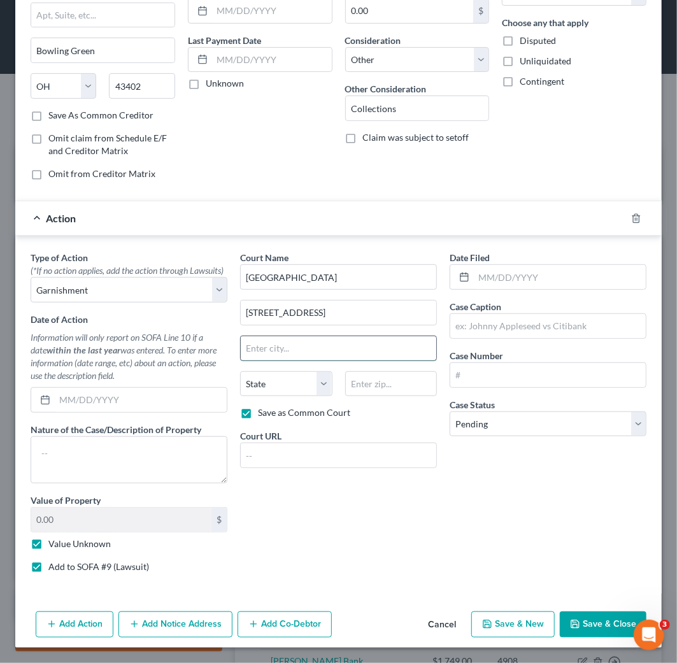
click at [339, 338] on input "text" at bounding box center [339, 348] width 196 height 24
click at [360, 372] on input "text" at bounding box center [391, 384] width 92 height 25
paste input "43402"
drag, startPoint x: 480, startPoint y: 261, endPoint x: 521, endPoint y: 290, distance: 49.3
click at [480, 265] on input "text" at bounding box center [560, 277] width 172 height 24
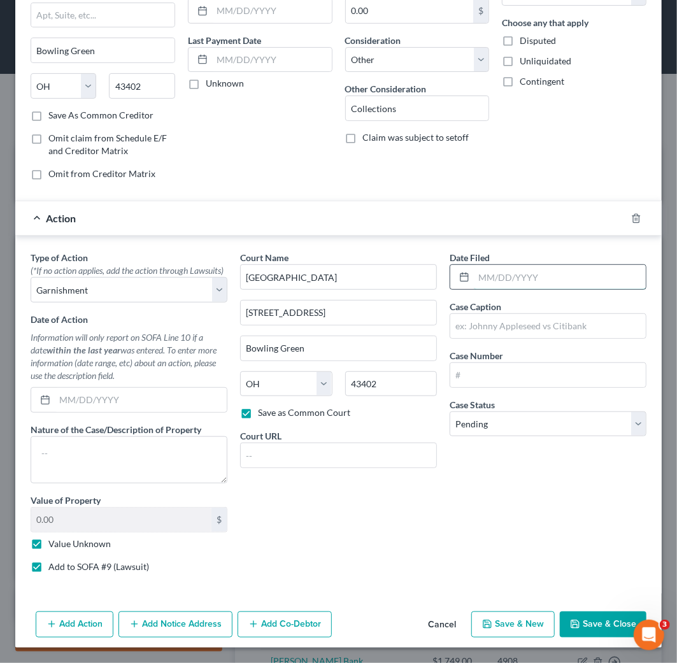
click at [475, 265] on input "text" at bounding box center [560, 277] width 172 height 24
paste input "[DATE]"
click at [526, 316] on input "text" at bounding box center [549, 326] width 196 height 24
paste input "Enterprise Square LLC vs. [PERSON_NAME] et al RK"
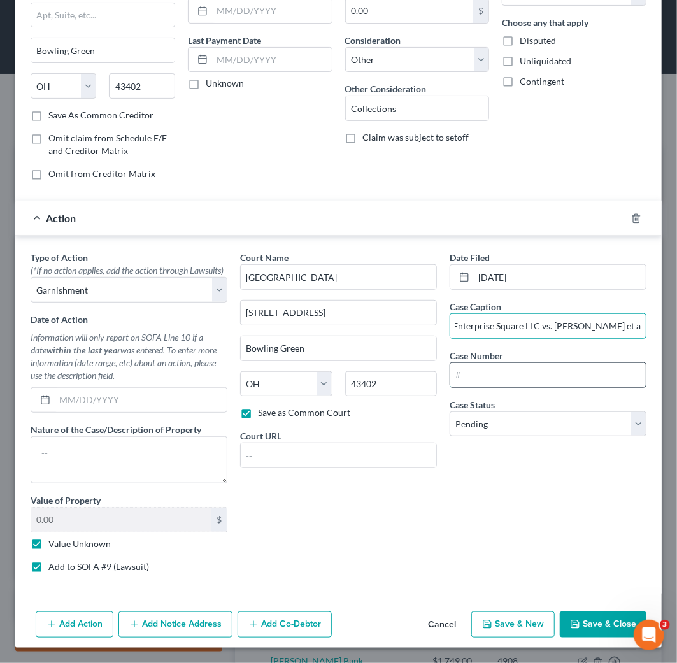
scroll to position [0, 0]
click at [534, 363] on input "text" at bounding box center [549, 375] width 196 height 24
click at [502, 363] on input "text" at bounding box center [549, 375] width 196 height 24
paste input "17CVG00508"
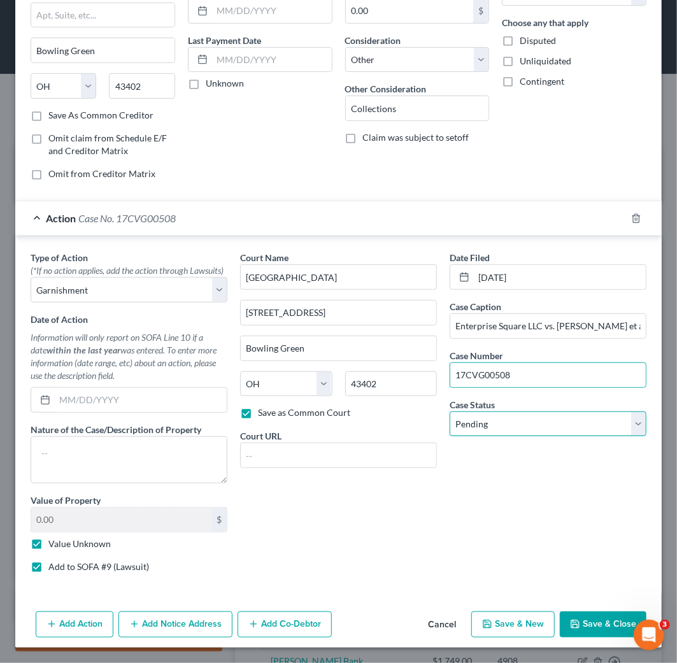
click at [538, 412] on select "Select Pending On Appeal Concluded" at bounding box center [548, 424] width 197 height 25
click at [450, 412] on select "Select Pending On Appeal Concluded" at bounding box center [548, 424] width 197 height 25
click at [602, 627] on button "Save & Close" at bounding box center [603, 625] width 87 height 27
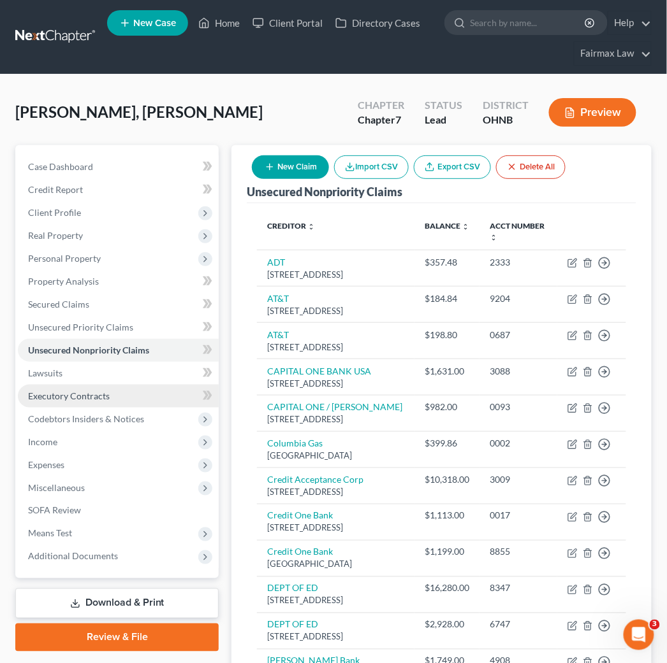
click at [113, 396] on link "Executory Contracts" at bounding box center [118, 396] width 201 height 23
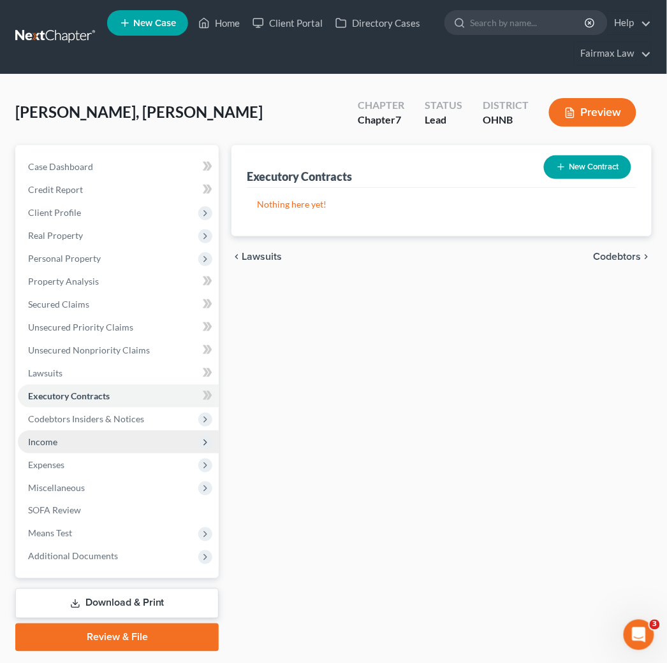
click at [90, 438] on span "Income" at bounding box center [118, 442] width 201 height 23
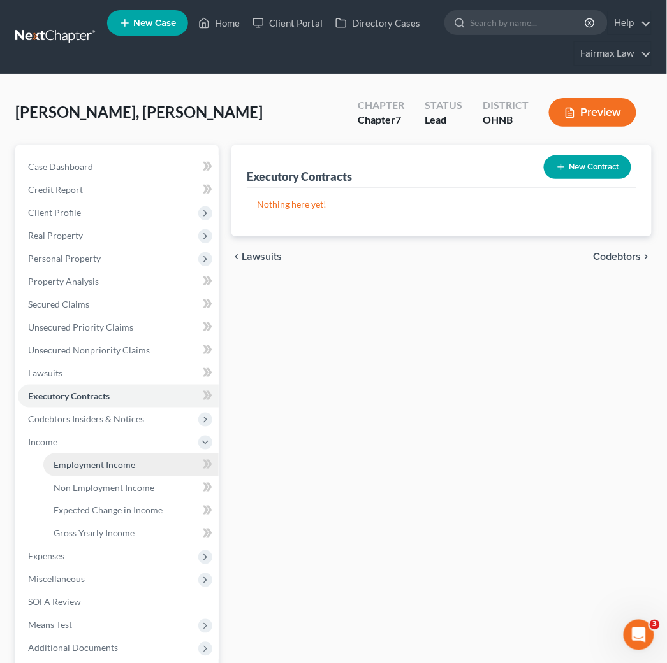
click at [135, 461] on link "Employment Income" at bounding box center [130, 465] width 175 height 23
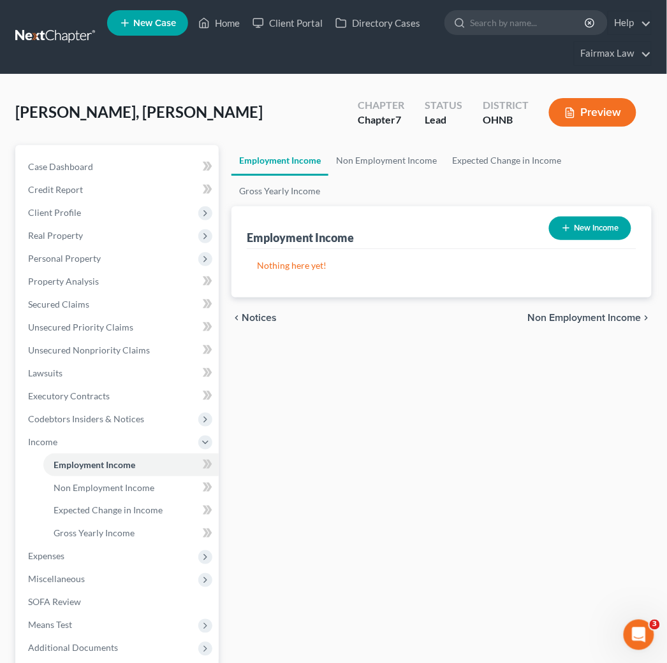
click at [587, 227] on button "New Income" at bounding box center [590, 229] width 82 height 24
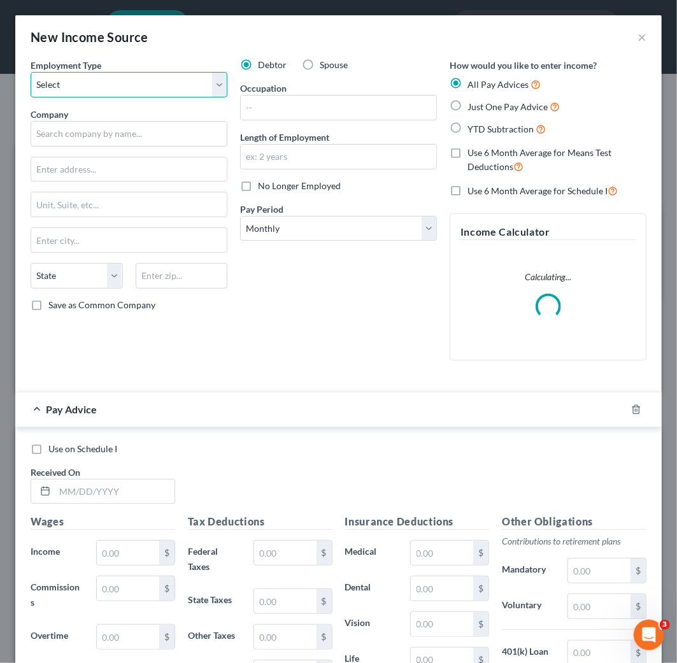
click at [166, 97] on select "Select Full or [DEMOGRAPHIC_DATA] Employment Self Employment" at bounding box center [129, 84] width 197 height 25
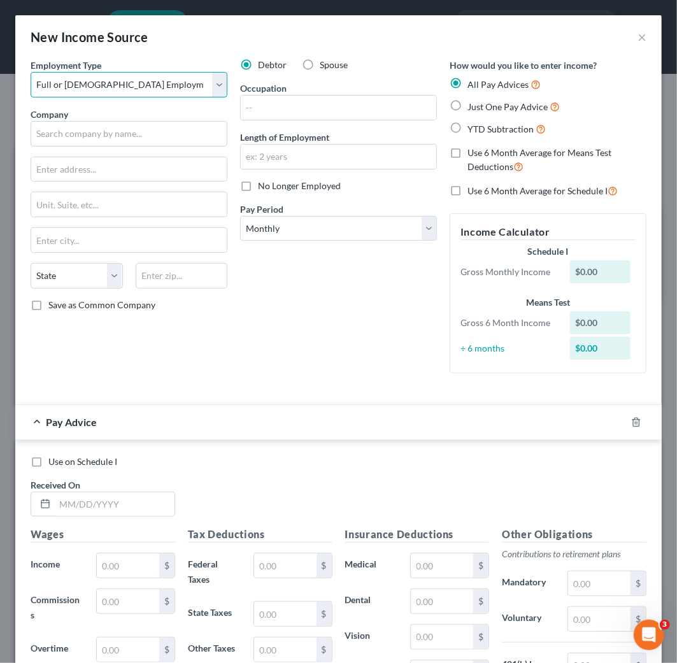
click at [31, 72] on select "Select Full or [DEMOGRAPHIC_DATA] Employment Self Employment" at bounding box center [129, 84] width 197 height 25
click at [126, 141] on input "text" at bounding box center [129, 133] width 197 height 25
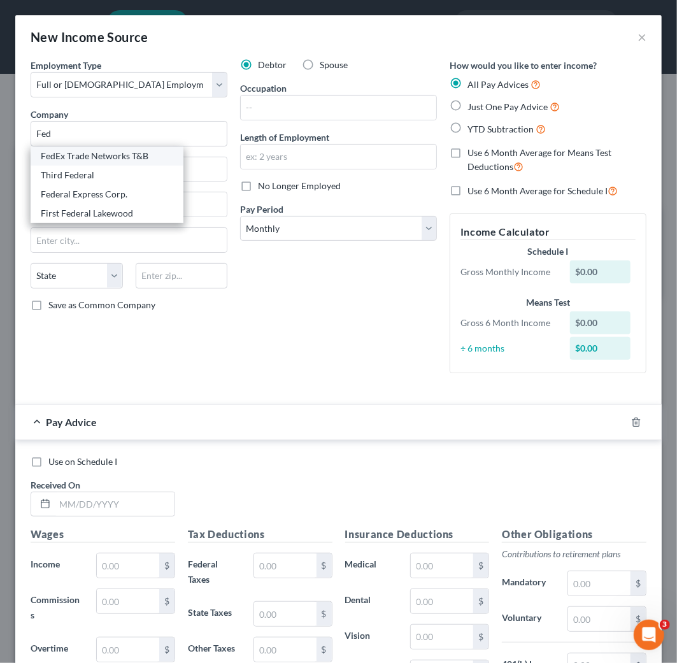
click at [121, 154] on div "FedEx Trade Networks T&B" at bounding box center [107, 156] width 133 height 13
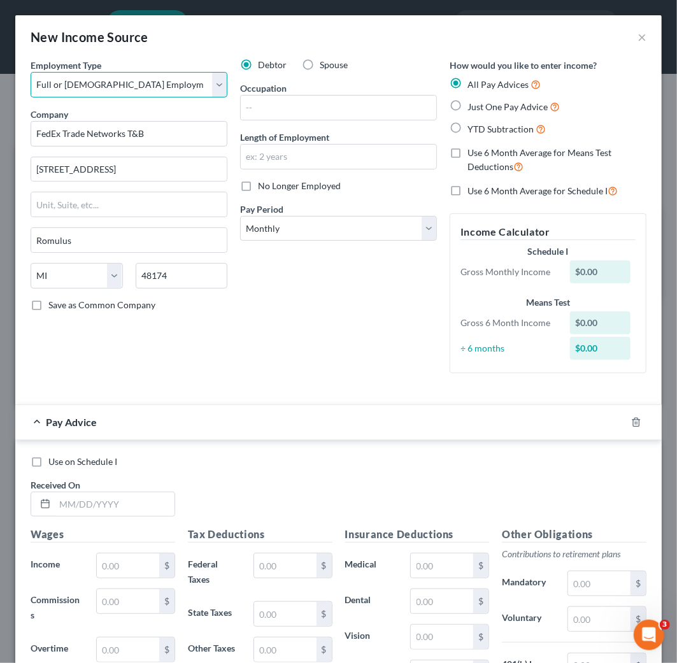
click at [138, 85] on select "Select Full or [DEMOGRAPHIC_DATA] Employment Self Employment" at bounding box center [129, 84] width 197 height 25
click at [163, 85] on select "Select Full or [DEMOGRAPHIC_DATA] Employment Self Employment" at bounding box center [129, 84] width 197 height 25
click at [199, 144] on input "FedEx Trade Networks T&B" at bounding box center [129, 133] width 197 height 25
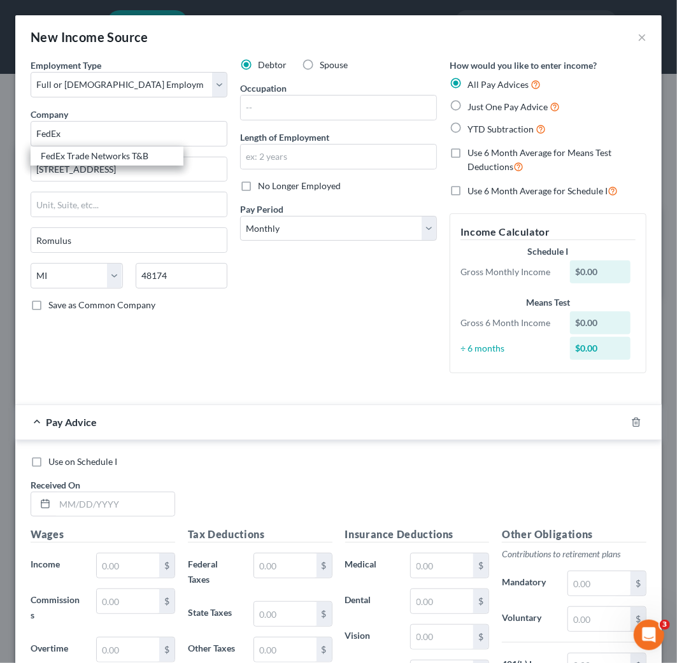
click at [322, 319] on div "Debtor Spouse Occupation Length of Employment No Longer Employed Pay Period * S…" at bounding box center [339, 221] width 210 height 325
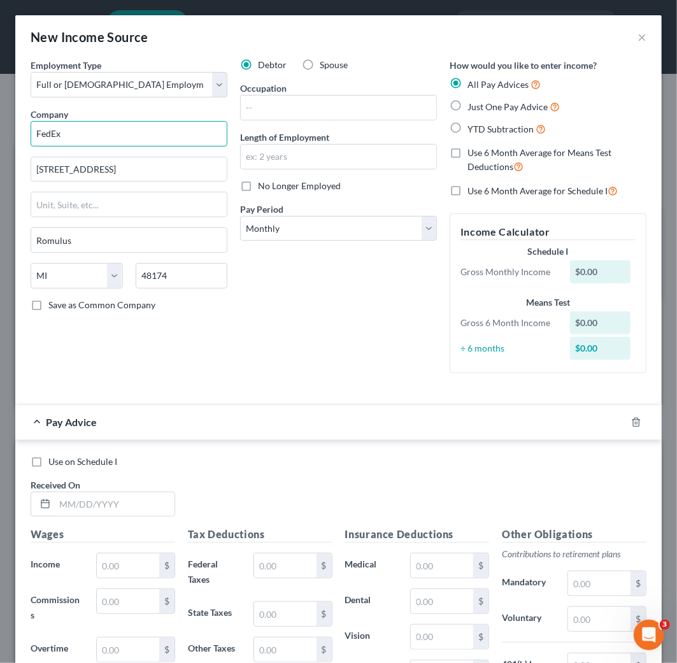
drag, startPoint x: 86, startPoint y: 138, endPoint x: -3, endPoint y: 131, distance: 88.9
click at [0, 131] on html "Home New Case Client Portal Directory Cases Fairmax Law [EMAIL_ADDRESS][DOMAIN_…" at bounding box center [338, 396] width 677 height 792
drag, startPoint x: 90, startPoint y: 133, endPoint x: -3, endPoint y: 142, distance: 92.9
click at [0, 142] on html "Home New Case Client Portal Directory Cases Fairmax Law [EMAIL_ADDRESS][DOMAIN_…" at bounding box center [338, 396] width 677 height 792
paste input "eral express"
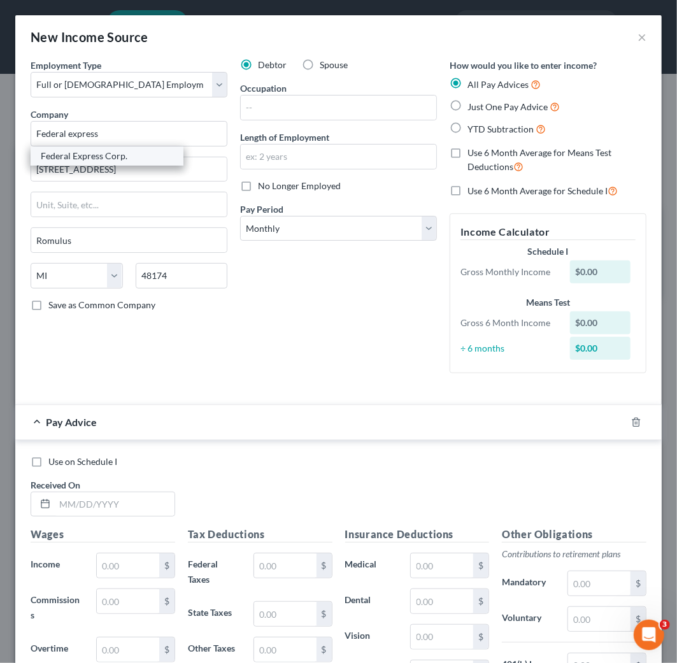
click at [134, 155] on div "Federal Express Corp." at bounding box center [107, 156] width 133 height 13
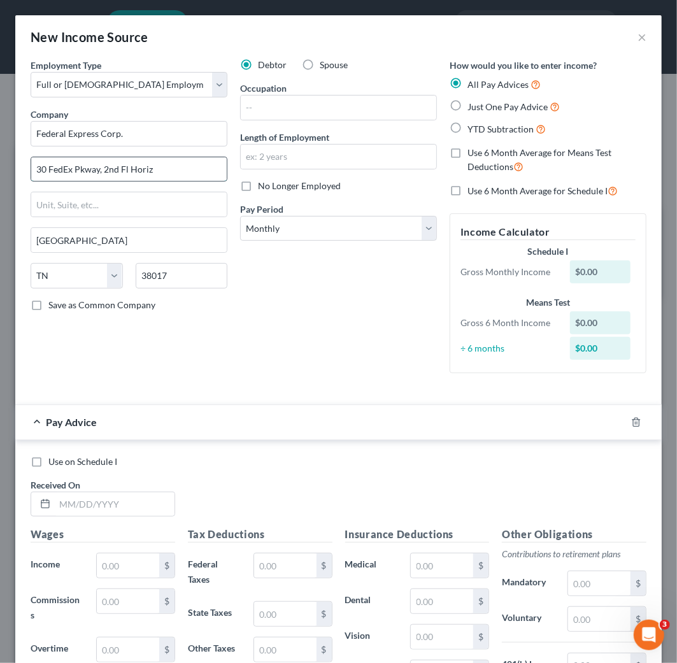
click at [137, 167] on input "30 FedEx Pkway, 2nd Fl Horiz" at bounding box center [129, 169] width 196 height 24
click at [133, 135] on input "Federal Express Corp." at bounding box center [129, 133] width 197 height 25
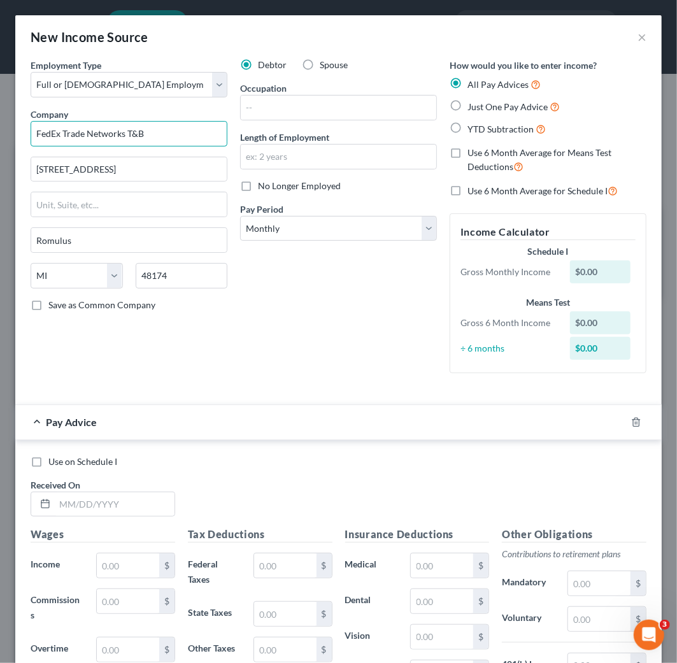
drag, startPoint x: 156, startPoint y: 134, endPoint x: 59, endPoint y: 145, distance: 98.2
click at [59, 145] on input "FedEx Trade Networks T&B" at bounding box center [129, 133] width 197 height 25
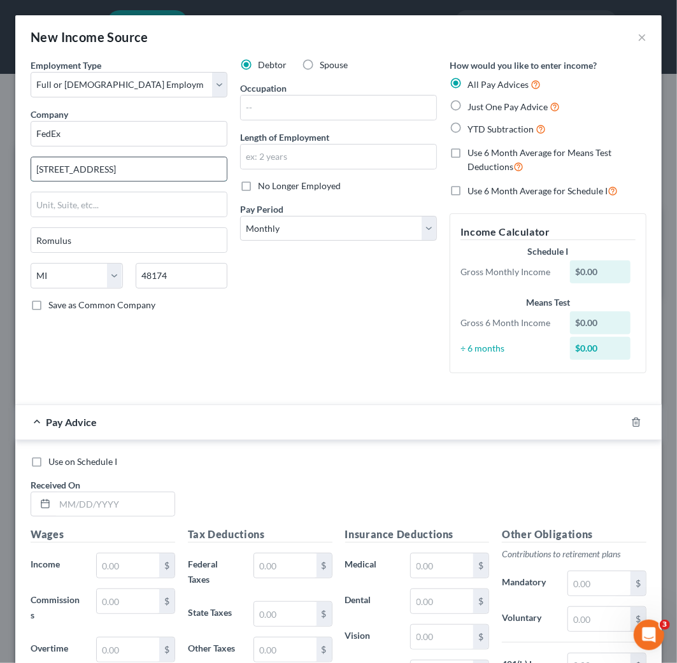
click at [102, 166] on input "[STREET_ADDRESS]" at bounding box center [129, 169] width 196 height 24
paste input "00 J St"
click at [193, 277] on input "48174" at bounding box center [182, 275] width 92 height 25
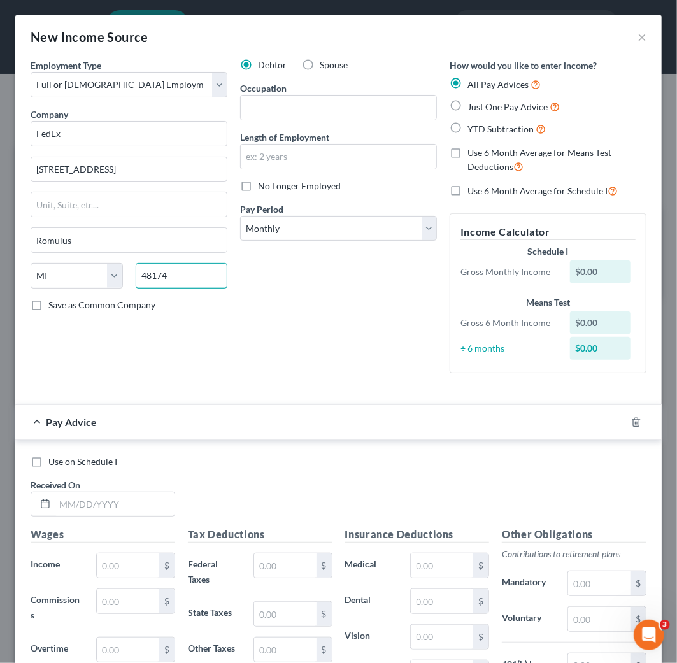
click at [193, 277] on input "48174" at bounding box center [182, 275] width 92 height 25
paste input "3551"
click at [328, 109] on input "text" at bounding box center [339, 108] width 196 height 24
paste input "Package handler"
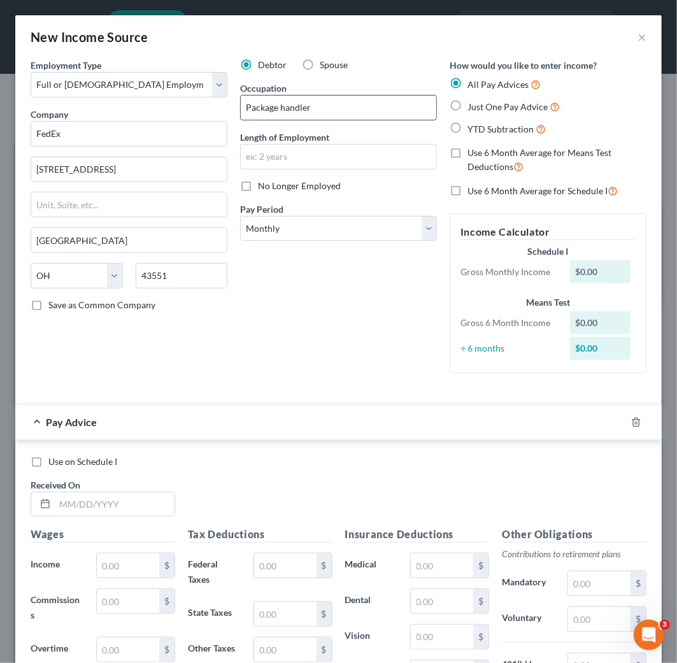
click at [284, 105] on input "Package handler" at bounding box center [339, 108] width 196 height 24
click at [260, 158] on input "text" at bounding box center [339, 157] width 196 height 24
drag, startPoint x: 352, startPoint y: 227, endPoint x: 352, endPoint y: 240, distance: 12.7
click at [352, 226] on select "Select Monthly Twice Monthly Every Other Week Weekly" at bounding box center [338, 228] width 197 height 25
click at [240, 216] on select "Select Monthly Twice Monthly Every Other Week Weekly" at bounding box center [338, 228] width 197 height 25
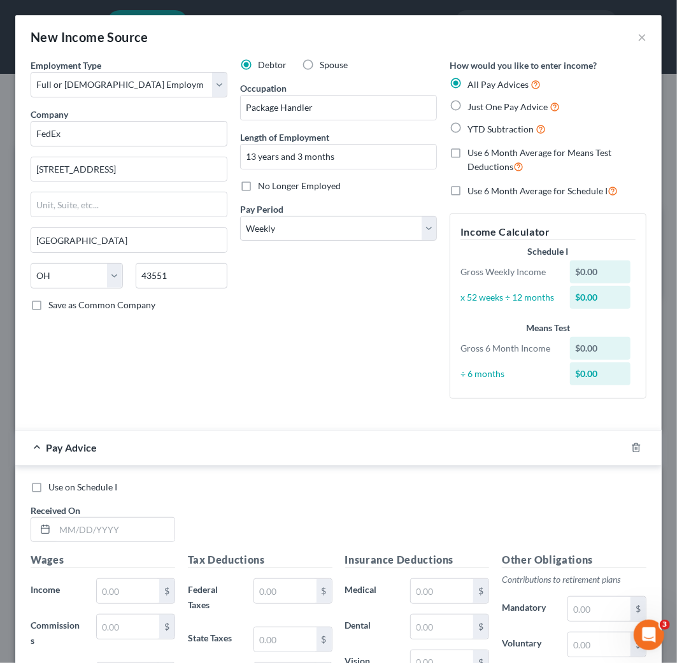
click at [476, 112] on label "Just One Pay Advice" at bounding box center [514, 106] width 92 height 15
click at [476, 108] on input "Just One Pay Advice" at bounding box center [477, 103] width 8 height 8
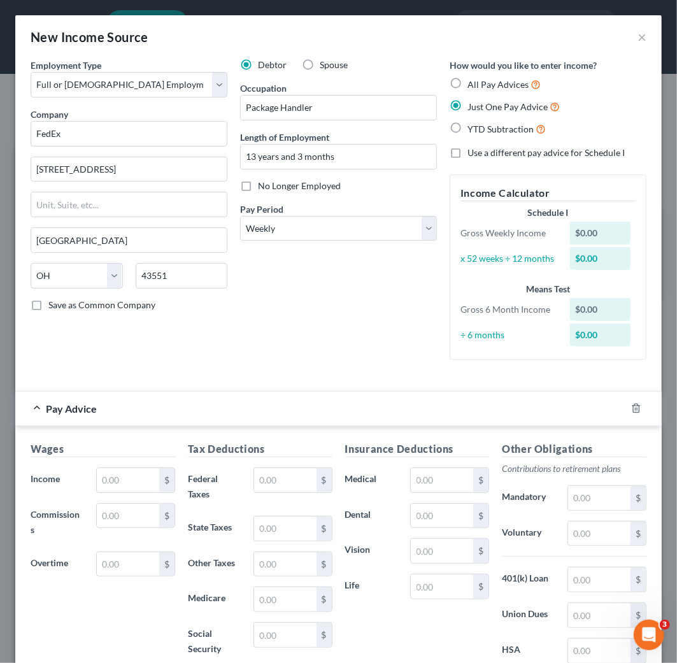
click at [478, 110] on span "Just One Pay Advice" at bounding box center [508, 106] width 80 height 11
click at [478, 108] on input "Just One Pay Advice" at bounding box center [477, 103] width 8 height 8
click at [482, 85] on span "All Pay Advices" at bounding box center [498, 84] width 61 height 11
click at [481, 85] on input "All Pay Advices" at bounding box center [477, 81] width 8 height 8
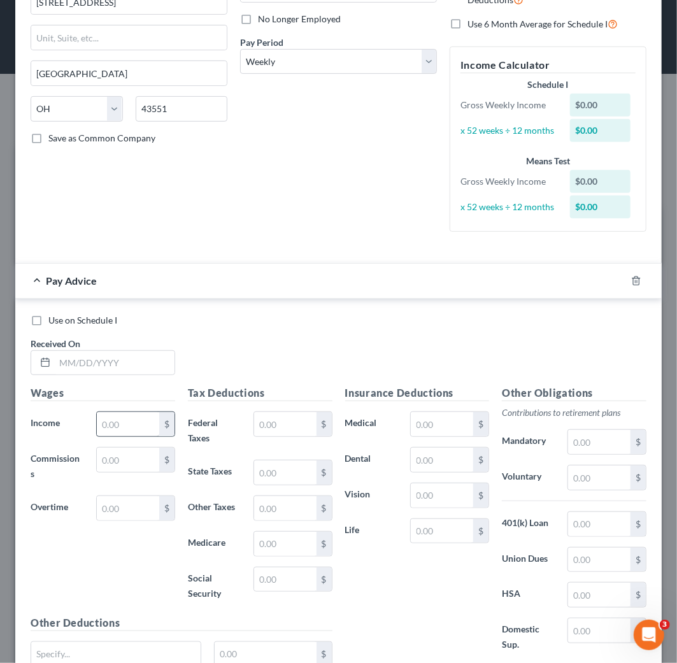
scroll to position [212, 0]
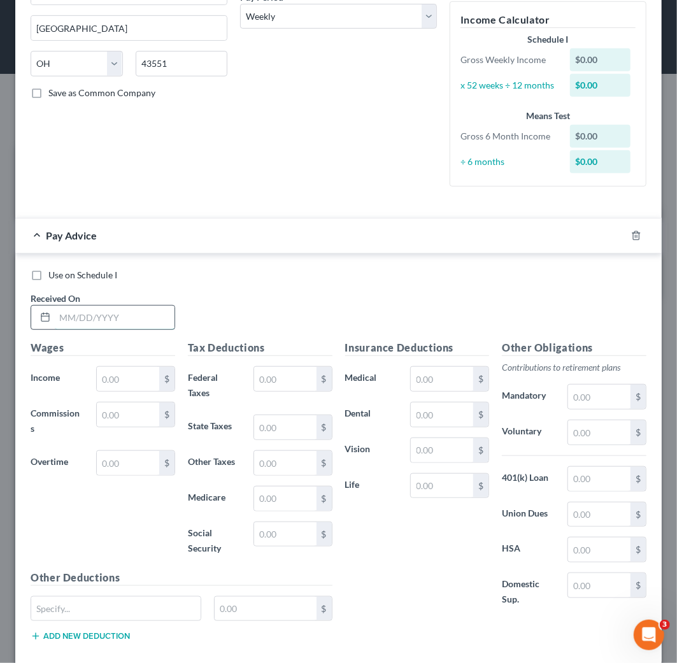
click at [105, 312] on input "text" at bounding box center [115, 318] width 120 height 24
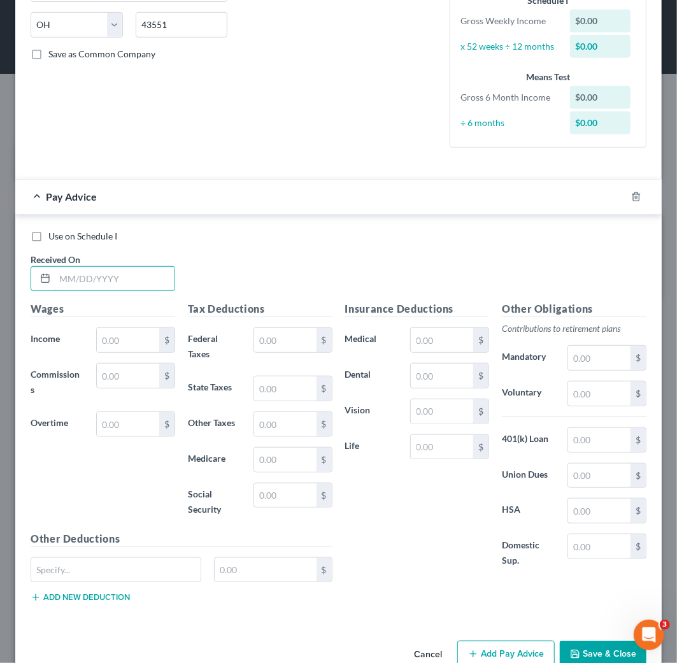
scroll to position [282, 0]
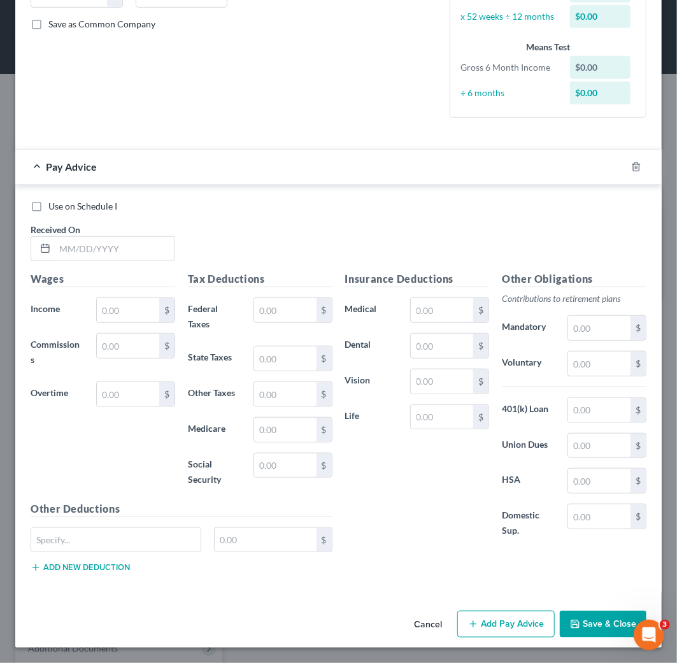
click at [516, 621] on button "Add Pay Advice" at bounding box center [507, 624] width 98 height 27
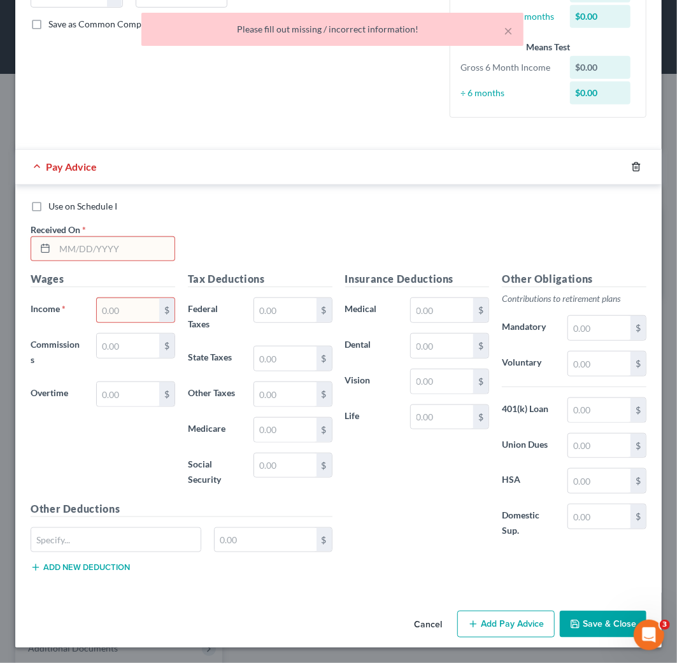
click at [632, 162] on icon "button" at bounding box center [637, 167] width 10 height 10
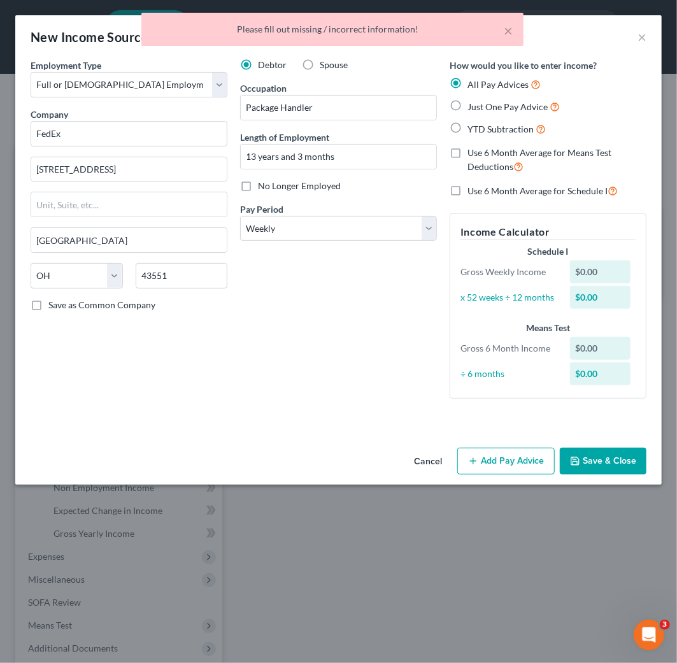
click at [489, 129] on span "YTD Subtraction" at bounding box center [501, 129] width 66 height 11
click at [481, 129] on input "YTD Subtraction" at bounding box center [477, 126] width 8 height 8
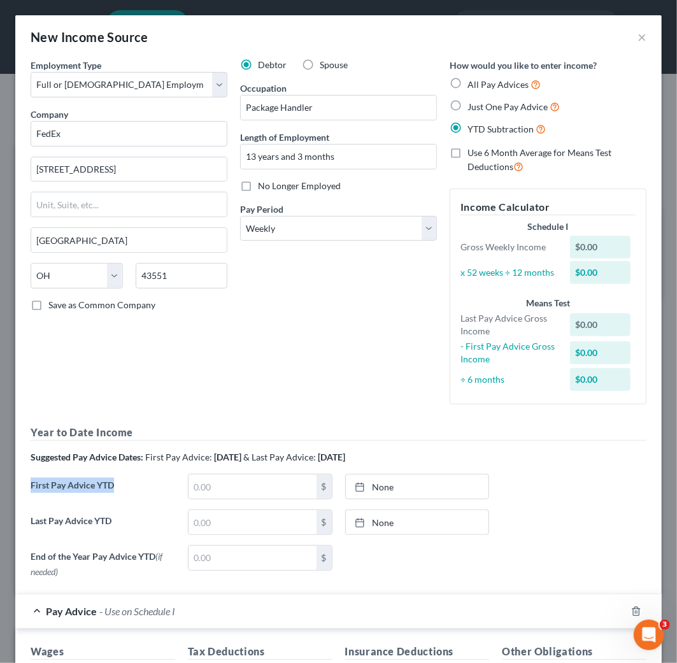
drag, startPoint x: 27, startPoint y: 482, endPoint x: 128, endPoint y: 495, distance: 102.2
click at [128, 495] on label "First Pay Advice YTD" at bounding box center [102, 492] width 157 height 36
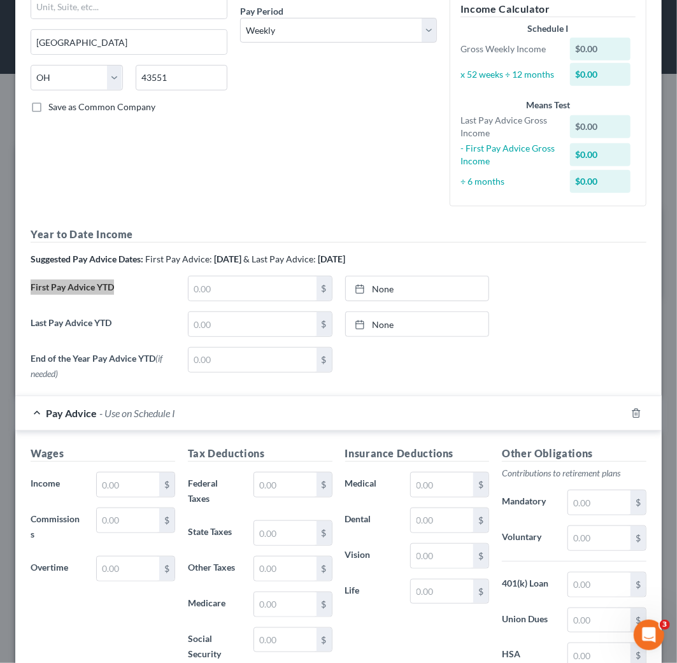
scroll to position [283, 0]
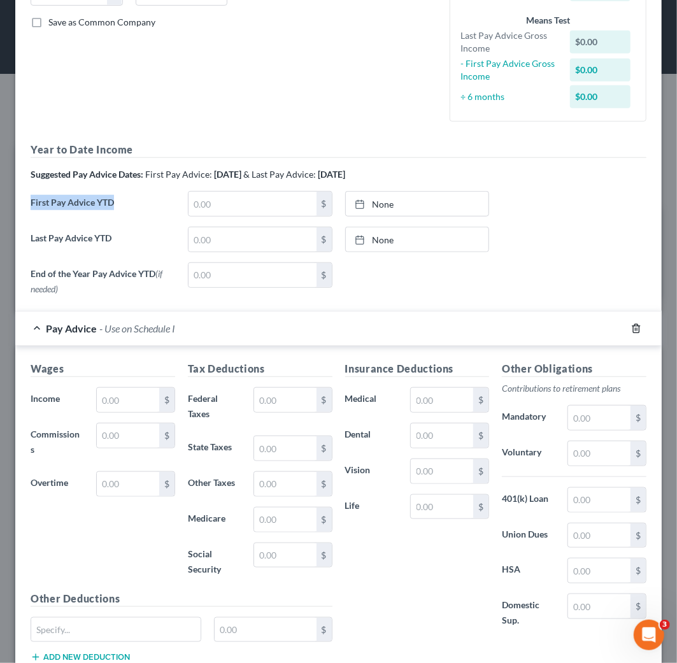
click at [632, 332] on icon "button" at bounding box center [637, 329] width 10 height 10
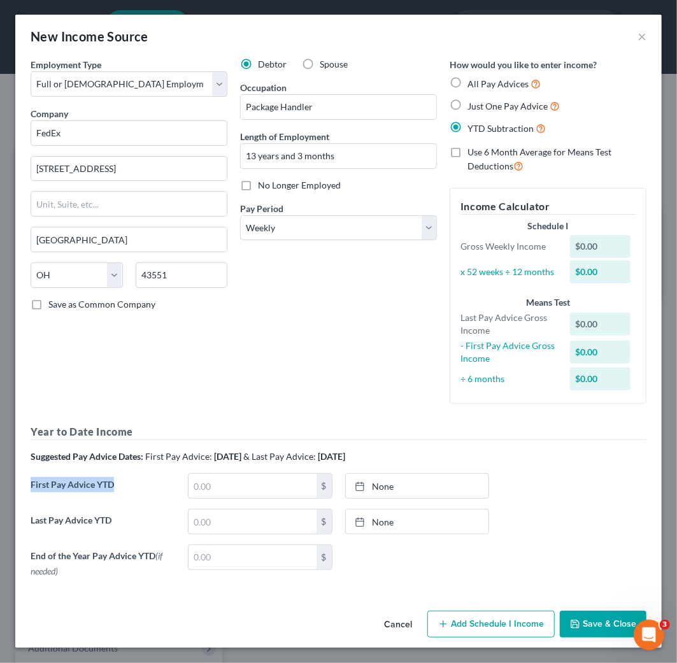
scroll to position [0, 0]
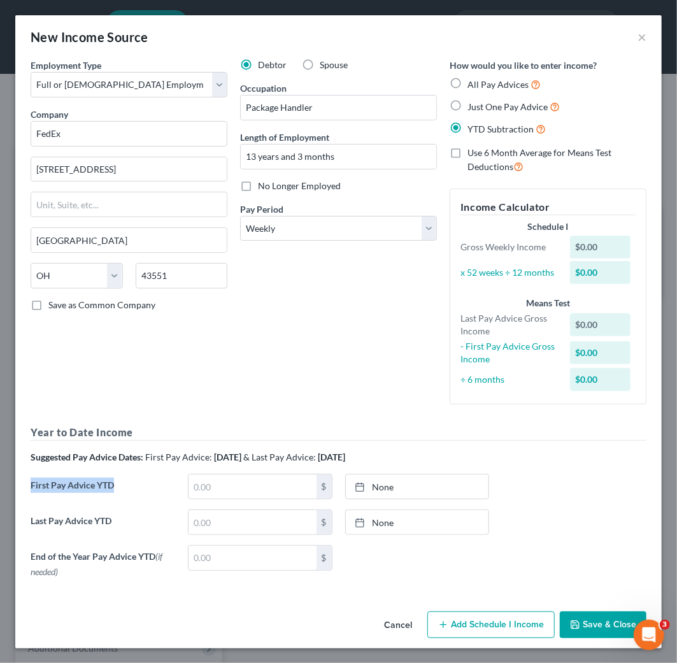
click at [610, 629] on button "Save & Close" at bounding box center [603, 625] width 87 height 27
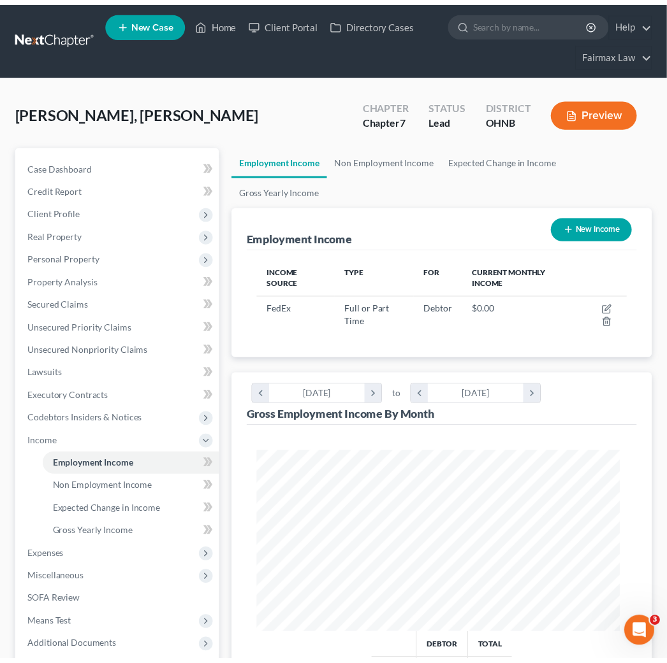
scroll to position [637072, 636862]
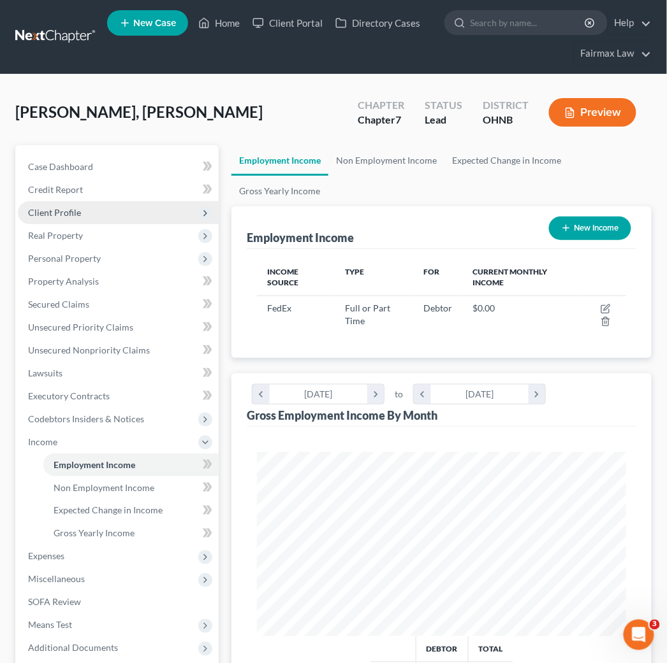
click at [103, 211] on span "Client Profile" at bounding box center [118, 212] width 201 height 23
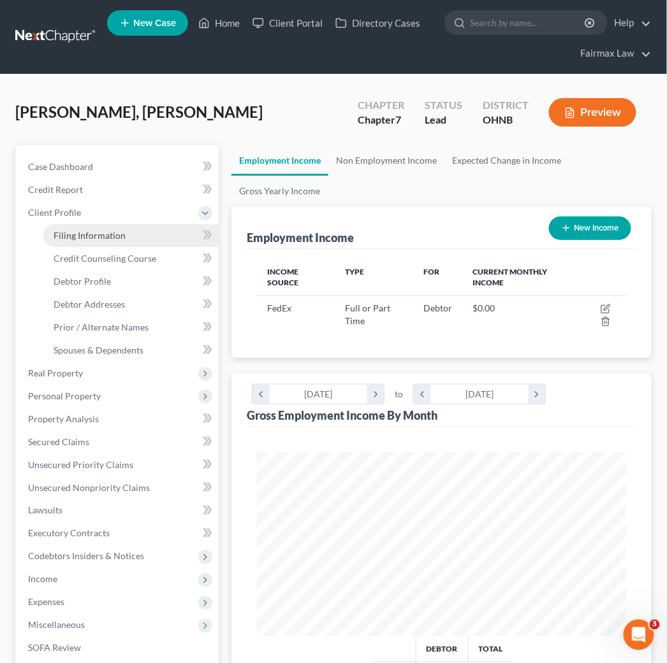
click at [126, 232] on link "Filing Information" at bounding box center [130, 235] width 175 height 23
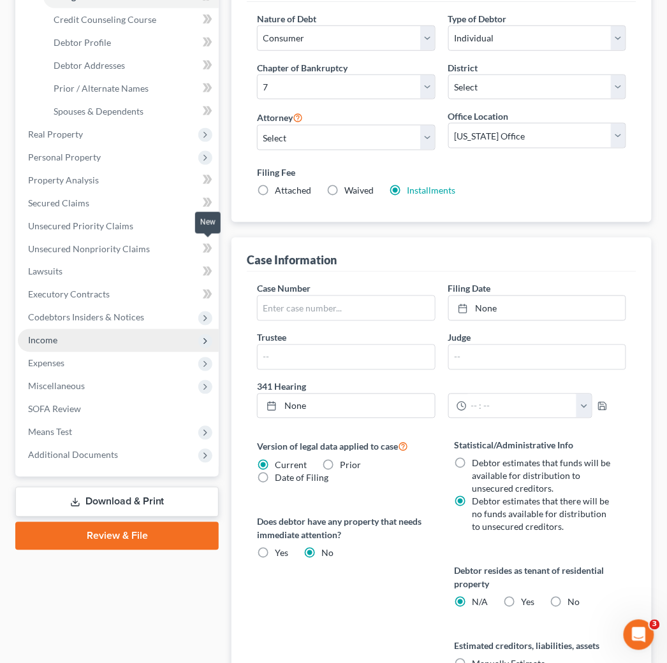
scroll to position [283, 0]
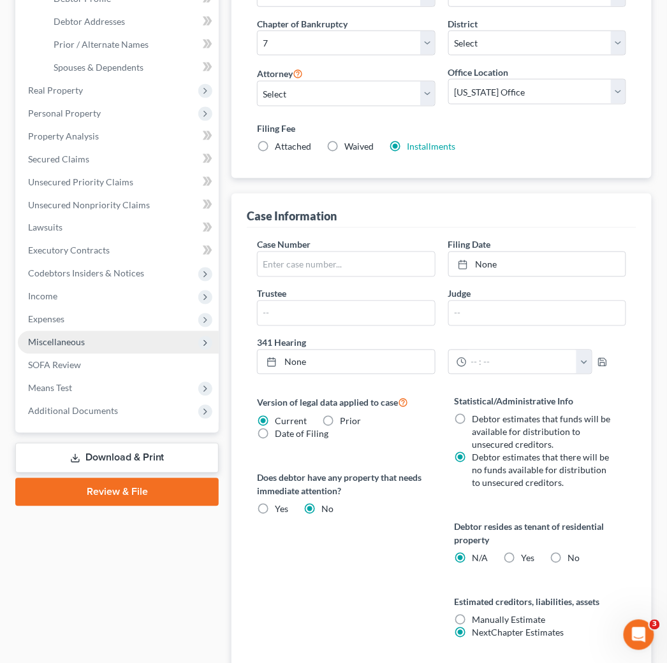
click at [74, 340] on span "Miscellaneous" at bounding box center [56, 342] width 57 height 11
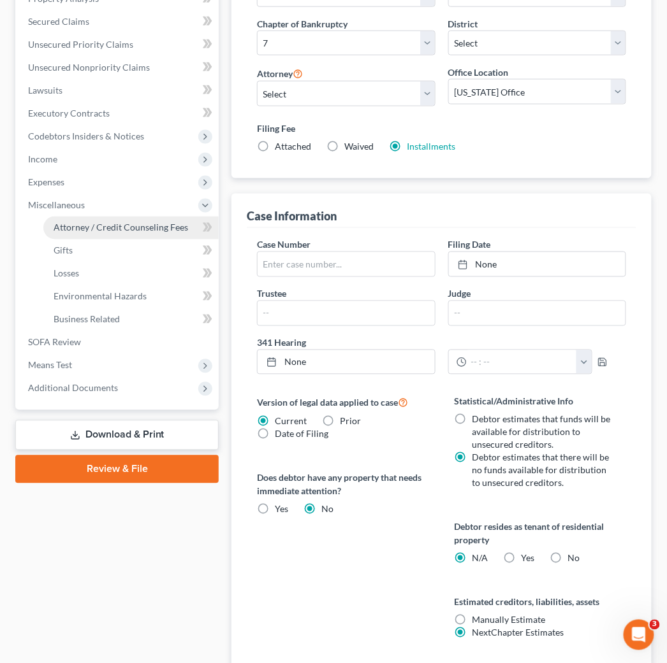
click at [92, 229] on span "Attorney / Credit Counseling Fees" at bounding box center [121, 227] width 134 height 11
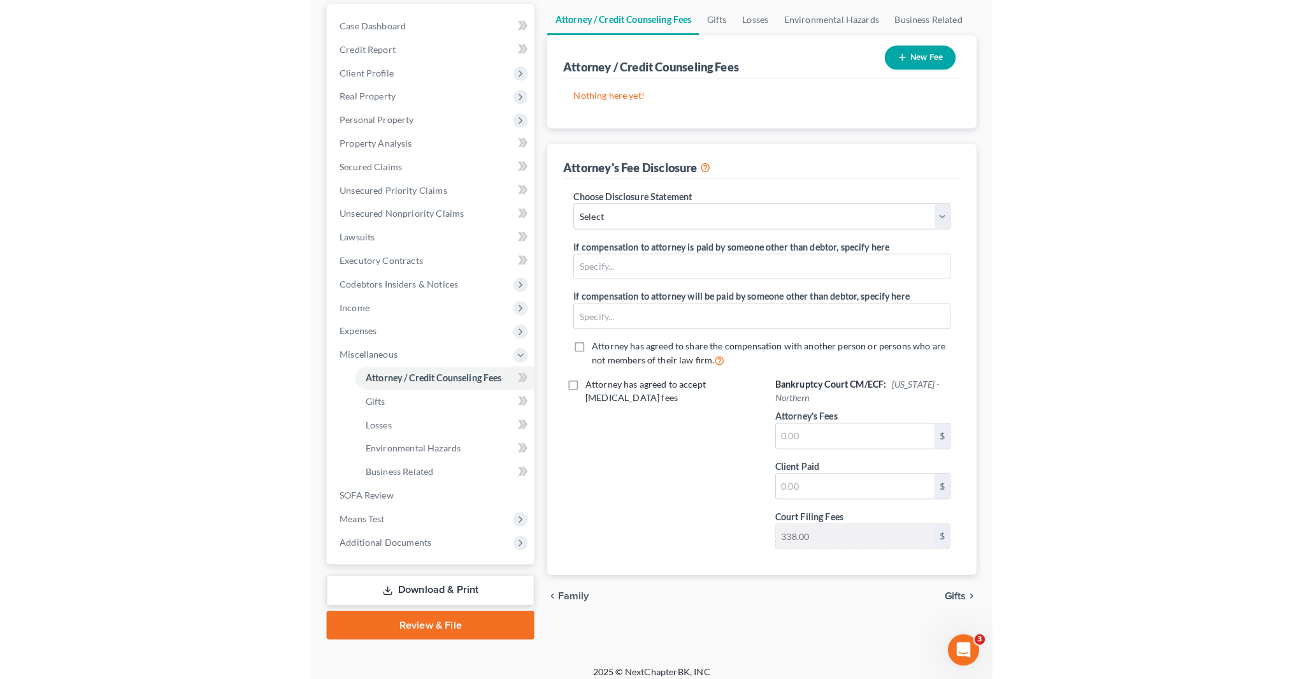
scroll to position [112, 0]
